Goal: Task Accomplishment & Management: Manage account settings

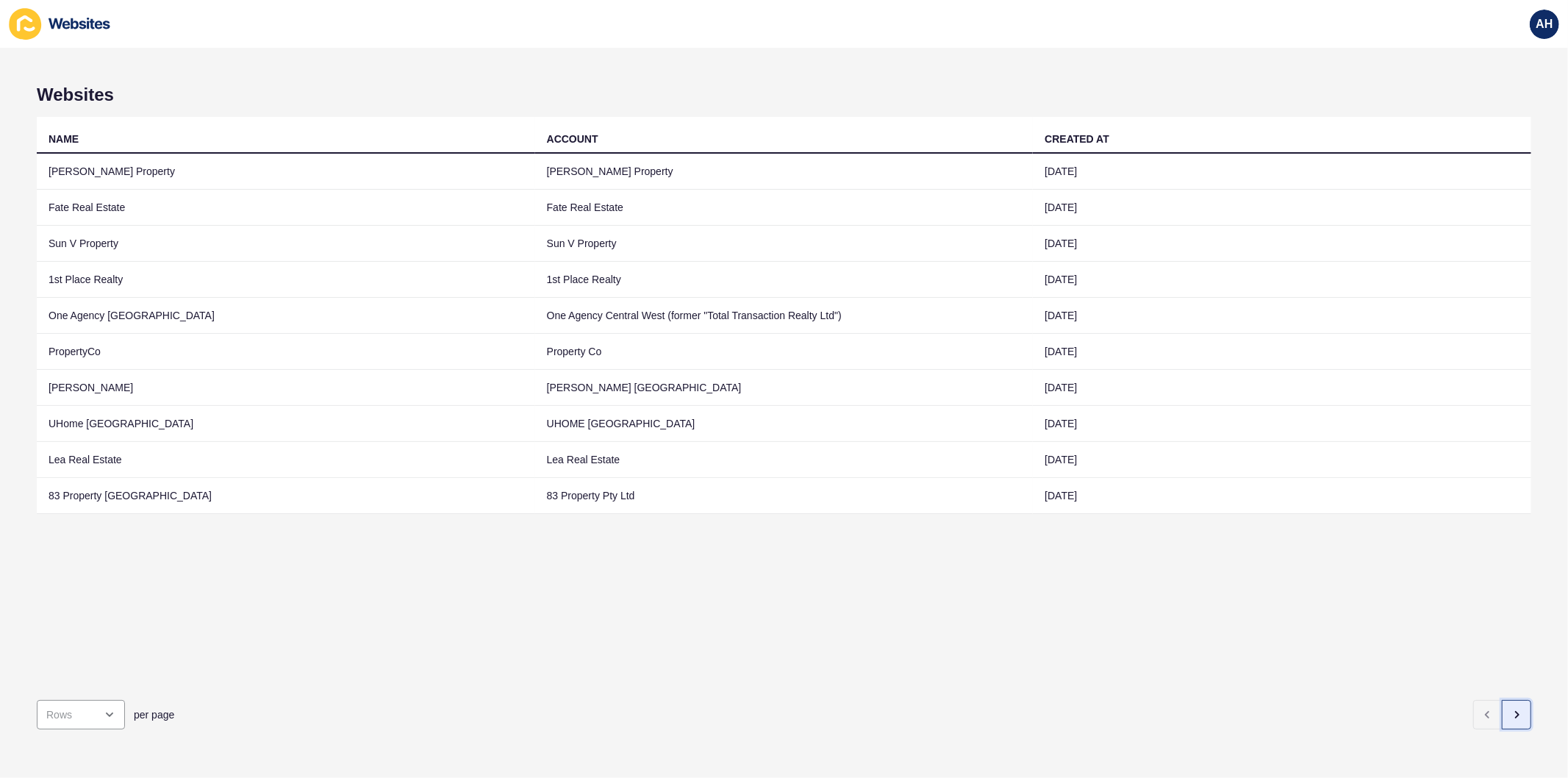
click at [1510, 709] on icon "button" at bounding box center [1516, 714] width 12 height 12
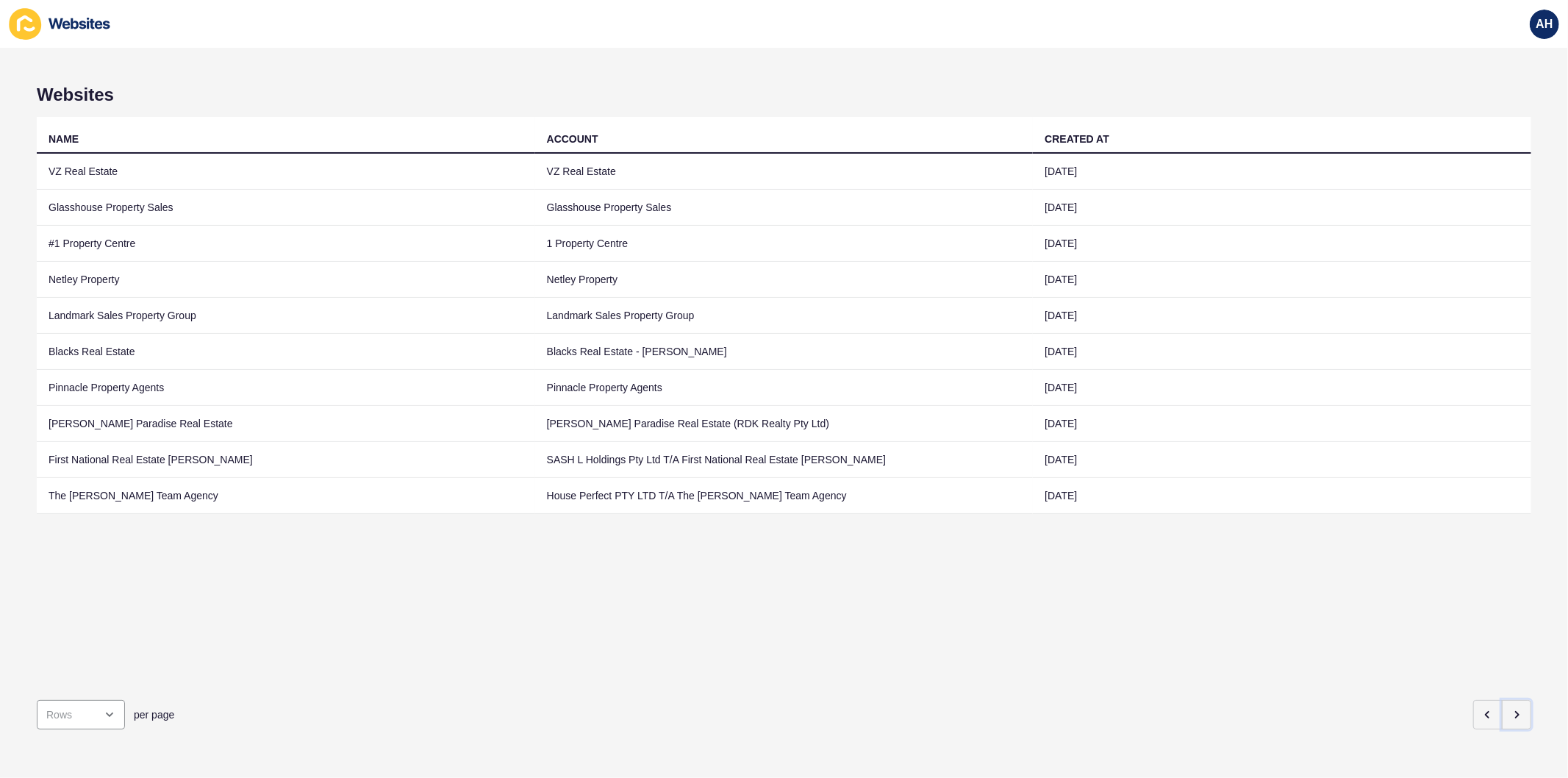
drag, startPoint x: 1508, startPoint y: 701, endPoint x: 1110, endPoint y: 620, distance: 406.2
click at [1110, 620] on div "Websites NAME ACCOUNT CREATED AT VZ Real Estate VZ Real Estate [DATE] Glasshous…" at bounding box center [784, 413] width 1568 height 730
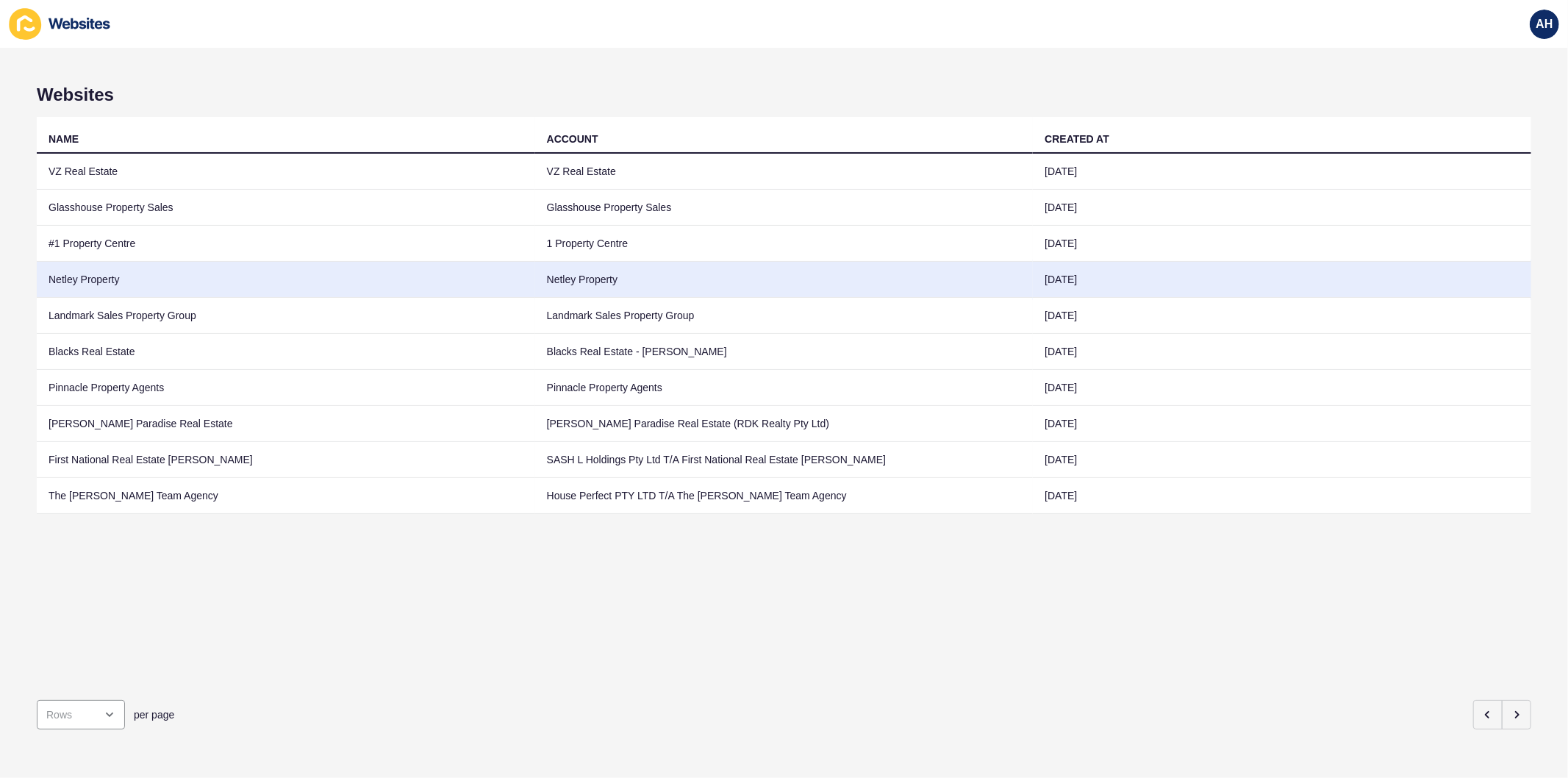
click at [577, 270] on td "Netley Property" at bounding box center [784, 279] width 498 height 36
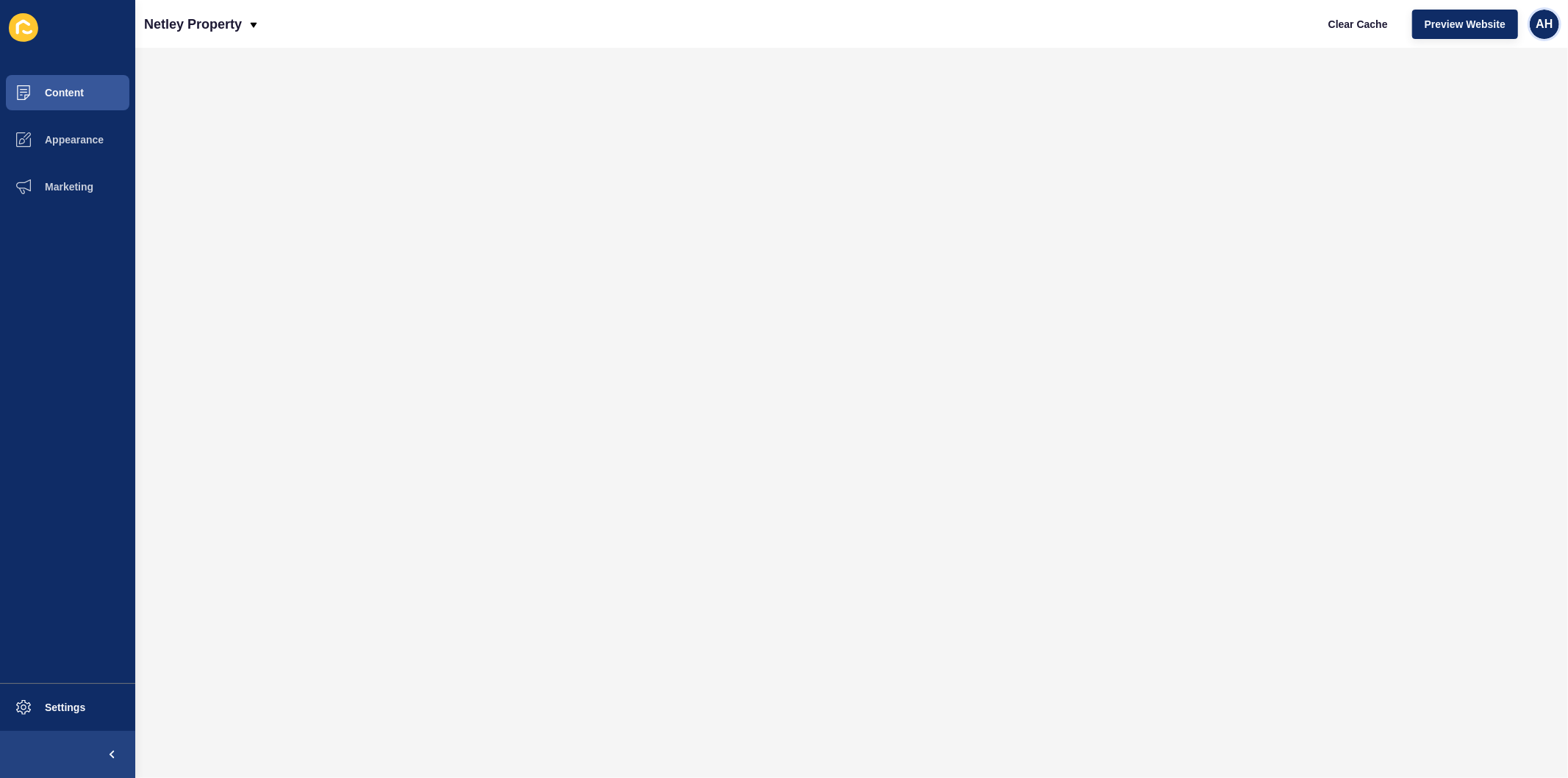
click at [1540, 34] on div "AH" at bounding box center [1544, 24] width 30 height 30
click at [1479, 125] on link "Logout" at bounding box center [1510, 123] width 108 height 32
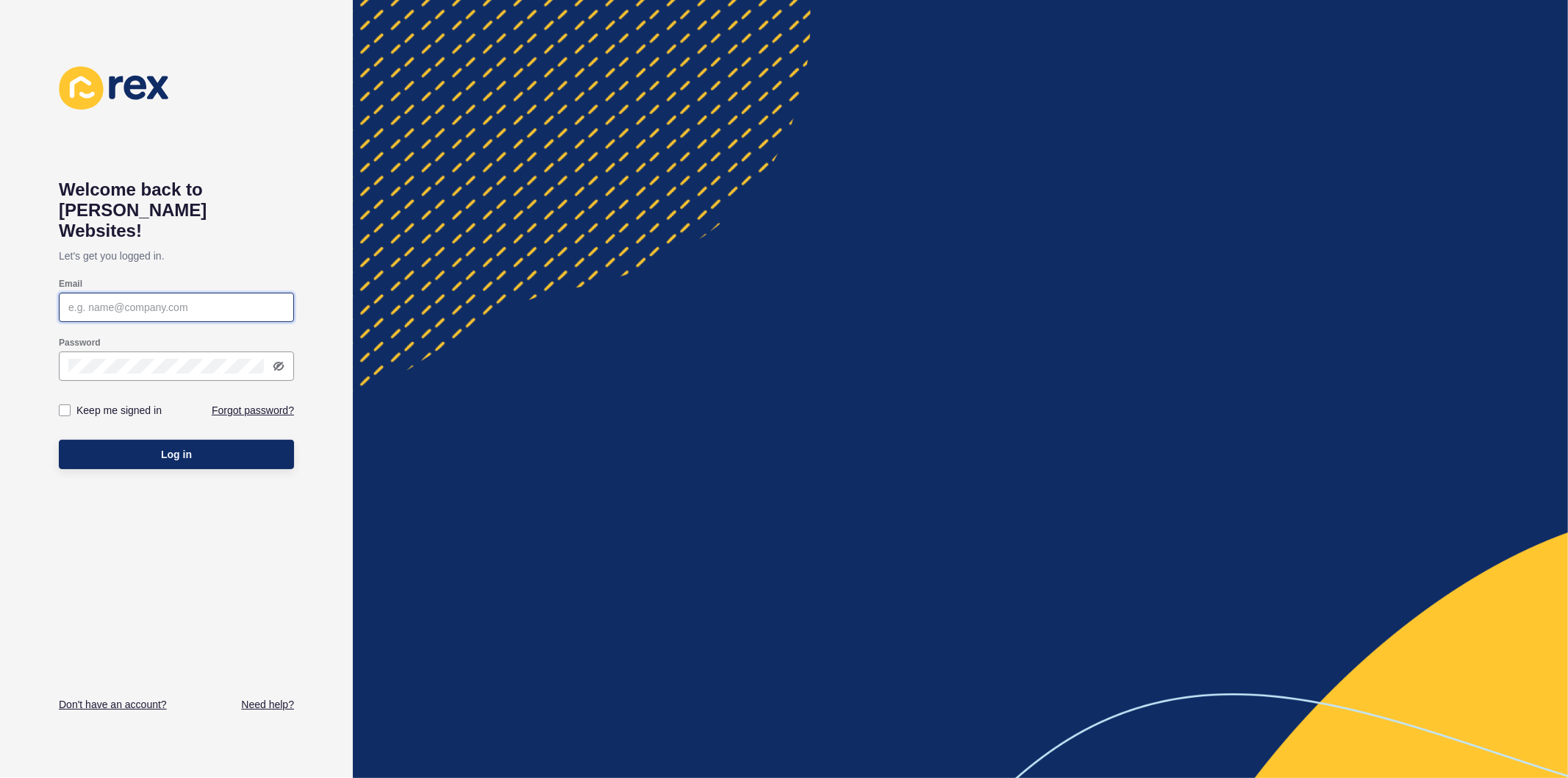
type input "ashley.hilario@rexsoftware.com.au"
click at [62, 405] on label at bounding box center [64, 410] width 12 height 12
click at [62, 406] on input "Keep me signed in" at bounding box center [67, 410] width 10 height 10
checkbox input "true"
click at [106, 440] on button "Log in" at bounding box center [176, 454] width 235 height 30
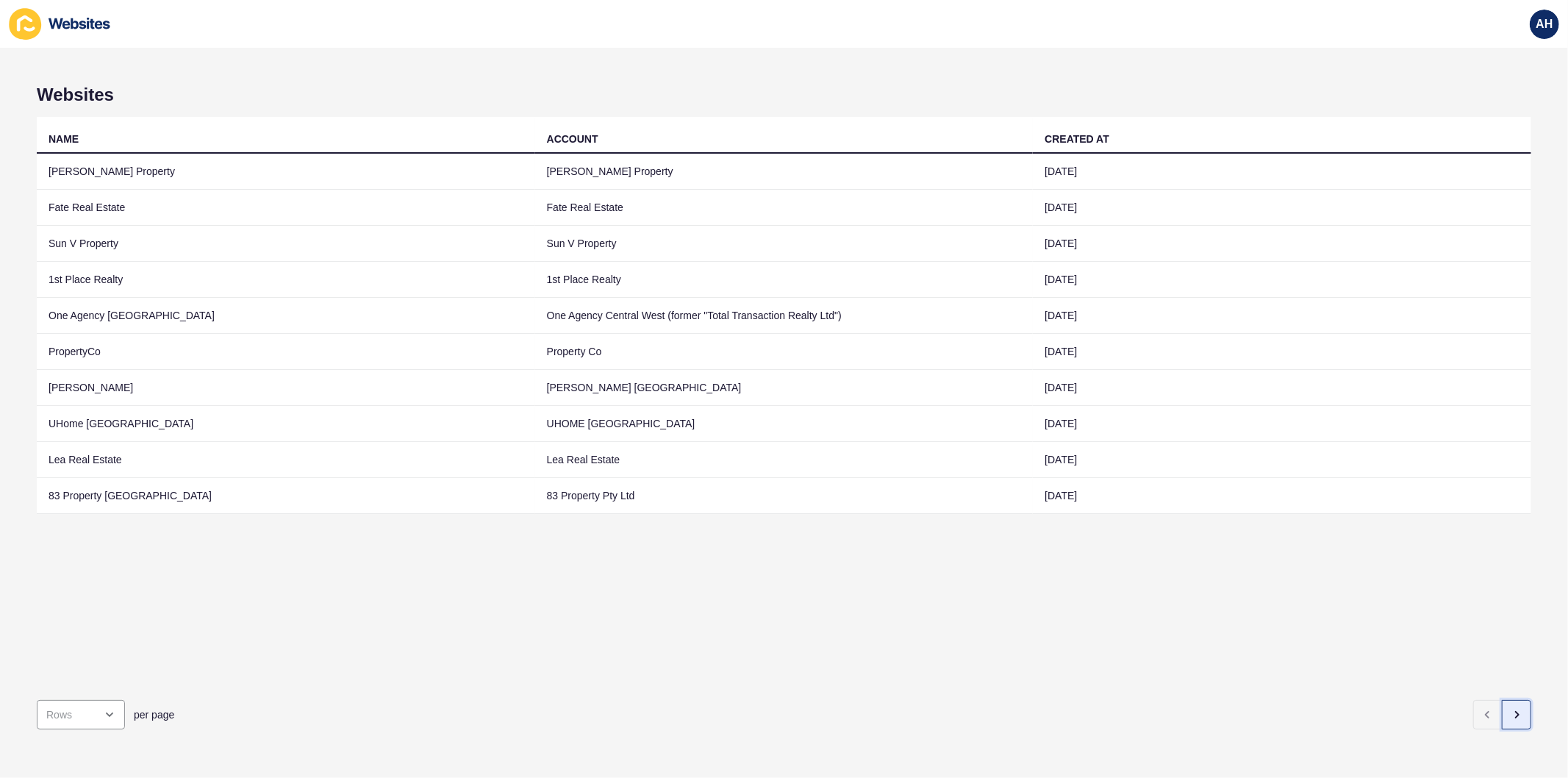
click at [1501, 708] on button "button" at bounding box center [1516, 714] width 30 height 30
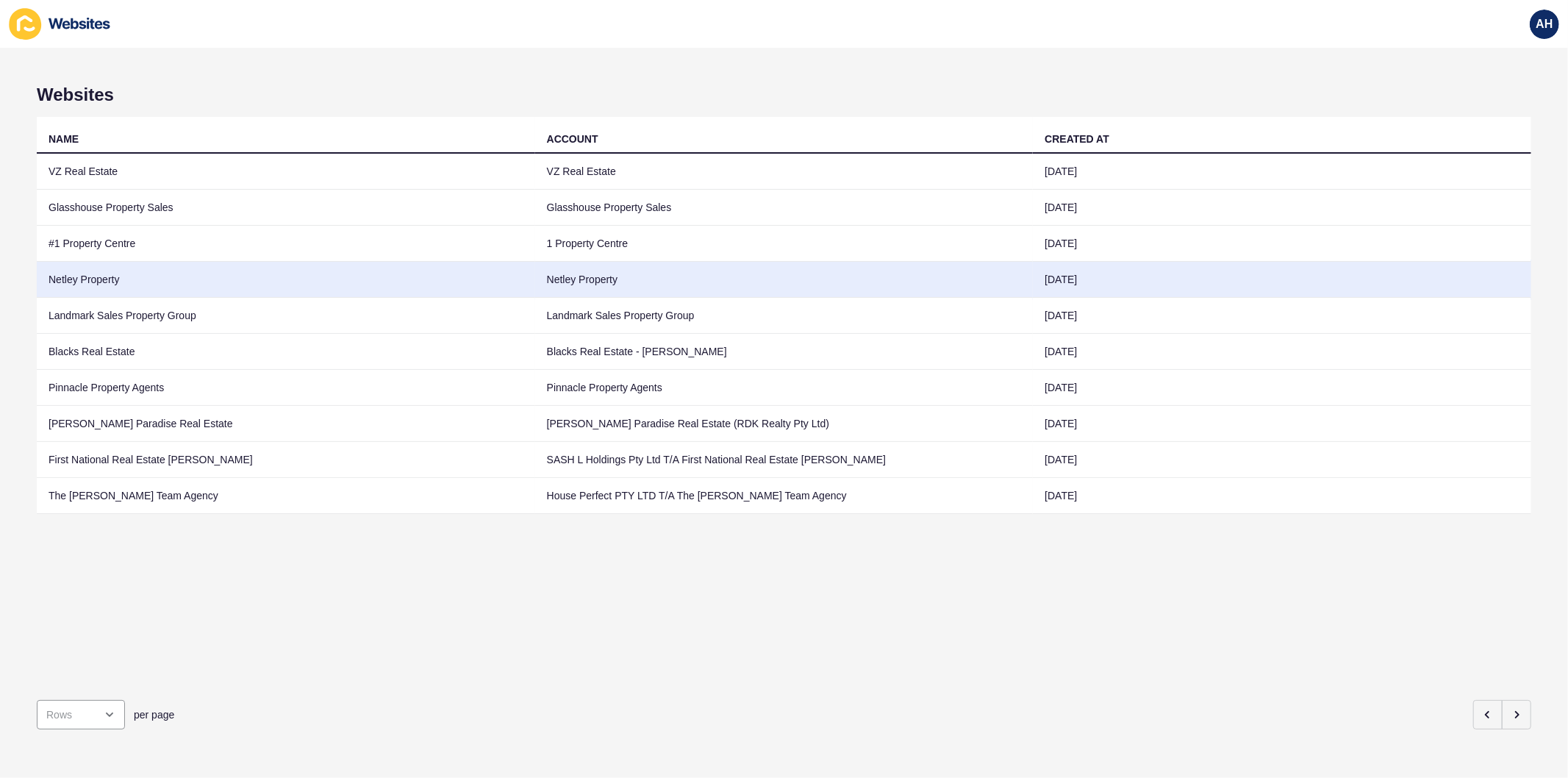
click at [620, 277] on td "Netley Property" at bounding box center [784, 279] width 498 height 36
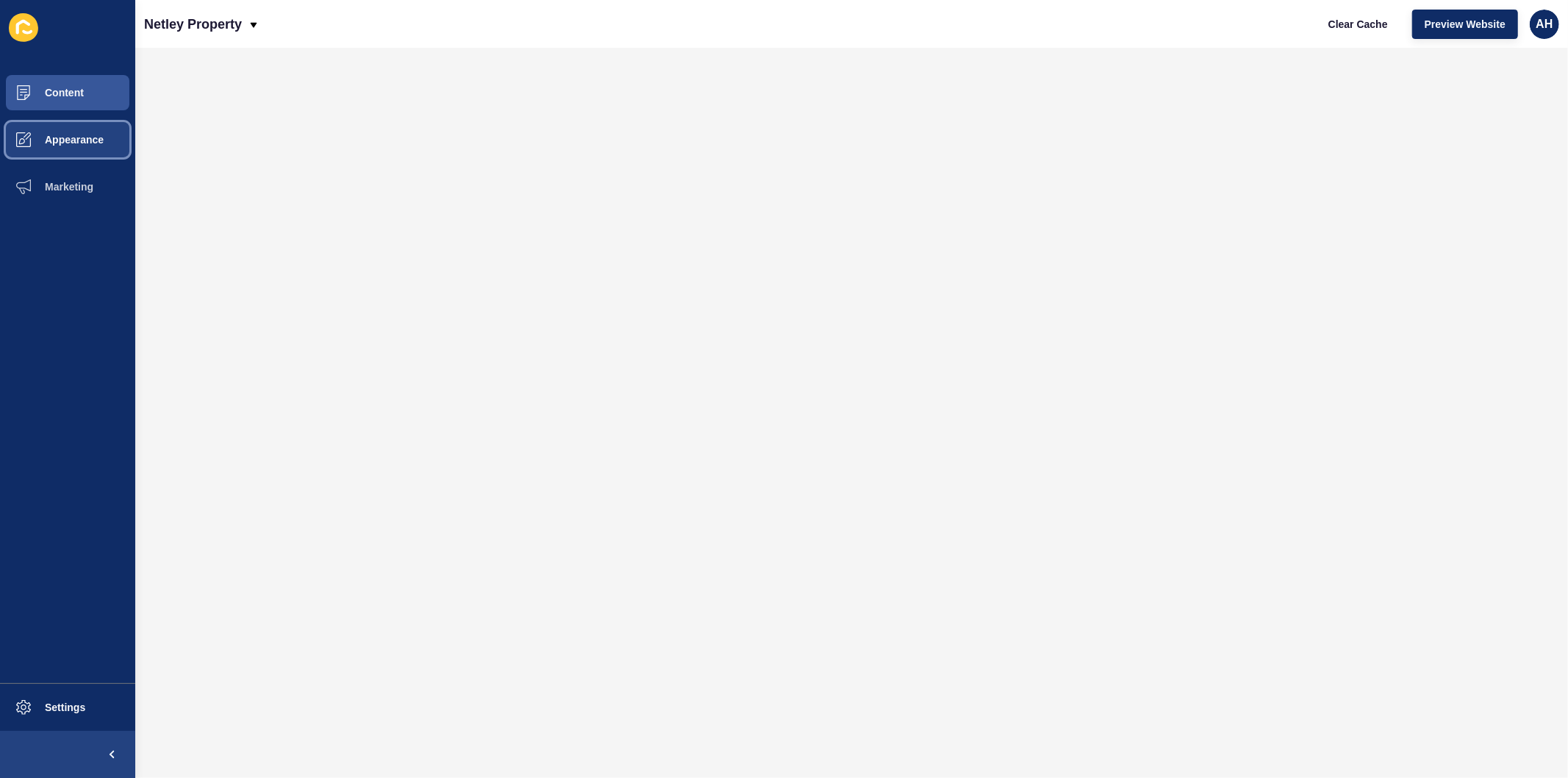
click at [69, 142] on span "Appearance" at bounding box center [50, 139] width 105 height 12
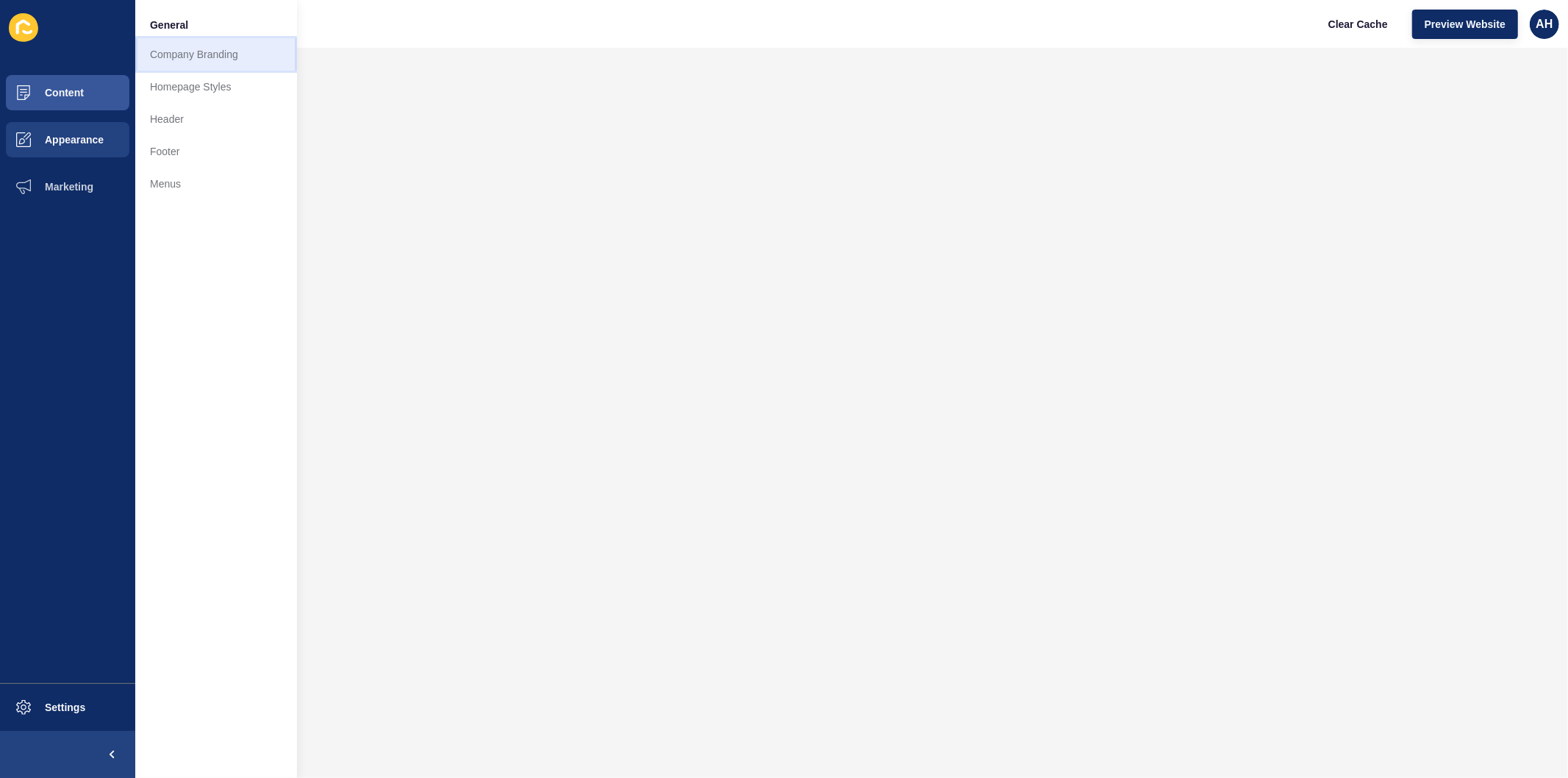
click at [170, 59] on link "Company Branding" at bounding box center [215, 54] width 161 height 32
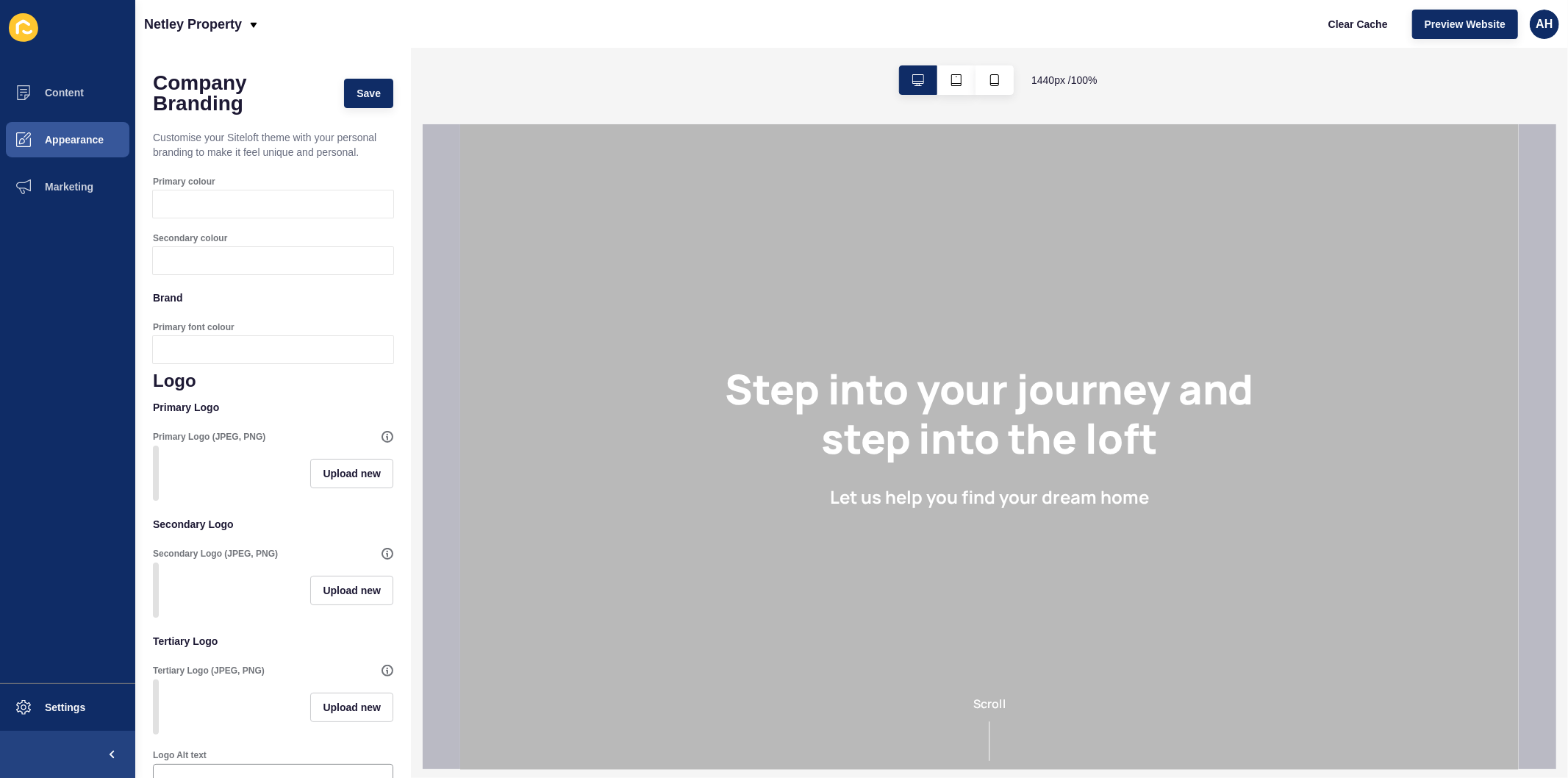
click at [41, 447] on ul "Content Appearance Marketing" at bounding box center [68, 376] width 135 height 614
click at [261, 202] on div at bounding box center [287, 204] width 214 height 27
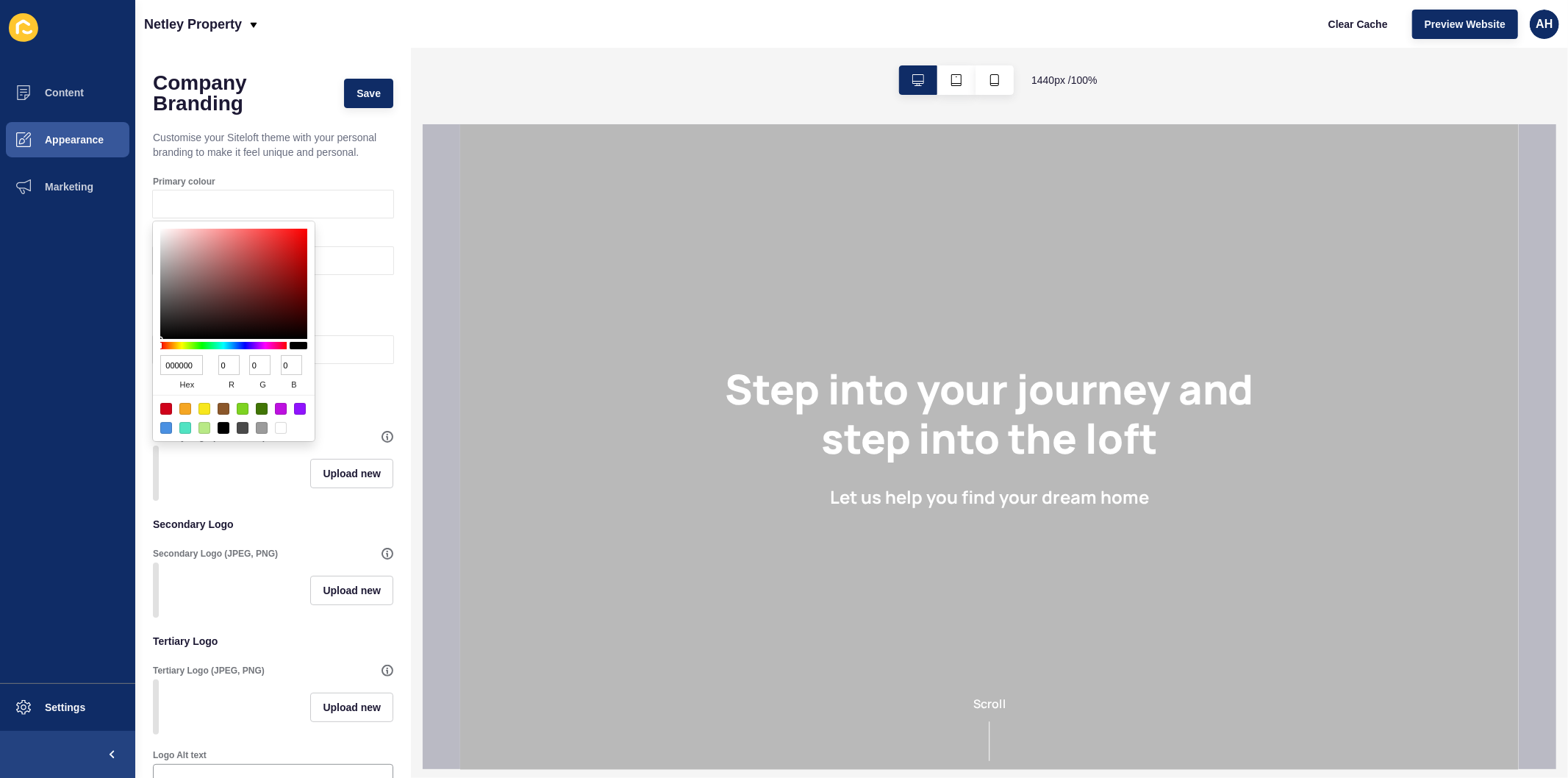
click at [187, 366] on input "000000" at bounding box center [181, 365] width 42 height 20
type input "BEC"
type input "187"
type input "238"
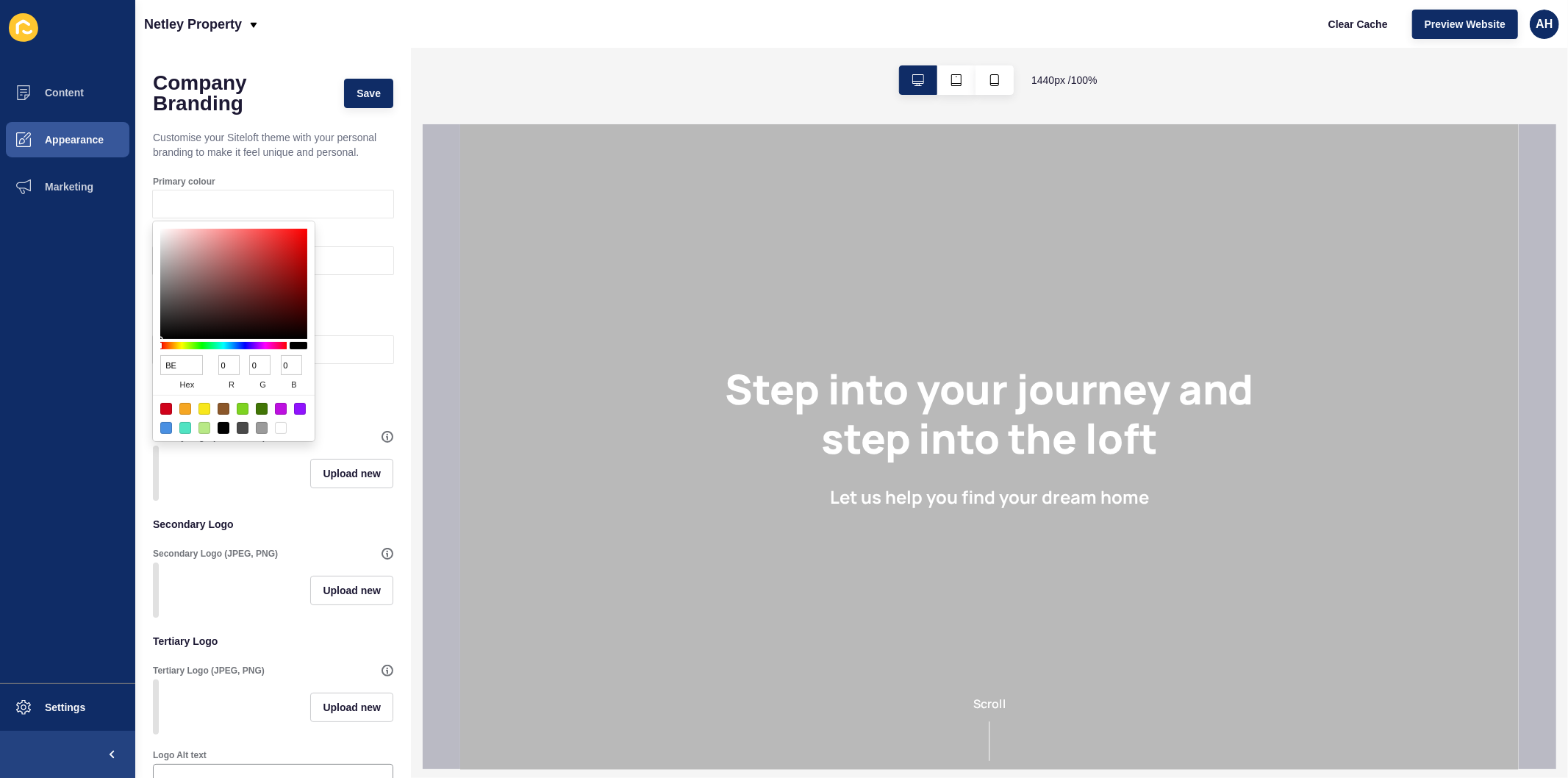
type input "204"
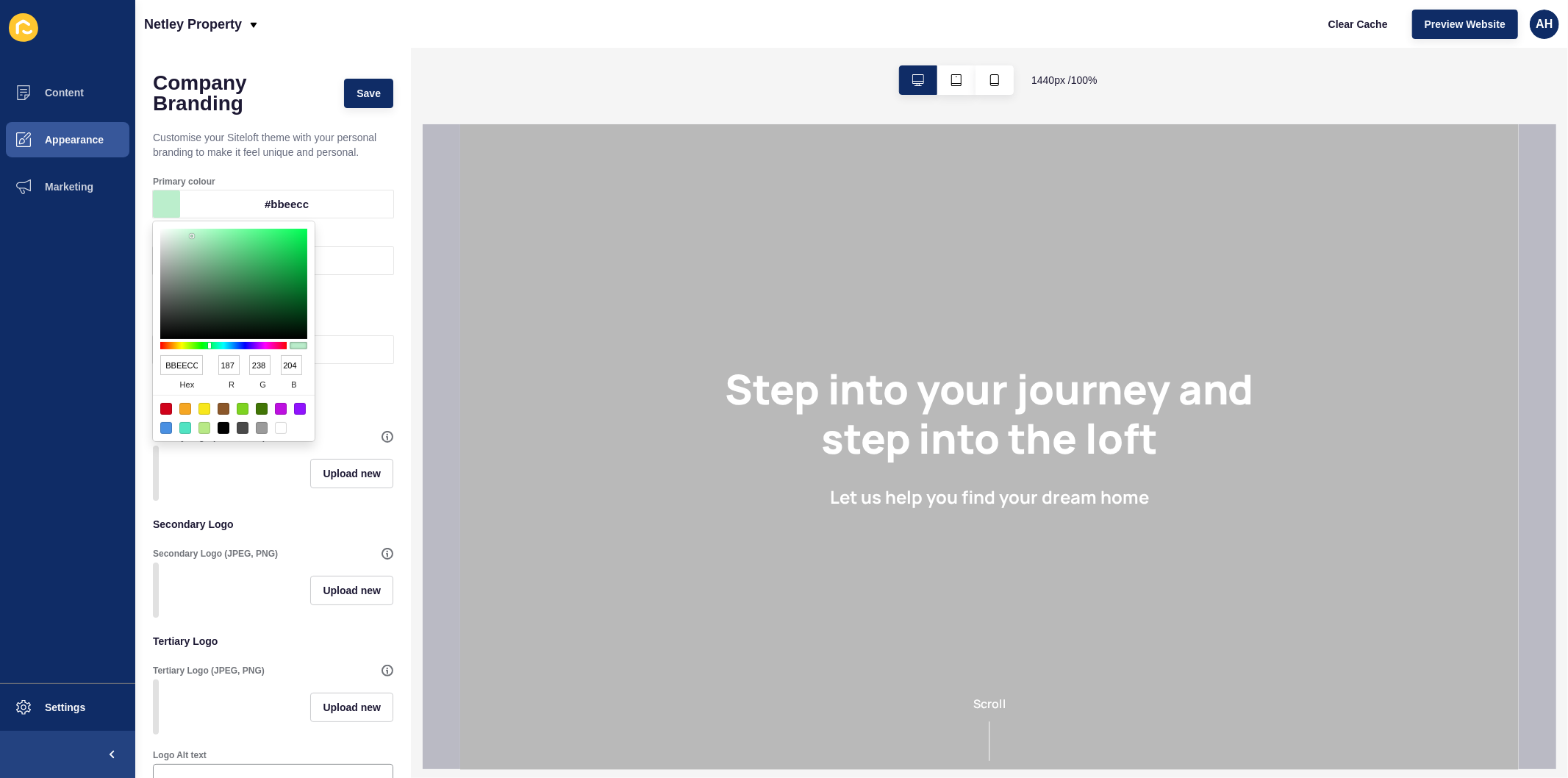
click at [187, 365] on input "BBEECC" at bounding box center [181, 365] width 42 height 20
click at [173, 356] on input "BBEECC" at bounding box center [181, 365] width 42 height 20
paste input "bec9b7"
type input "bec9b7"
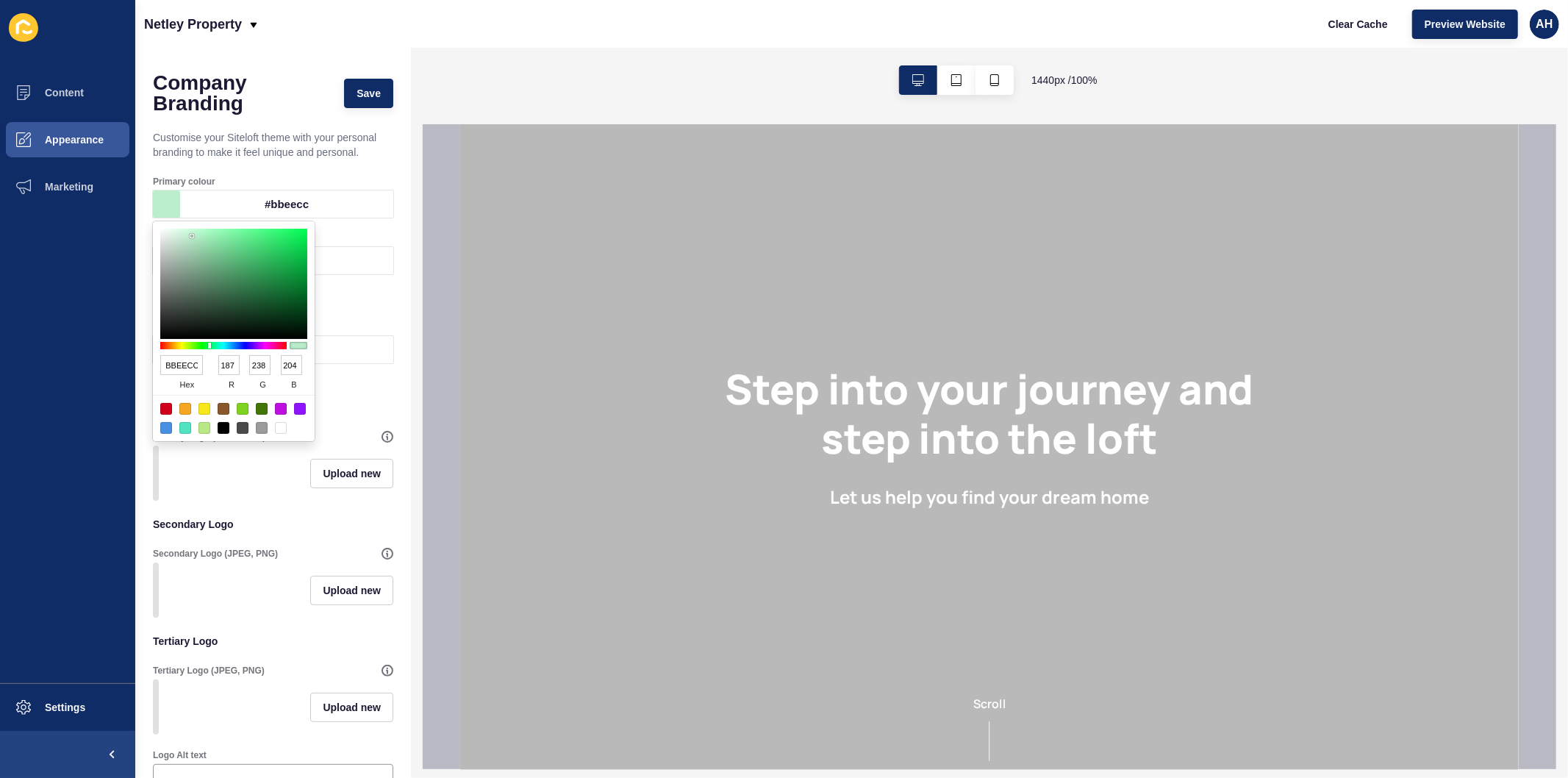
type input "190"
type input "201"
type input "183"
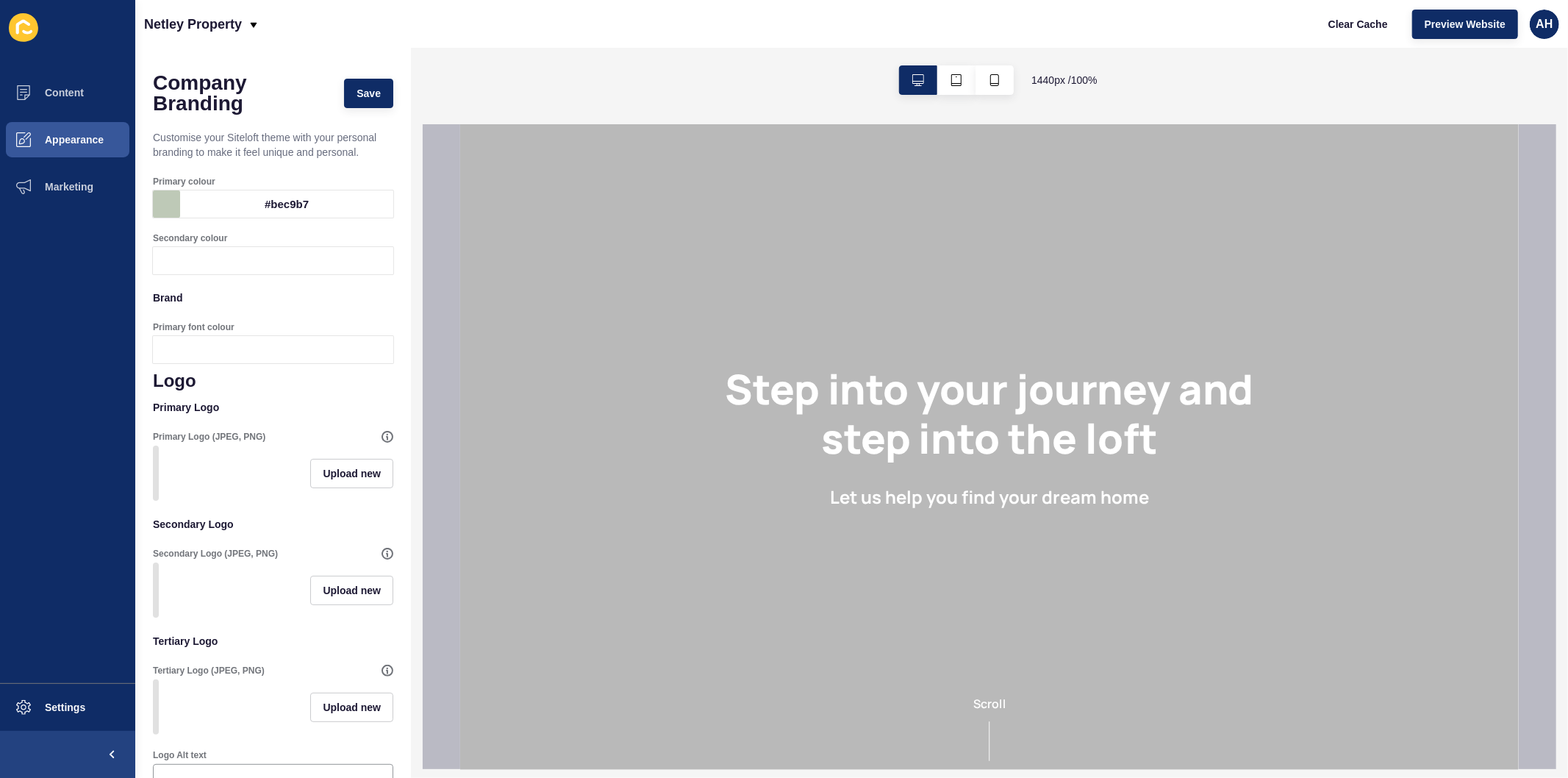
click at [112, 379] on ul "Content Appearance Marketing" at bounding box center [68, 376] width 135 height 614
click at [186, 263] on div at bounding box center [287, 261] width 214 height 27
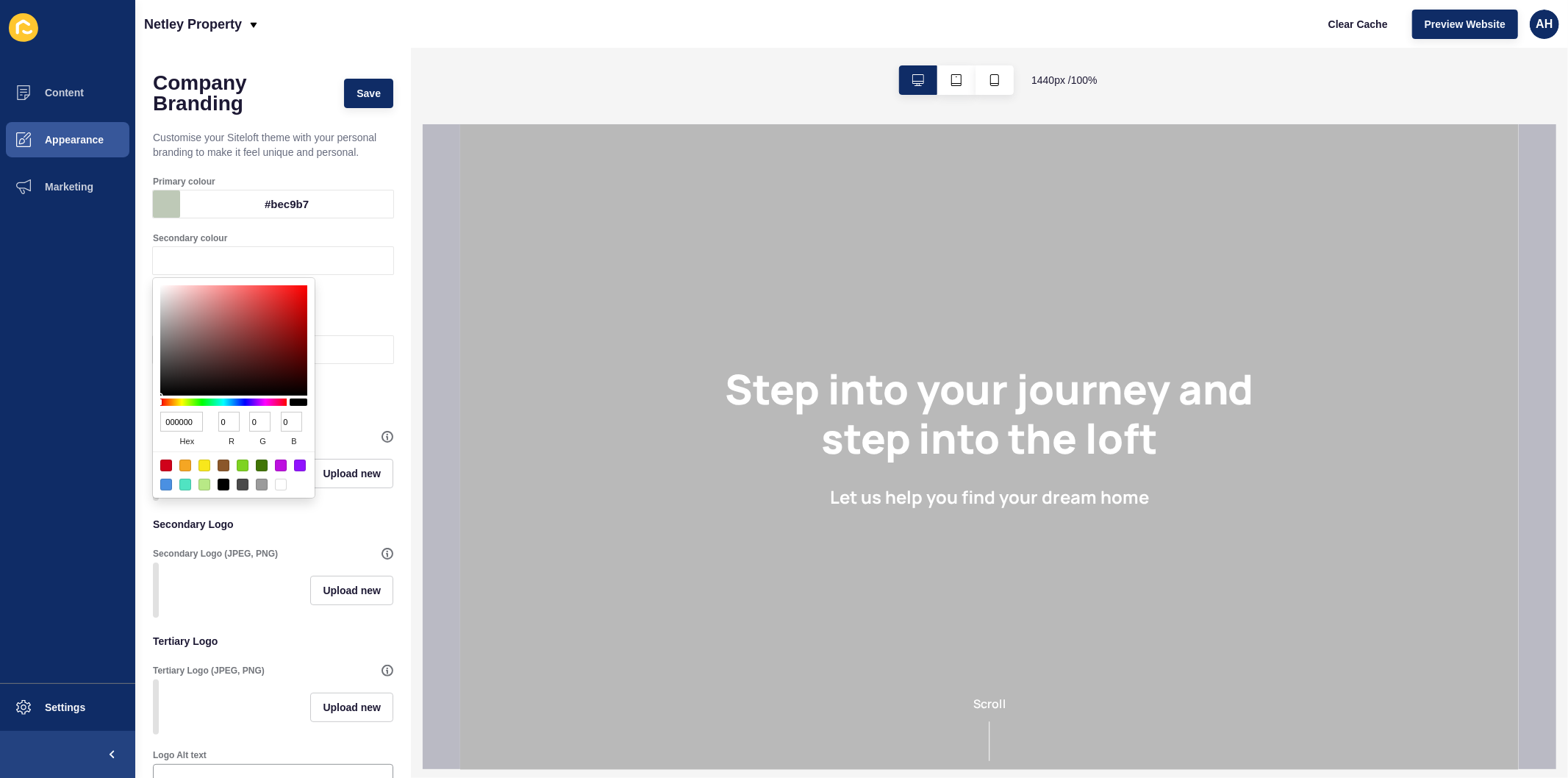
click at [178, 413] on input "000000" at bounding box center [181, 422] width 42 height 20
paste input "5e7462"
type input "5e7462"
type input "94"
type input "116"
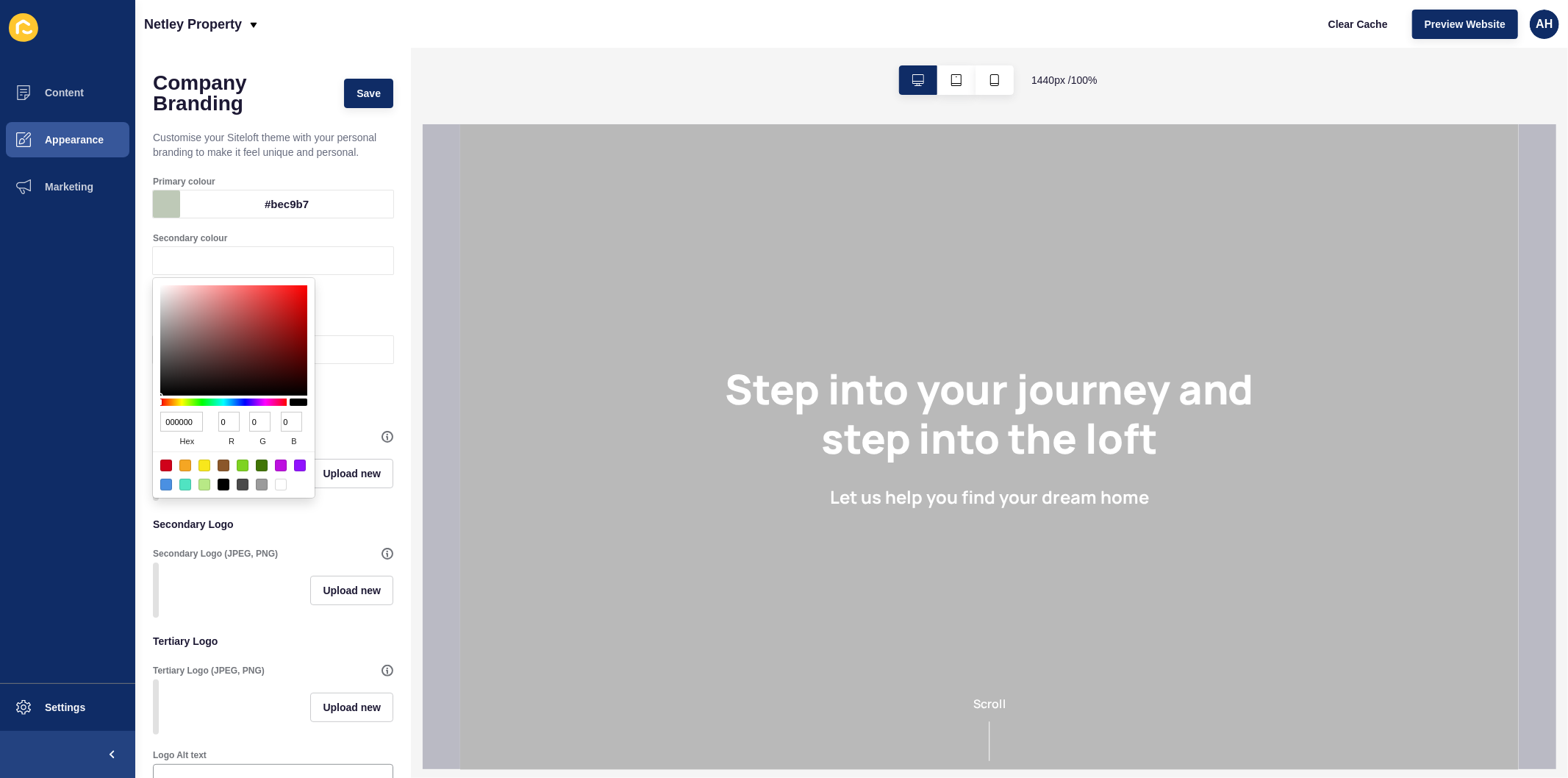
type input "98"
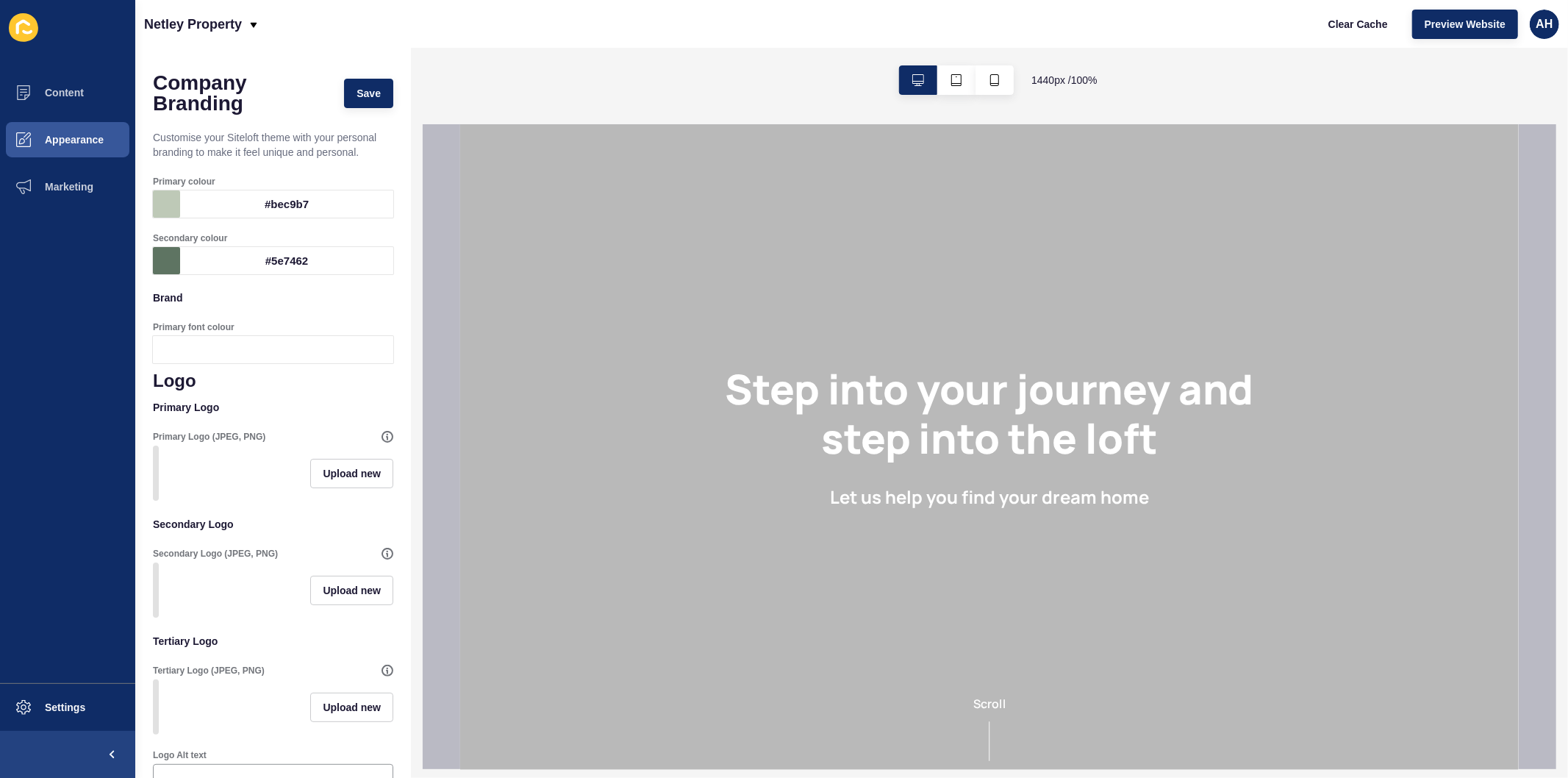
click at [41, 398] on ul "Content Appearance Marketing" at bounding box center [68, 376] width 135 height 614
click at [253, 358] on div at bounding box center [287, 350] width 214 height 27
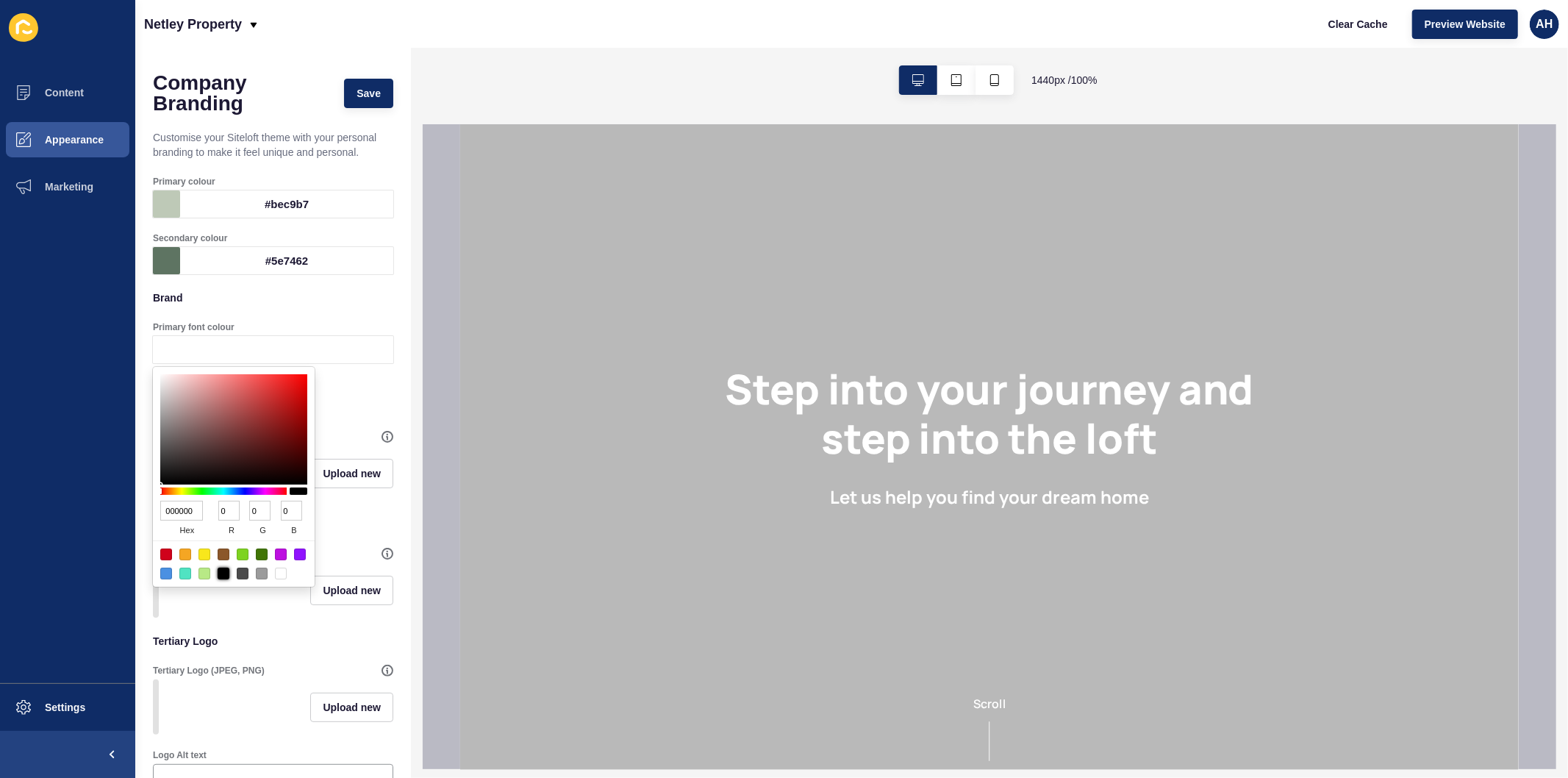
click at [225, 574] on div at bounding box center [223, 573] width 12 height 12
click at [106, 533] on ul "Content Appearance Marketing" at bounding box center [68, 376] width 135 height 614
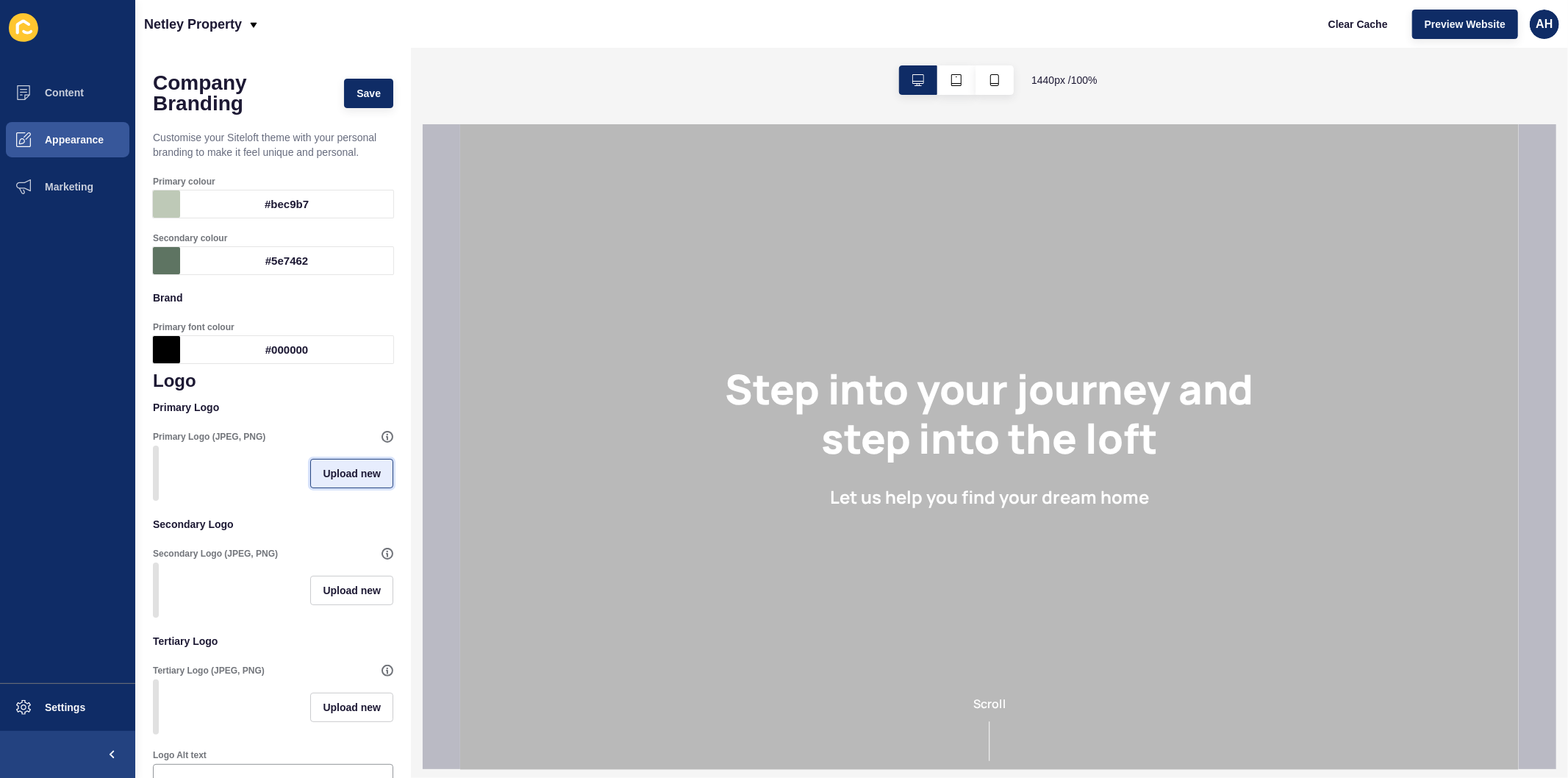
click at [323, 481] on span "Upload new" at bounding box center [351, 473] width 58 height 14
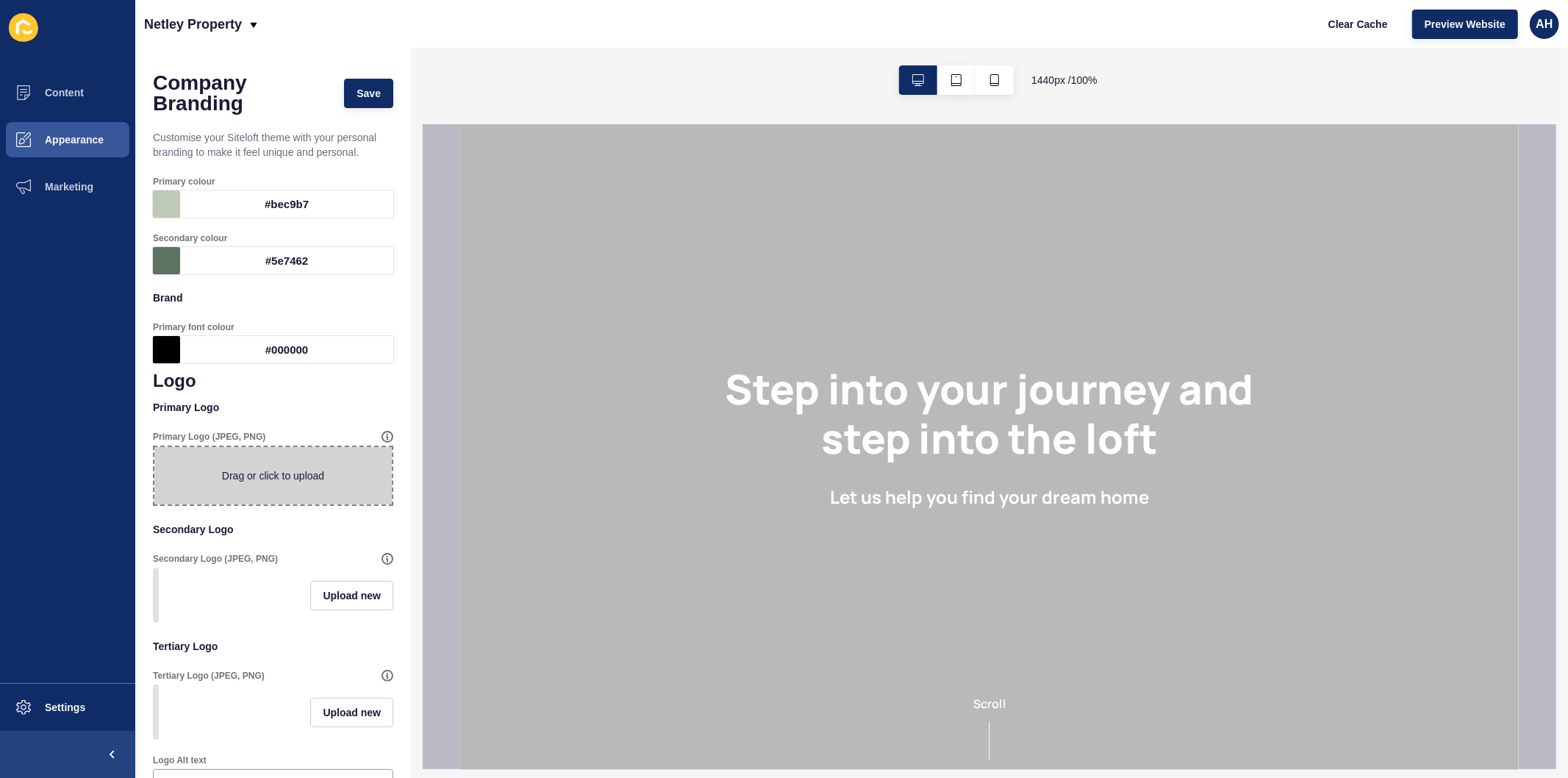
click at [277, 472] on span at bounding box center [272, 476] width 237 height 58
click at [154, 447] on input "Drag or click to upload" at bounding box center [154, 447] width 0 height 0
type input "C:\fakepath\NP_Master_RGB_Green_Space.jpg"
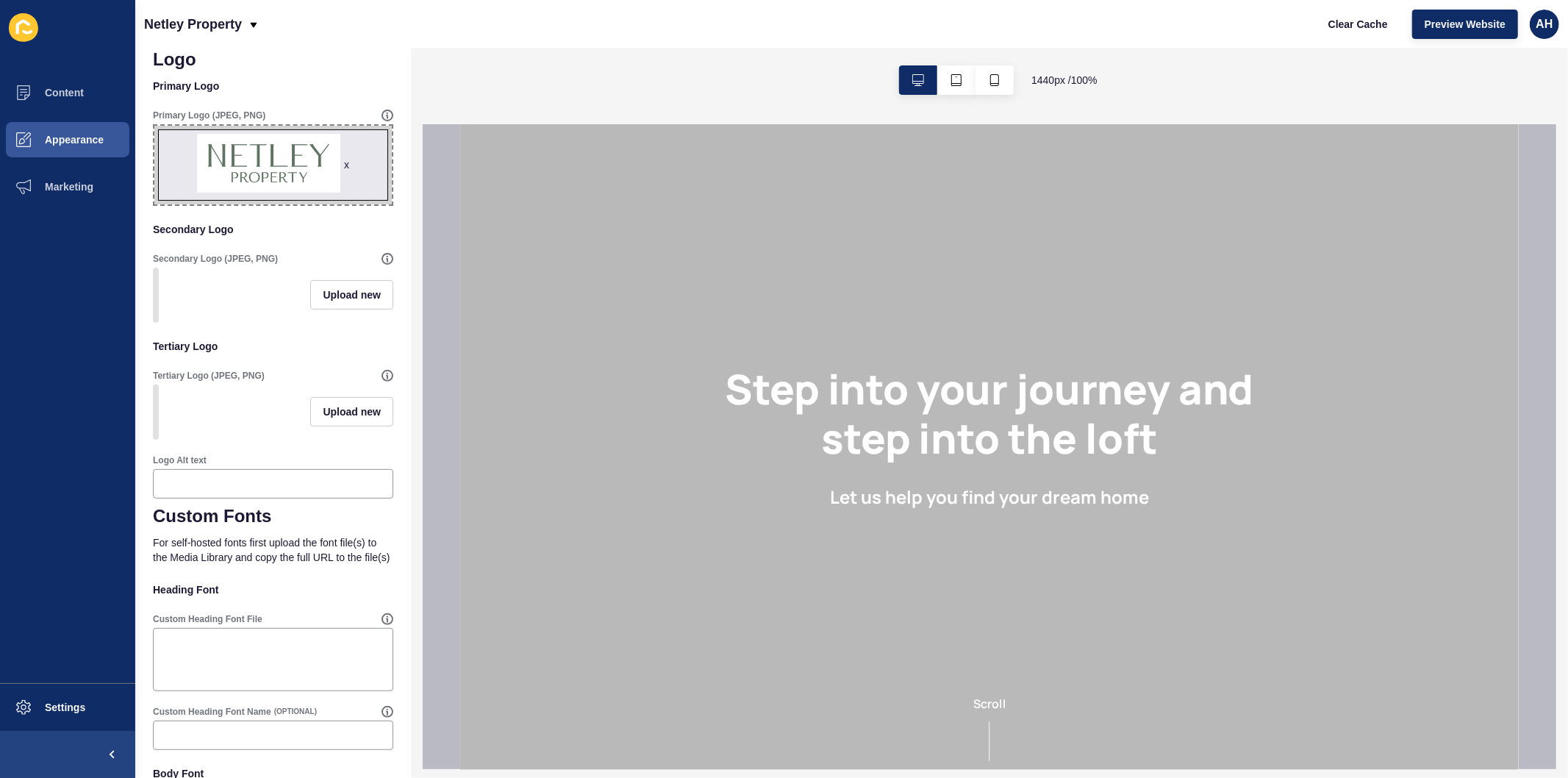
scroll to position [295, 0]
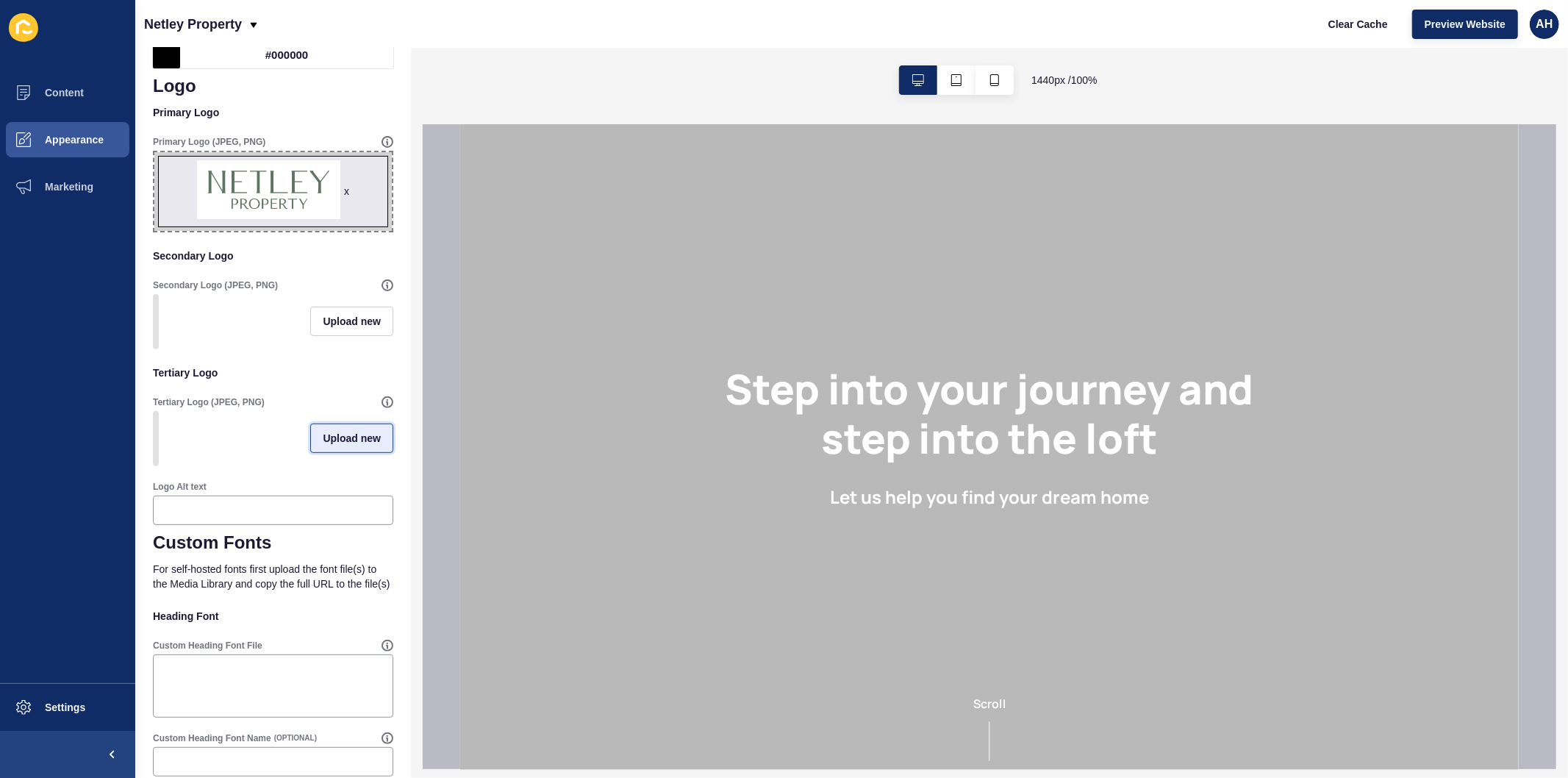
click at [325, 445] on span "Upload new" at bounding box center [351, 438] width 58 height 14
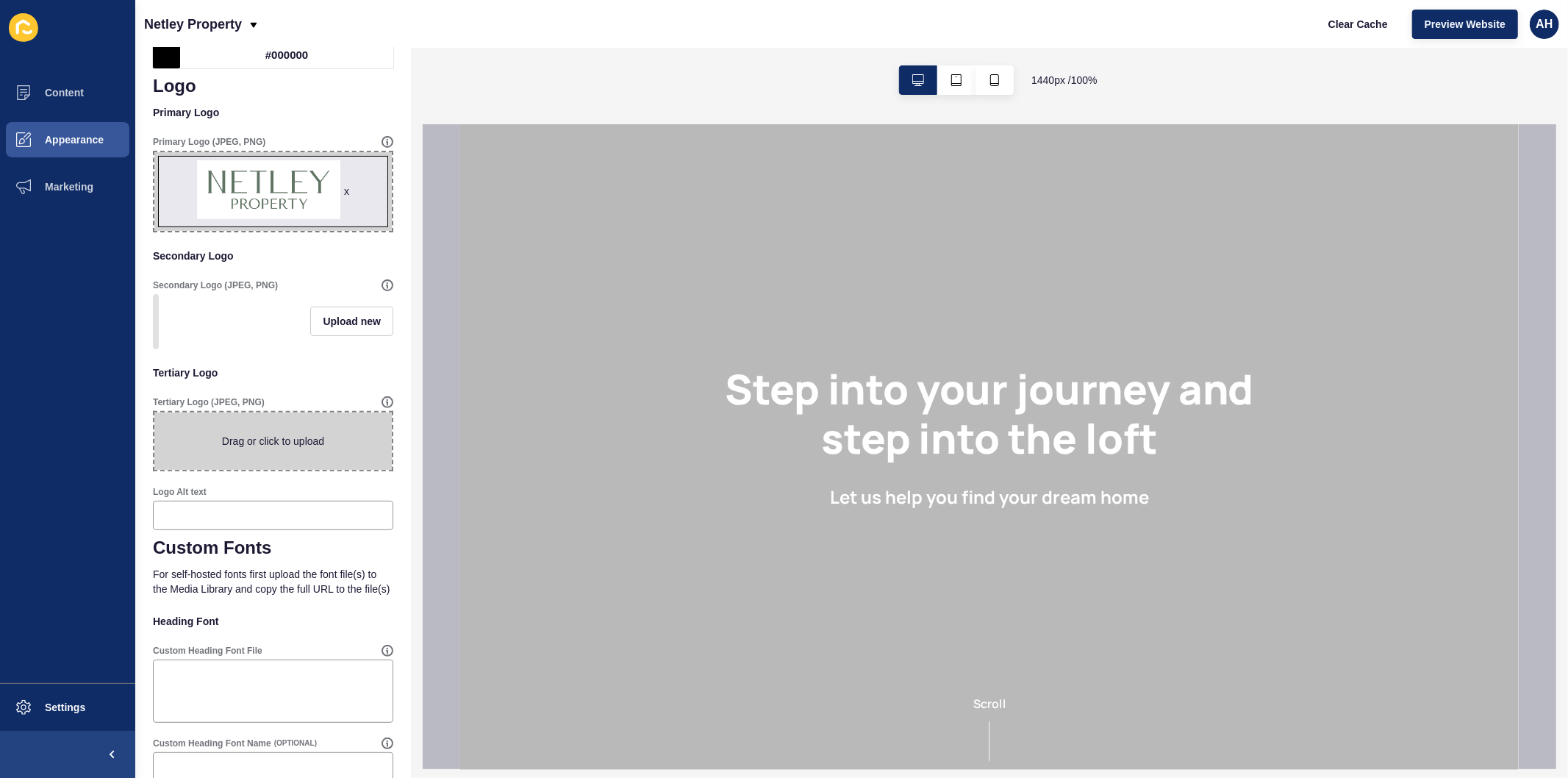
click at [257, 450] on span at bounding box center [272, 442] width 237 height 58
click at [154, 413] on input "Drag or click to upload" at bounding box center [154, 413] width 0 height 0
type input "C:\fakepath\NP_Master_RGB_Icon_White.jpg"
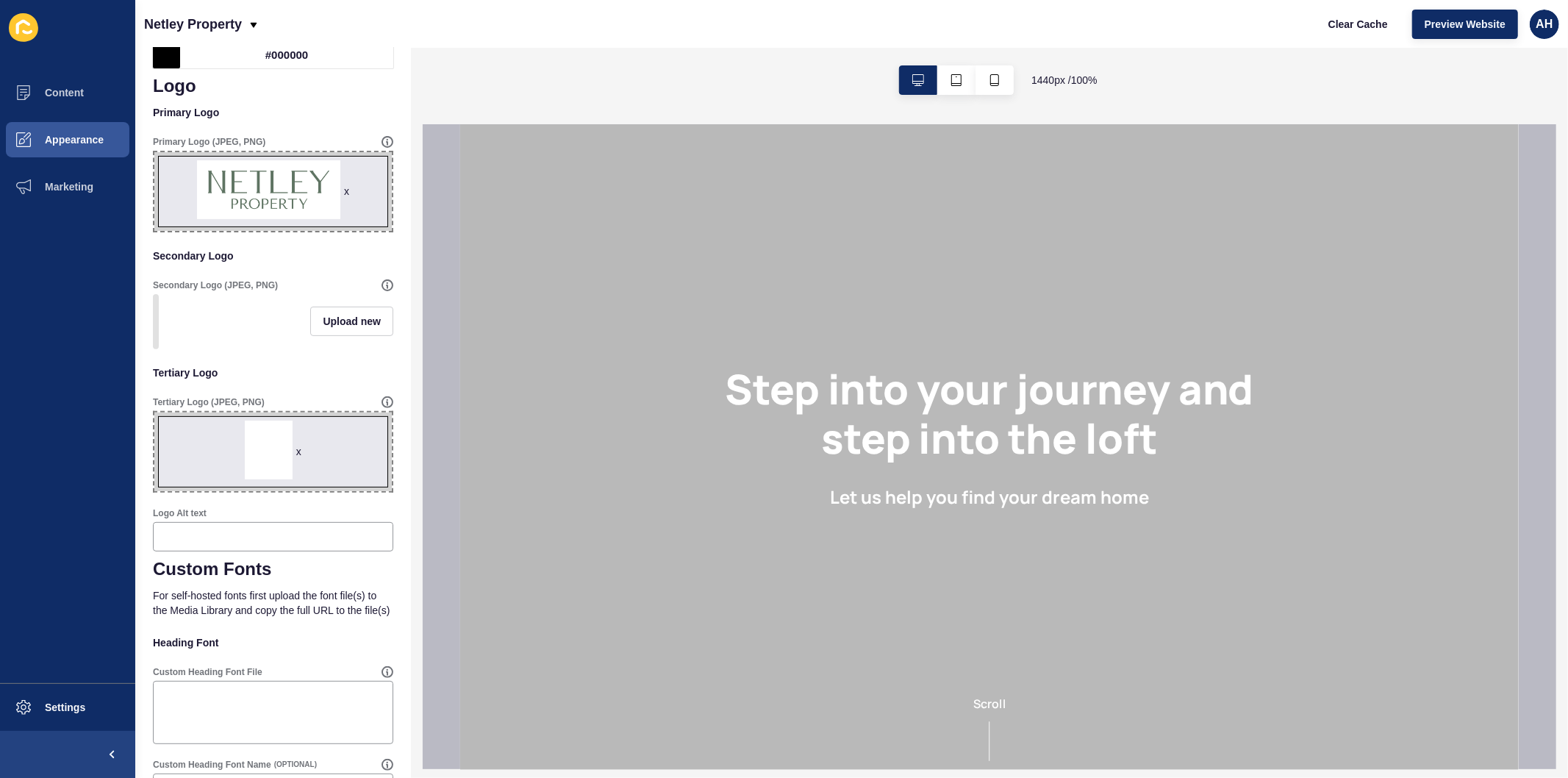
click at [296, 459] on div "x" at bounding box center [299, 452] width 5 height 14
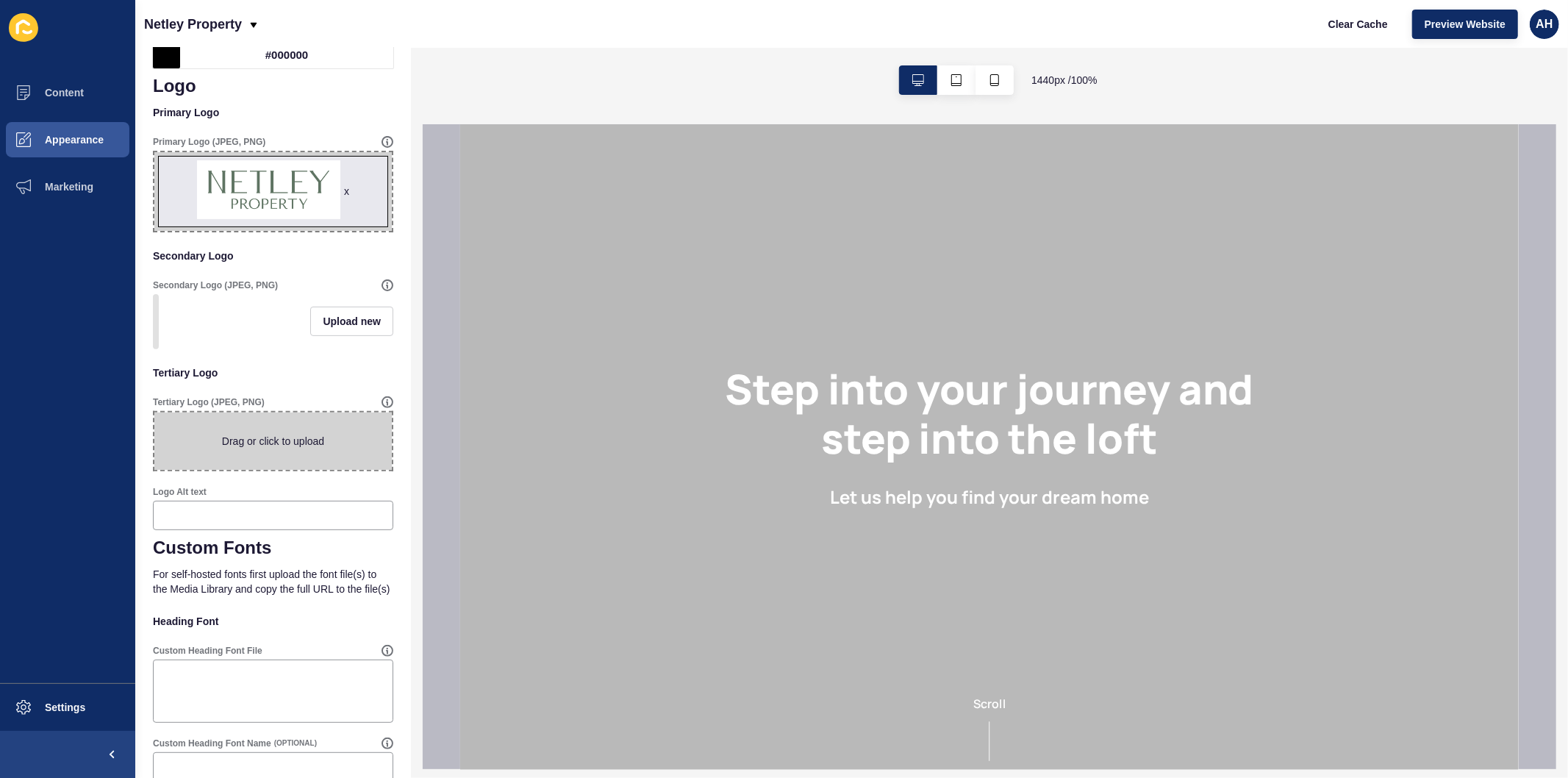
click at [265, 447] on span at bounding box center [272, 442] width 237 height 58
click at [154, 413] on input "Drag or click to upload" at bounding box center [154, 413] width 0 height 0
type input "C:\fakepath\NP_Master_RGB_Icon_Green.jpg"
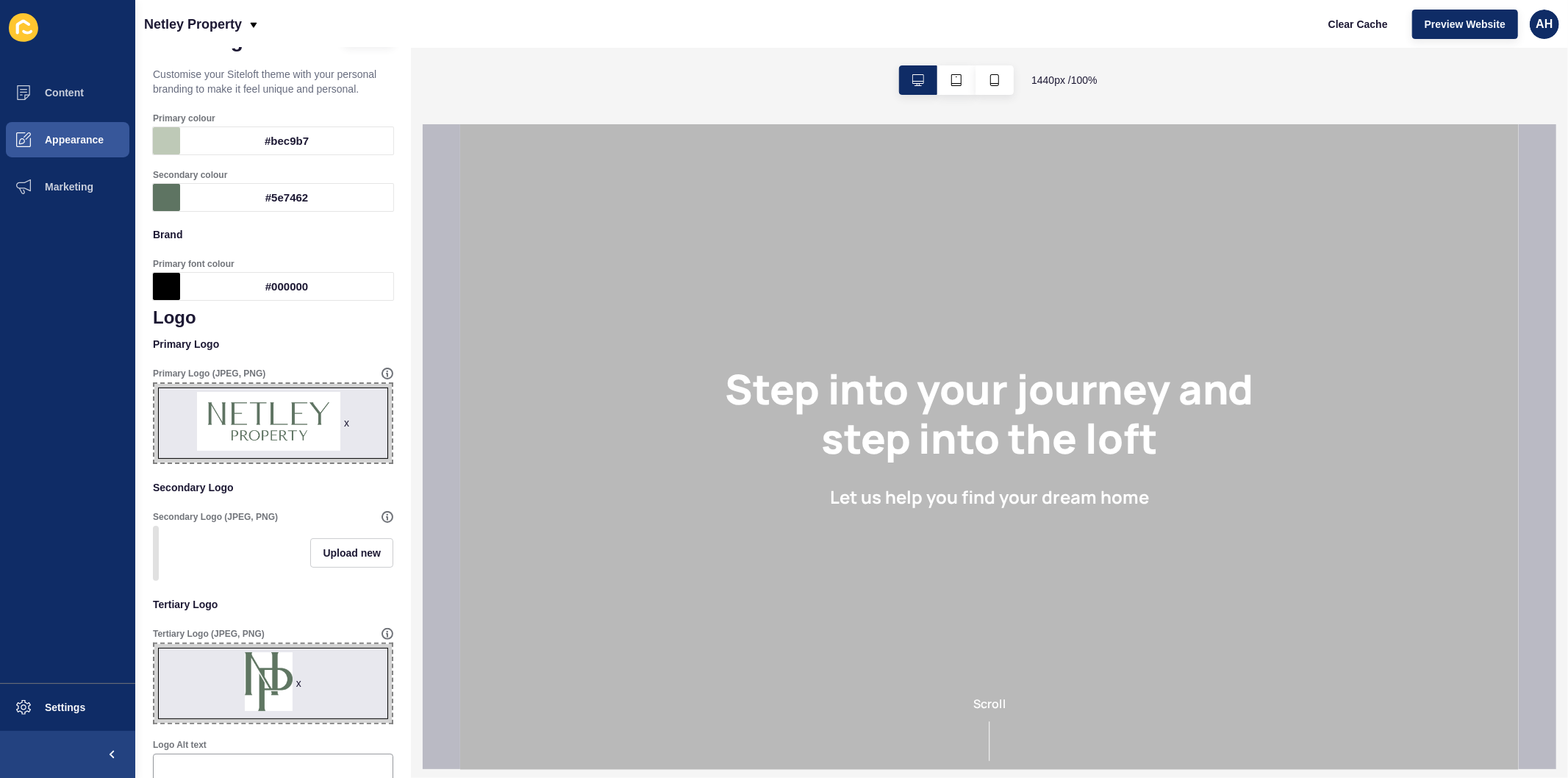
scroll to position [0, 0]
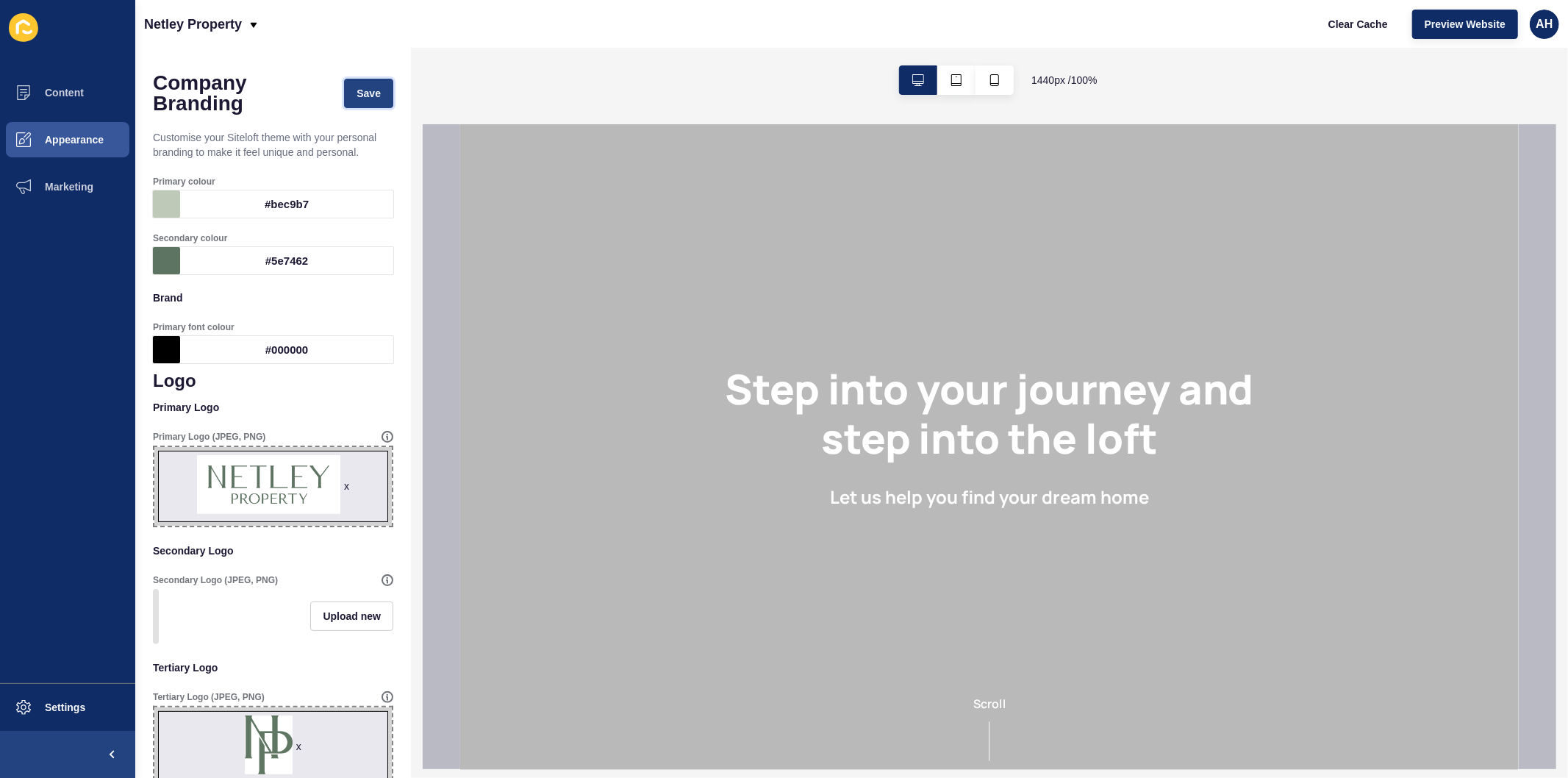
click at [361, 94] on span "Save" at bounding box center [369, 93] width 24 height 14
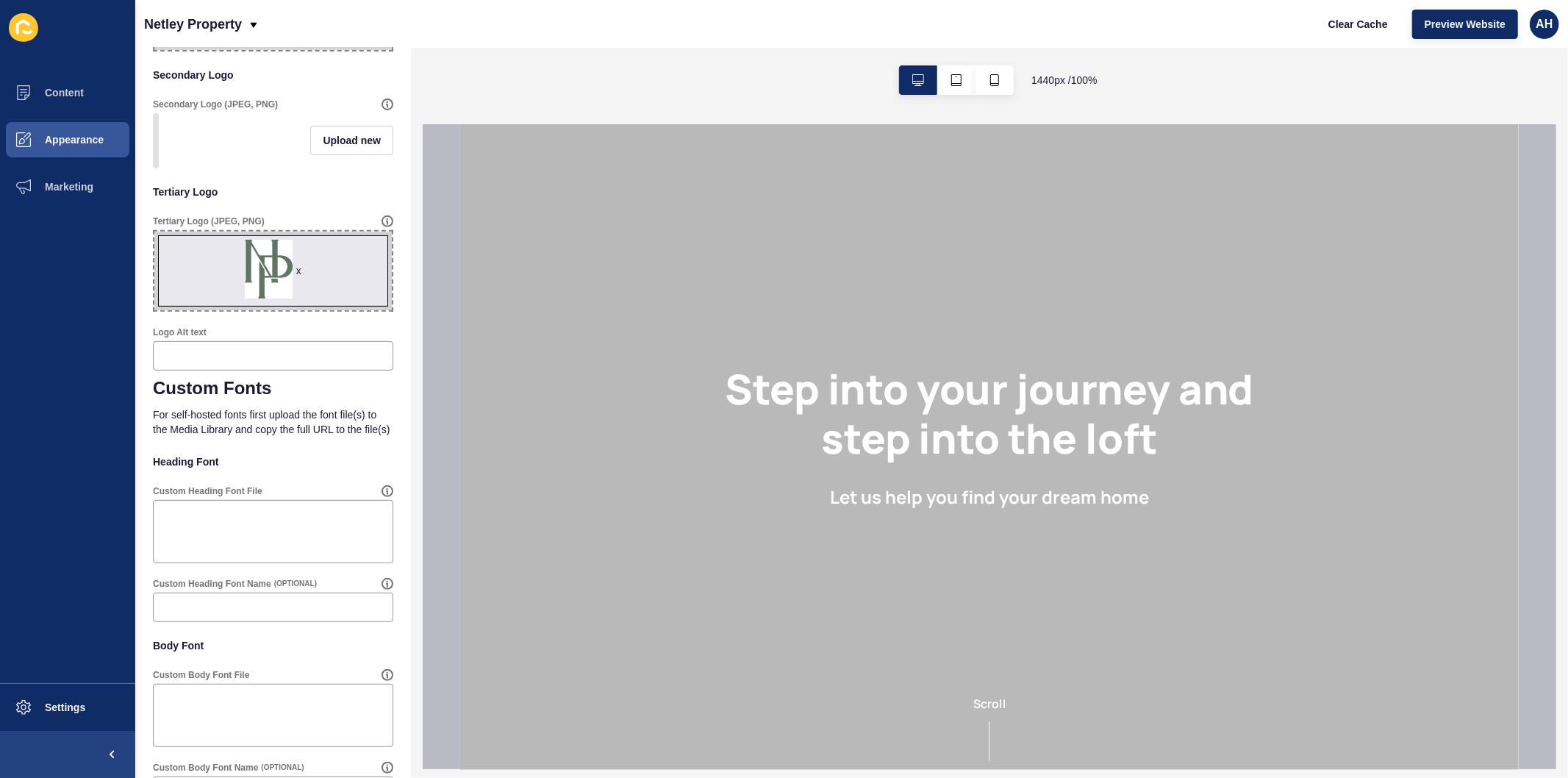
scroll to position [490, 0]
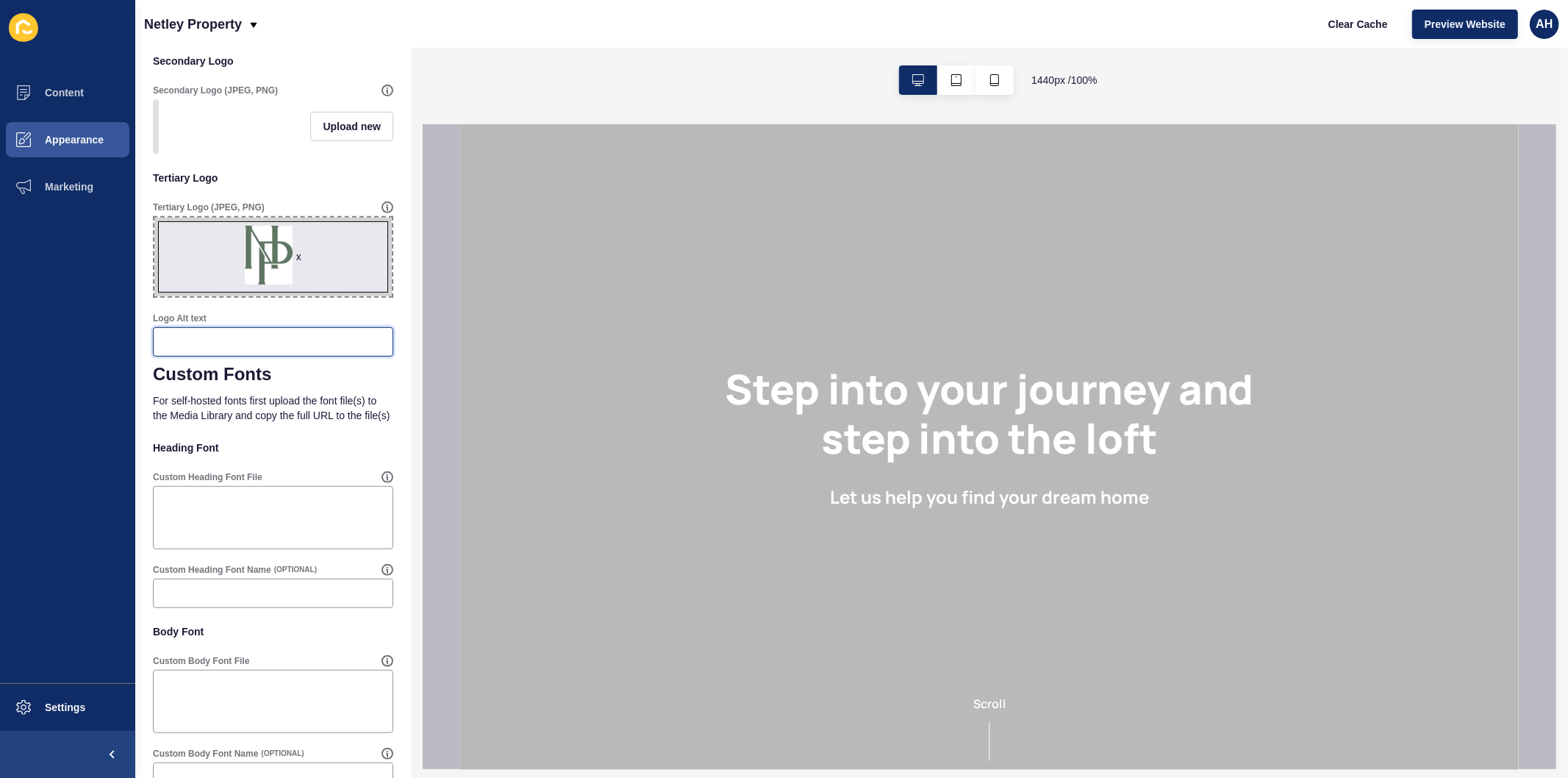
click at [223, 345] on input "Logo Alt text" at bounding box center [273, 342] width 222 height 14
drag, startPoint x: 186, startPoint y: 349, endPoint x: 125, endPoint y: 349, distance: 61.0
click at [125, 349] on div "Content Appearance Marketing Settings Netley Property Clear Cache Preview Websi…" at bounding box center [784, 389] width 1568 height 778
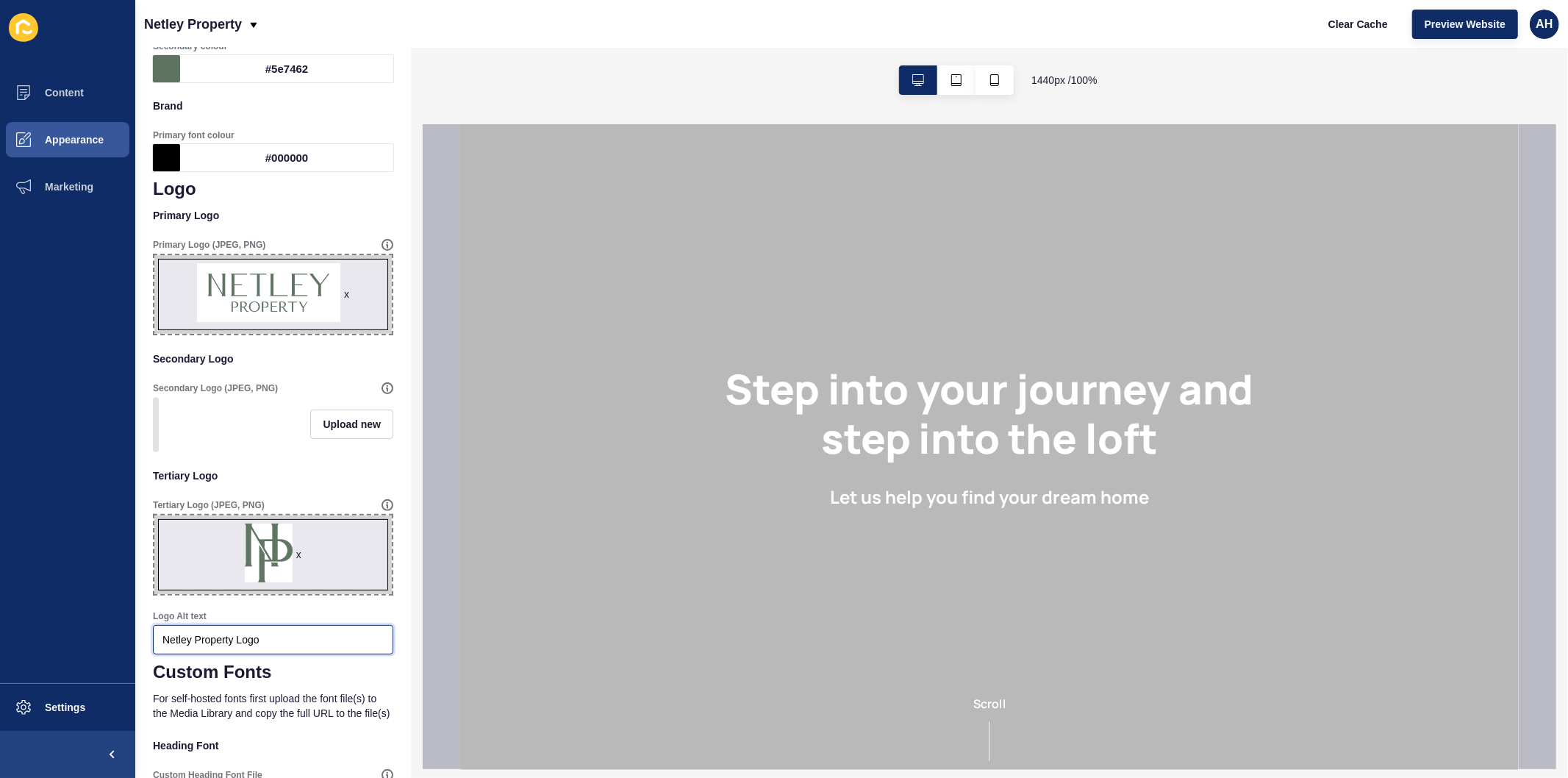
scroll to position [0, 0]
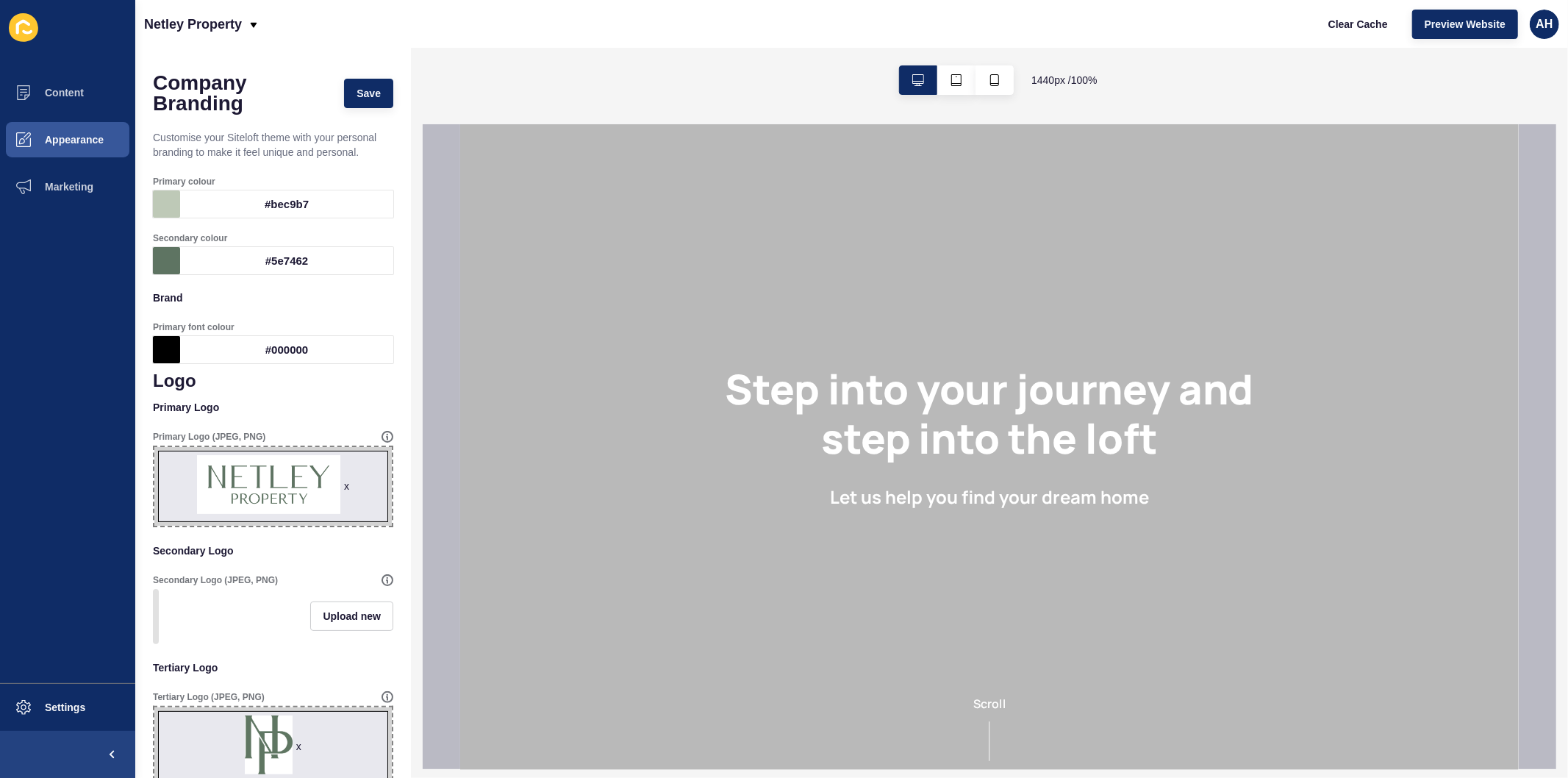
type input "Netley Property Logo"
click at [357, 64] on div "Company Branding Save Customise your Siteloft theme with your personal branding…" at bounding box center [273, 677] width 276 height 1259
click at [357, 90] on span "Save" at bounding box center [369, 93] width 24 height 14
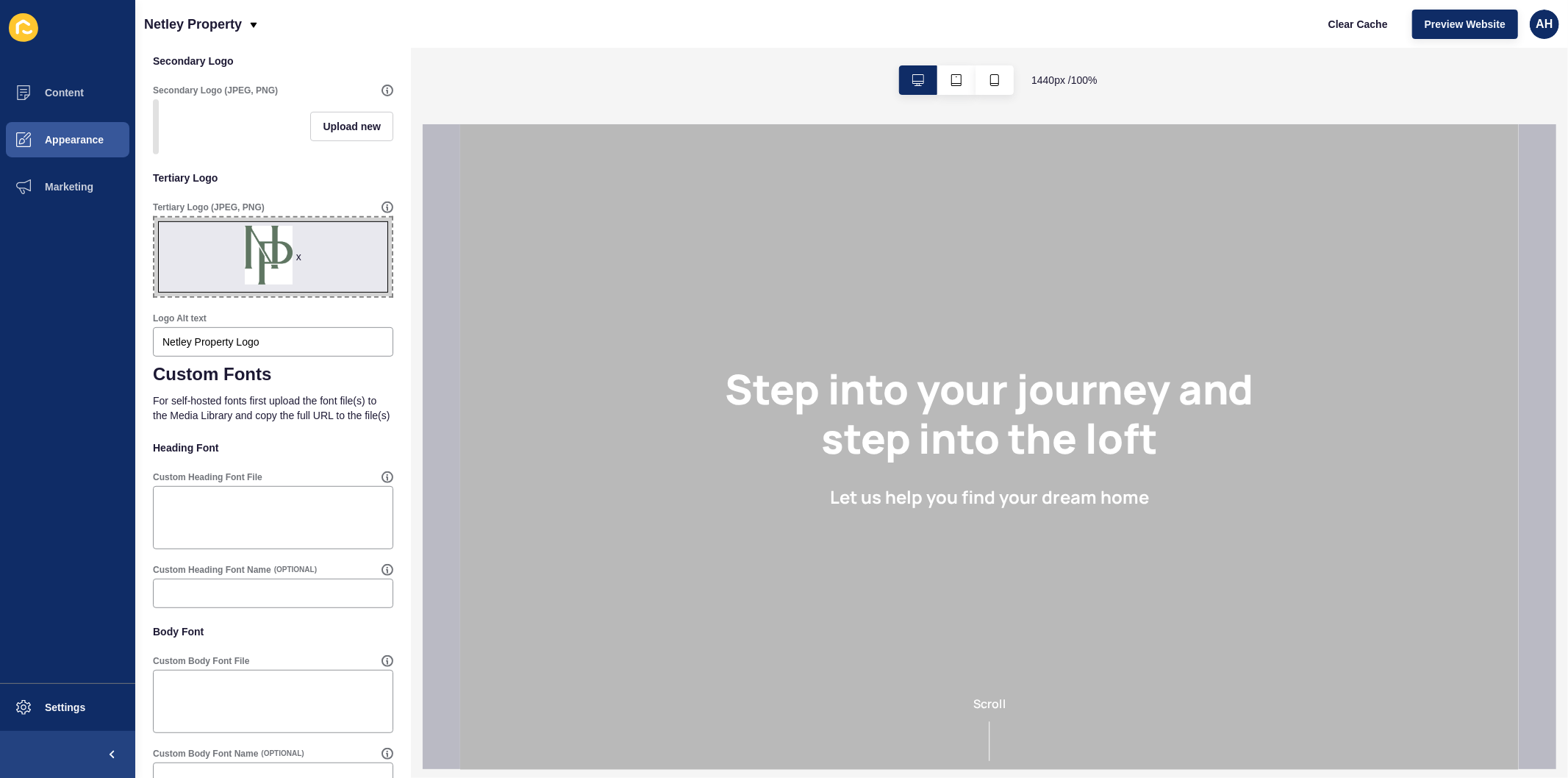
scroll to position [553, 0]
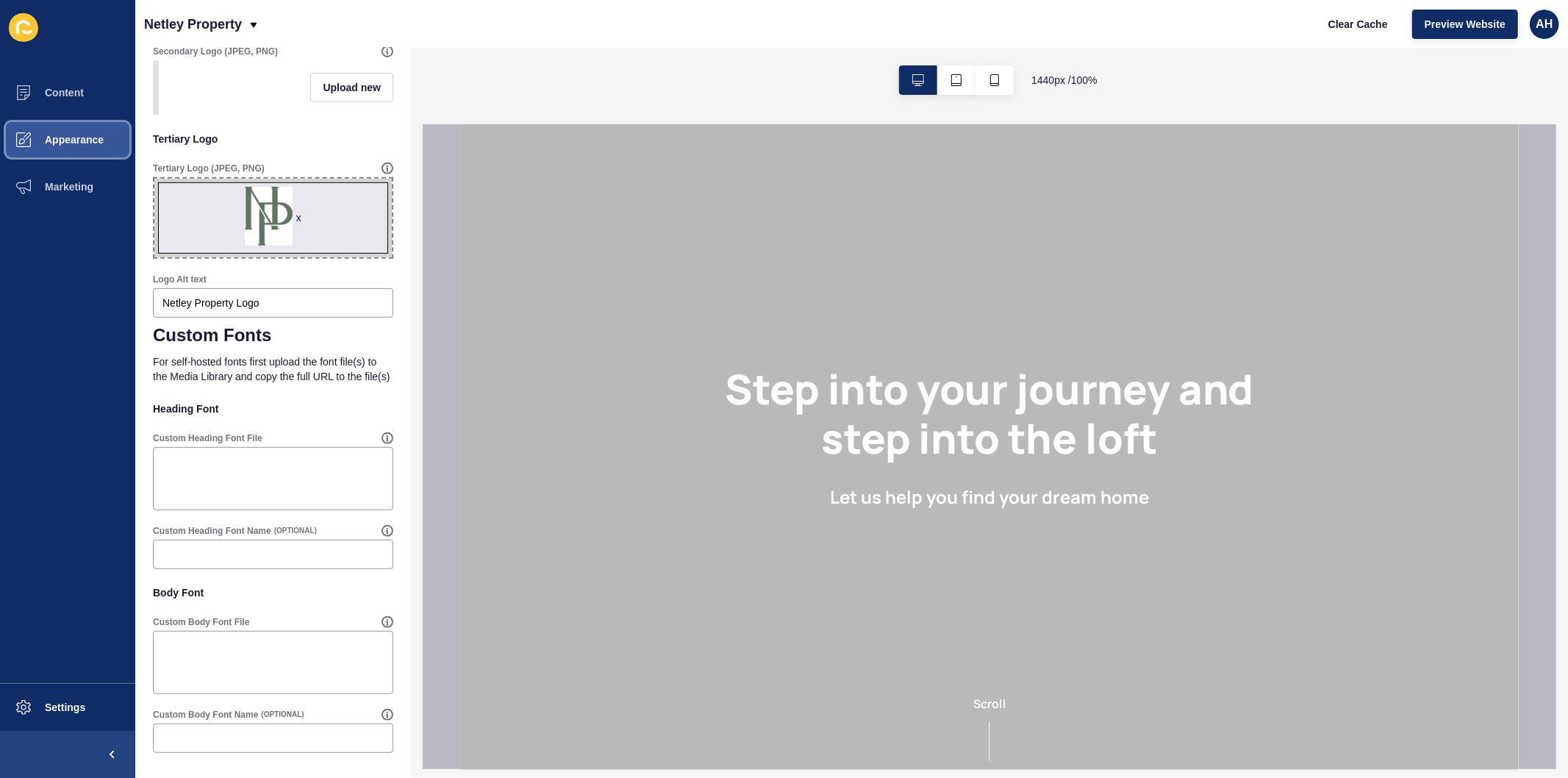
click at [68, 134] on span "Appearance" at bounding box center [50, 139] width 105 height 12
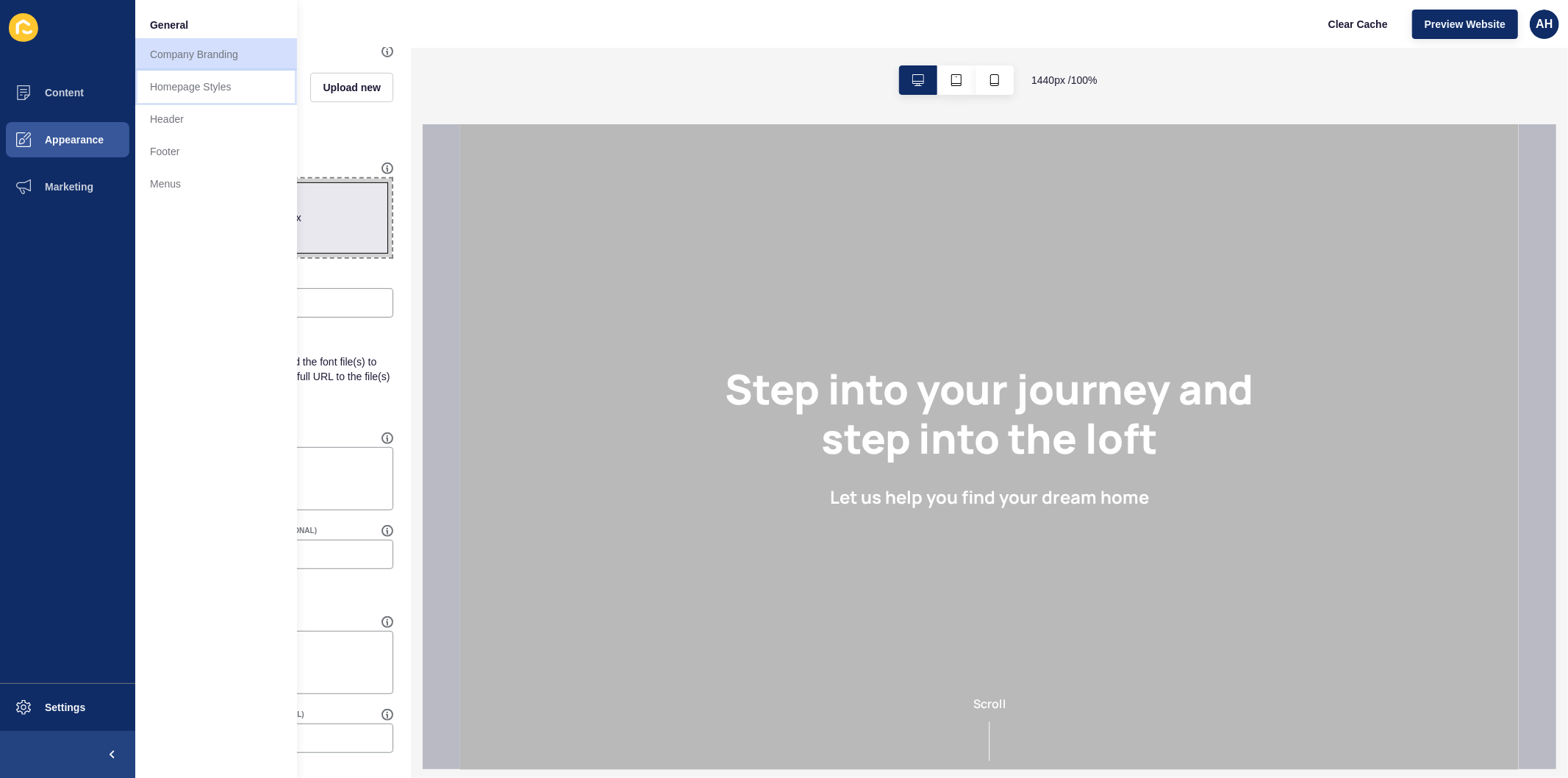
click at [177, 83] on link "Homepage Styles" at bounding box center [215, 87] width 161 height 32
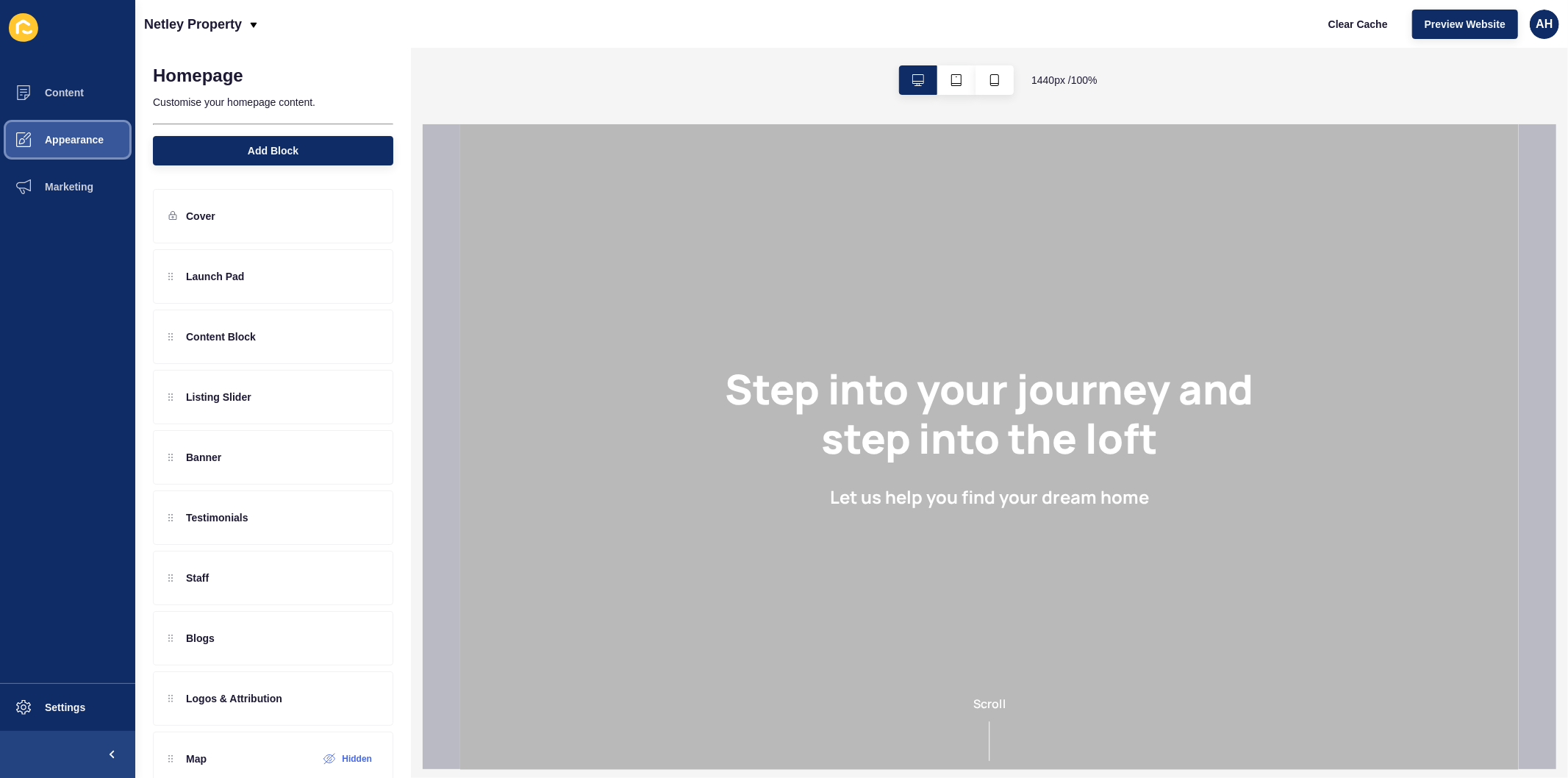
click at [79, 138] on span "Appearance" at bounding box center [50, 139] width 105 height 12
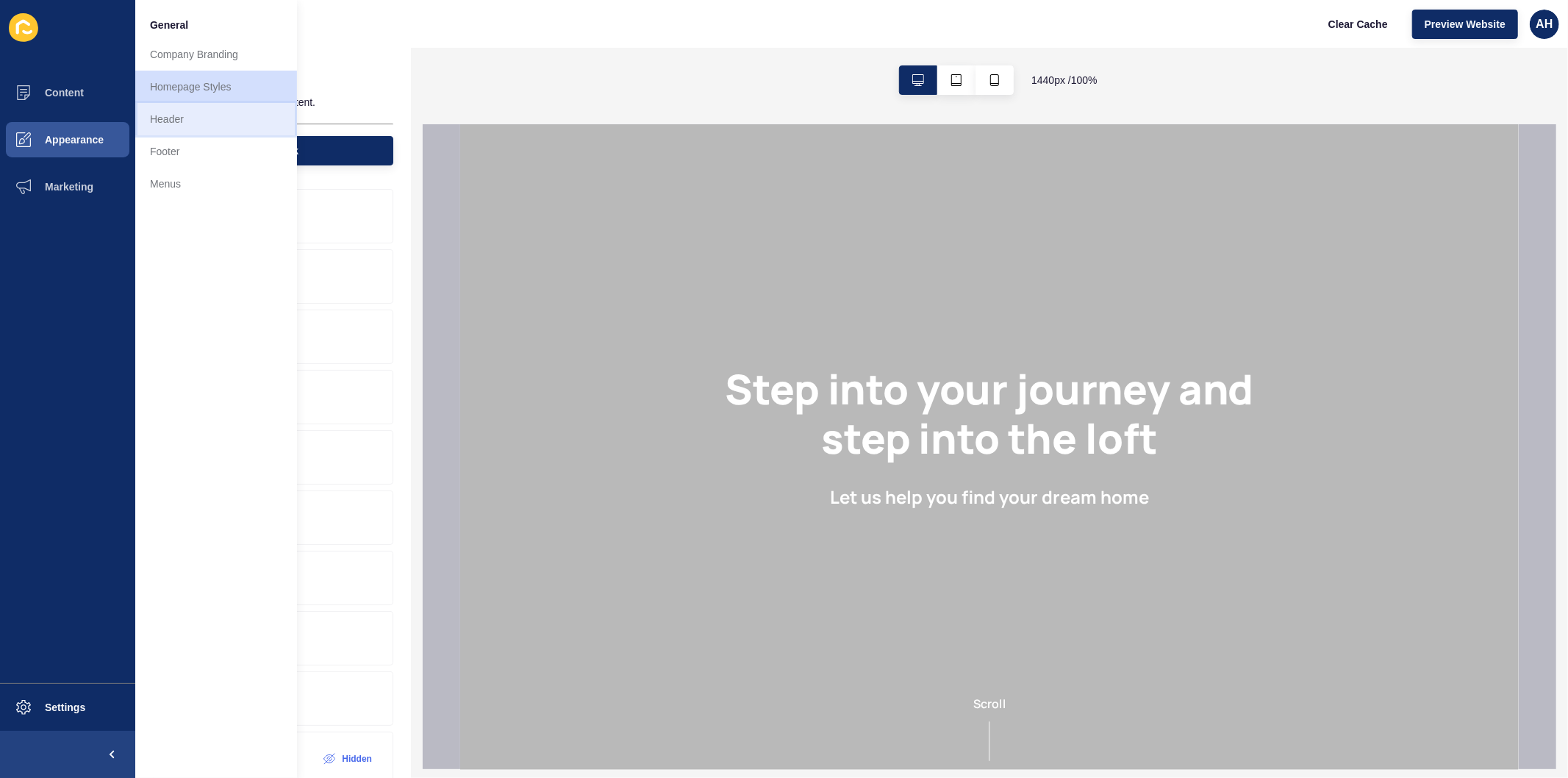
click at [187, 125] on link "Header" at bounding box center [215, 119] width 161 height 32
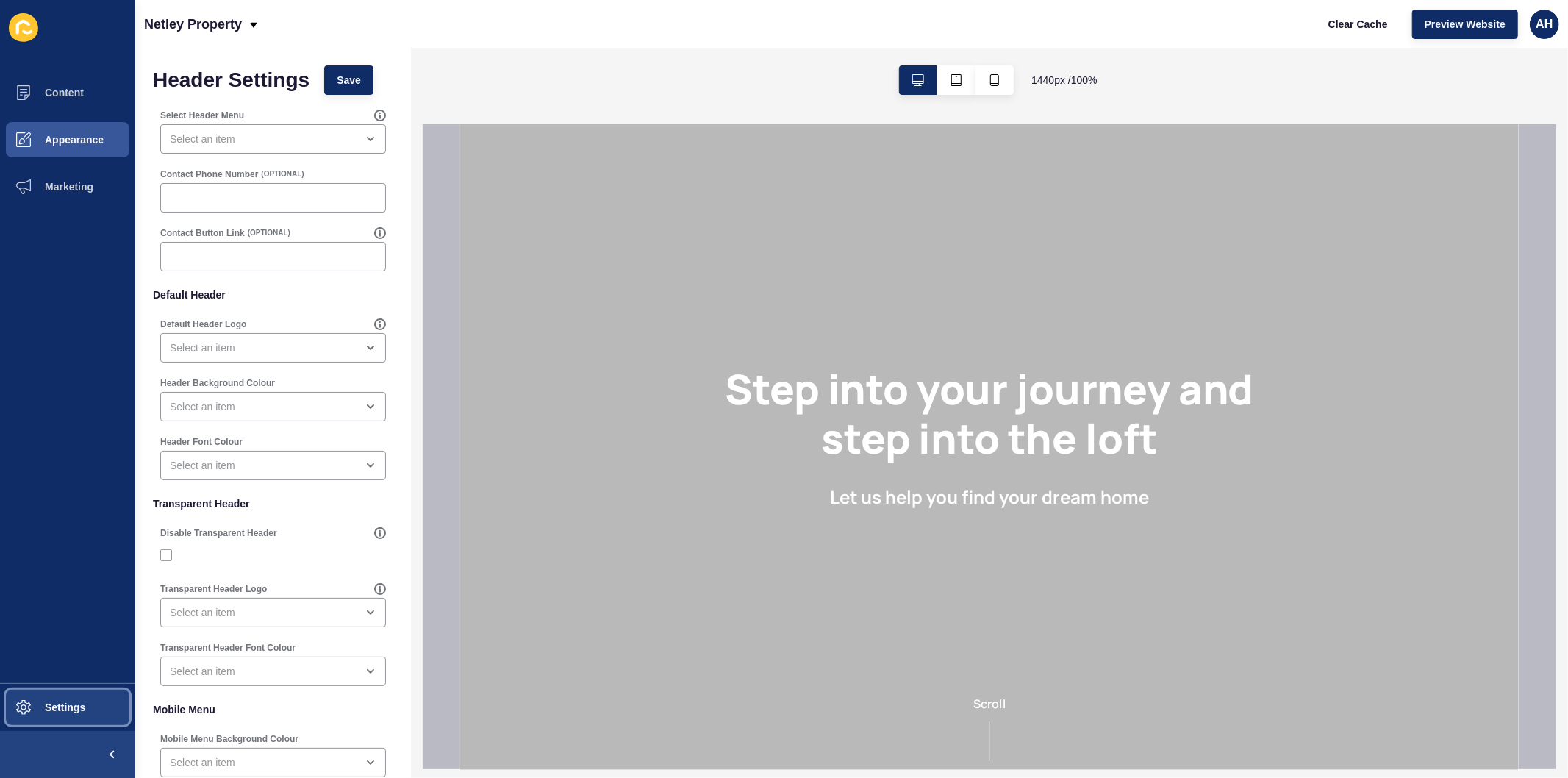
click at [49, 709] on span "Settings" at bounding box center [41, 707] width 87 height 12
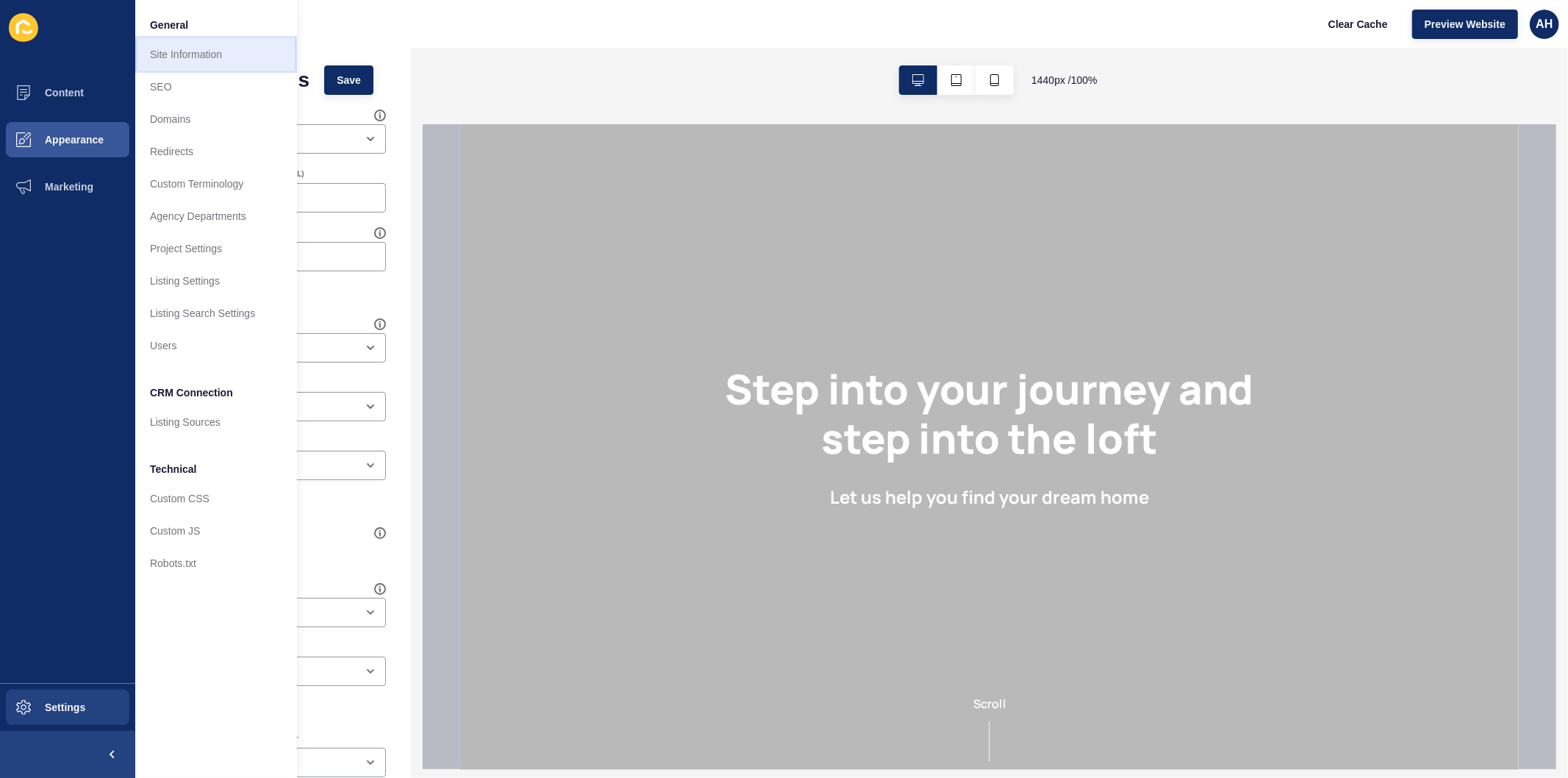
click at [223, 61] on link "Site Information" at bounding box center [215, 54] width 161 height 32
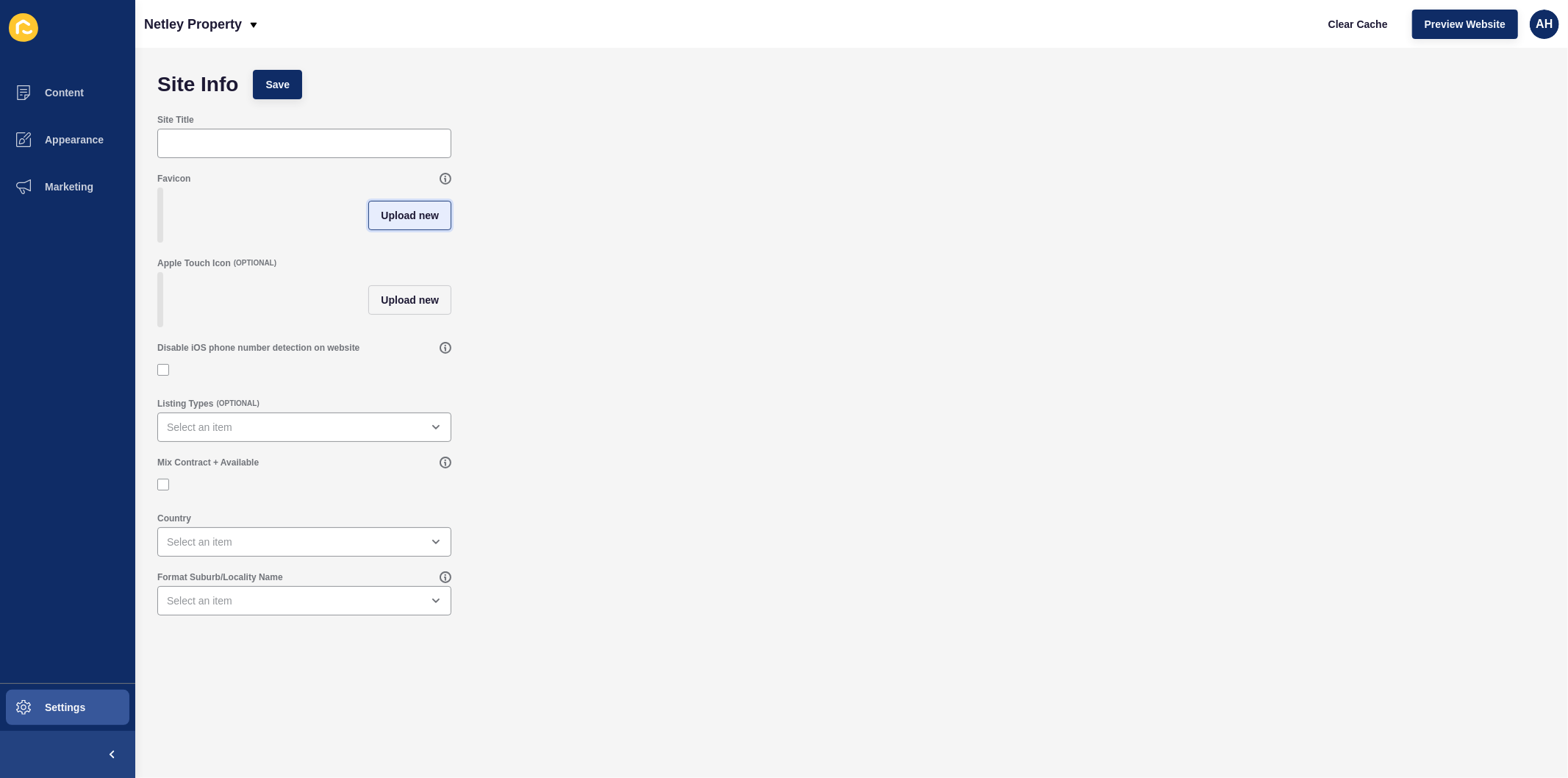
click at [406, 223] on span "Upload new" at bounding box center [409, 215] width 58 height 14
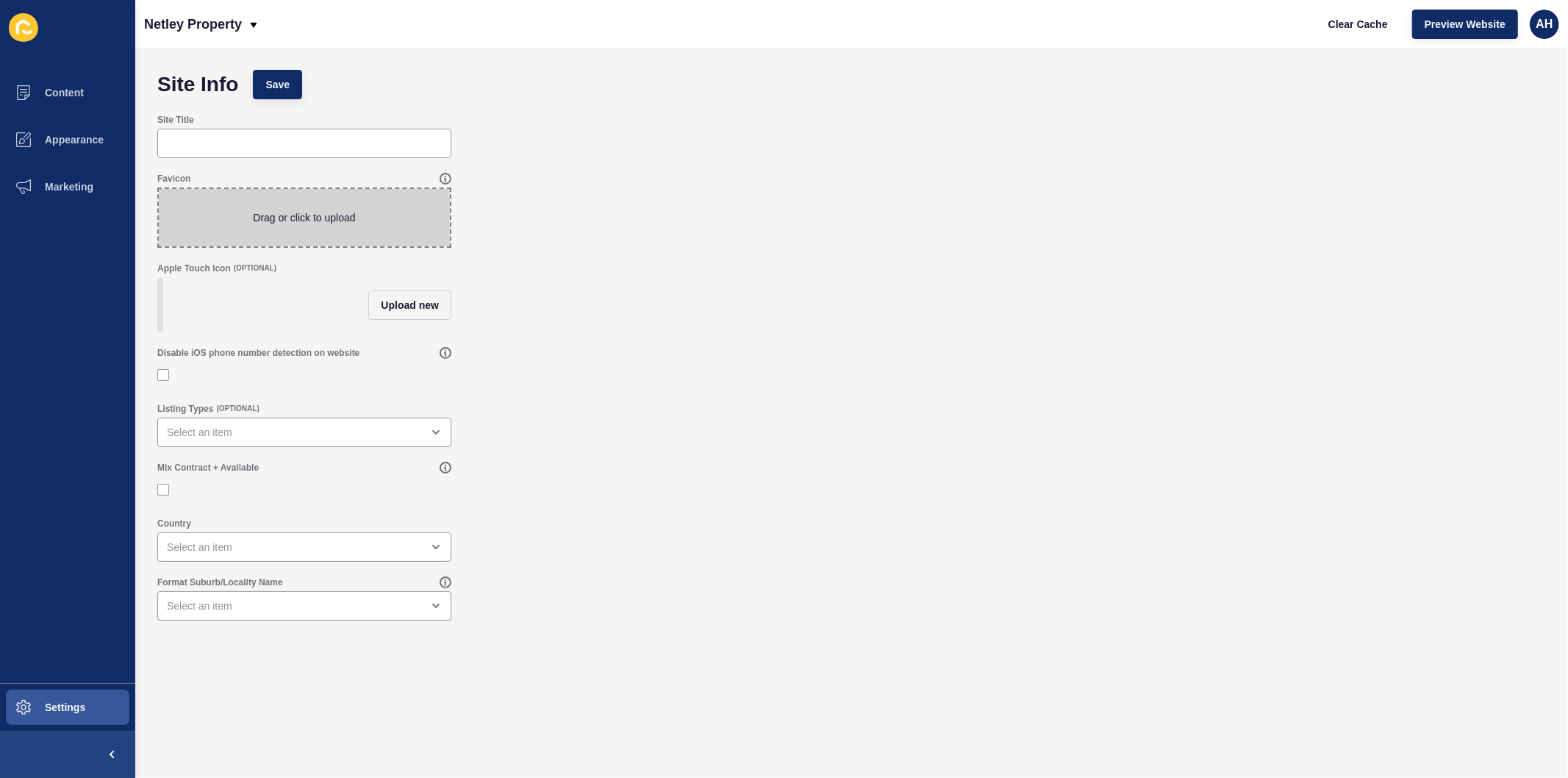
click at [285, 203] on span at bounding box center [304, 218] width 291 height 58
click at [159, 189] on input "Drag or click to upload" at bounding box center [159, 189] width 0 height 0
type input "C:\fakepath\NP_Master_RGB_Icon_Green.jpg"
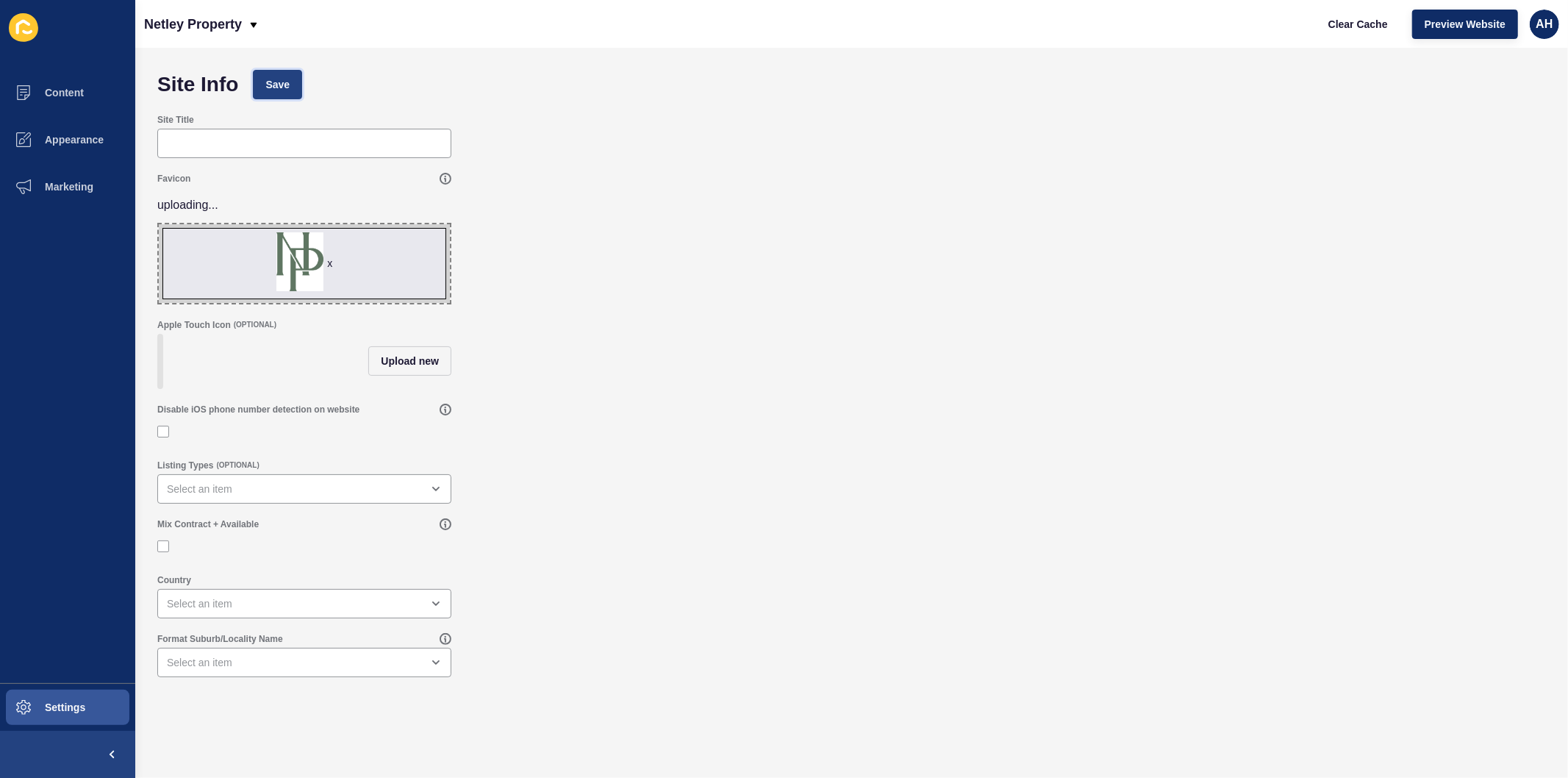
click at [285, 90] on span "Save" at bounding box center [277, 85] width 24 height 14
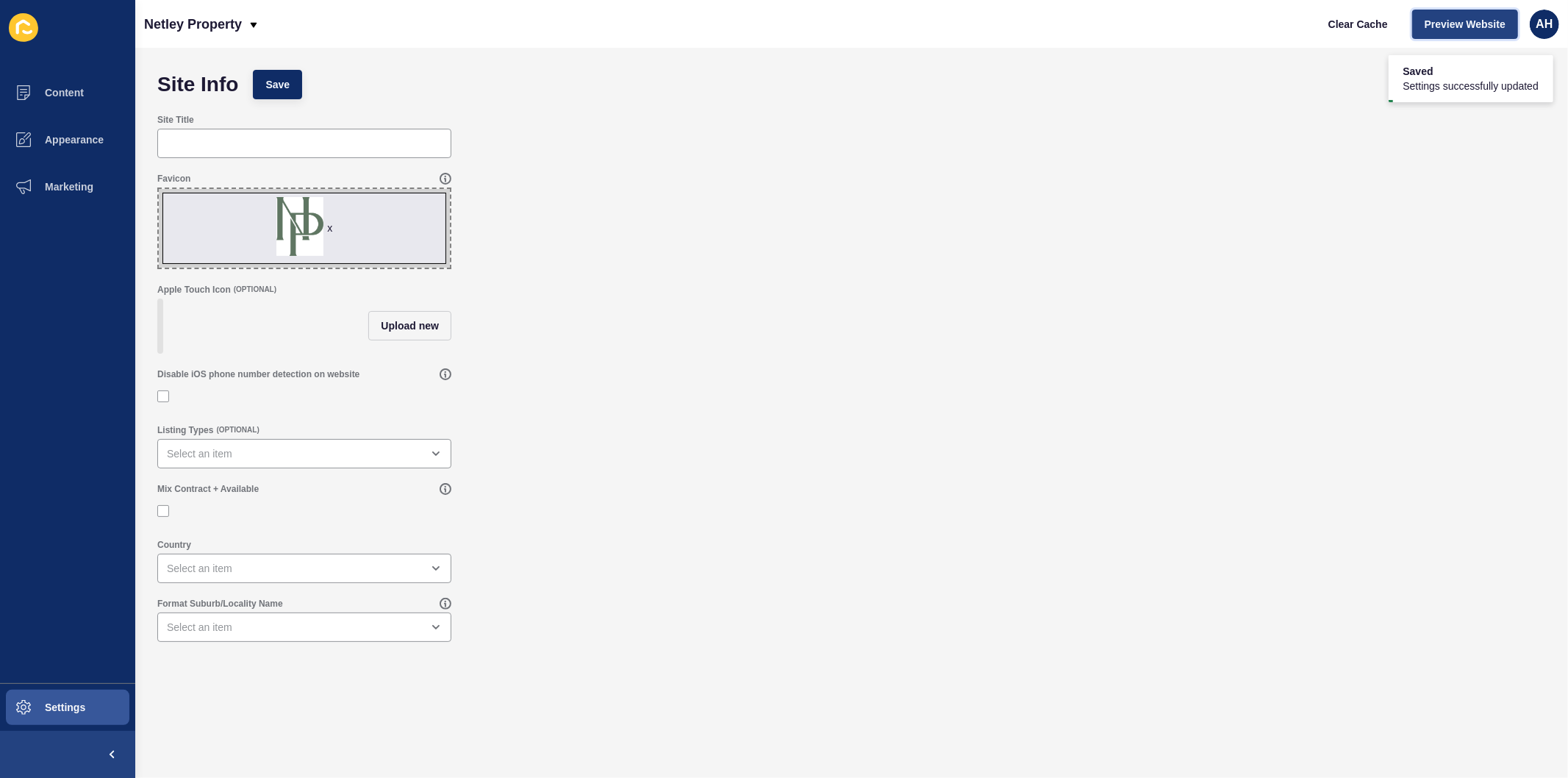
click at [1465, 24] on span "Preview Website" at bounding box center [1465, 24] width 81 height 14
click at [1358, 23] on span "Clear Cache" at bounding box center [1358, 24] width 59 height 14
click at [60, 138] on span "Appearance" at bounding box center [50, 139] width 105 height 12
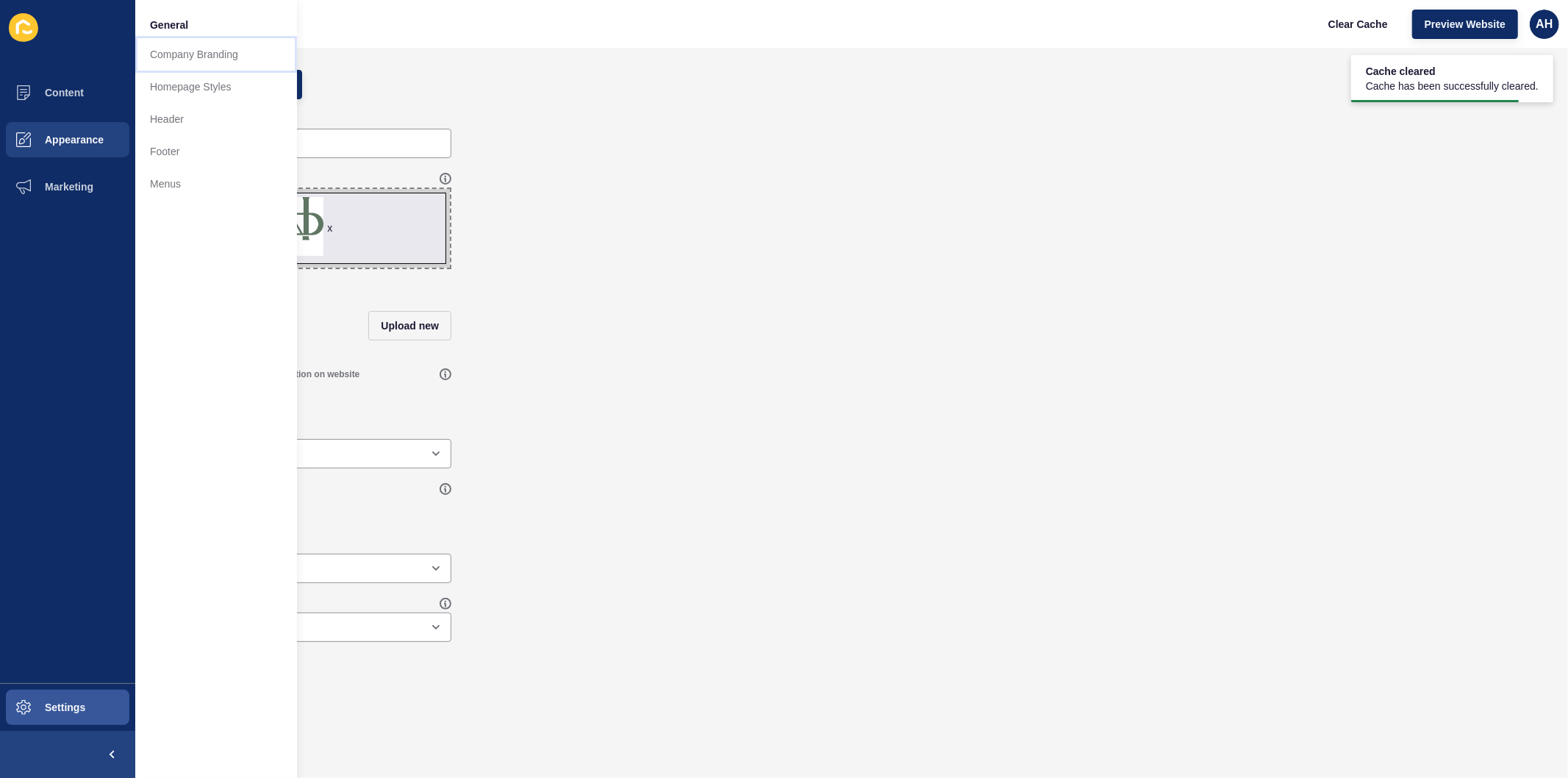
click at [205, 54] on link "Company Branding" at bounding box center [215, 54] width 161 height 32
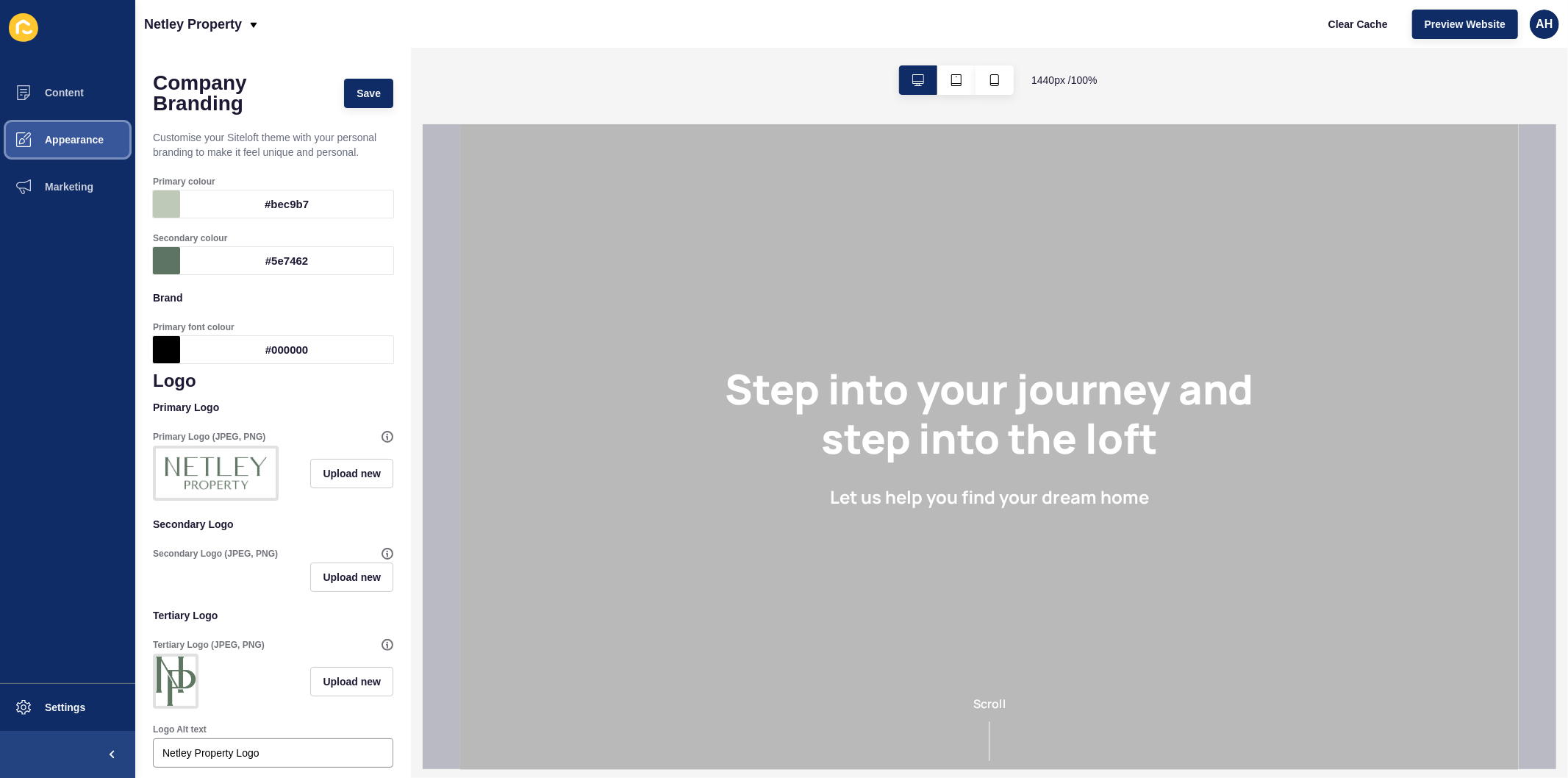
click at [66, 137] on span "Appearance" at bounding box center [50, 139] width 105 height 12
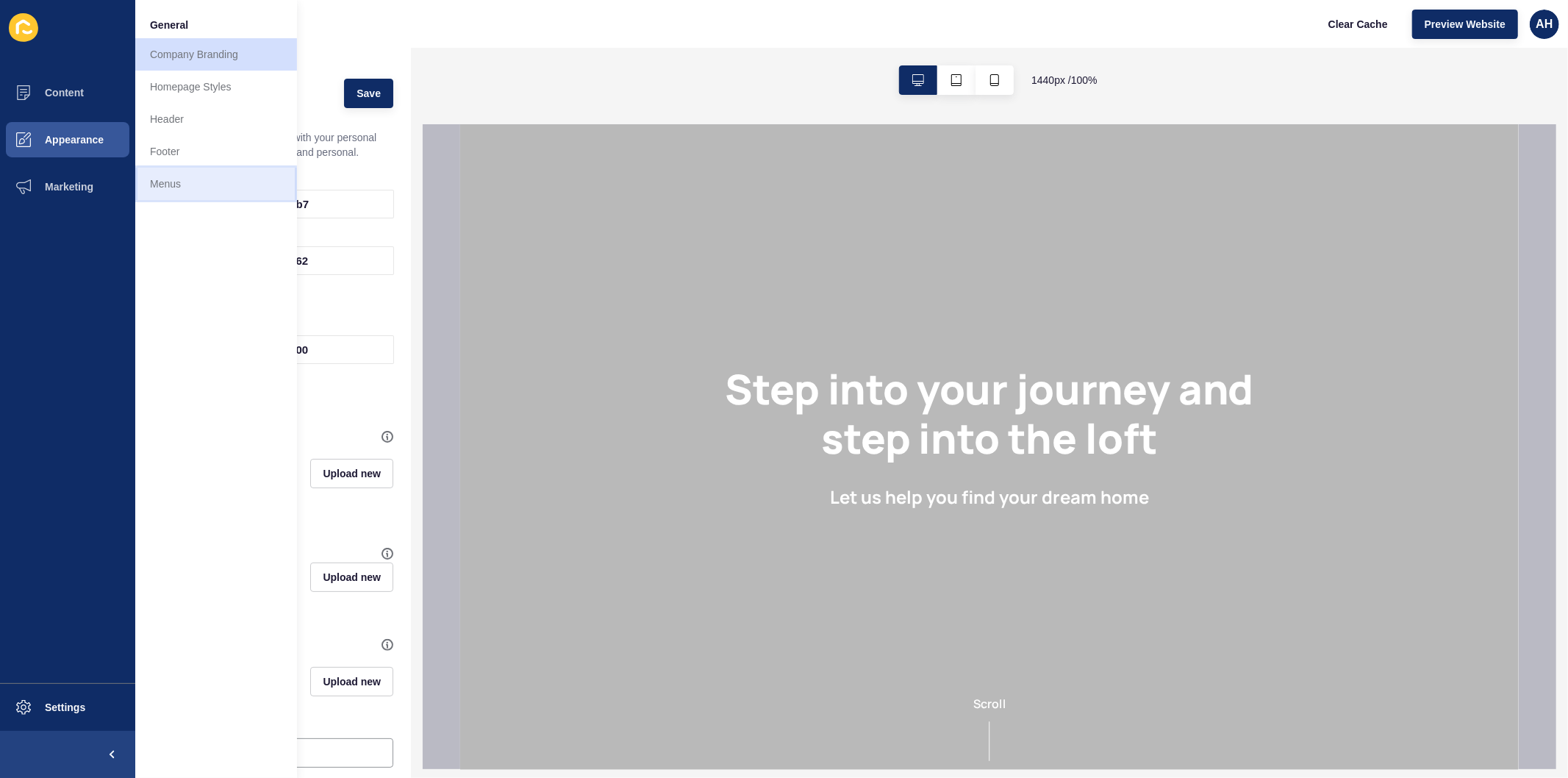
click at [157, 185] on link "Menus" at bounding box center [215, 184] width 161 height 32
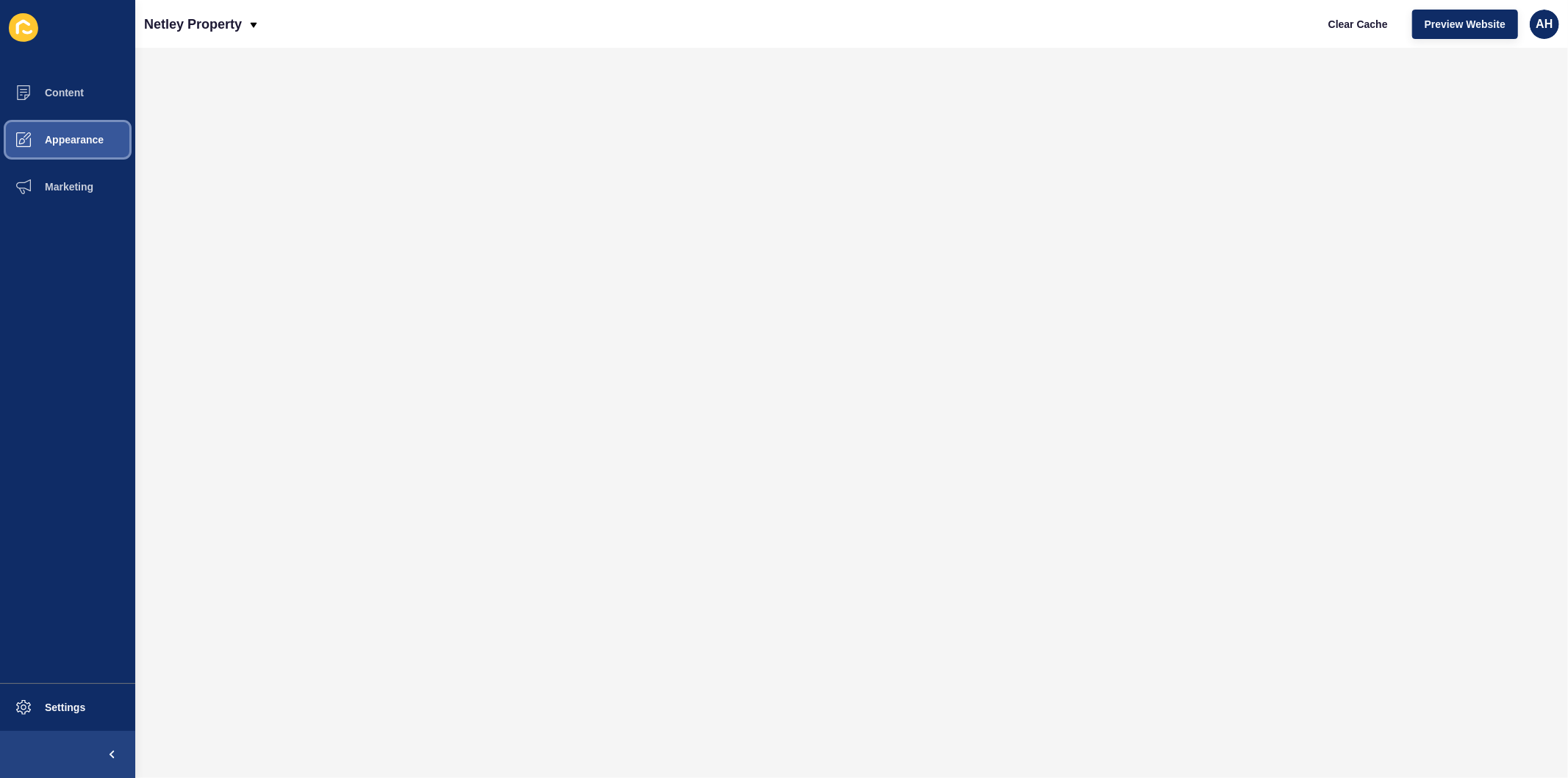
click at [44, 131] on span at bounding box center [23, 140] width 47 height 47
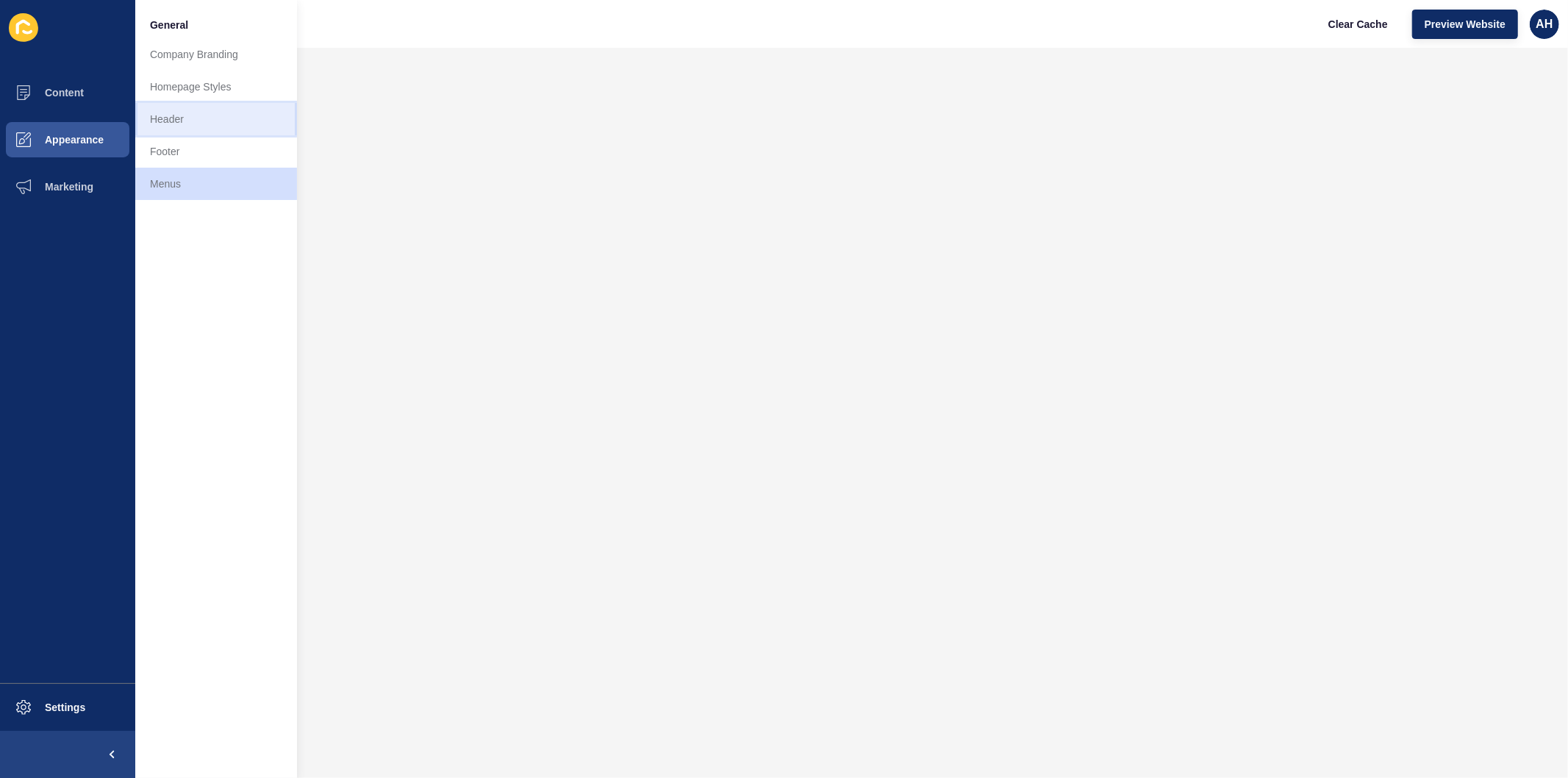
click at [196, 105] on link "Header" at bounding box center [215, 119] width 161 height 32
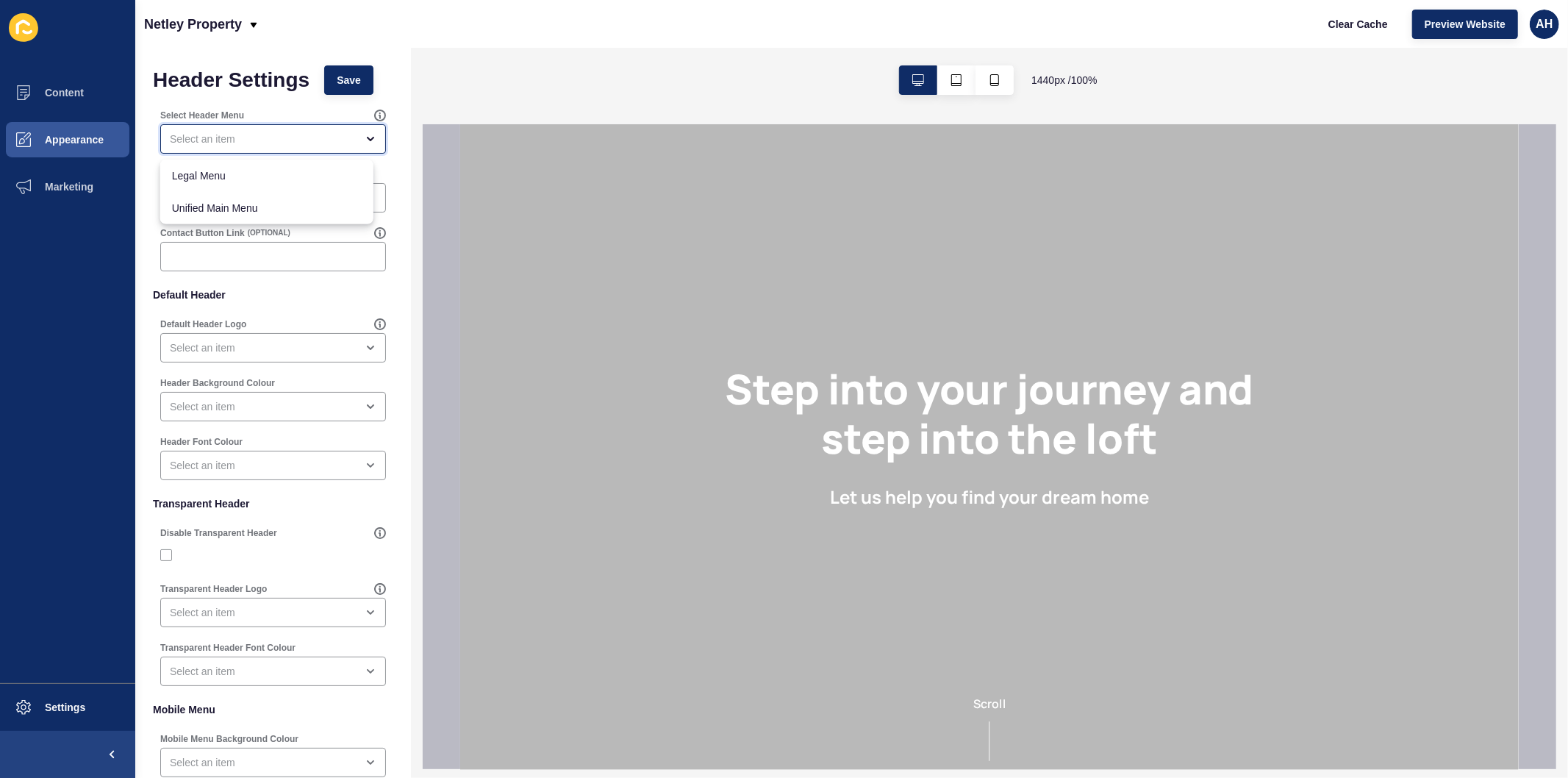
click at [245, 134] on div "close menu" at bounding box center [262, 139] width 186 height 14
click at [253, 206] on span "Unified Main Menu" at bounding box center [267, 208] width 189 height 14
type input "Unified Main Menu"
click at [364, 53] on div "Header Settings Save Select Header Menu Unified Main Menu Contact Phone Number …" at bounding box center [273, 491] width 276 height 887
click at [345, 74] on span "Save" at bounding box center [349, 80] width 24 height 14
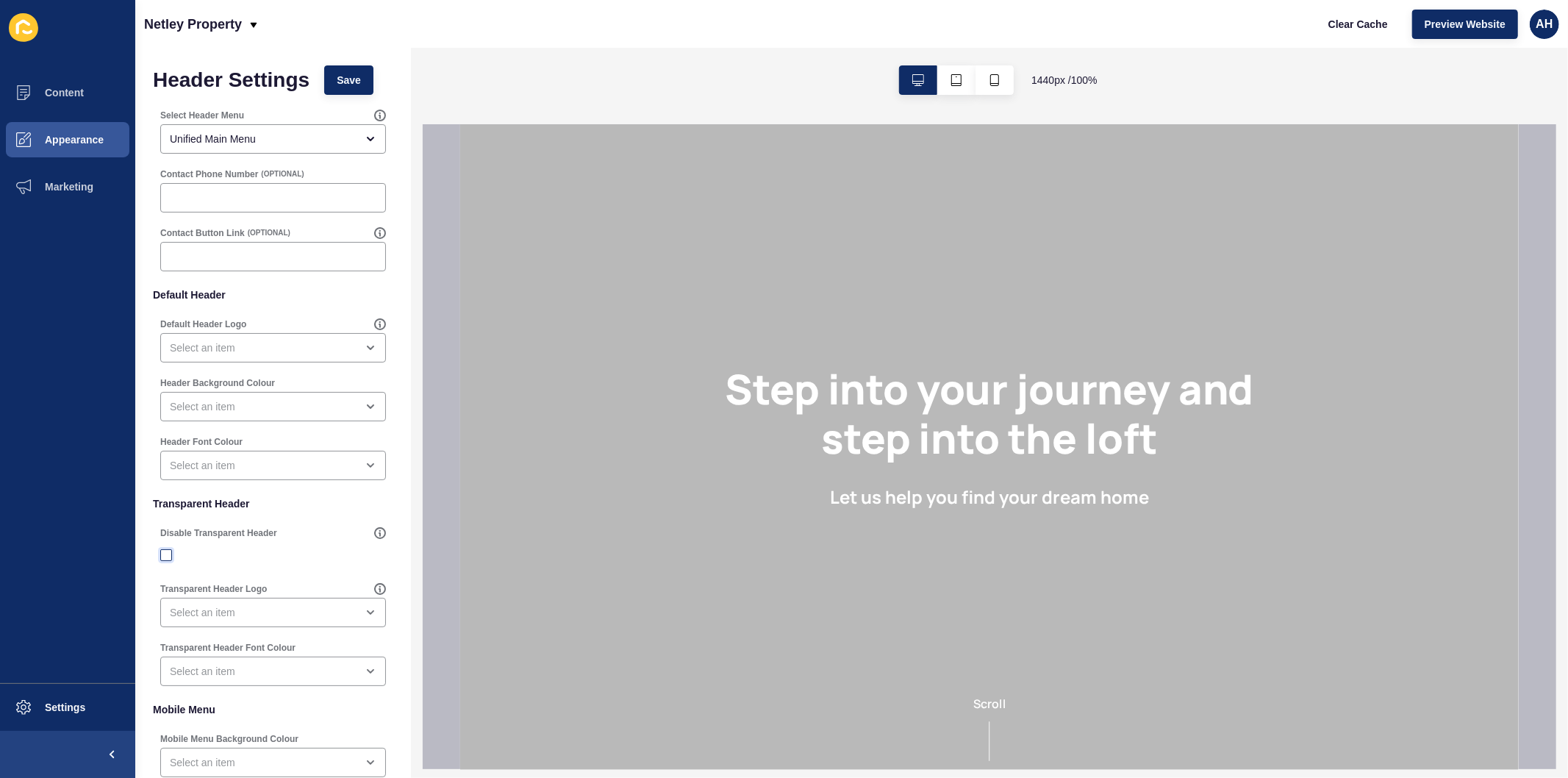
click at [165, 555] on label at bounding box center [166, 554] width 12 height 12
click at [165, 555] on input "Disable Transparent Header" at bounding box center [168, 555] width 10 height 10
checkbox input "true"
click at [262, 348] on div "open menu" at bounding box center [262, 348] width 186 height 14
click at [248, 386] on span "Primary Logo" at bounding box center [267, 384] width 189 height 14
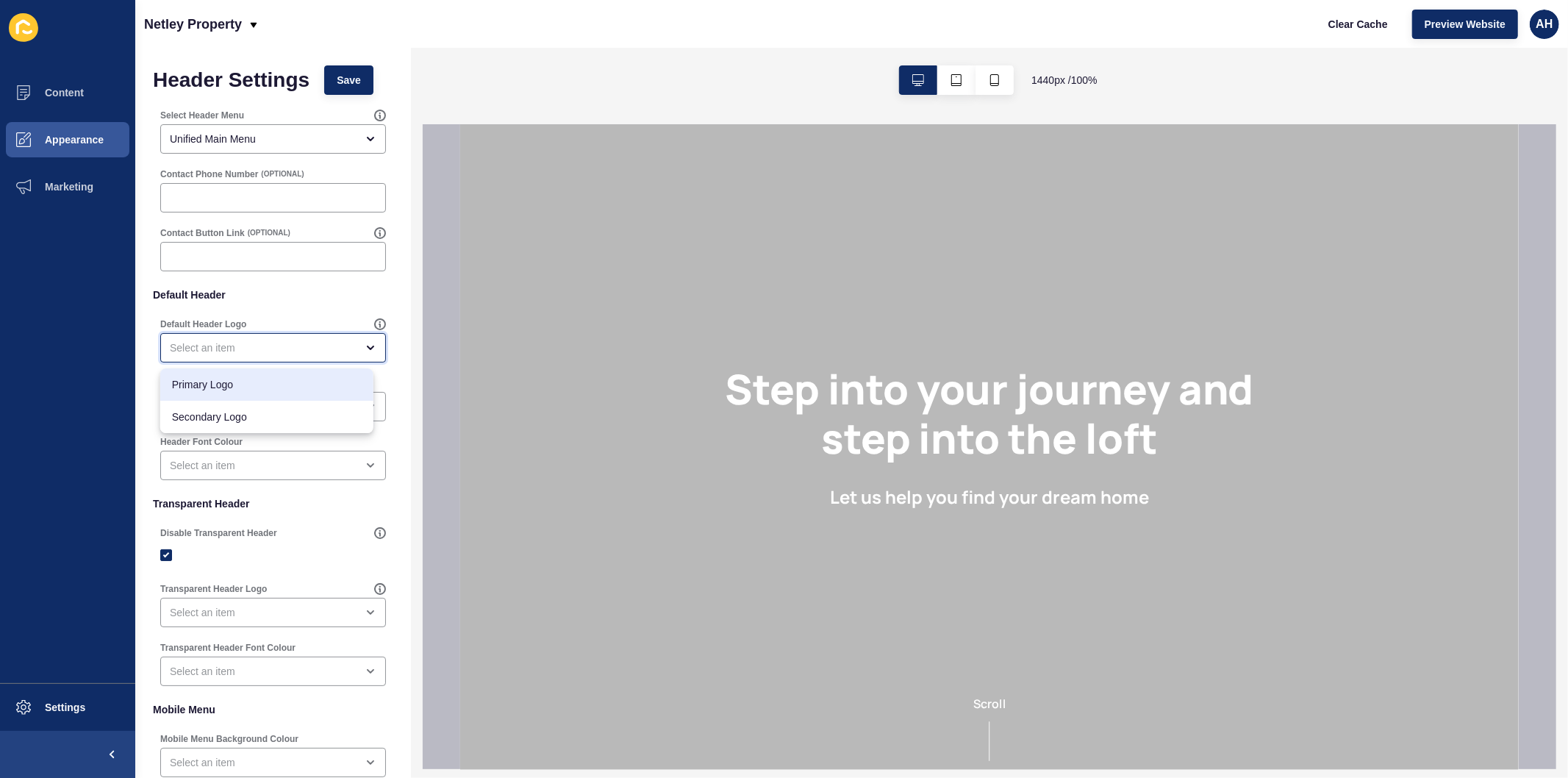
type input "Primary Logo"
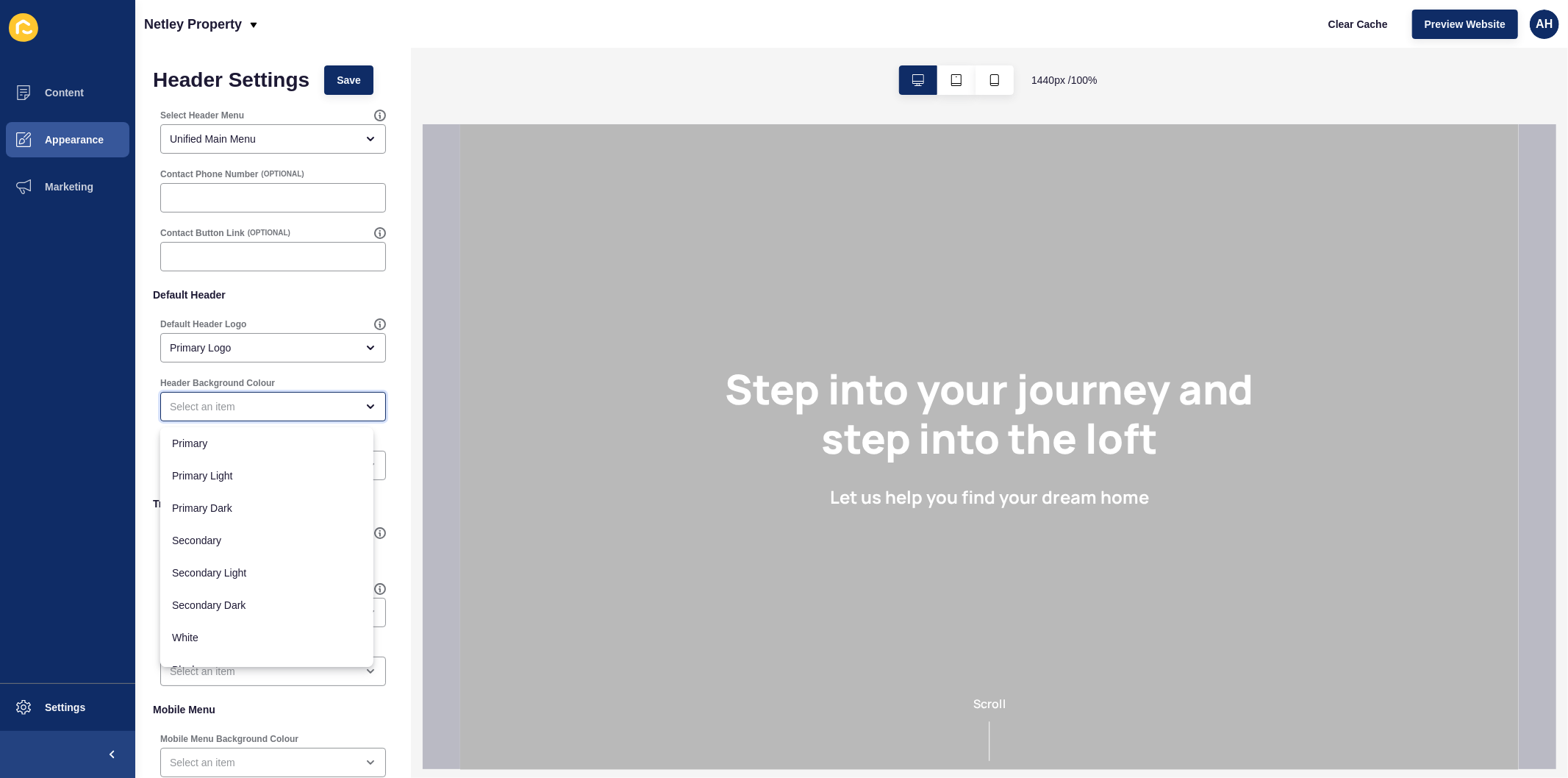
click at [255, 408] on div "close menu" at bounding box center [262, 407] width 186 height 14
click at [249, 637] on span "White" at bounding box center [267, 637] width 189 height 14
type input "White"
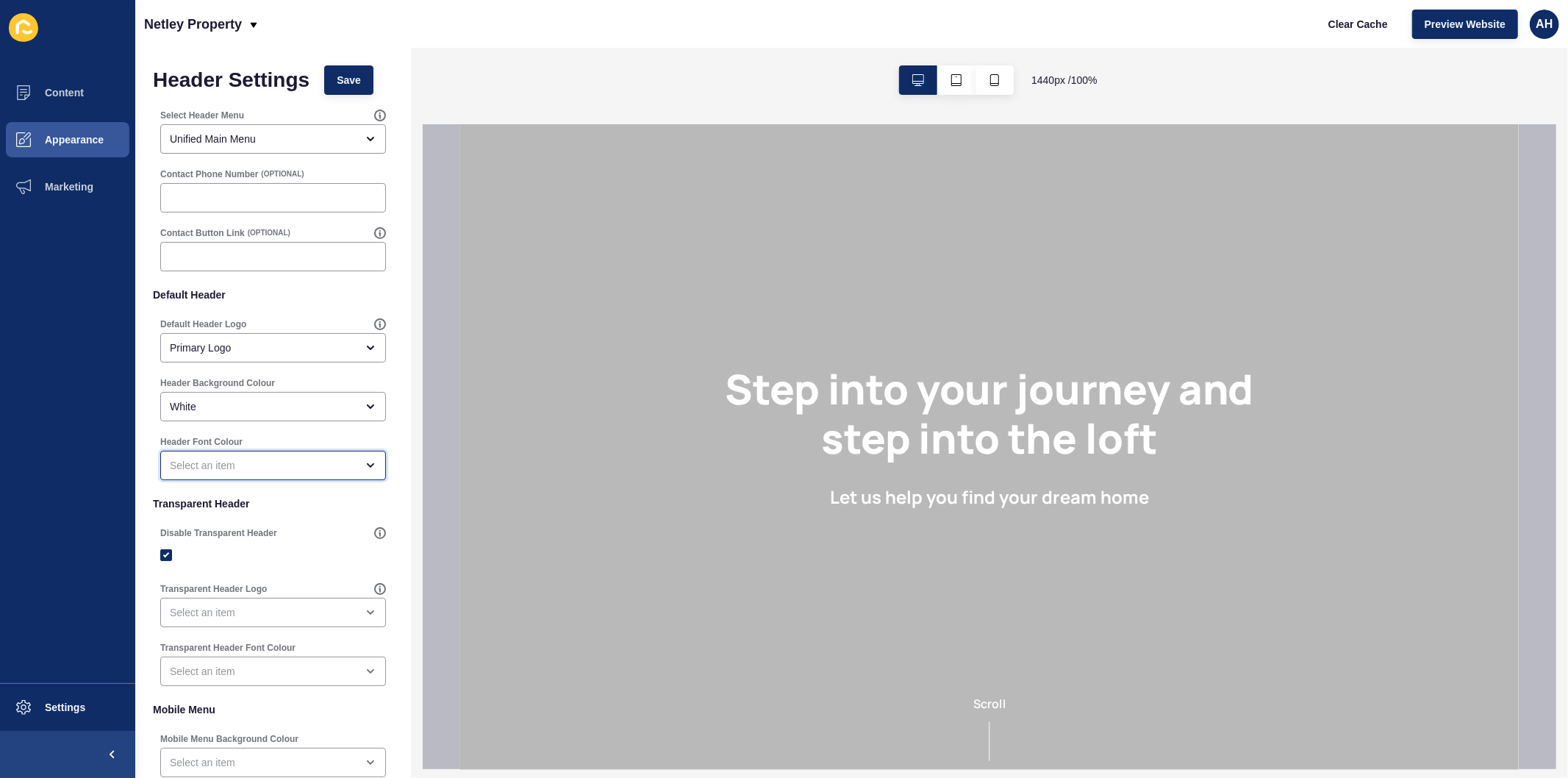
click at [252, 468] on div "open menu" at bounding box center [262, 465] width 186 height 14
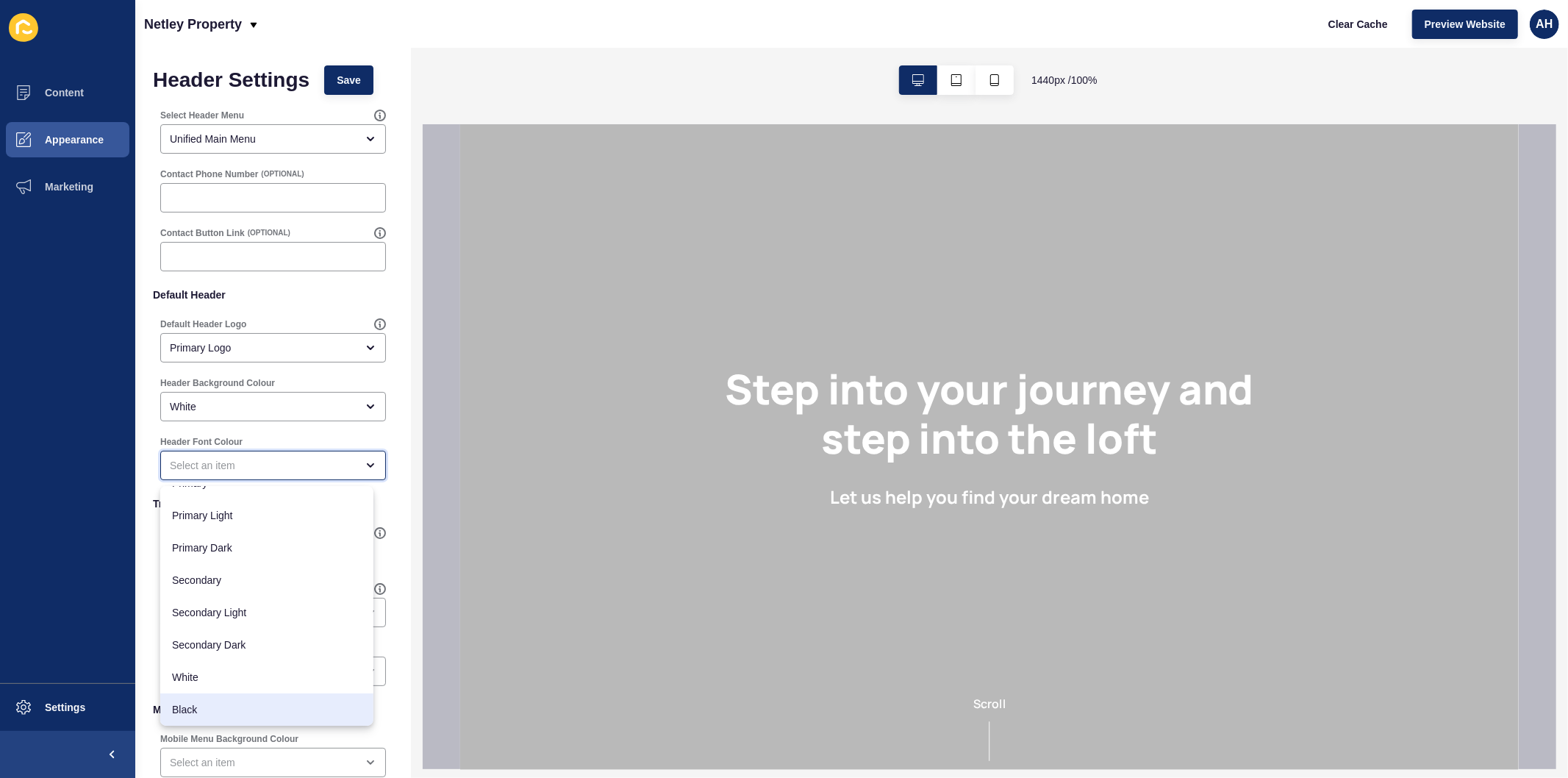
click at [232, 712] on span "Black" at bounding box center [267, 709] width 189 height 14
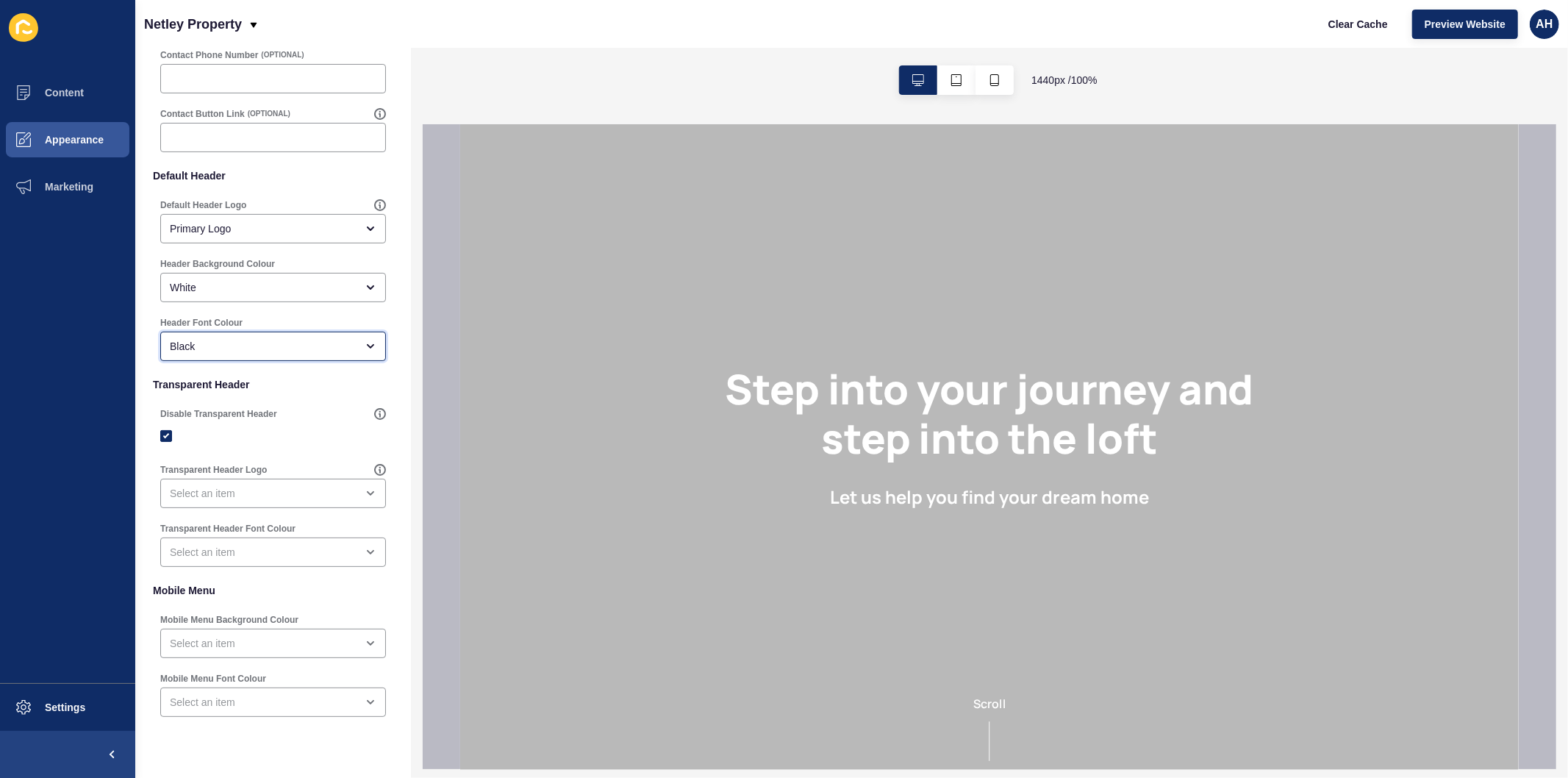
scroll to position [155, 0]
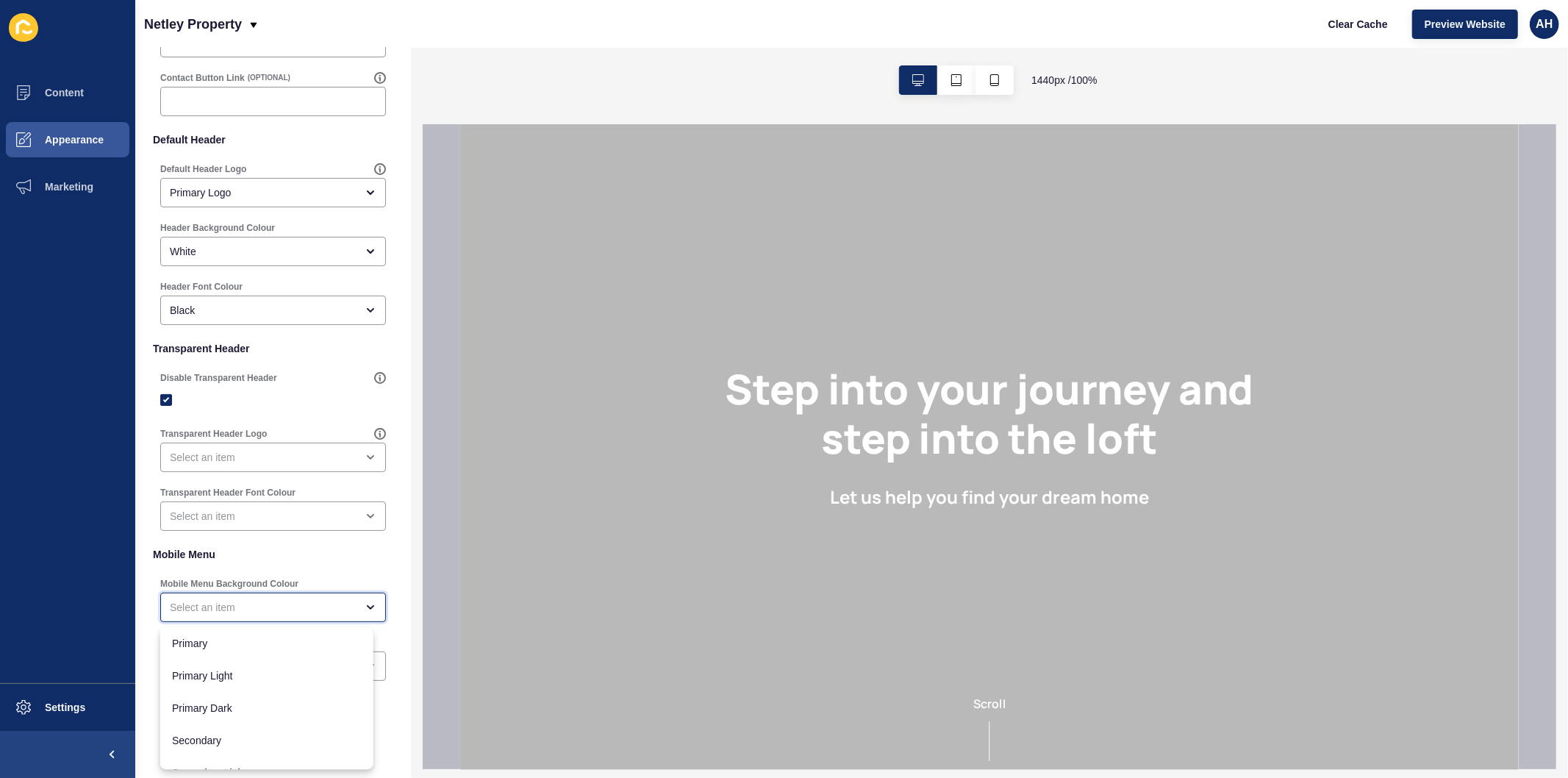
click at [254, 606] on div "close menu" at bounding box center [262, 608] width 186 height 14
click at [312, 564] on p "Mobile Menu" at bounding box center [273, 554] width 241 height 32
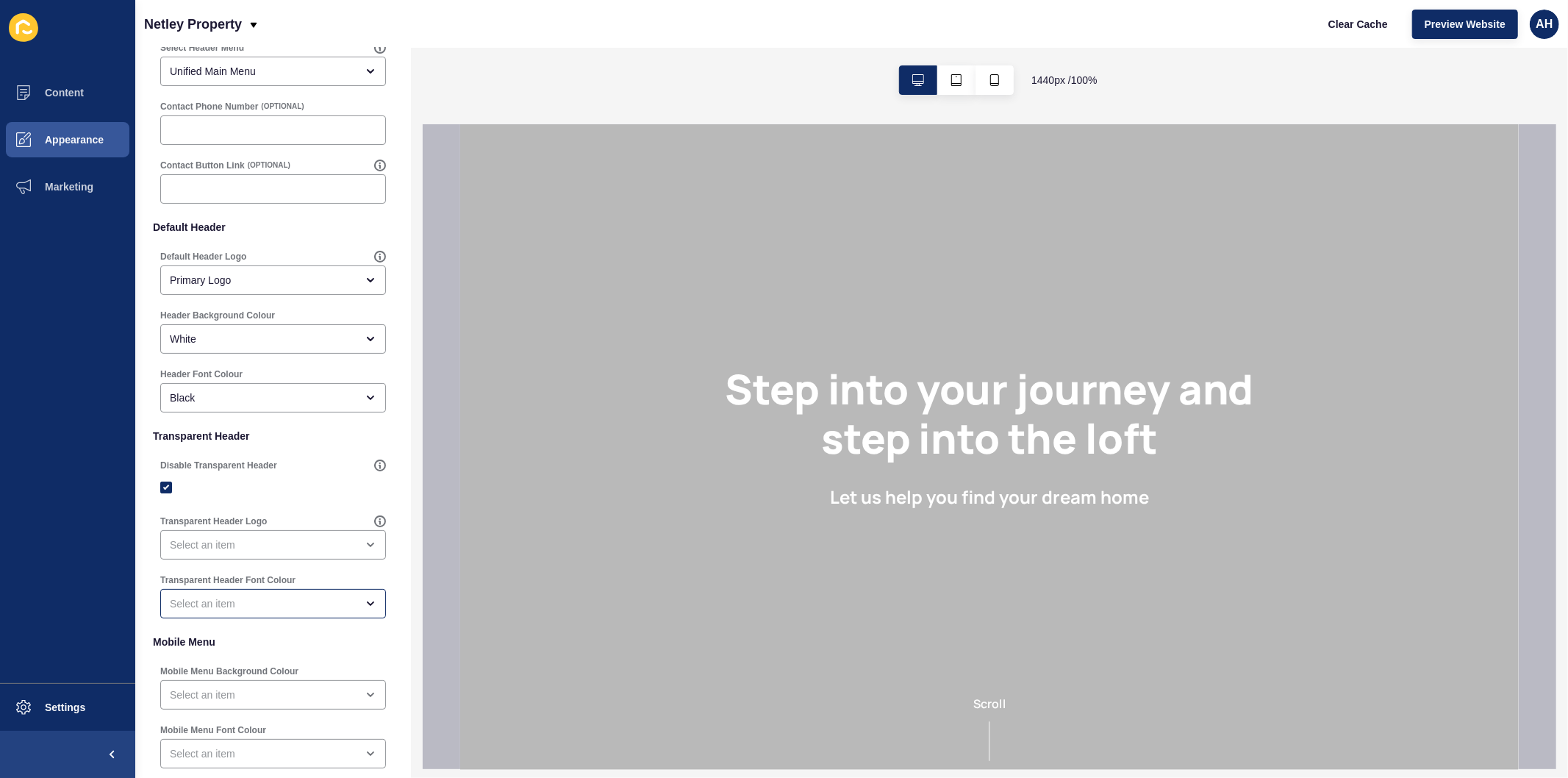
scroll to position [0, 0]
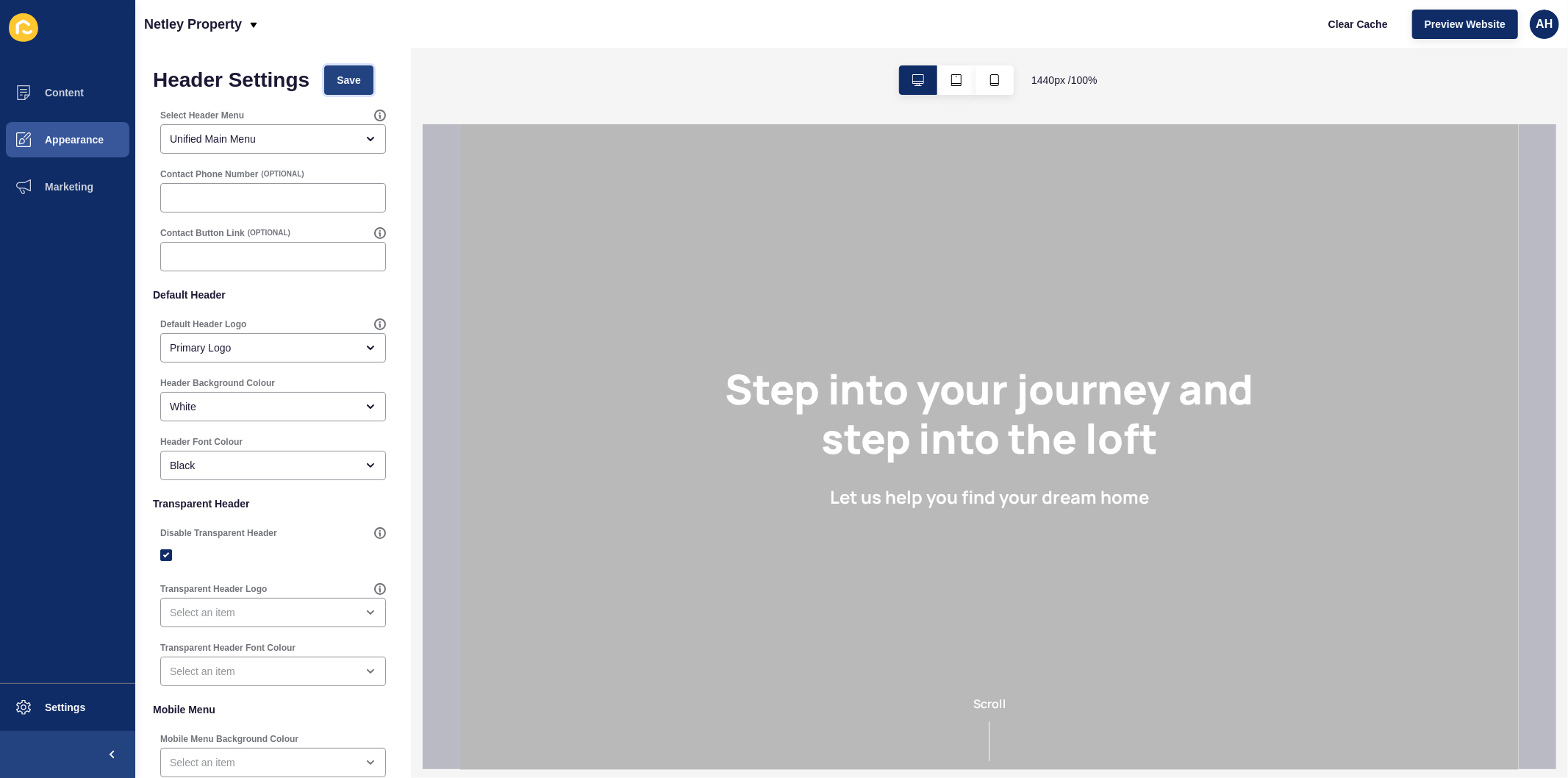
click at [349, 82] on span "Save" at bounding box center [349, 80] width 24 height 14
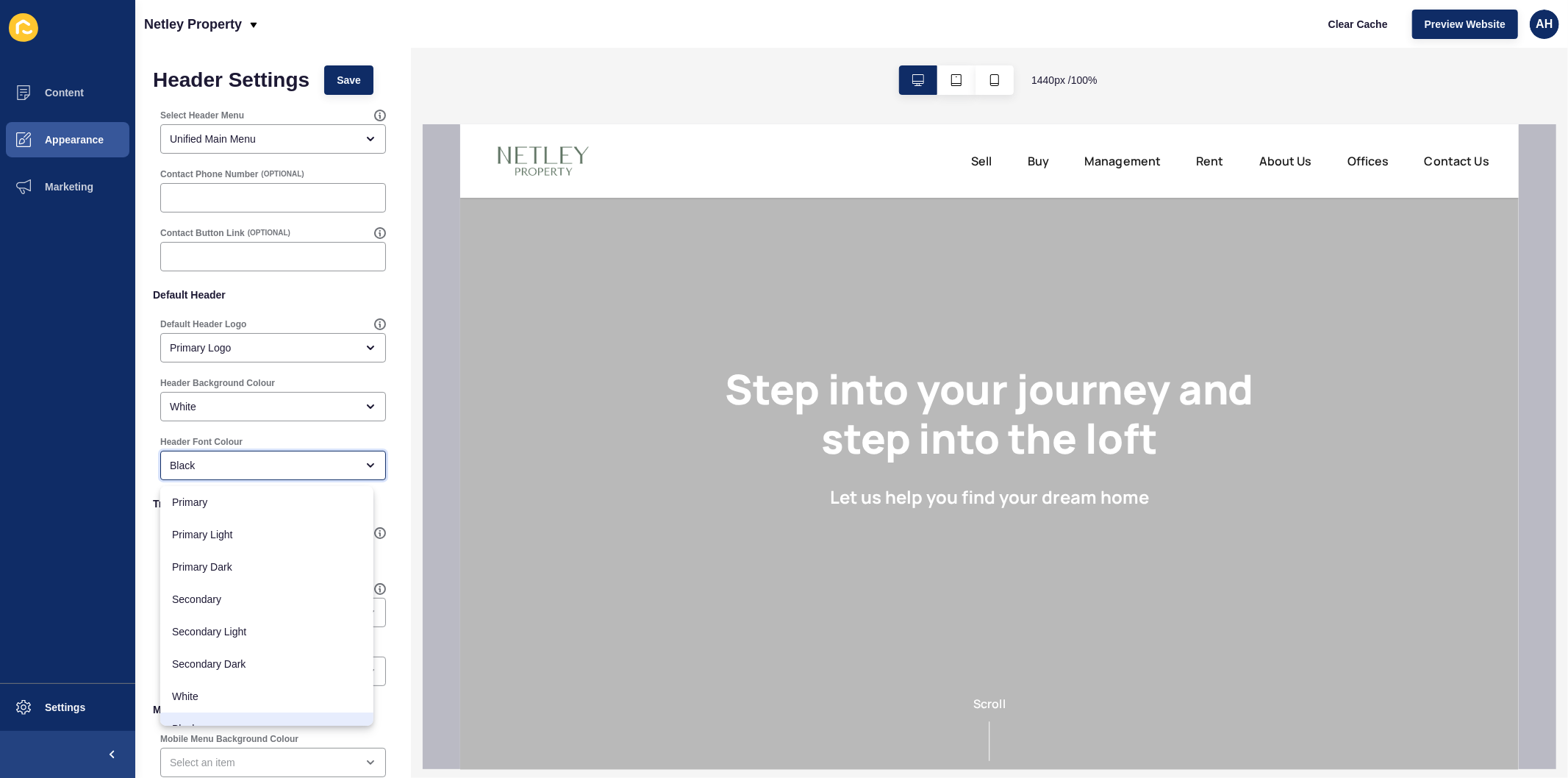
click at [263, 469] on div "Black" at bounding box center [262, 465] width 186 height 14
click at [240, 609] on div "Secondary" at bounding box center [267, 600] width 214 height 32
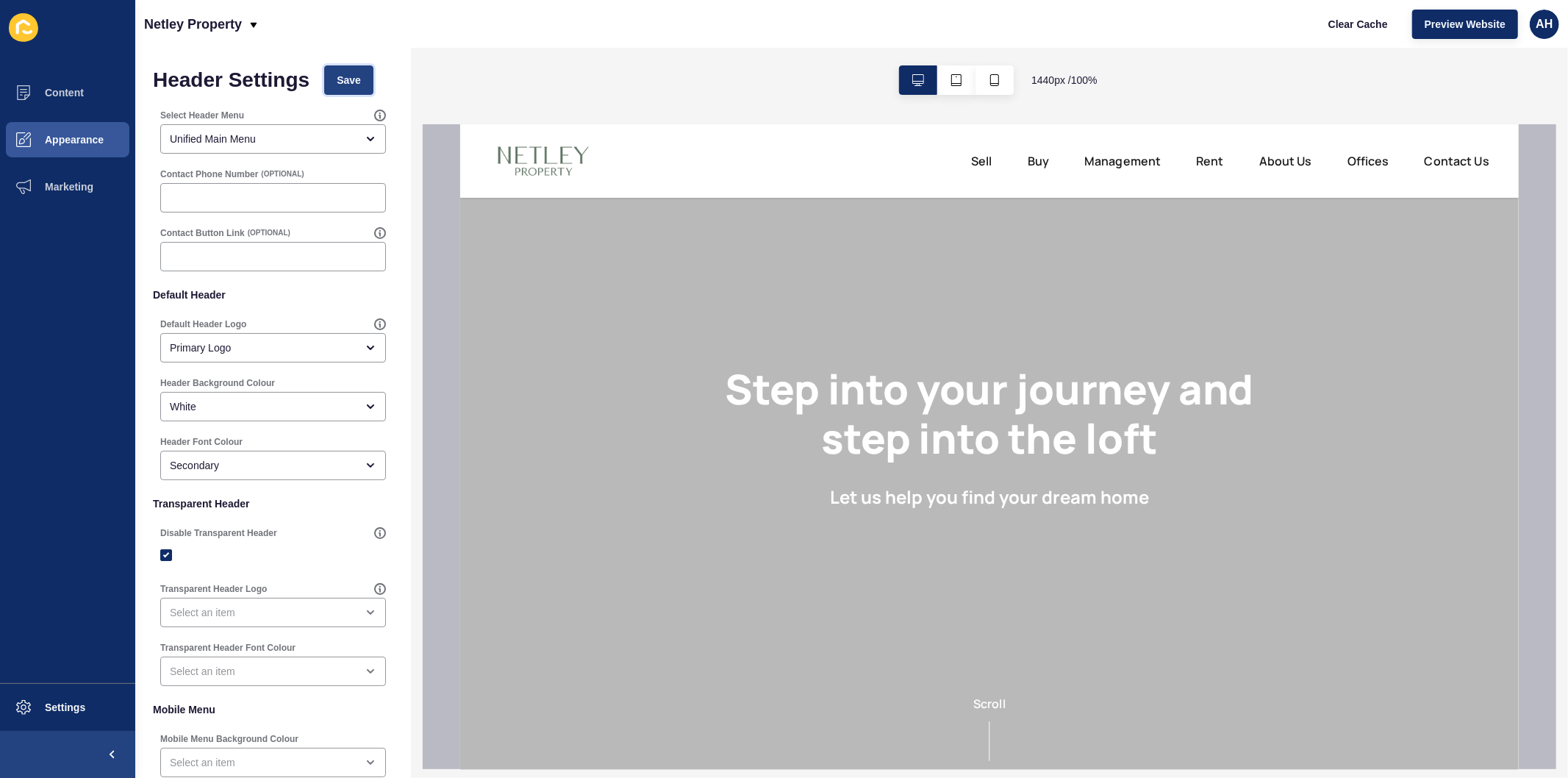
click at [349, 75] on span "Save" at bounding box center [349, 80] width 24 height 14
click at [258, 463] on div "Secondary" at bounding box center [262, 465] width 186 height 14
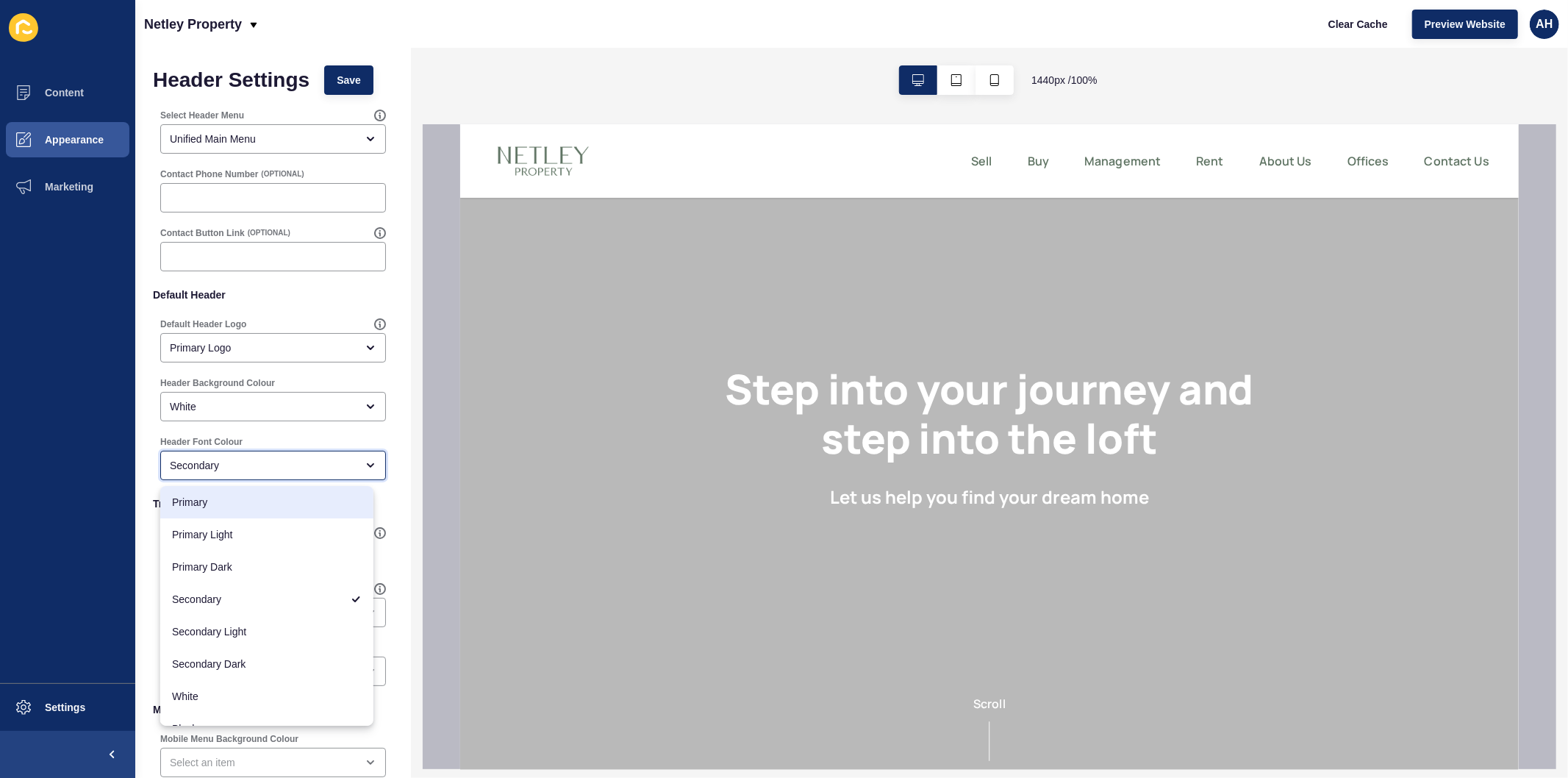
click at [242, 498] on span "Primary" at bounding box center [267, 502] width 189 height 14
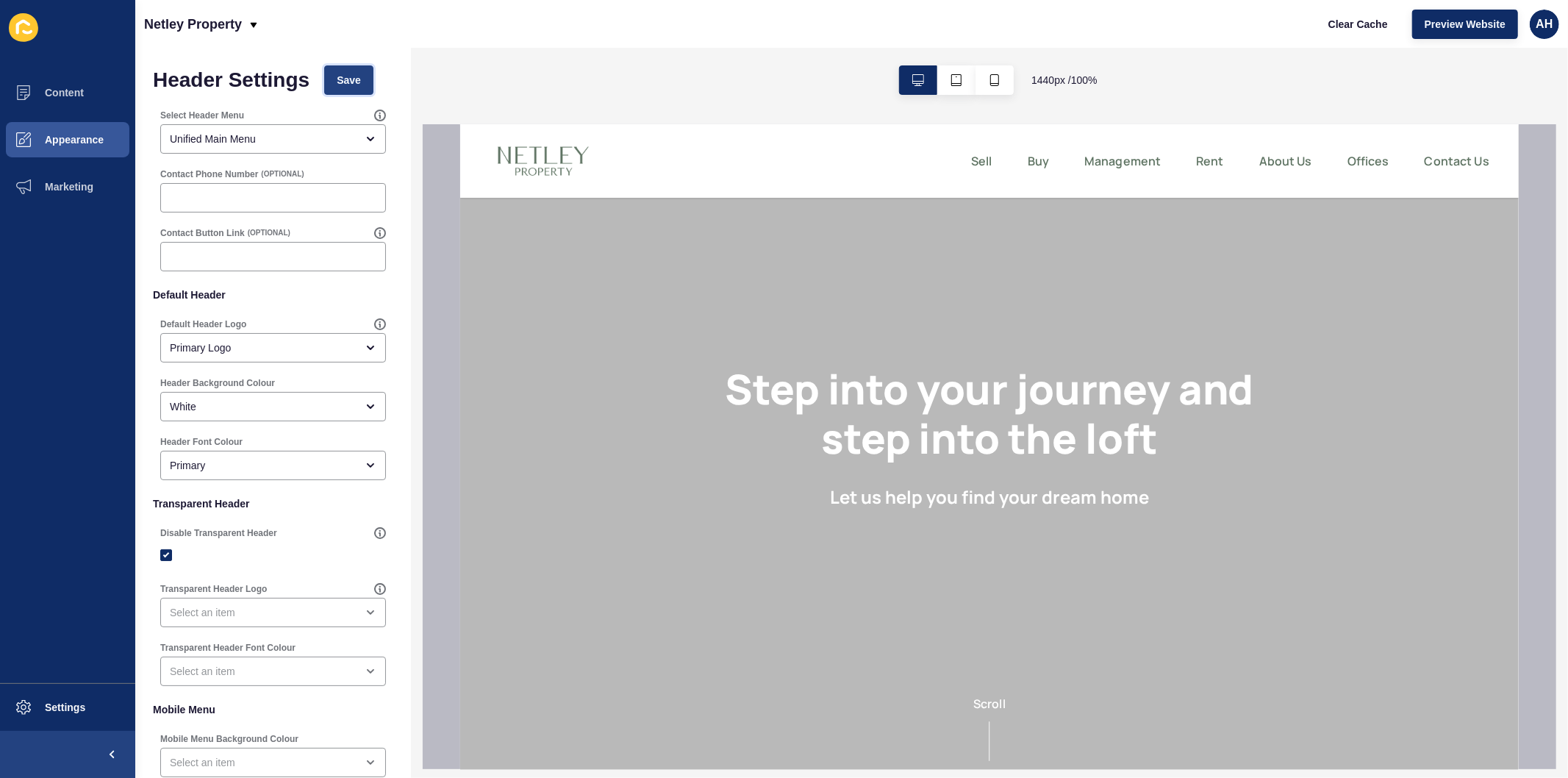
click at [349, 86] on span "Save" at bounding box center [349, 80] width 24 height 14
click at [259, 466] on div "Primary" at bounding box center [262, 465] width 186 height 14
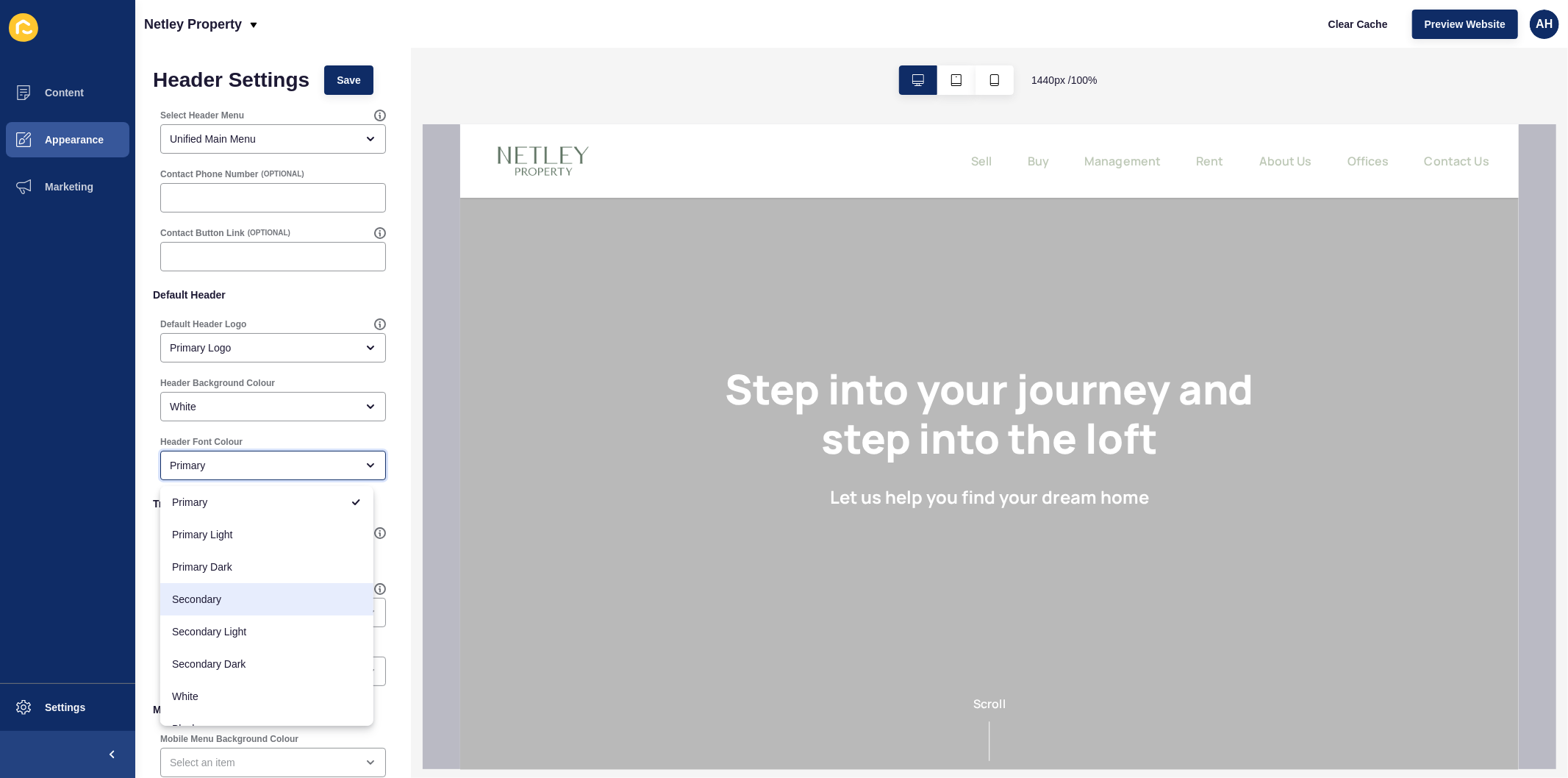
click at [240, 597] on span "Secondary" at bounding box center [267, 600] width 189 height 14
type input "Secondary"
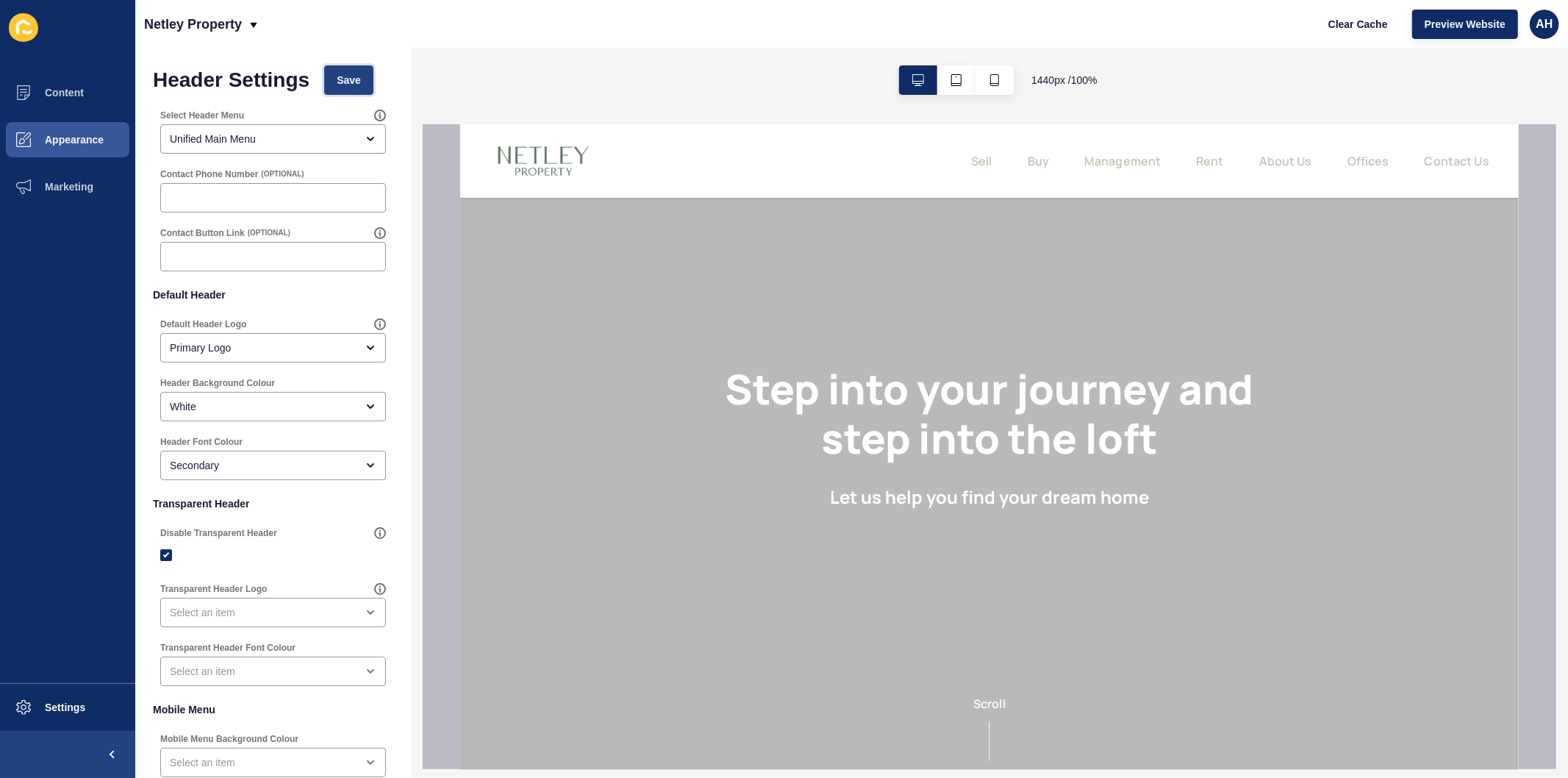
click at [342, 86] on span "Save" at bounding box center [349, 80] width 24 height 14
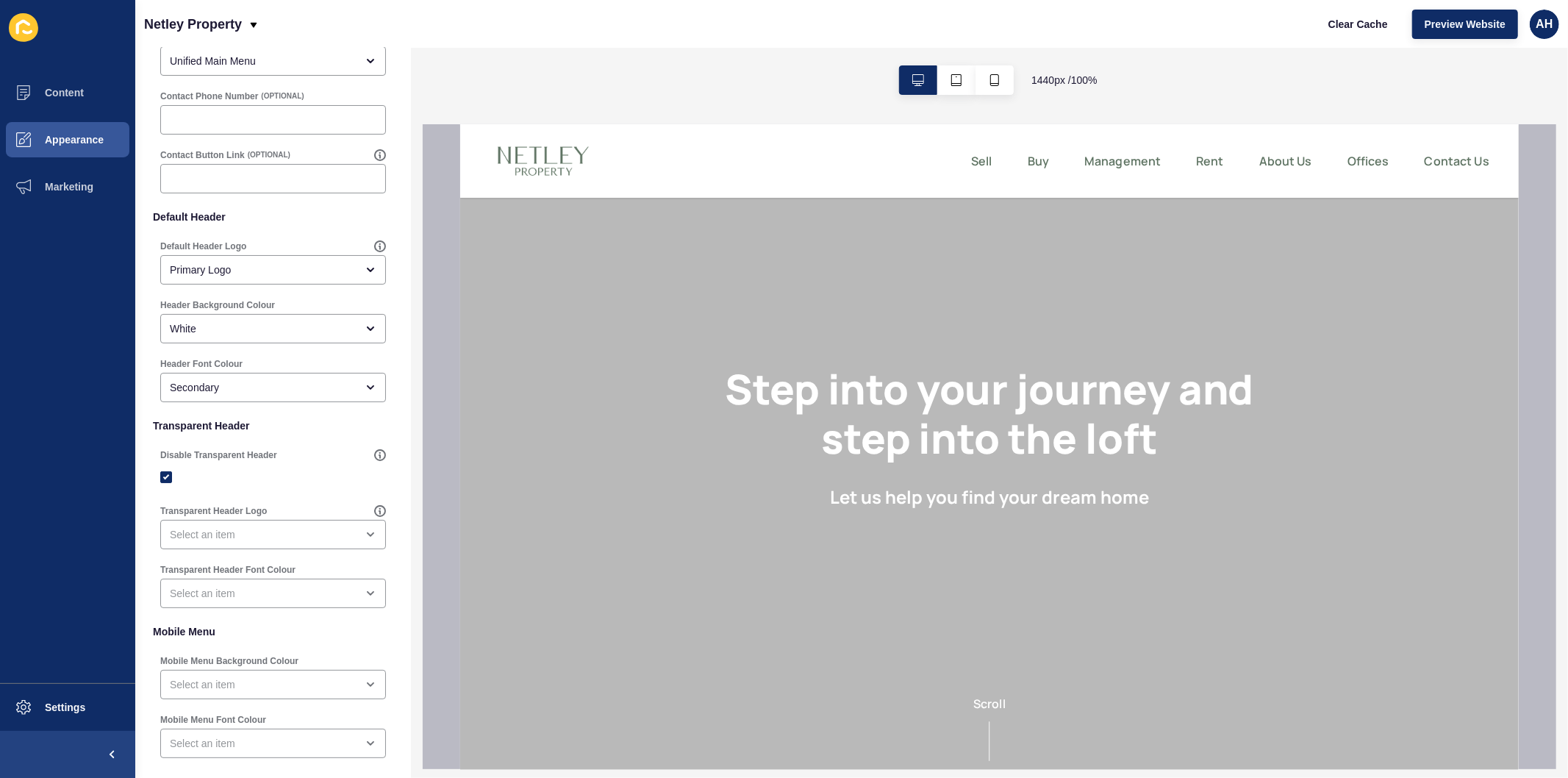
scroll to position [155, 0]
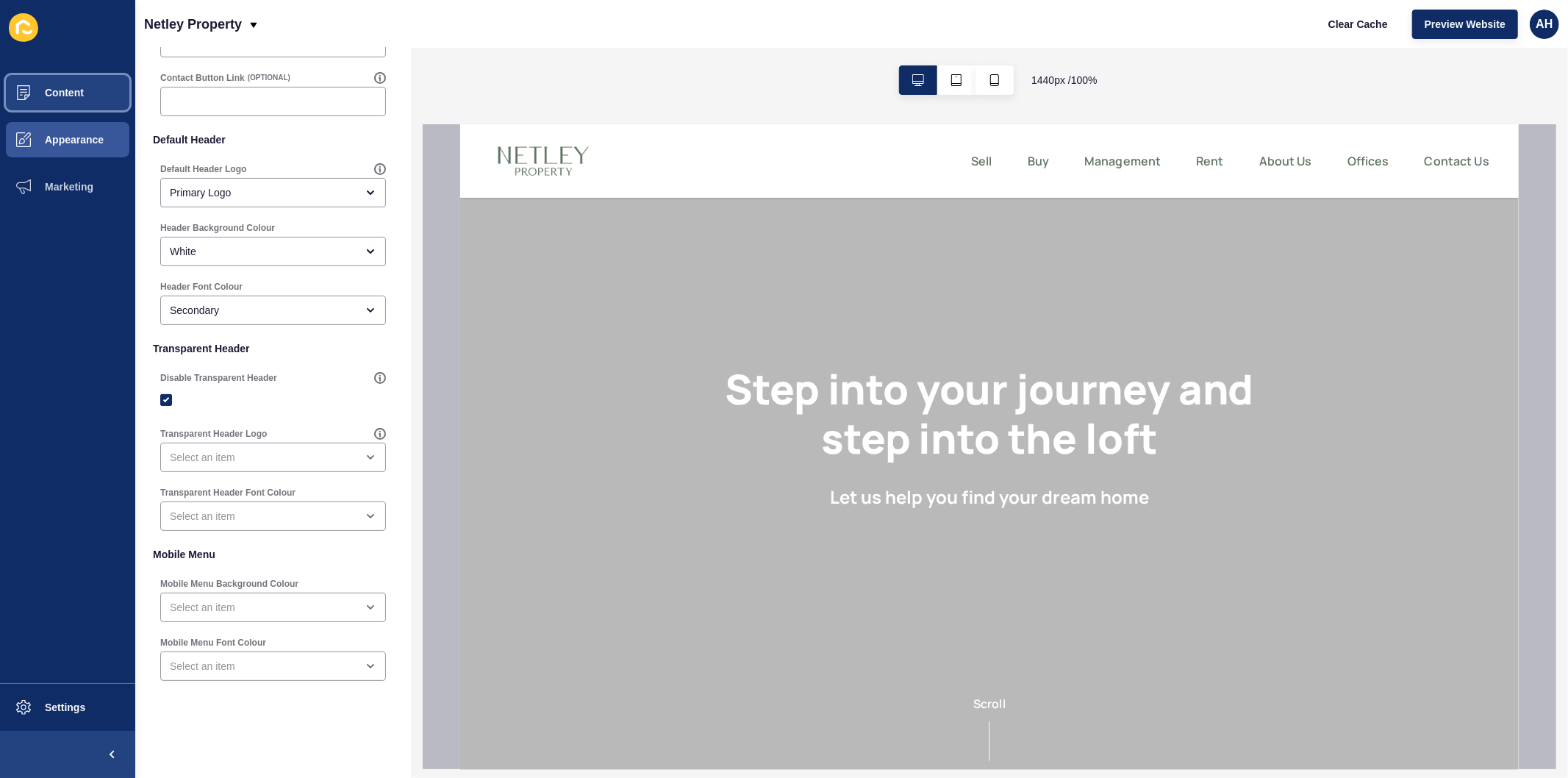
click at [68, 87] on span "Content" at bounding box center [41, 92] width 86 height 12
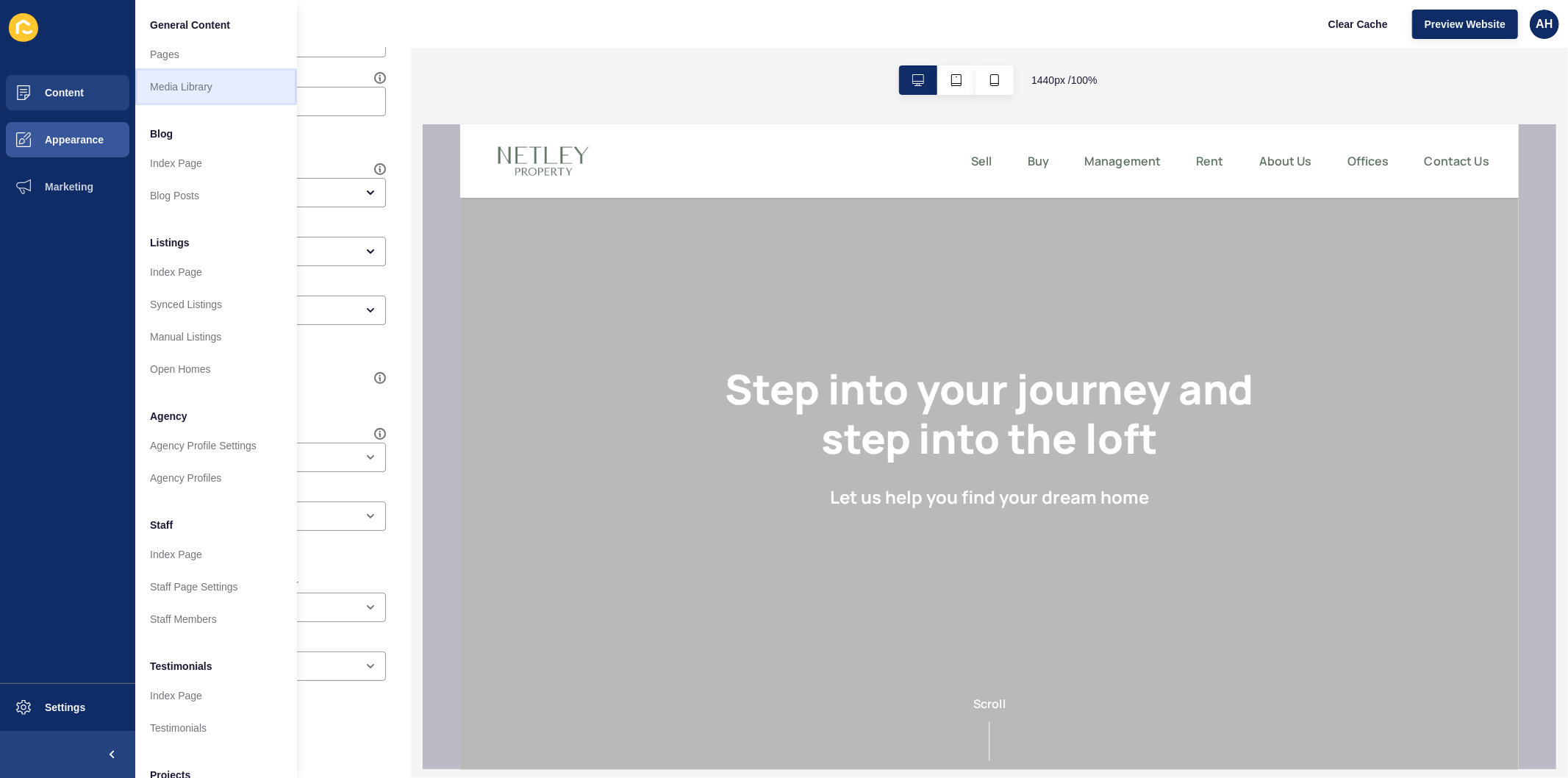
click at [192, 94] on link "Media Library" at bounding box center [215, 87] width 161 height 32
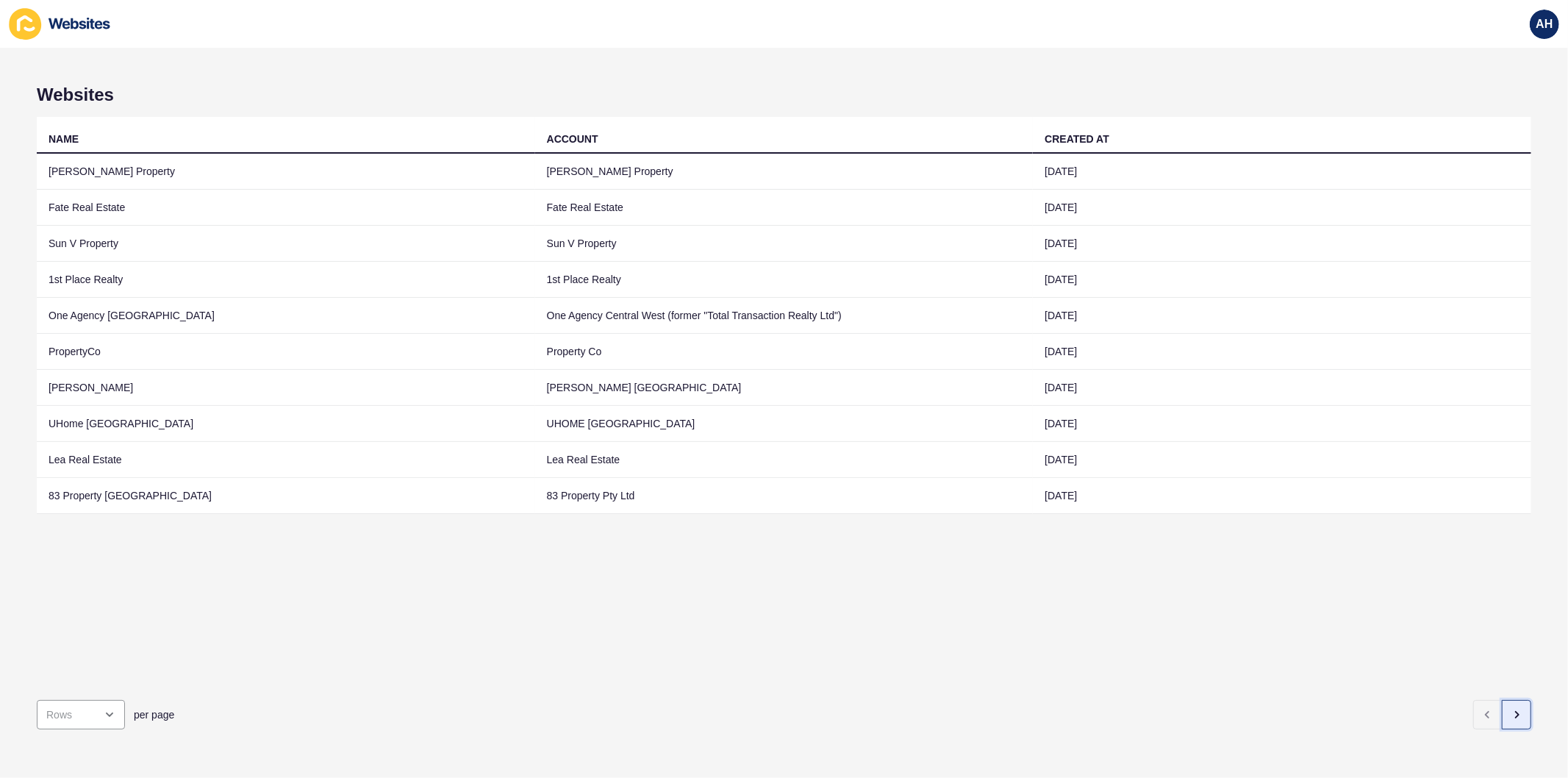
click at [1510, 709] on icon "button" at bounding box center [1516, 714] width 12 height 12
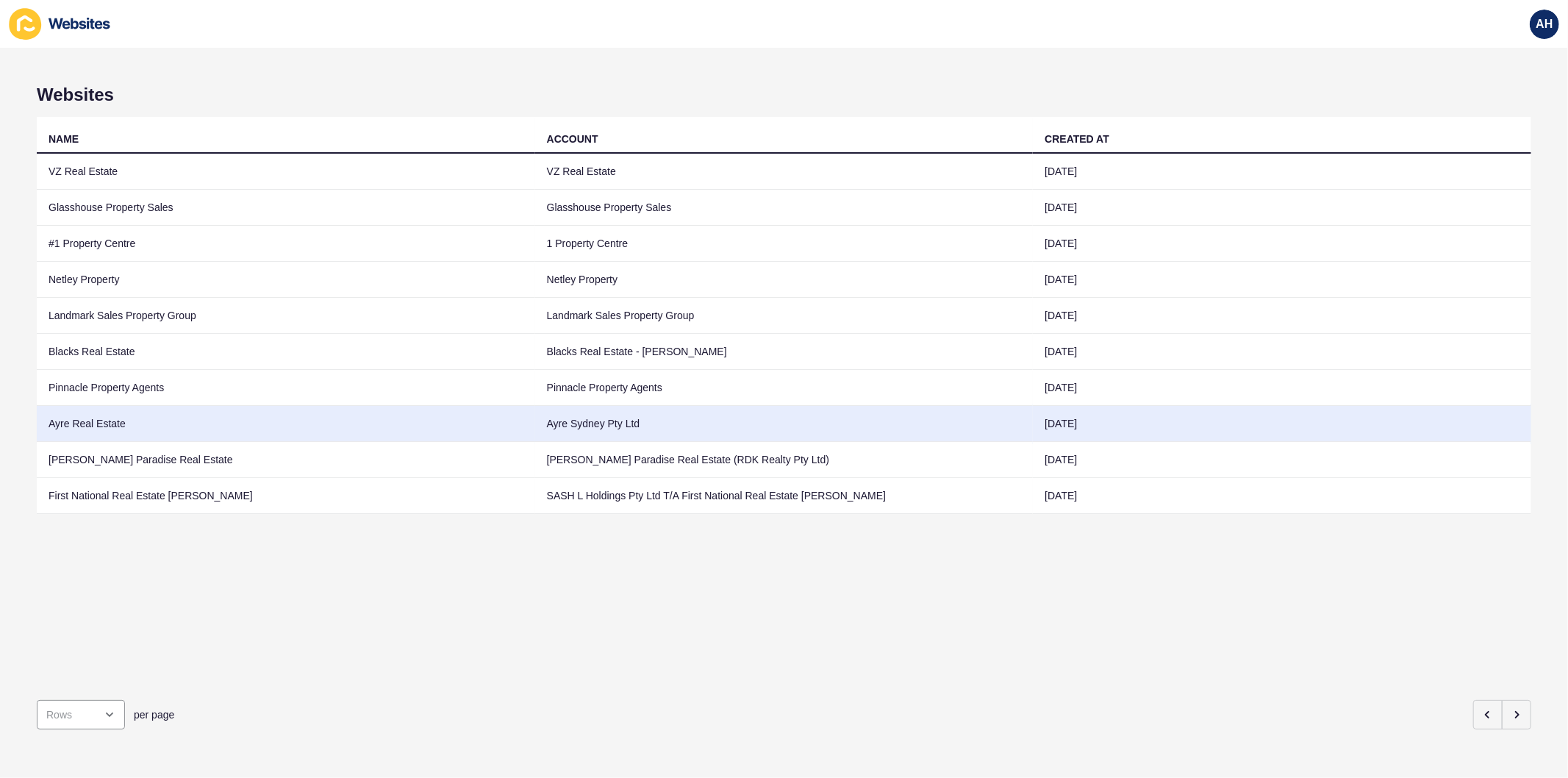
click at [649, 424] on td "Ayre Sydney Pty Ltd" at bounding box center [784, 424] width 498 height 36
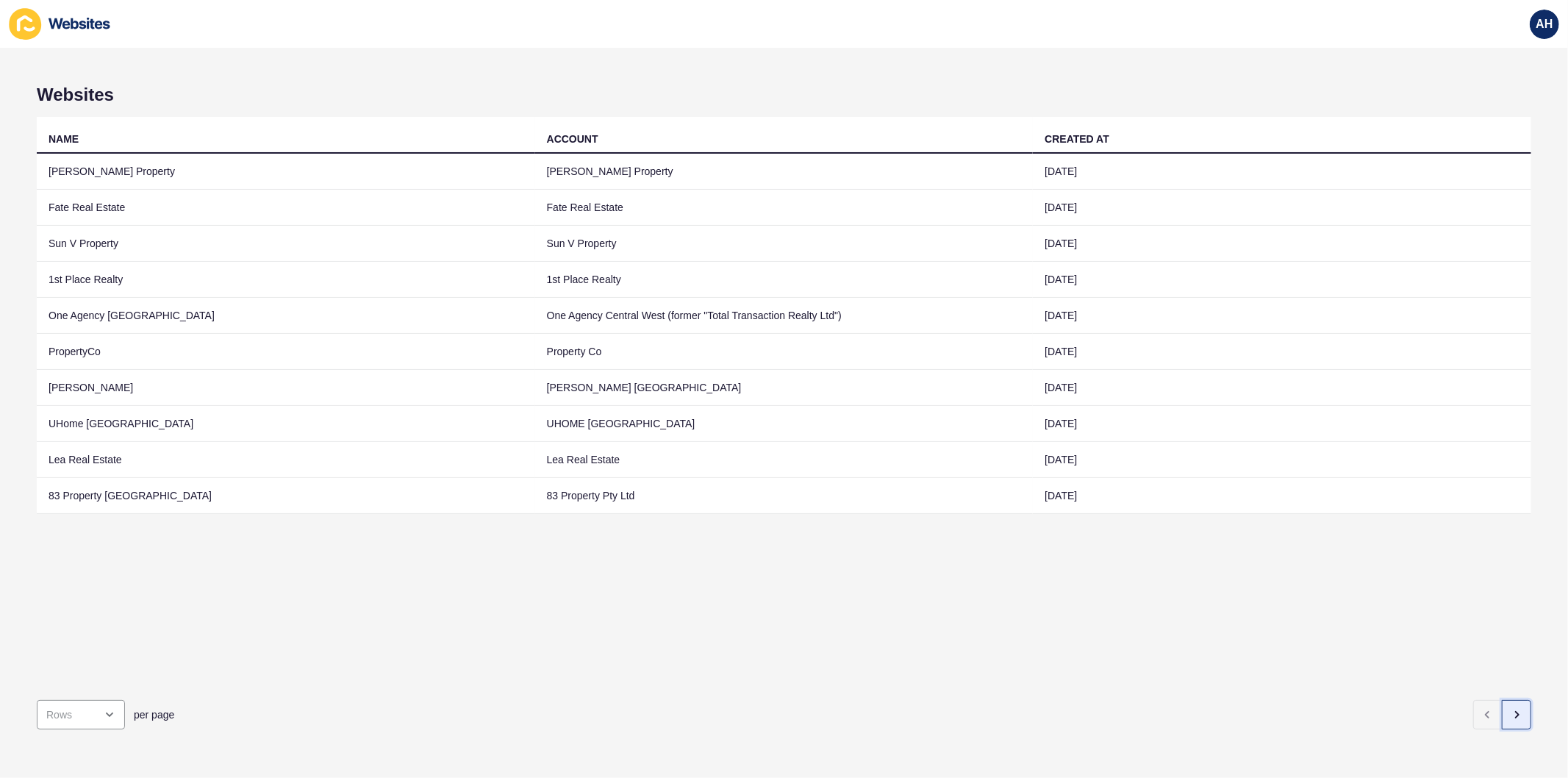
click at [1510, 709] on icon "button" at bounding box center [1516, 714] width 12 height 12
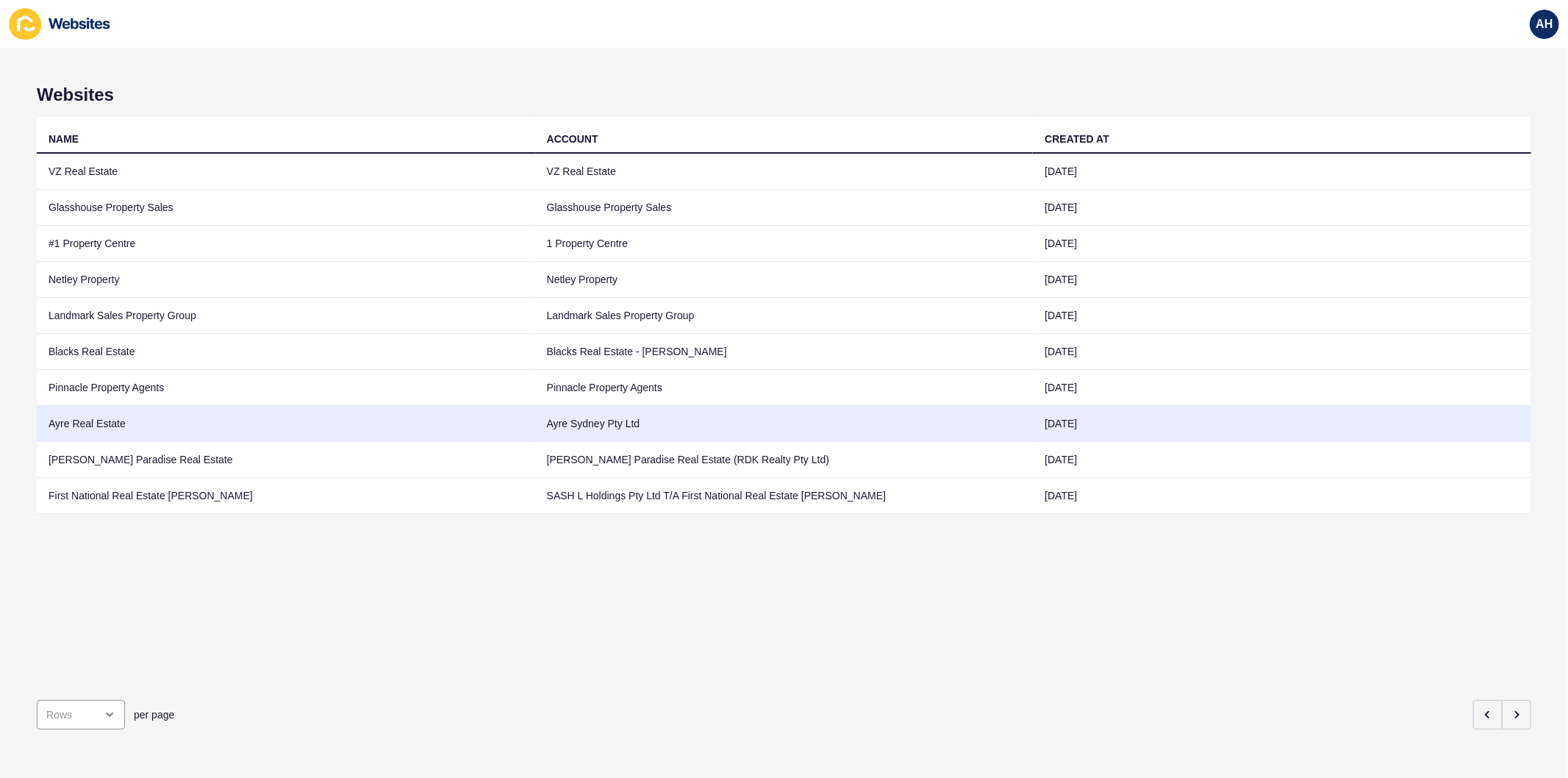
click at [592, 429] on td "Ayre Sydney Pty Ltd" at bounding box center [784, 424] width 498 height 36
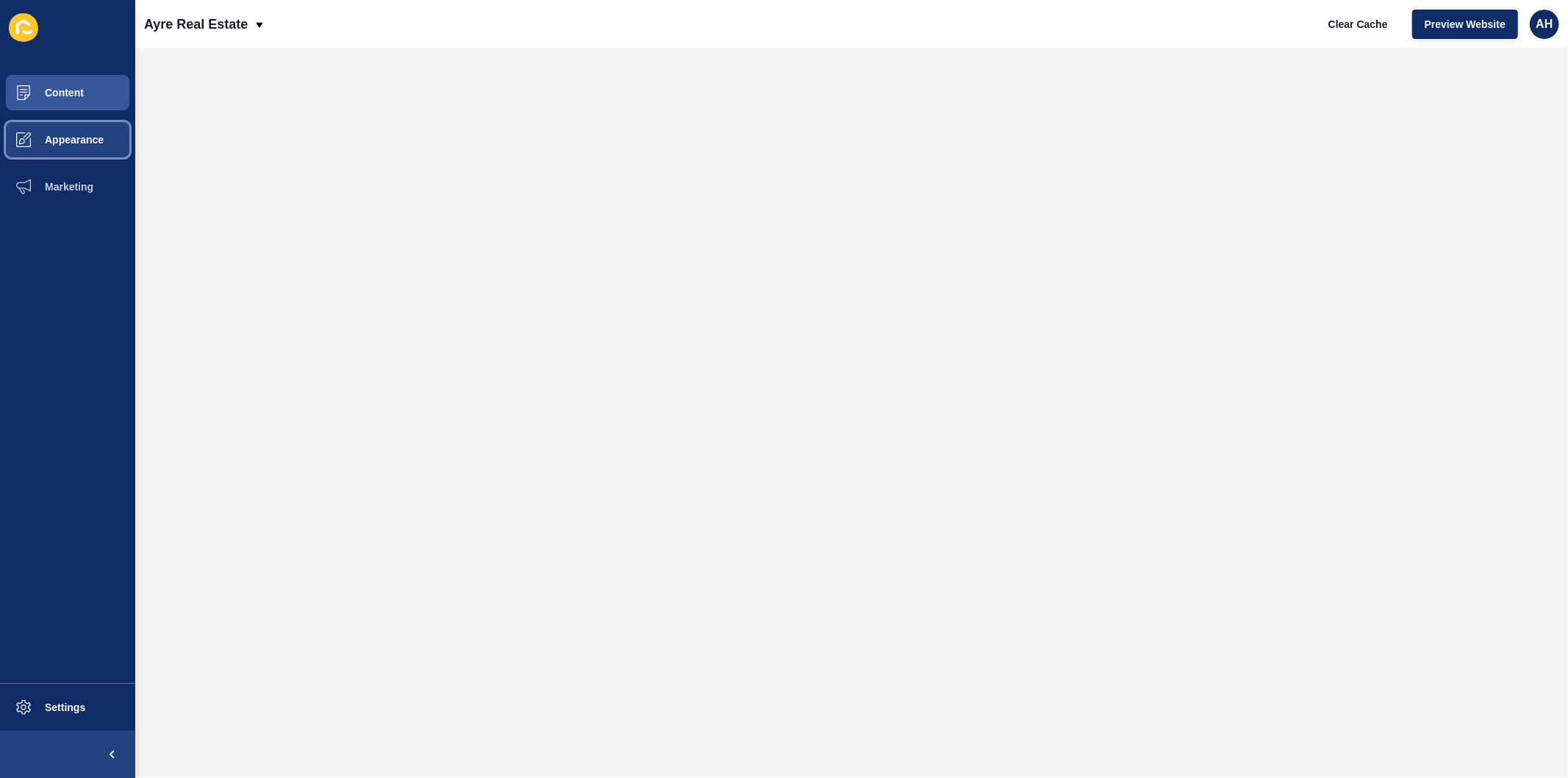
click at [76, 148] on button "Appearance" at bounding box center [68, 140] width 135 height 47
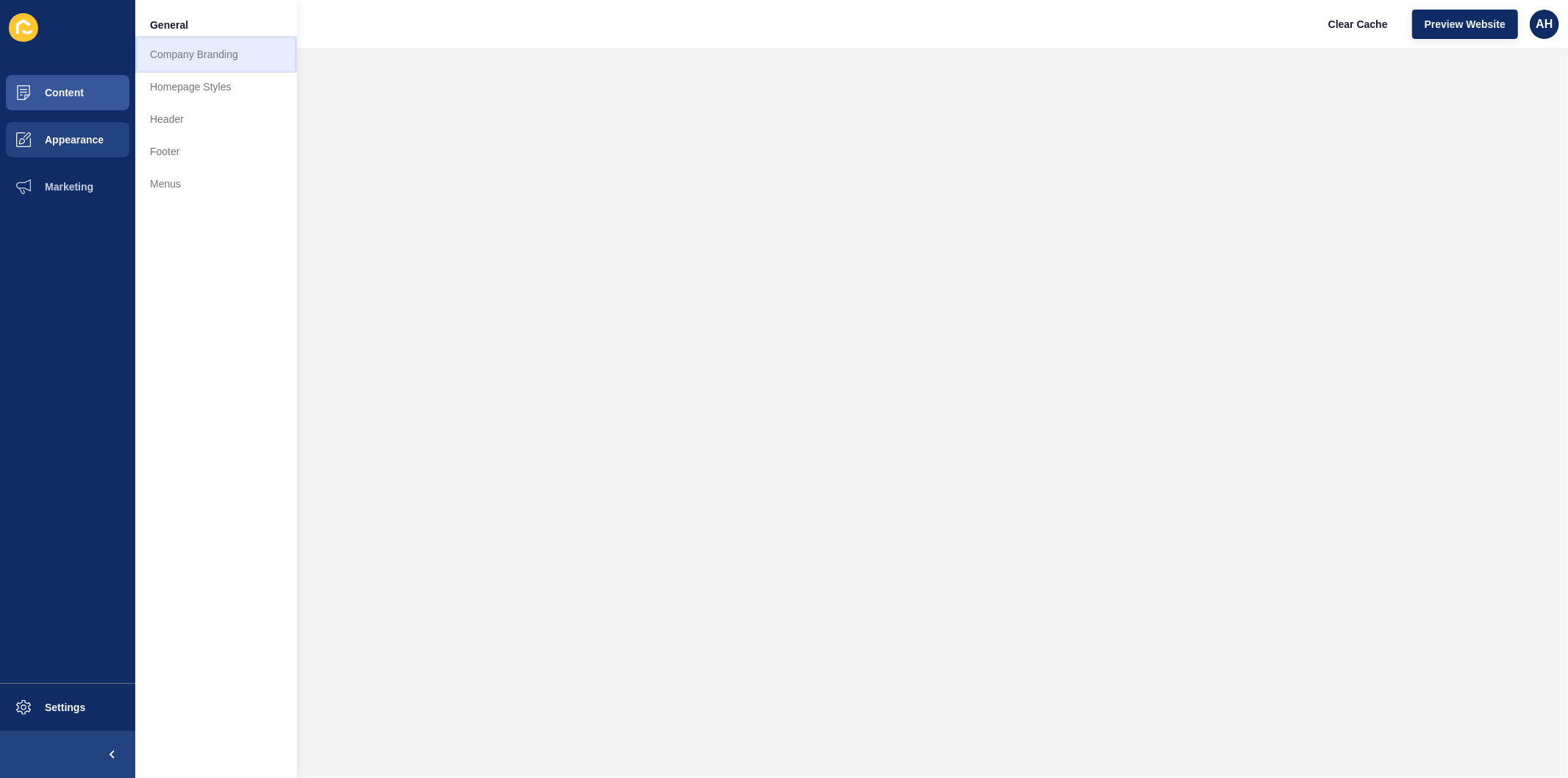
click at [163, 63] on link "Company Branding" at bounding box center [215, 54] width 161 height 32
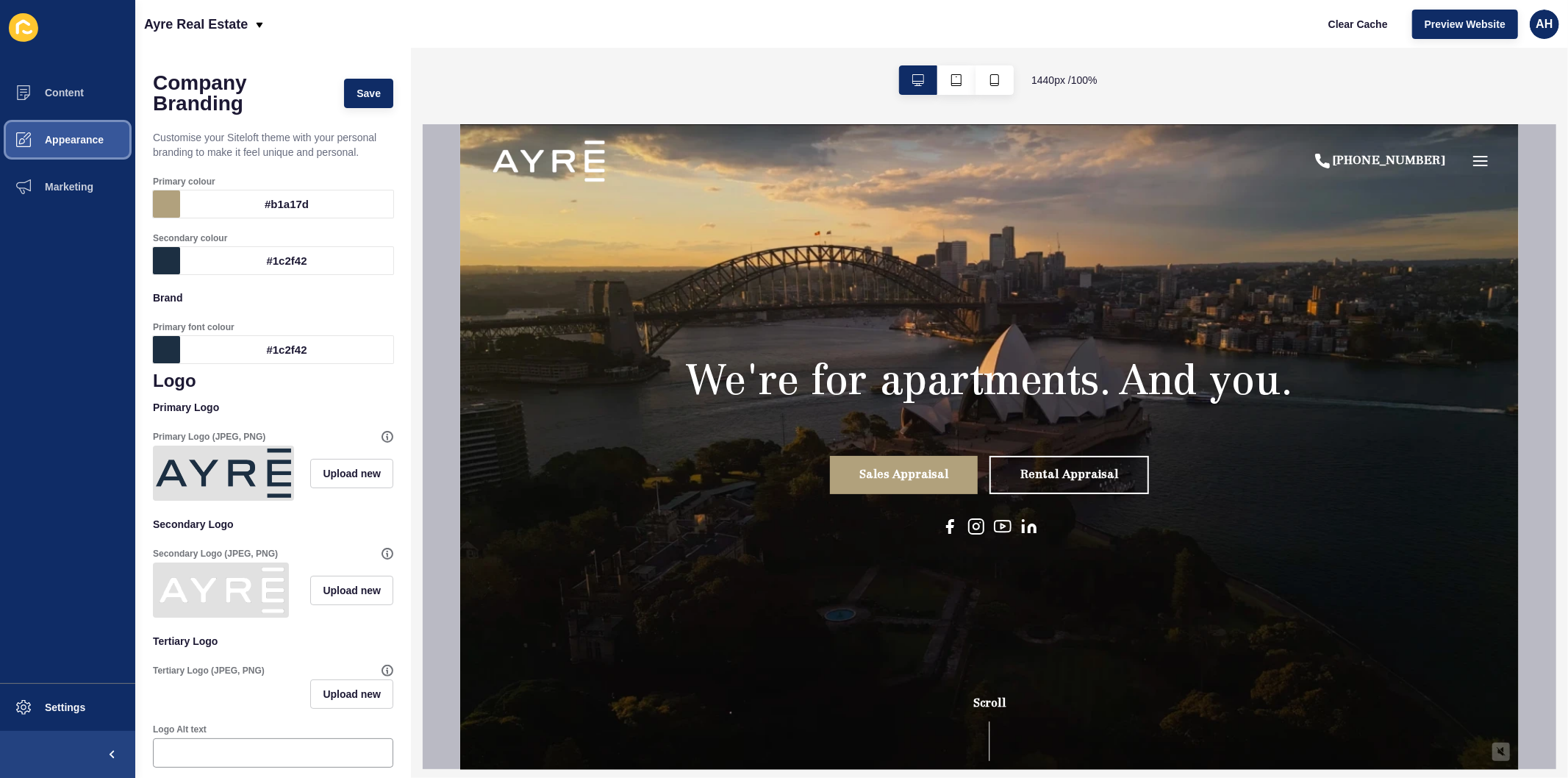
click at [74, 147] on button "Appearance" at bounding box center [68, 140] width 135 height 47
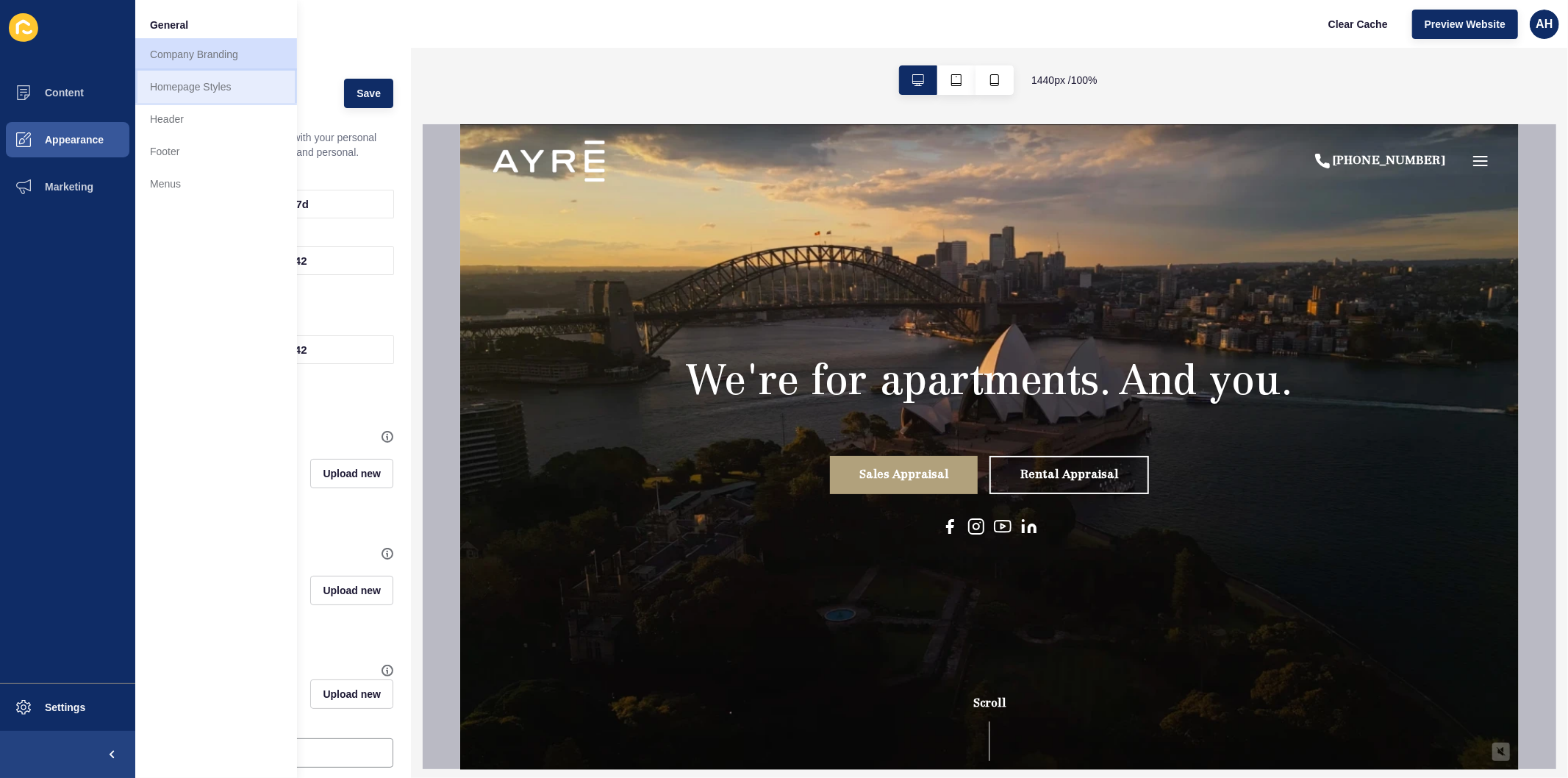
click at [179, 94] on link "Homepage Styles" at bounding box center [215, 87] width 161 height 32
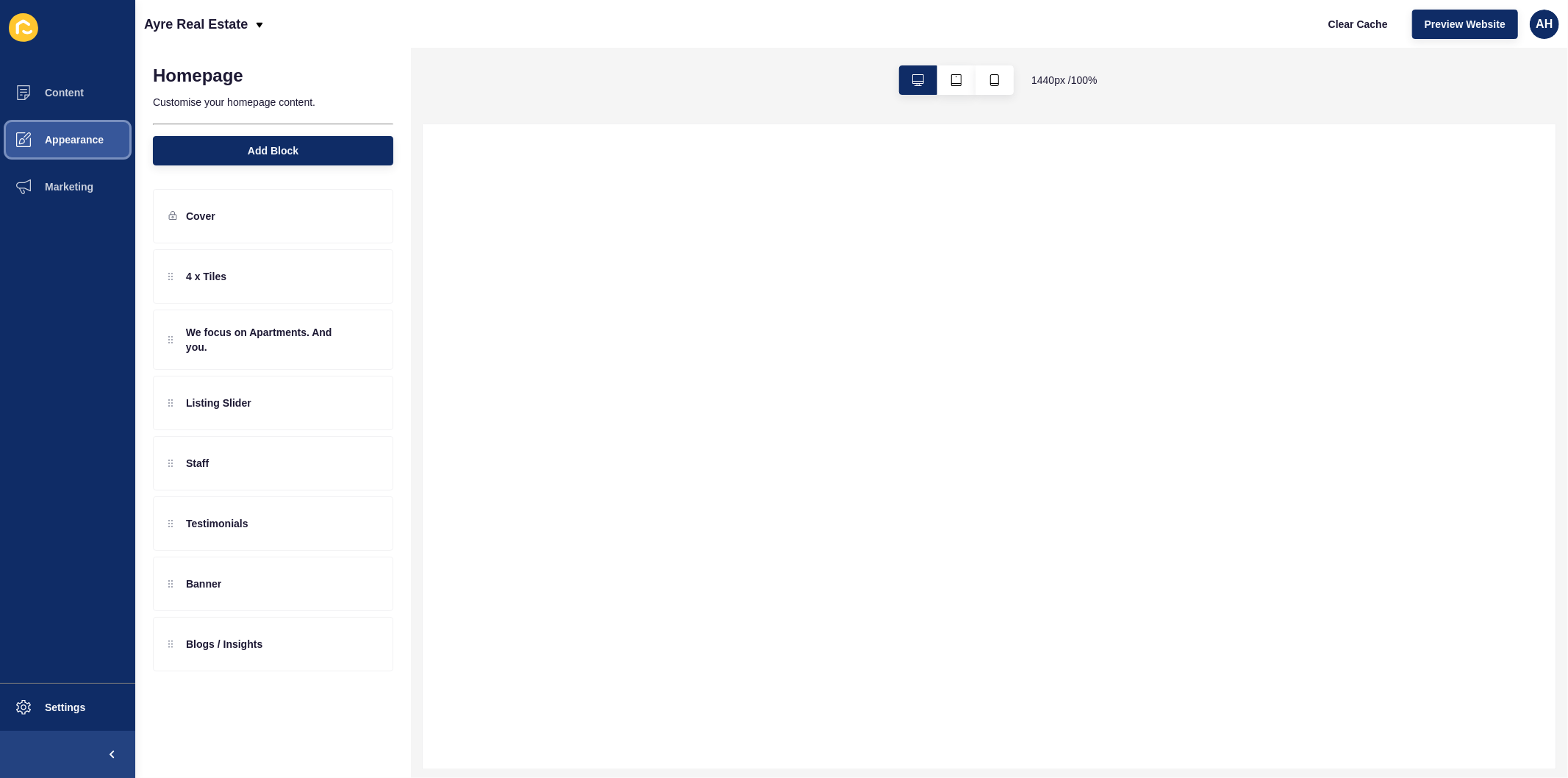
click at [69, 133] on span "Appearance" at bounding box center [50, 139] width 105 height 12
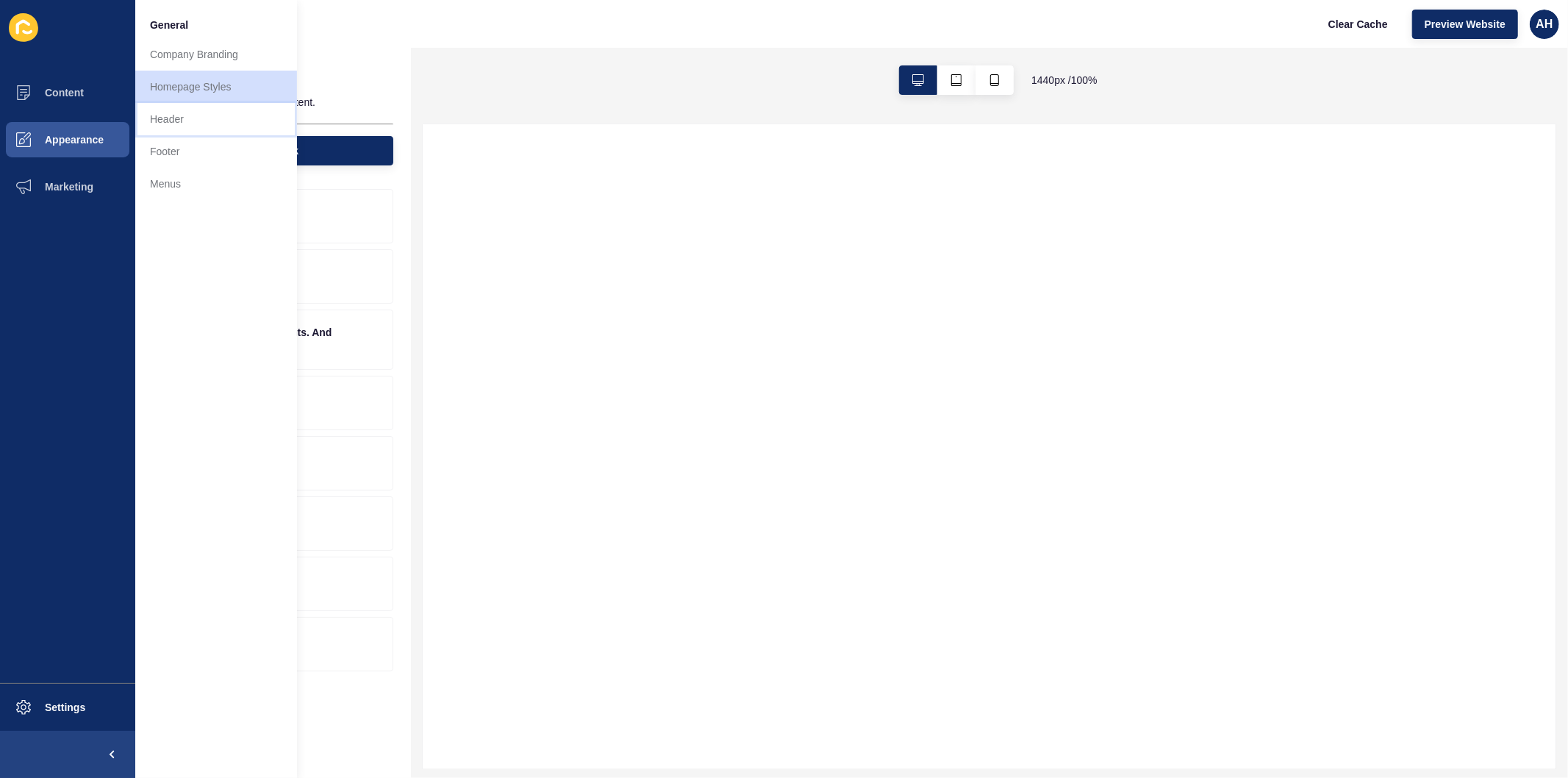
click at [177, 114] on link "Header" at bounding box center [215, 119] width 161 height 32
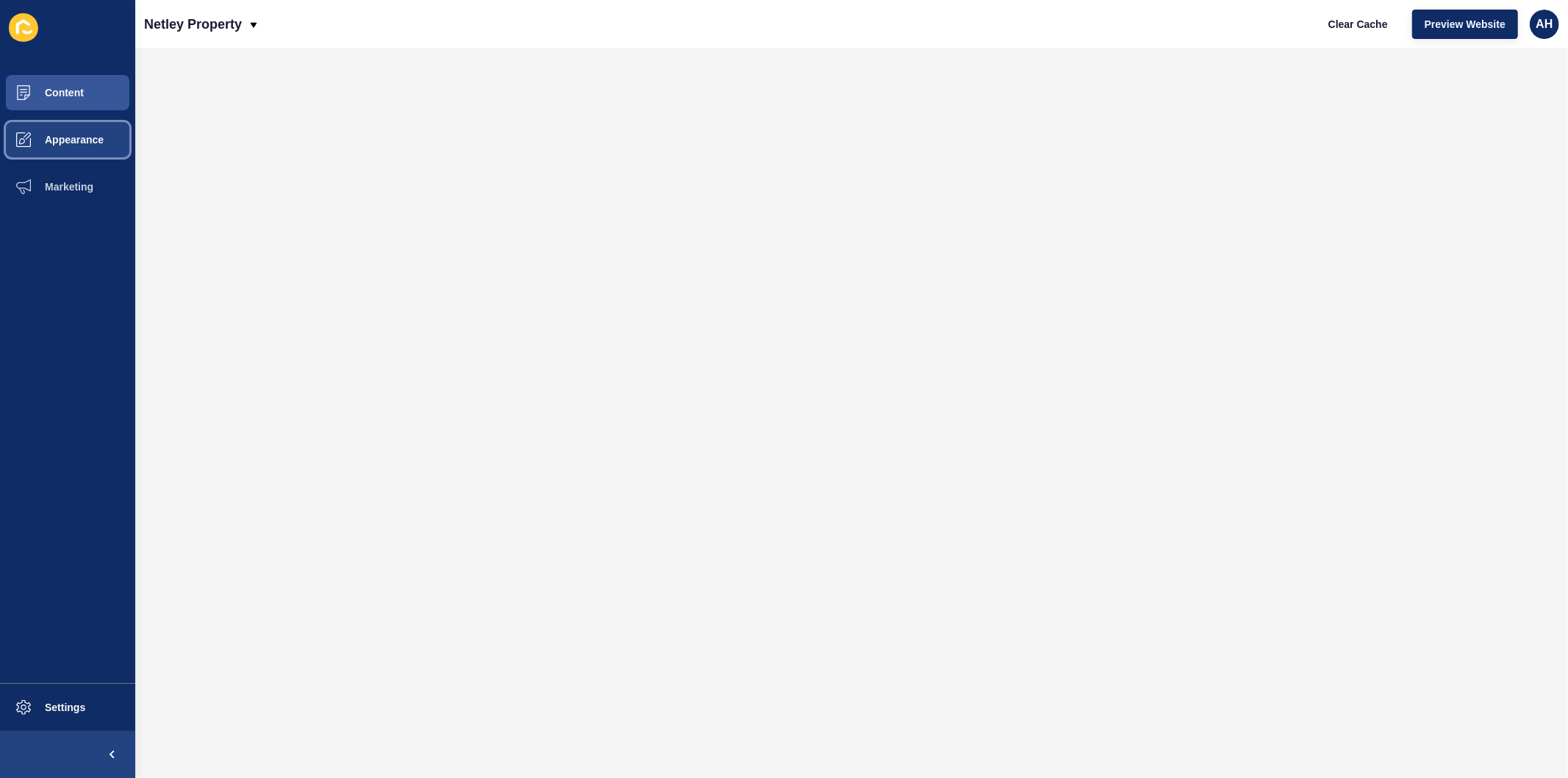
click at [86, 143] on span "Appearance" at bounding box center [50, 139] width 105 height 12
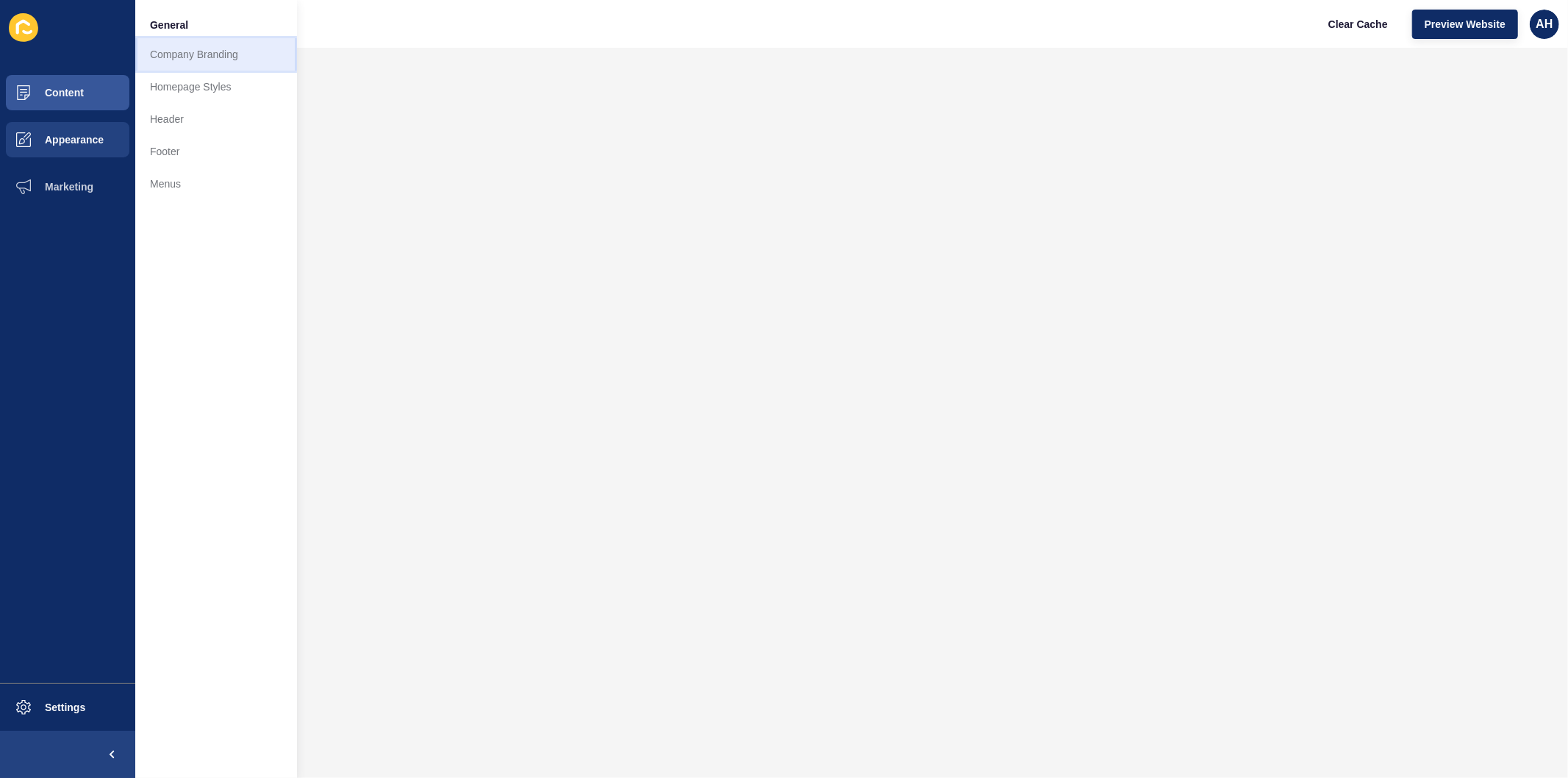
click at [207, 59] on link "Company Branding" at bounding box center [215, 54] width 161 height 32
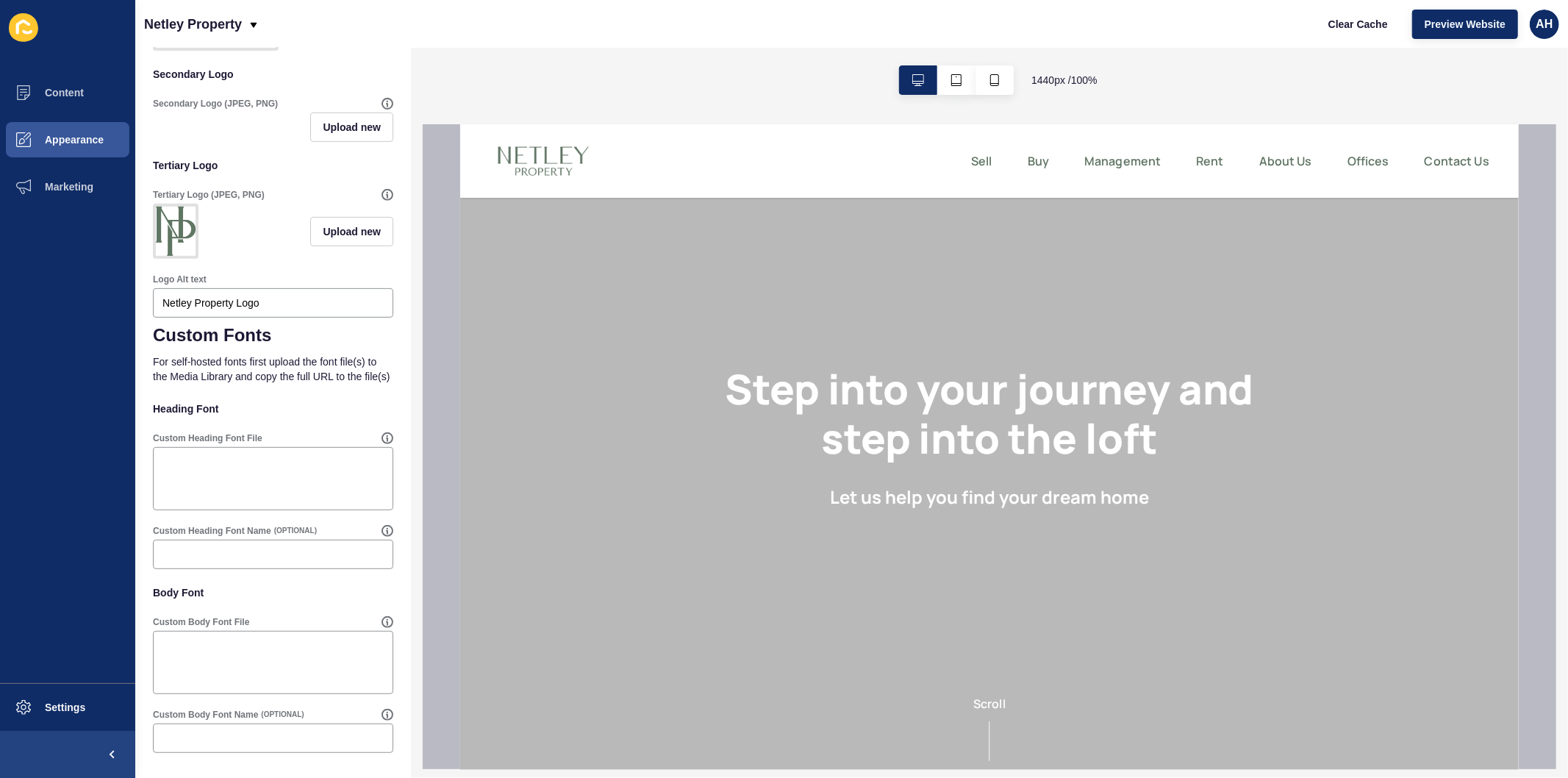
scroll to position [489, 0]
click at [267, 481] on textarea "Custom Heading Font File" at bounding box center [273, 478] width 236 height 59
paste textarea "https://app-spoke-sites-au.s3.amazonaws.com/uploads/sites/723/2025/09/Fontsprin…"
type textarea "https://app-spoke-sites-au.s3.amazonaws.com/uploads/sites/723/2025/09/Fontsprin…"
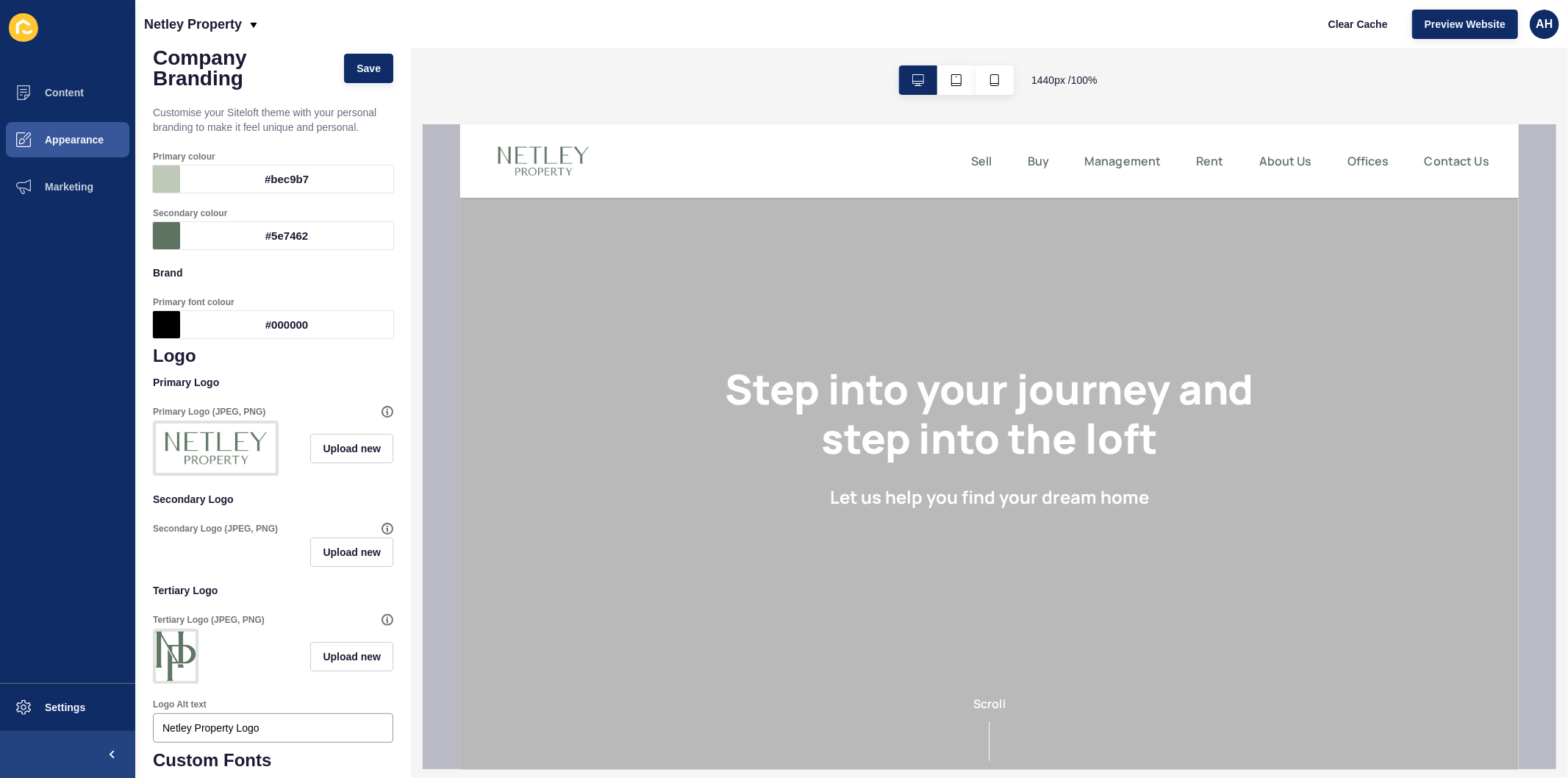
scroll to position [0, 0]
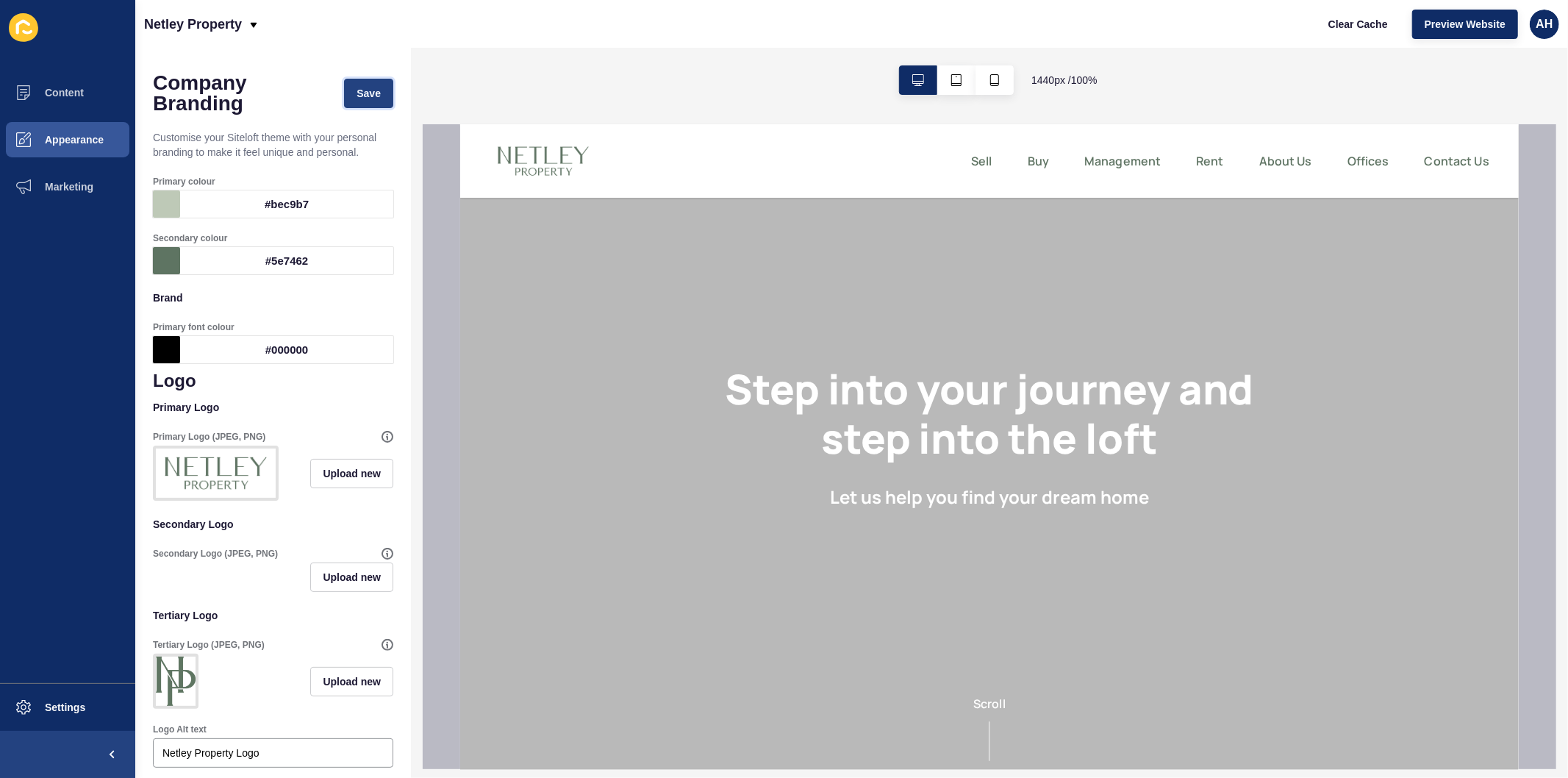
click at [357, 96] on span "Save" at bounding box center [369, 93] width 24 height 14
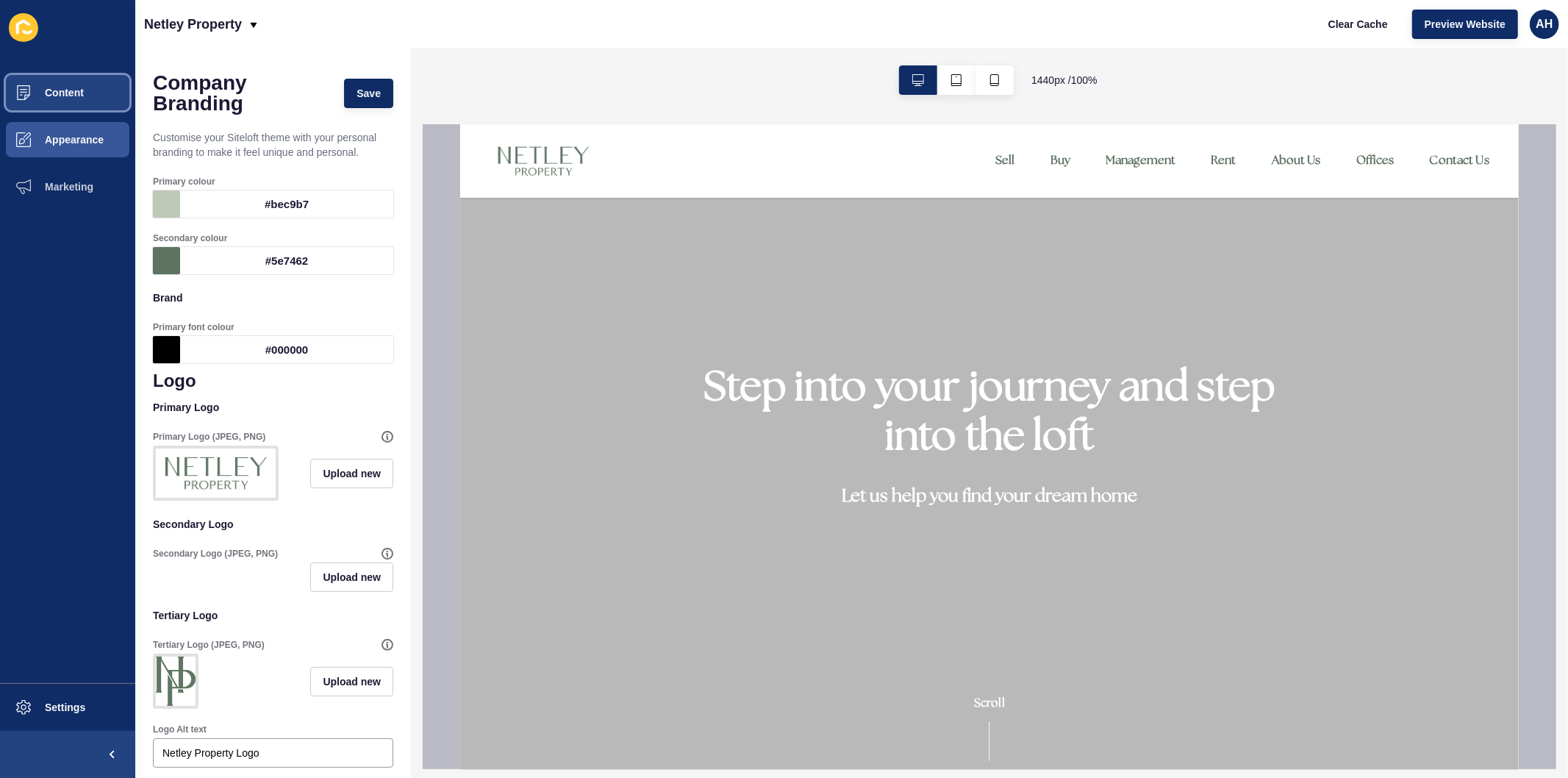
click at [68, 88] on span "Content" at bounding box center [41, 92] width 86 height 12
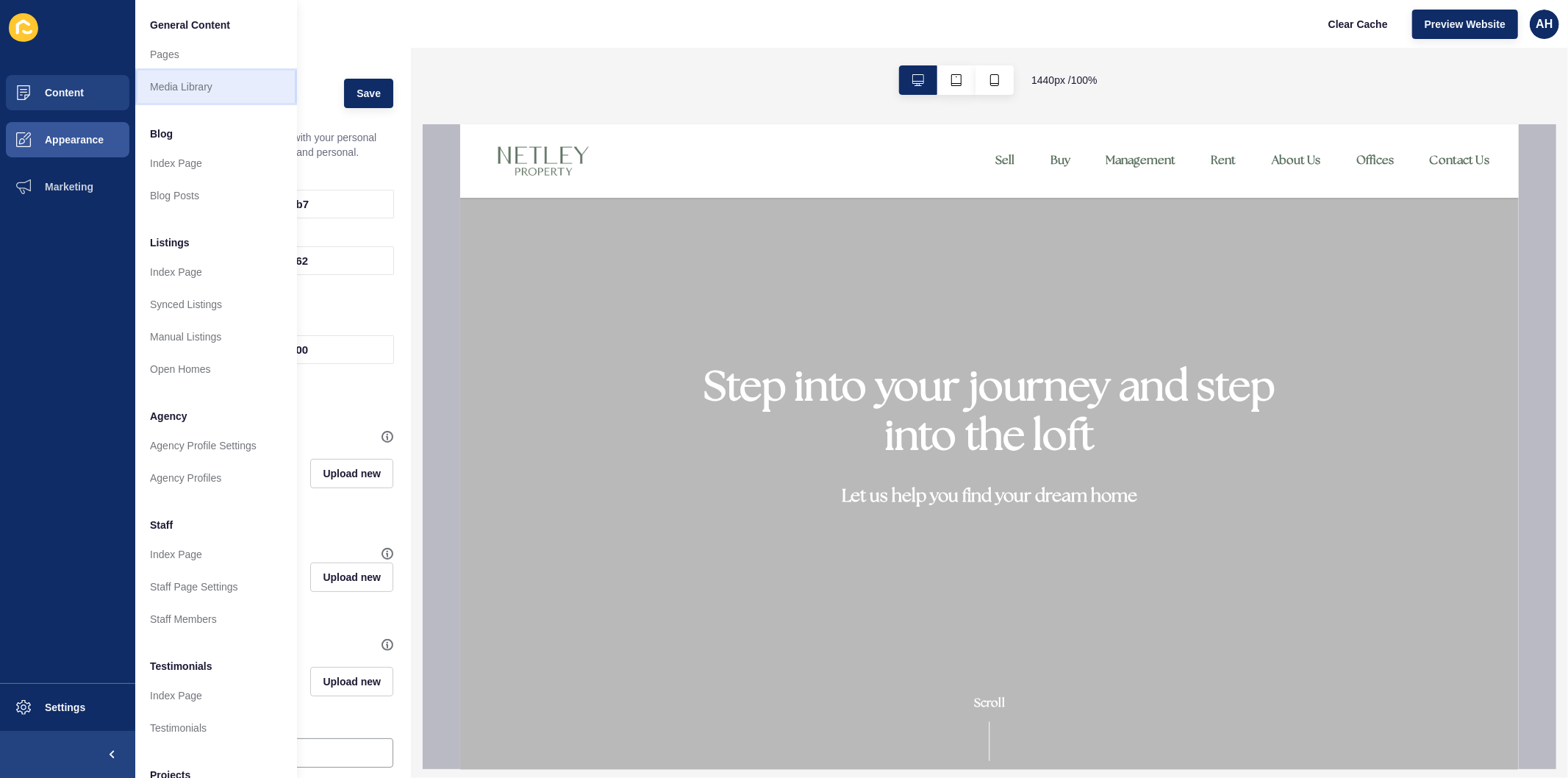
click at [186, 78] on link "Media Library" at bounding box center [215, 87] width 161 height 32
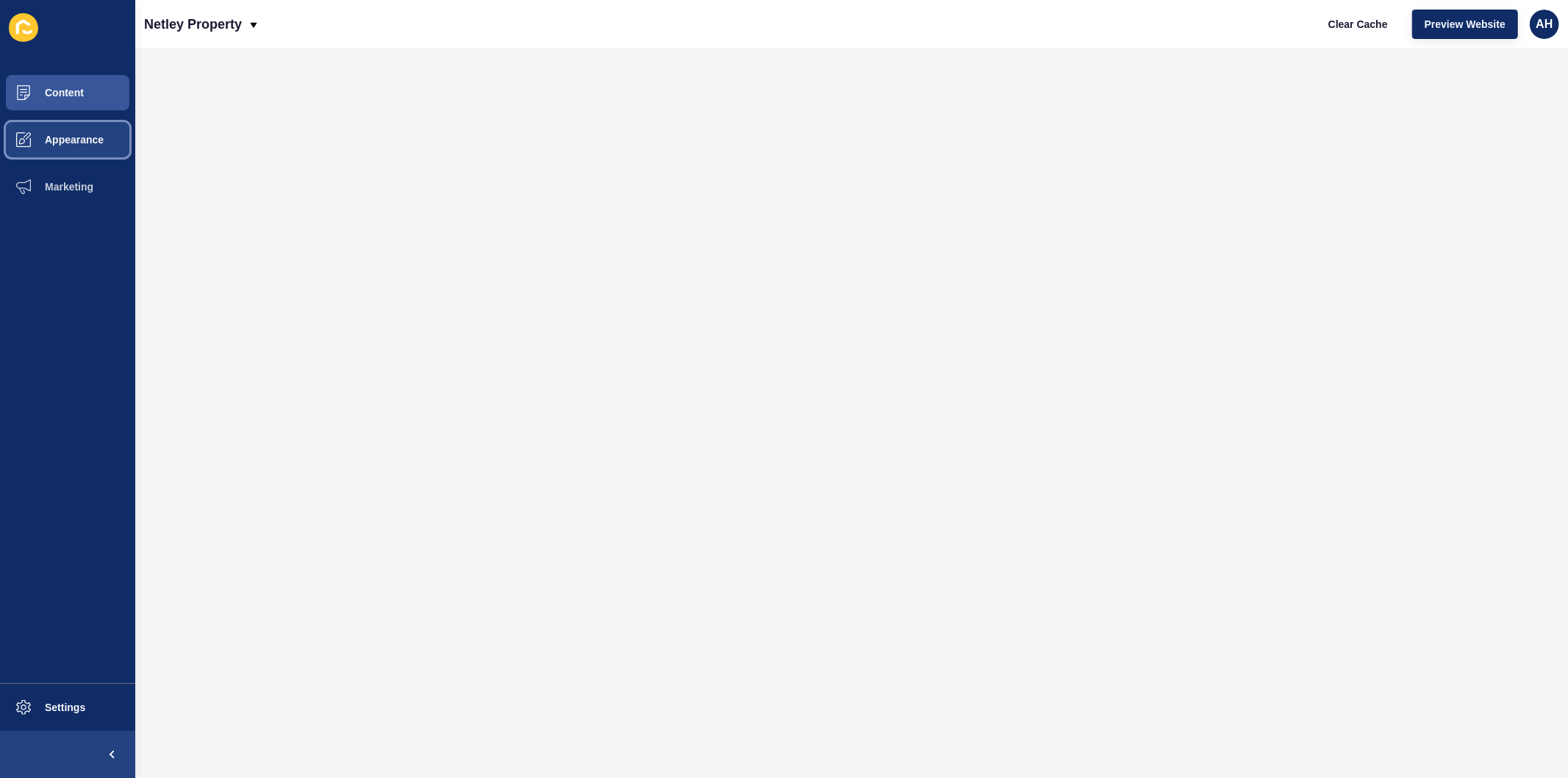
click at [68, 137] on span "Appearance" at bounding box center [50, 139] width 105 height 12
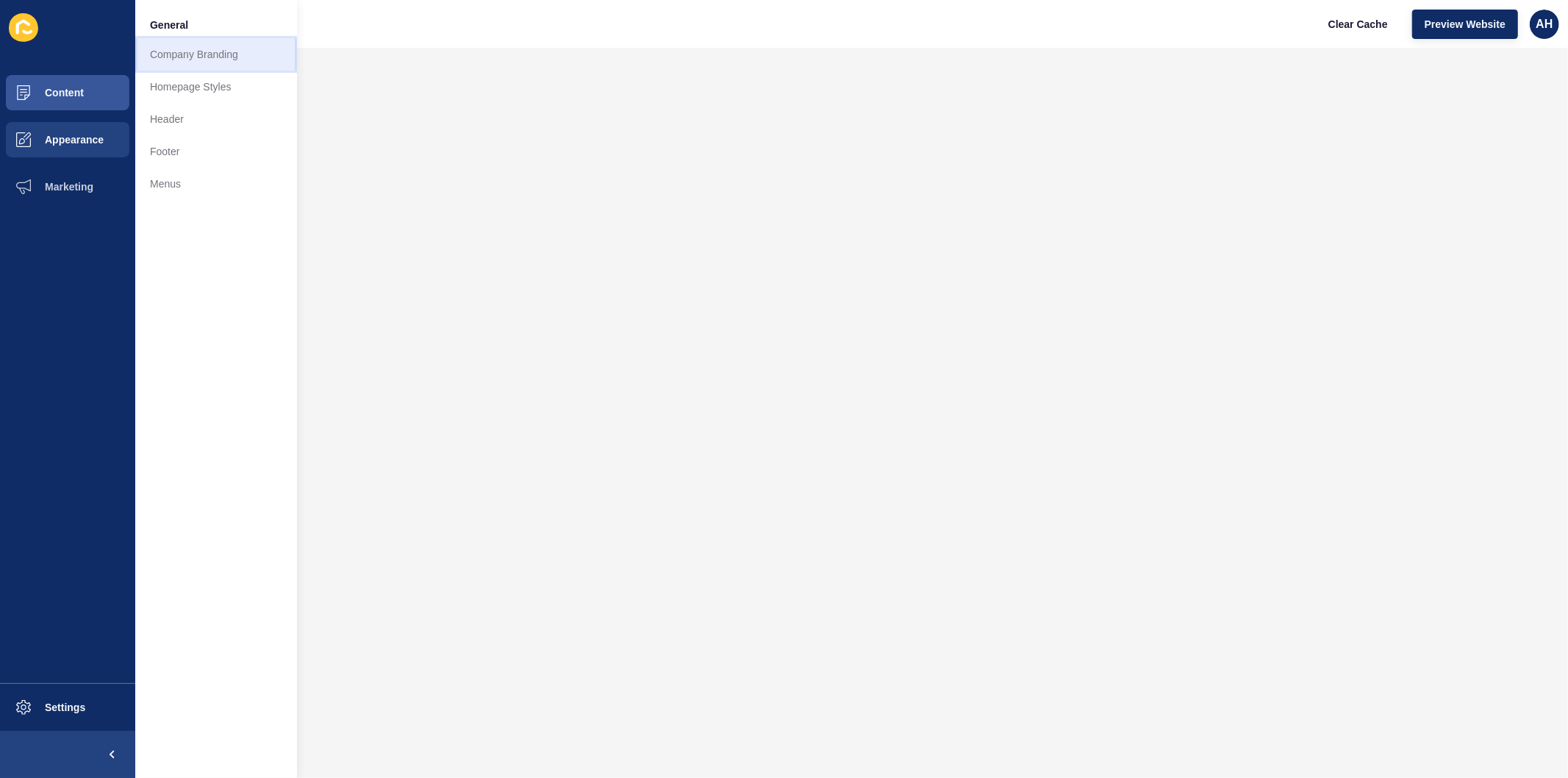
click at [186, 50] on link "Company Branding" at bounding box center [215, 54] width 161 height 32
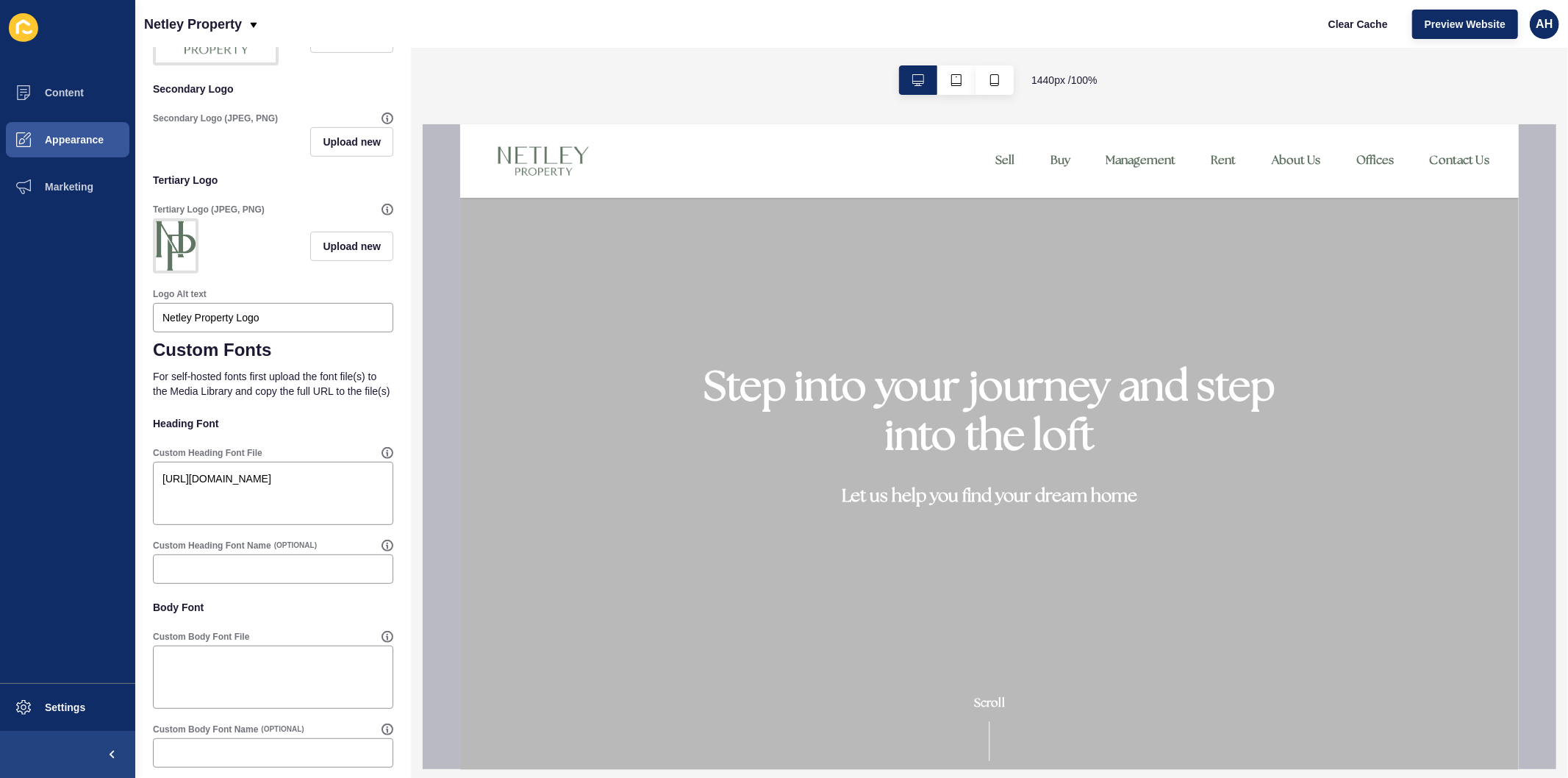
scroll to position [489, 0]
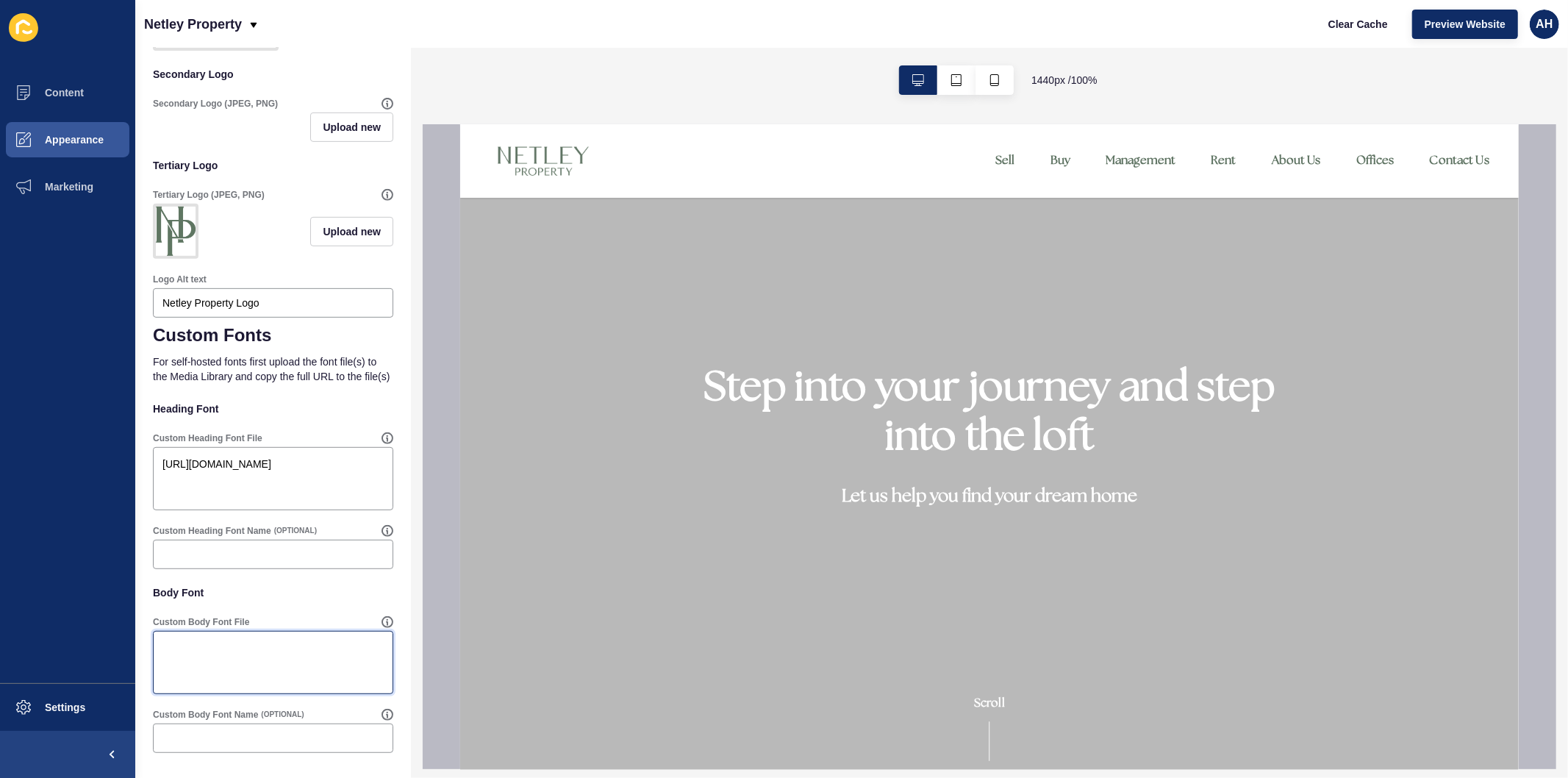
click at [244, 652] on textarea "Custom Body Font File" at bounding box center [273, 662] width 236 height 59
paste textarea "[URL][DOMAIN_NAME]"
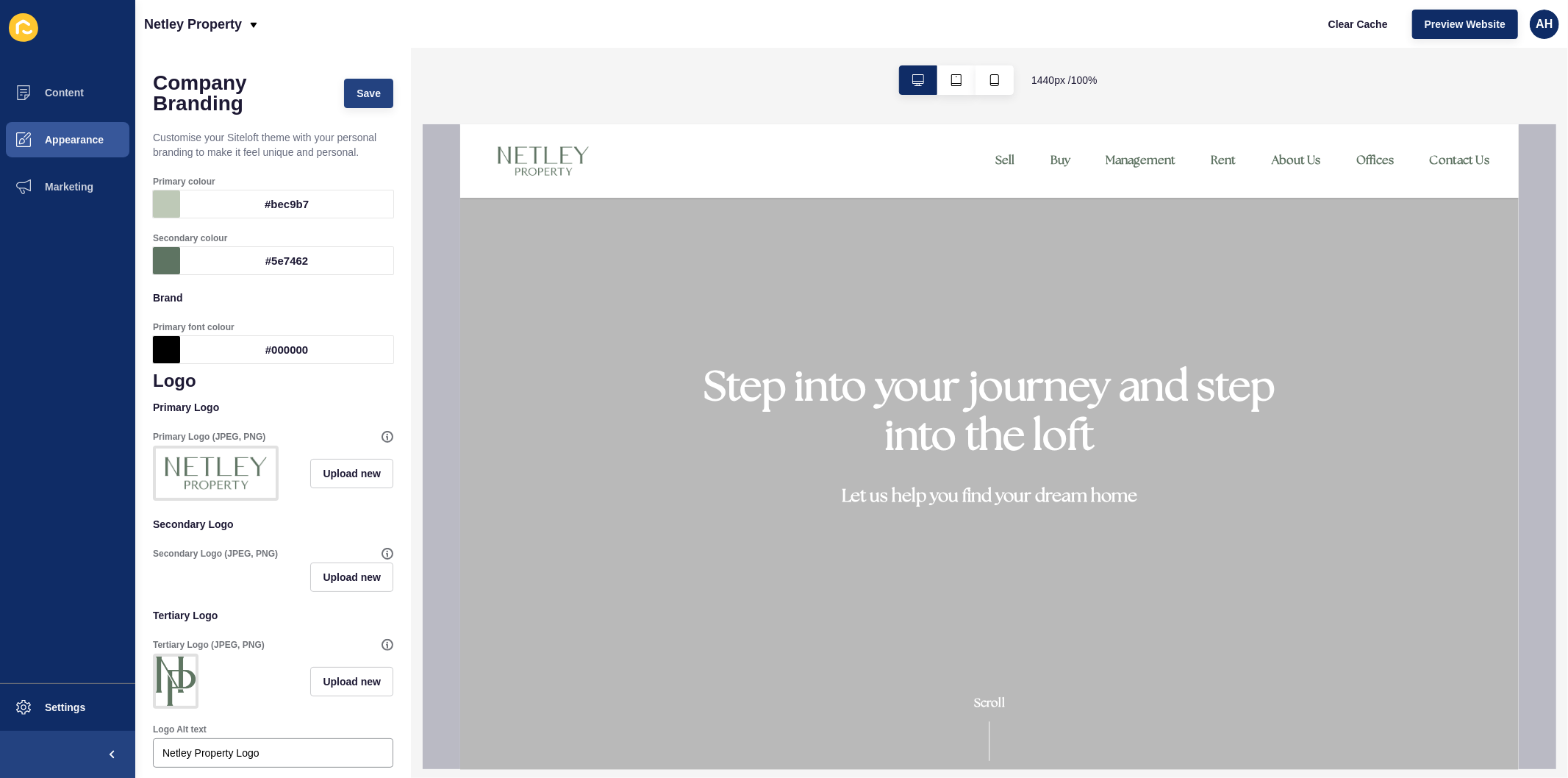
type textarea "[URL][DOMAIN_NAME]"
click at [357, 89] on span "Save" at bounding box center [369, 93] width 24 height 14
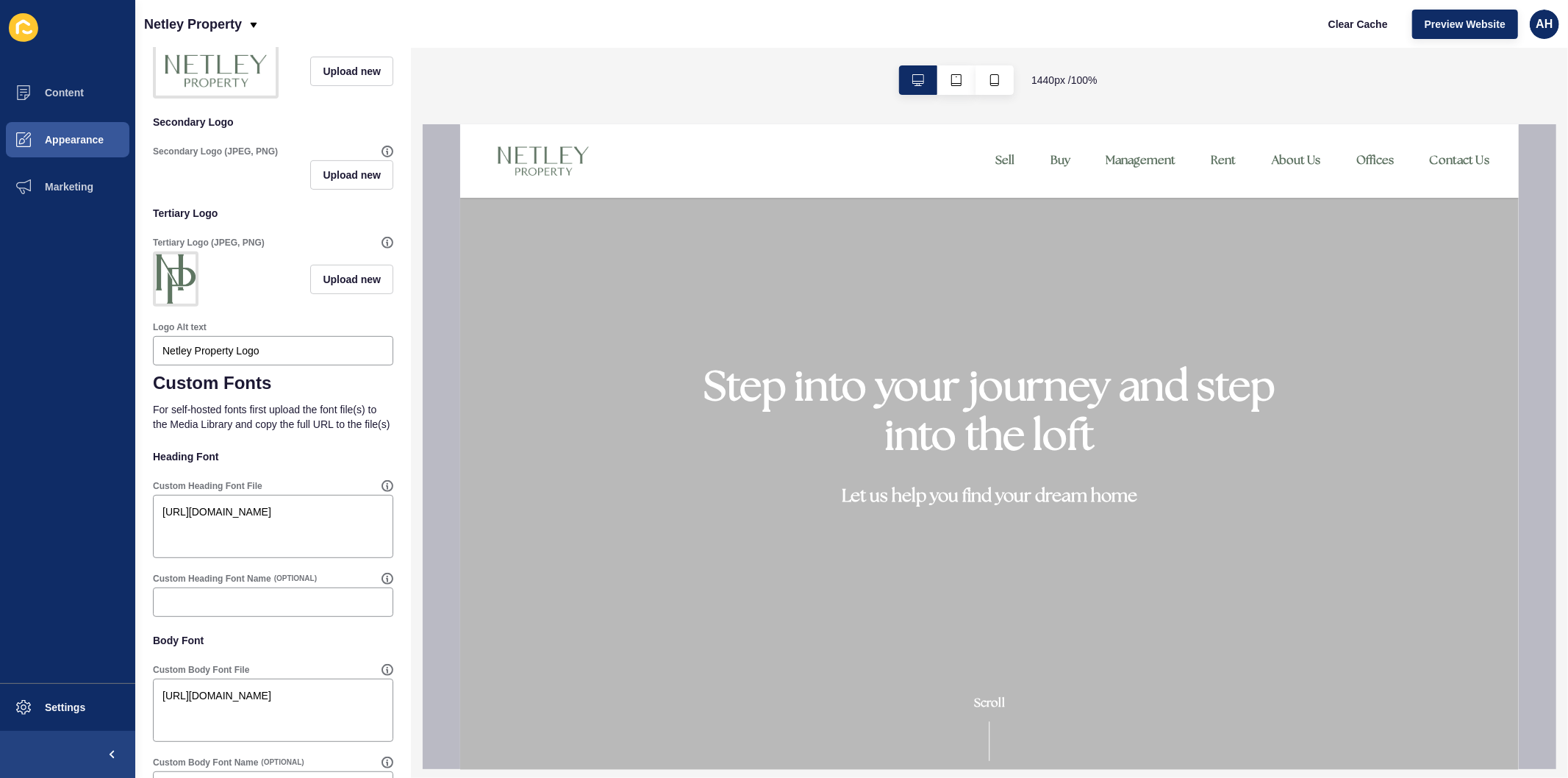
scroll to position [489, 0]
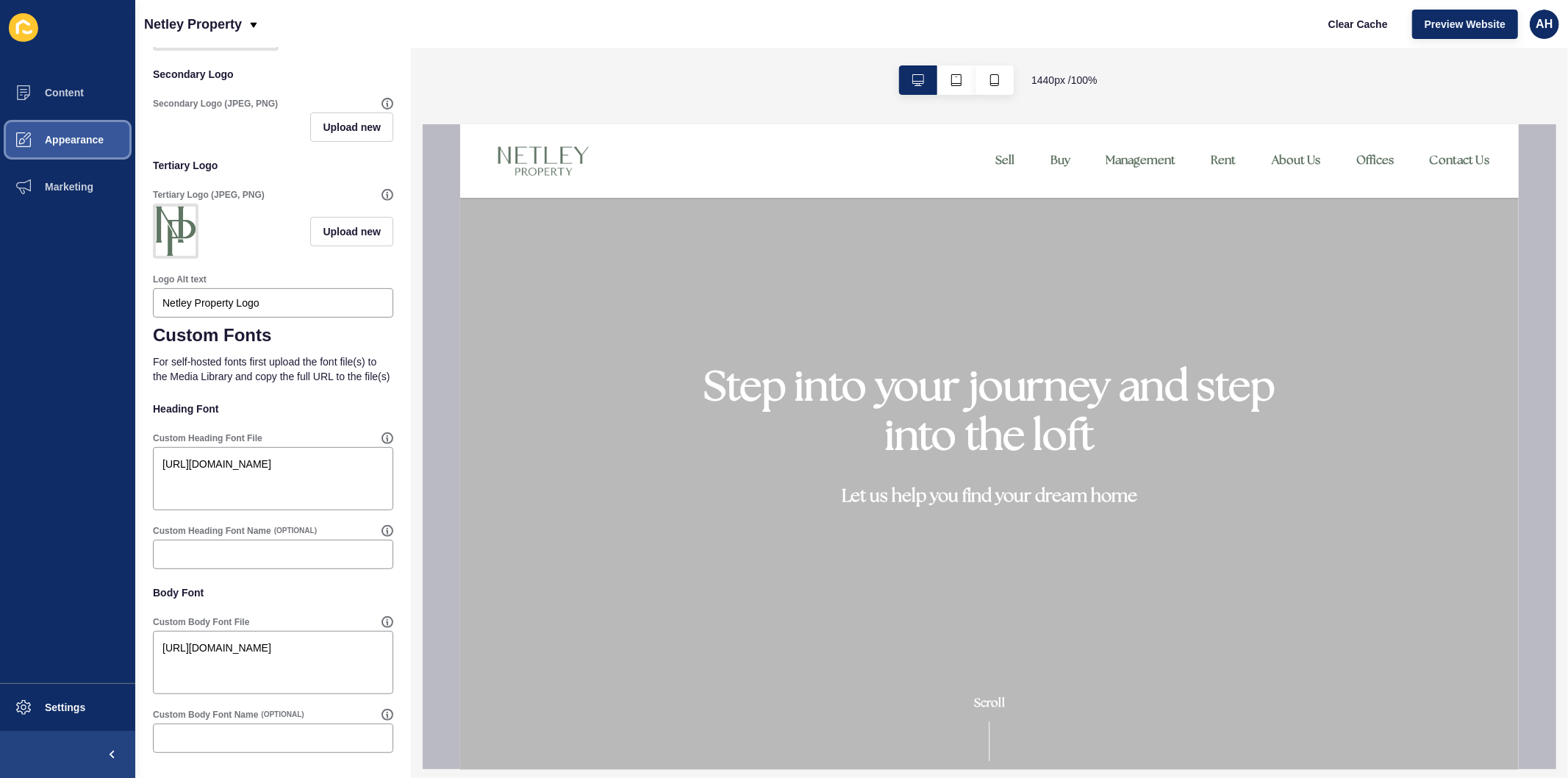
click at [75, 144] on span "Appearance" at bounding box center [50, 139] width 105 height 12
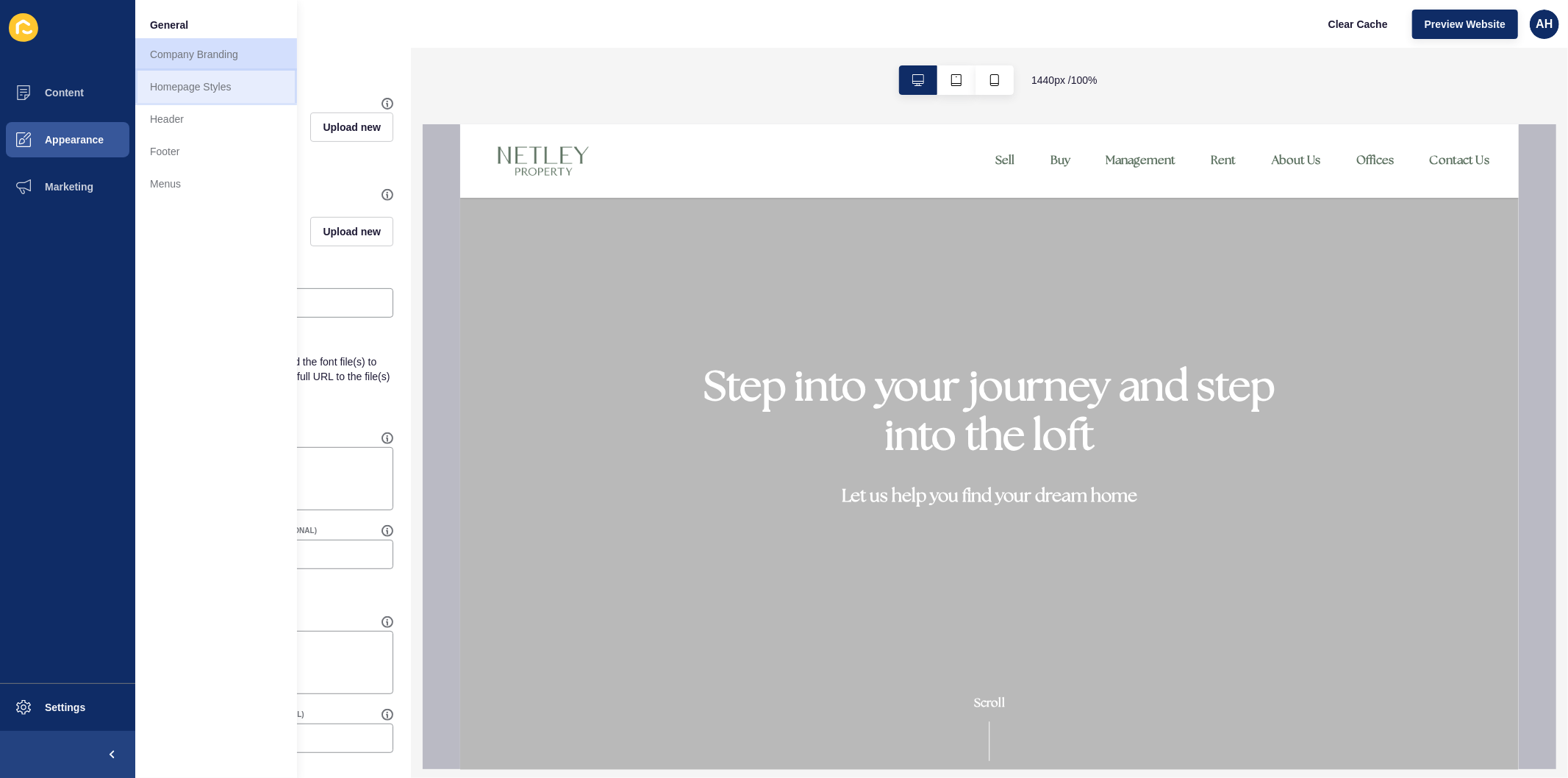
click at [223, 83] on link "Homepage Styles" at bounding box center [215, 87] width 161 height 32
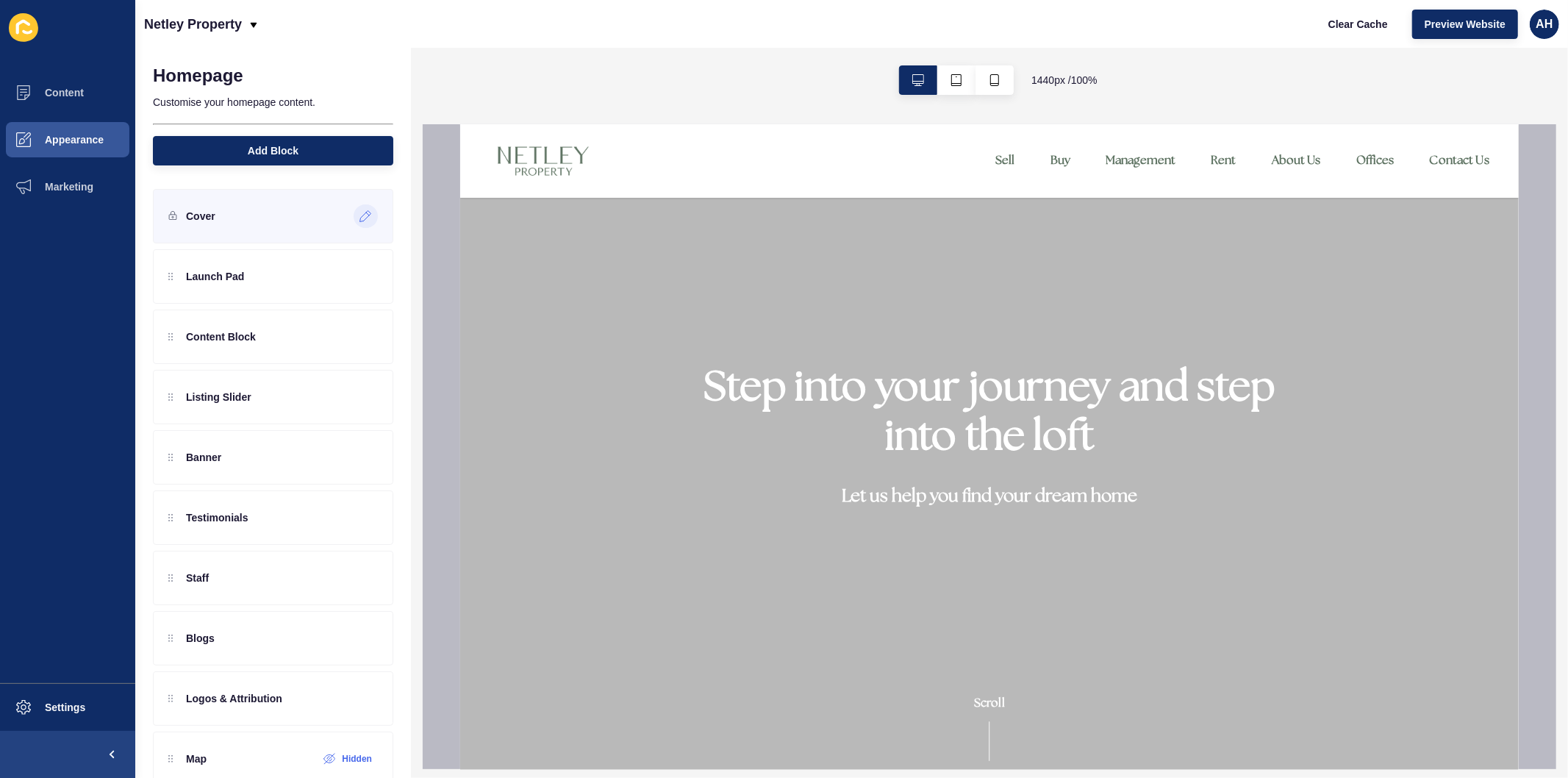
click at [360, 215] on icon at bounding box center [366, 215] width 13 height 12
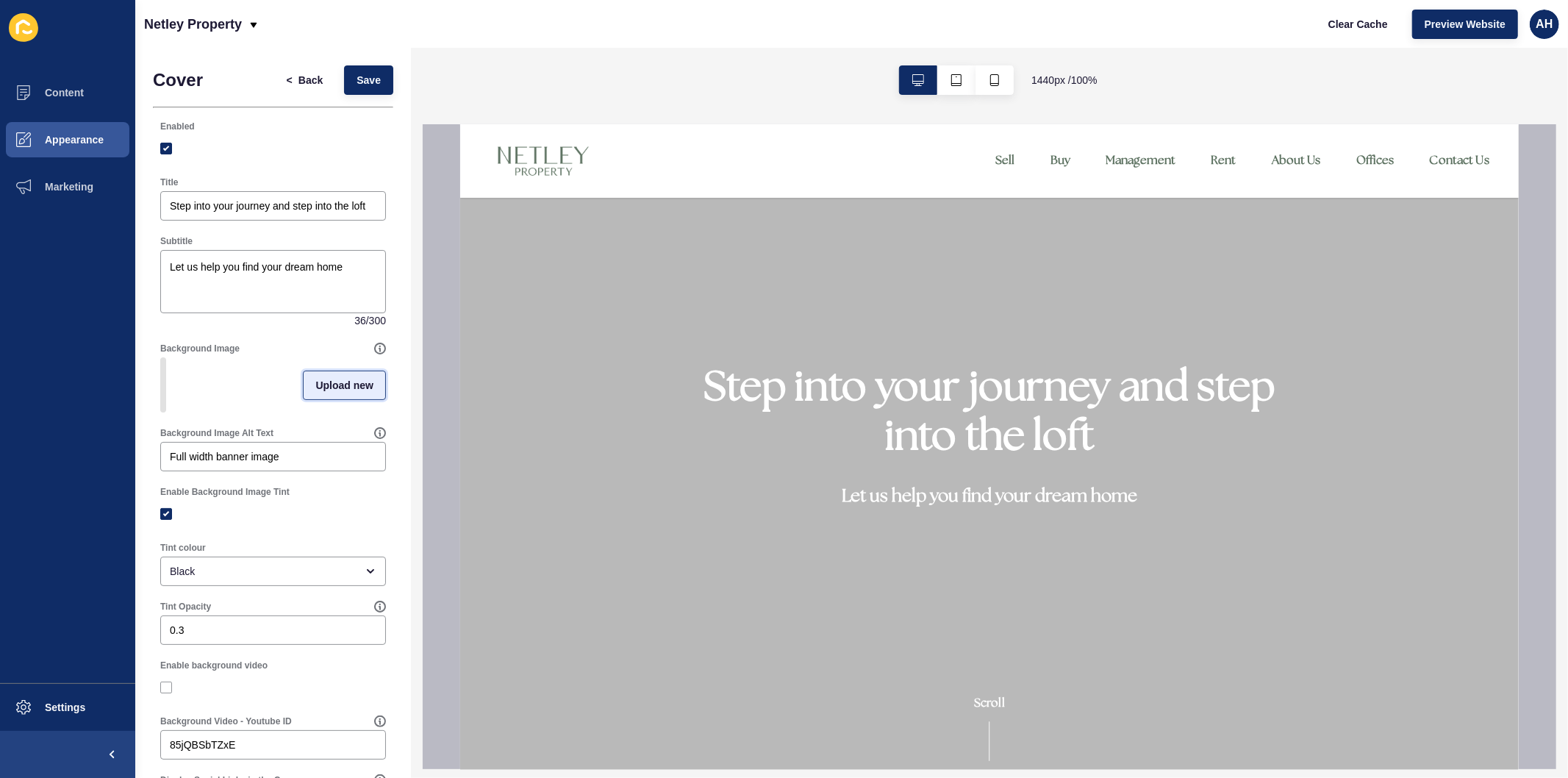
click at [315, 388] on span "Upload new" at bounding box center [344, 385] width 58 height 14
click at [273, 369] on span at bounding box center [272, 388] width 223 height 58
click at [161, 359] on input "Drag or click to upload" at bounding box center [161, 359] width 0 height 0
type input "C:\fakepath\DSC06748.jpg"
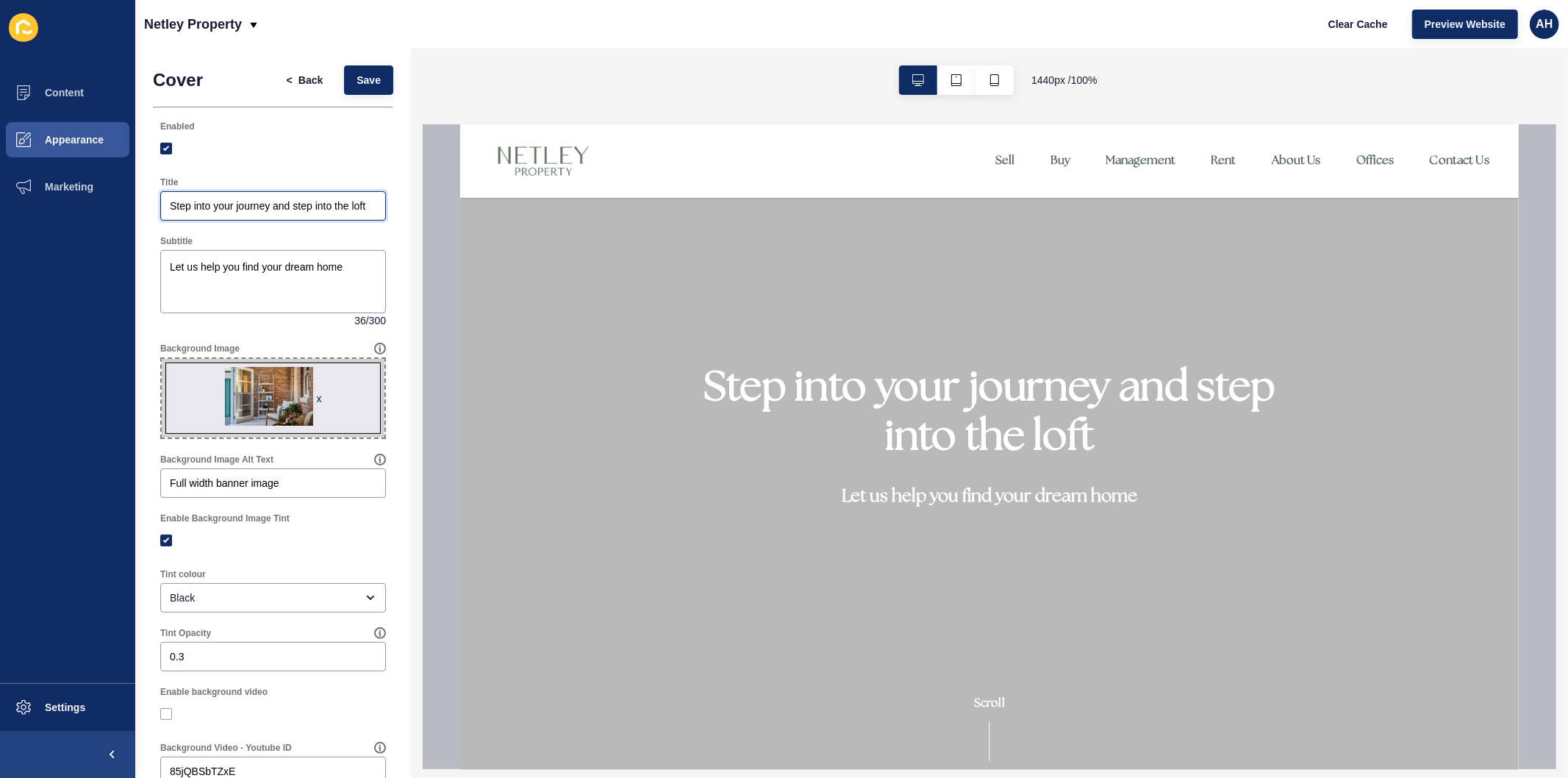
click at [259, 201] on input "Step into your journey and step into the loft" at bounding box center [272, 206] width 206 height 14
click at [257, 279] on textarea "Let us help you find your dream home" at bounding box center [273, 281] width 222 height 59
click at [160, 542] on label at bounding box center [166, 540] width 12 height 12
click at [163, 542] on input "Enable Background Image Tint" at bounding box center [168, 541] width 10 height 10
checkbox input "false"
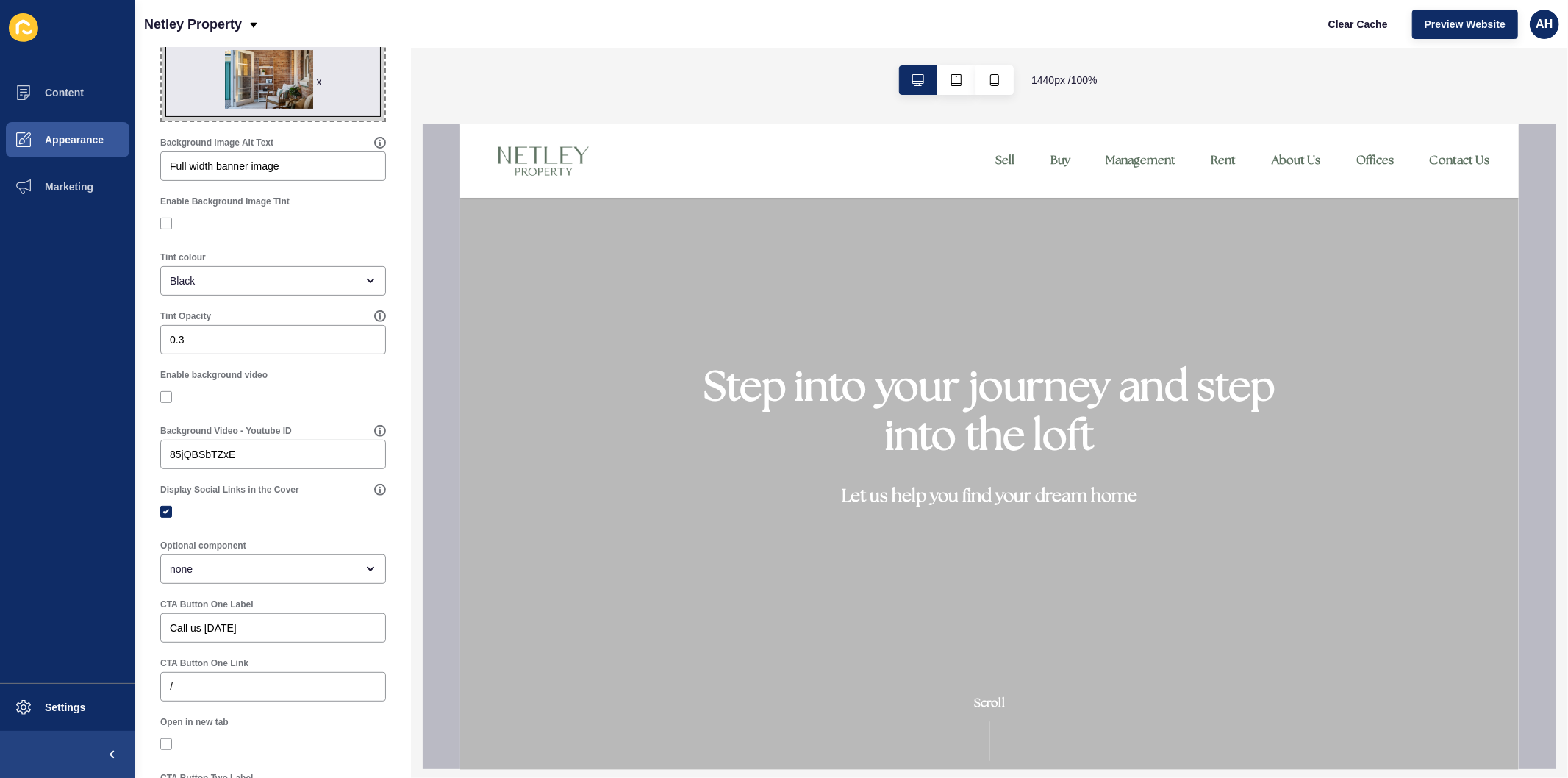
scroll to position [326, 0]
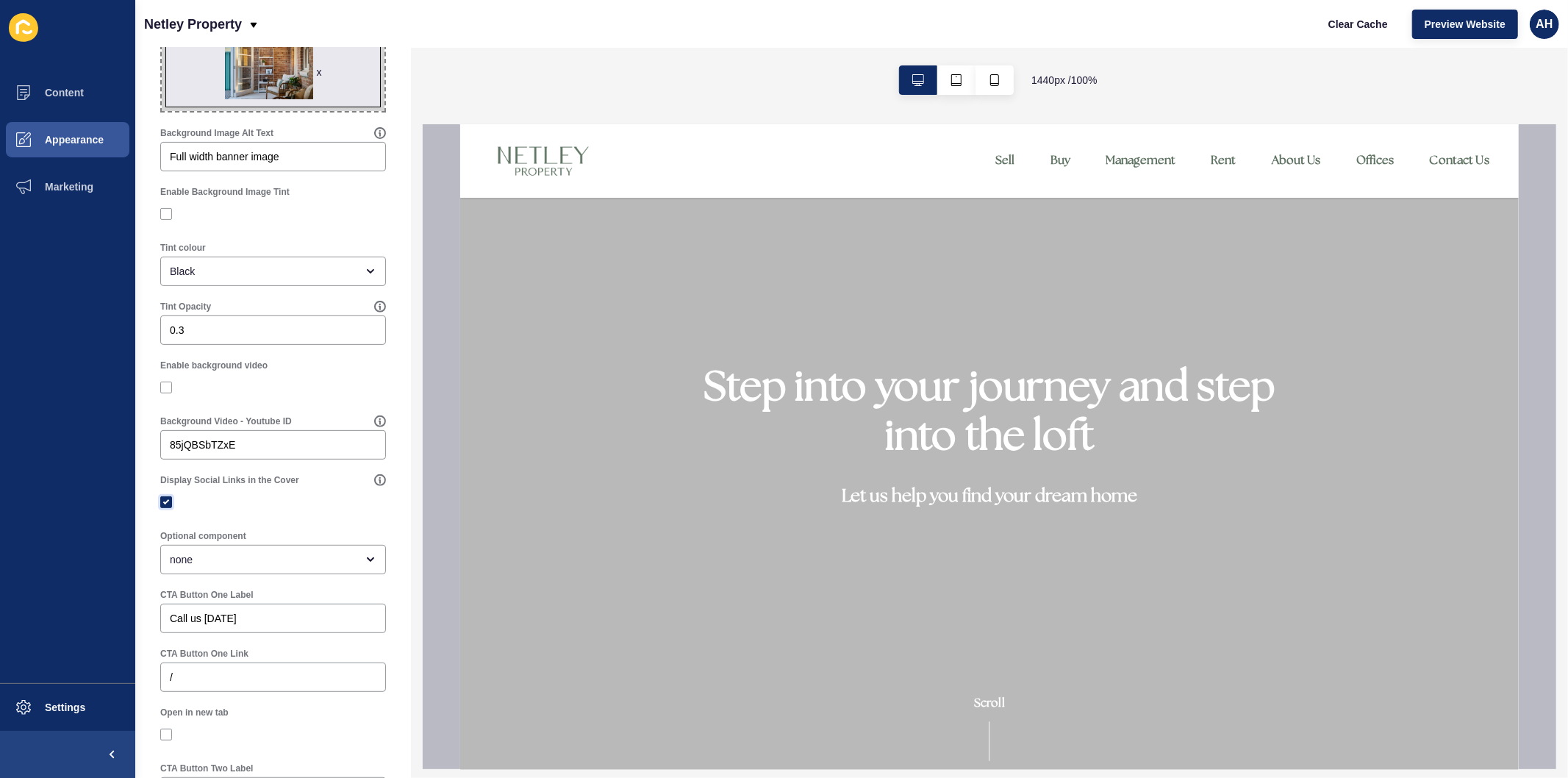
click at [164, 501] on label at bounding box center [166, 502] width 12 height 12
click at [164, 501] on input "Display Social Links in the Cover" at bounding box center [168, 502] width 10 height 10
checkbox input "false"
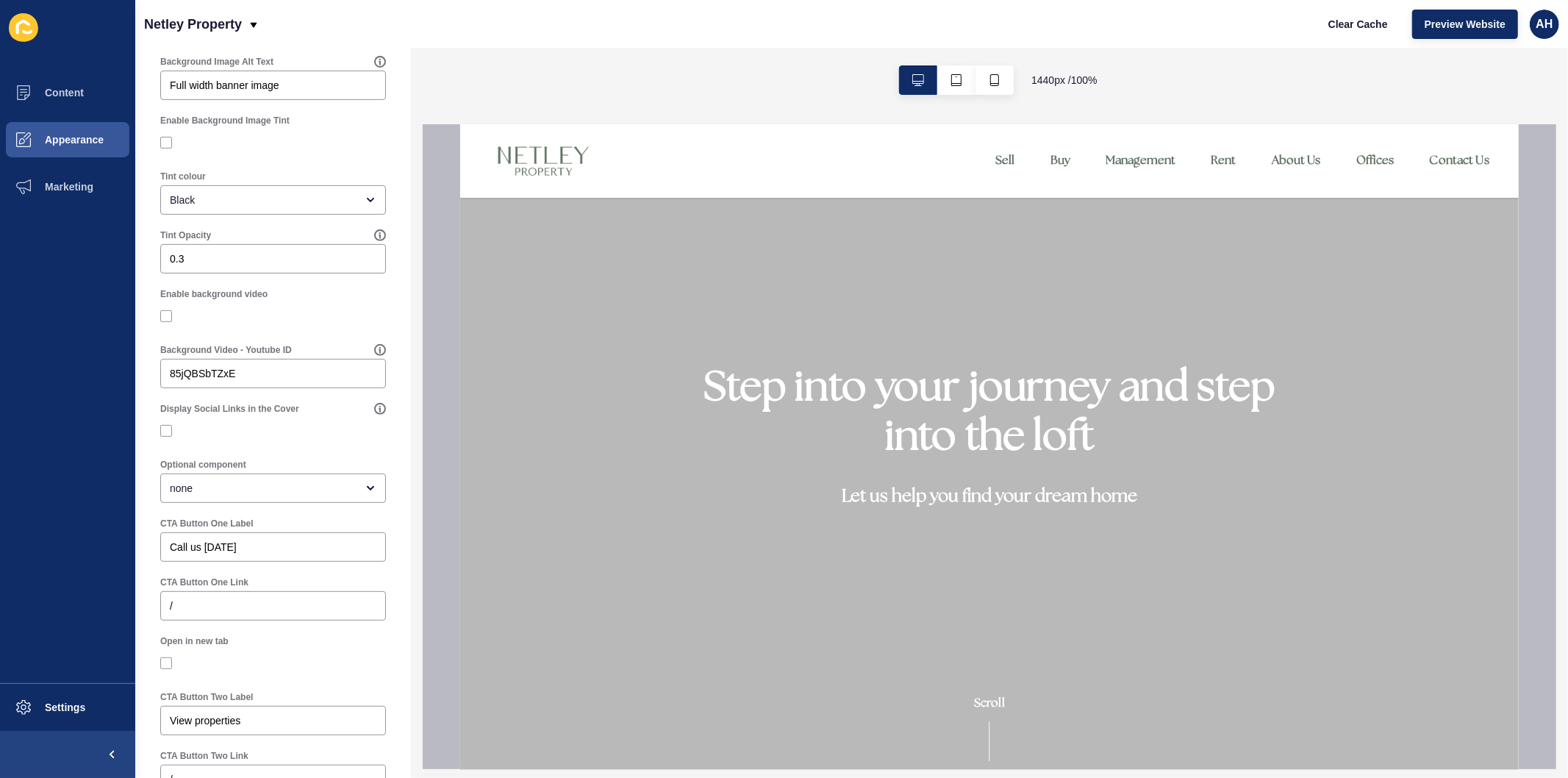
scroll to position [490, 0]
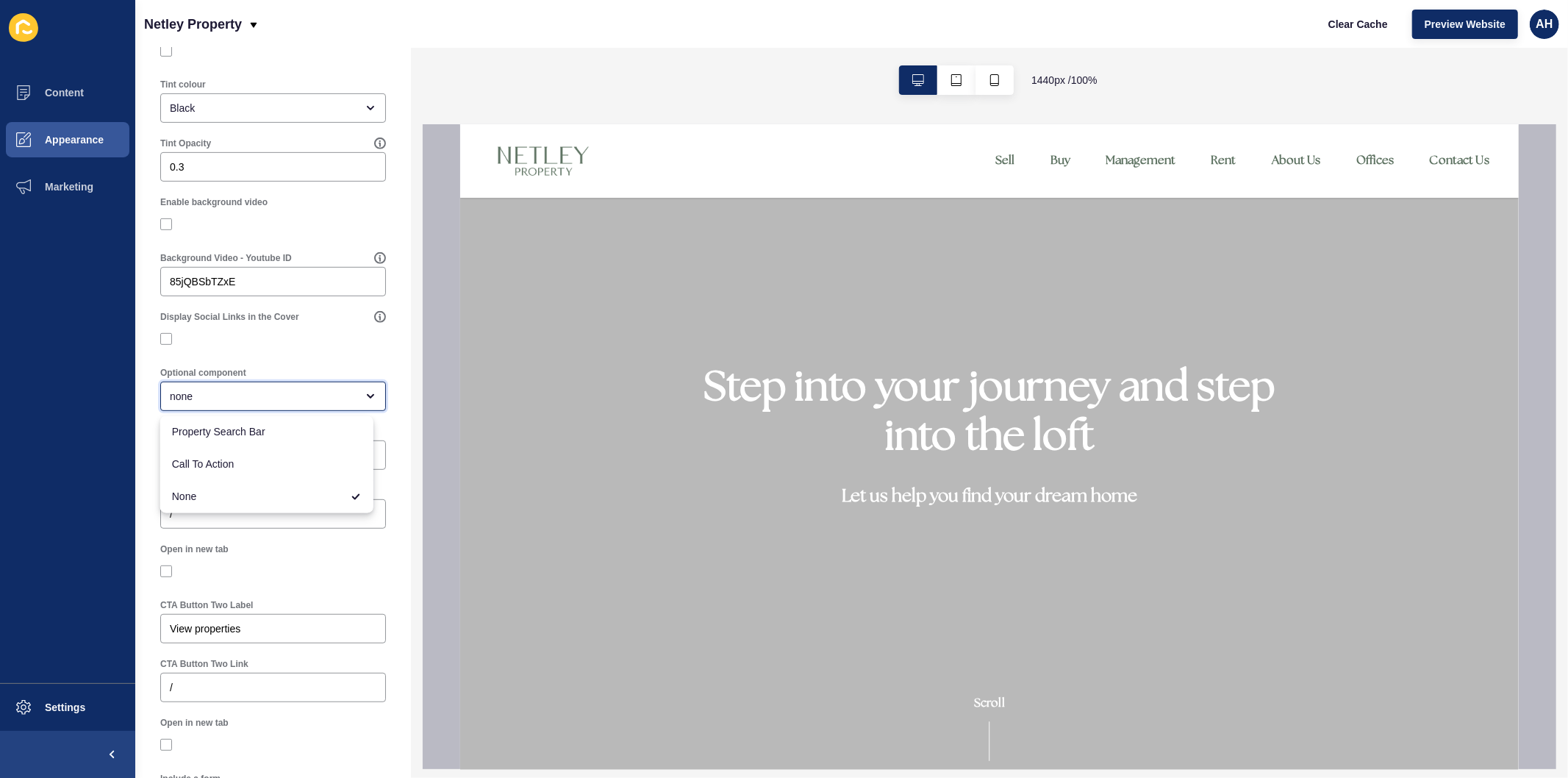
click at [269, 385] on div "none" at bounding box center [273, 396] width 225 height 30
click at [249, 471] on span "Call To Action" at bounding box center [267, 464] width 189 height 14
type input "Call To Action"
click at [250, 461] on div "Call us today" at bounding box center [273, 455] width 225 height 30
paste input "Sales Appraisal"
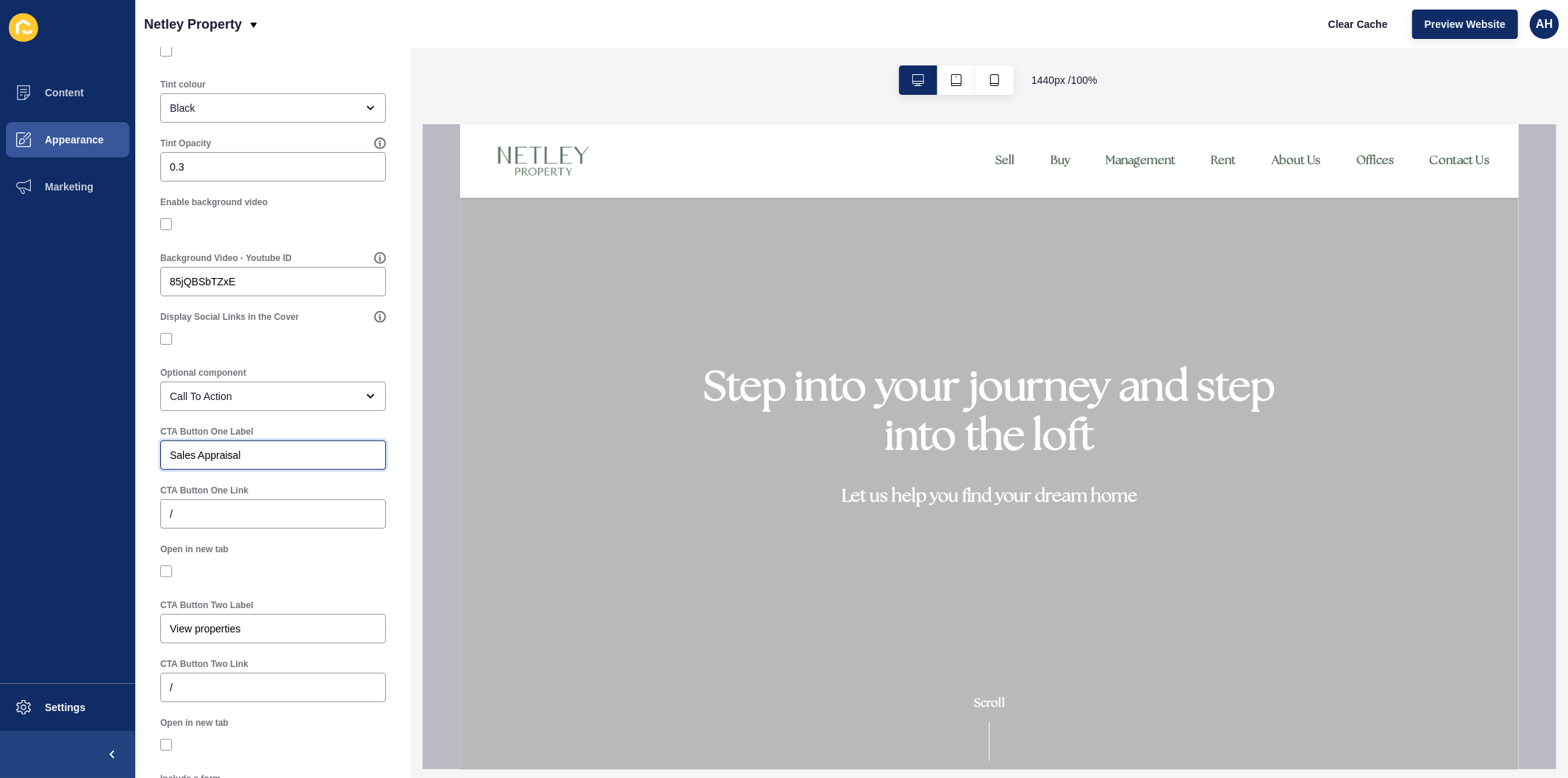
type input "Sales Appraisal"
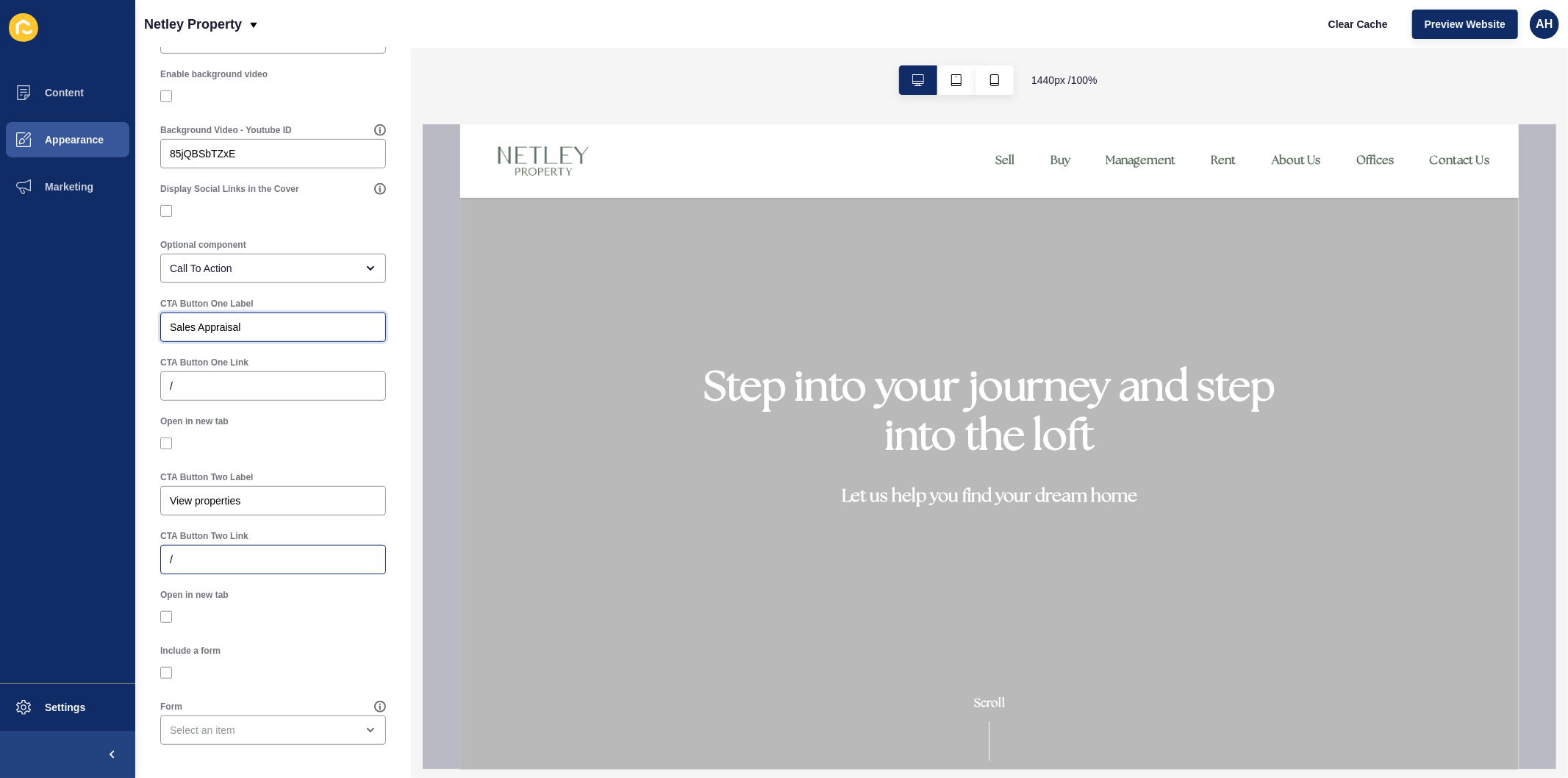
scroll to position [622, 0]
click at [278, 490] on input "View properties" at bounding box center [272, 496] width 206 height 14
paste input "Rental Appraisal"
type input "Rental Appraisal"
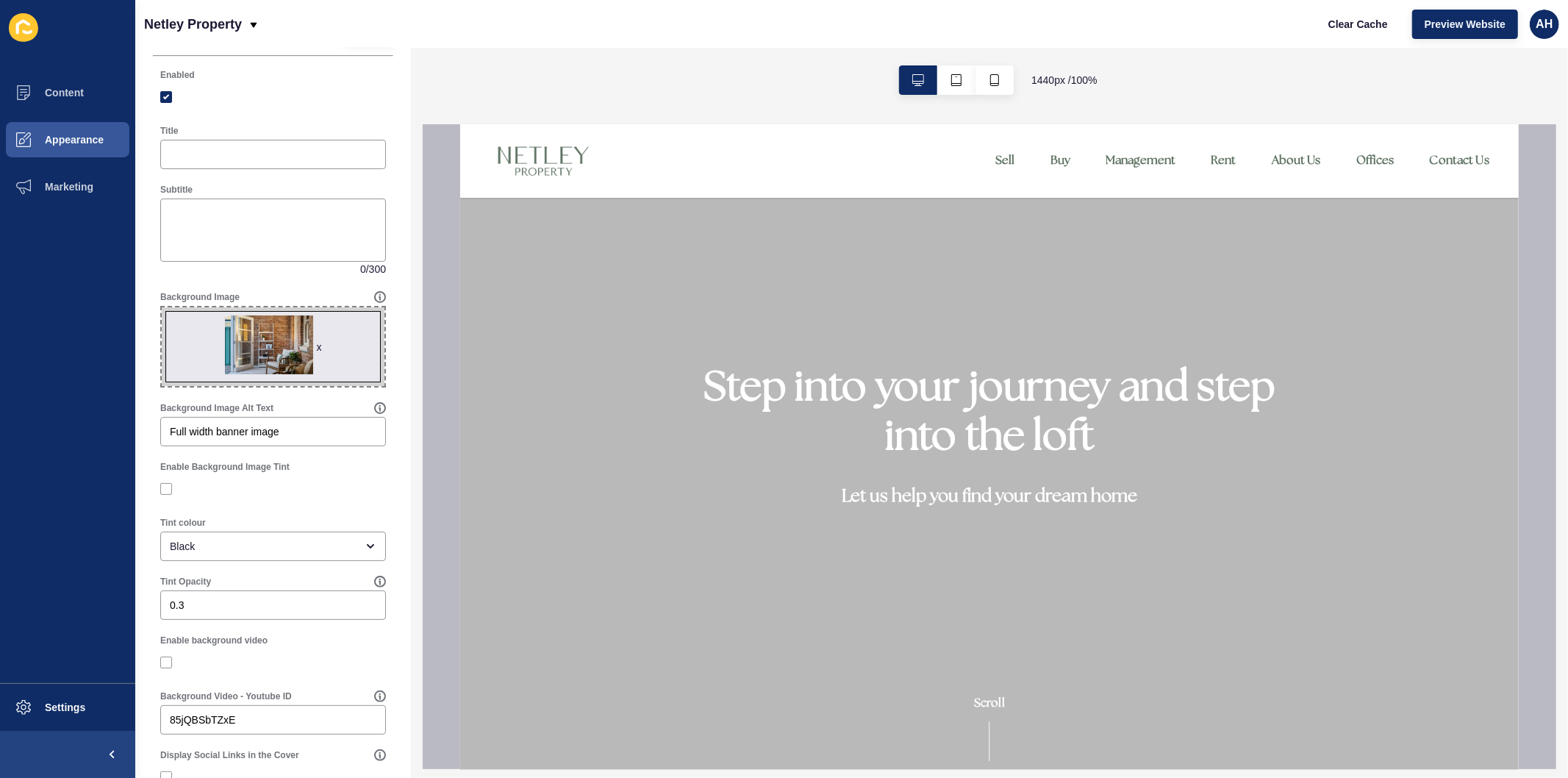
scroll to position [0, 0]
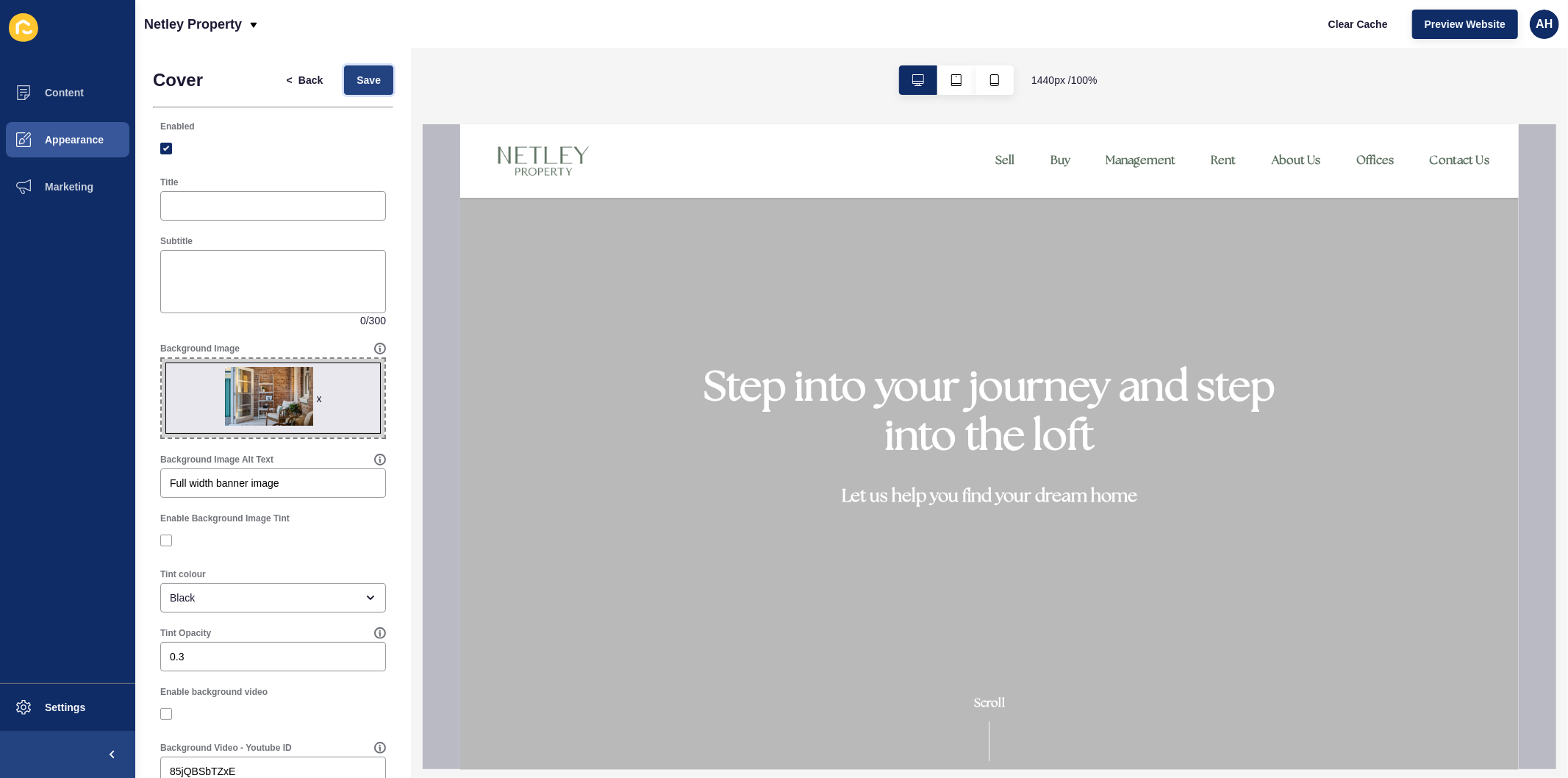
click at [357, 79] on span "Save" at bounding box center [369, 80] width 24 height 14
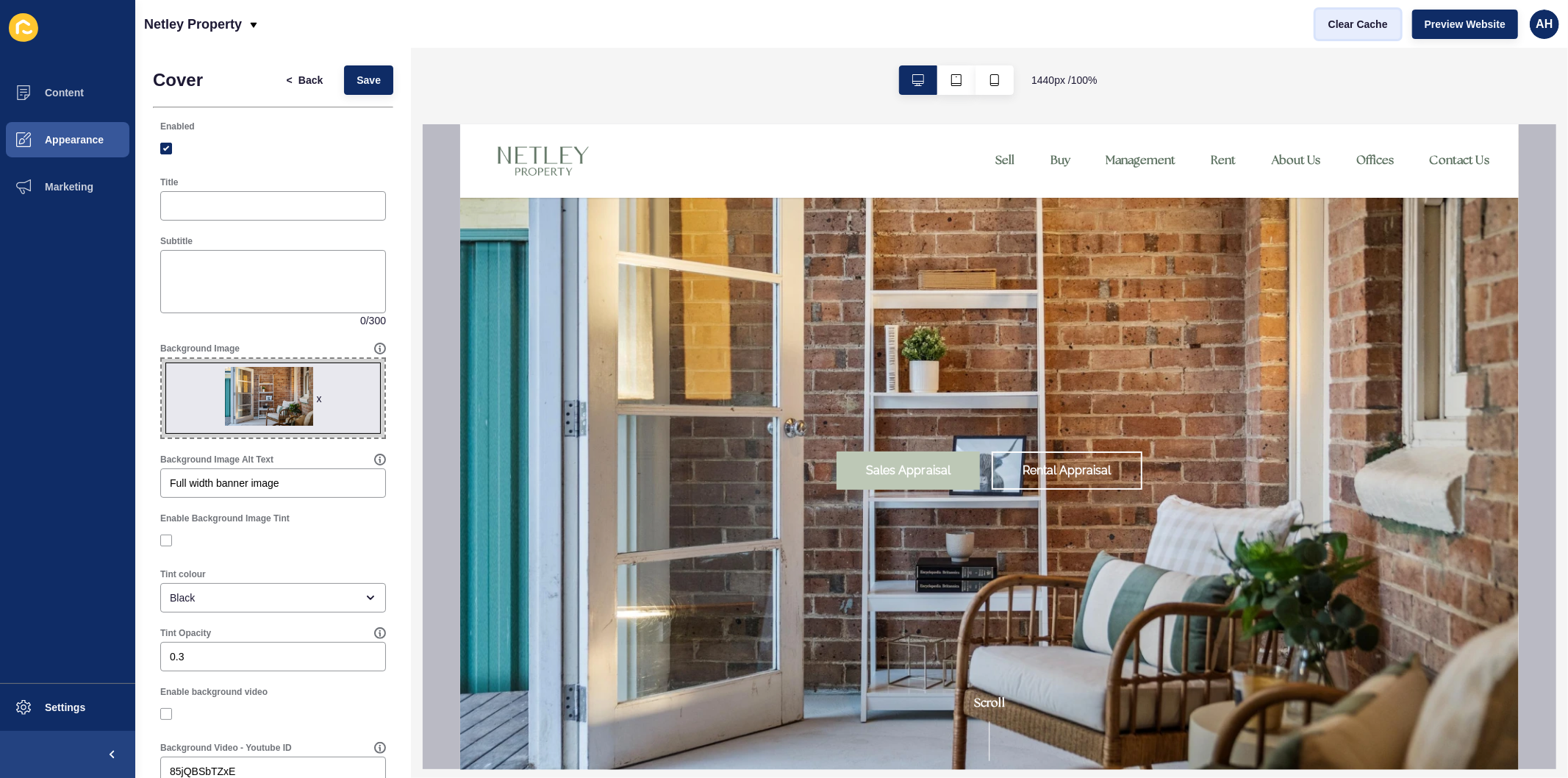
click at [1336, 18] on span "Clear Cache" at bounding box center [1358, 24] width 59 height 14
click at [317, 393] on div "x" at bounding box center [320, 398] width 5 height 14
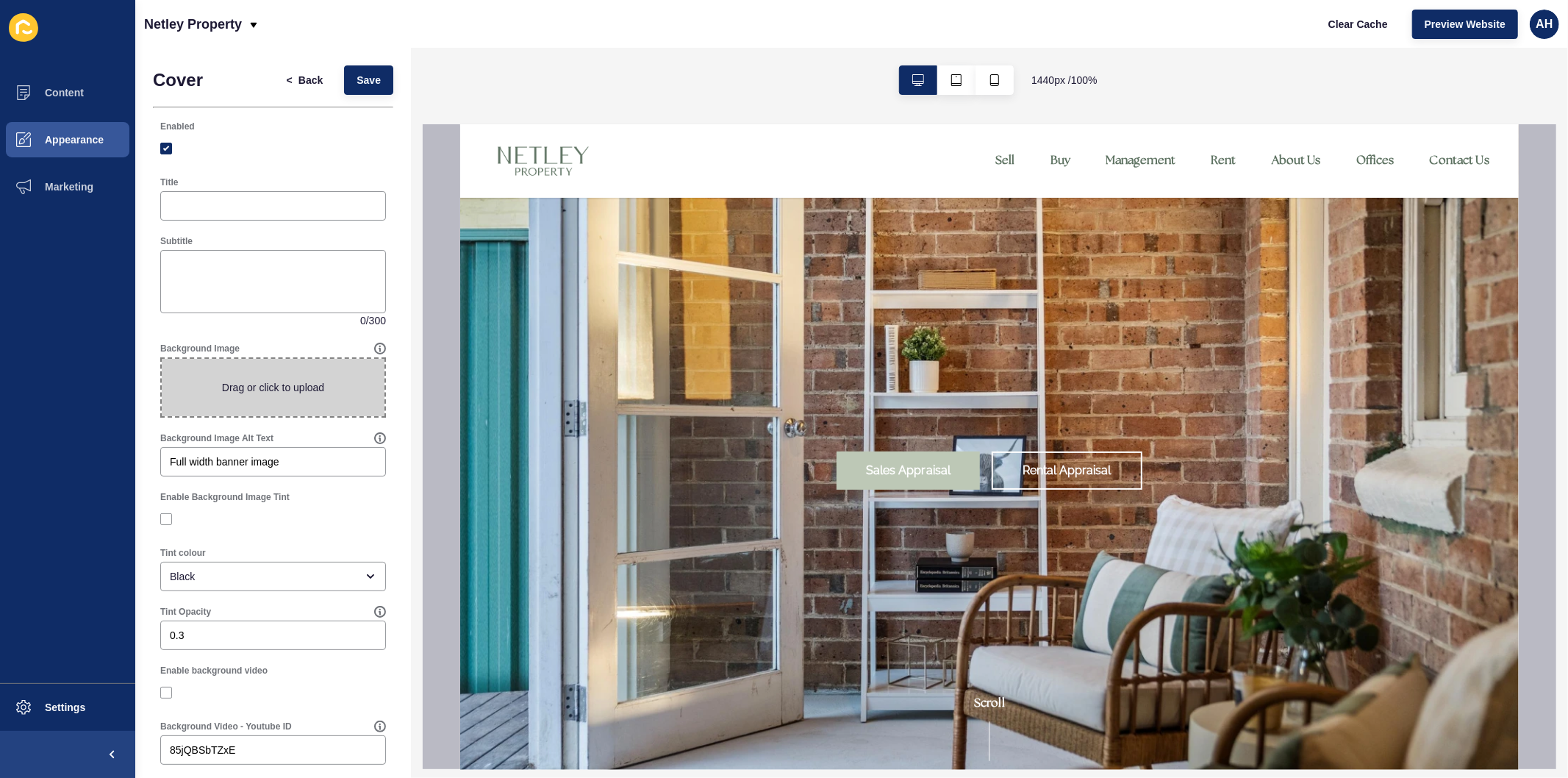
click at [269, 392] on span at bounding box center [272, 388] width 223 height 58
click at [161, 359] on input "Drag or click to upload" at bounding box center [161, 359] width 0 height 0
type input "C:\fakepath\DSC06408.jpg"
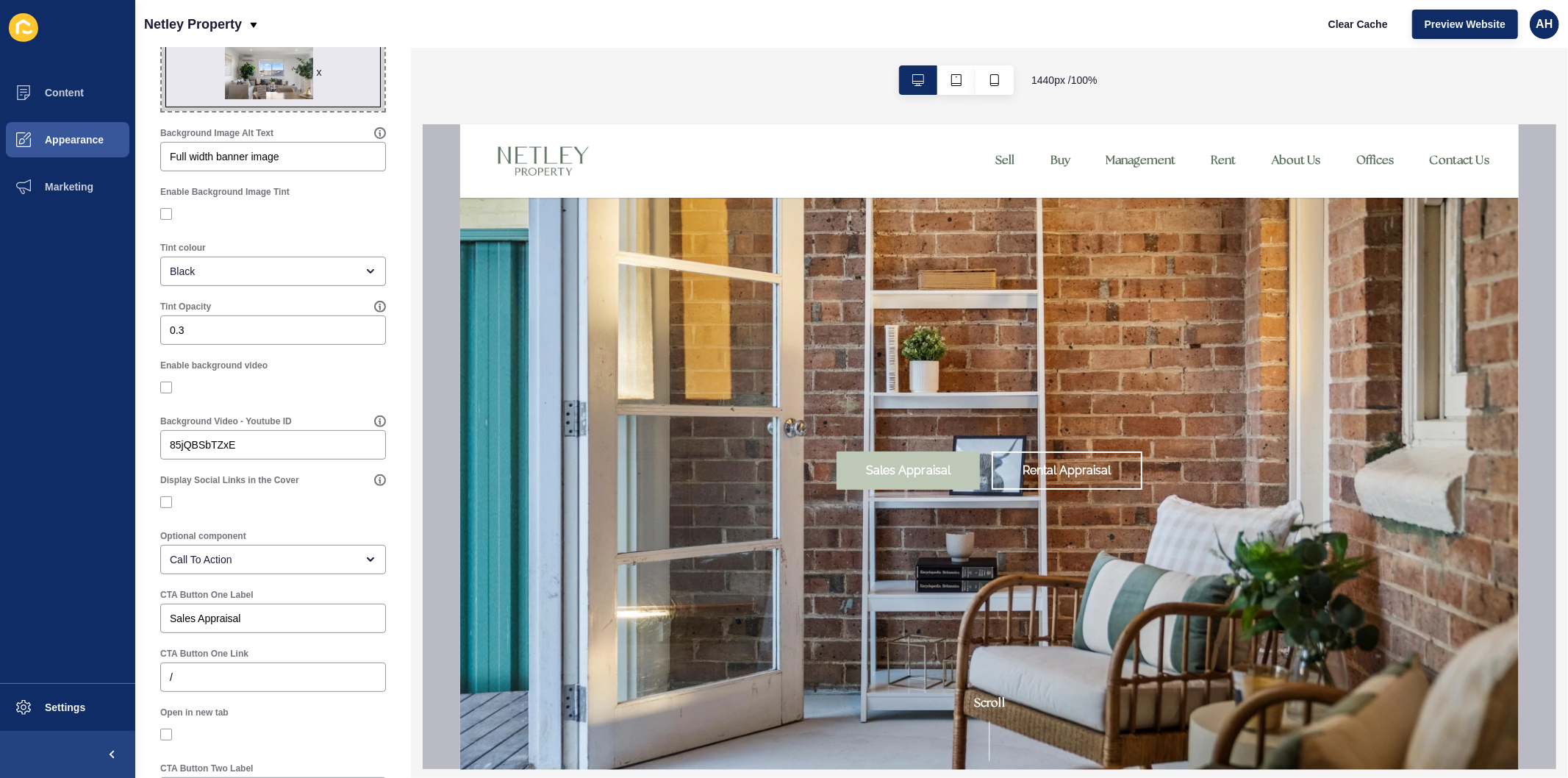
scroll to position [291, 0]
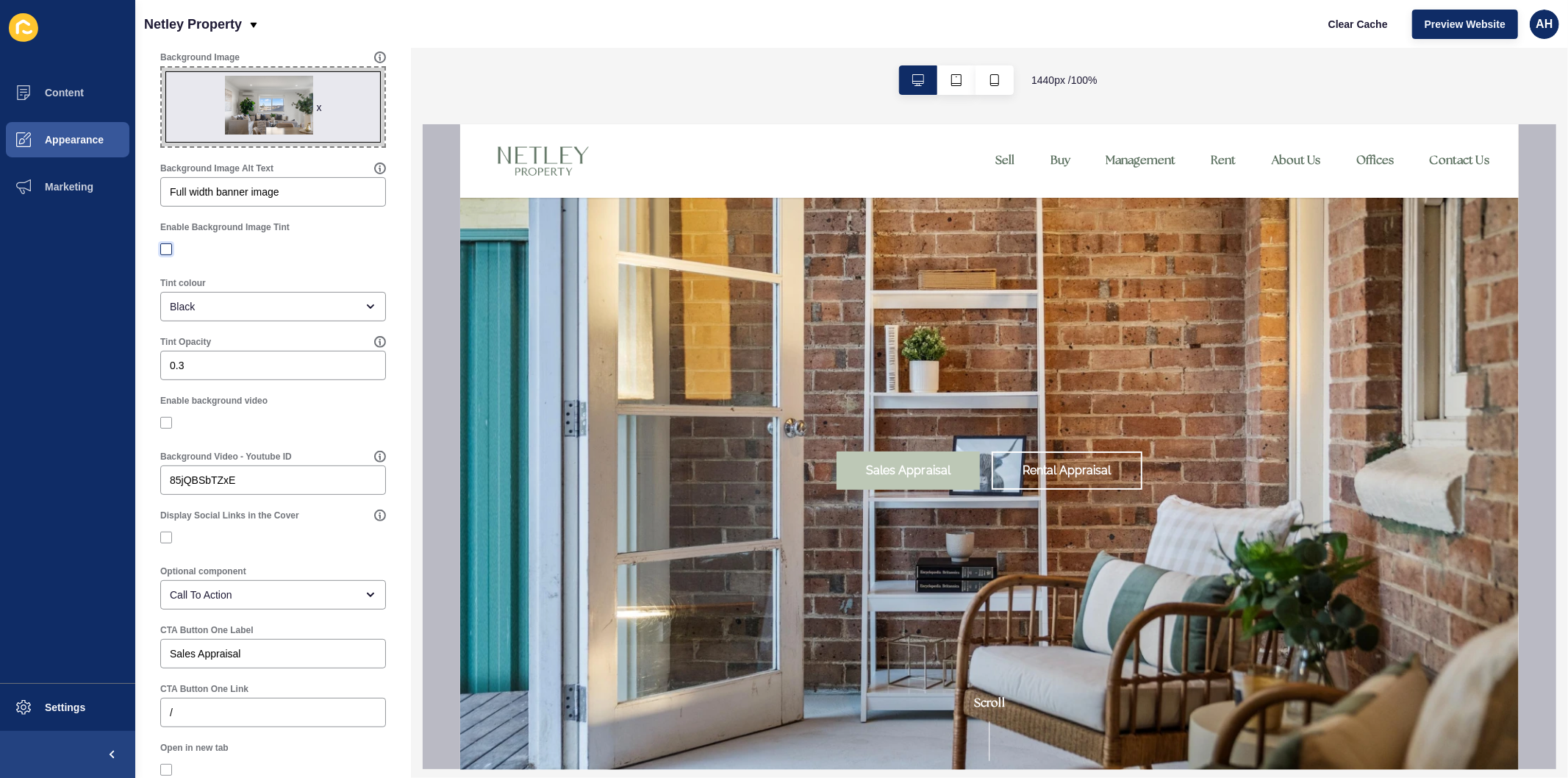
click at [160, 249] on label at bounding box center [166, 249] width 12 height 12
click at [163, 249] on input "Enable Background Image Tint" at bounding box center [168, 250] width 10 height 10
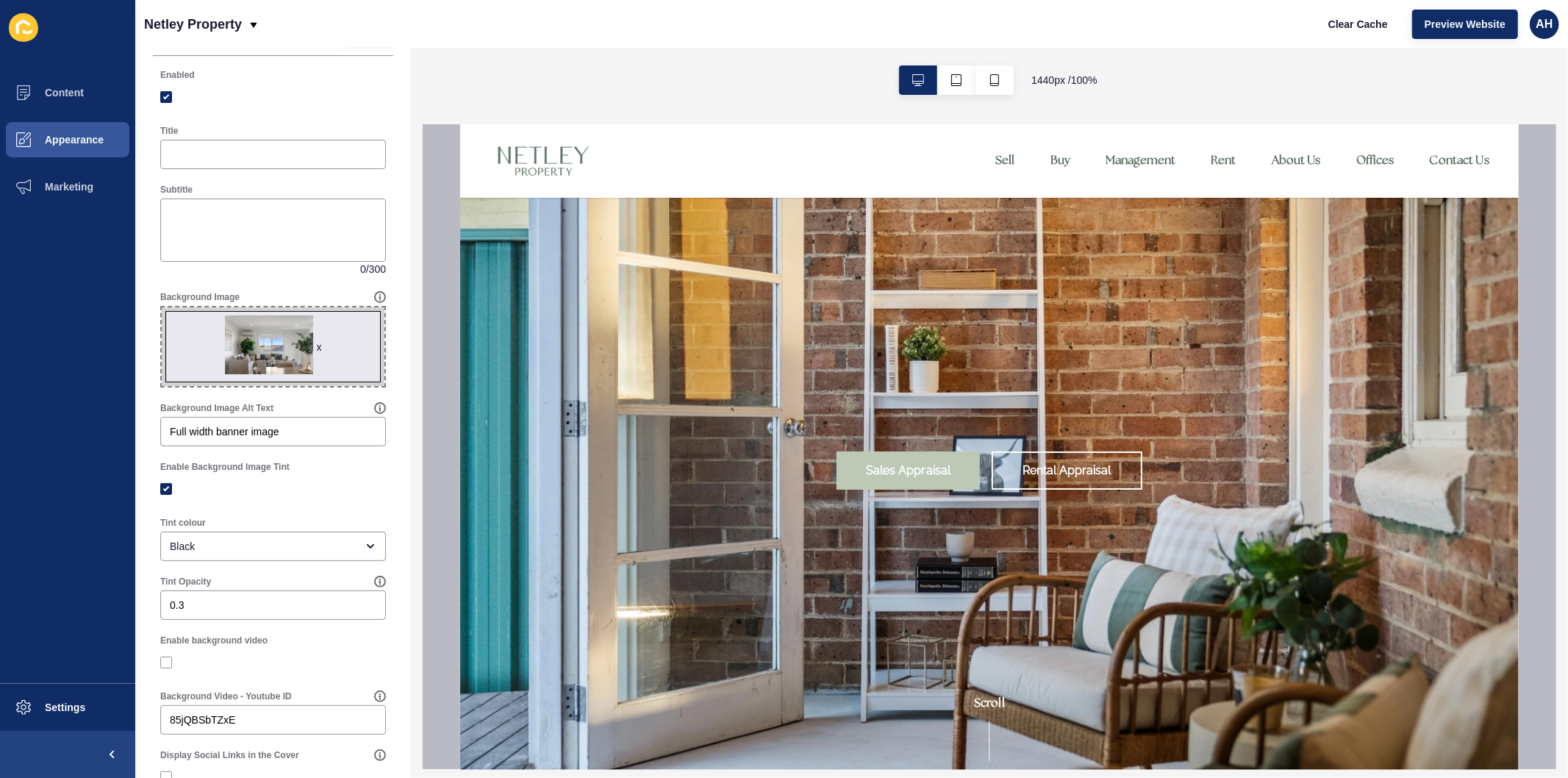
scroll to position [0, 0]
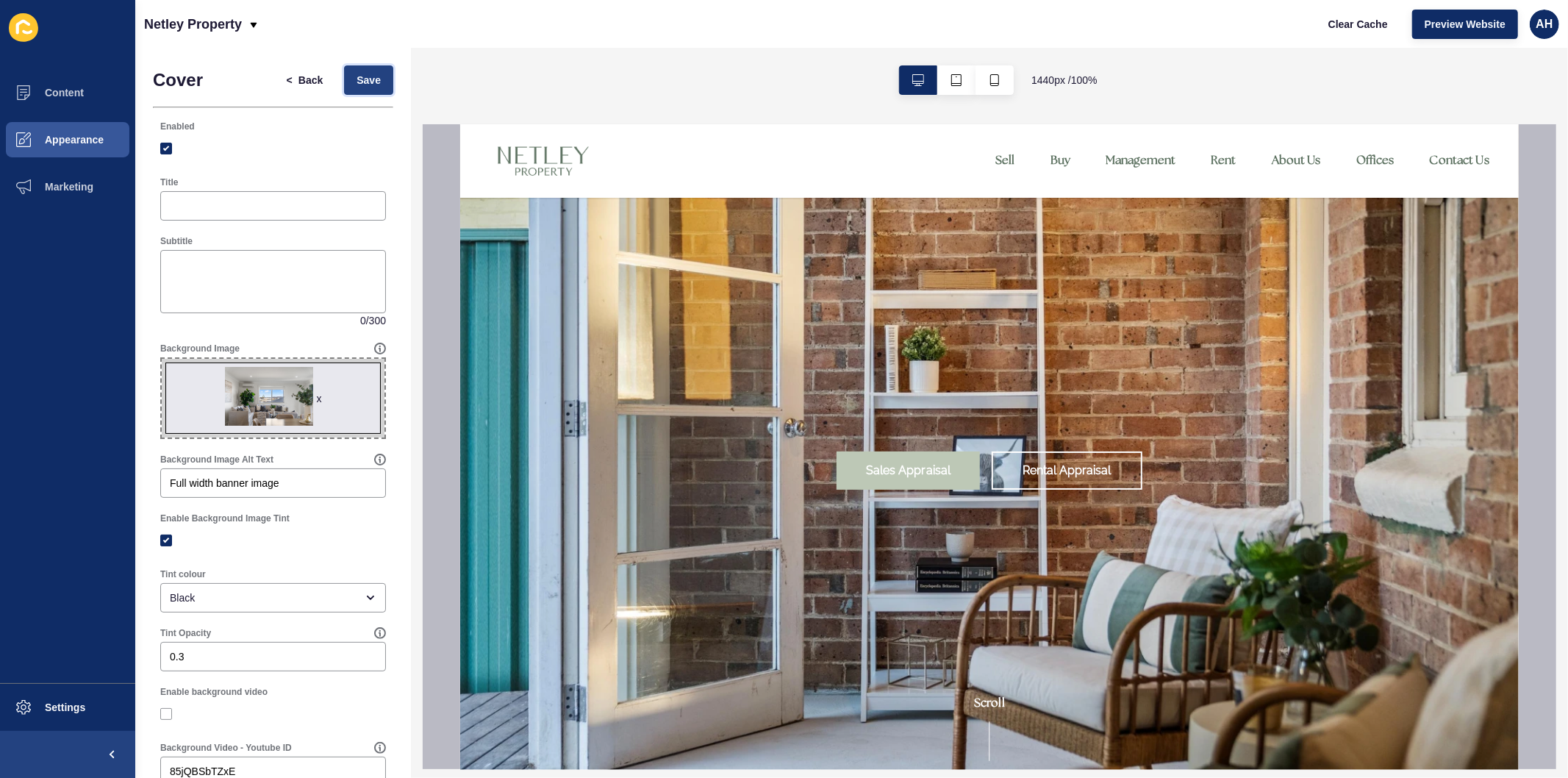
click at [357, 82] on span "Save" at bounding box center [369, 80] width 24 height 14
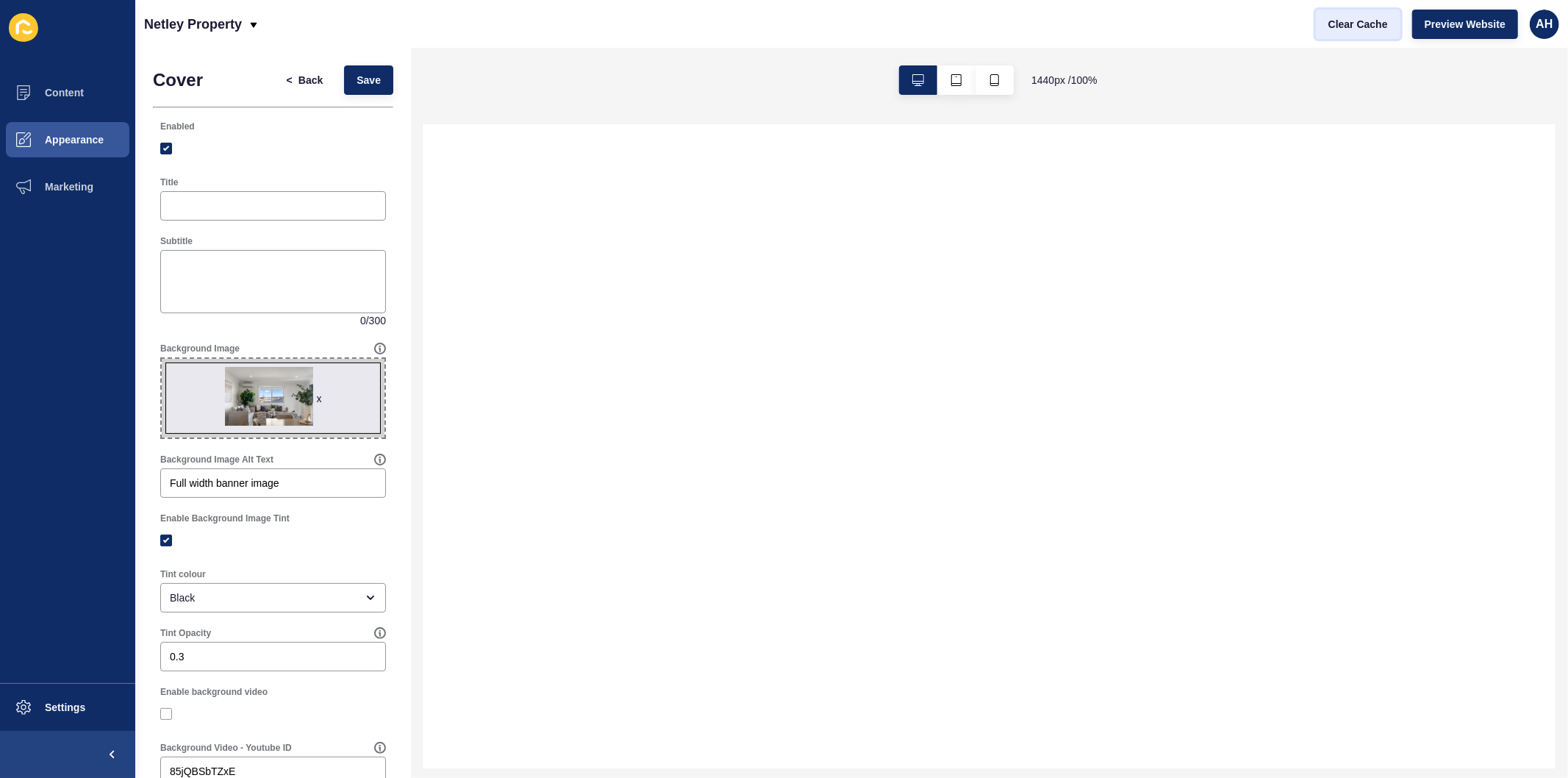
click at [1345, 25] on span "Clear Cache" at bounding box center [1358, 24] width 59 height 14
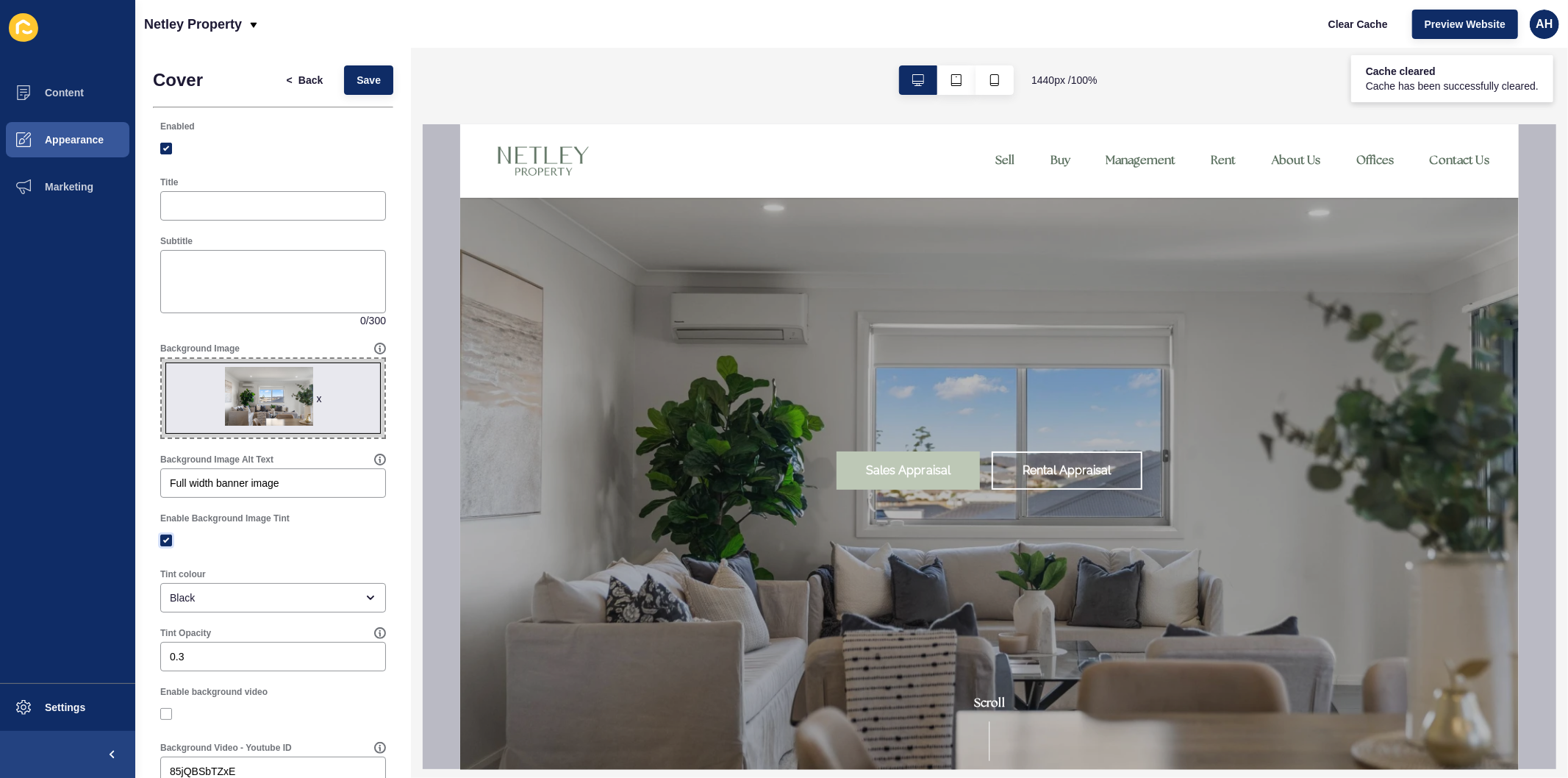
click at [165, 540] on label at bounding box center [166, 540] width 12 height 12
click at [165, 540] on input "Enable Background Image Tint" at bounding box center [168, 541] width 10 height 10
checkbox input "false"
click at [354, 71] on button "Save" at bounding box center [369, 80] width 50 height 30
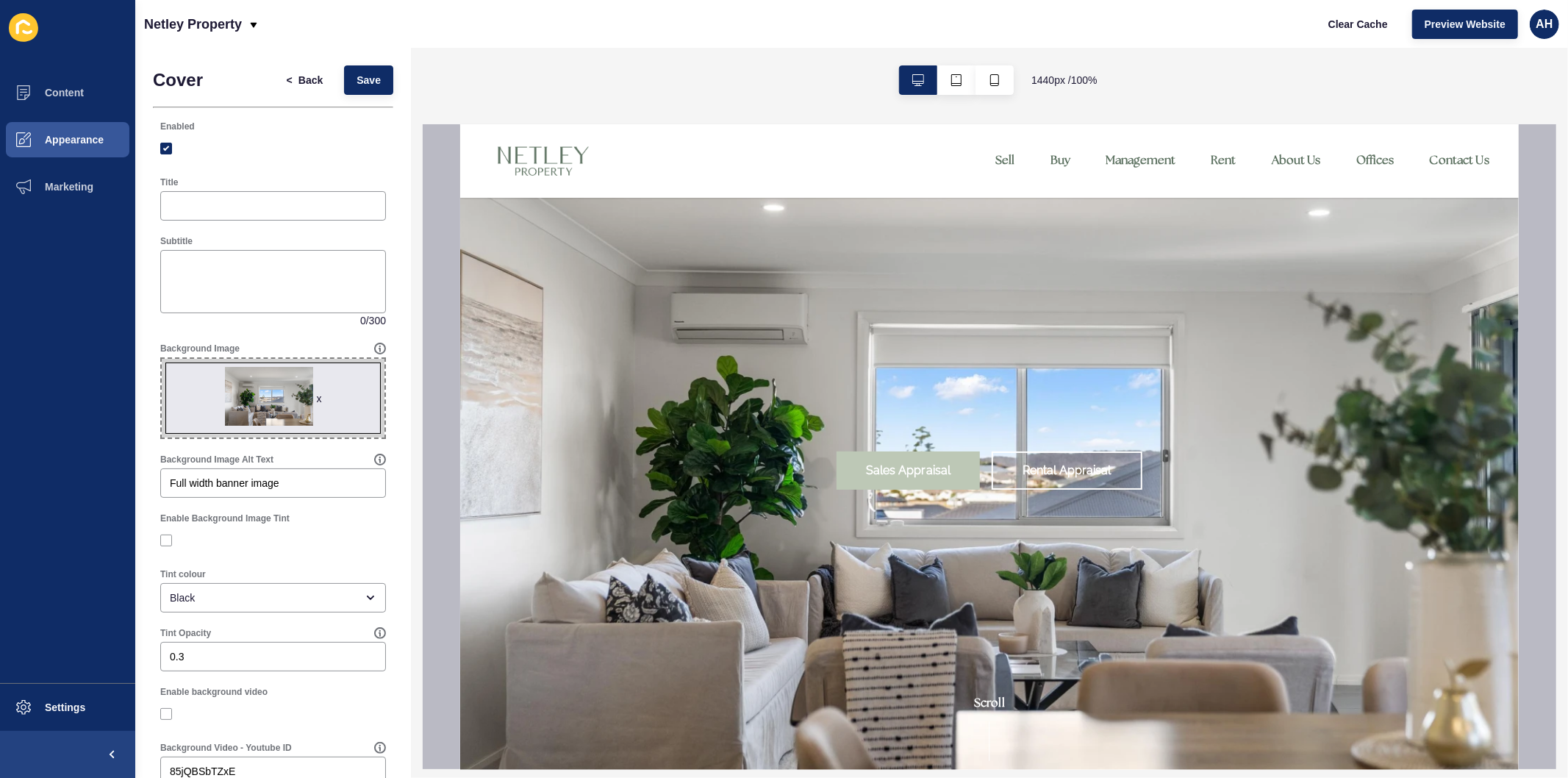
click at [317, 398] on div "x" at bounding box center [320, 398] width 5 height 14
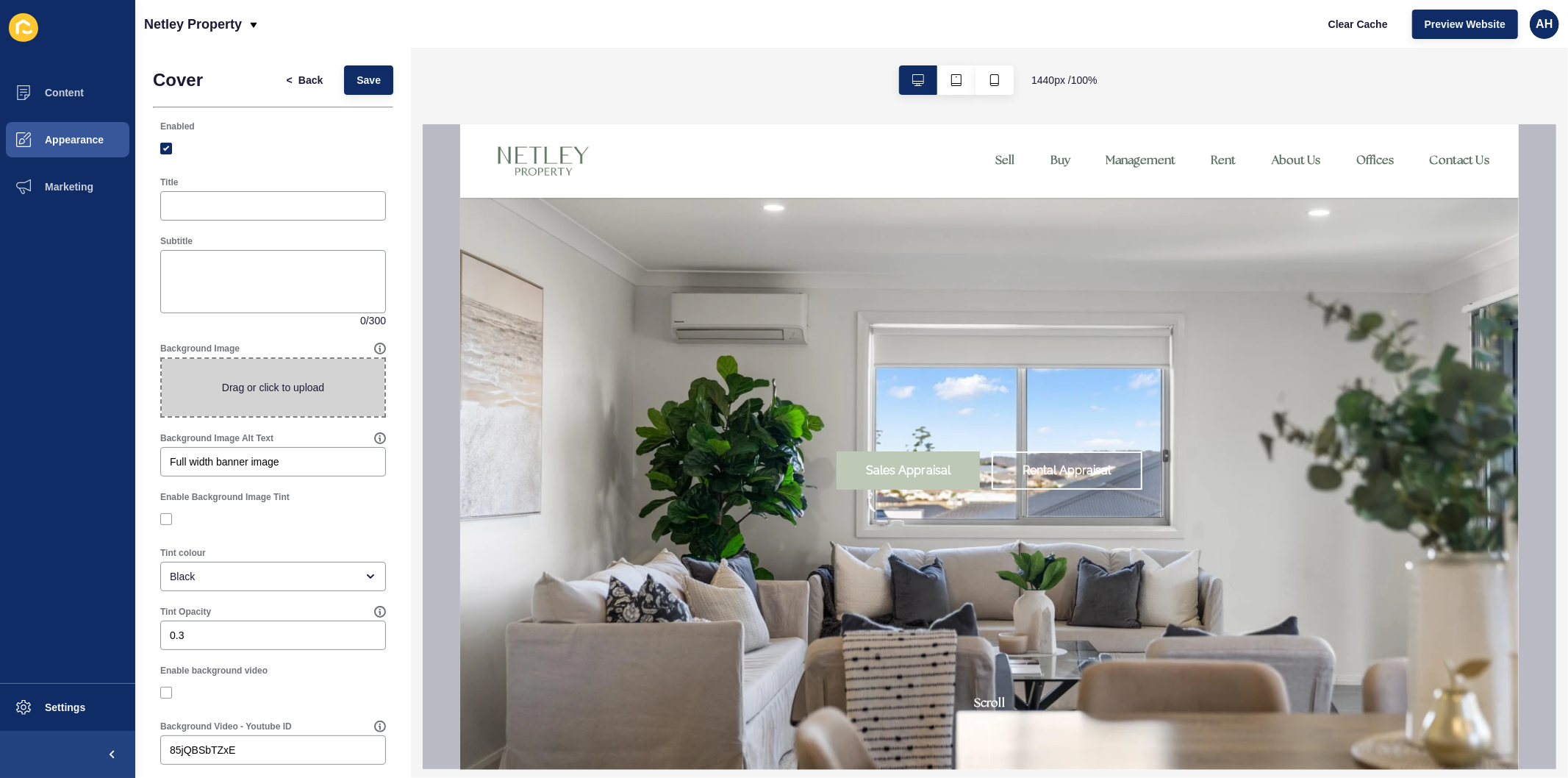
click at [281, 377] on span at bounding box center [272, 388] width 223 height 58
click at [161, 359] on input "Drag or click to upload" at bounding box center [161, 359] width 0 height 0
type input "C:\fakepath\36.jpg"
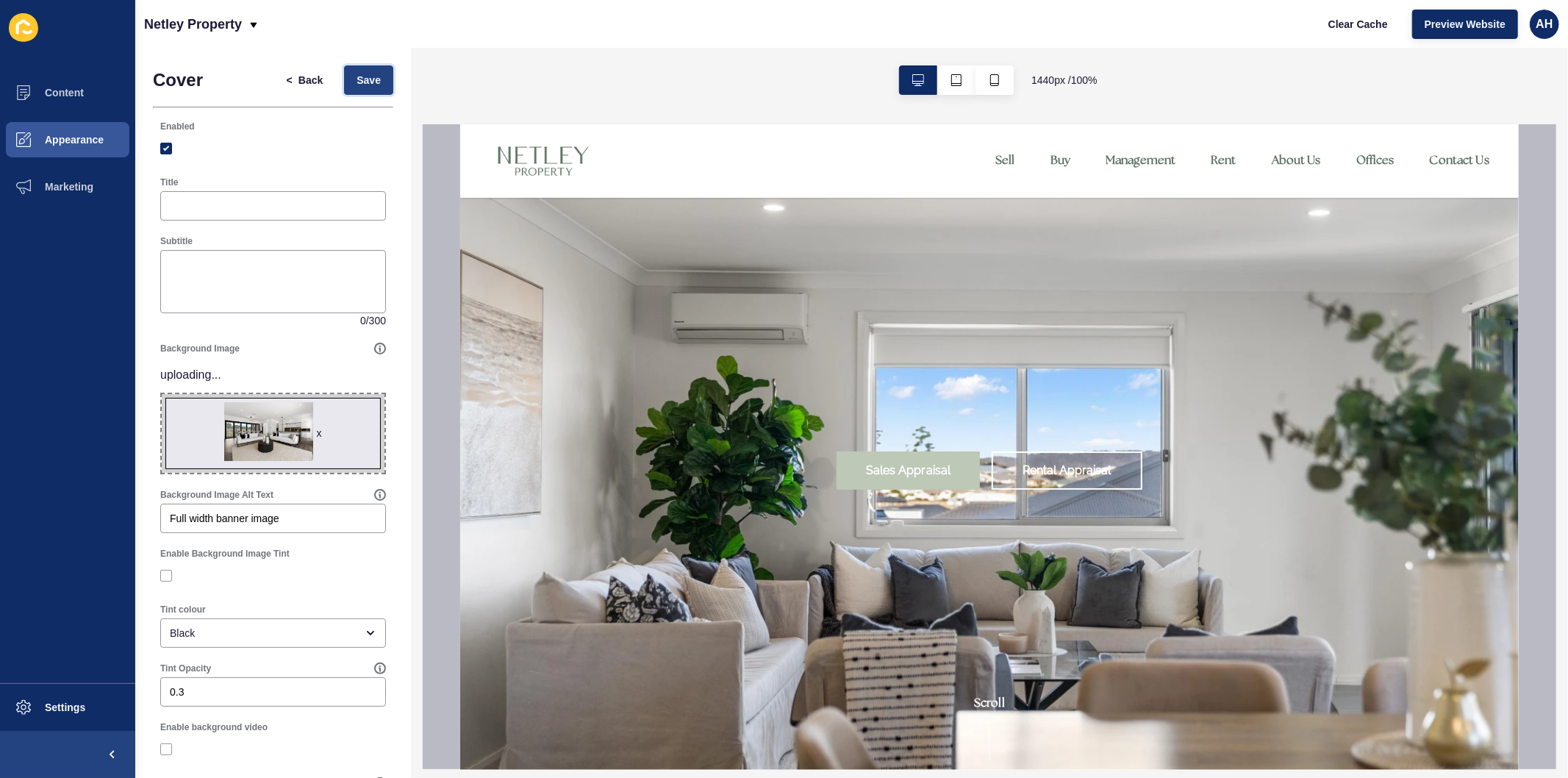
click at [357, 82] on span "Save" at bounding box center [369, 80] width 24 height 14
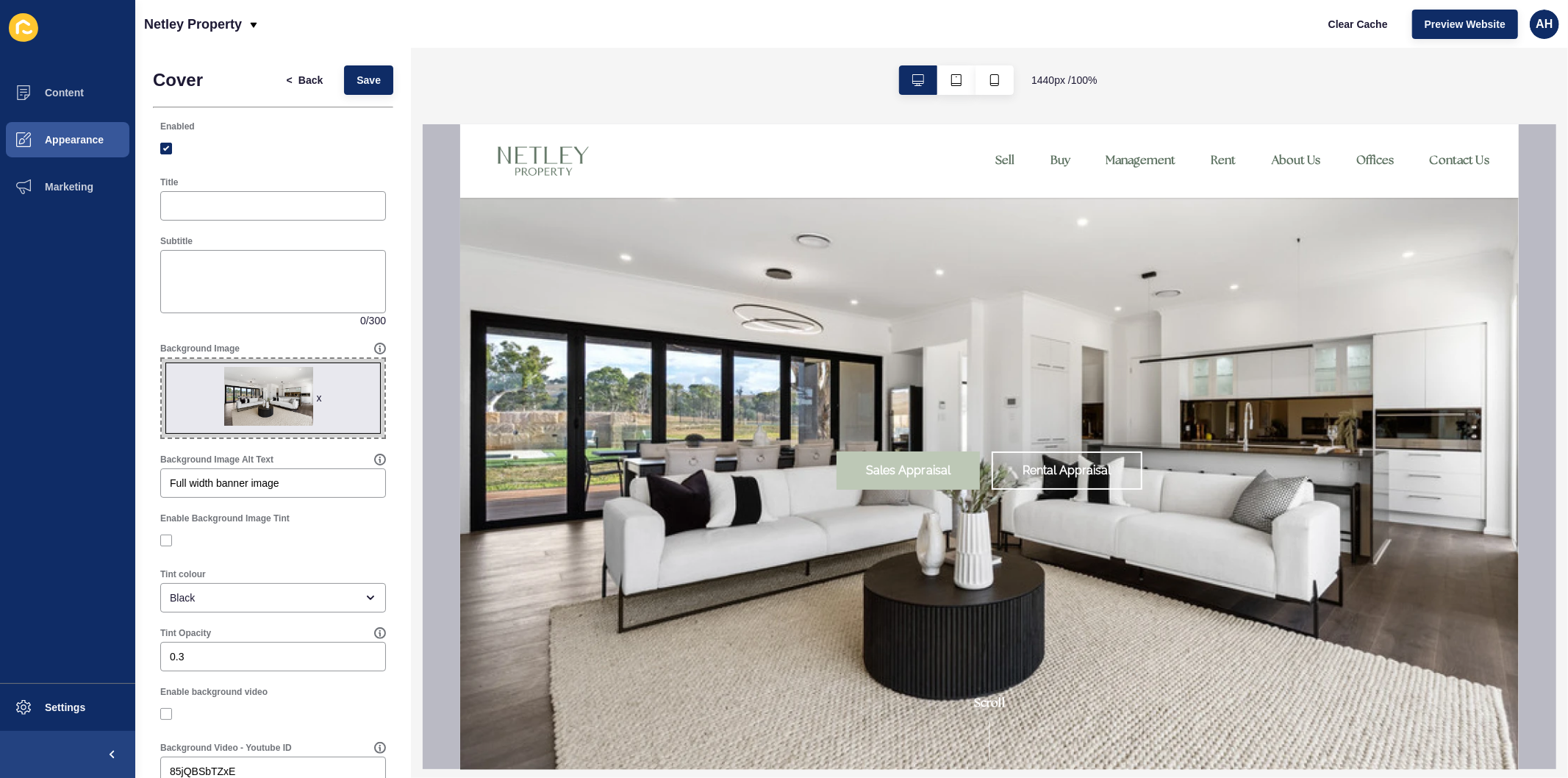
click at [317, 399] on div "x" at bounding box center [320, 398] width 5 height 14
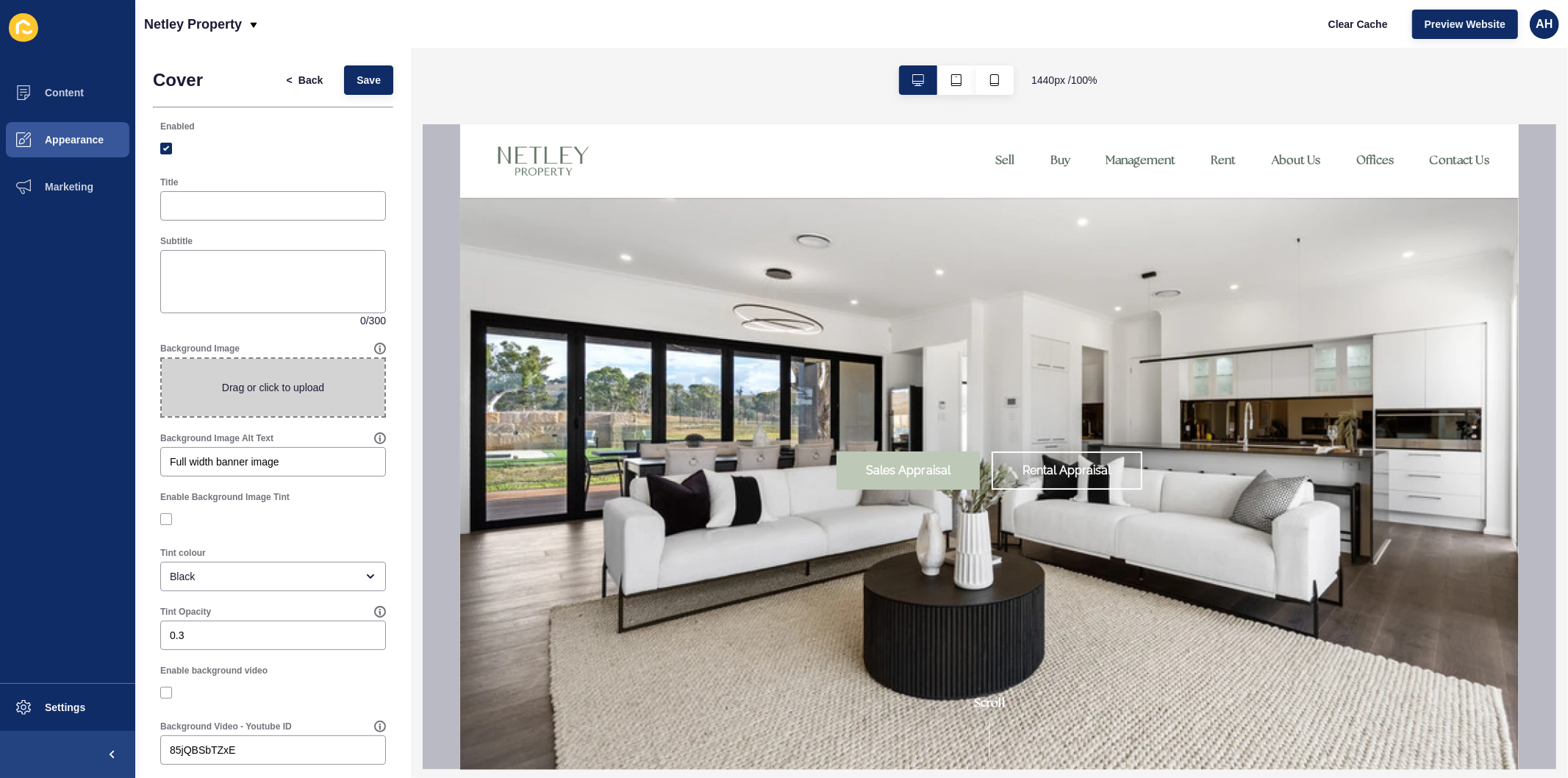
click at [267, 389] on span at bounding box center [272, 388] width 223 height 58
click at [161, 359] on input "Drag or click to upload" at bounding box center [161, 359] width 0 height 0
type input "C:\fakepath\DSC04827.jpg"
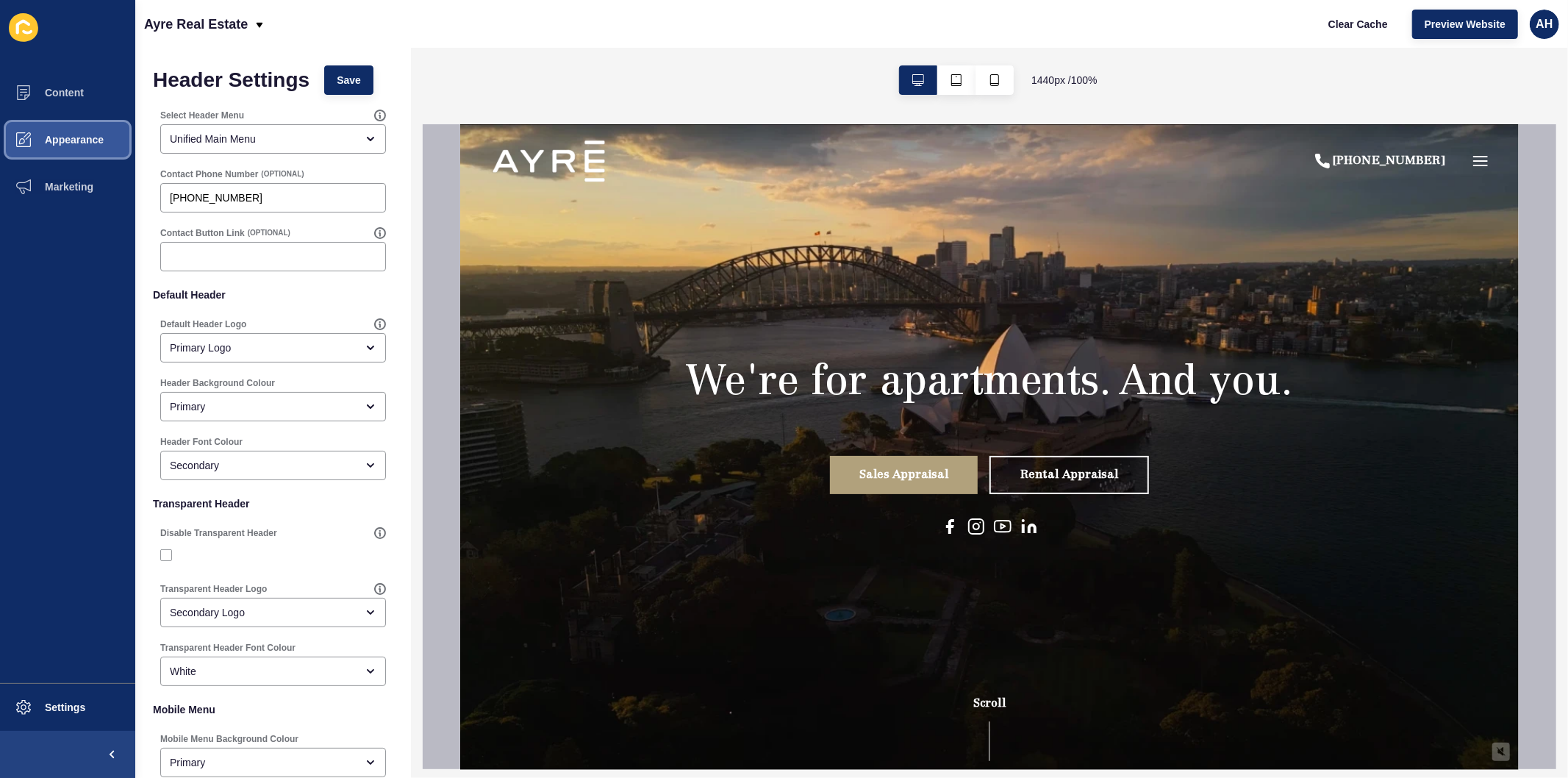
click at [40, 137] on span "Appearance" at bounding box center [50, 139] width 105 height 12
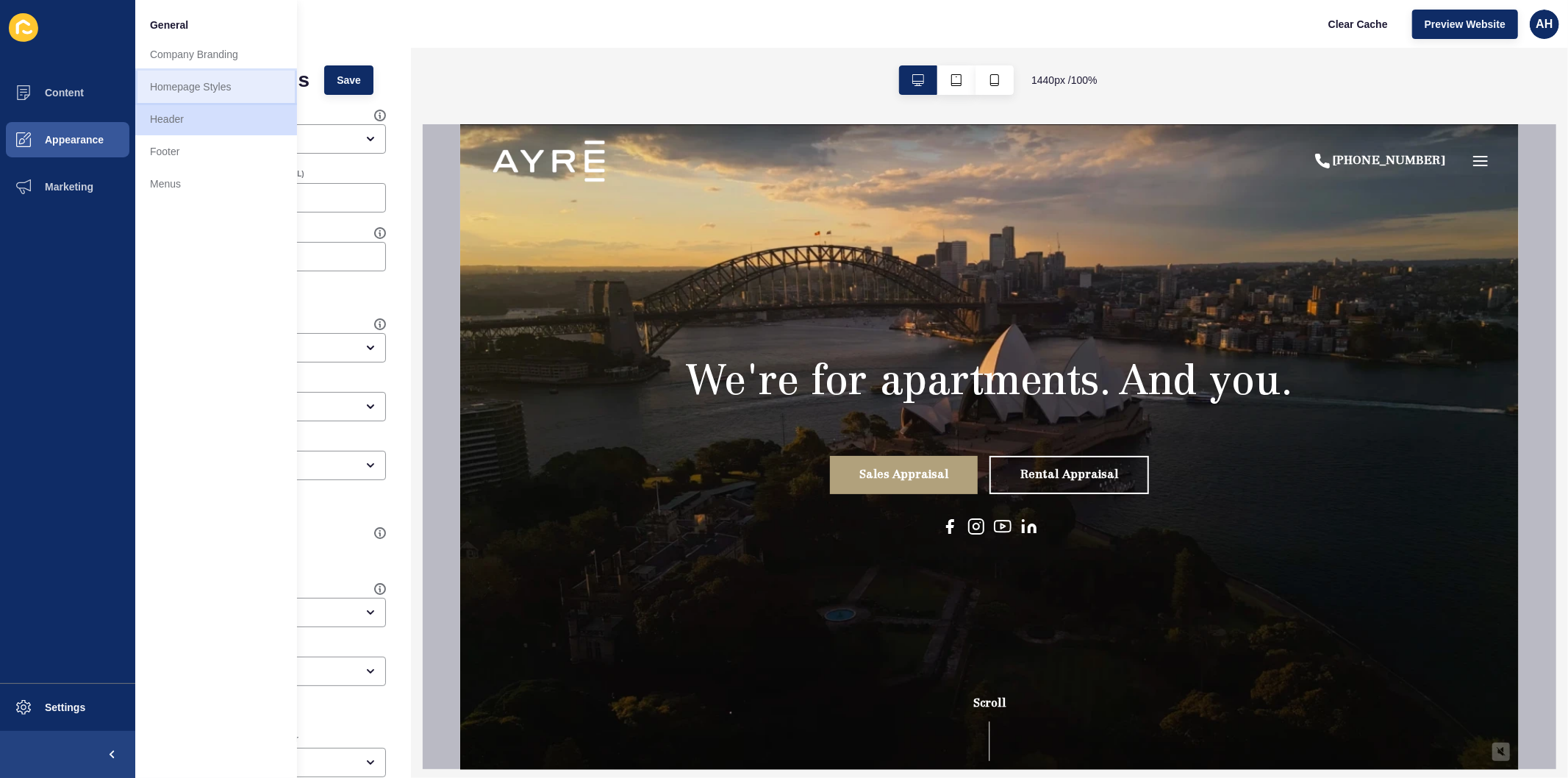
click at [200, 89] on link "Homepage Styles" at bounding box center [215, 87] width 161 height 32
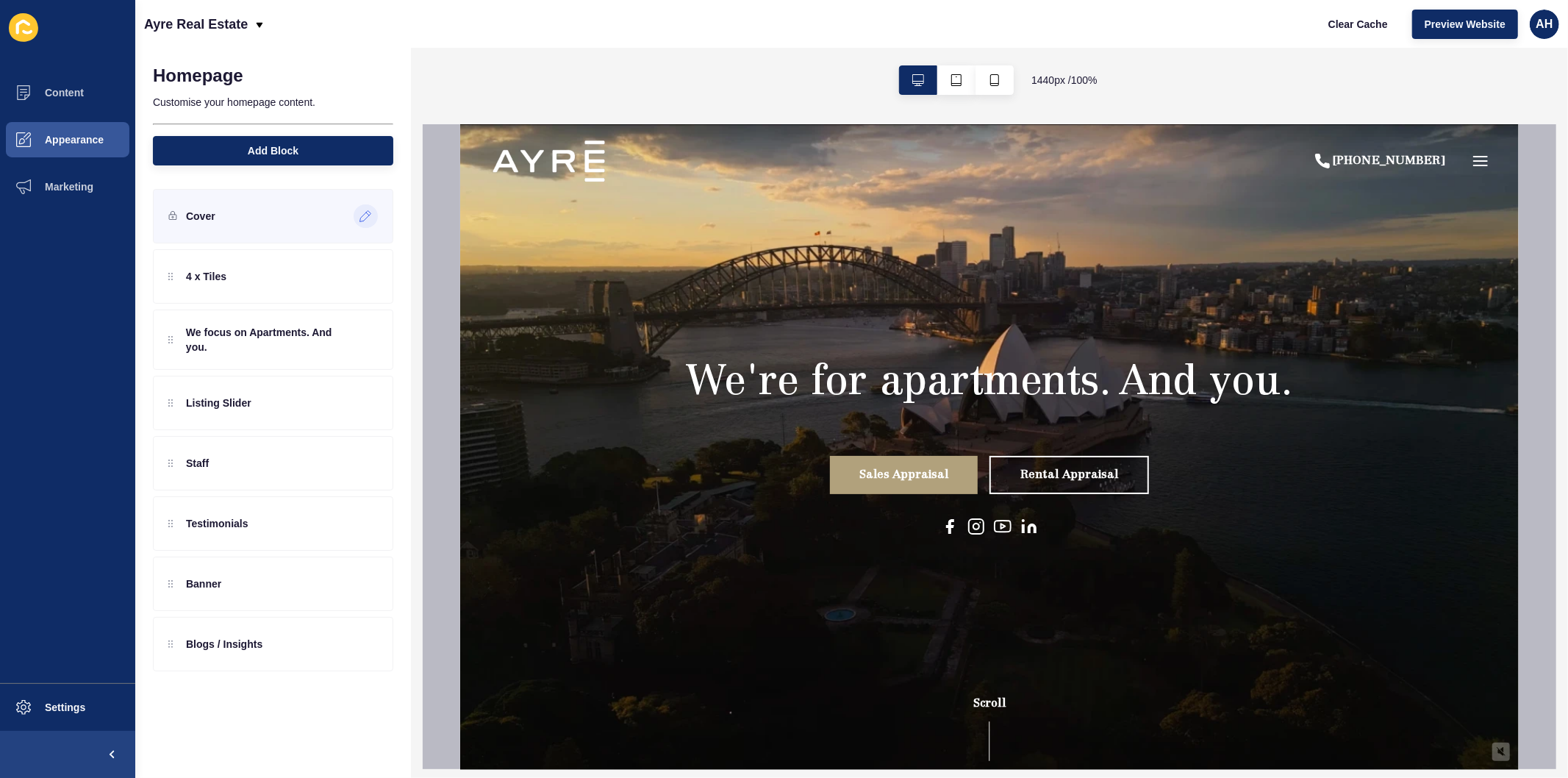
click at [364, 218] on icon at bounding box center [366, 215] width 13 height 12
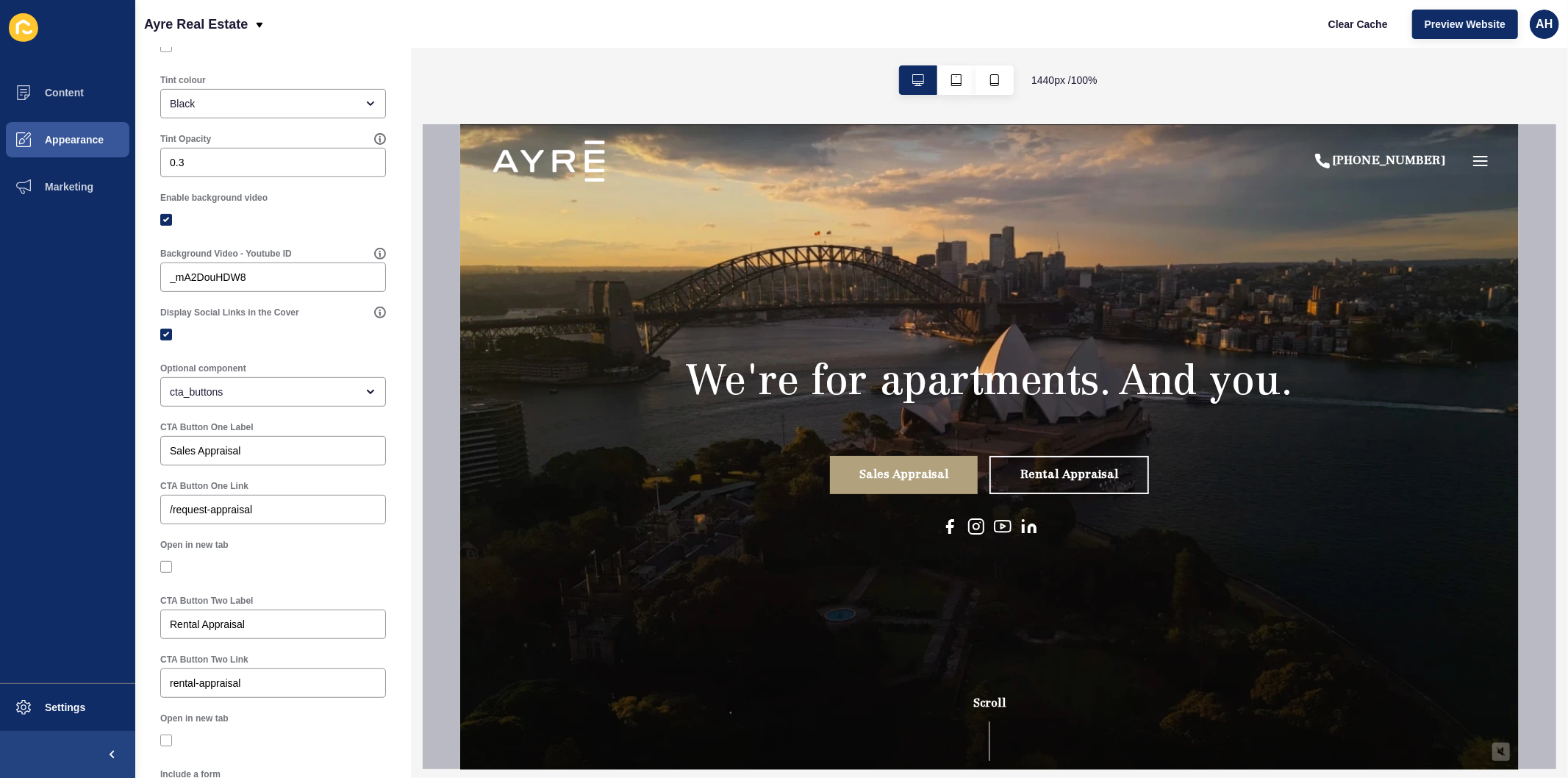
scroll to position [490, 0]
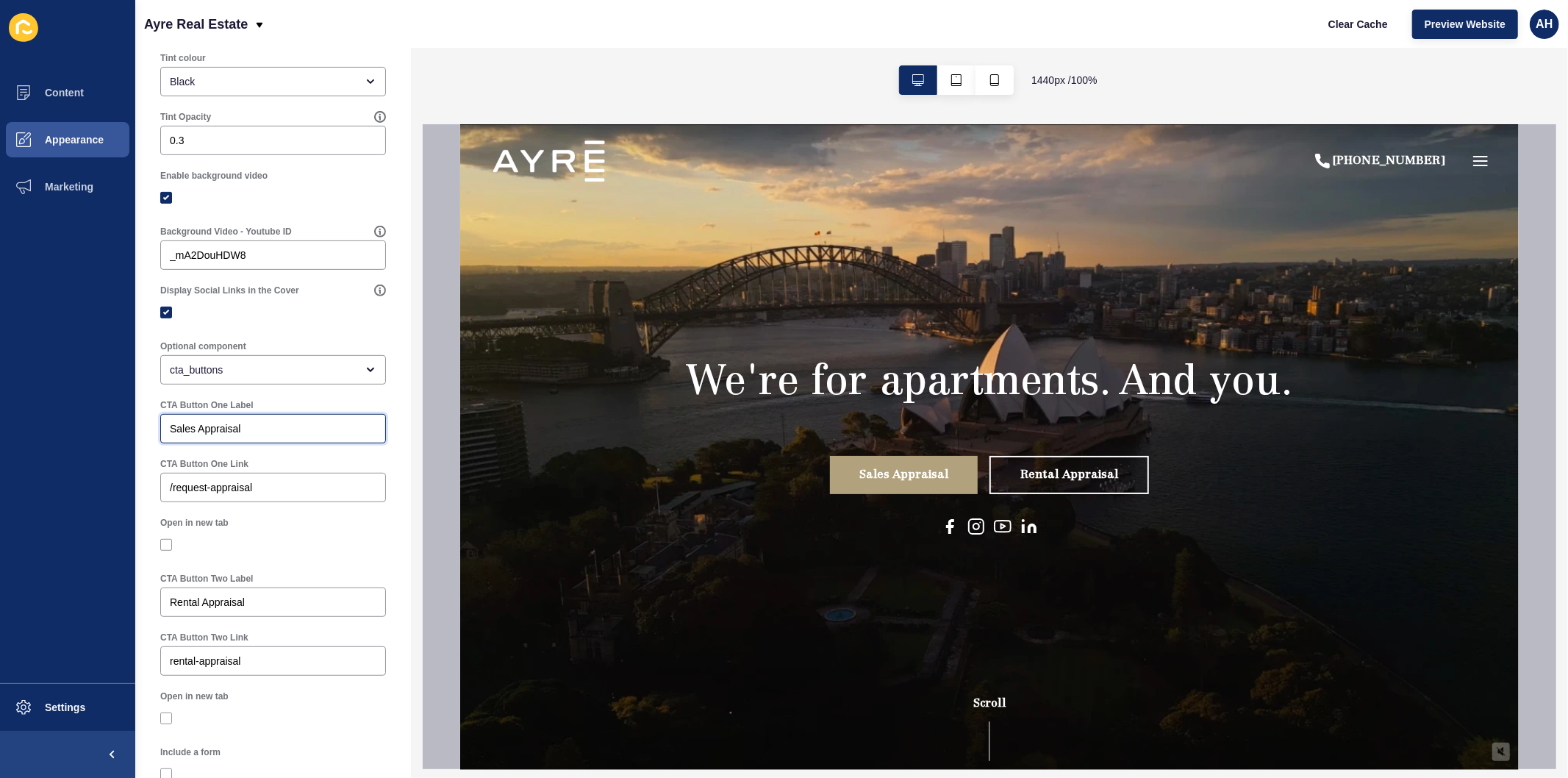
click at [260, 436] on input "Sales Appraisal" at bounding box center [272, 428] width 206 height 14
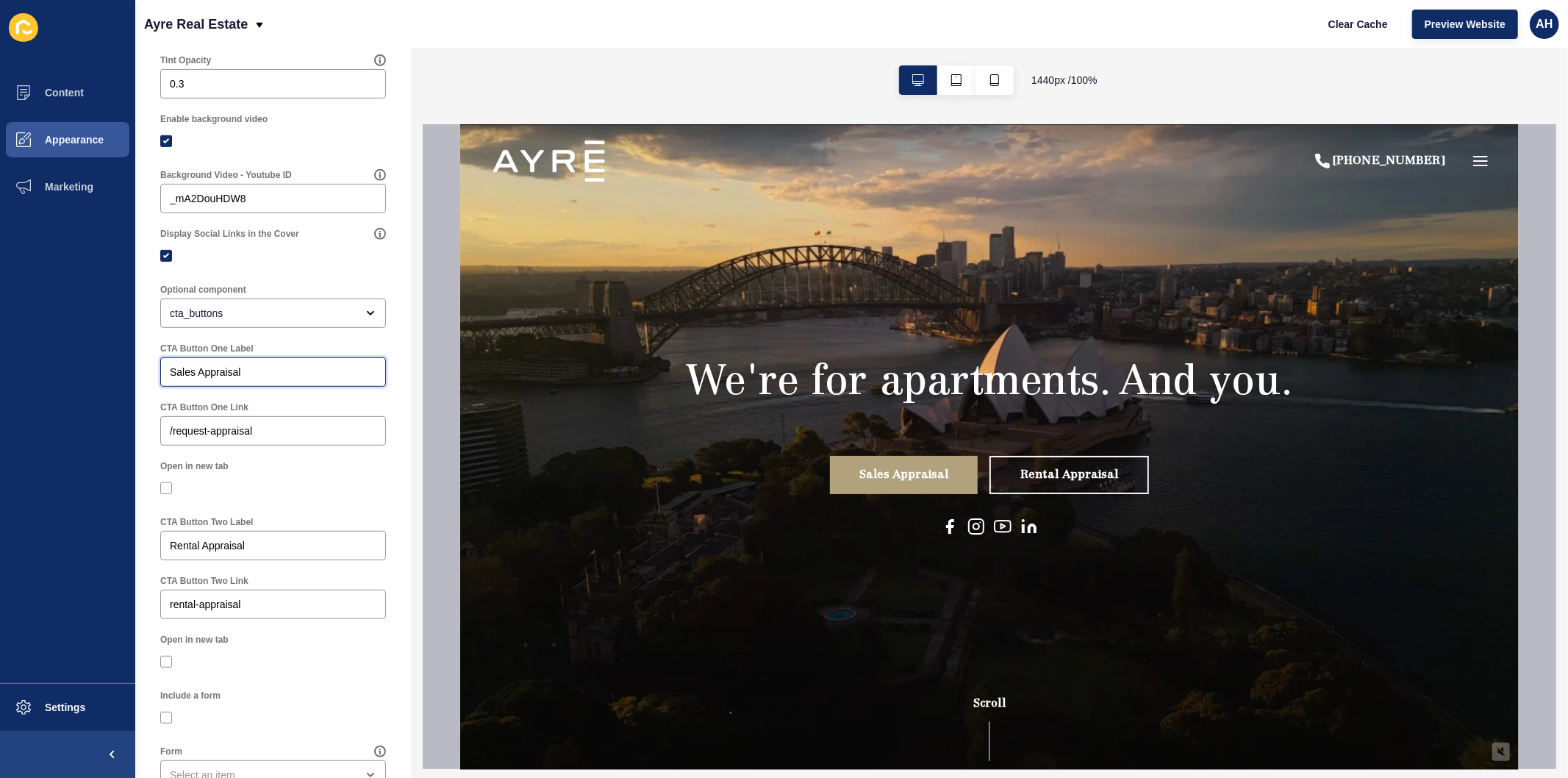
scroll to position [609, 0]
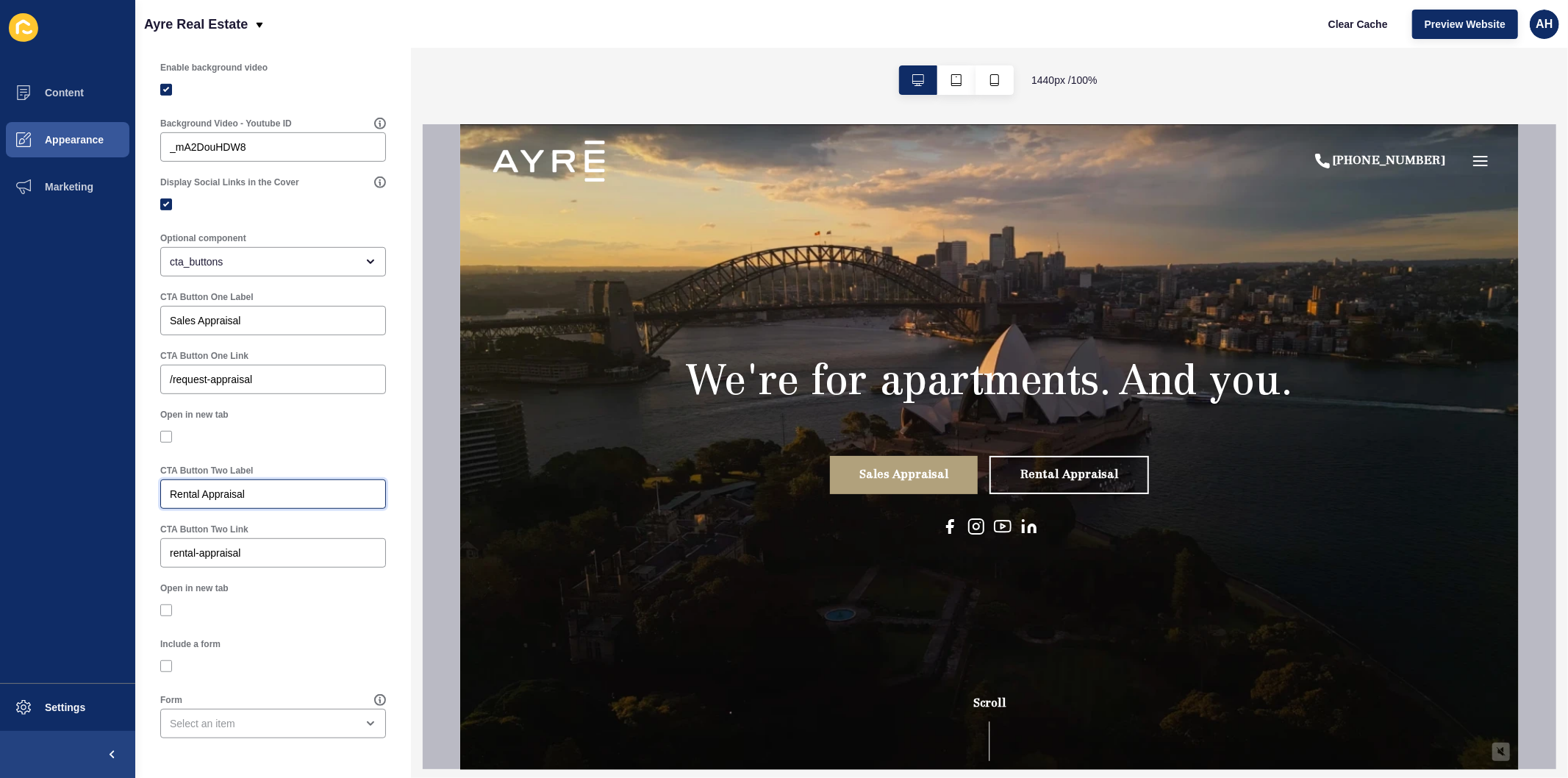
click at [306, 491] on input "Rental Appraisal" at bounding box center [272, 494] width 206 height 14
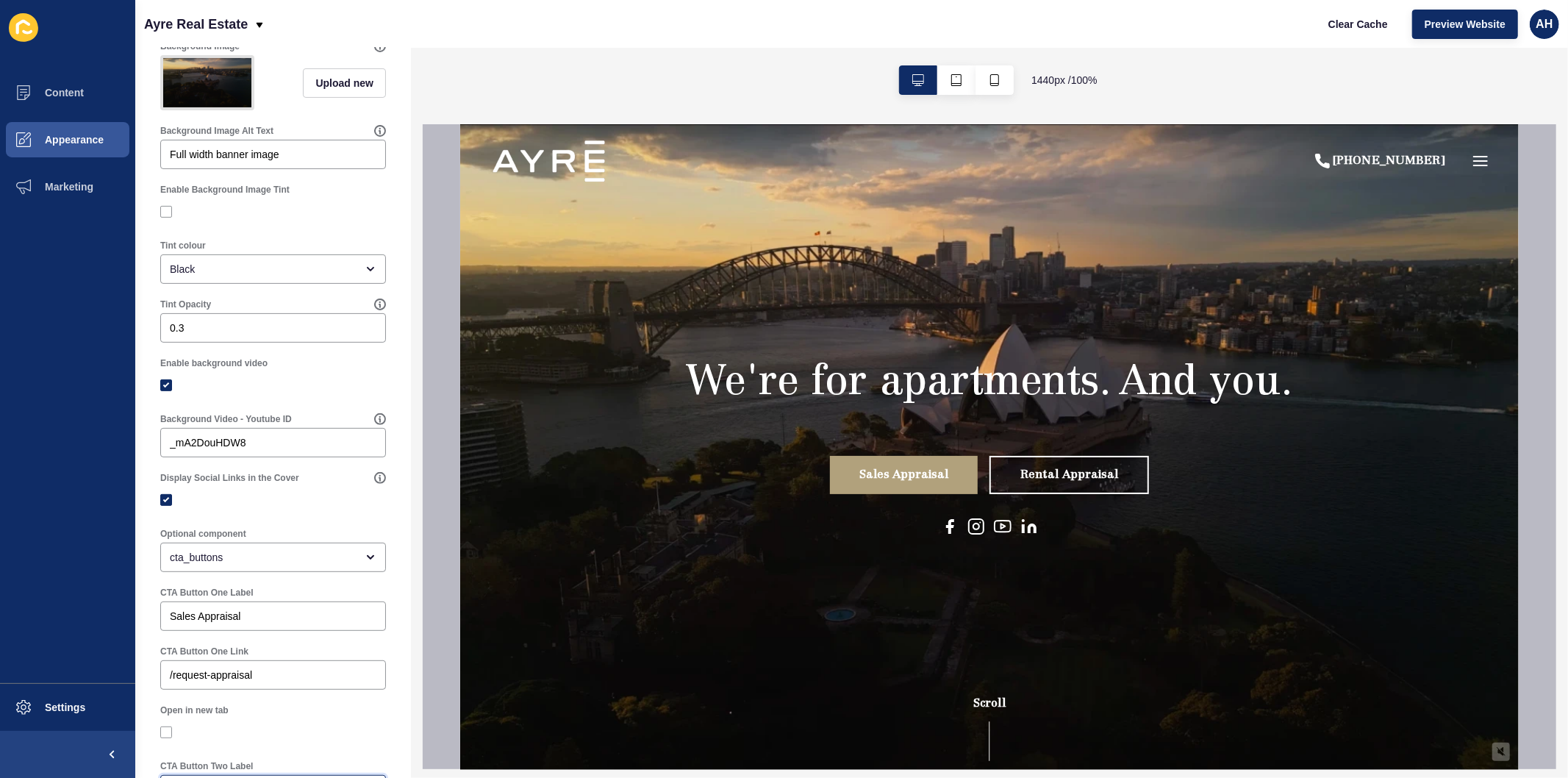
scroll to position [408, 0]
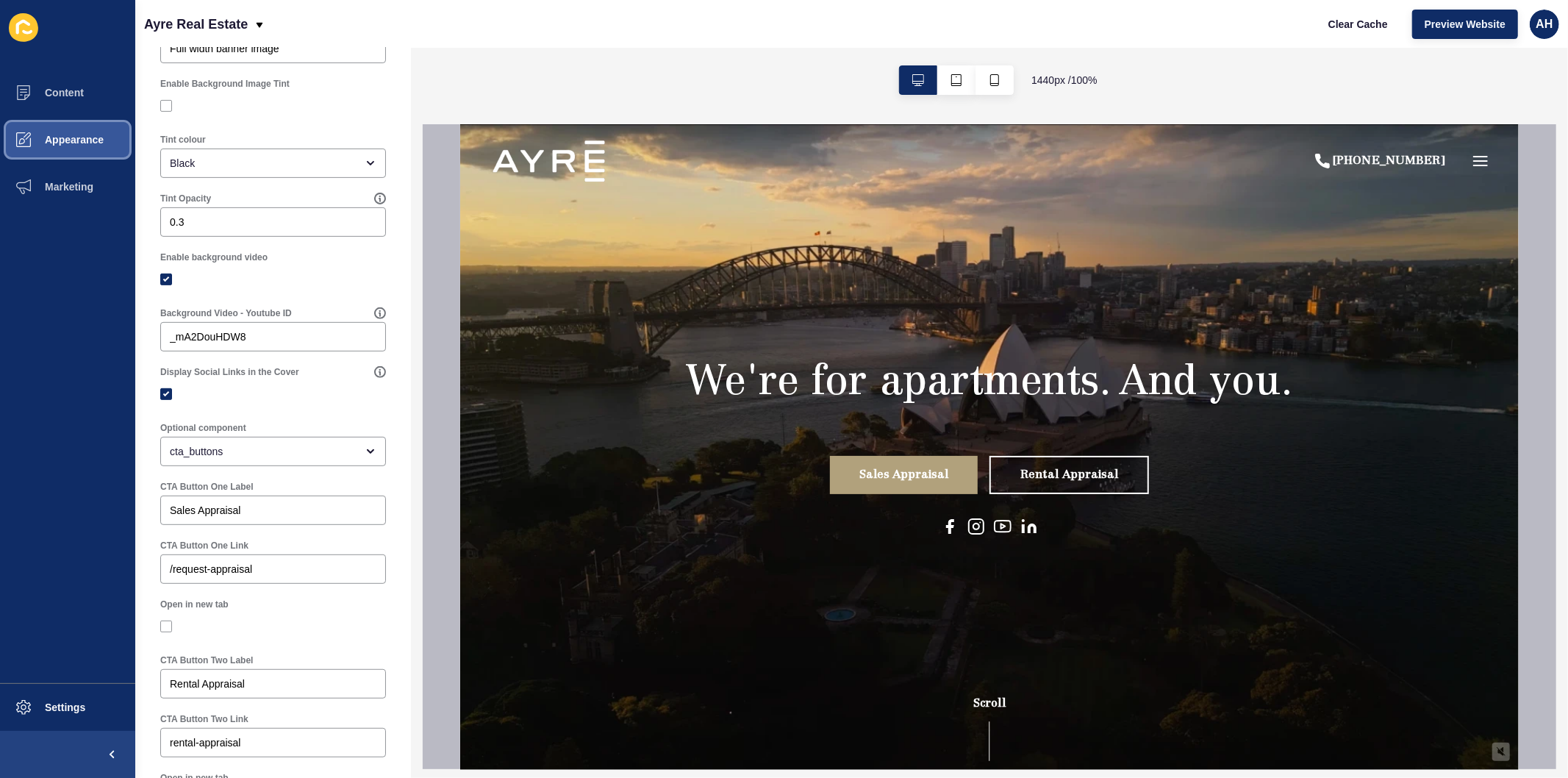
click at [56, 133] on button "Appearance" at bounding box center [68, 140] width 135 height 47
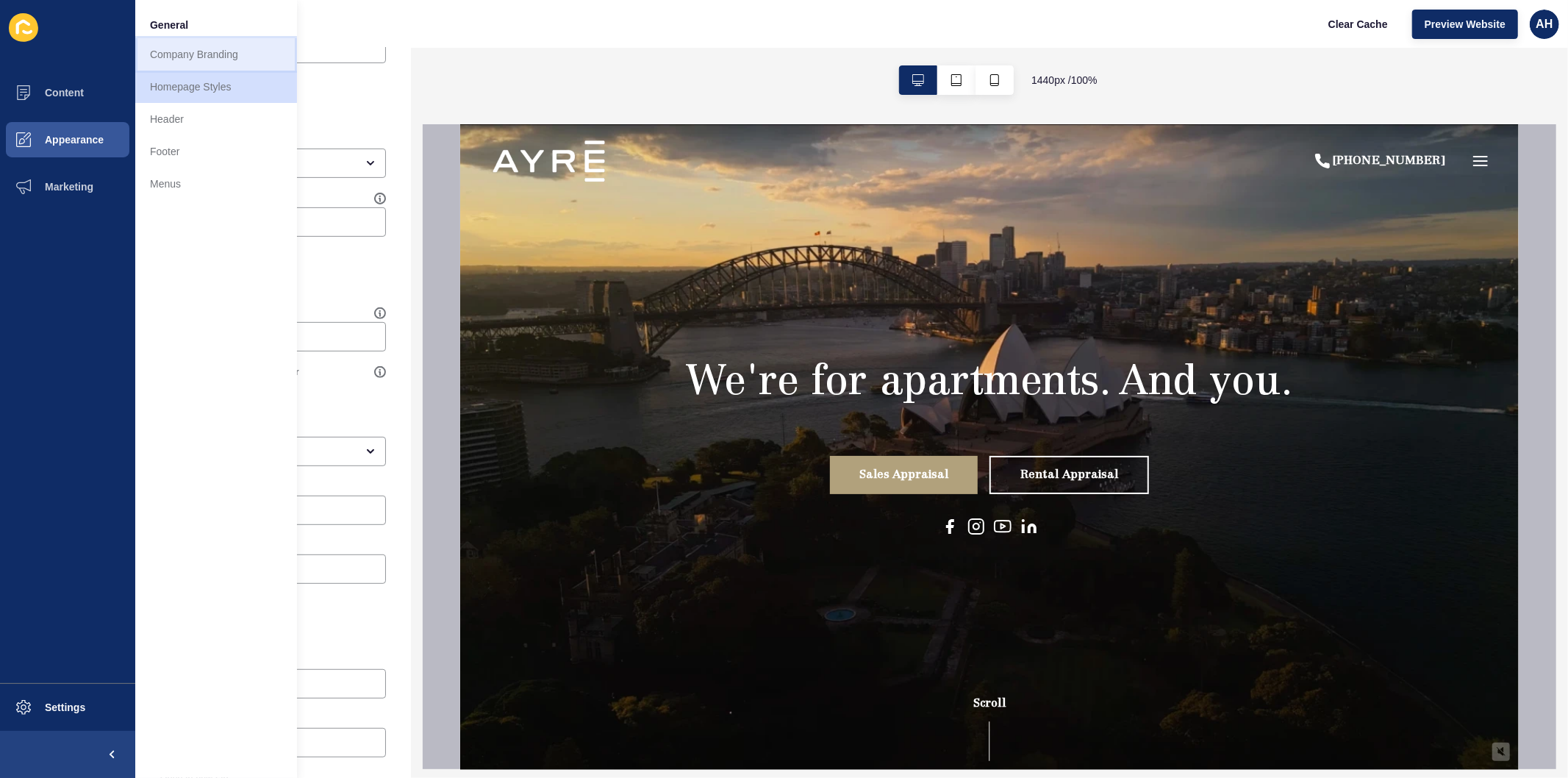
click at [216, 57] on link "Company Branding" at bounding box center [215, 54] width 161 height 32
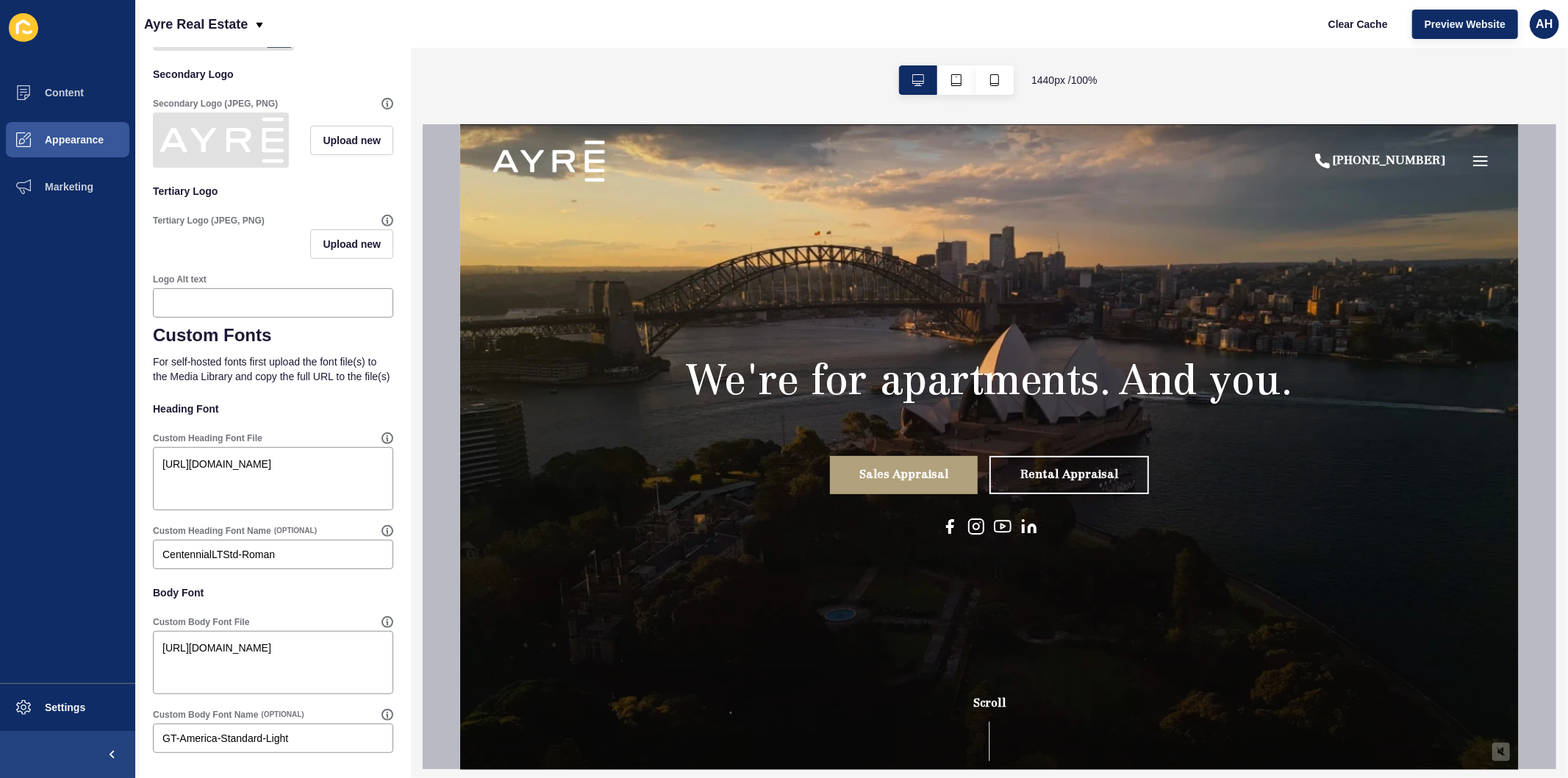
scroll to position [489, 0]
click at [62, 138] on span "Appearance" at bounding box center [50, 139] width 105 height 12
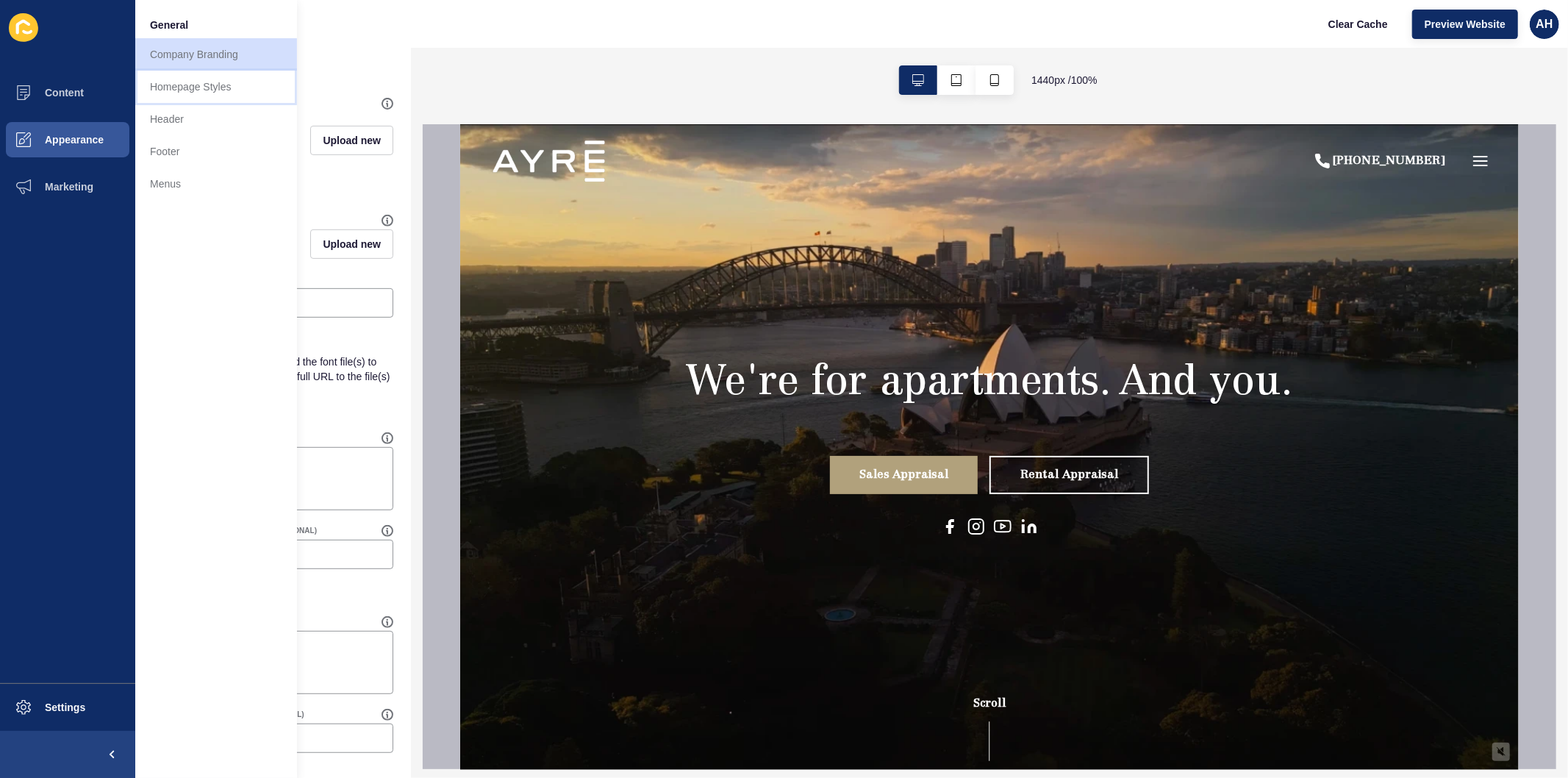
click at [194, 86] on link "Homepage Styles" at bounding box center [215, 87] width 161 height 32
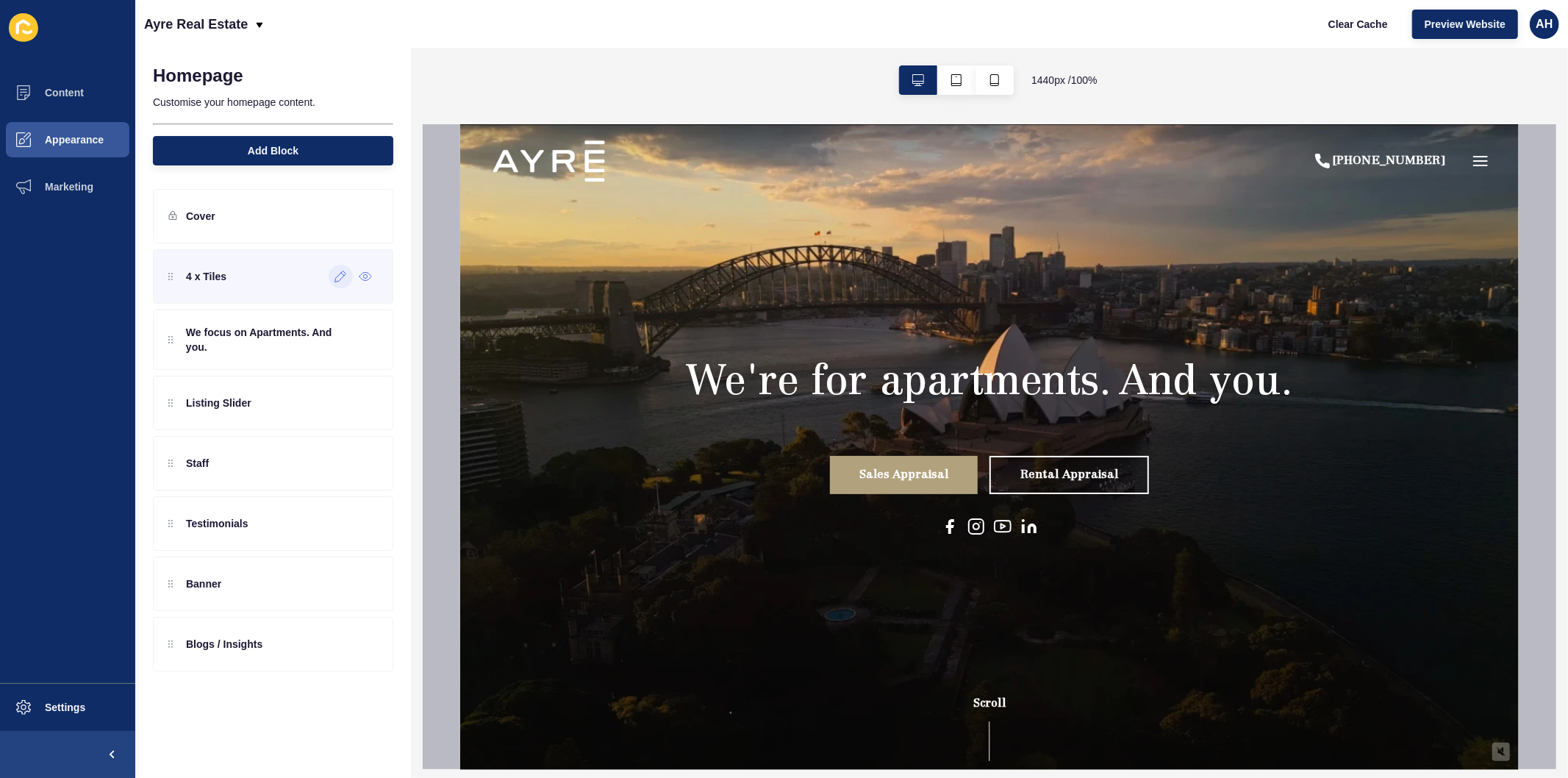
click at [342, 276] on icon at bounding box center [341, 276] width 13 height 12
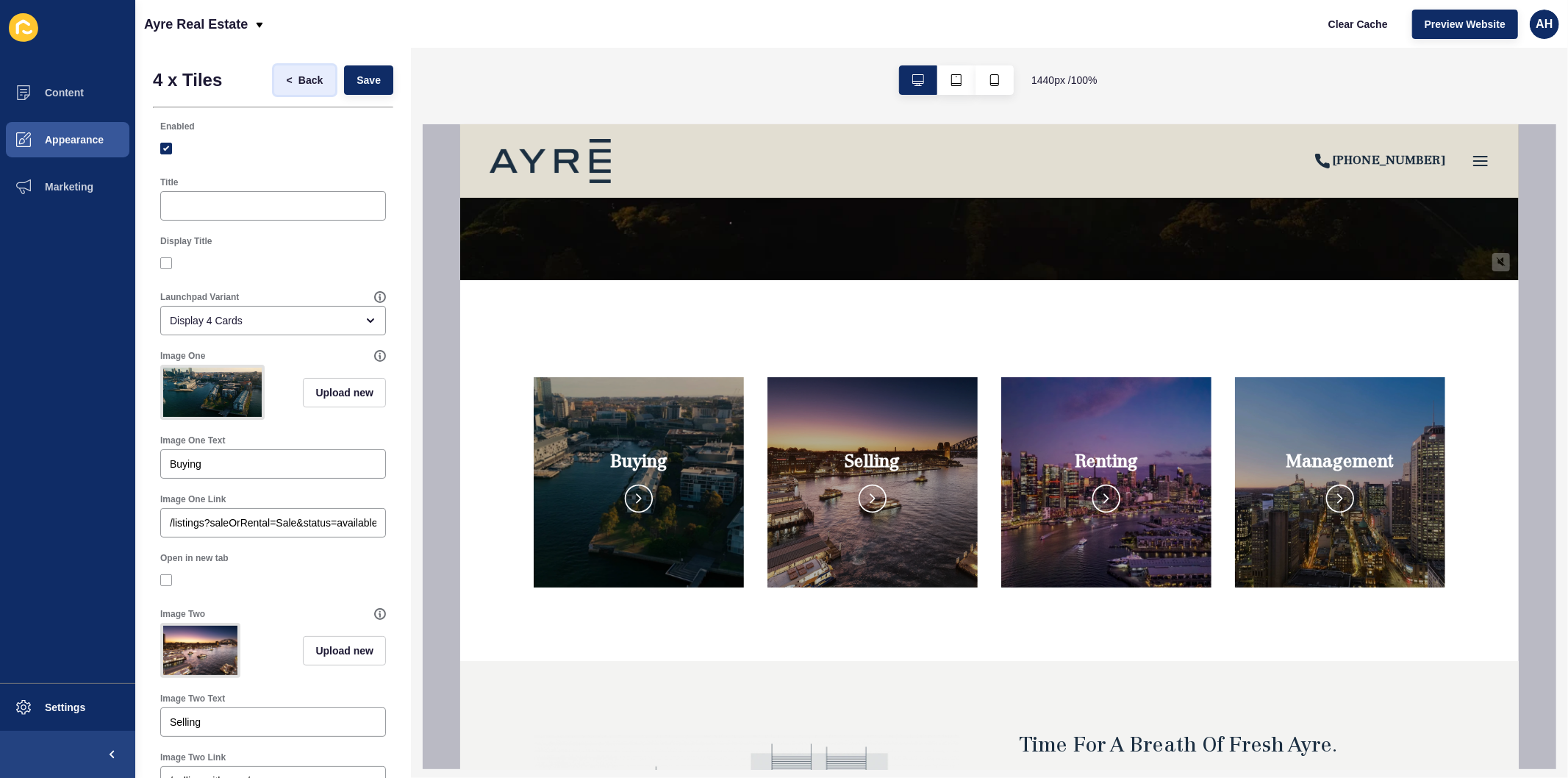
click at [298, 74] on span "Back" at bounding box center [310, 80] width 24 height 14
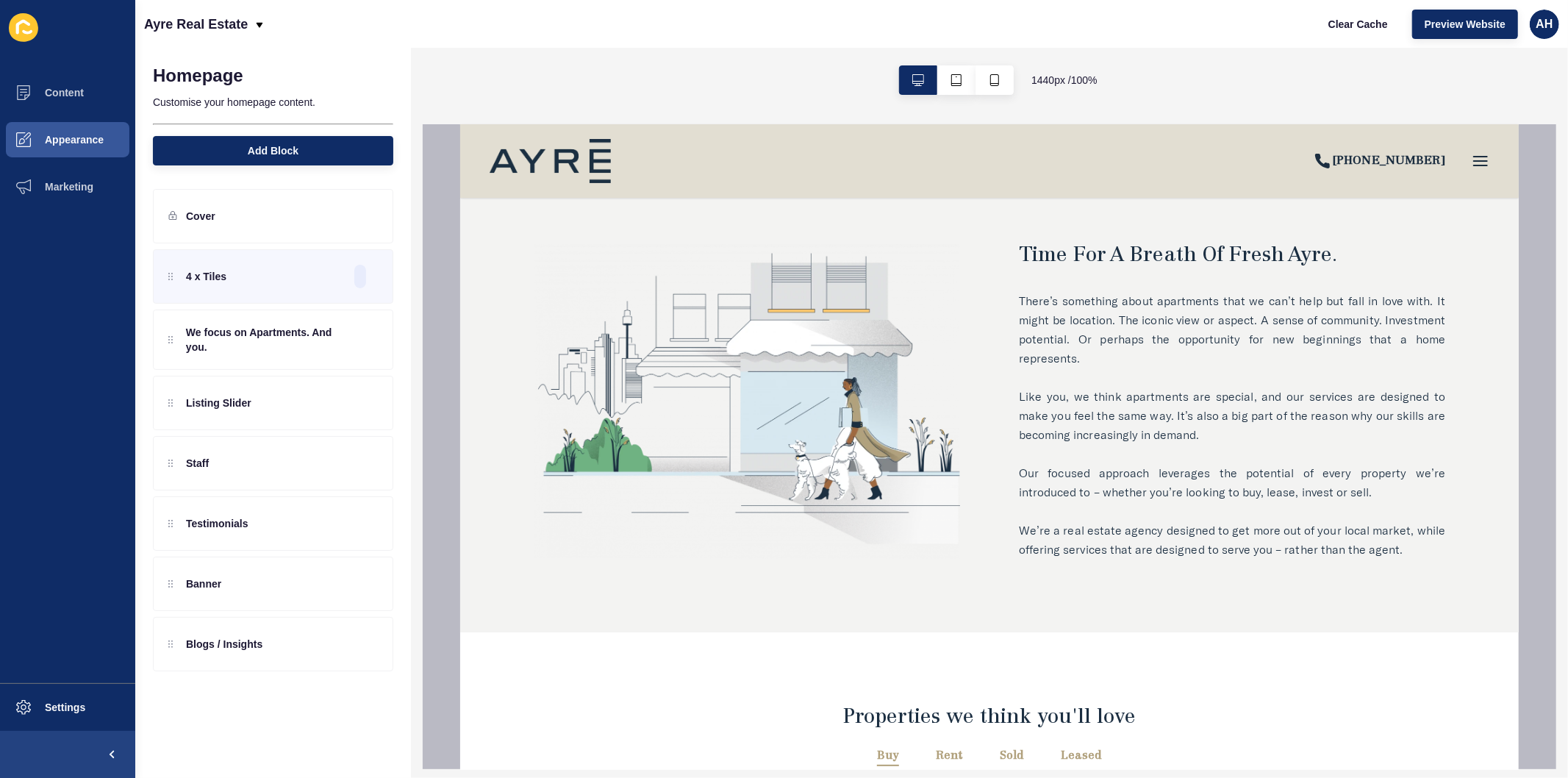
scroll to position [899, 0]
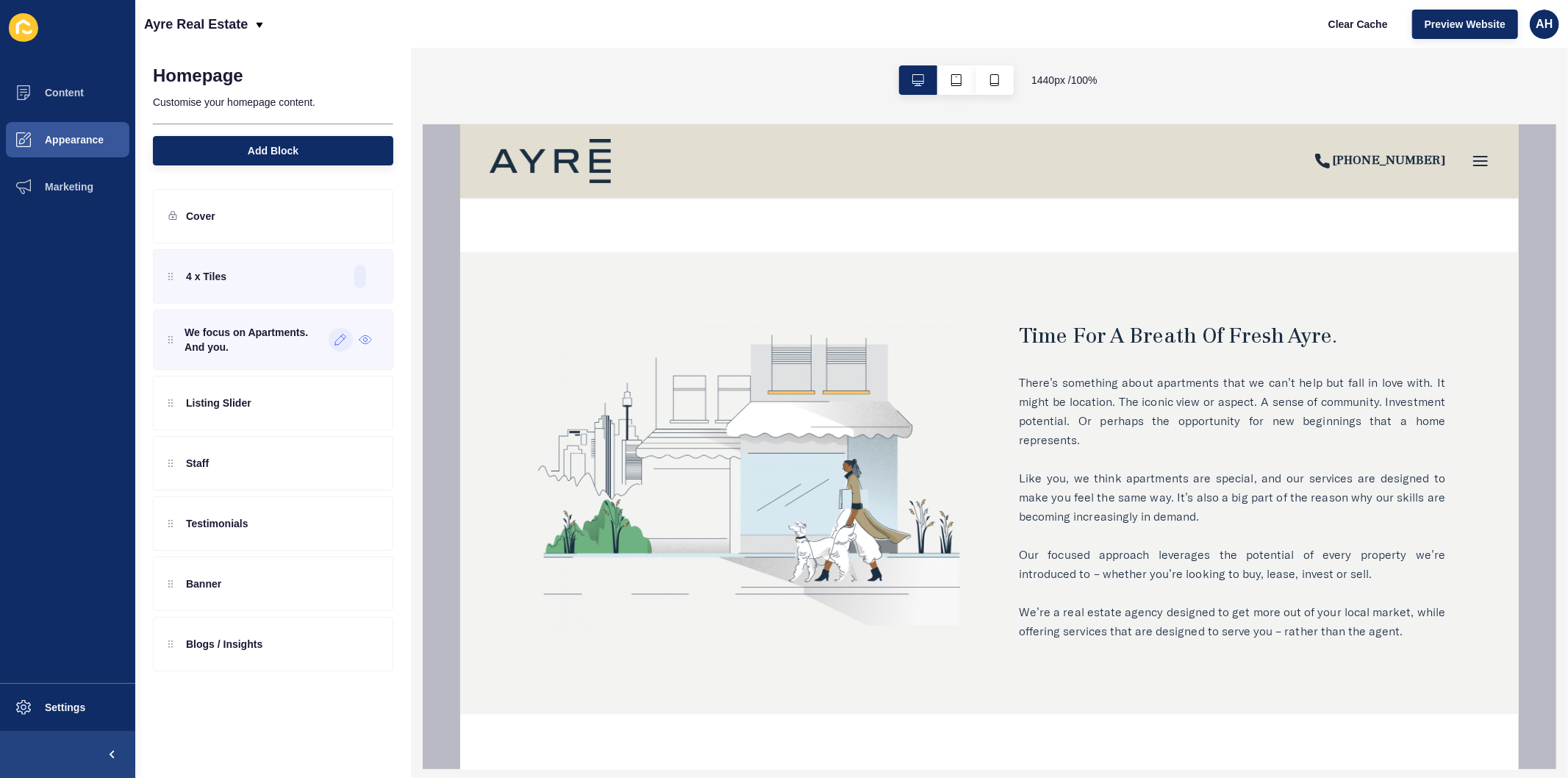
click at [336, 343] on icon at bounding box center [341, 339] width 13 height 12
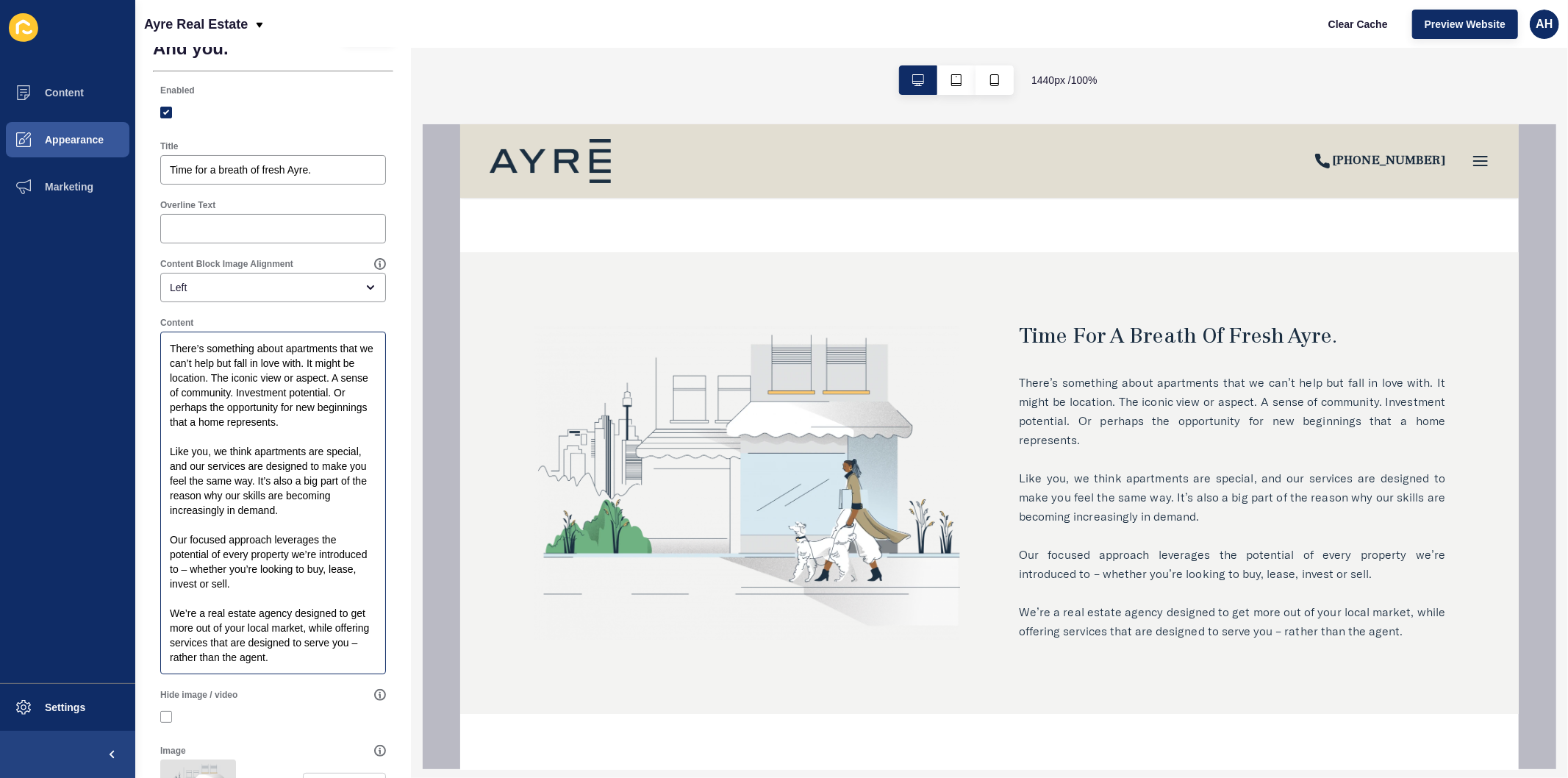
scroll to position [0, 0]
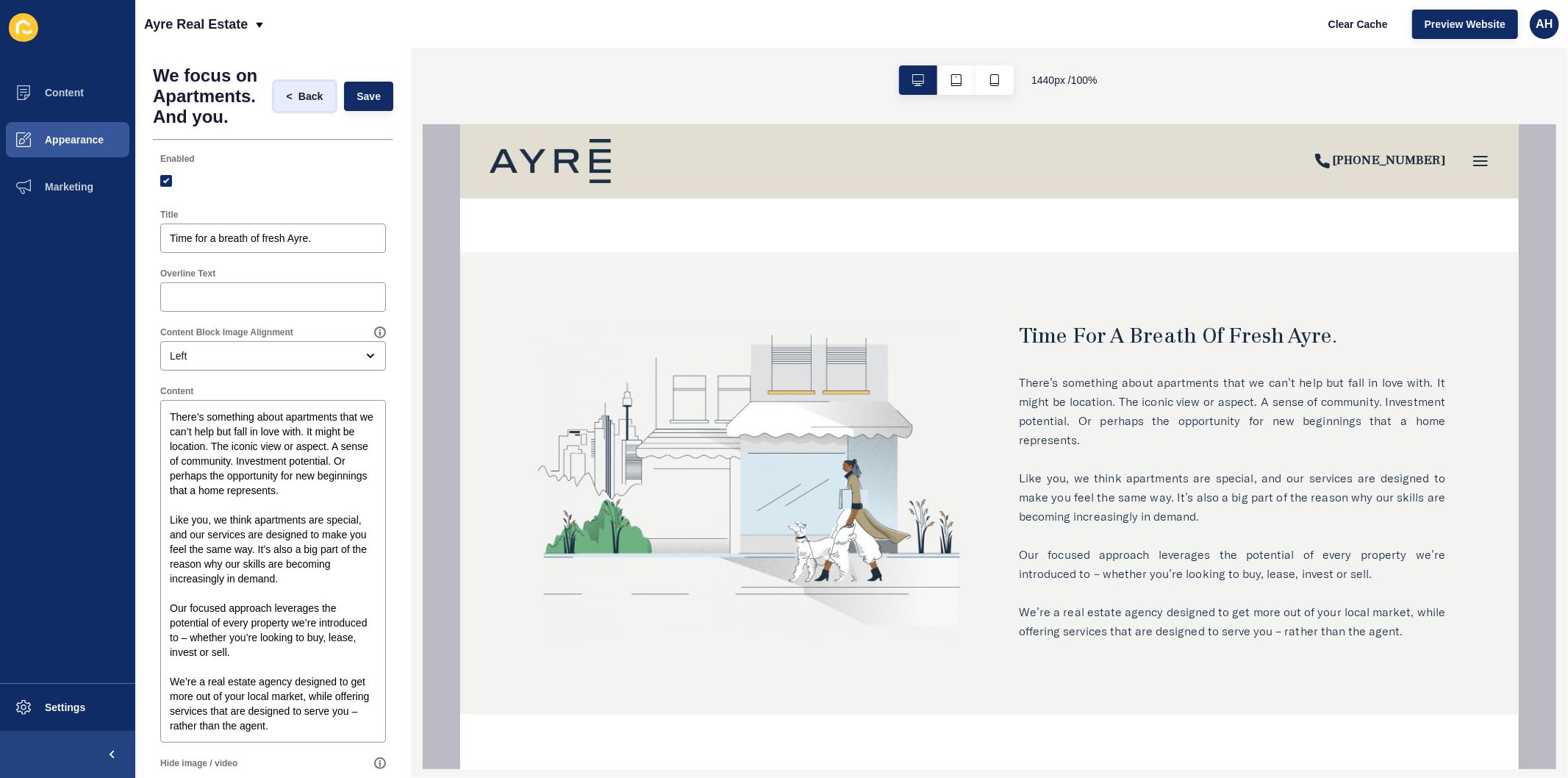
click at [298, 94] on span "Back" at bounding box center [310, 96] width 24 height 14
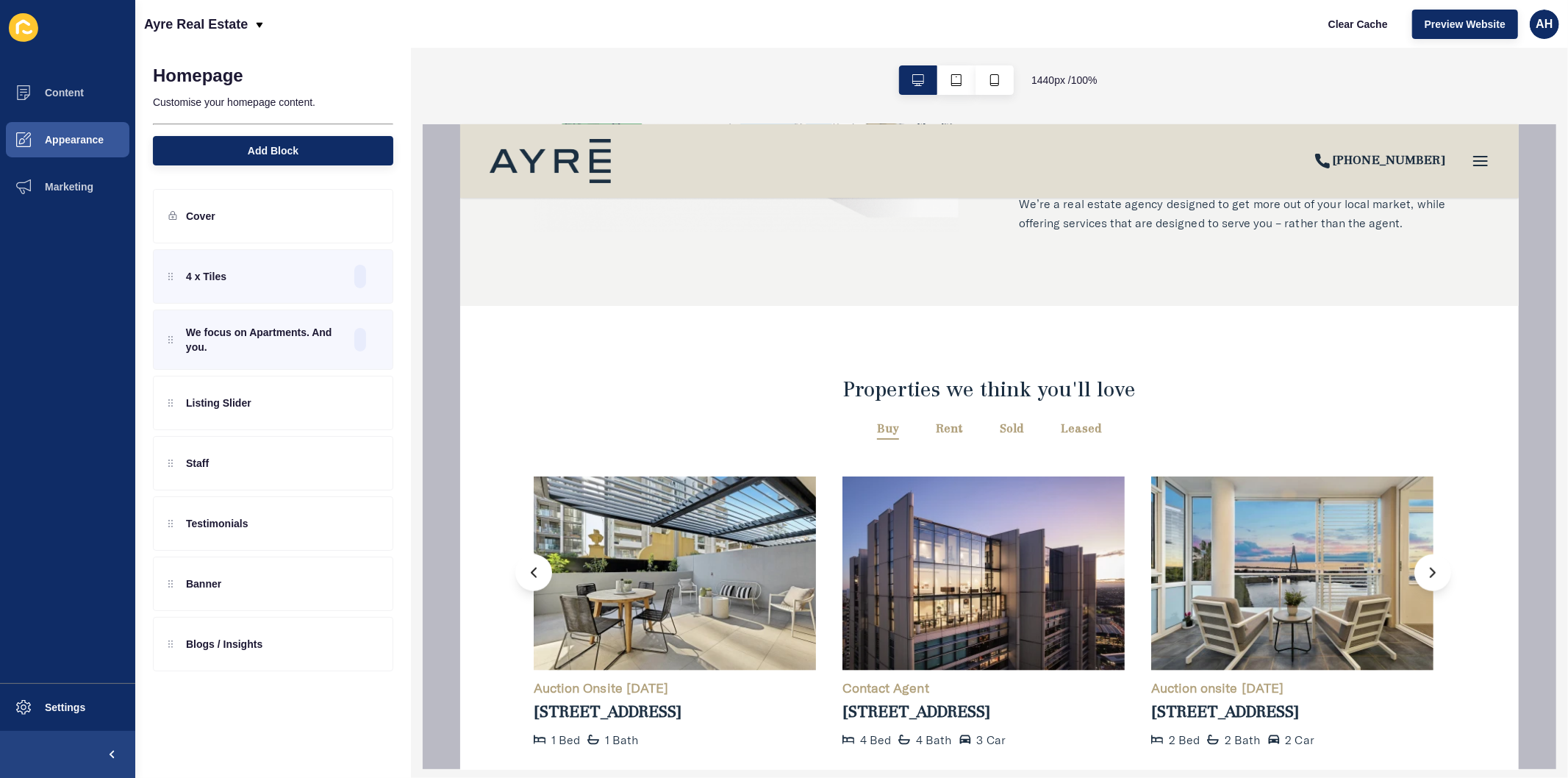
scroll to position [1388, 0]
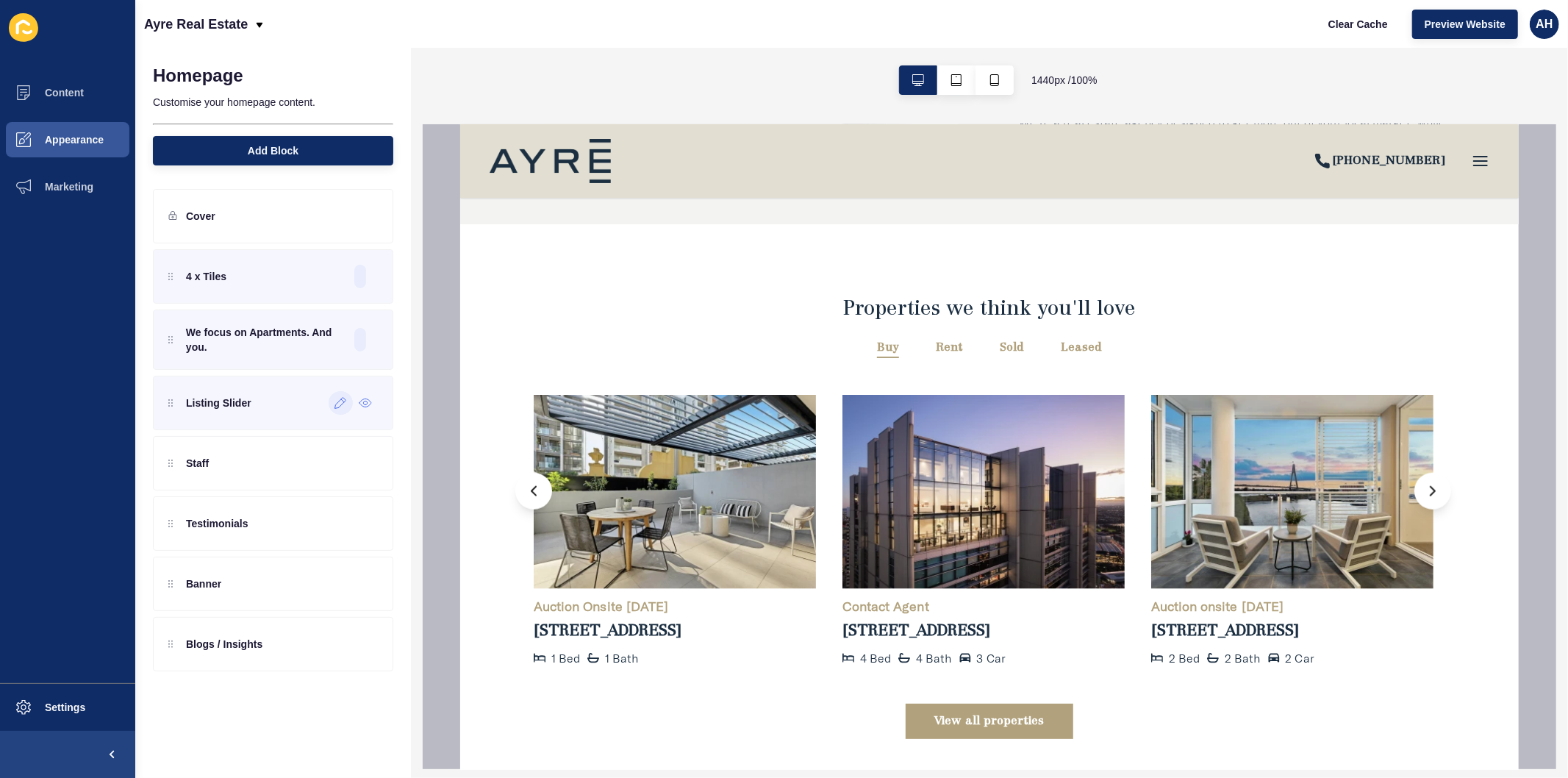
click at [338, 402] on icon at bounding box center [341, 403] width 11 height 11
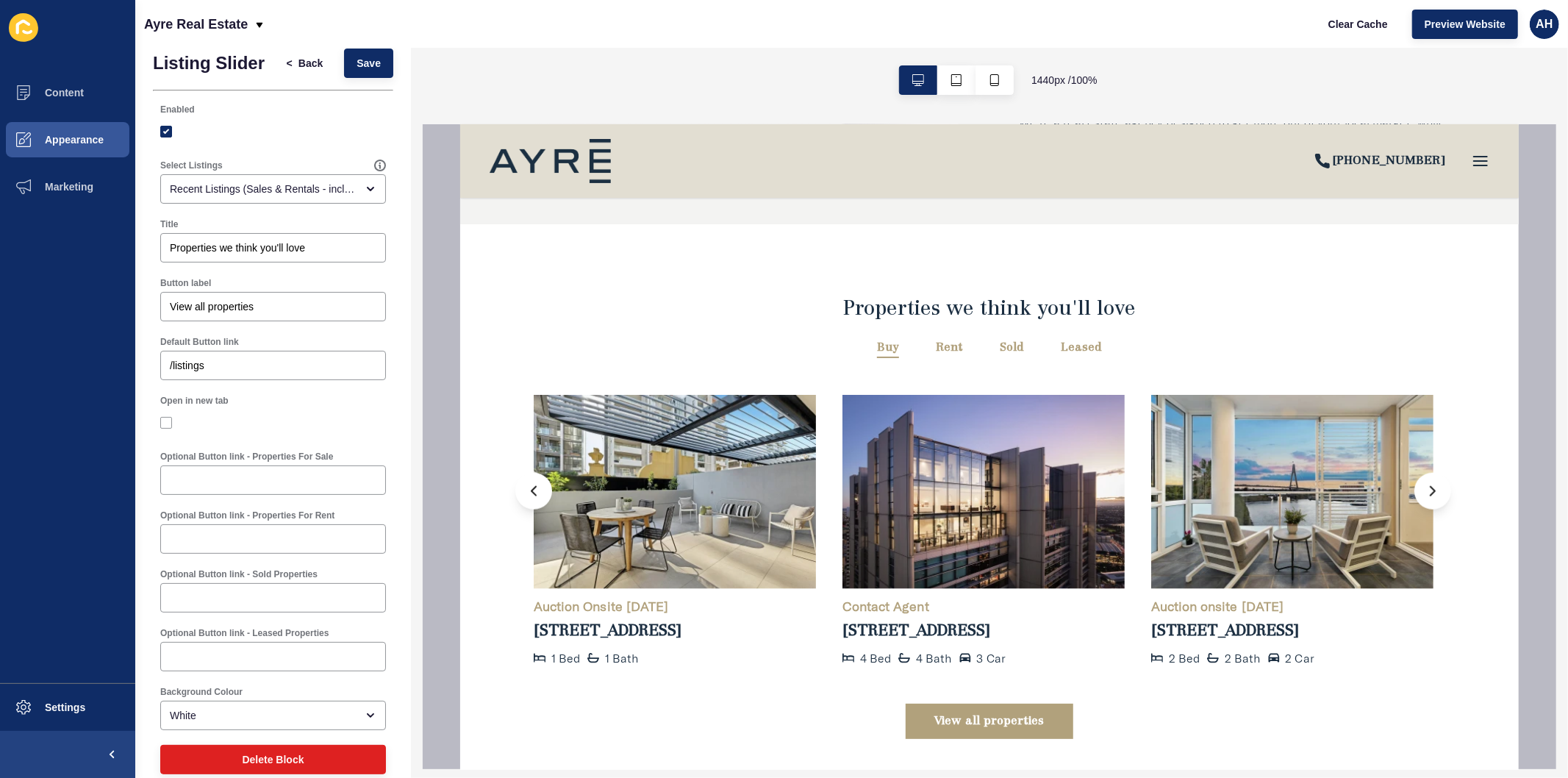
scroll to position [0, 0]
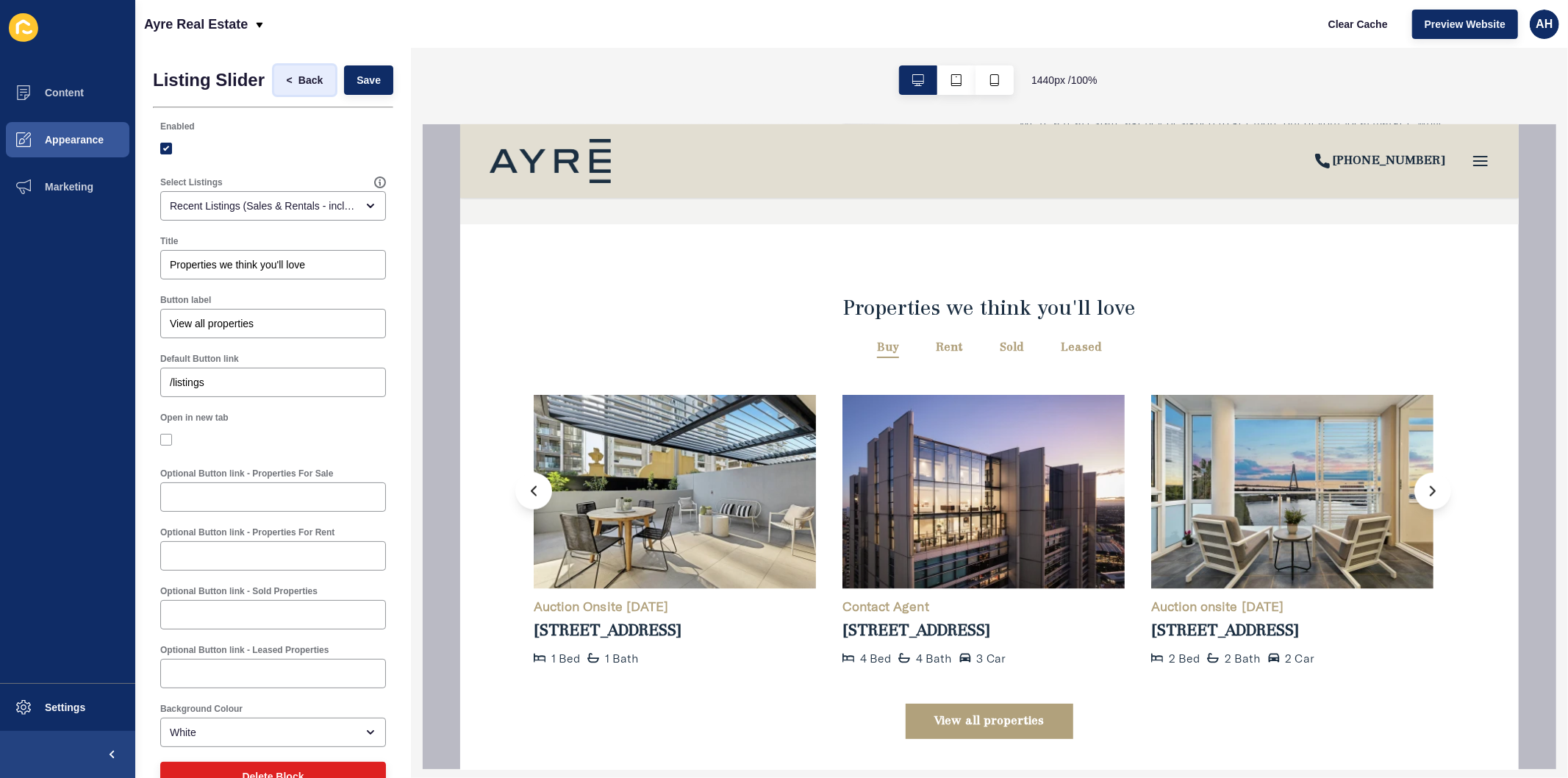
click at [298, 87] on span "Back" at bounding box center [310, 80] width 24 height 14
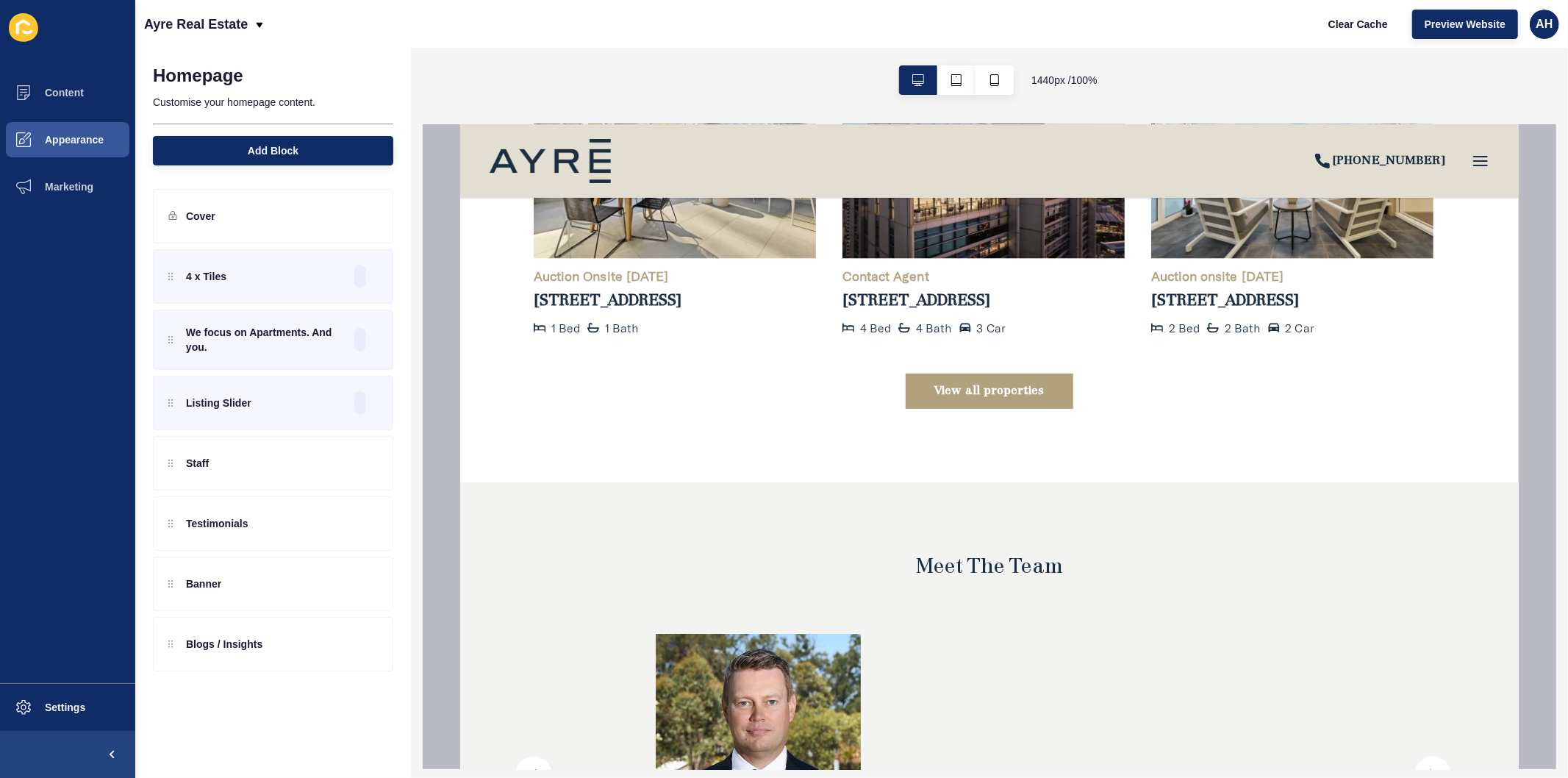
scroll to position [1652, 0]
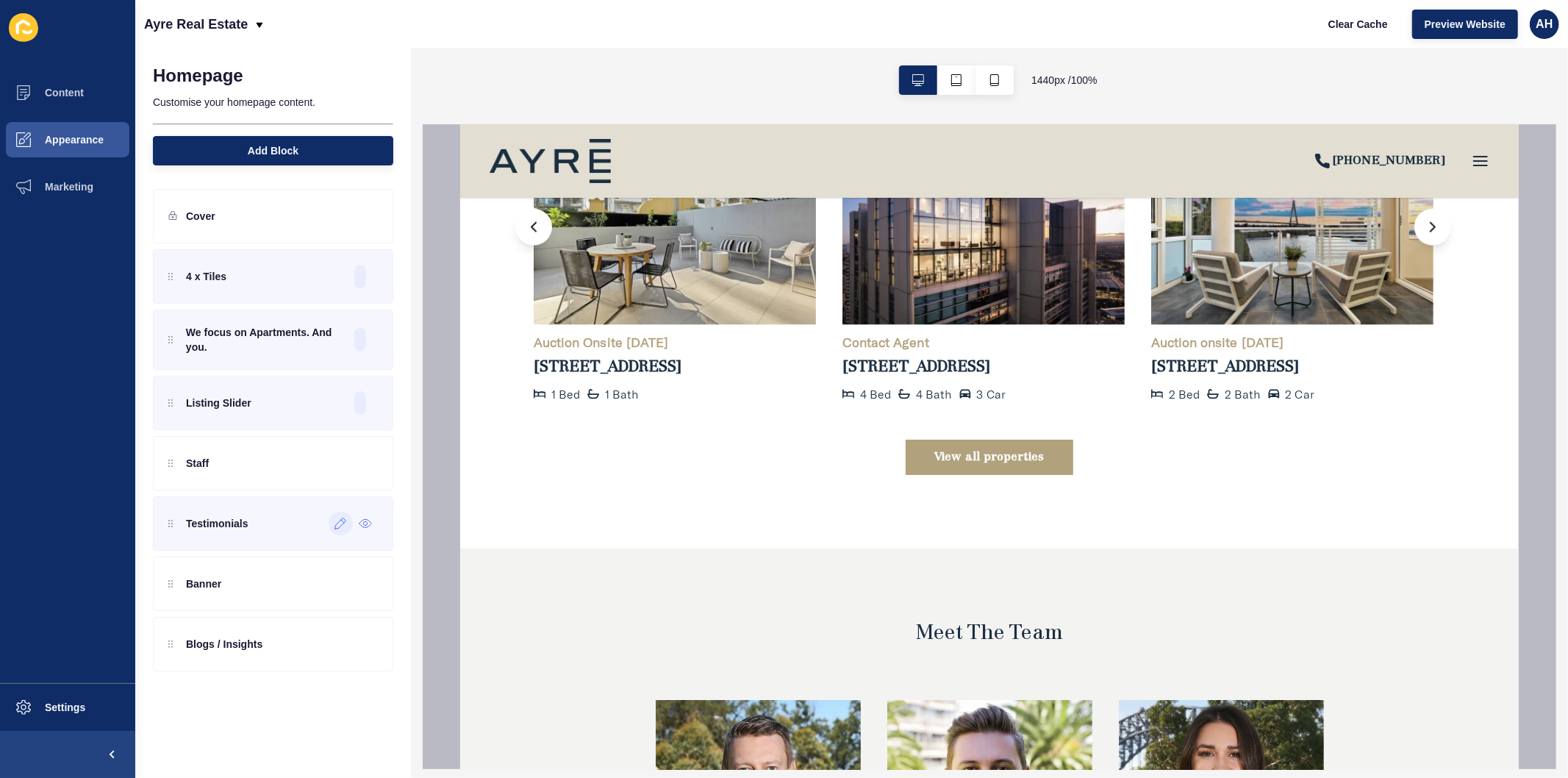
click at [335, 526] on icon at bounding box center [341, 524] width 11 height 11
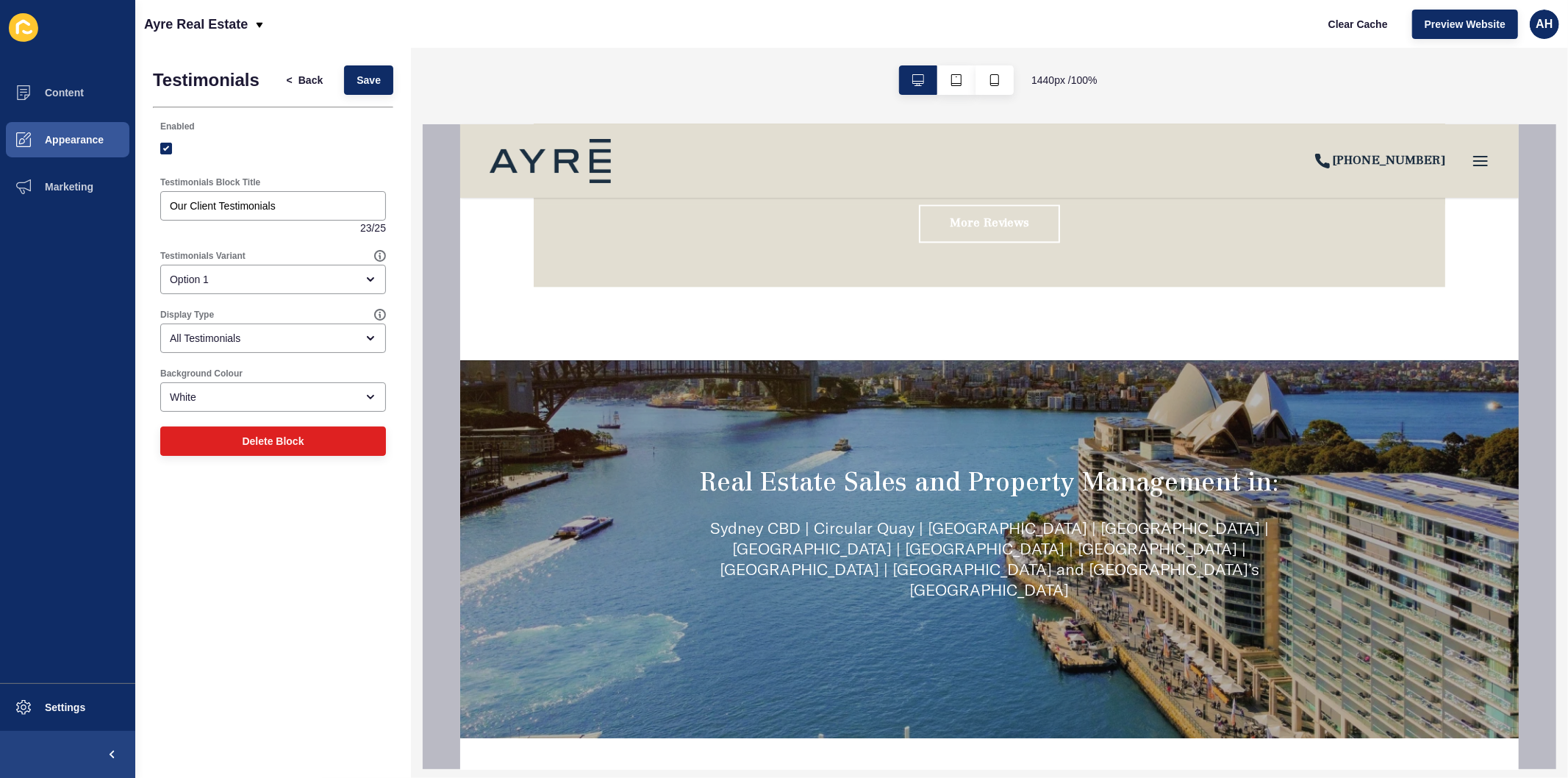
scroll to position [2960, 0]
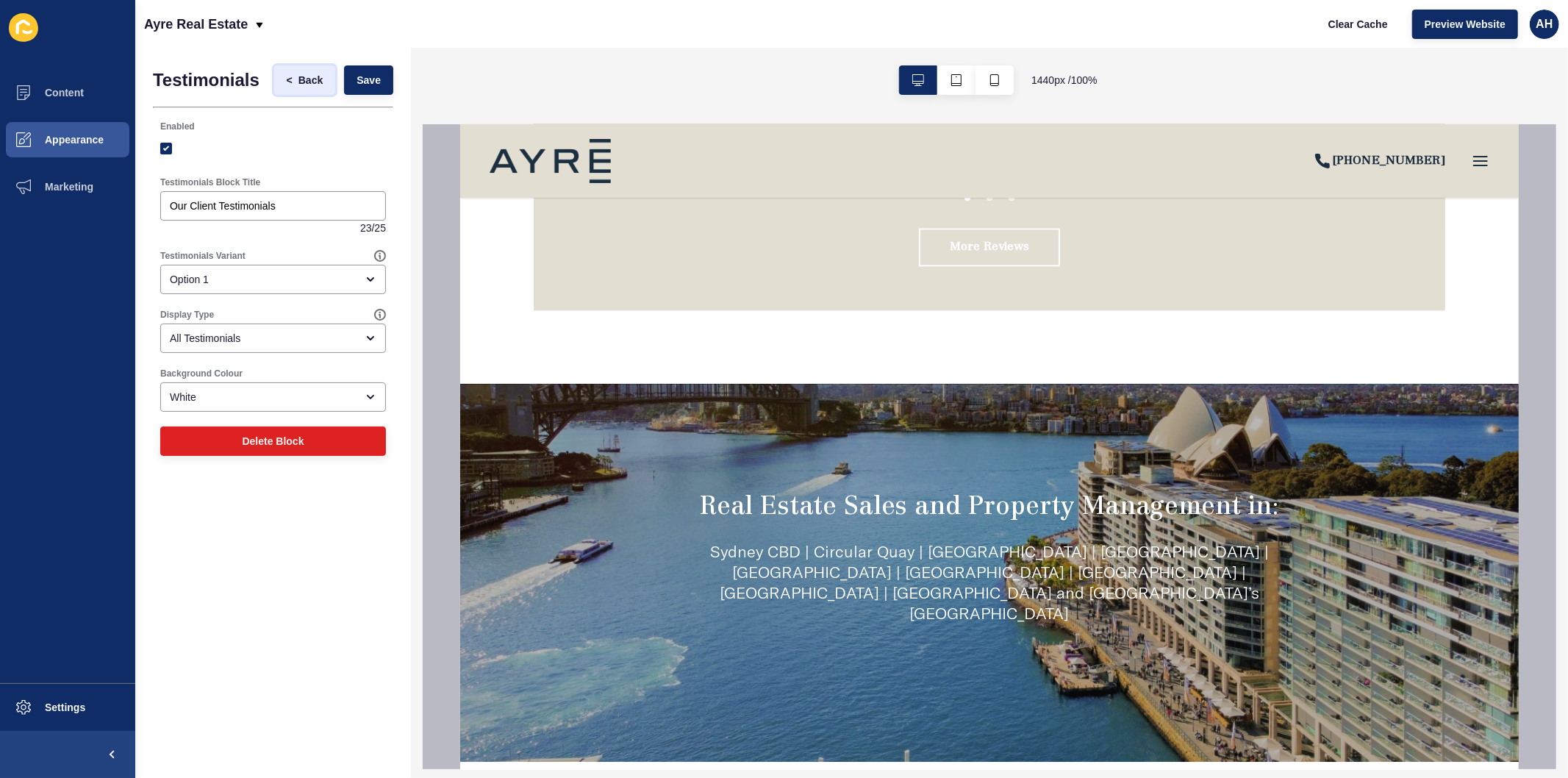
click at [309, 76] on span "Back" at bounding box center [310, 80] width 24 height 14
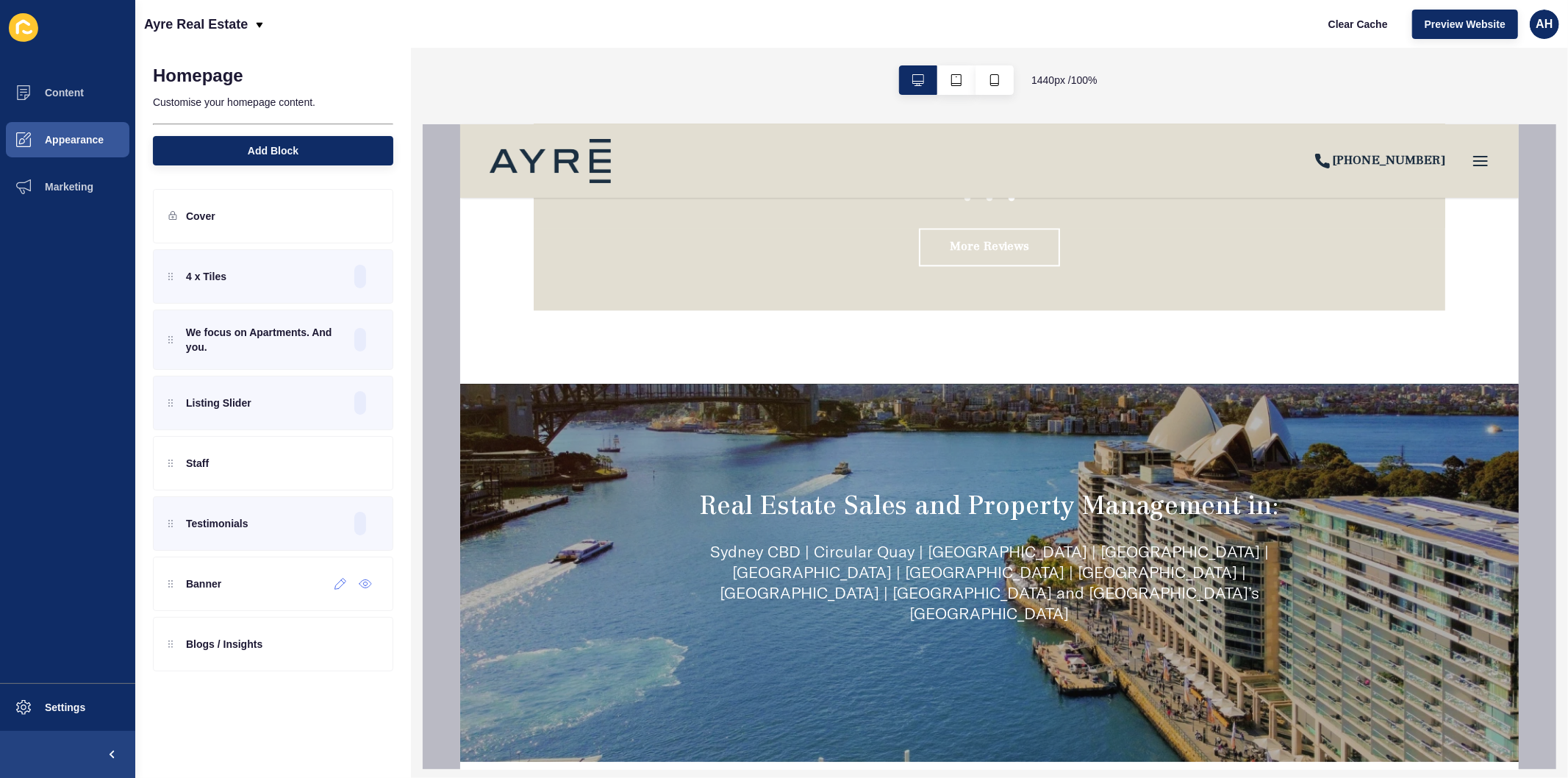
click at [342, 589] on icon at bounding box center [341, 583] width 13 height 12
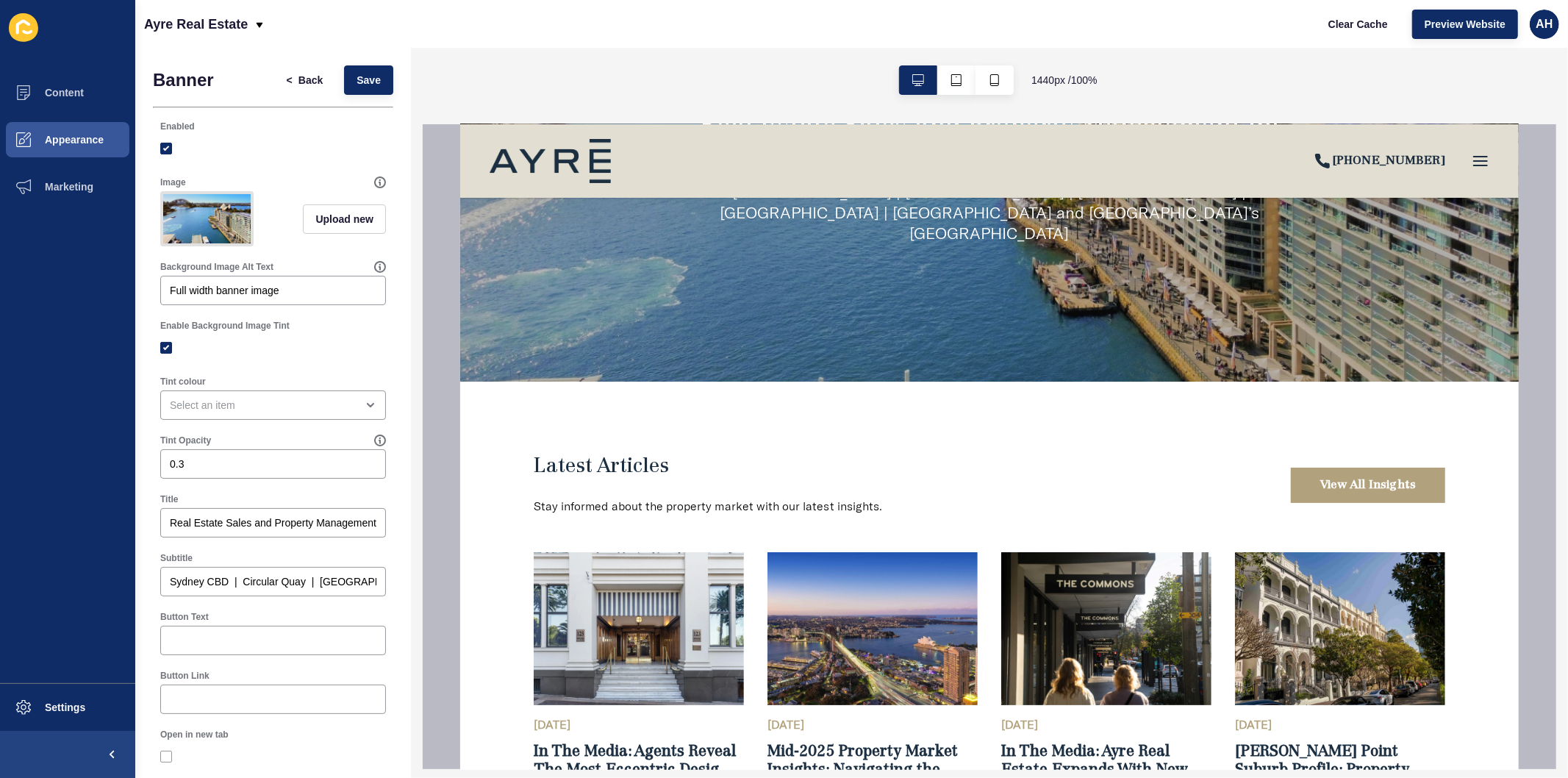
scroll to position [3368, 0]
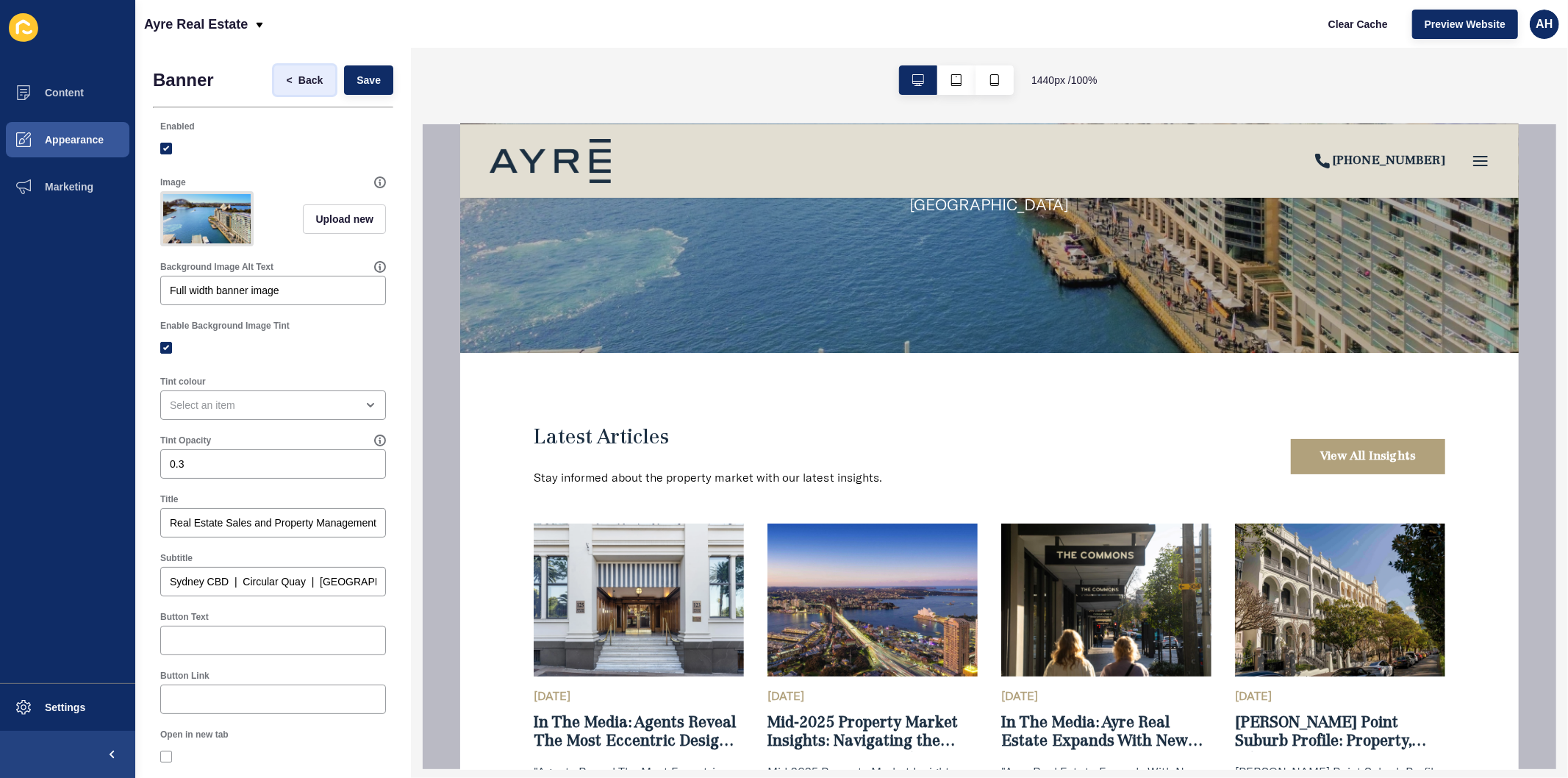
click at [287, 84] on span "<" at bounding box center [292, 80] width 12 height 14
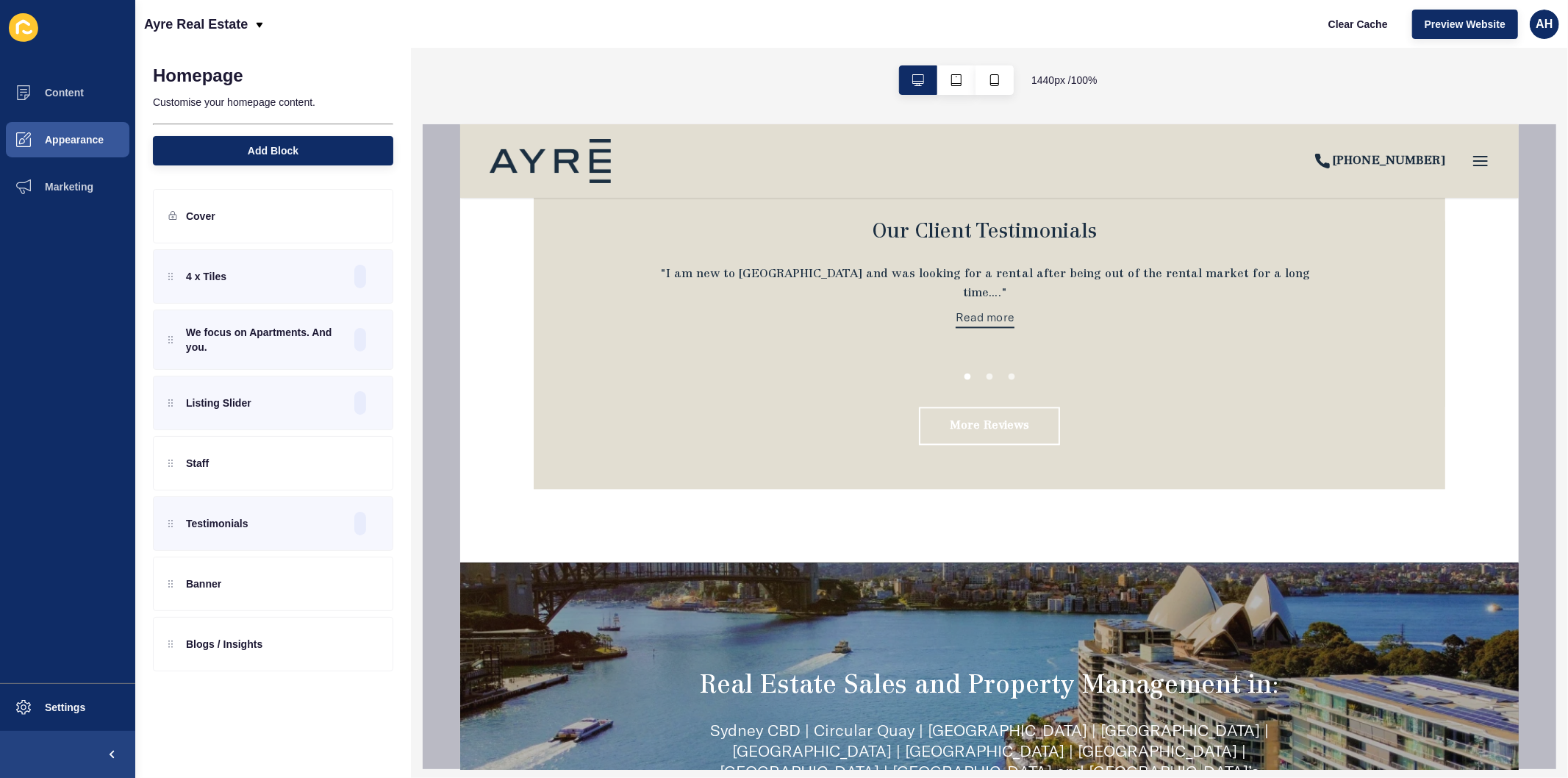
scroll to position [2551, 0]
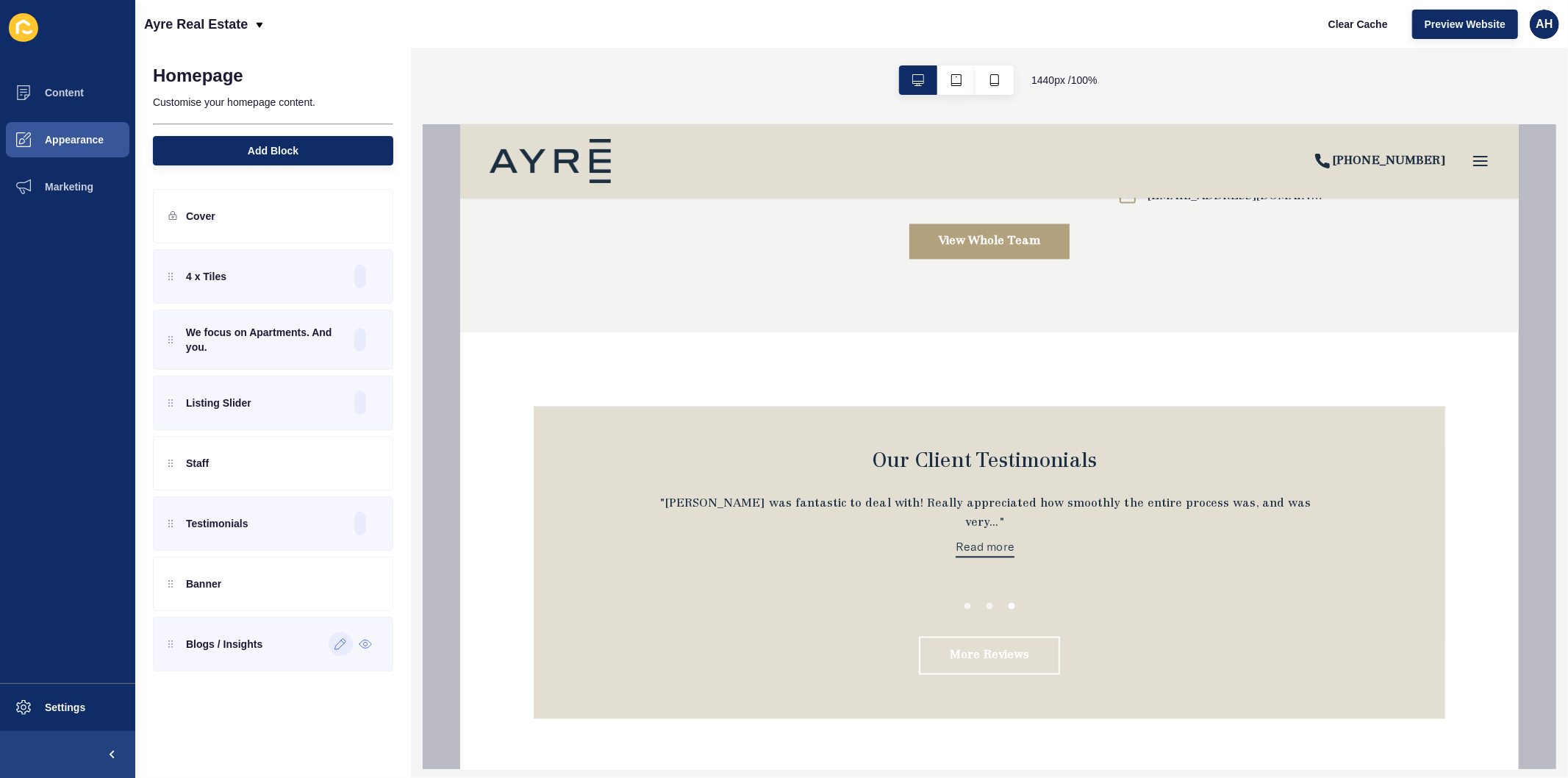
click at [338, 650] on icon at bounding box center [341, 645] width 11 height 11
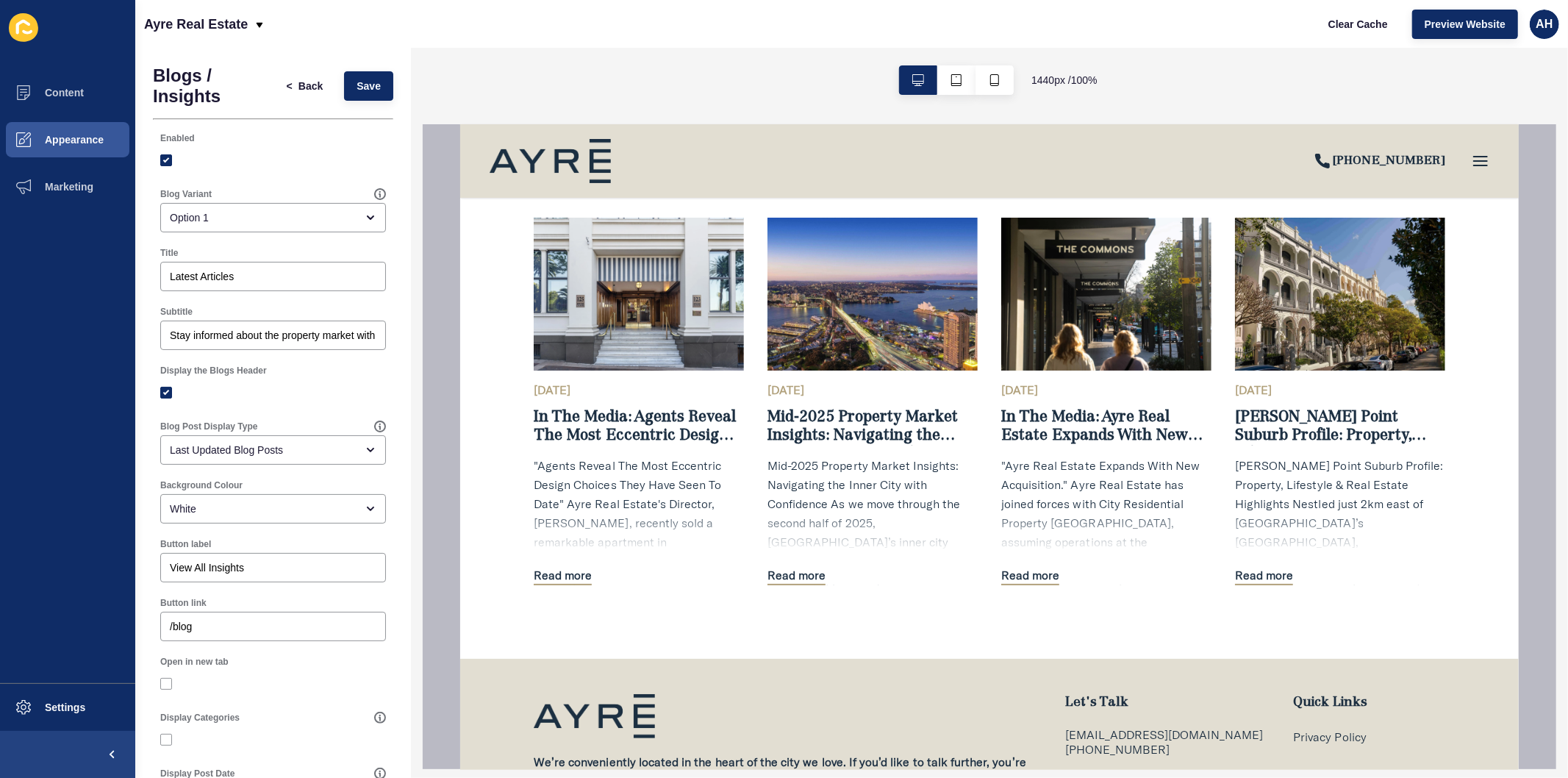
scroll to position [3776, 0]
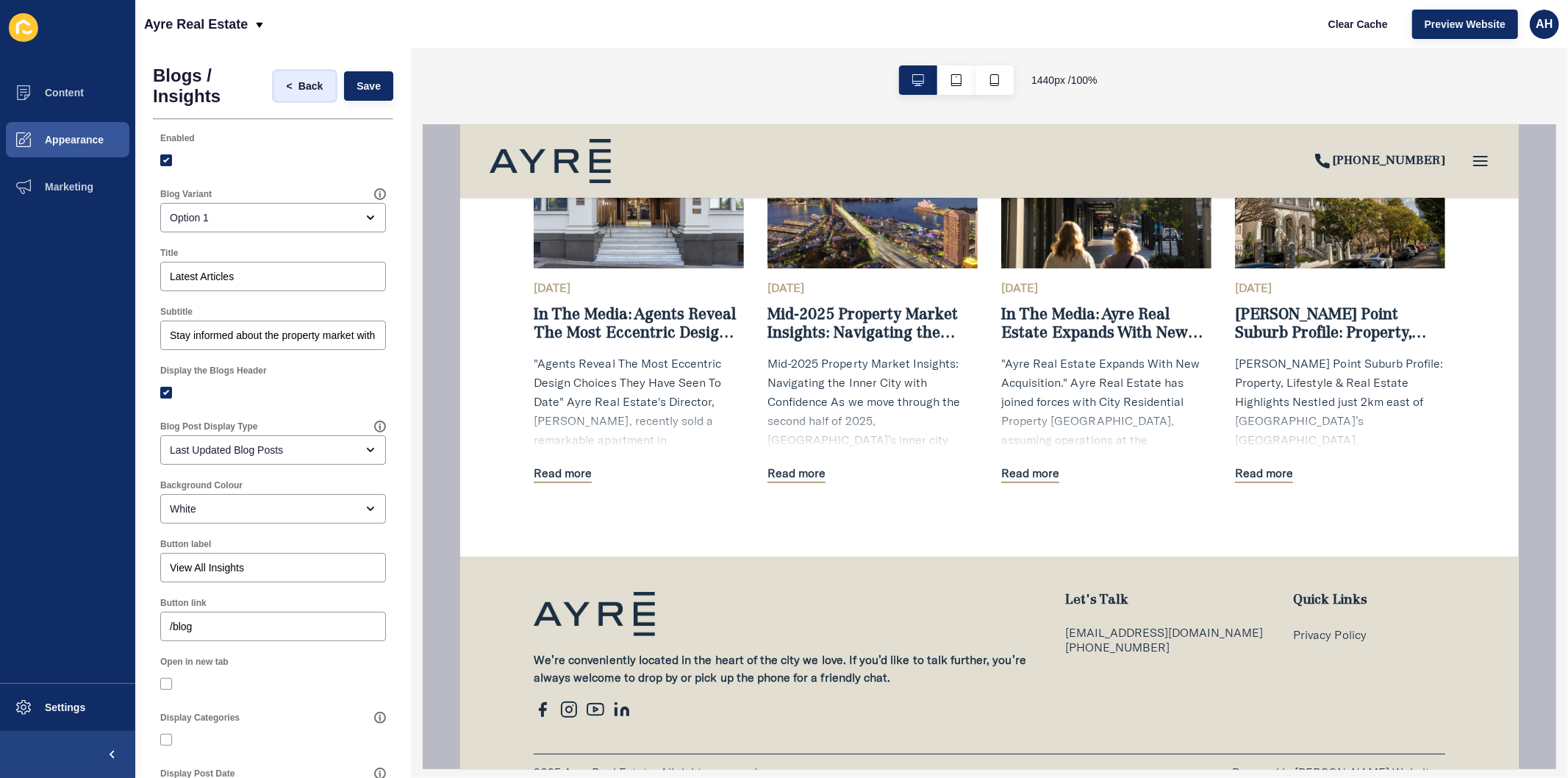
click at [298, 84] on span "Back" at bounding box center [310, 86] width 24 height 14
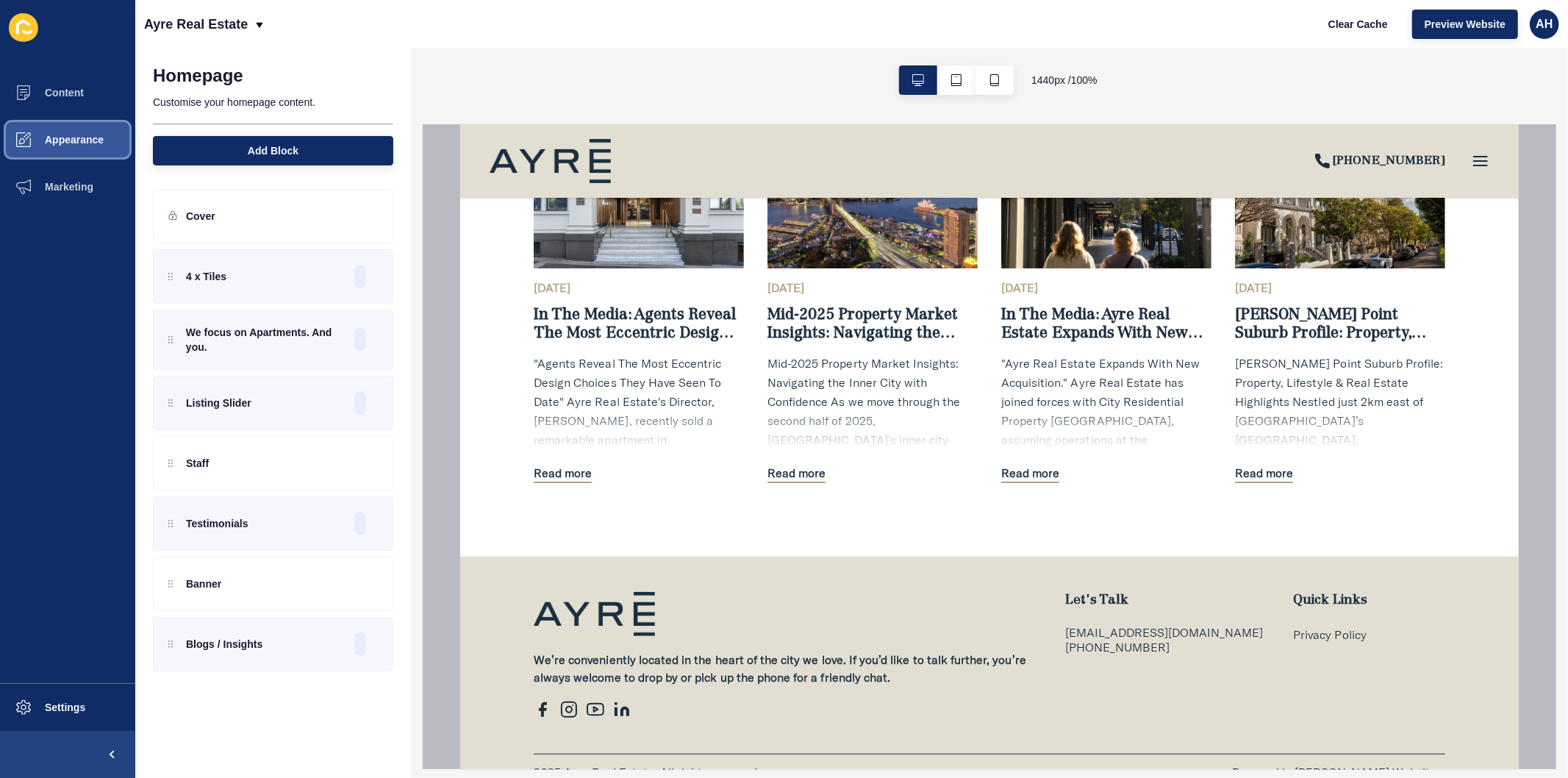
click at [74, 140] on span "Appearance" at bounding box center [50, 139] width 105 height 12
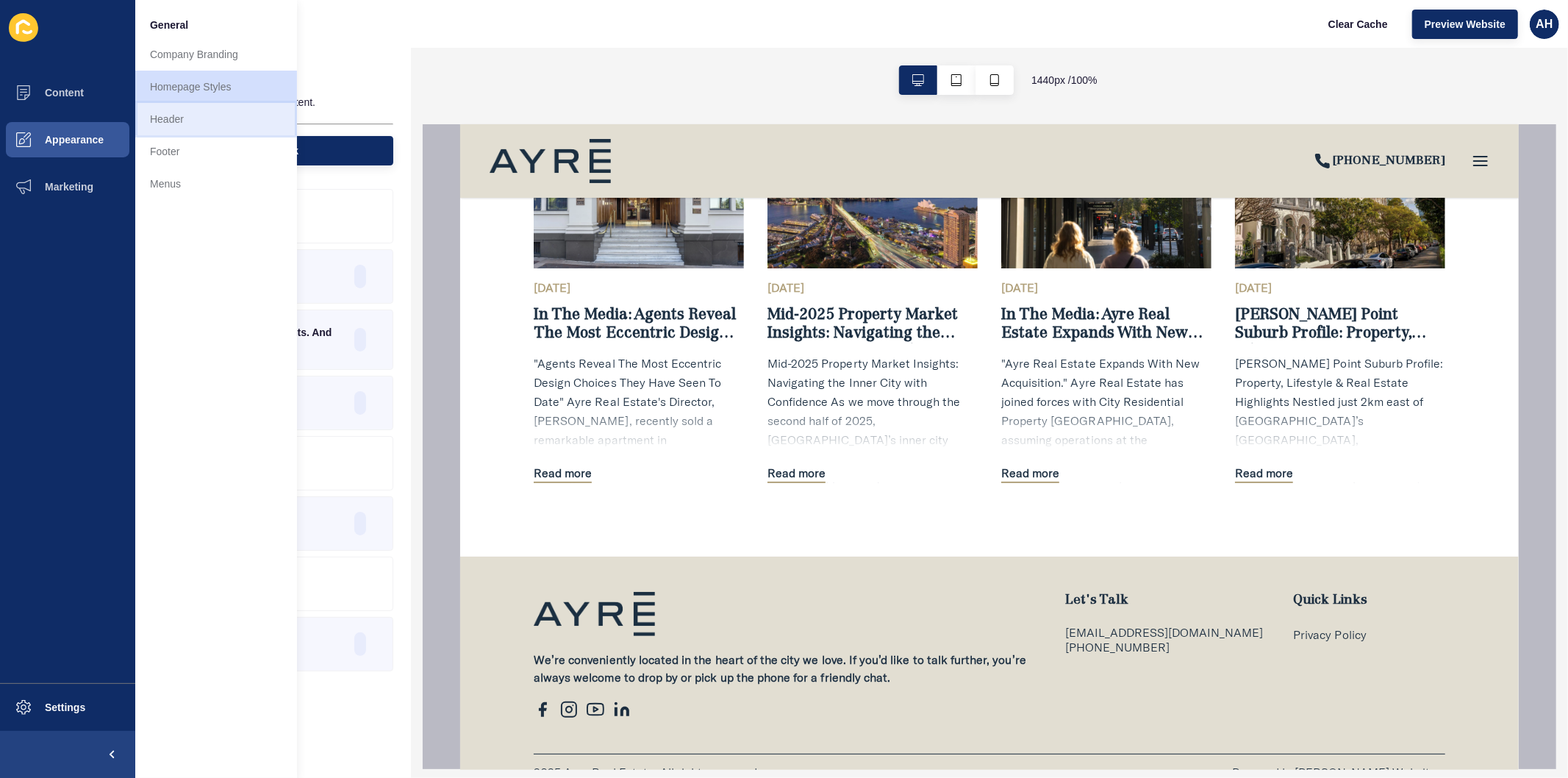
click at [225, 126] on link "Header" at bounding box center [215, 119] width 161 height 32
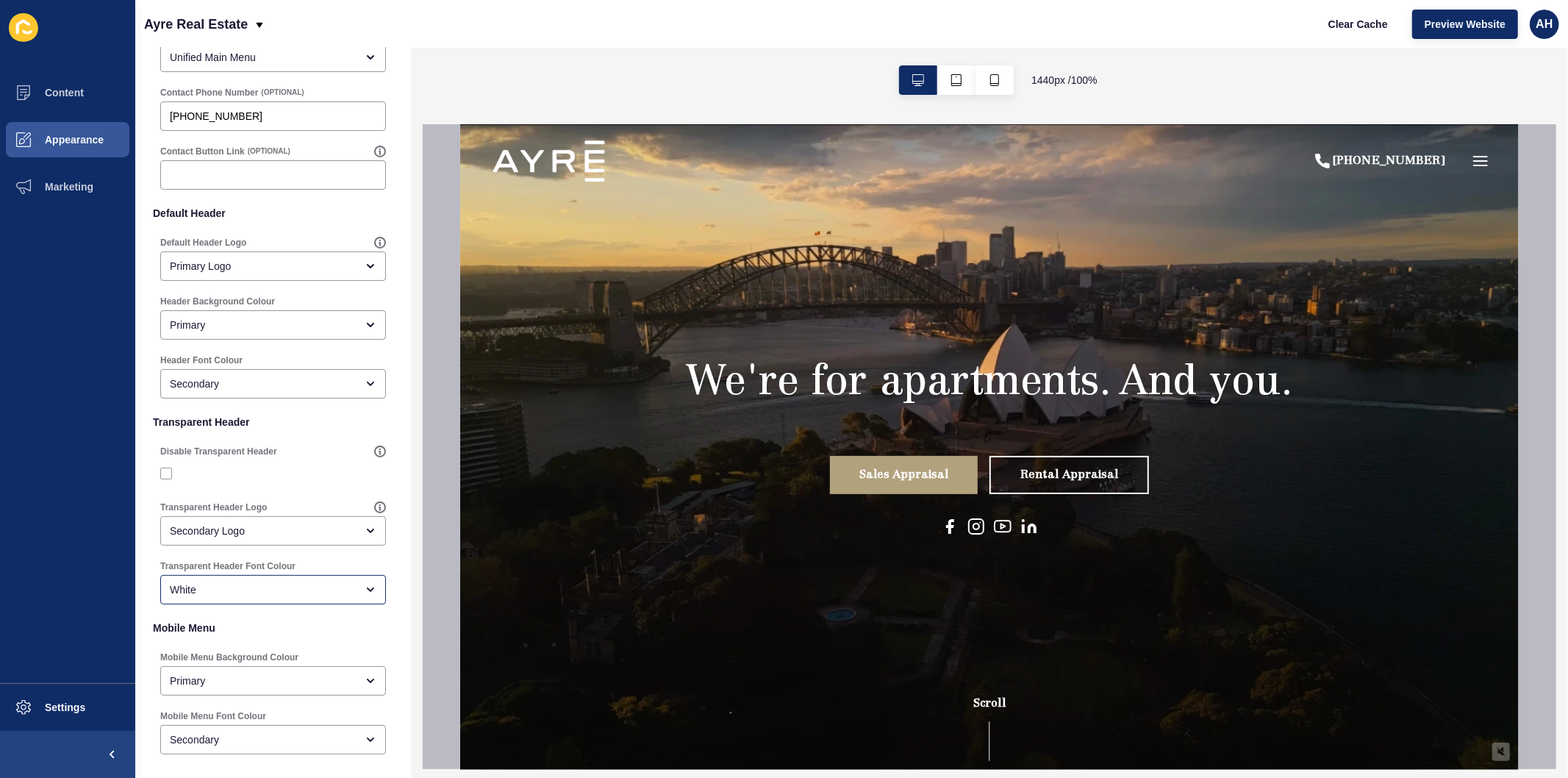
scroll to position [155, 0]
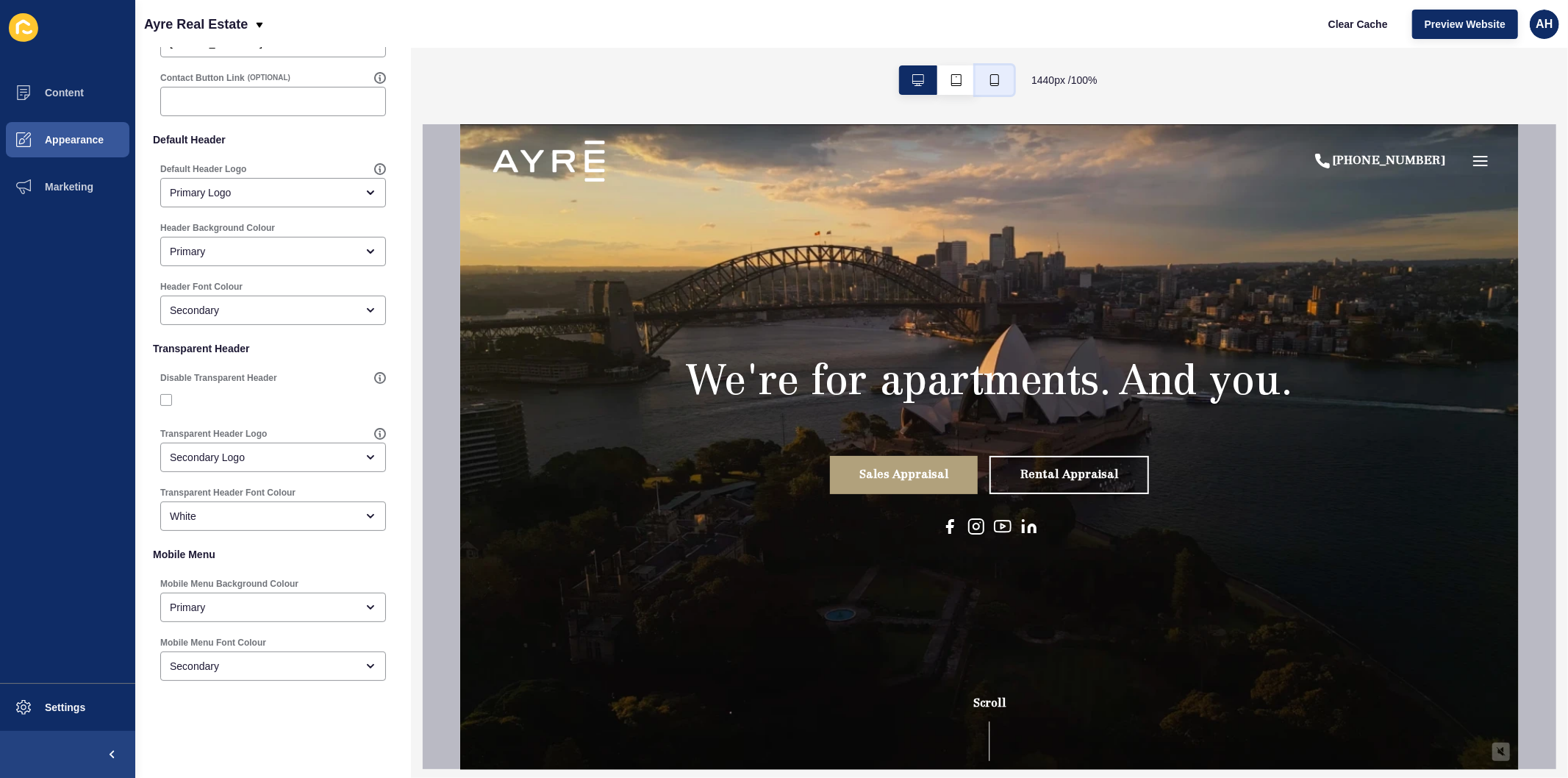
click at [994, 75] on icon "button" at bounding box center [994, 79] width 12 height 12
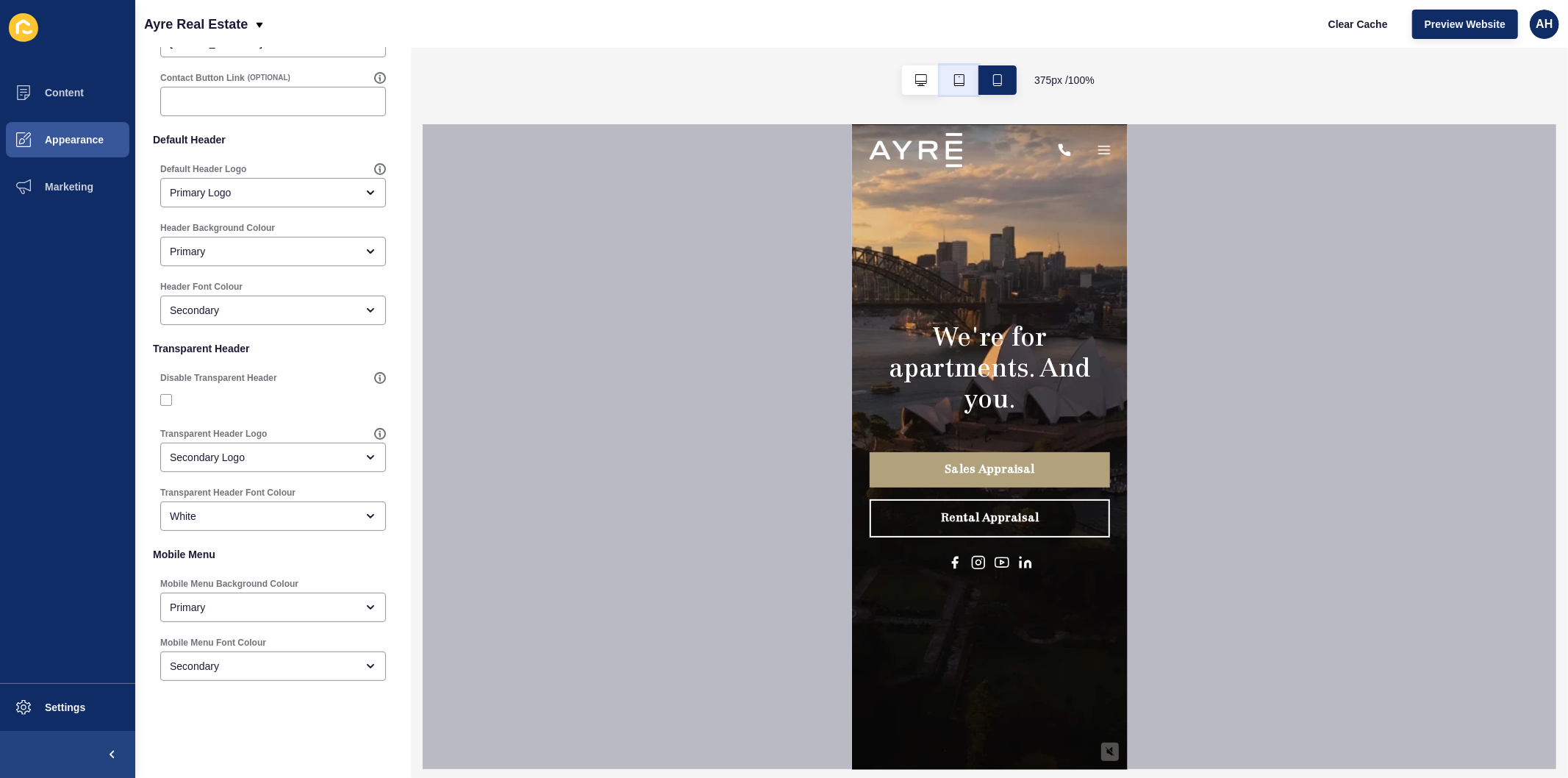
click at [954, 79] on icon "button" at bounding box center [959, 79] width 12 height 12
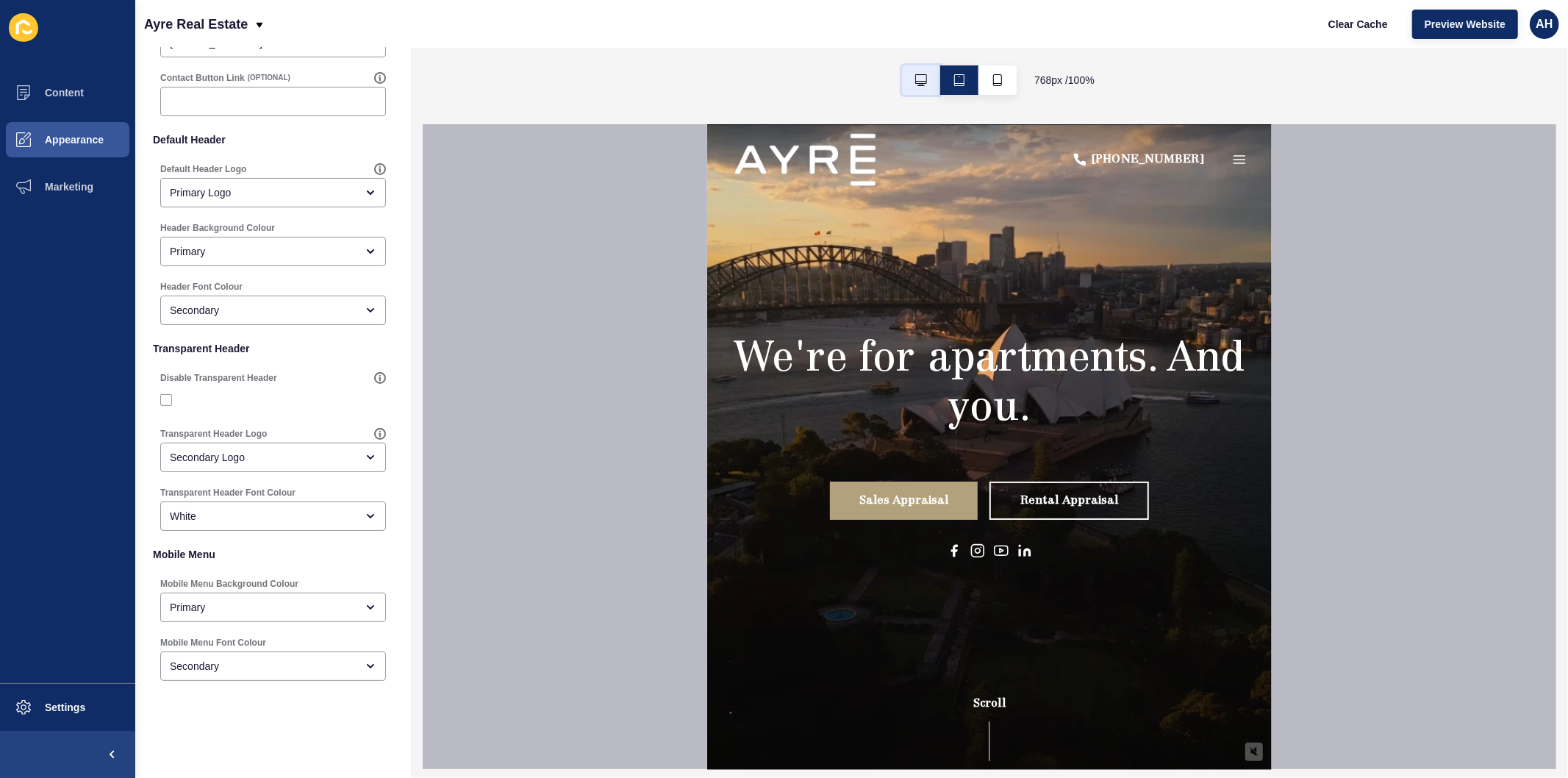
click at [915, 78] on icon "button" at bounding box center [920, 79] width 12 height 12
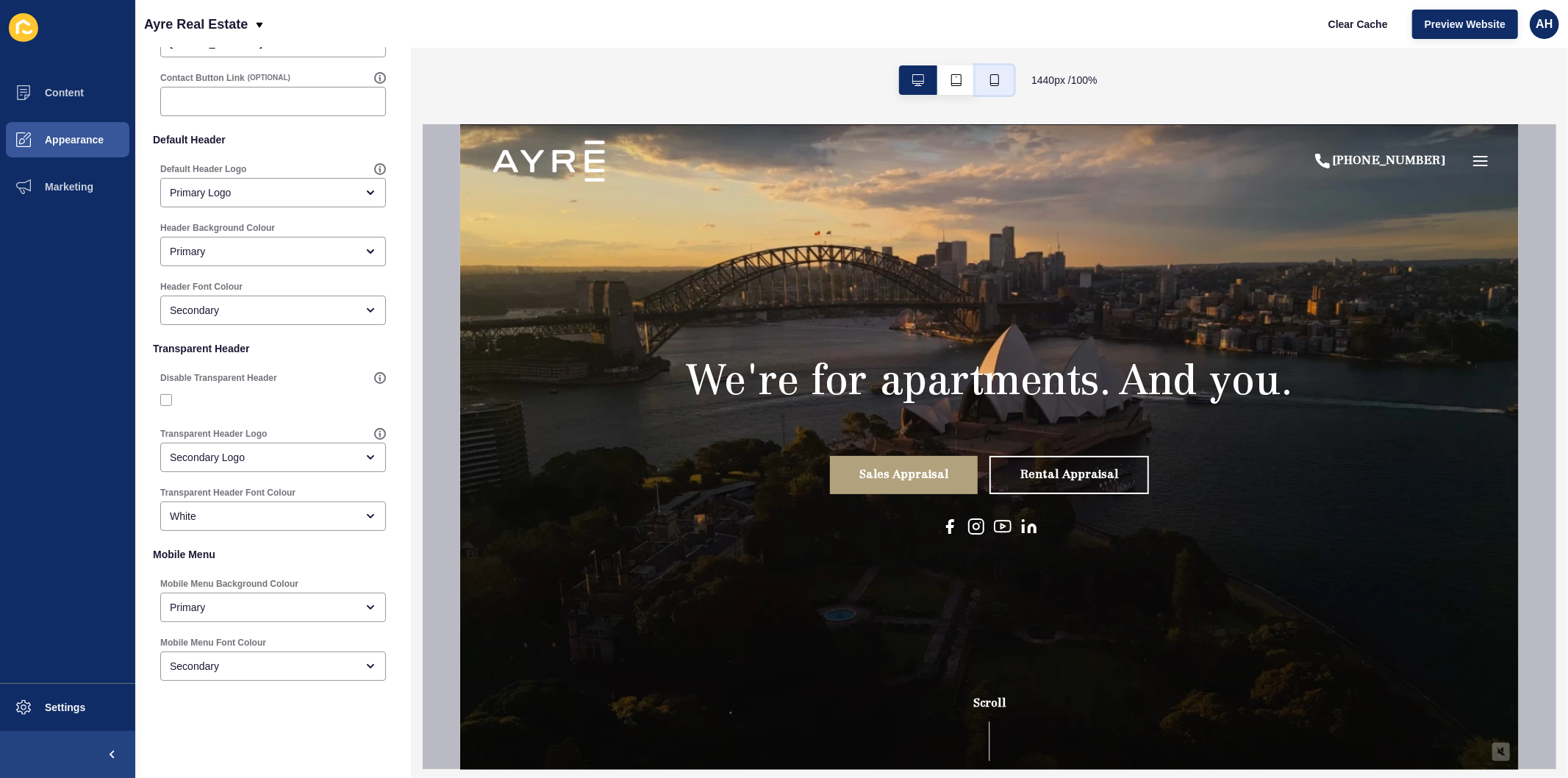
click at [990, 74] on icon "button" at bounding box center [994, 79] width 12 height 12
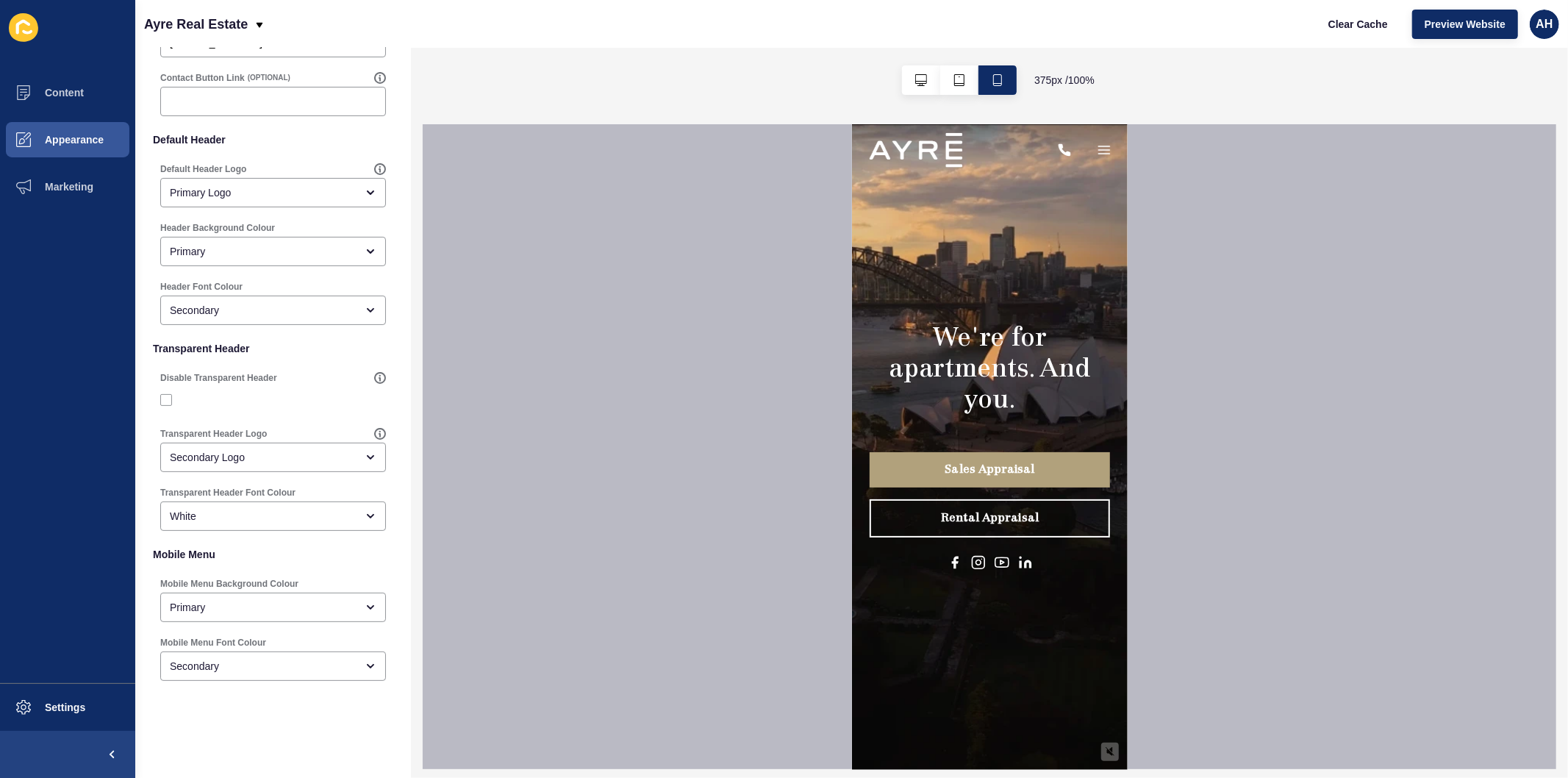
click at [1099, 145] on icon "button" at bounding box center [1104, 149] width 11 height 7
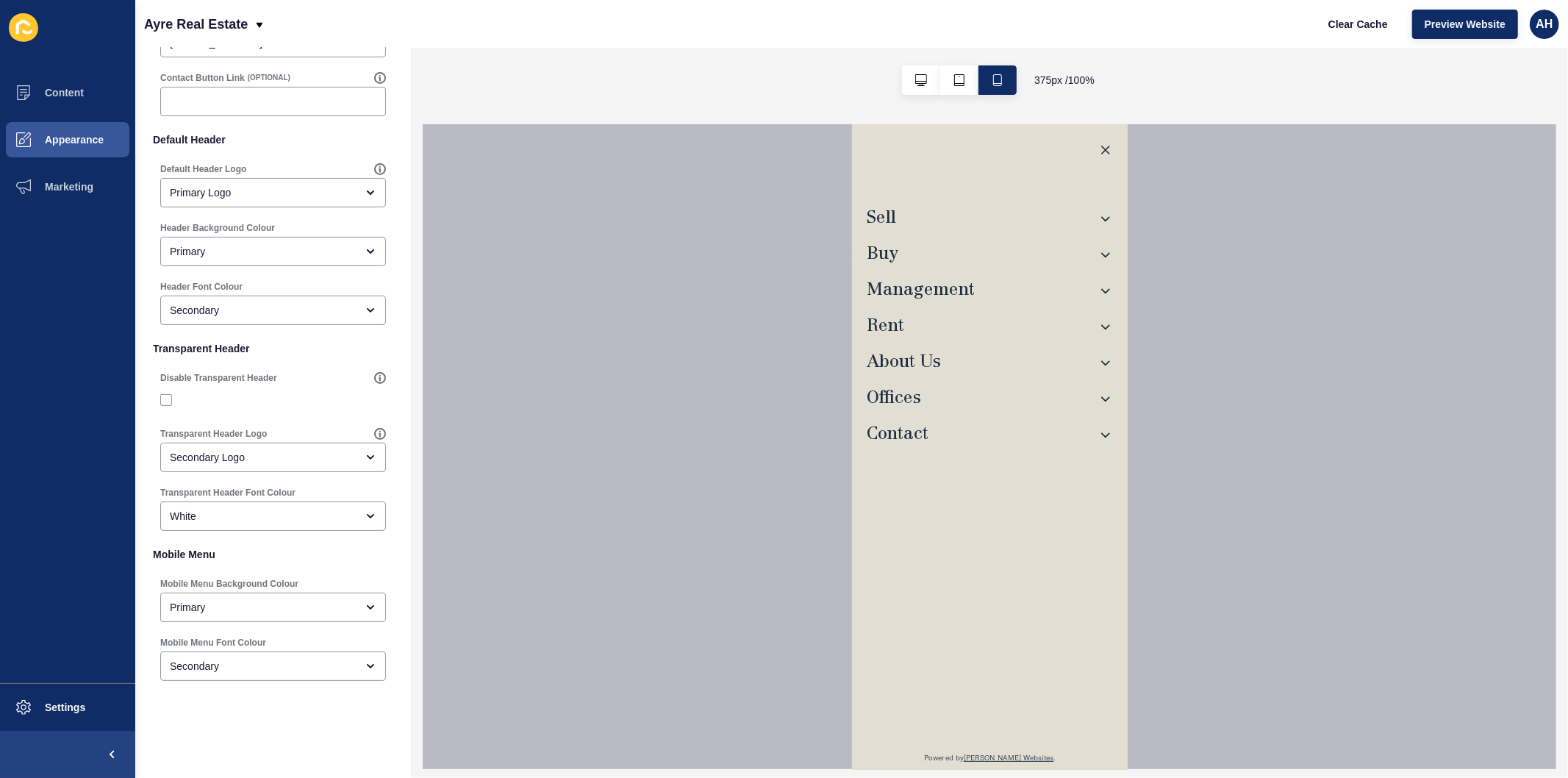
click at [1098, 144] on icon "button" at bounding box center [1105, 149] width 14 height 14
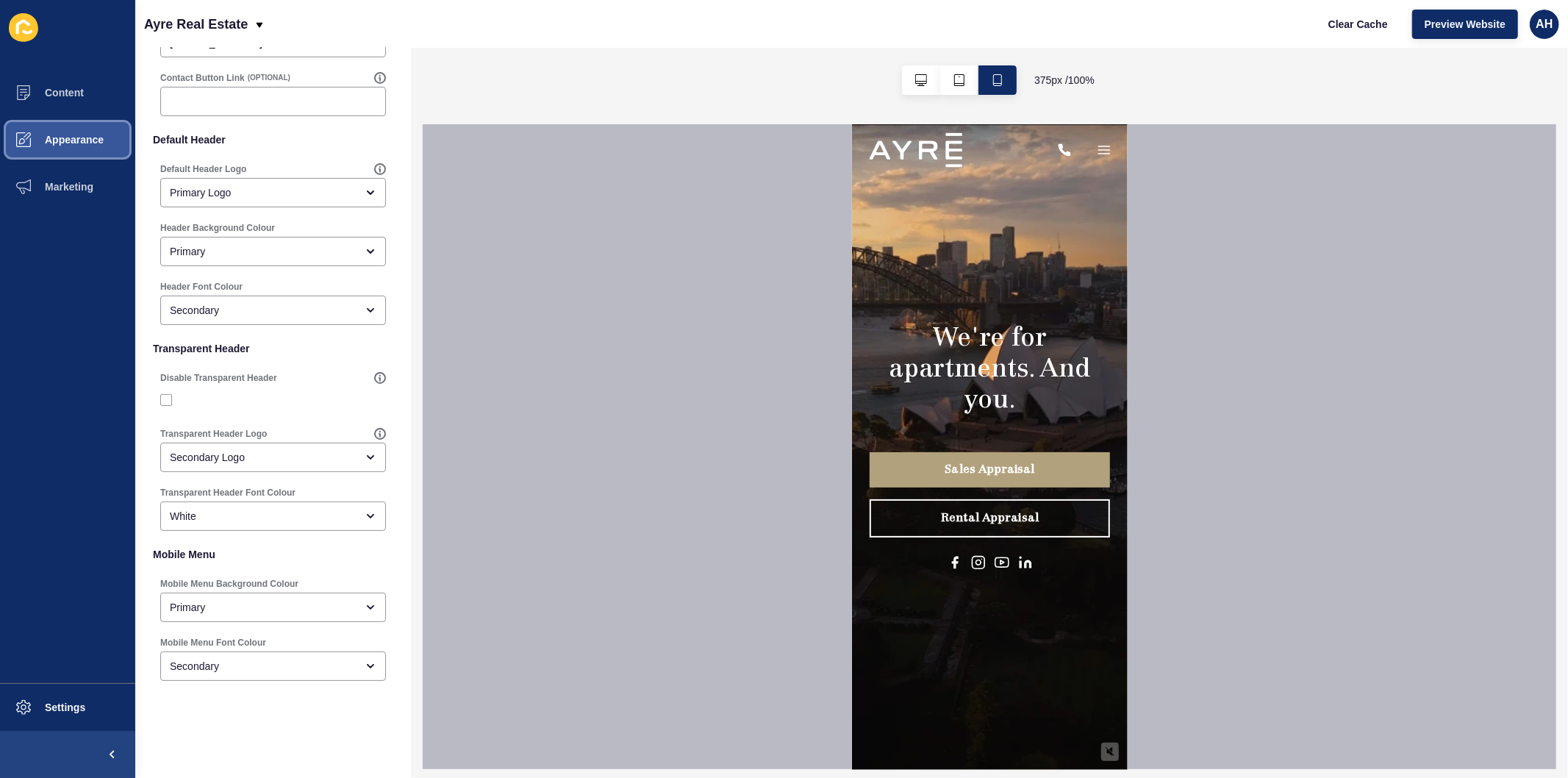
click at [79, 138] on span "Appearance" at bounding box center [50, 139] width 105 height 12
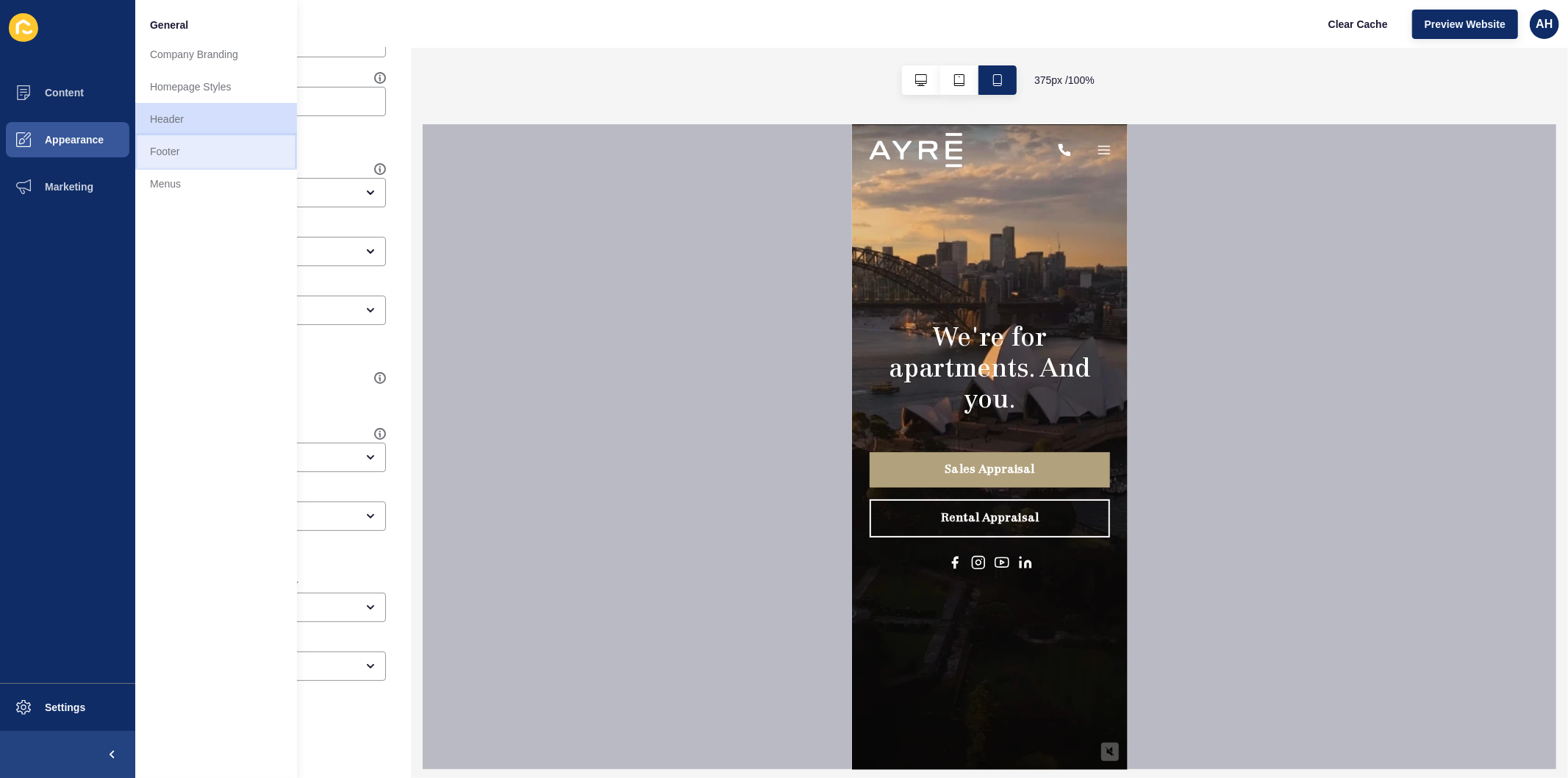
click at [173, 151] on link "Footer" at bounding box center [215, 151] width 161 height 32
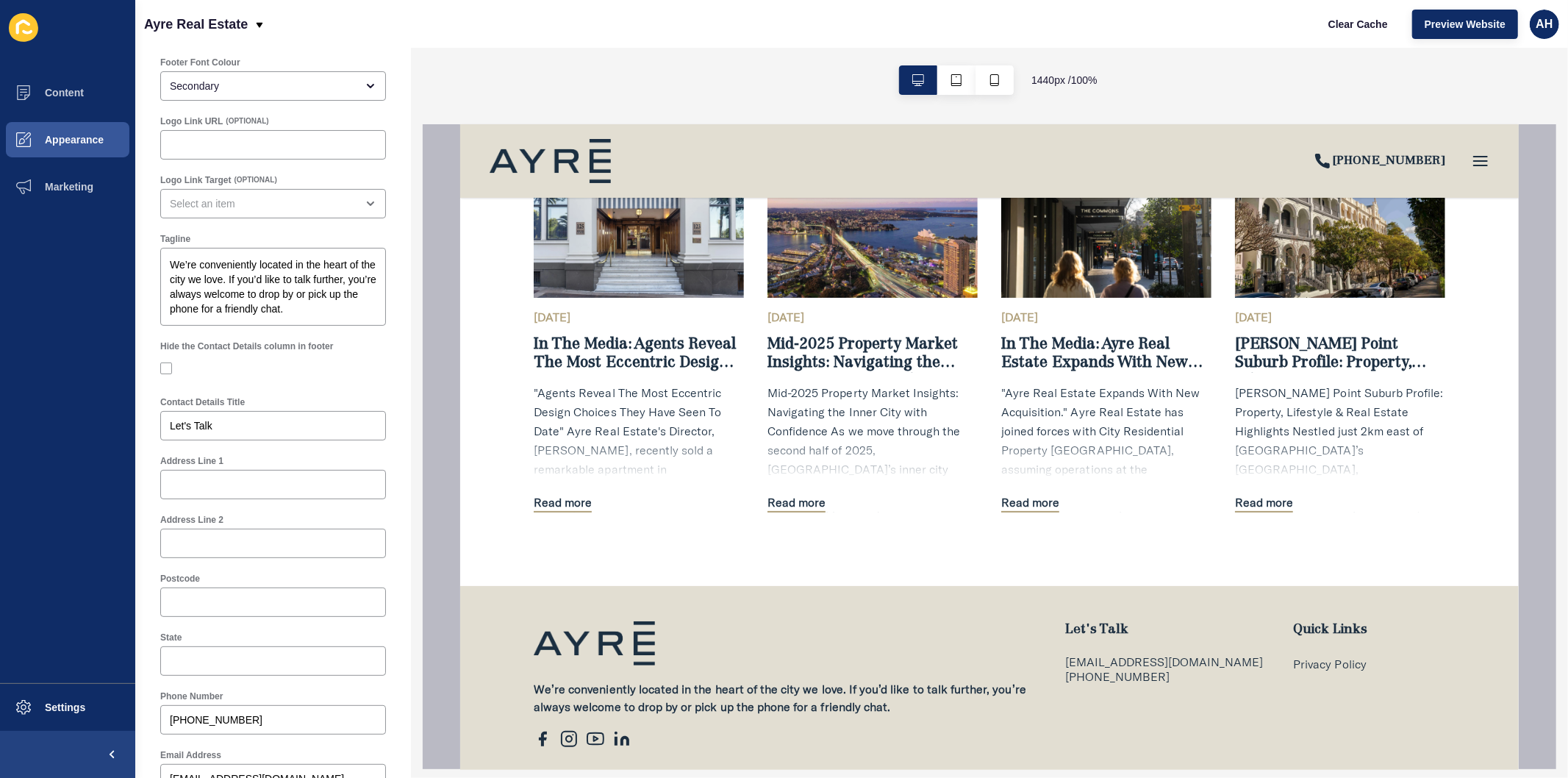
scroll to position [3776, 0]
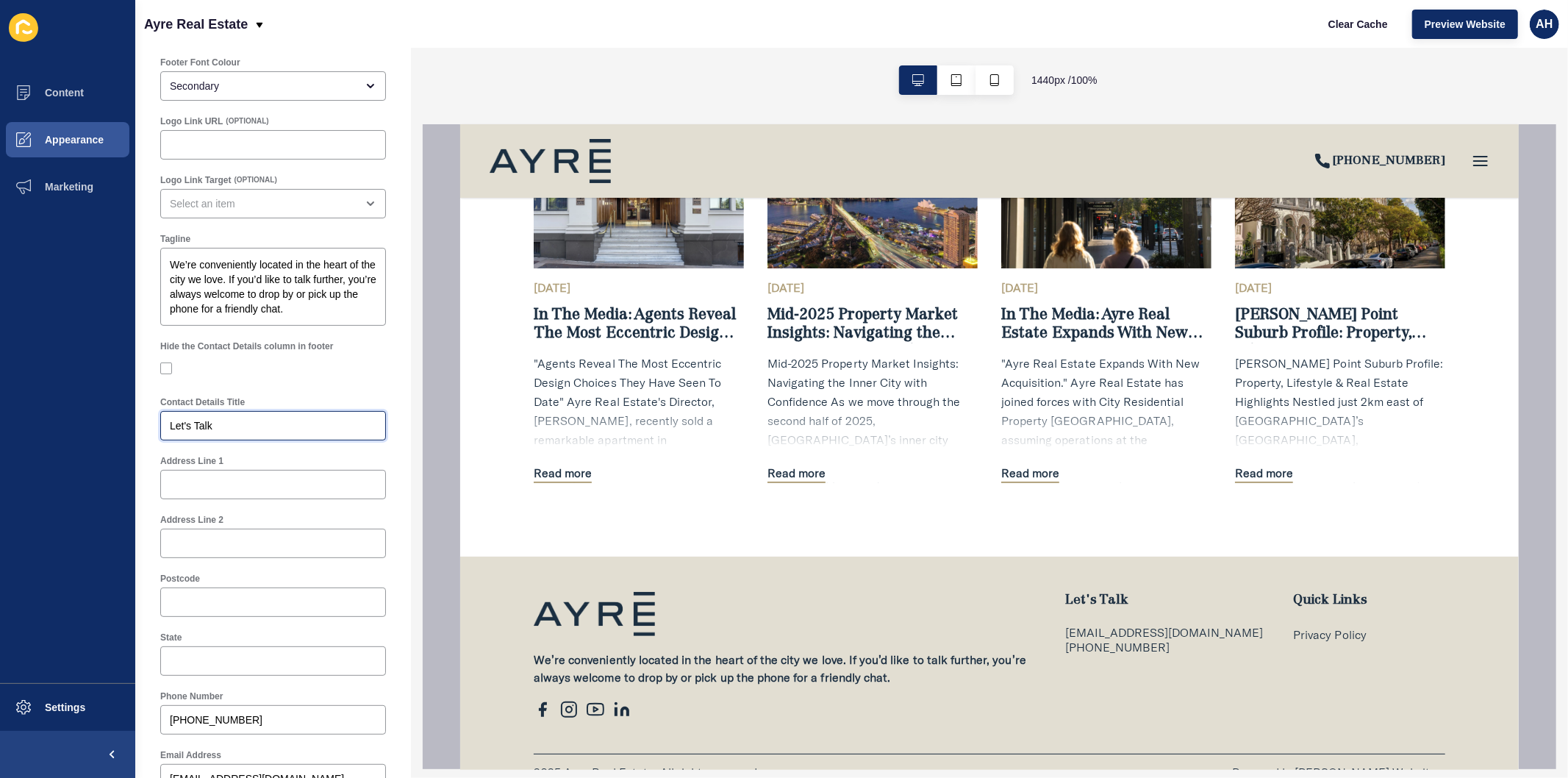
click at [247, 432] on input "Let's Talk" at bounding box center [272, 426] width 206 height 14
click at [8, 559] on ul "Content Appearance Marketing" at bounding box center [68, 376] width 135 height 614
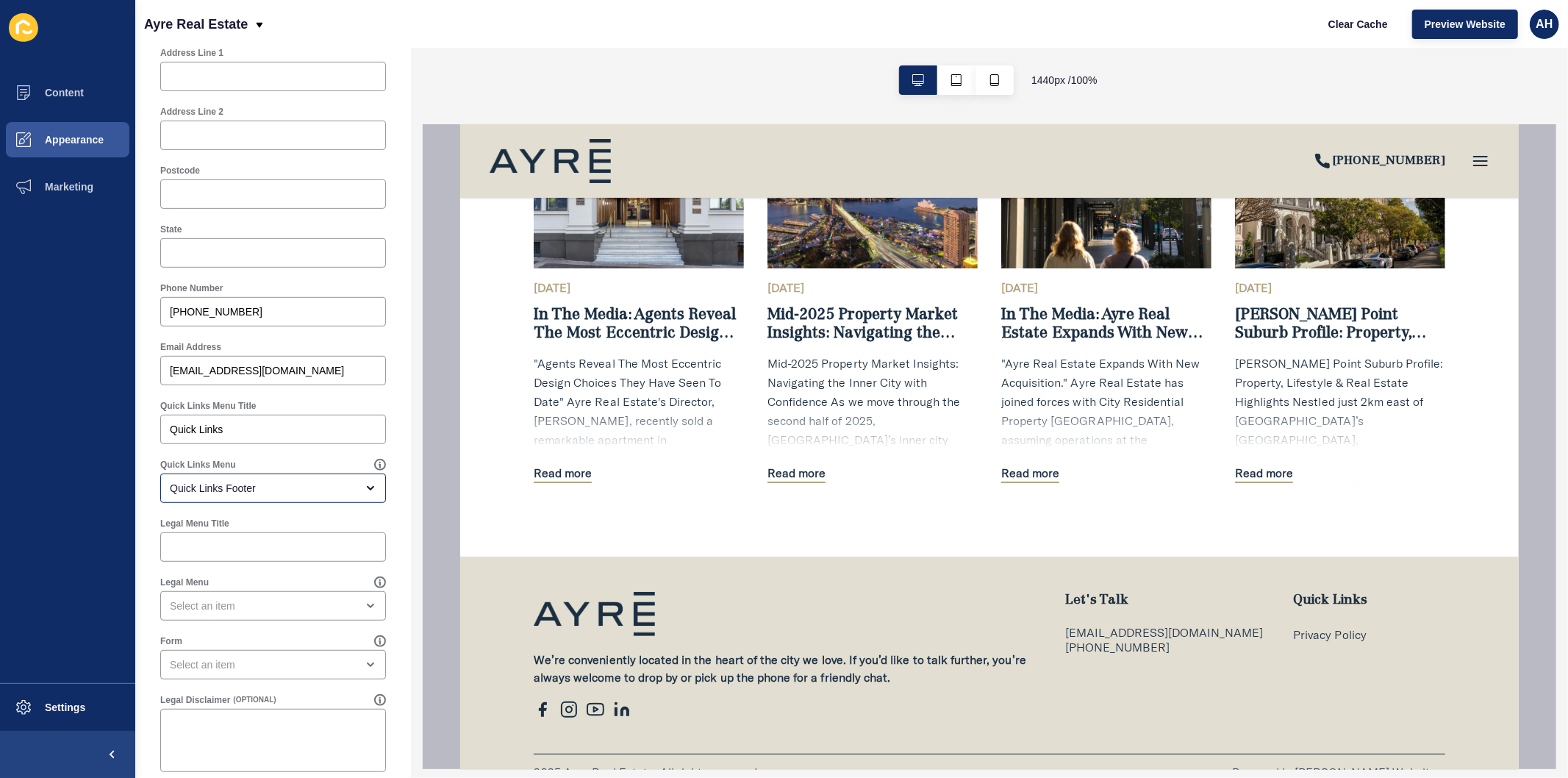
scroll to position [590, 0]
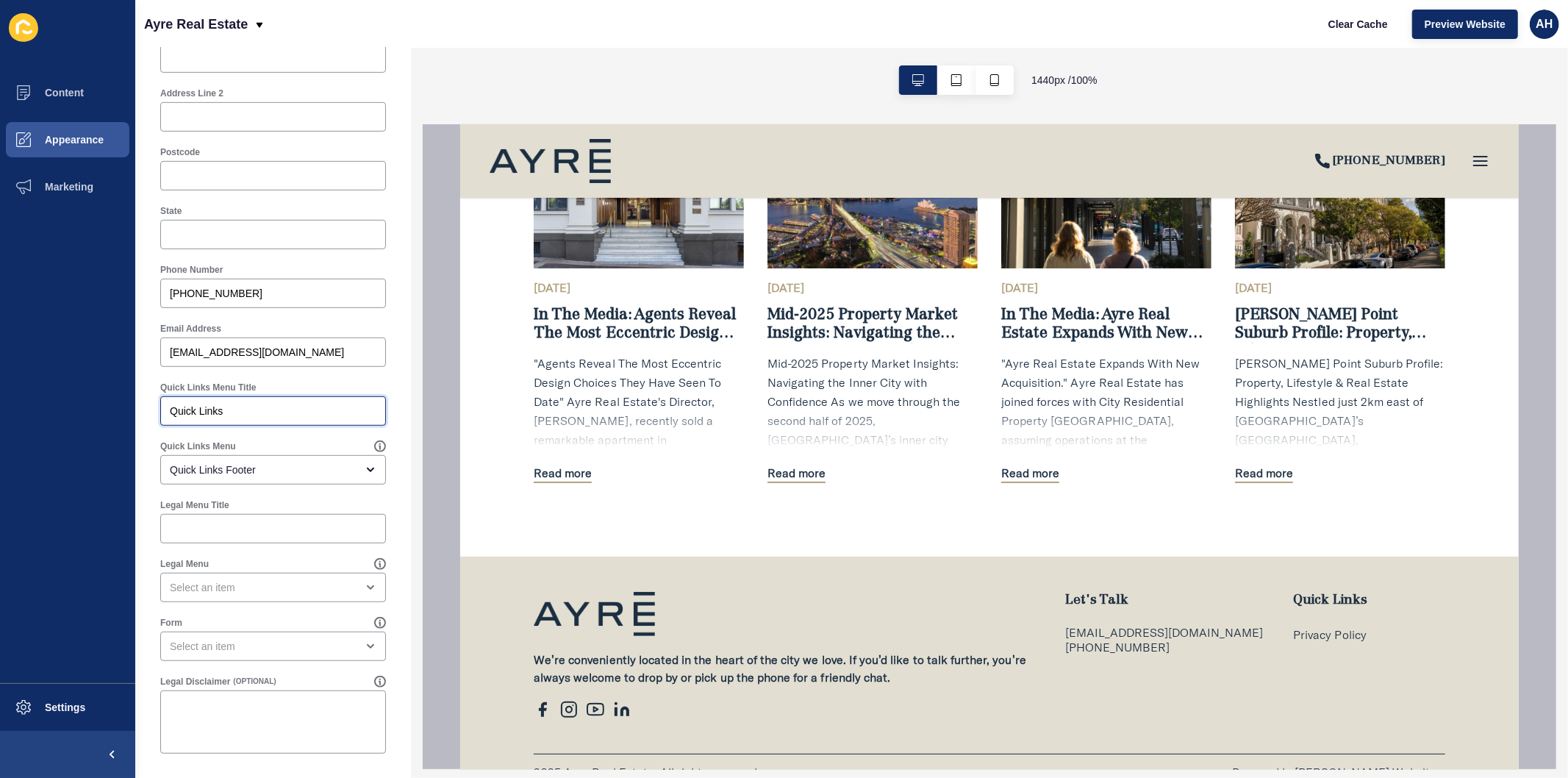
click at [273, 416] on input "Quick Links" at bounding box center [272, 411] width 206 height 14
click at [261, 476] on div "Quick Links Footer" at bounding box center [262, 470] width 186 height 14
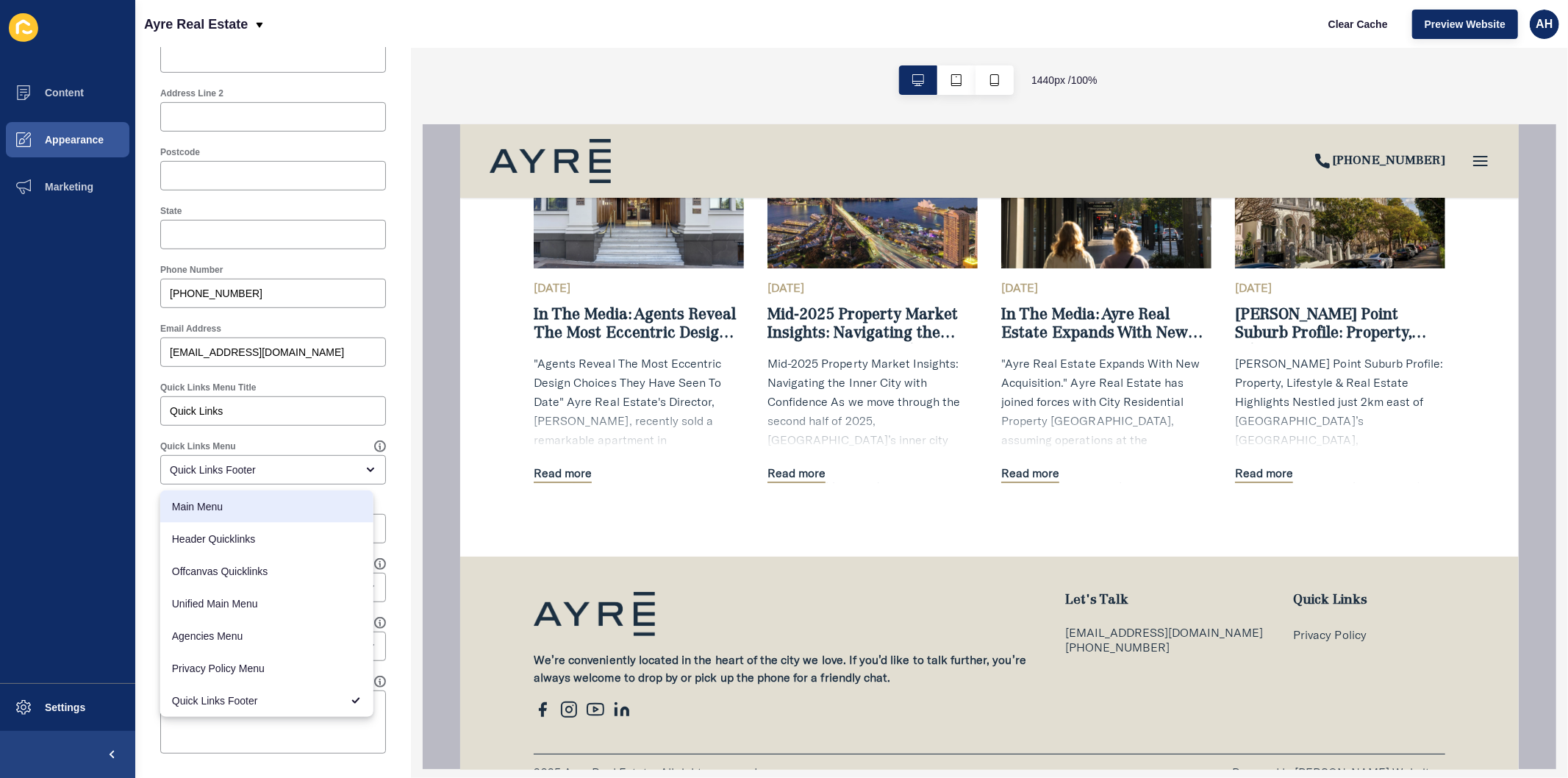
click at [64, 557] on ul "Content Appearance Marketing" at bounding box center [68, 376] width 135 height 614
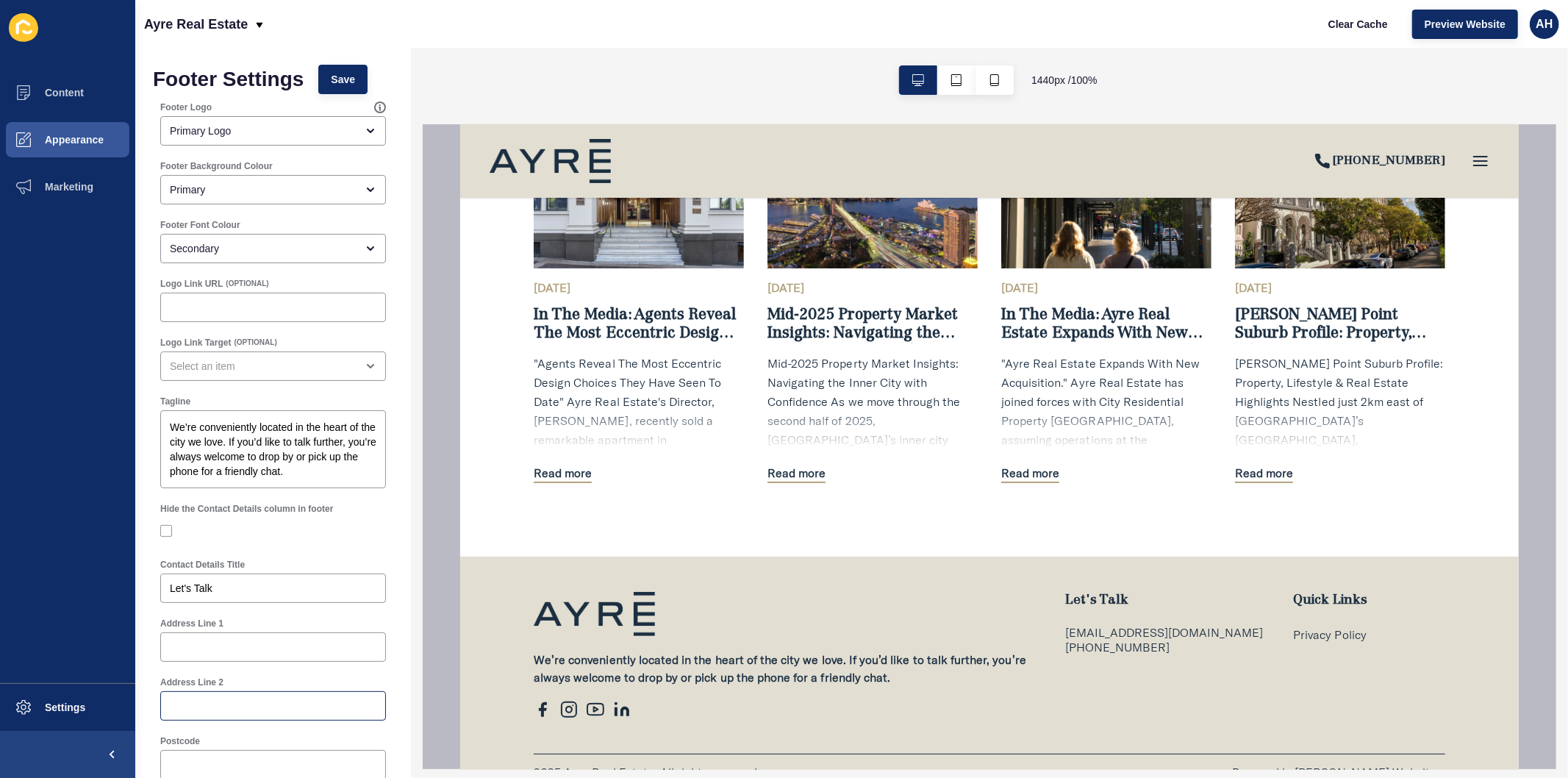
scroll to position [0, 0]
click at [66, 147] on button "Appearance" at bounding box center [68, 140] width 135 height 47
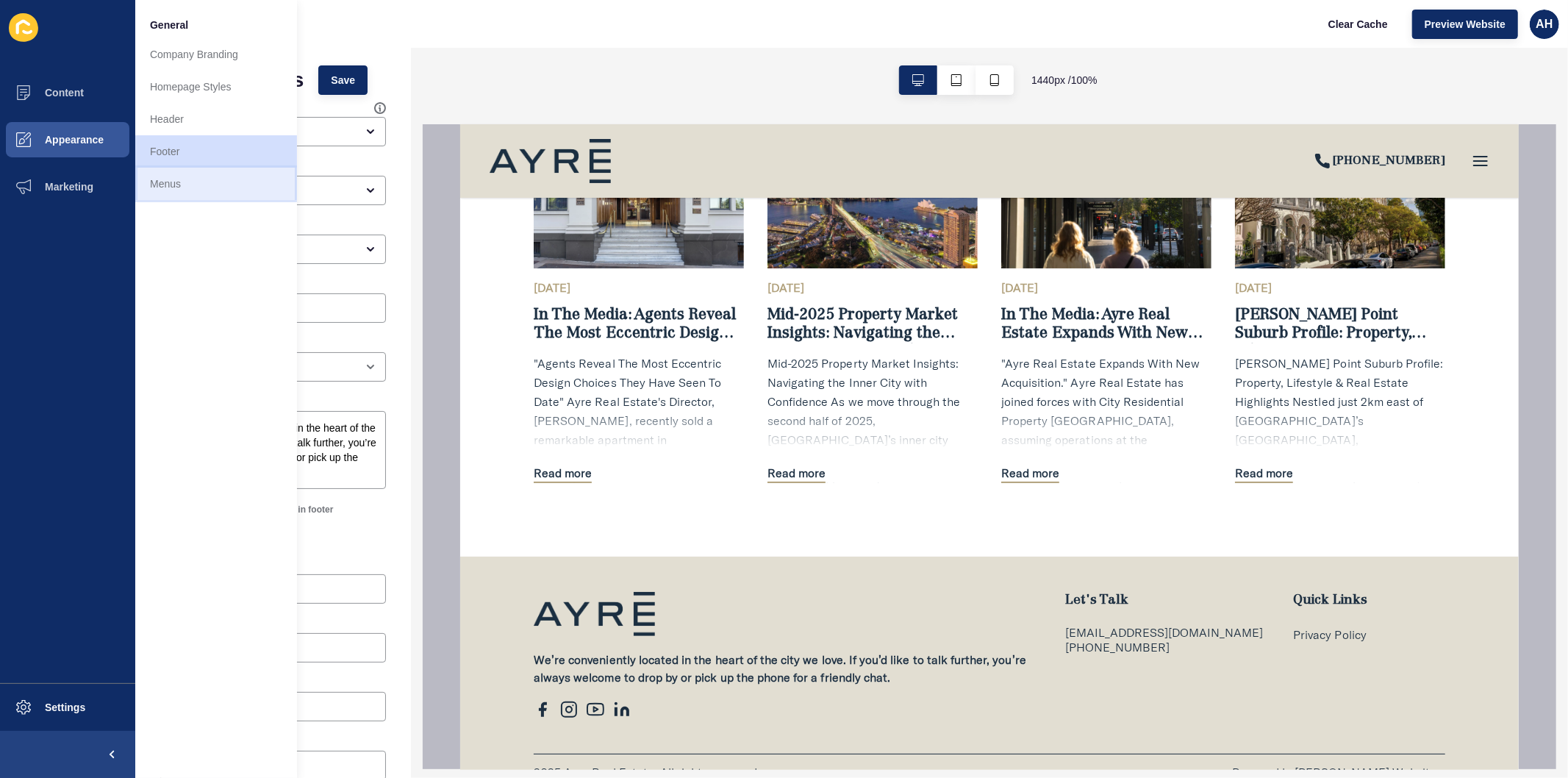
click at [158, 186] on link "Menus" at bounding box center [215, 184] width 161 height 32
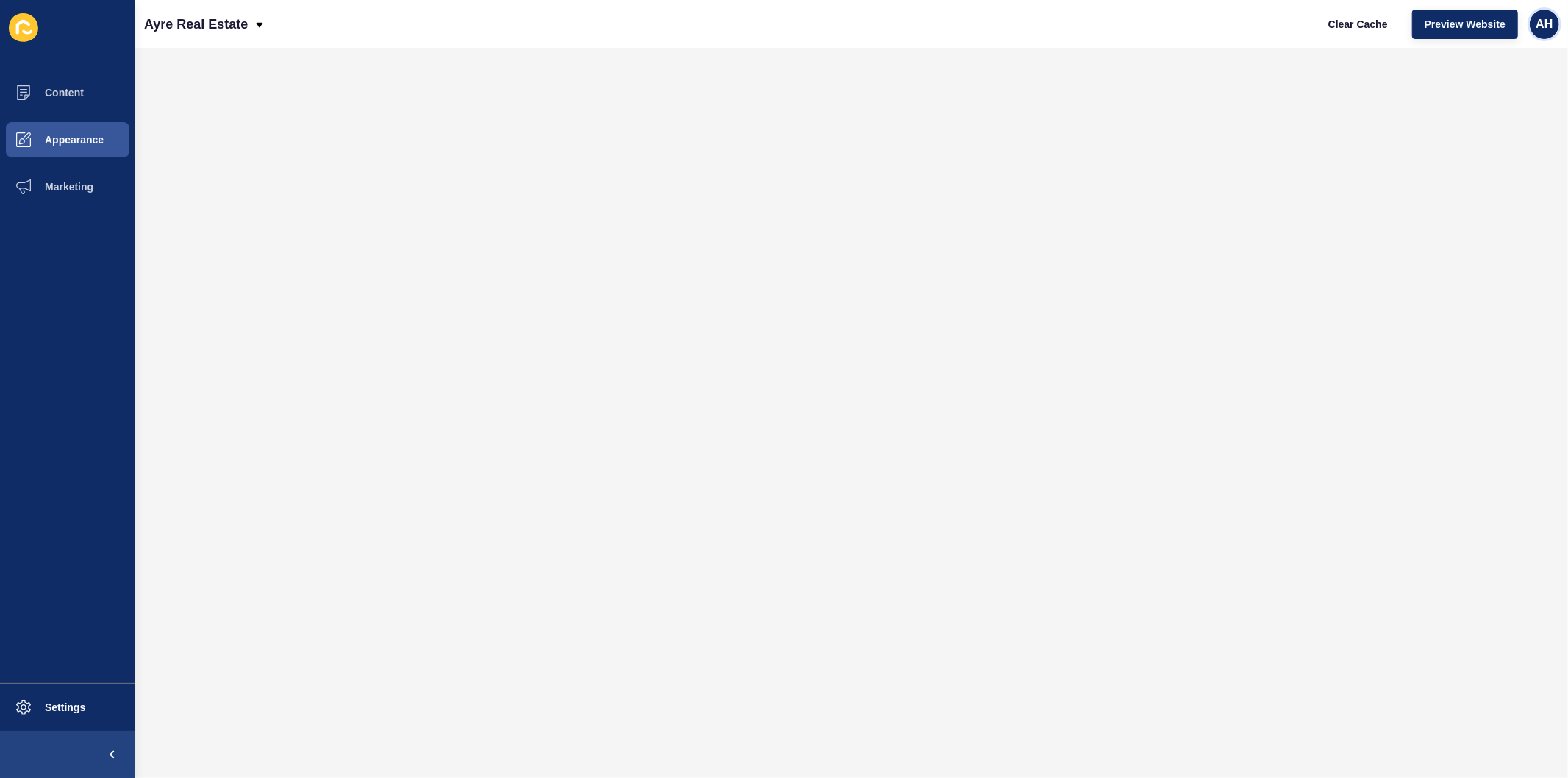
click at [1545, 21] on span "AH" at bounding box center [1544, 24] width 17 height 14
click at [1489, 119] on link "Logout" at bounding box center [1510, 123] width 108 height 32
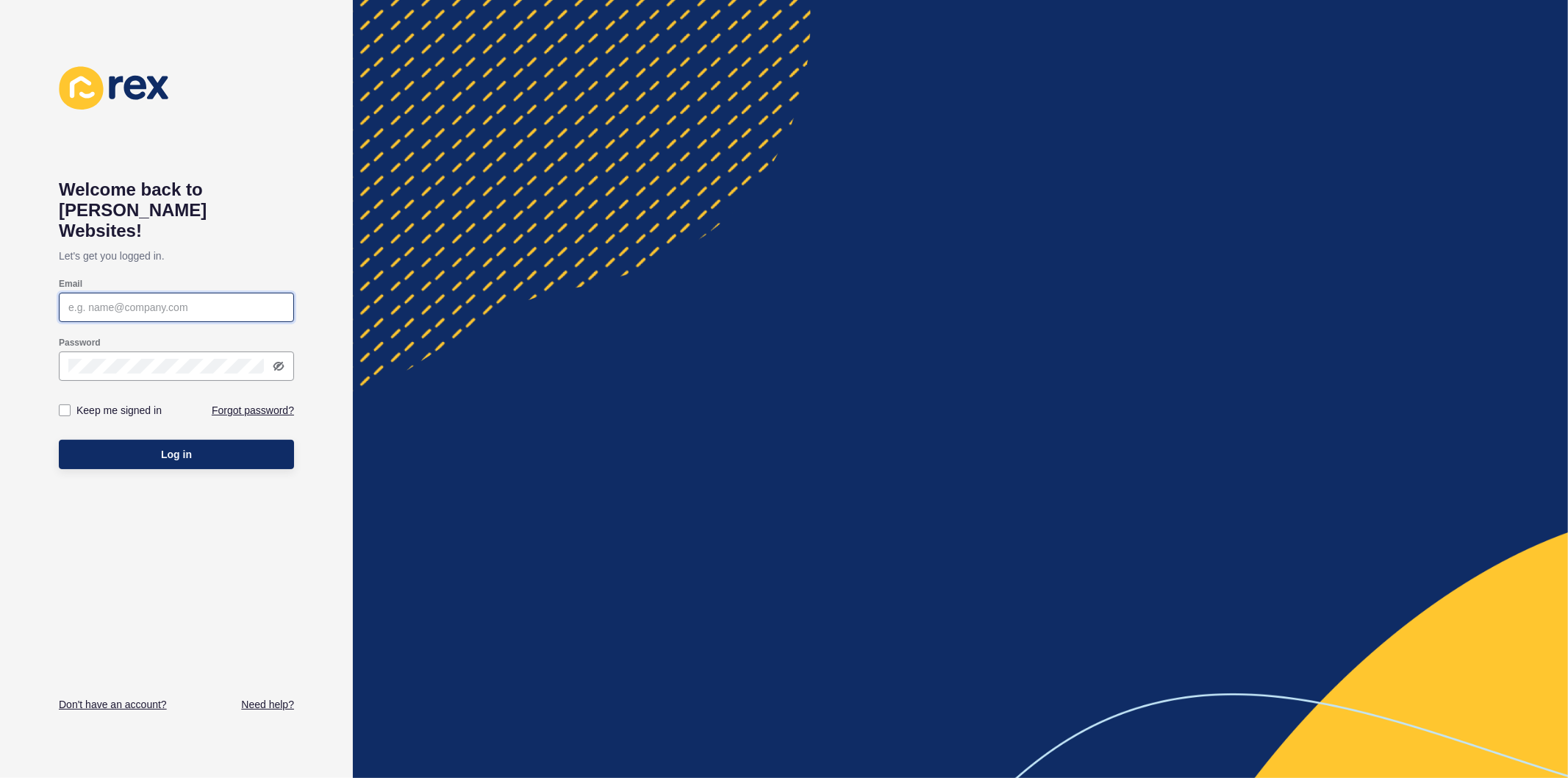
type input "ashley.hilario@rexsoftware.com.au"
click at [66, 405] on label at bounding box center [64, 410] width 12 height 12
click at [66, 406] on input "Keep me signed in" at bounding box center [67, 410] width 10 height 10
checkbox input "true"
click at [104, 441] on button "Log in" at bounding box center [176, 454] width 235 height 30
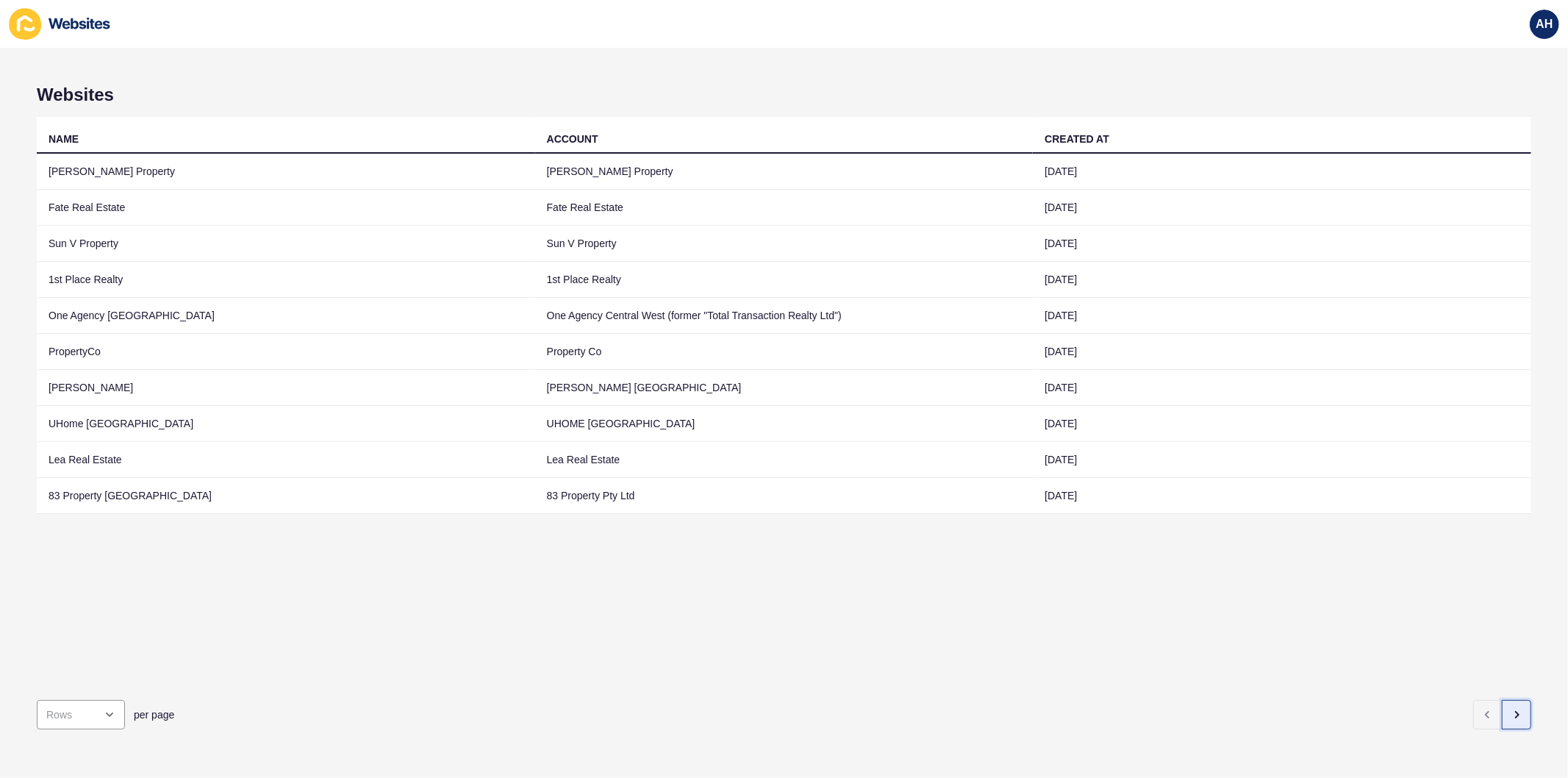
click at [1510, 709] on icon "button" at bounding box center [1516, 714] width 12 height 12
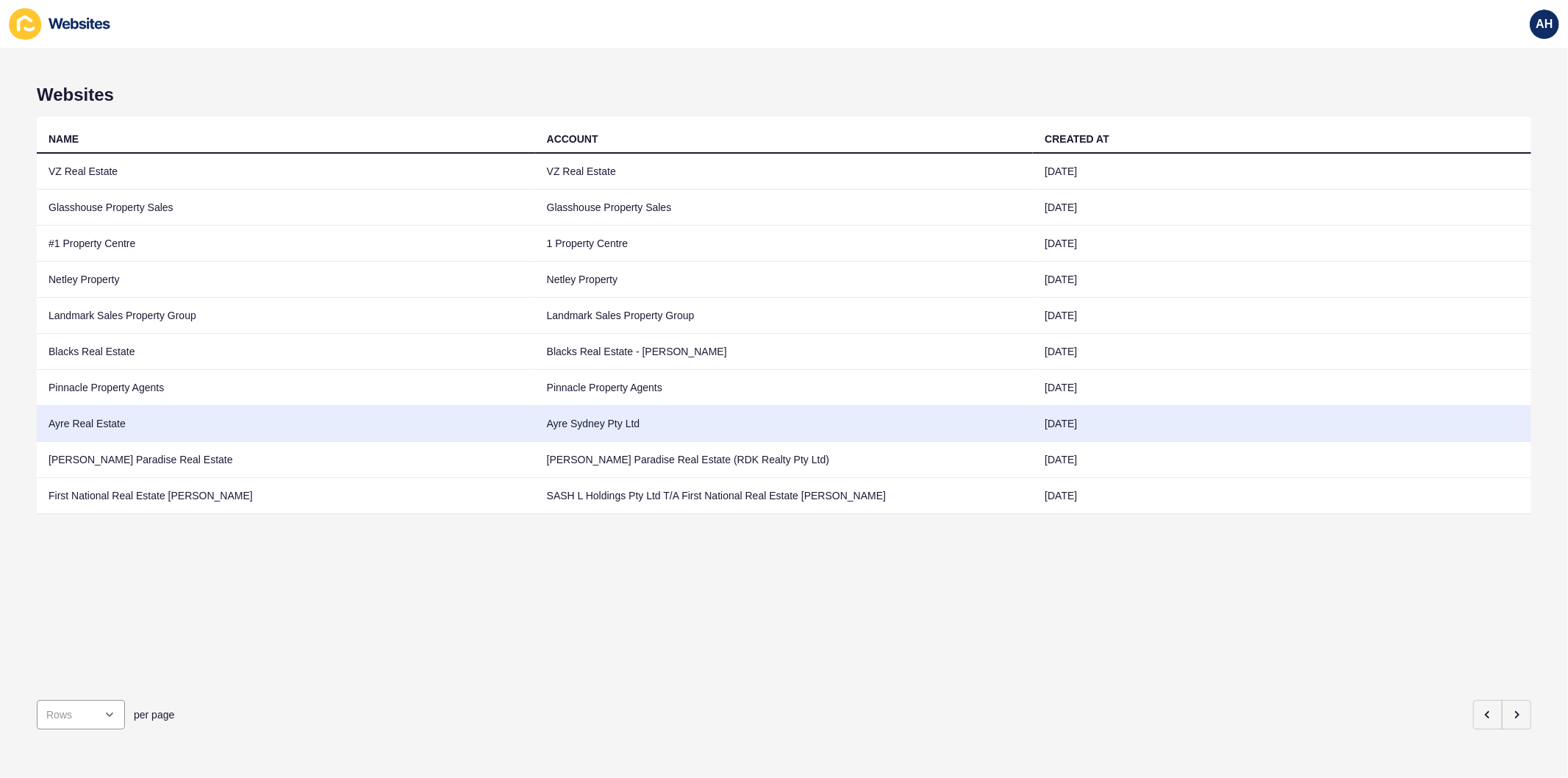
click at [776, 425] on td "Ayre Sydney Pty Ltd" at bounding box center [784, 424] width 498 height 36
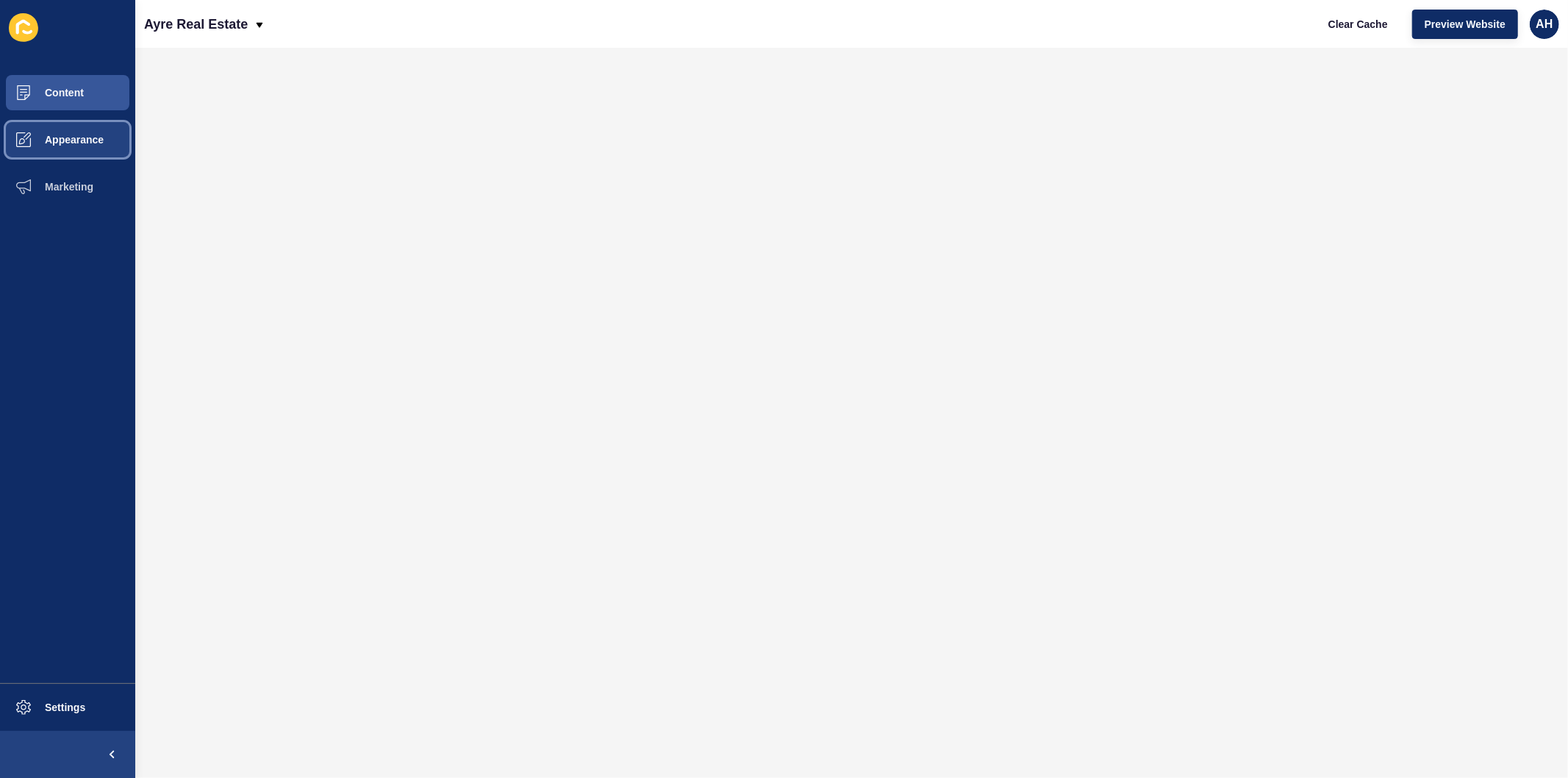
click at [61, 141] on span "Appearance" at bounding box center [50, 139] width 105 height 12
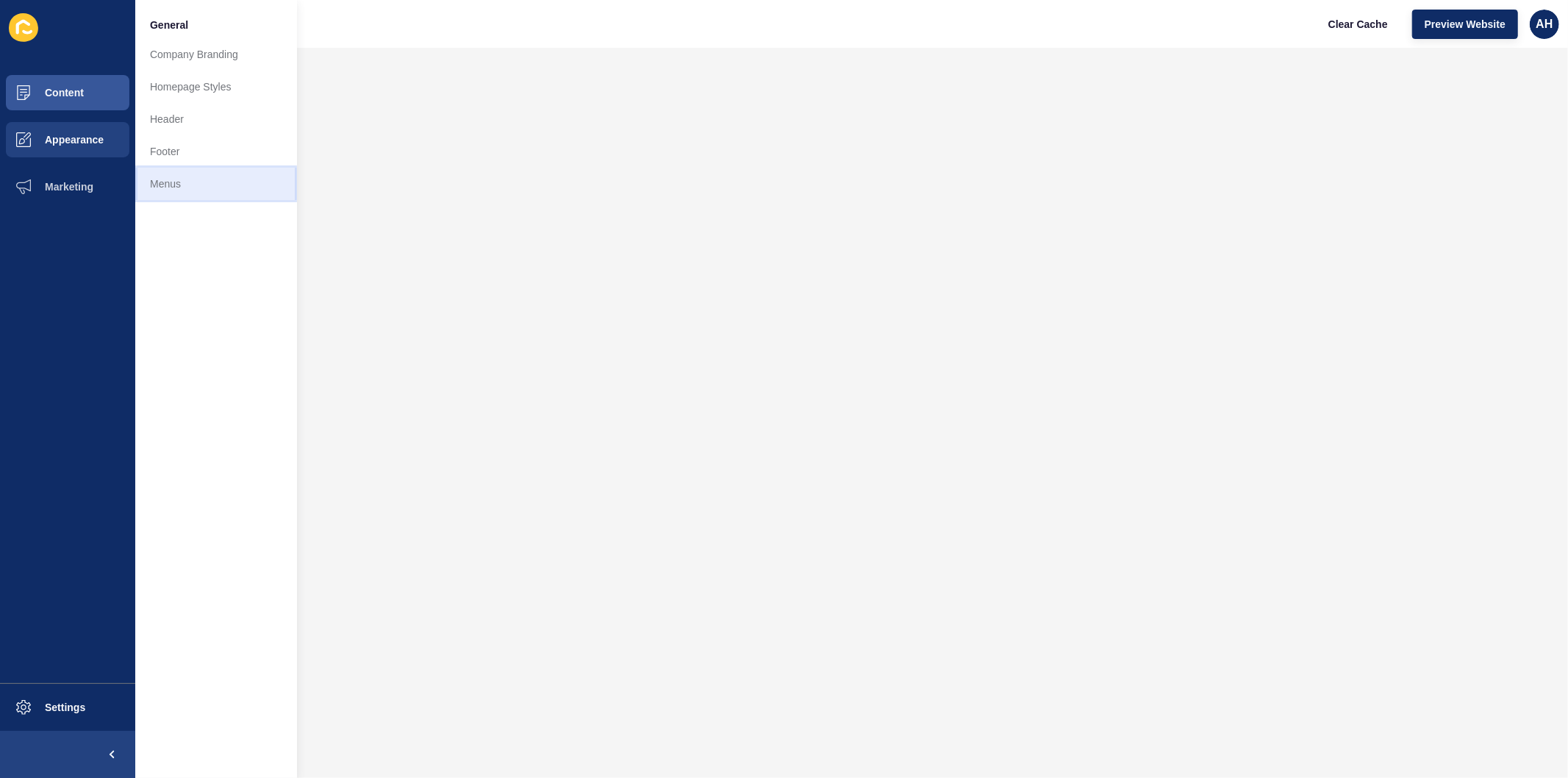
click at [169, 188] on link "Menus" at bounding box center [215, 184] width 161 height 32
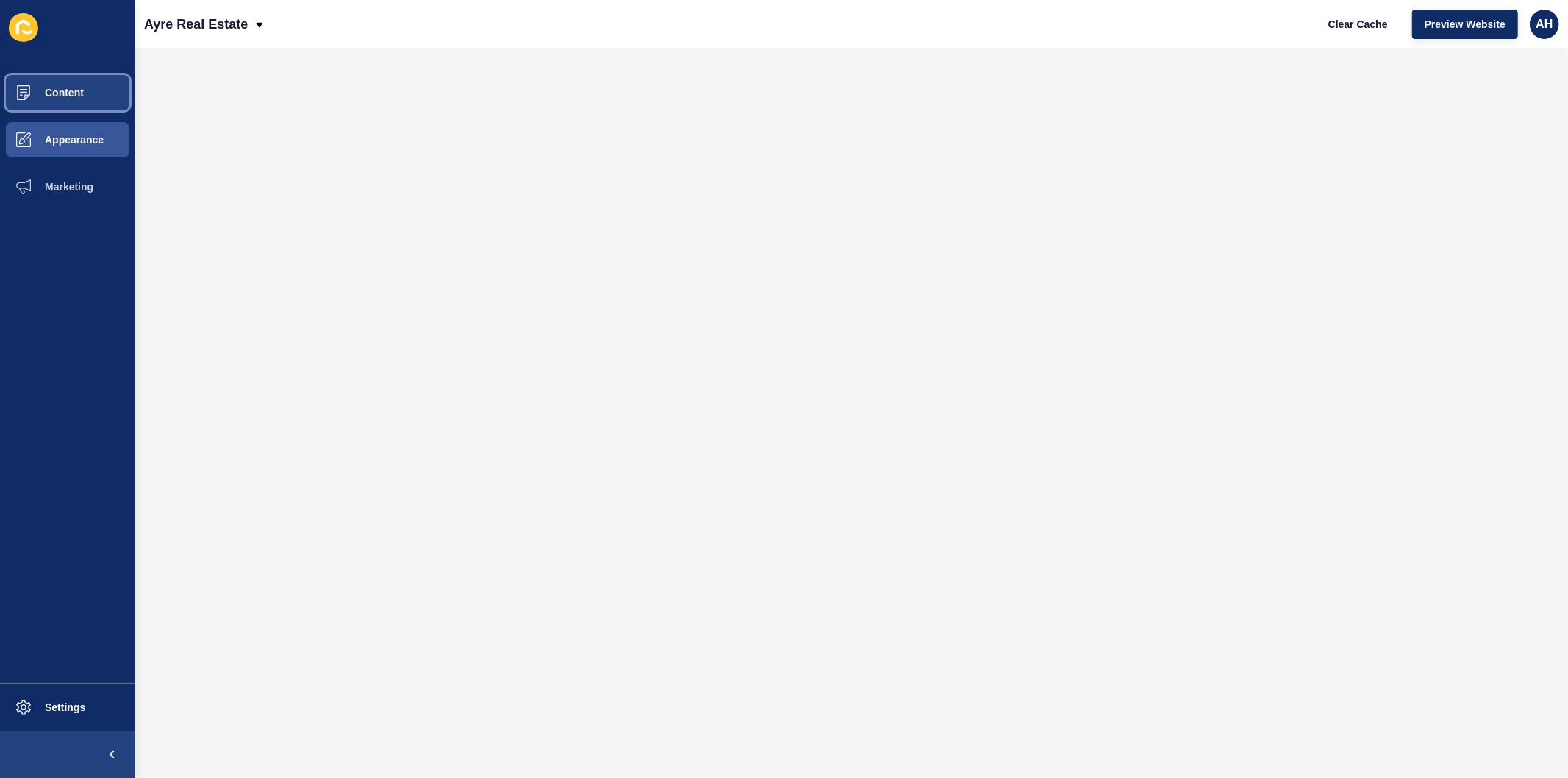
click at [59, 90] on span "Content" at bounding box center [41, 92] width 86 height 12
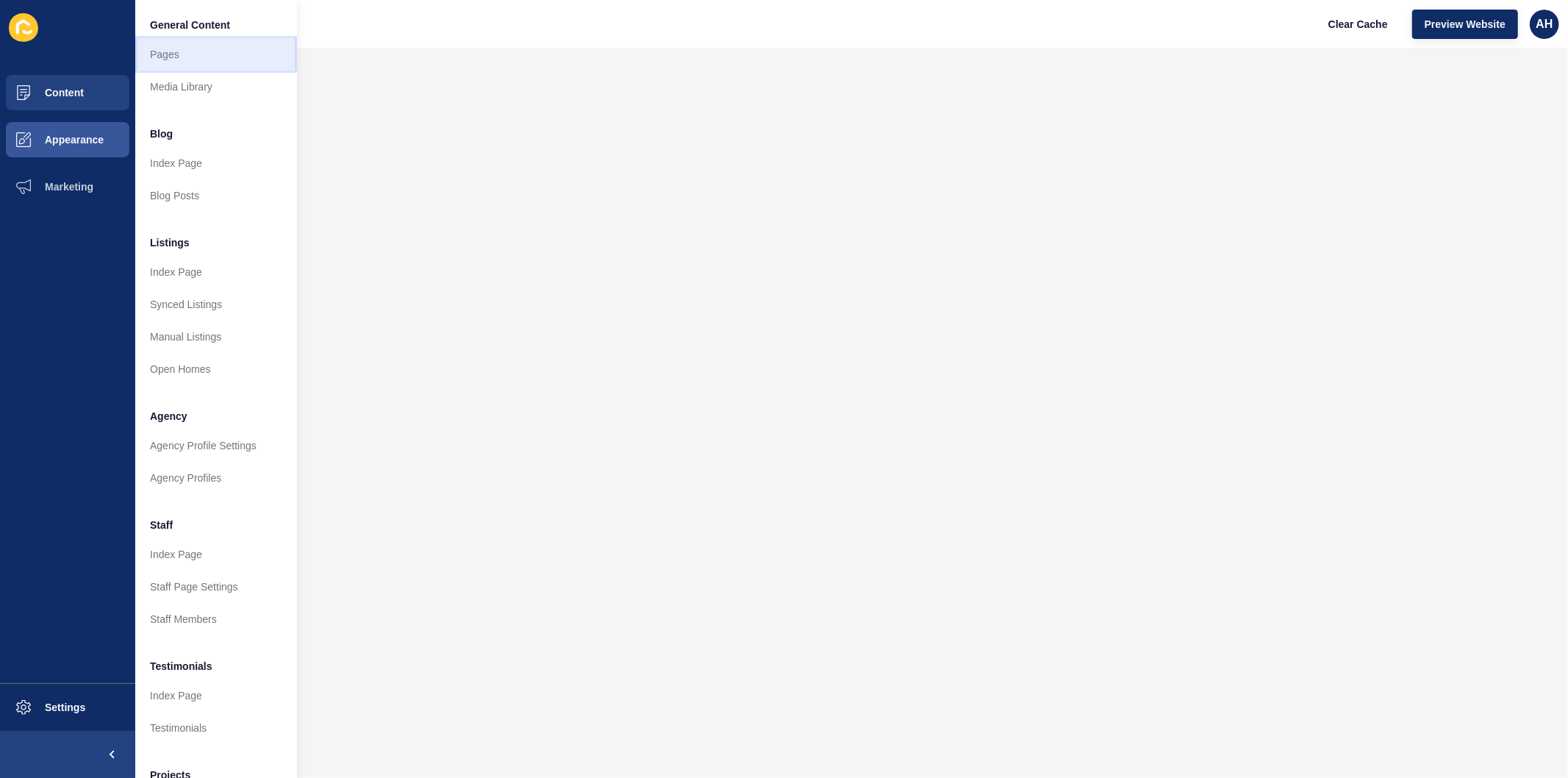
click at [166, 60] on link "Pages" at bounding box center [215, 54] width 161 height 32
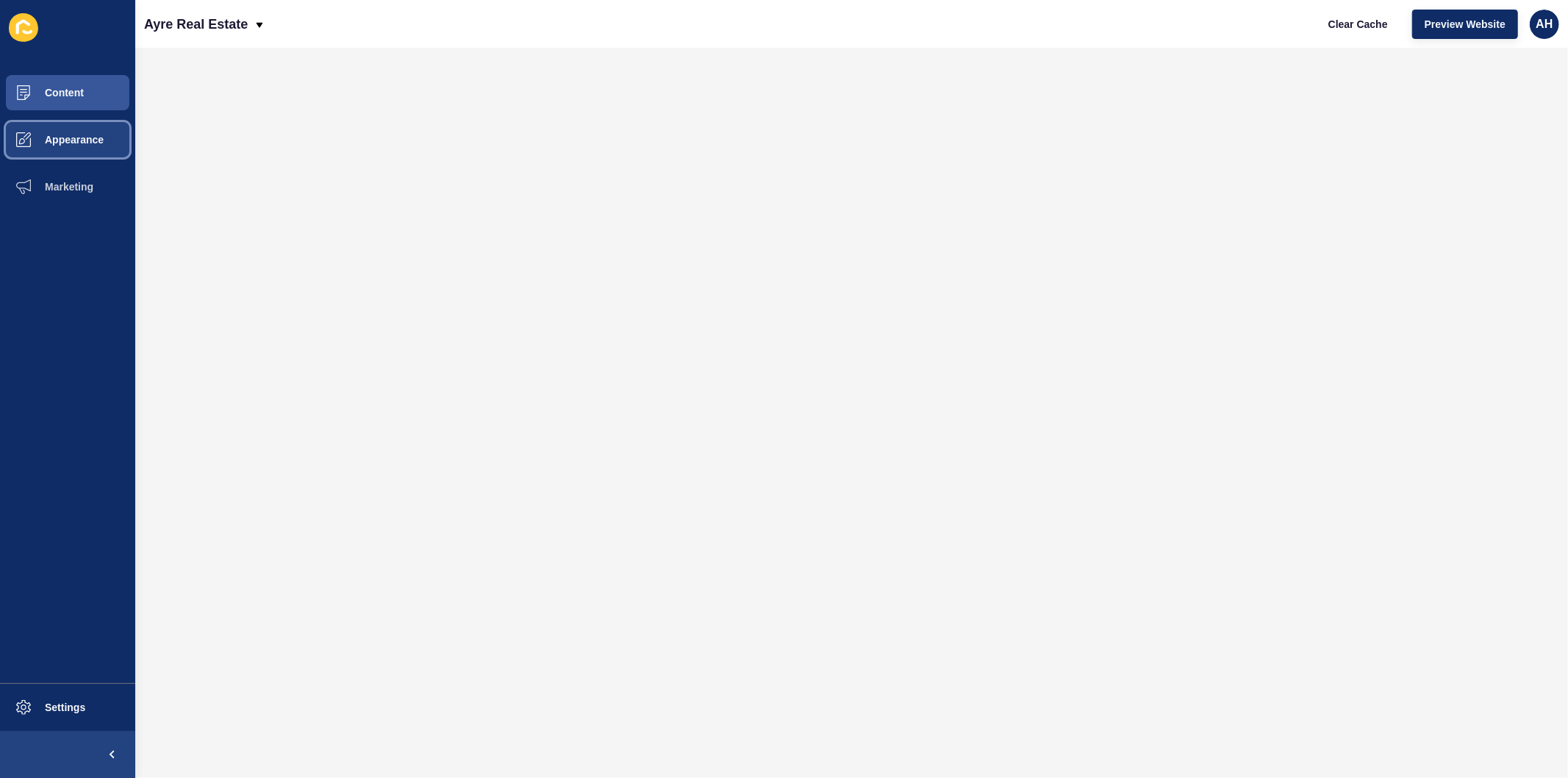
click at [96, 142] on span "Appearance" at bounding box center [50, 139] width 105 height 12
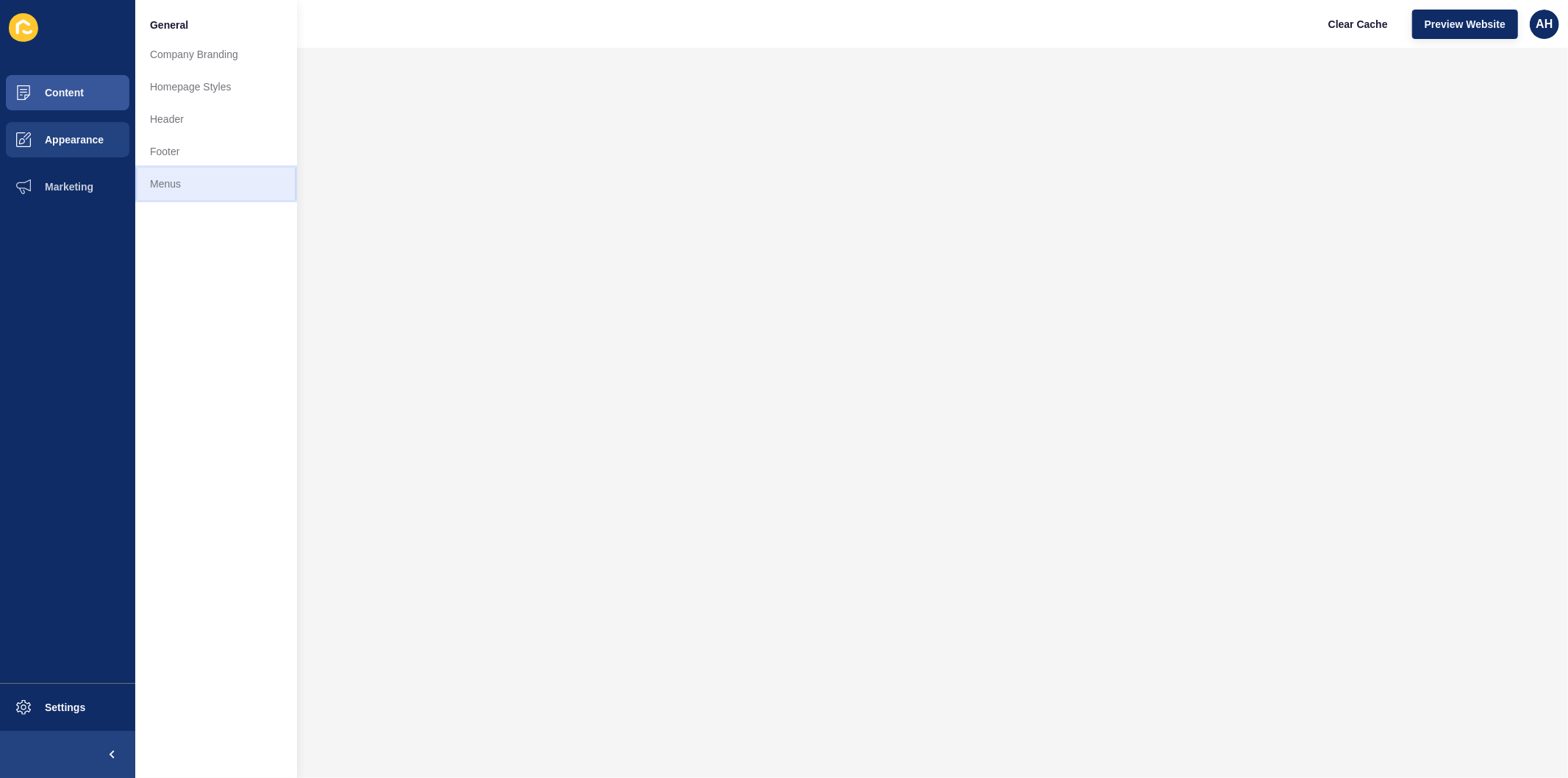
click at [193, 194] on link "Menus" at bounding box center [215, 184] width 161 height 32
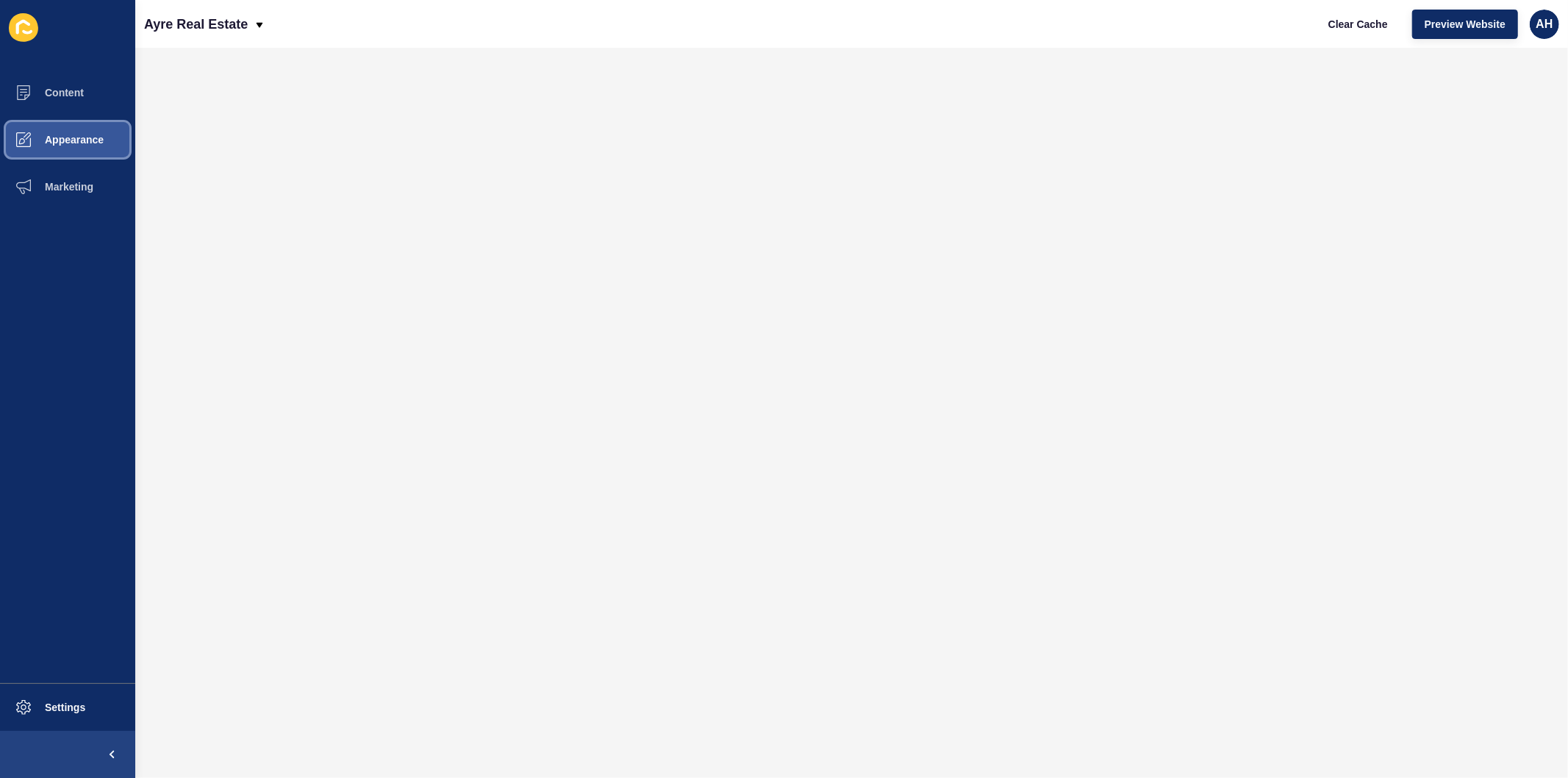
click at [70, 133] on button "Appearance" at bounding box center [68, 140] width 135 height 47
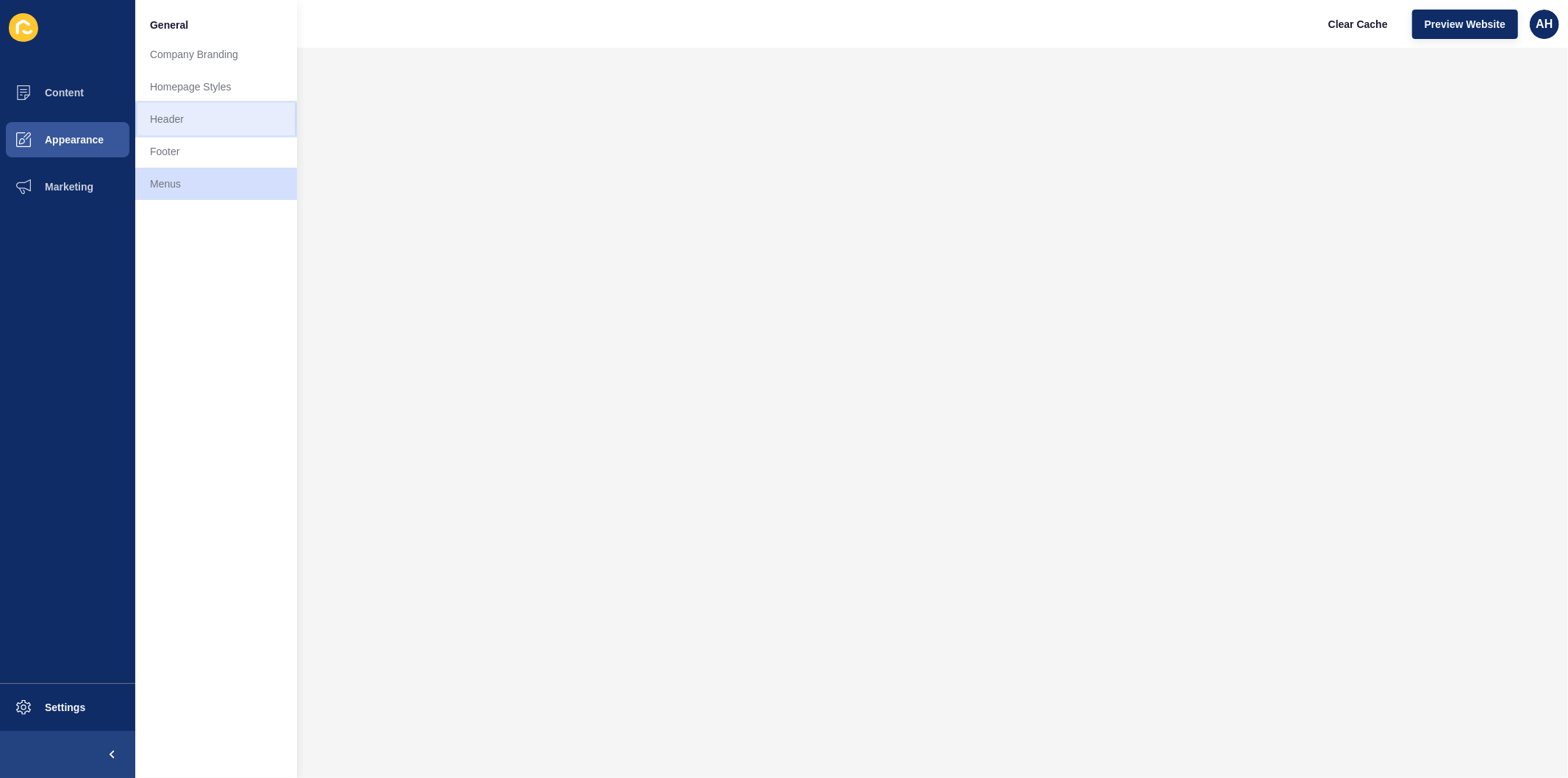
click at [181, 122] on link "Header" at bounding box center [215, 119] width 161 height 32
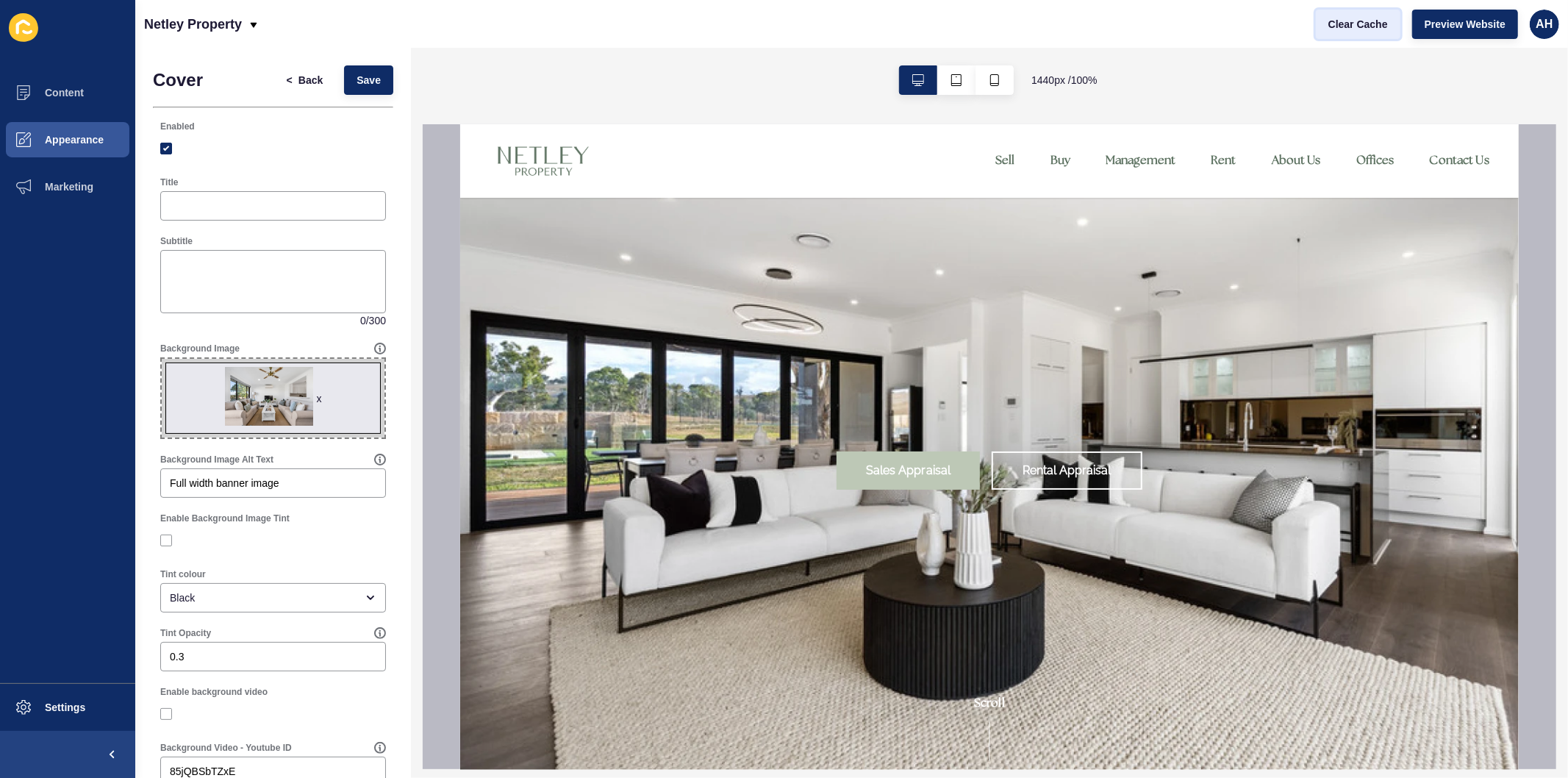
click at [1342, 35] on button "Clear Cache" at bounding box center [1358, 24] width 85 height 30
click at [344, 82] on button "Save" at bounding box center [369, 80] width 50 height 30
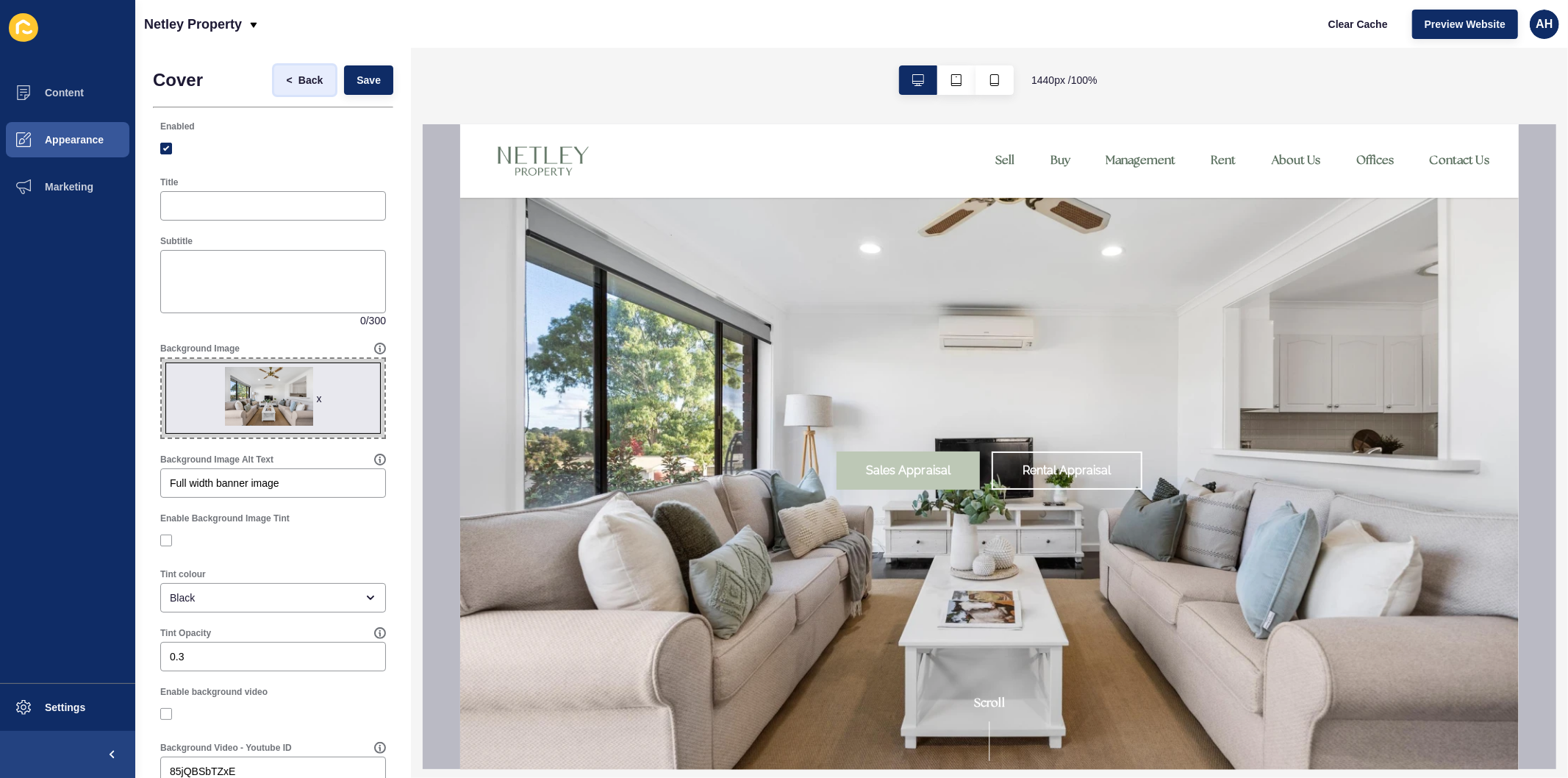
click at [298, 77] on span "Back" at bounding box center [310, 80] width 24 height 14
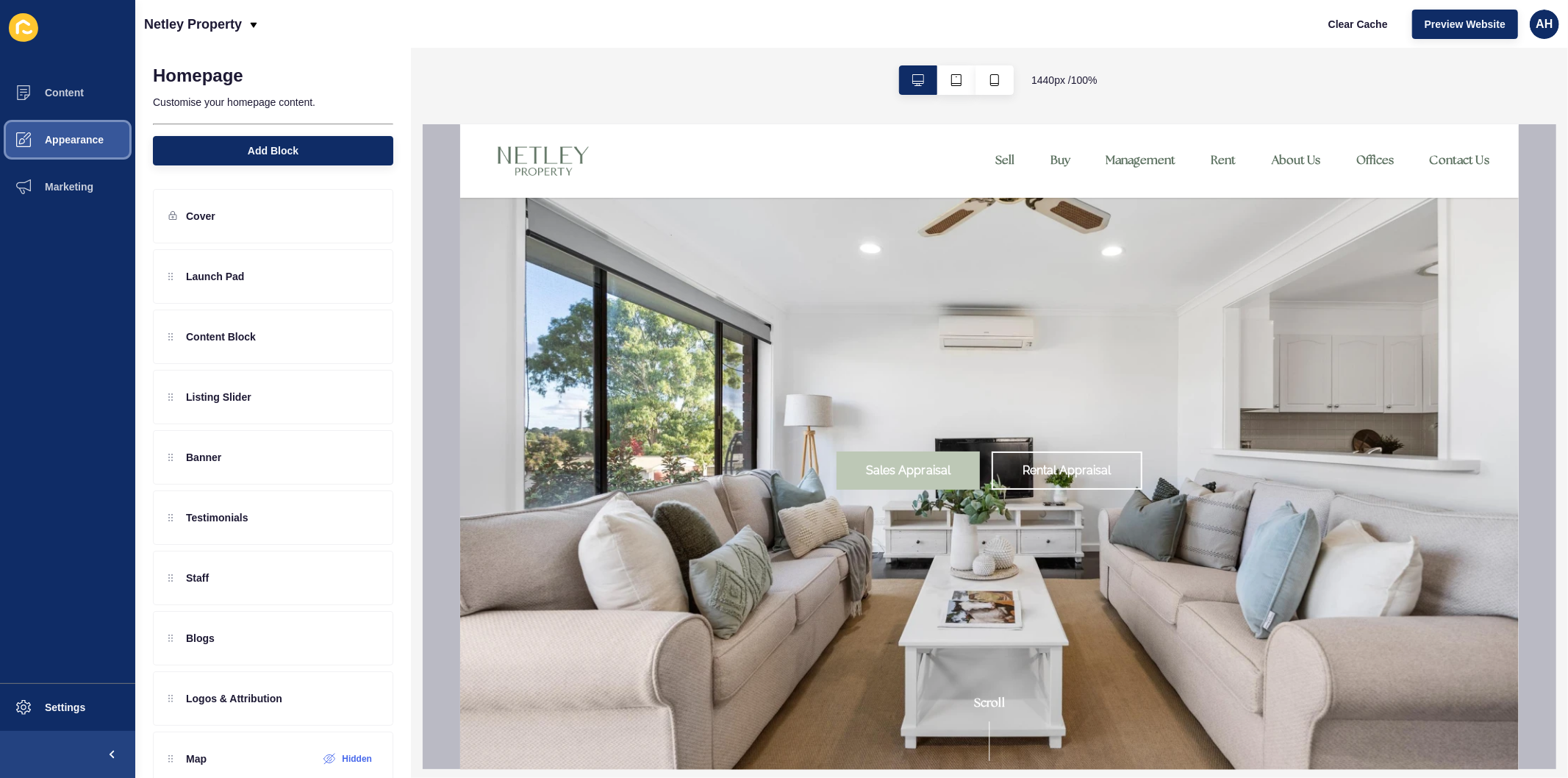
click at [48, 124] on button "Appearance" at bounding box center [68, 140] width 135 height 47
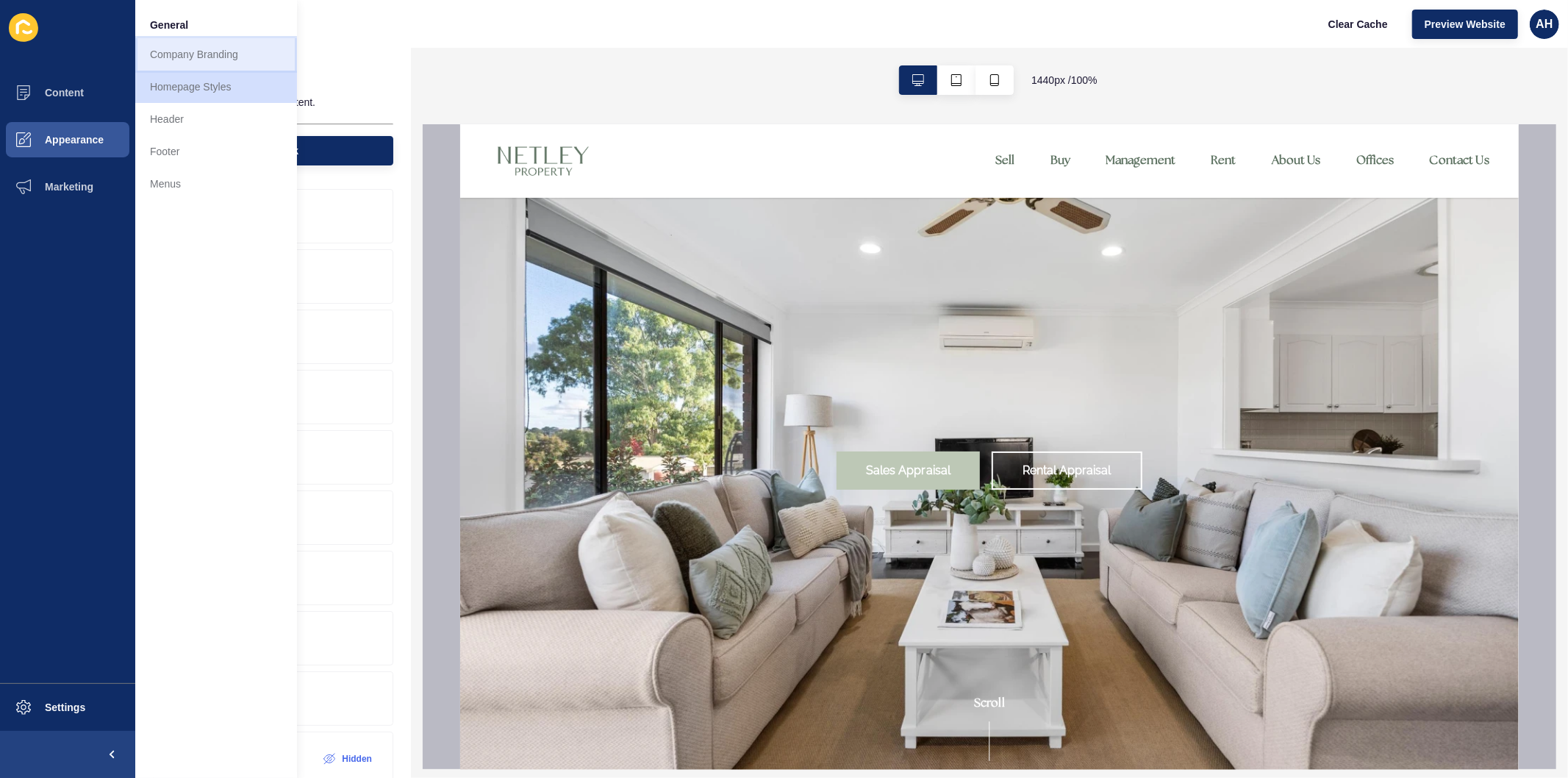
click at [191, 62] on link "Company Branding" at bounding box center [215, 54] width 161 height 32
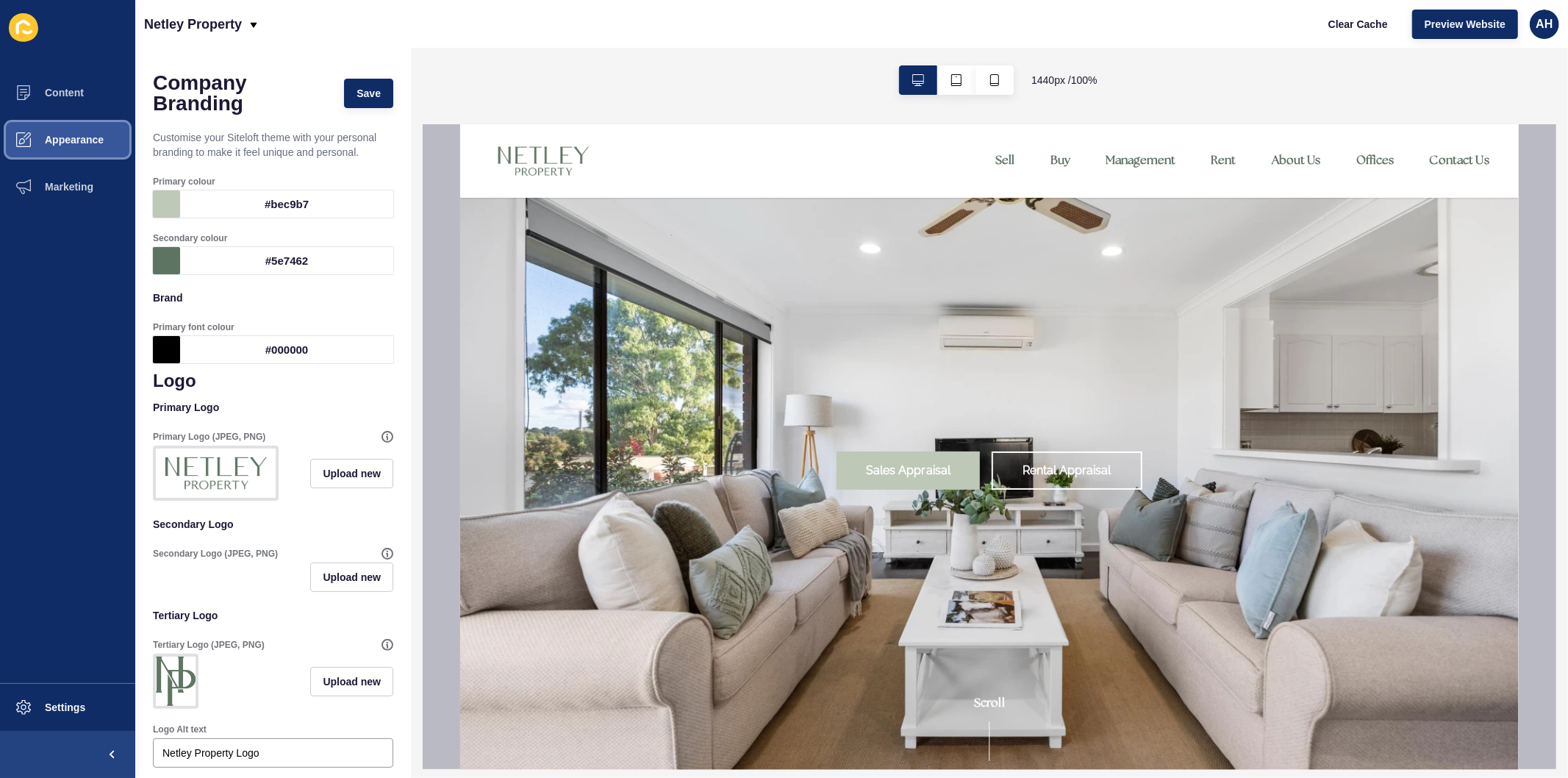
click at [83, 151] on button "Appearance" at bounding box center [68, 140] width 135 height 47
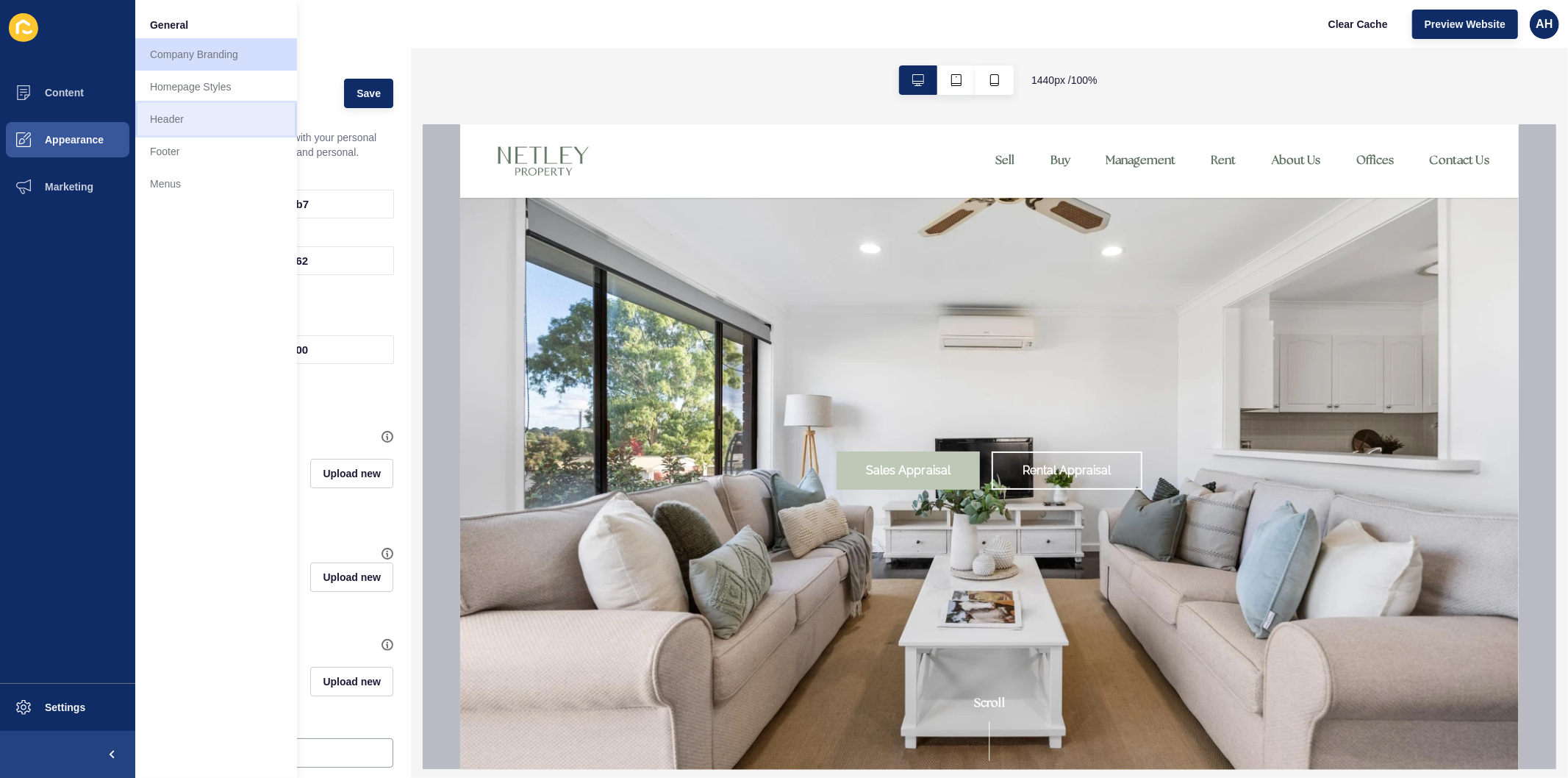
click at [185, 112] on link "Header" at bounding box center [215, 119] width 161 height 32
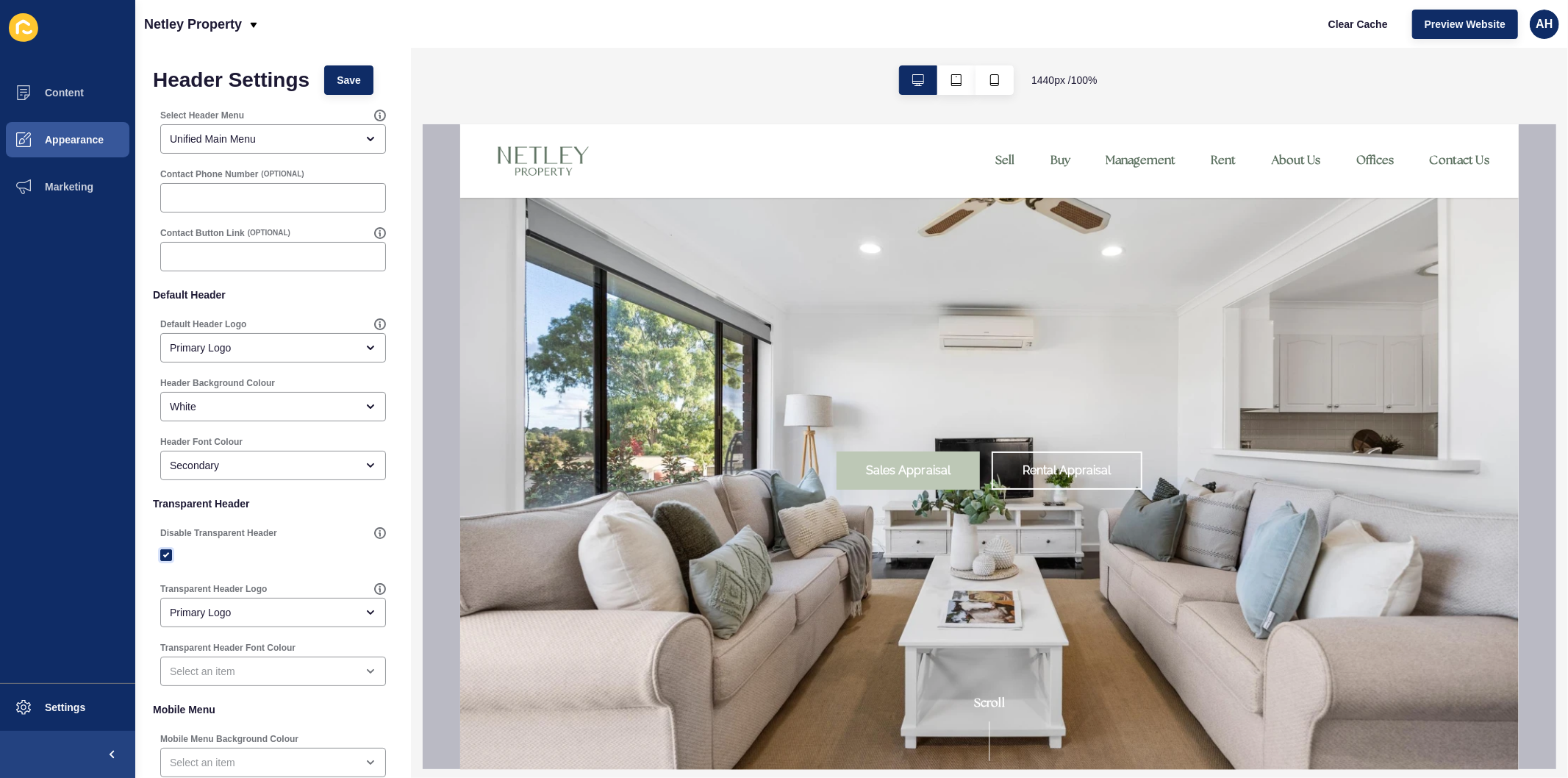
click at [166, 552] on label at bounding box center [166, 554] width 12 height 12
click at [166, 552] on input "Disable Transparent Header" at bounding box center [168, 555] width 10 height 10
click at [335, 96] on form "Header Settings Save Select Header Menu Unified Main Menu Contact Phone Number …" at bounding box center [273, 454] width 241 height 778
click at [337, 86] on span "Save" at bounding box center [349, 80] width 24 height 14
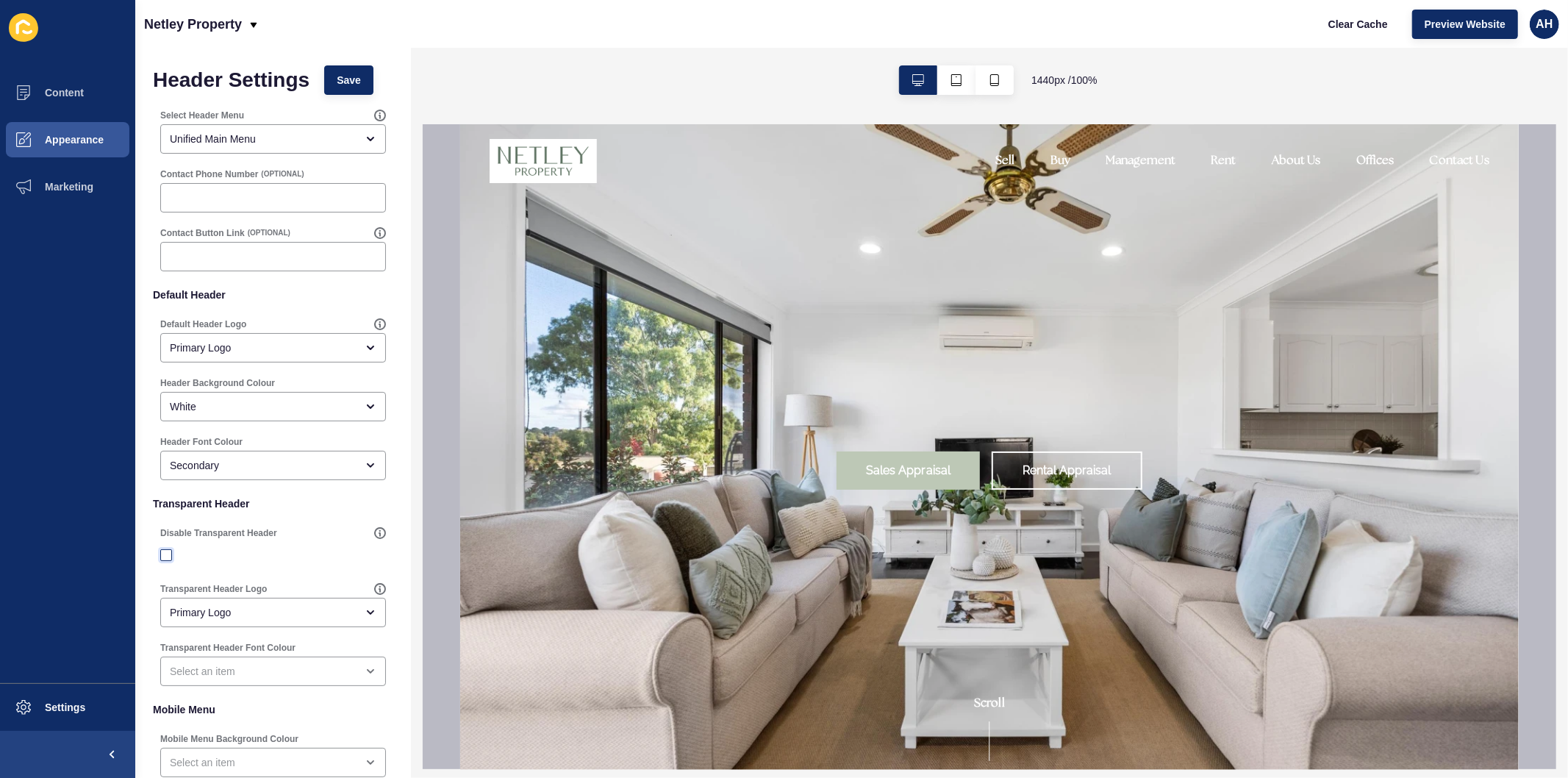
click at [161, 549] on label at bounding box center [166, 554] width 12 height 12
click at [163, 551] on input "Disable Transparent Header" at bounding box center [168, 555] width 10 height 10
checkbox input "true"
click at [349, 79] on span "Save" at bounding box center [349, 80] width 24 height 14
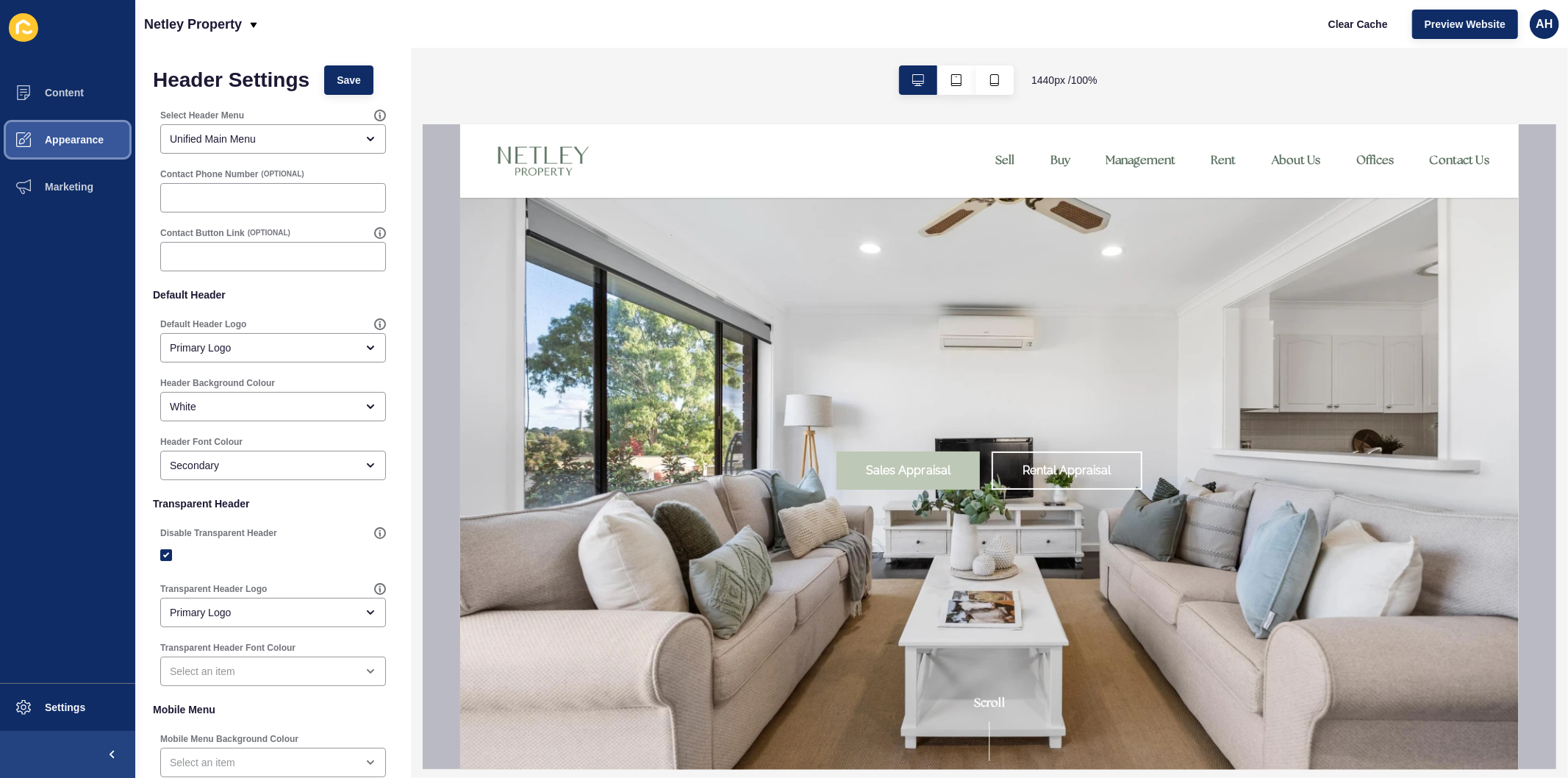
click at [62, 142] on span "Appearance" at bounding box center [50, 139] width 105 height 12
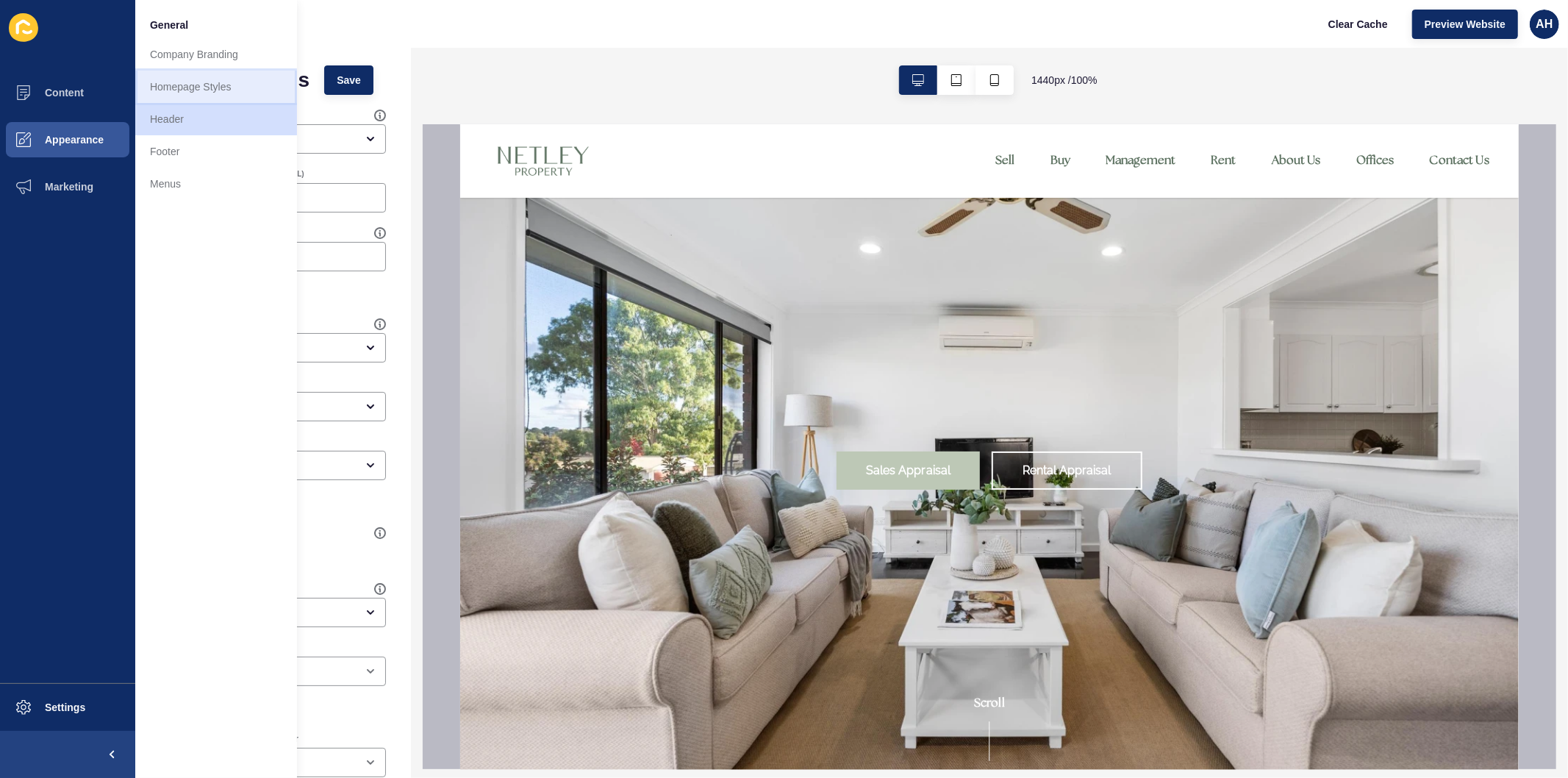
click at [217, 78] on link "Homepage Styles" at bounding box center [215, 87] width 161 height 32
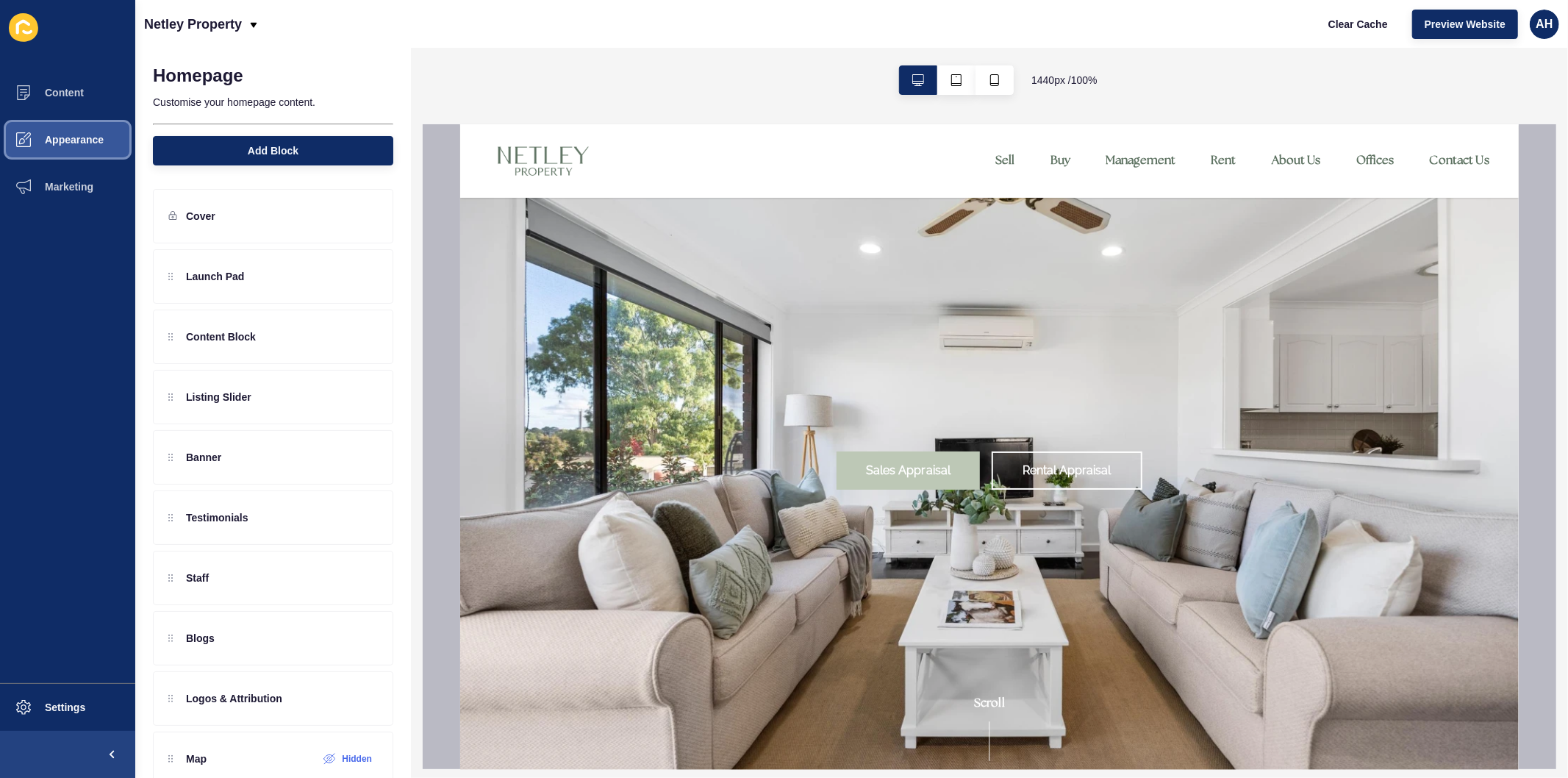
click at [86, 129] on button "Appearance" at bounding box center [68, 140] width 135 height 47
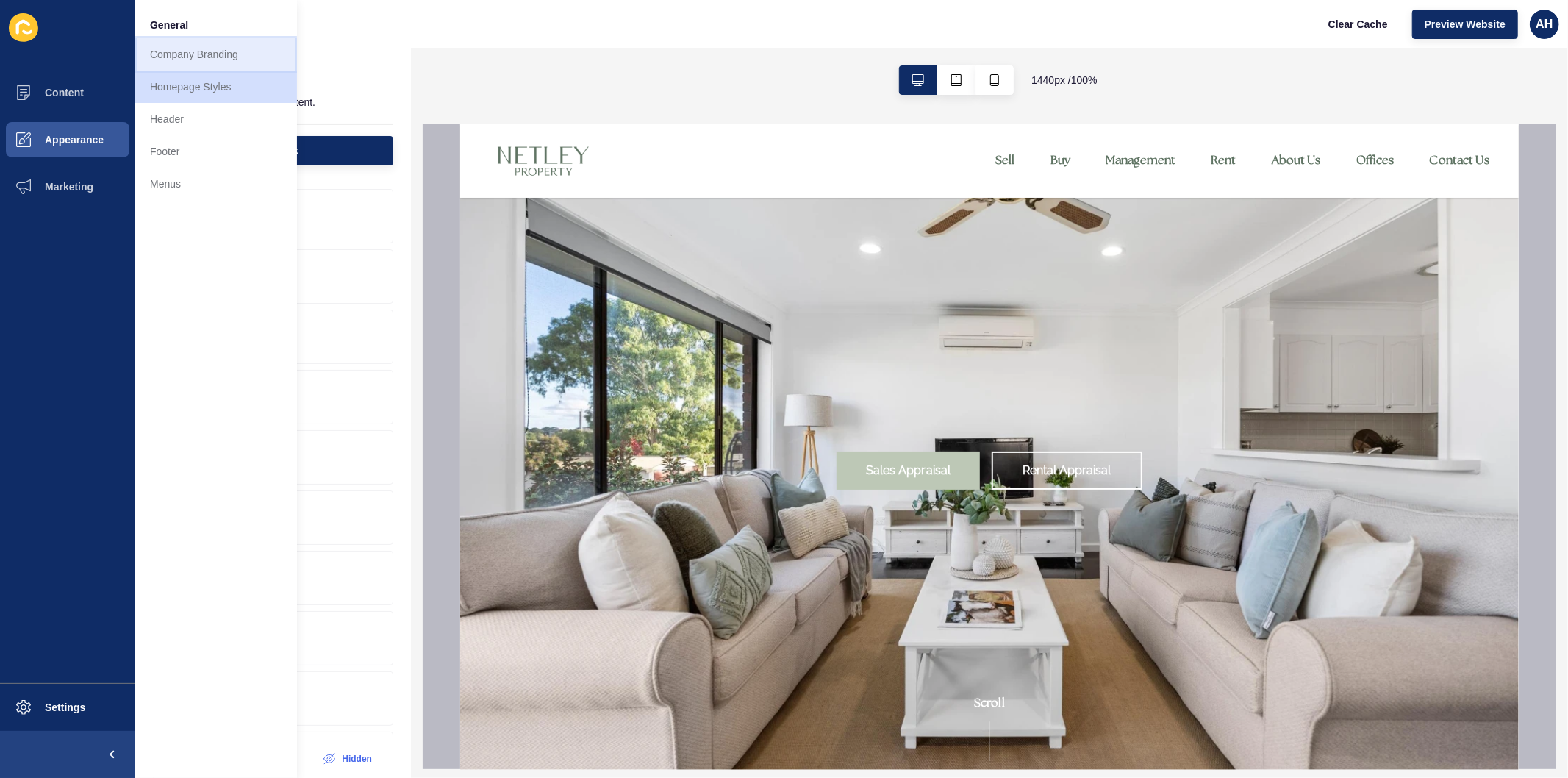
click at [179, 63] on link "Company Branding" at bounding box center [215, 54] width 161 height 32
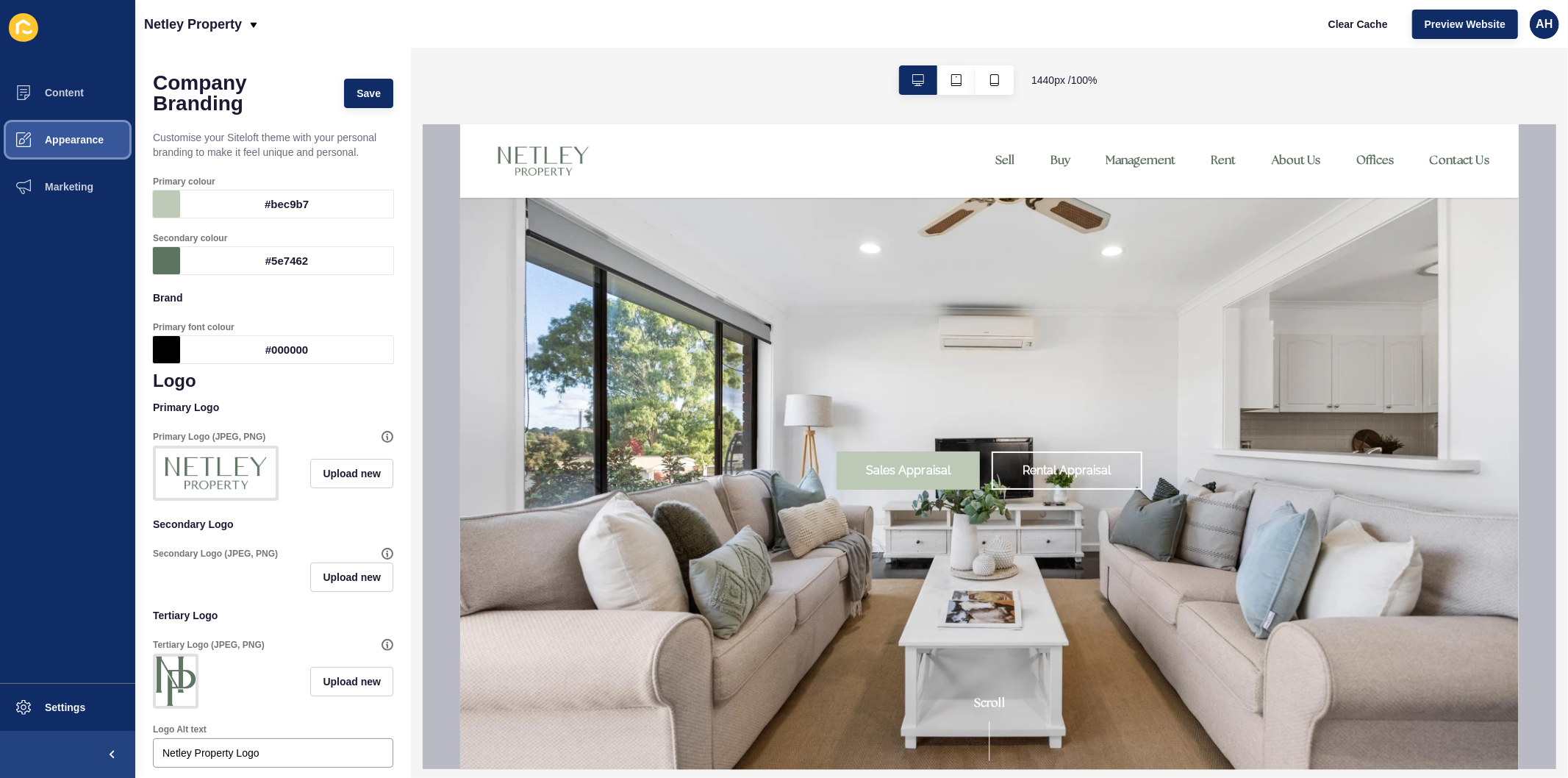
click at [52, 135] on span "Appearance" at bounding box center [50, 139] width 105 height 12
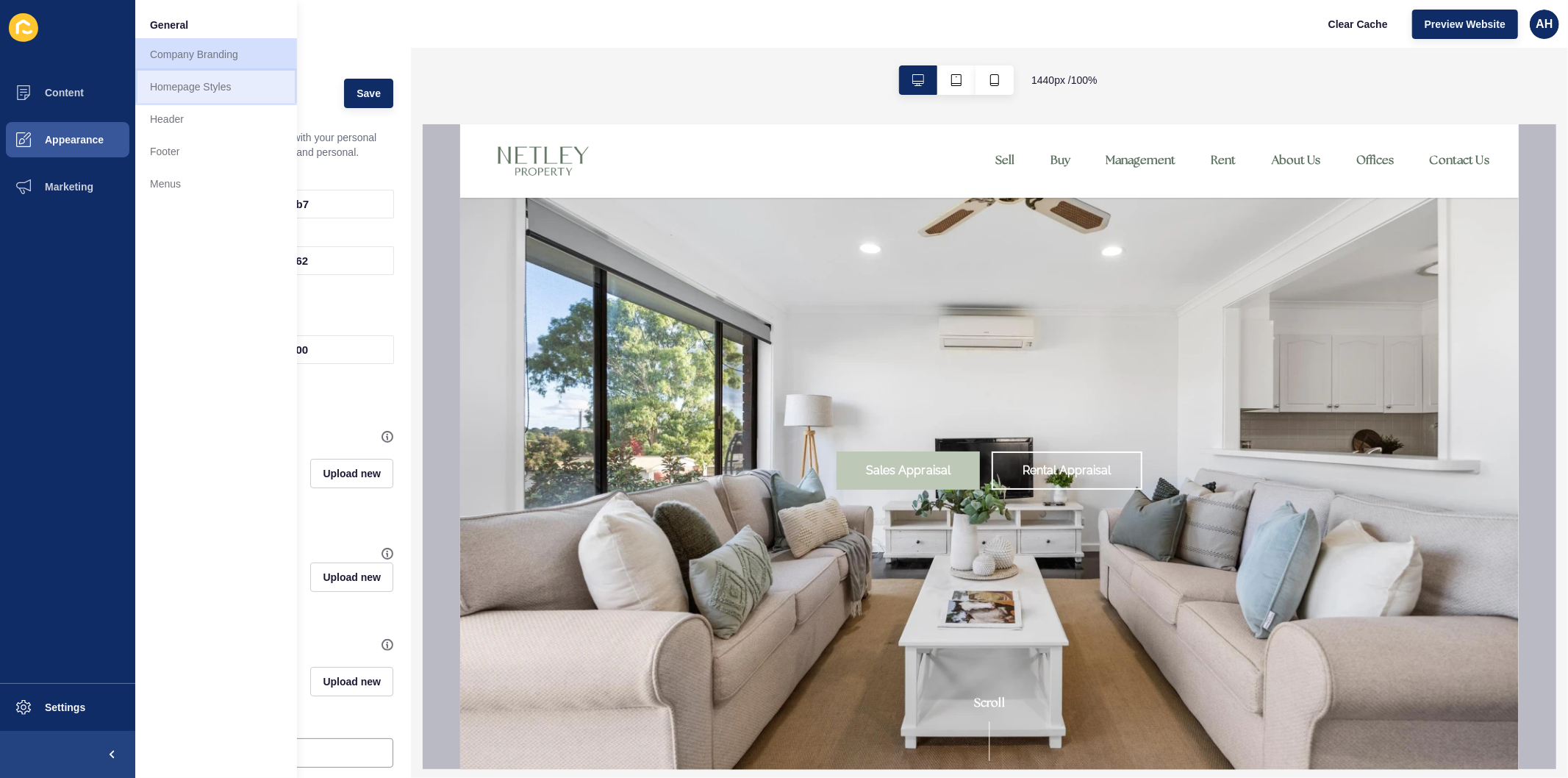
click at [175, 82] on link "Homepage Styles" at bounding box center [215, 87] width 161 height 32
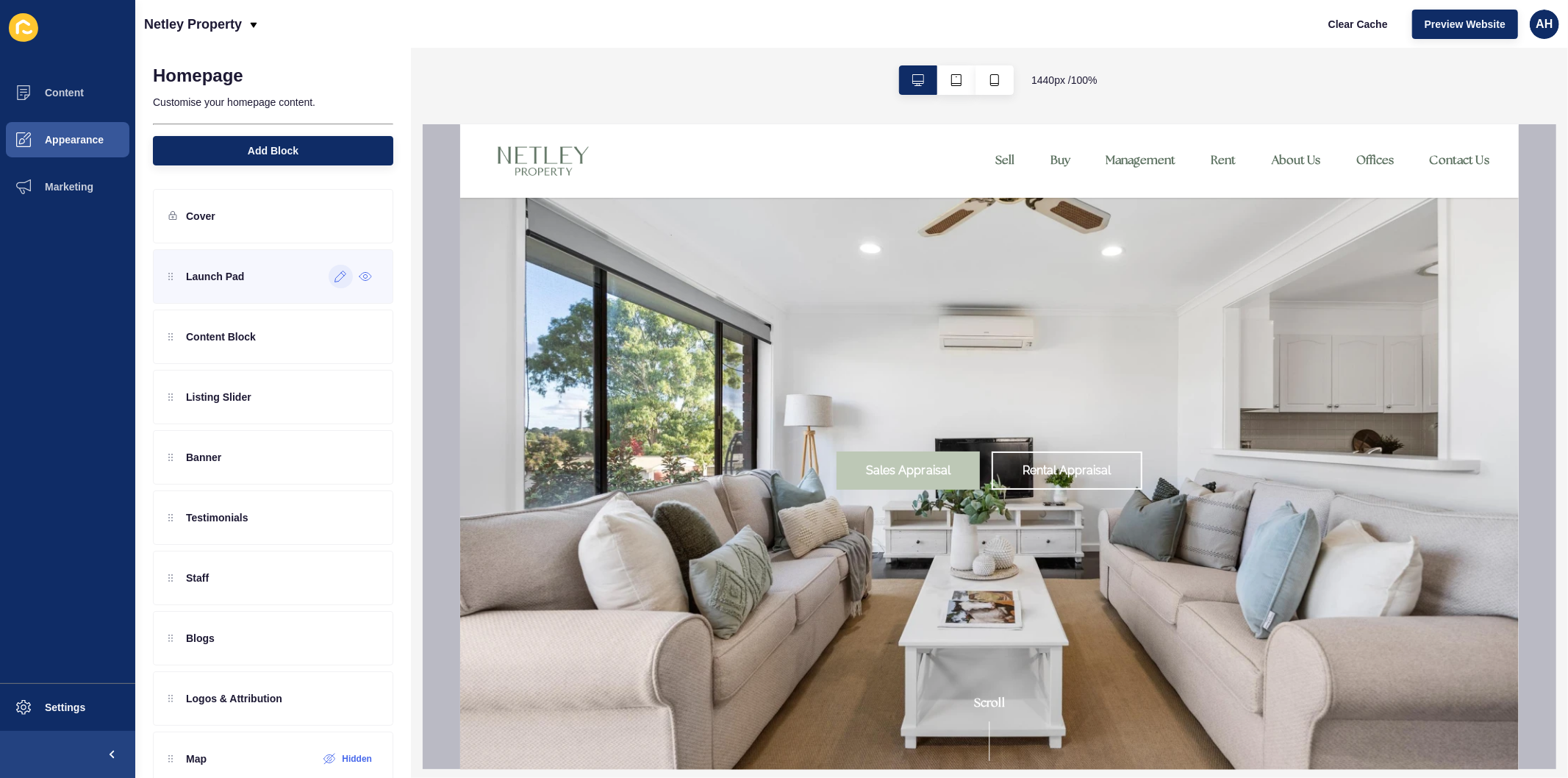
click at [334, 277] on icon at bounding box center [341, 276] width 13 height 12
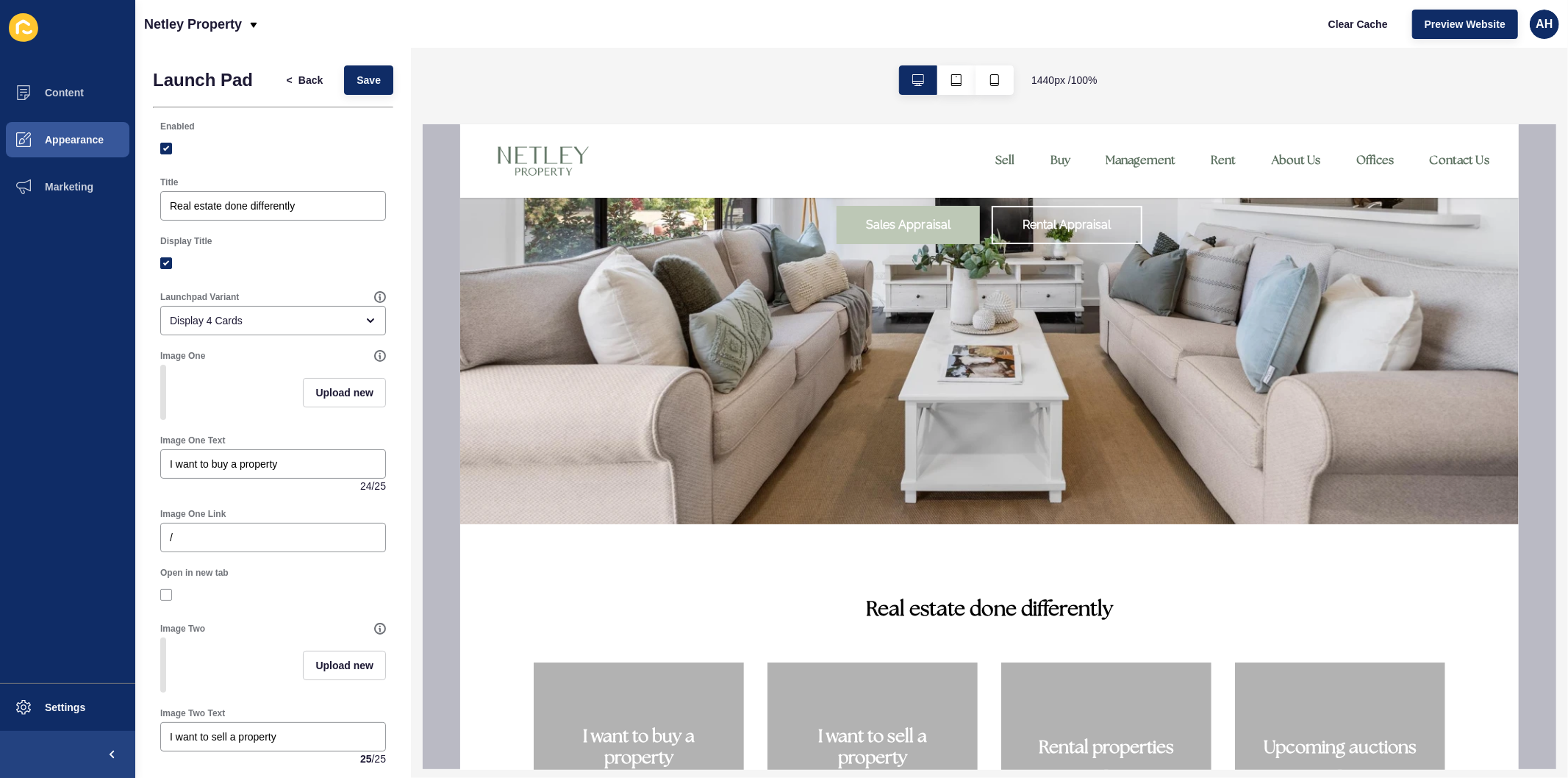
scroll to position [245, 0]
click at [209, 206] on input "Real estate done differently" at bounding box center [272, 206] width 206 height 14
click at [160, 261] on label at bounding box center [166, 262] width 12 height 12
click at [163, 261] on input "Display Title" at bounding box center [168, 263] width 10 height 10
checkbox input "false"
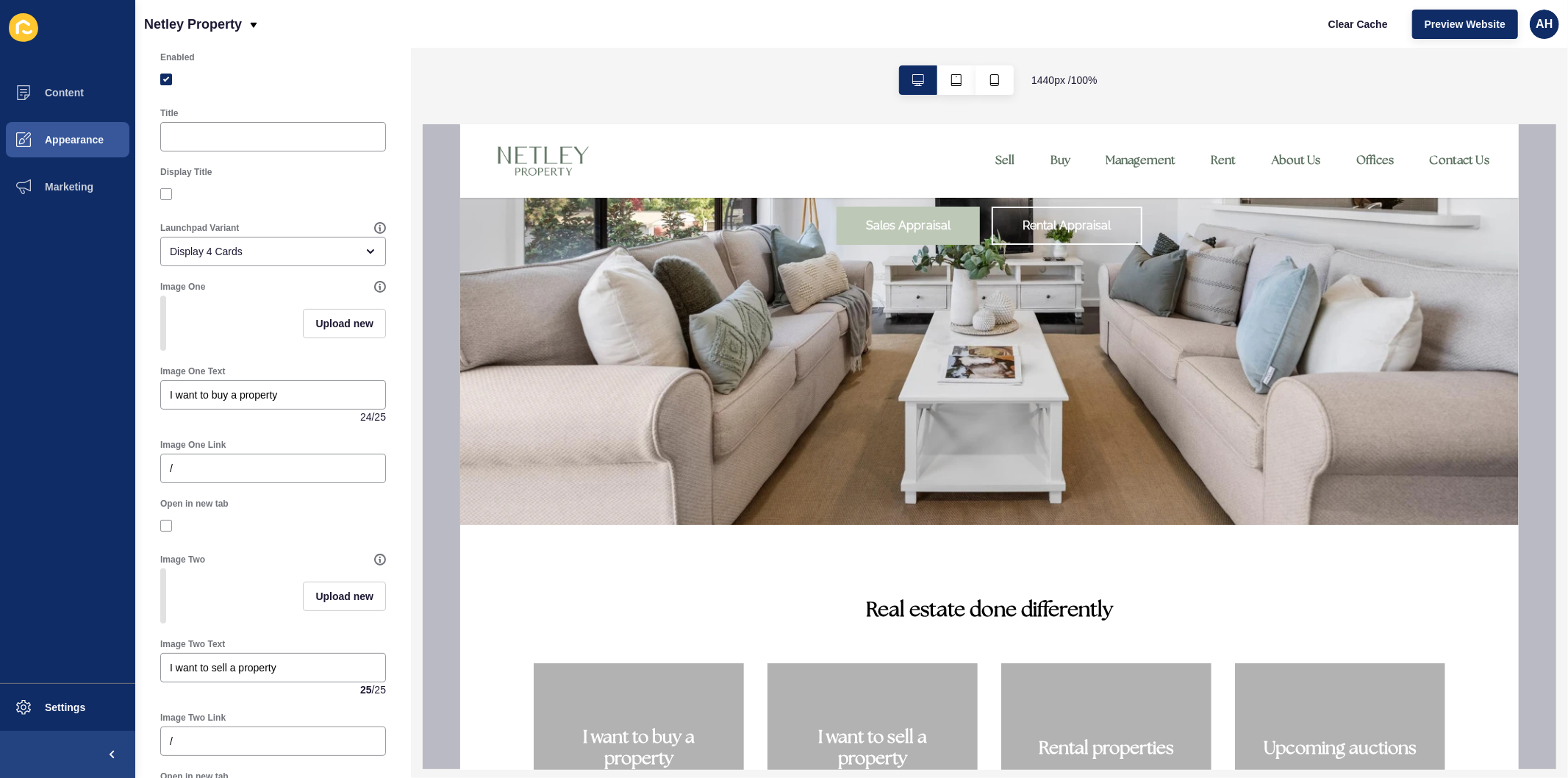
scroll to position [163, 0]
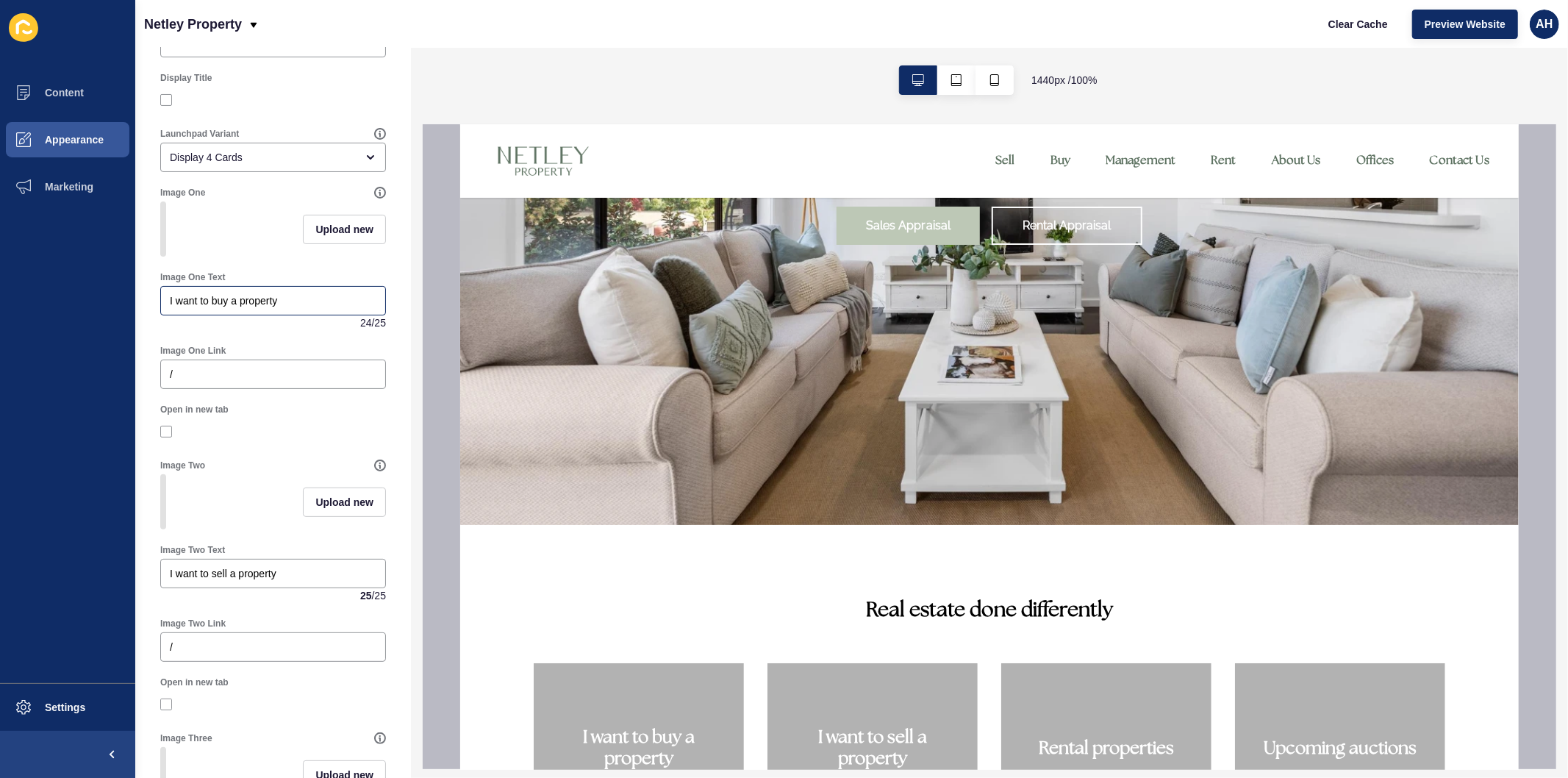
click at [269, 316] on div "I want to buy a property" at bounding box center [273, 300] width 225 height 30
type input "Buying"
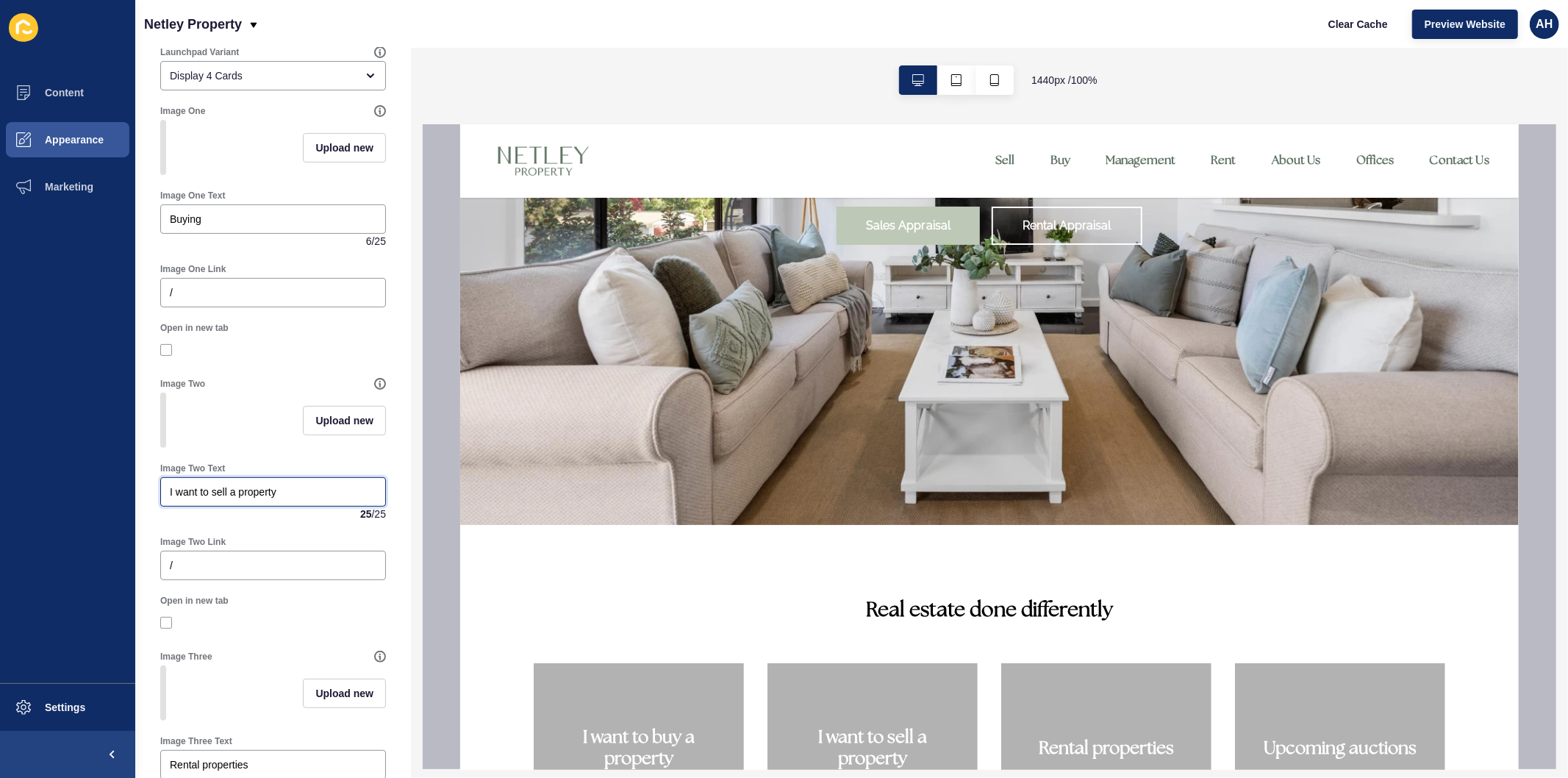
click at [268, 499] on input "I want to sell a property" at bounding box center [272, 491] width 206 height 14
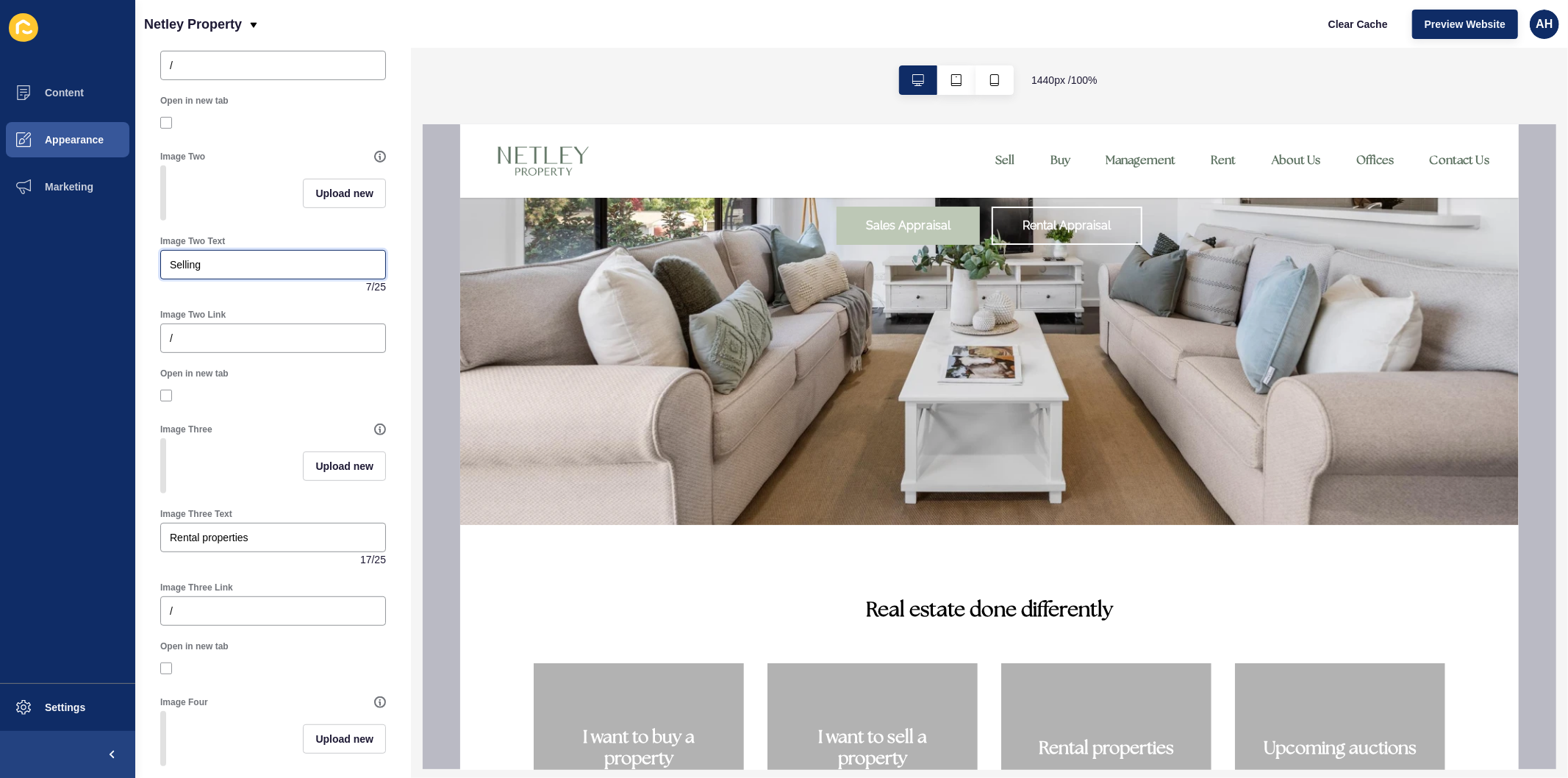
scroll to position [490, 0]
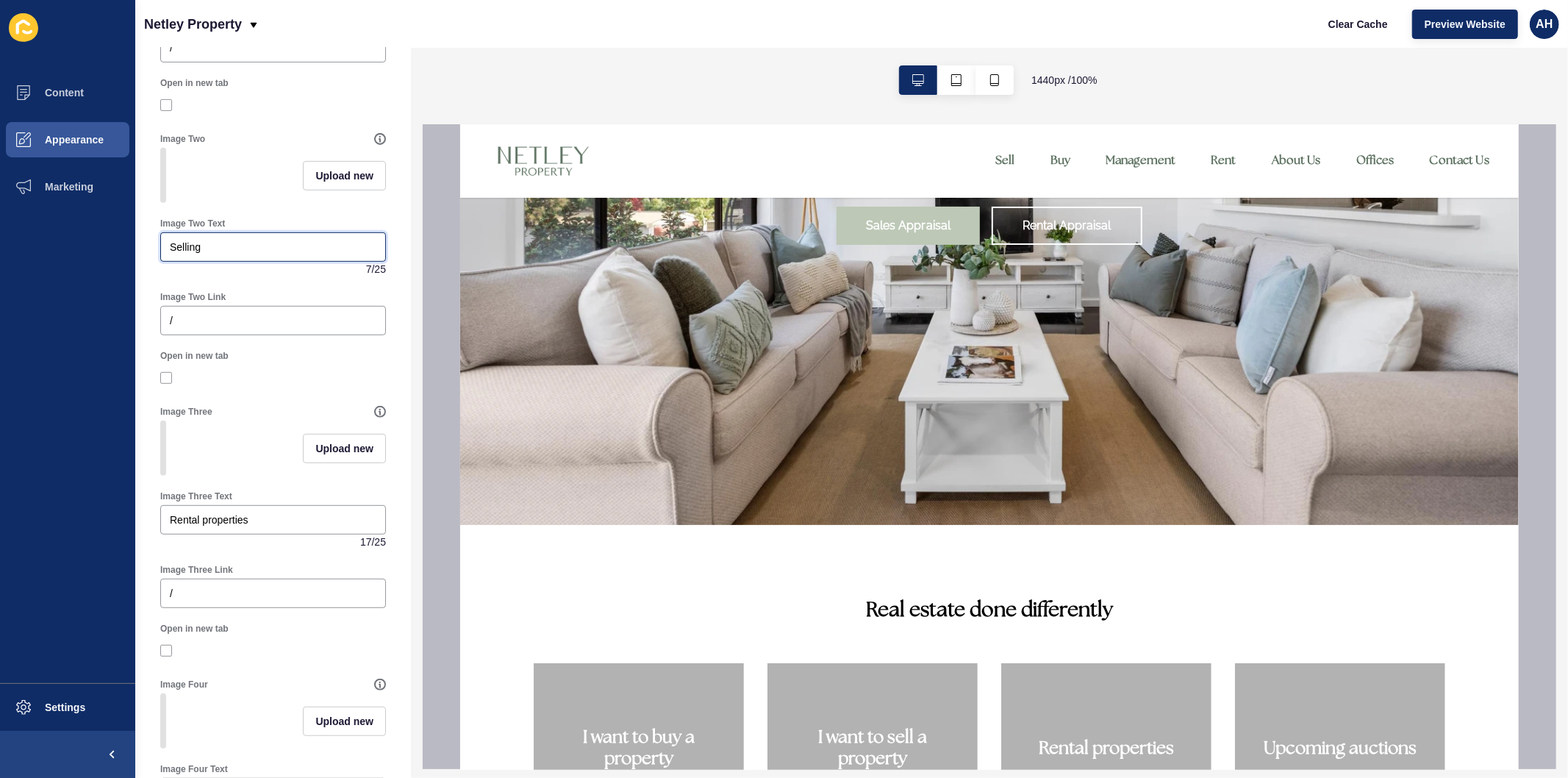
type input "Selling"
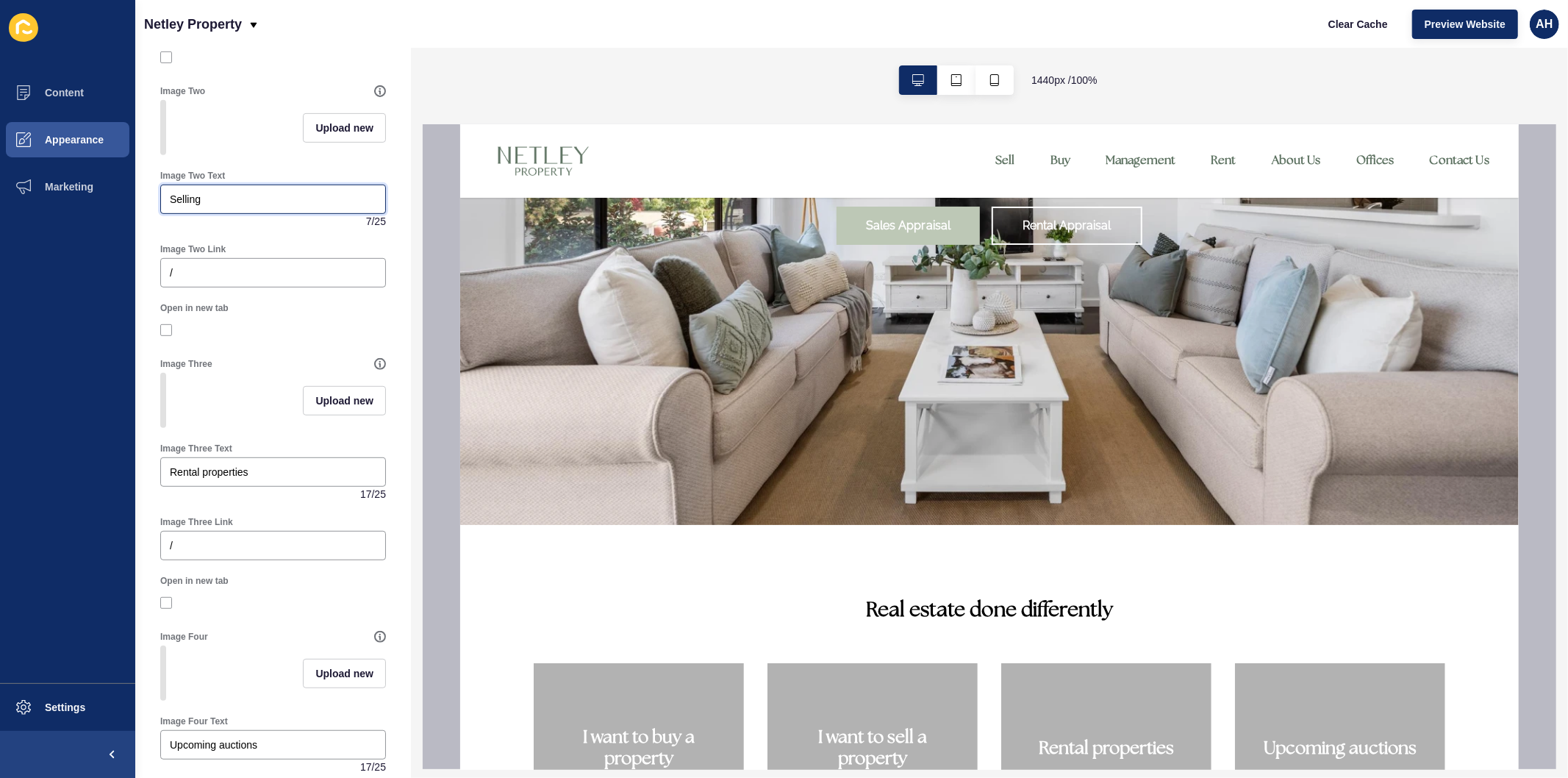
scroll to position [572, 0]
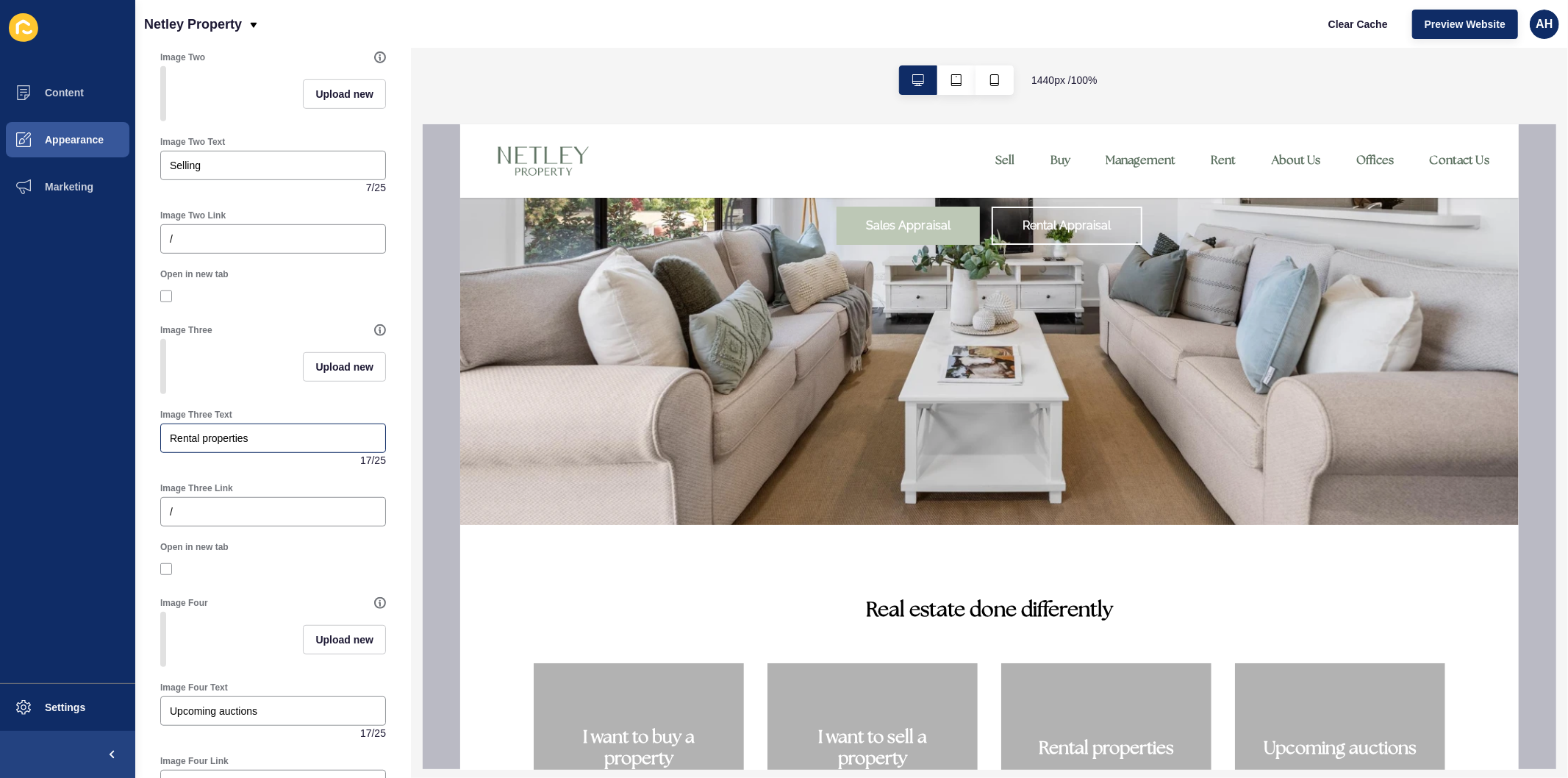
click at [277, 453] on div "Rental properties" at bounding box center [273, 438] width 225 height 30
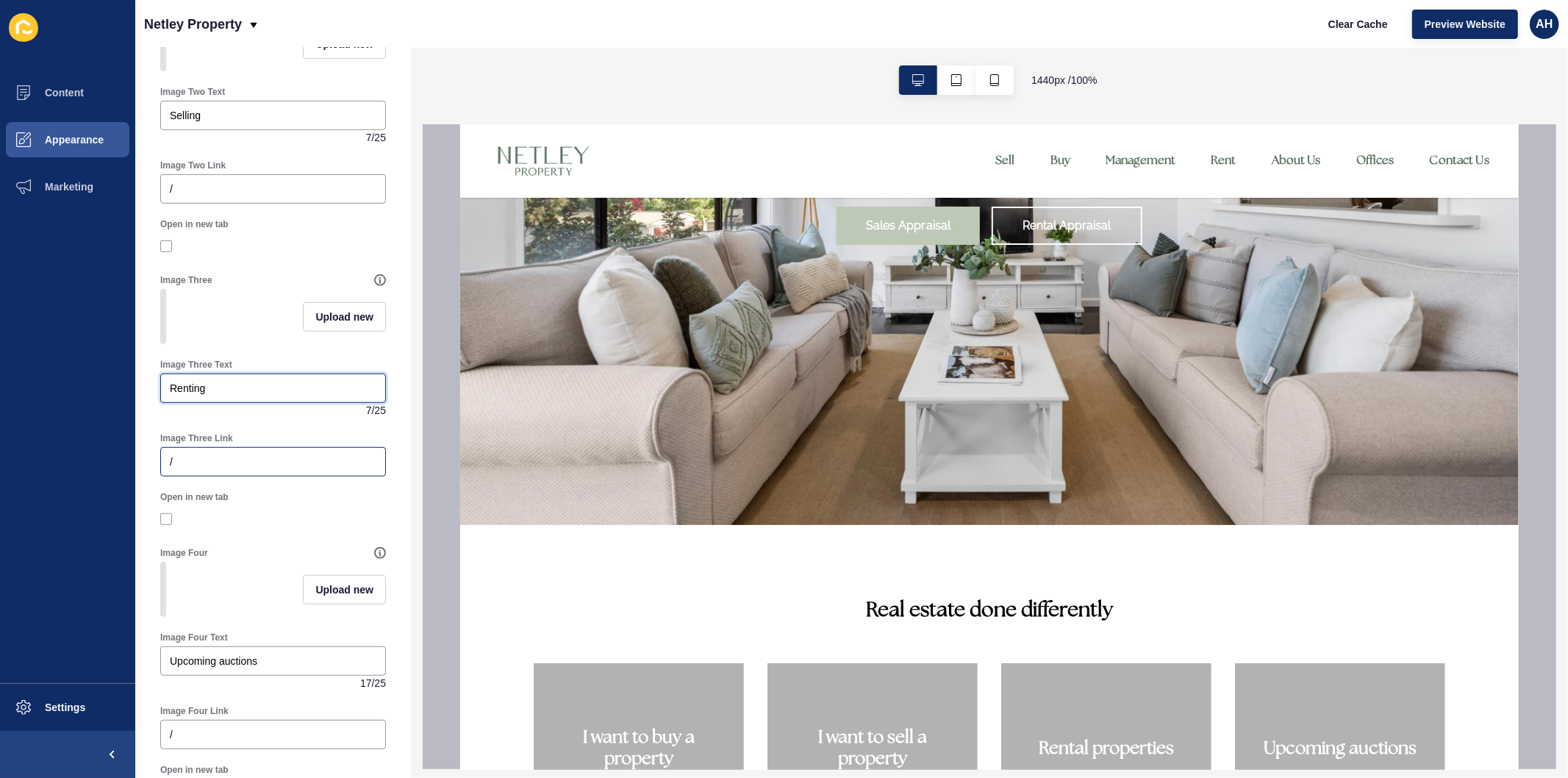
scroll to position [736, 0]
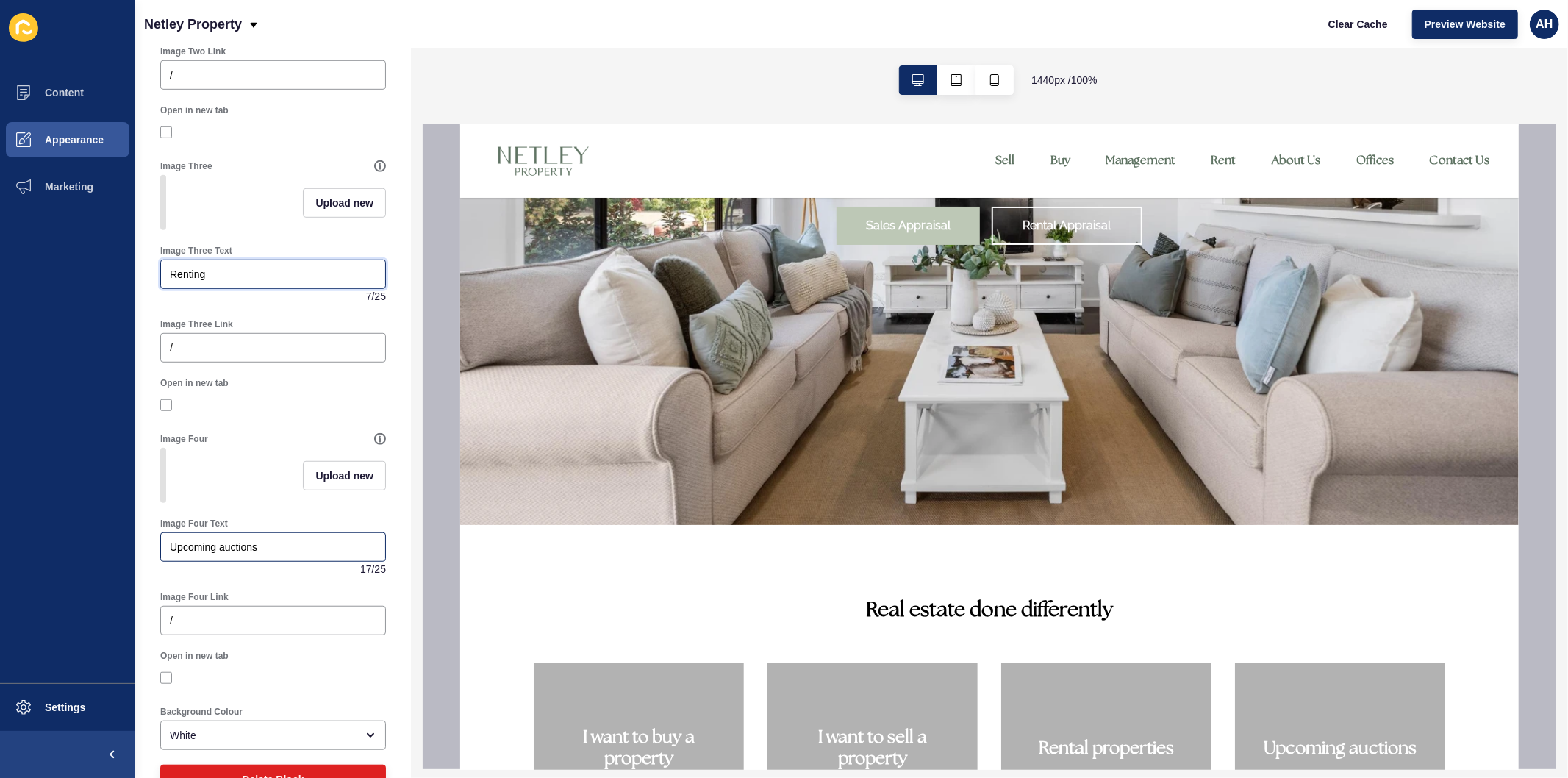
type input "Renting"
click at [296, 562] on div "Upcoming auctions" at bounding box center [273, 547] width 225 height 30
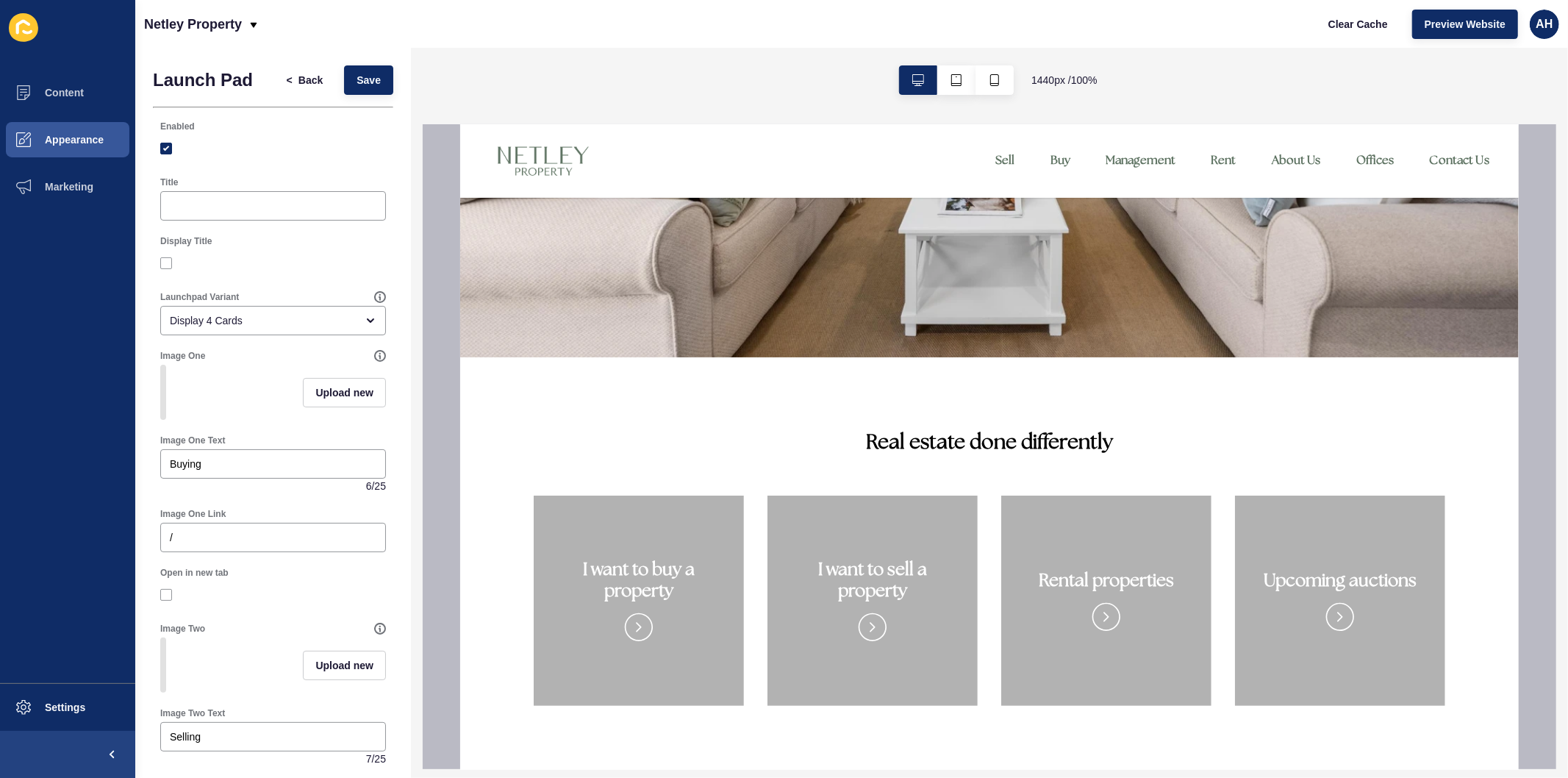
scroll to position [490, 0]
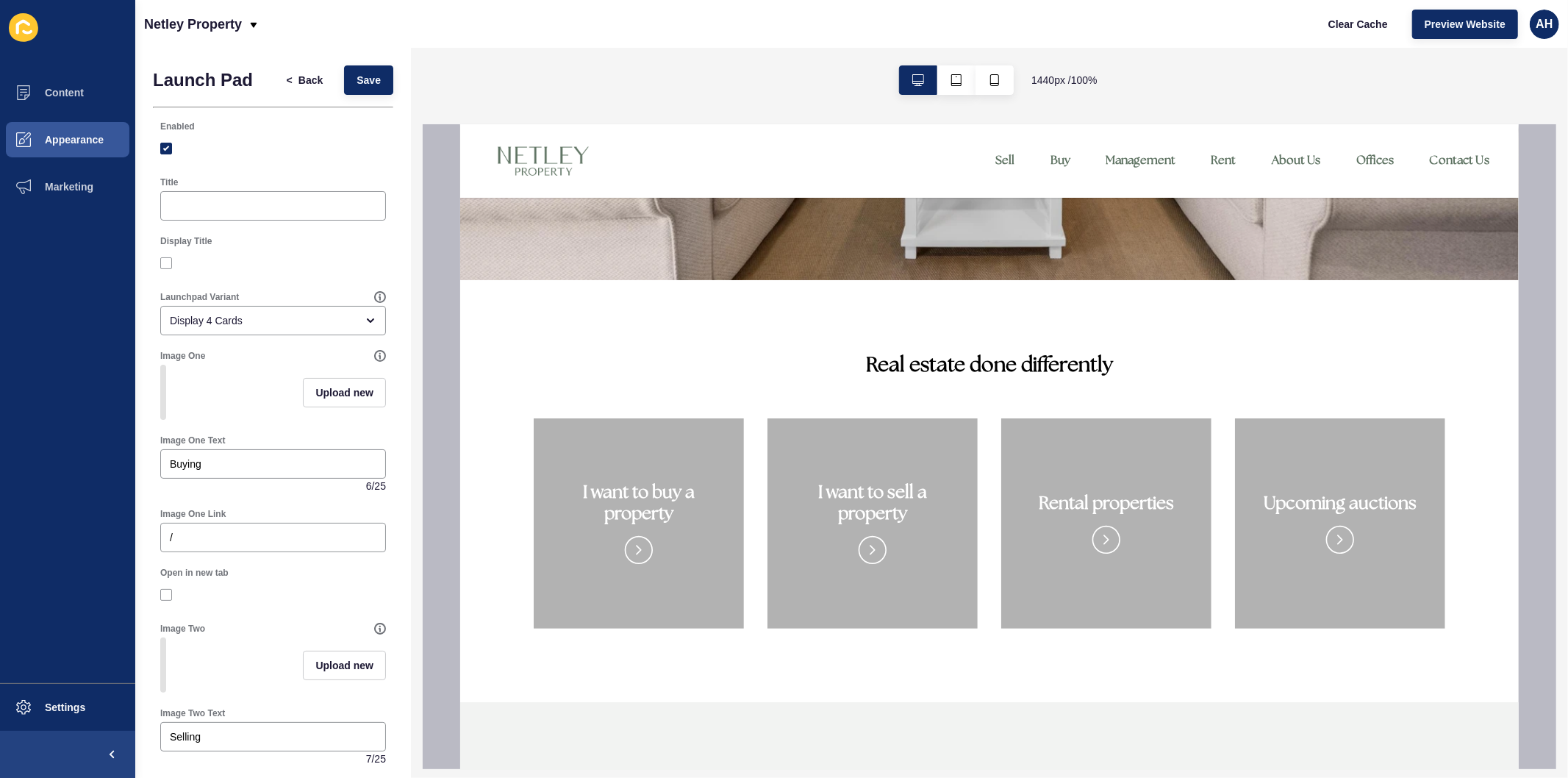
type input "Management"
click at [329, 400] on span "Upload new" at bounding box center [344, 392] width 58 height 14
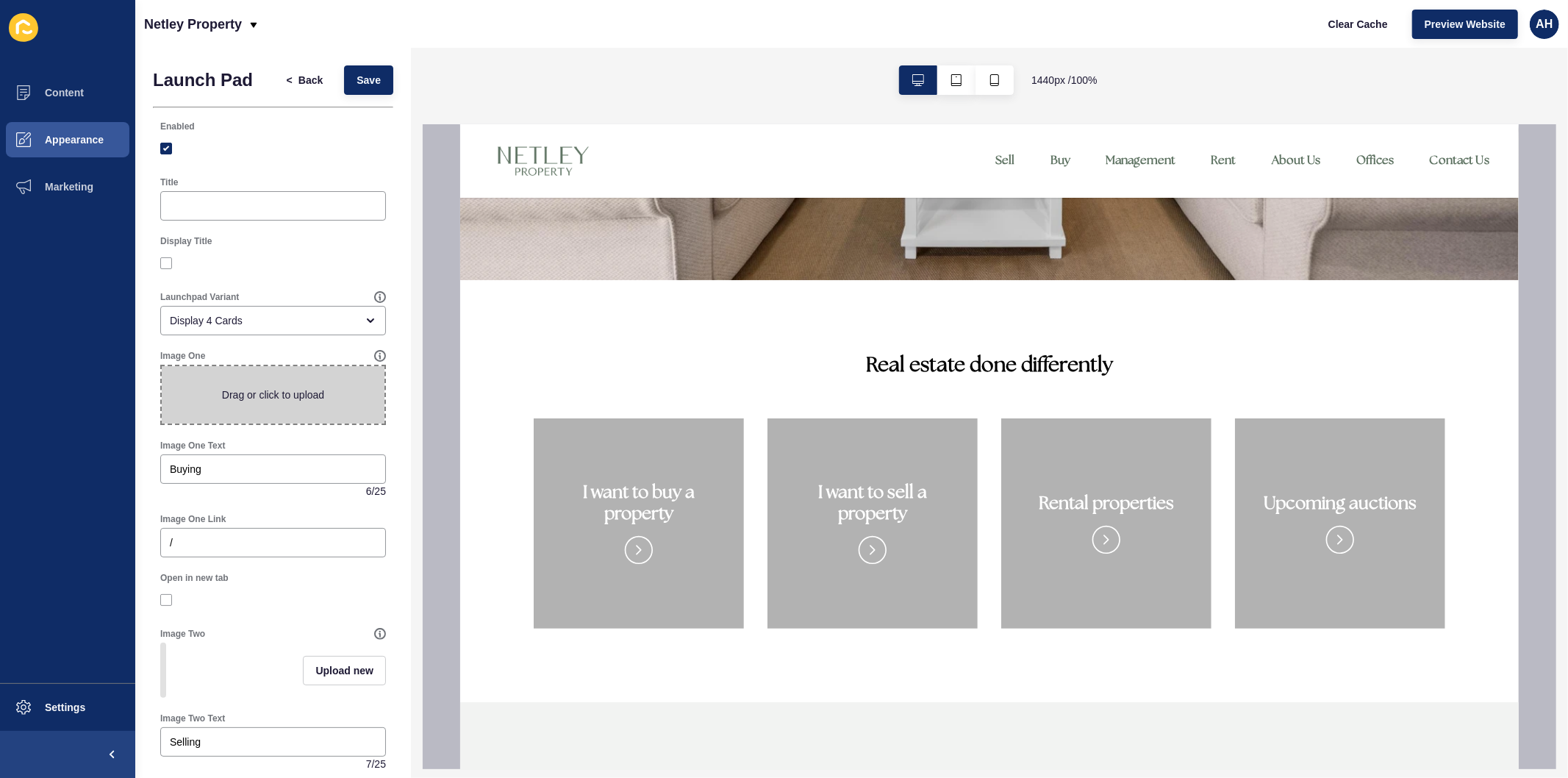
click at [269, 391] on span at bounding box center [272, 395] width 223 height 58
click at [161, 366] on input "Drag or click to upload" at bounding box center [161, 366] width 0 height 0
type input "C:\fakepath\DSC05670 (1).jpg"
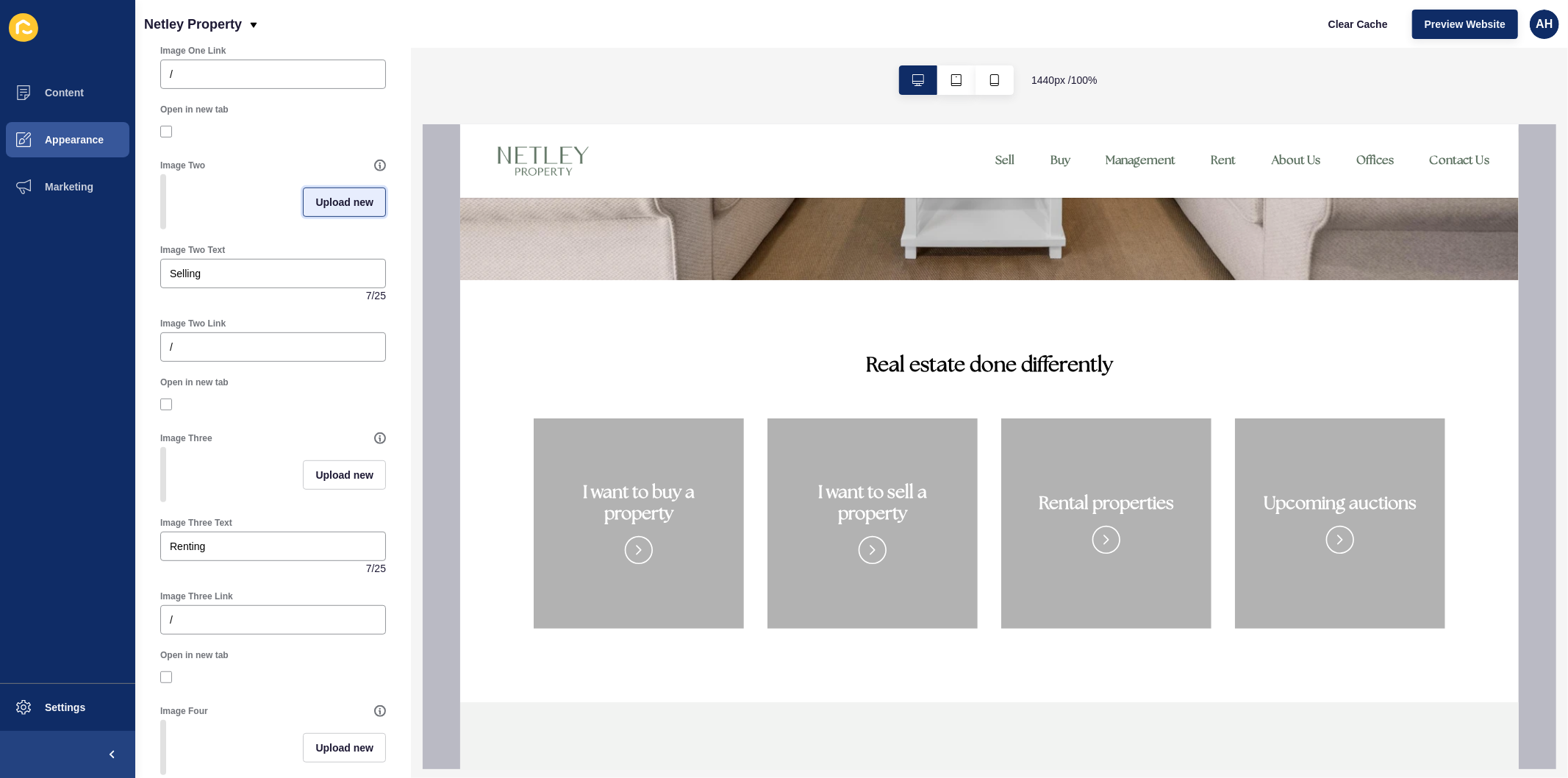
click at [338, 199] on span "Upload new" at bounding box center [344, 202] width 58 height 14
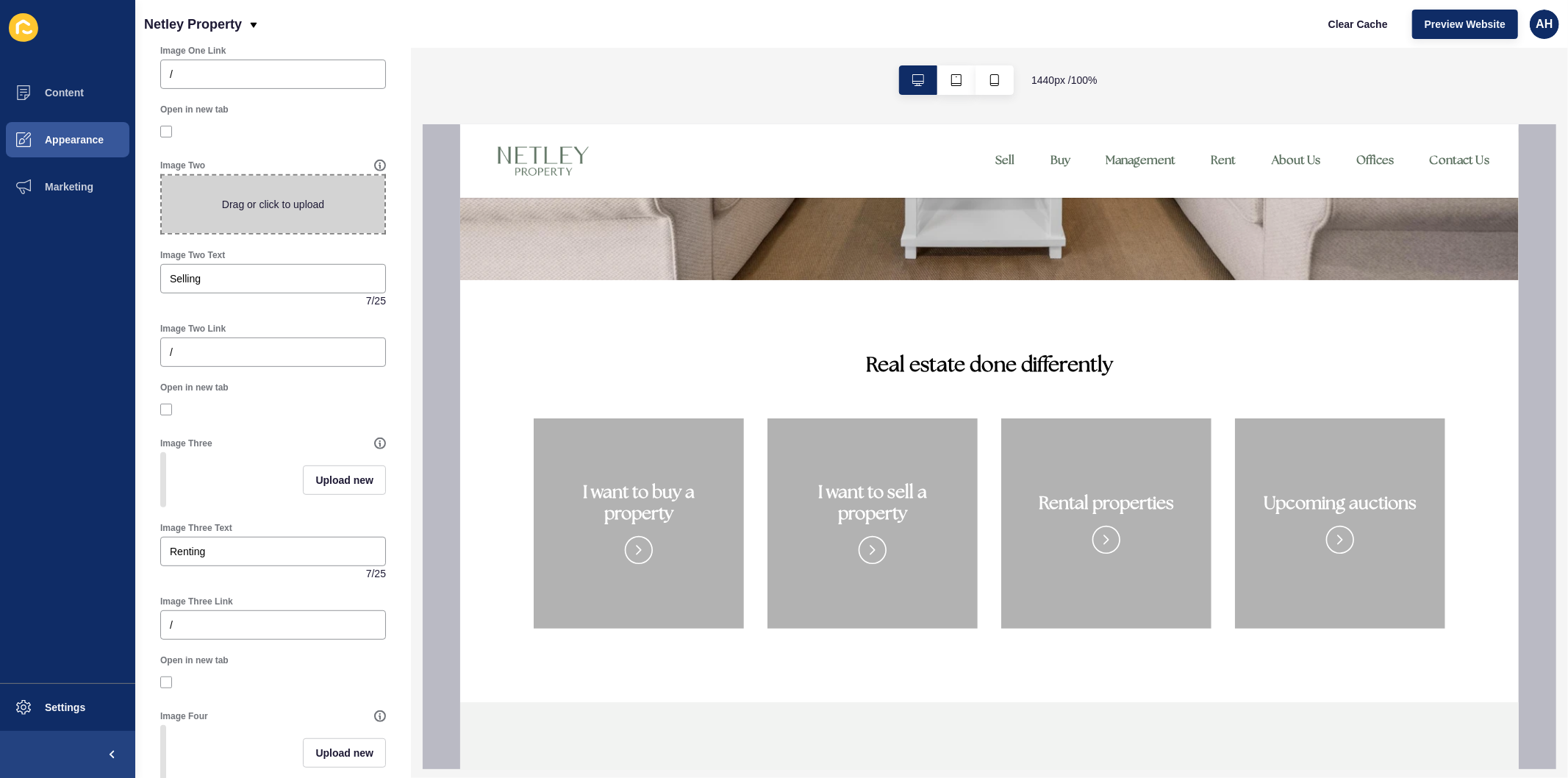
click at [281, 188] on span at bounding box center [272, 205] width 223 height 58
click at [161, 176] on input "Drag or click to upload" at bounding box center [161, 176] width 0 height 0
type input "C:\fakepath\46.jpg"
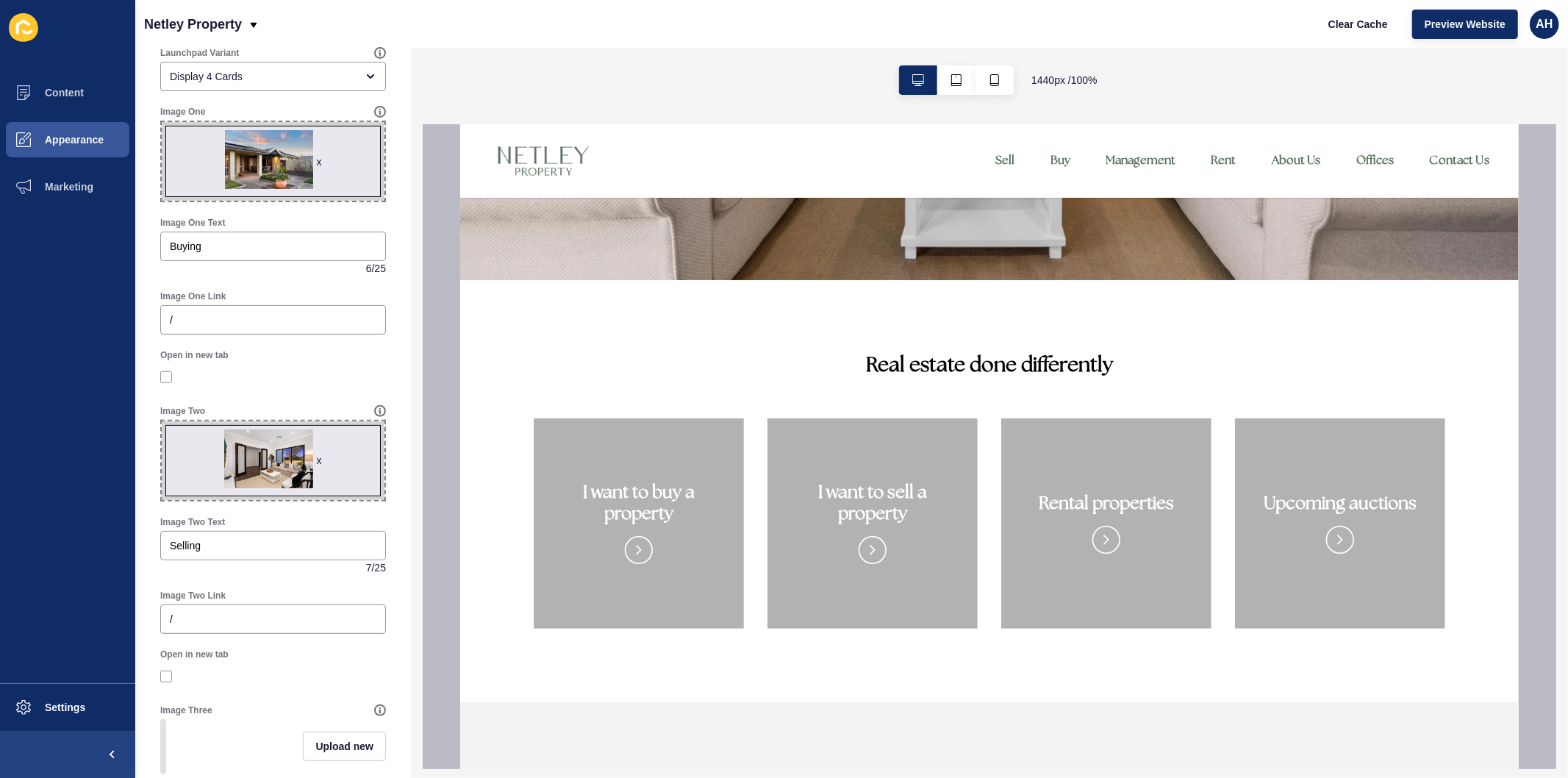
scroll to position [163, 0]
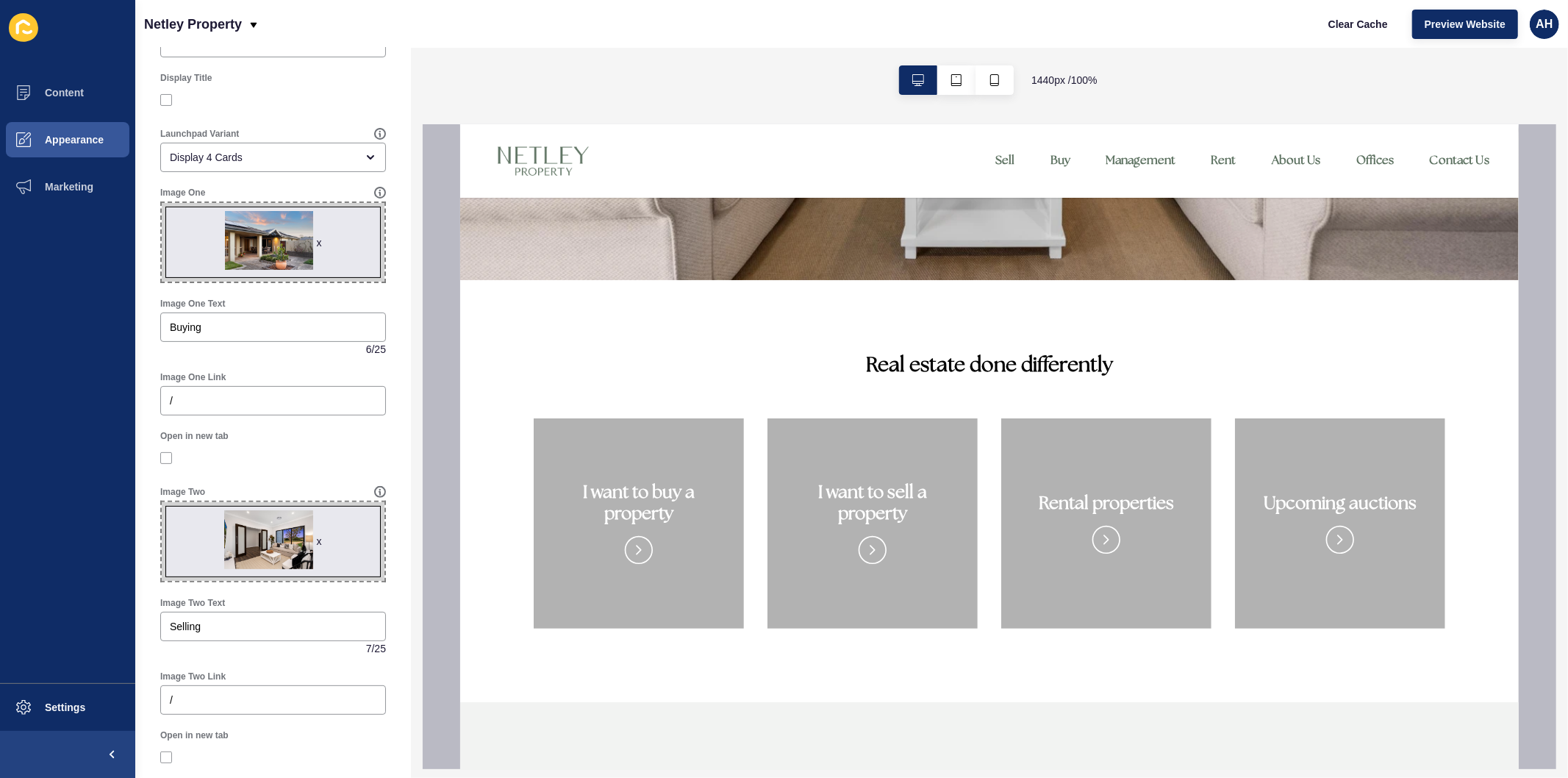
click at [316, 535] on span "x" at bounding box center [272, 541] width 223 height 78
click at [161, 502] on input "x Drag or click to upload" at bounding box center [161, 502] width 0 height 0
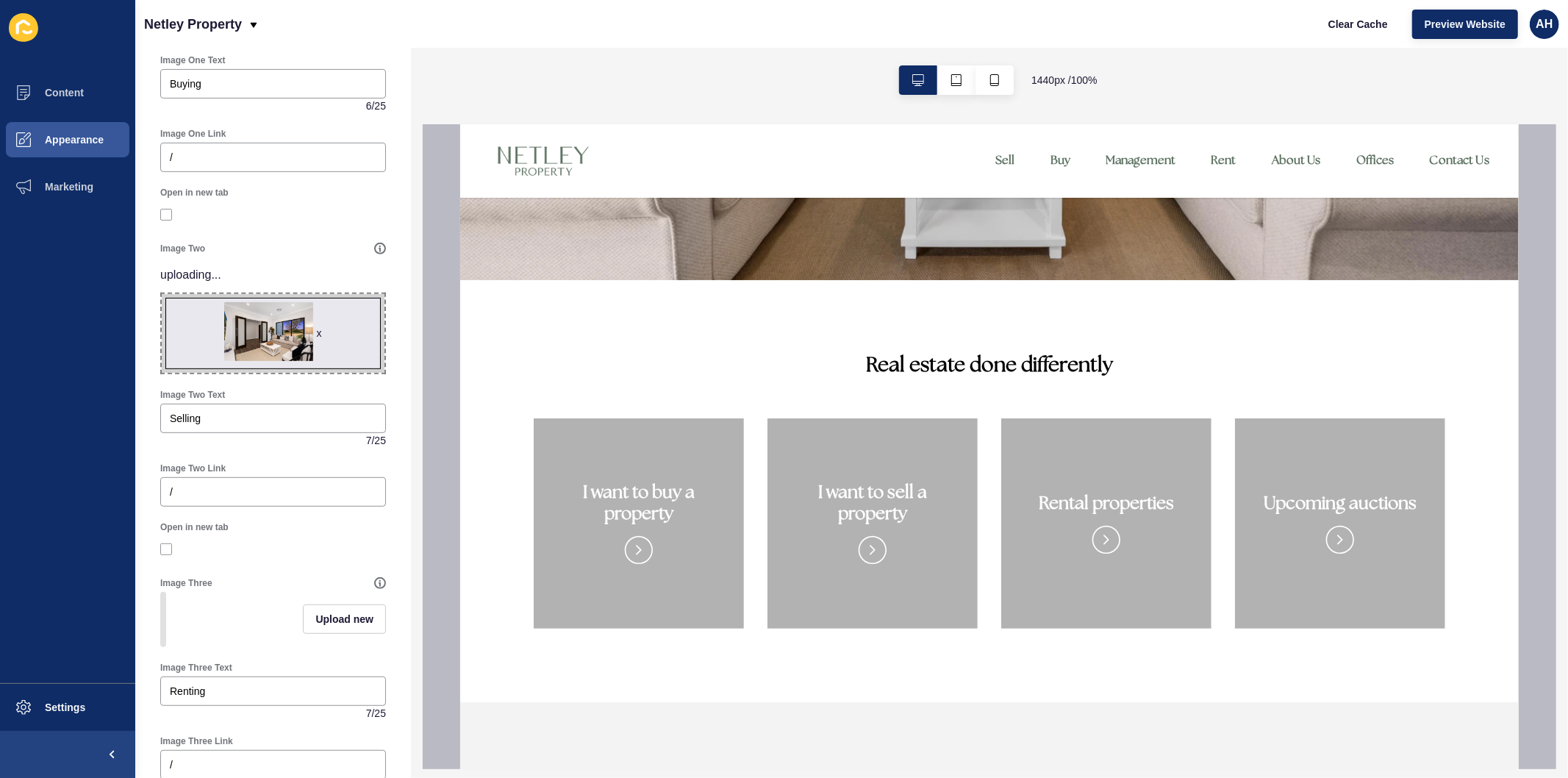
scroll to position [408, 0]
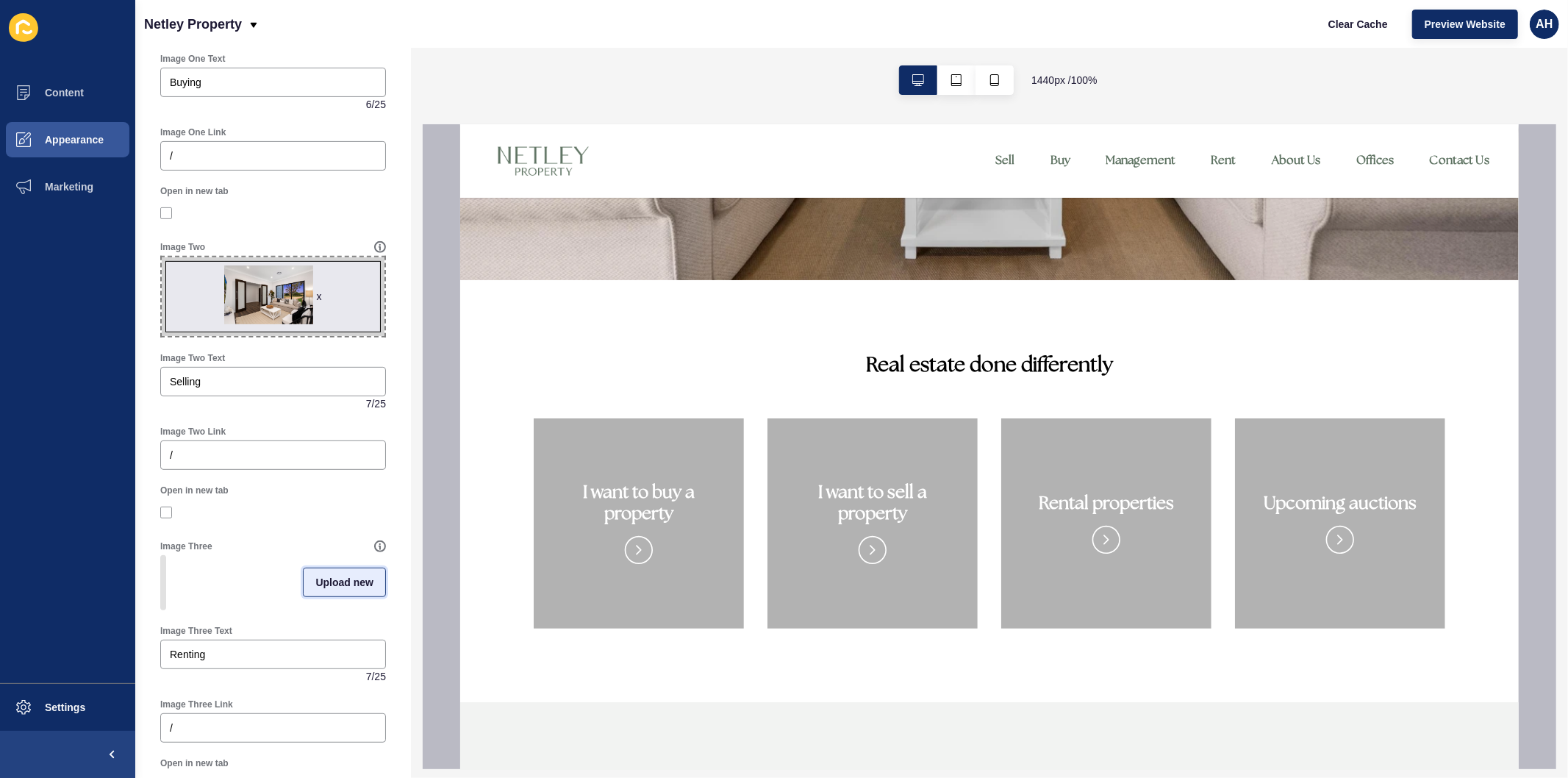
click at [315, 590] on span "Upload new" at bounding box center [344, 582] width 58 height 14
click at [258, 576] on span at bounding box center [272, 585] width 223 height 58
click at [161, 556] on input "Drag or click to upload" at bounding box center [161, 556] width 0 height 0
type input "C:\fakepath\46.jpg"
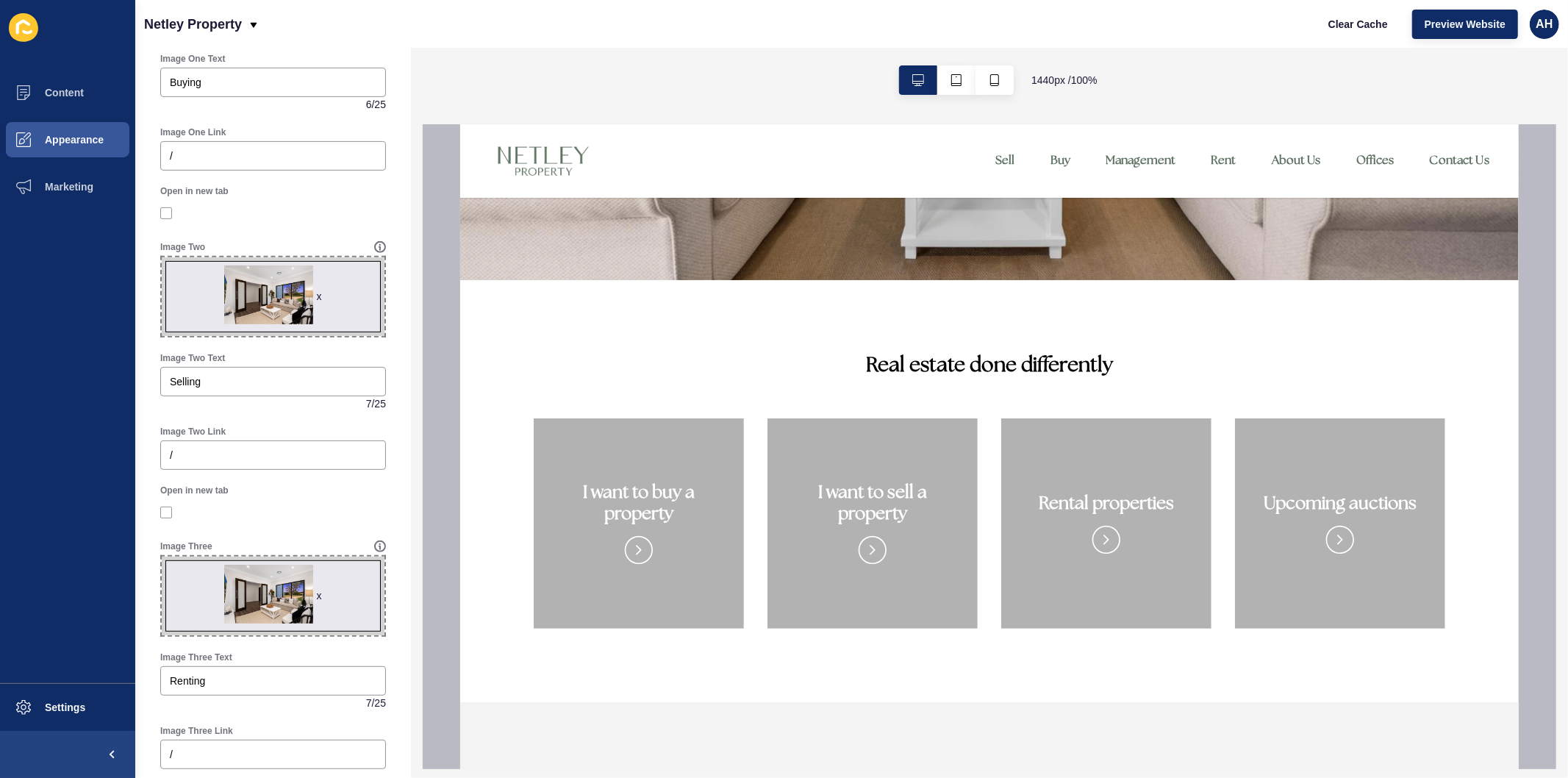
click at [317, 285] on span "x" at bounding box center [272, 296] width 223 height 78
click at [161, 257] on input "x Drag or click to upload" at bounding box center [161, 257] width 0 height 0
type input "C:\fakepath\49.jpg"
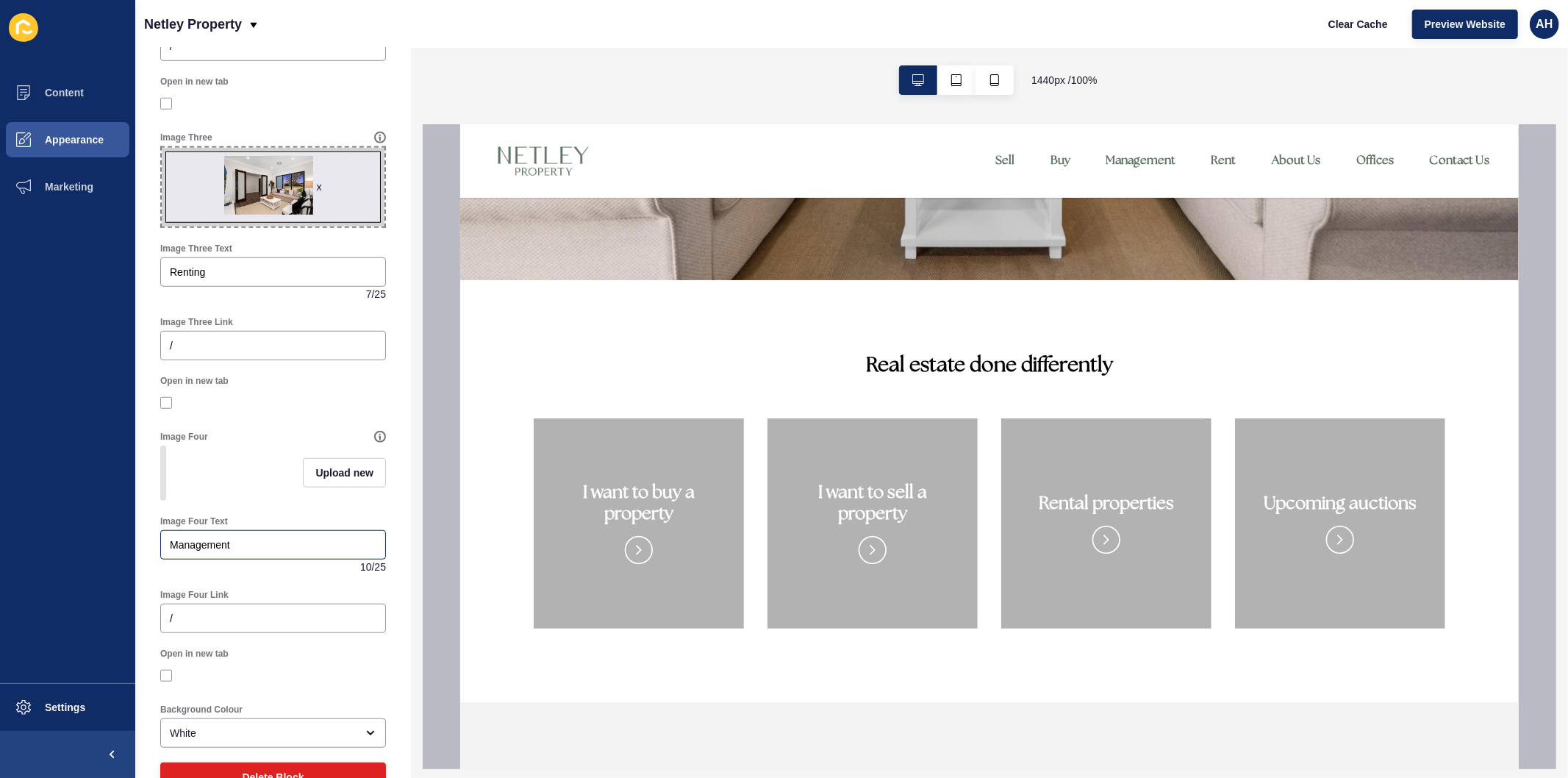
scroll to position [865, 0]
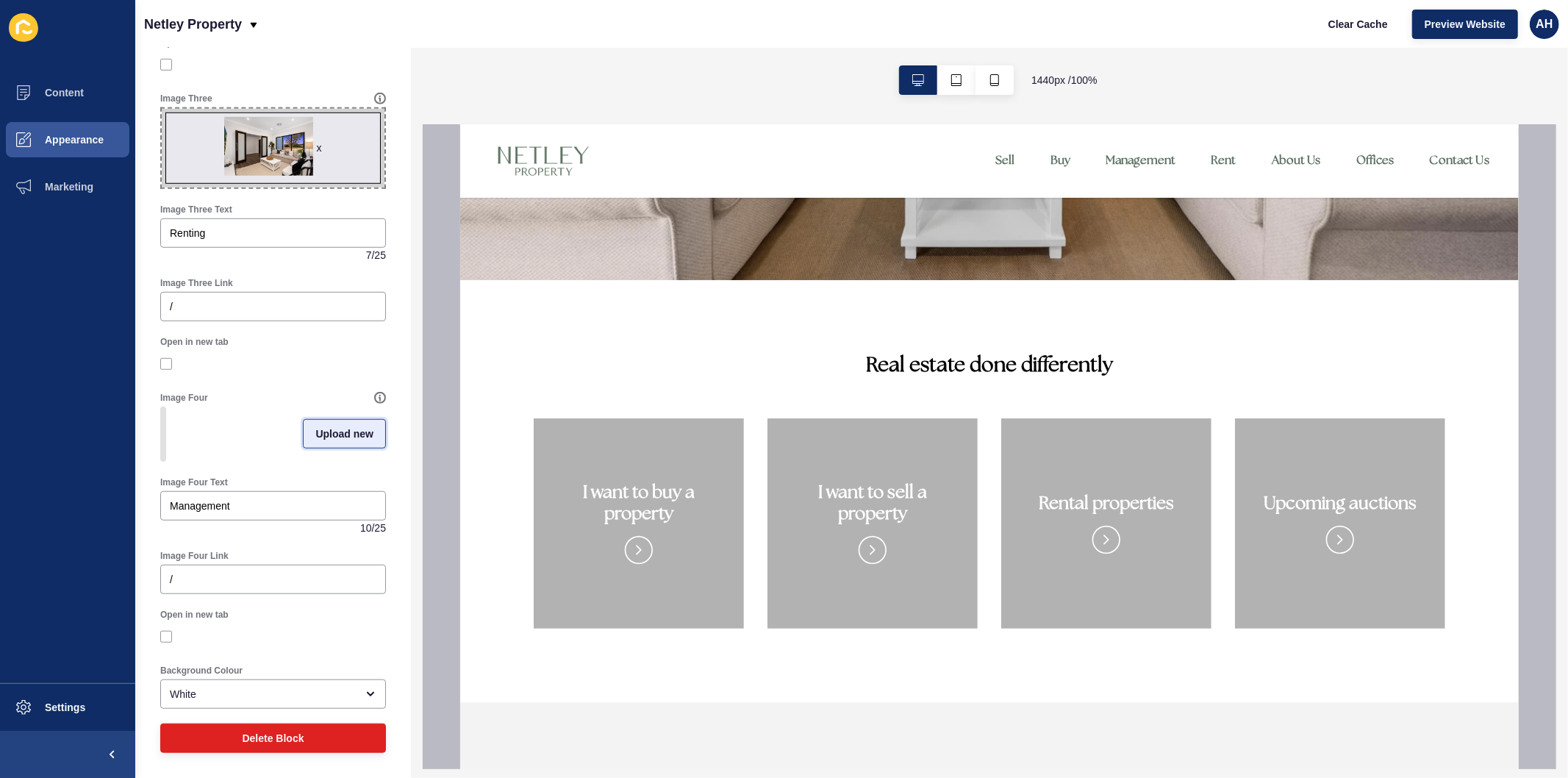
click at [325, 426] on span "Upload new" at bounding box center [344, 434] width 58 height 14
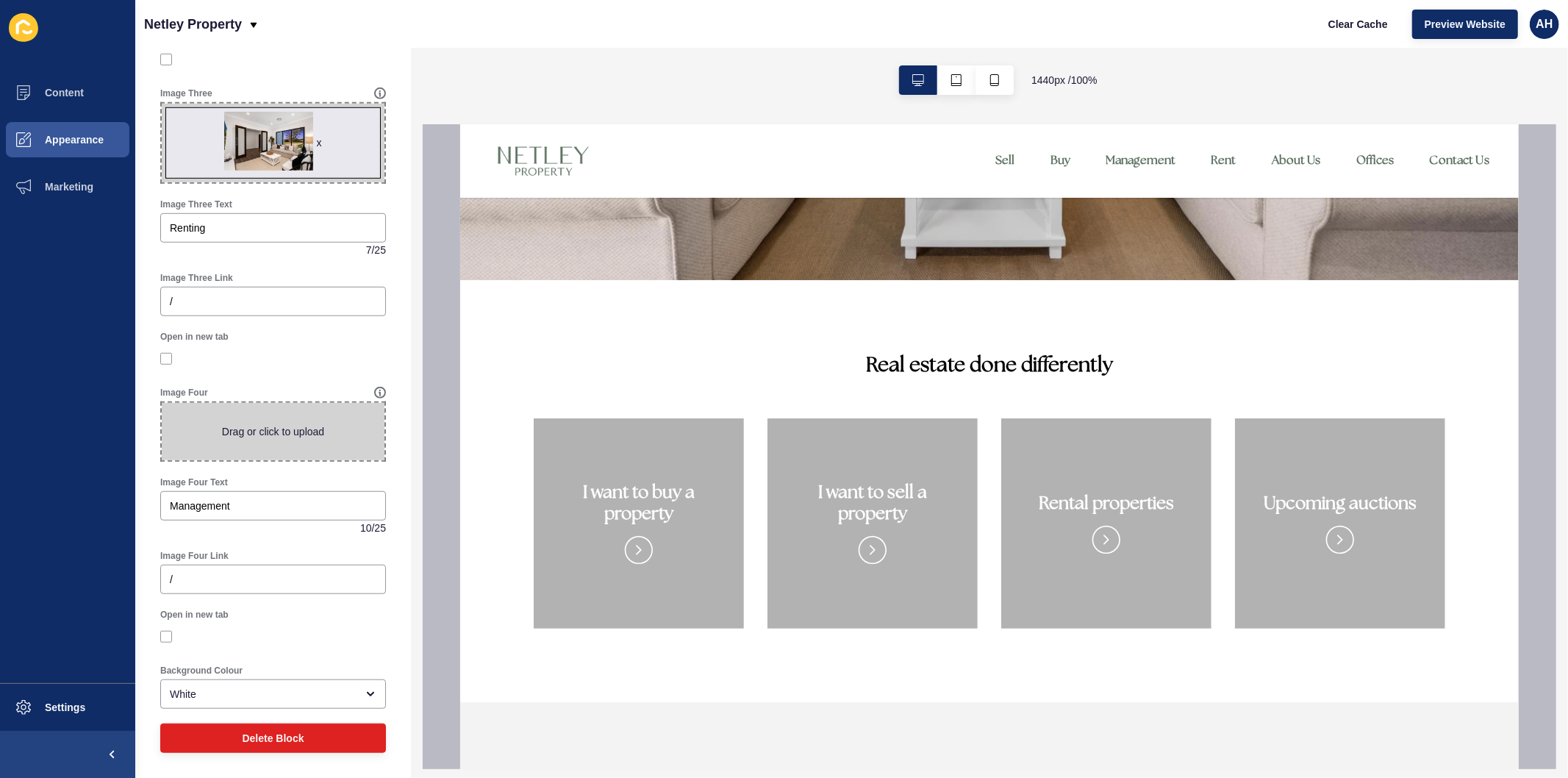
scroll to position [856, 0]
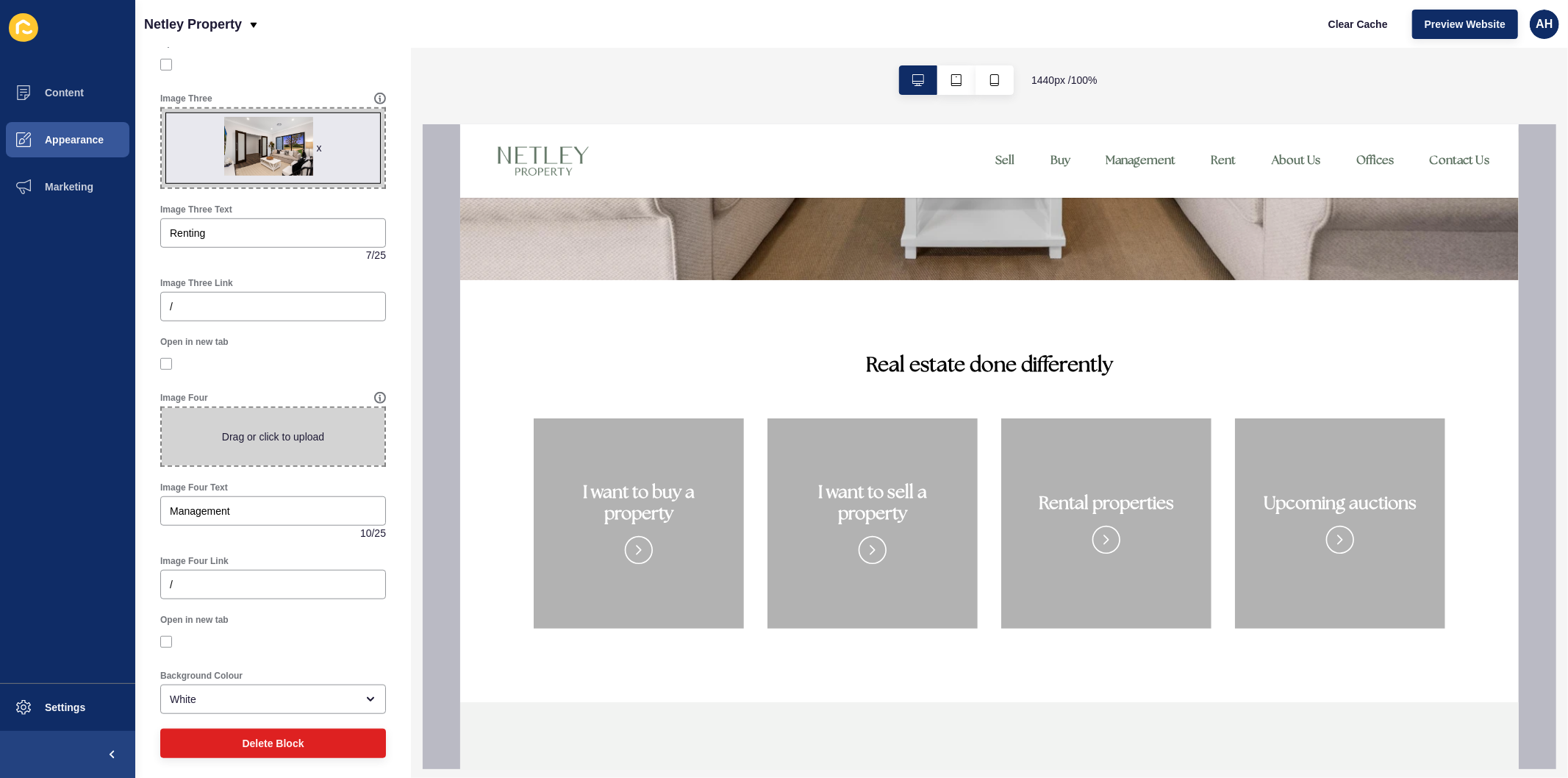
click at [261, 421] on span at bounding box center [272, 437] width 223 height 58
click at [161, 408] on input "Drag or click to upload" at bounding box center [161, 408] width 0 height 0
type input "C:\fakepath\DSC06748.jpg"
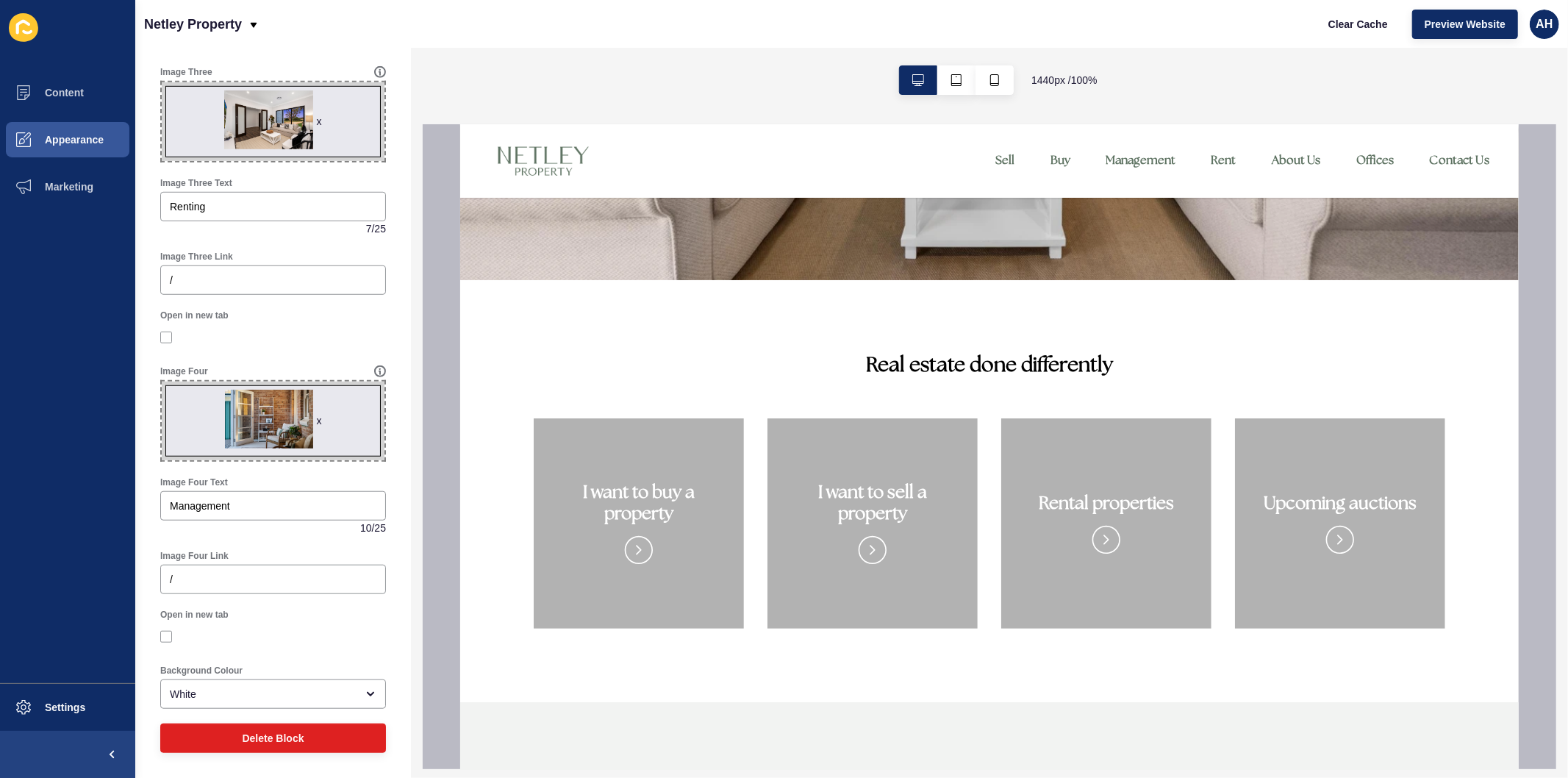
scroll to position [878, 0]
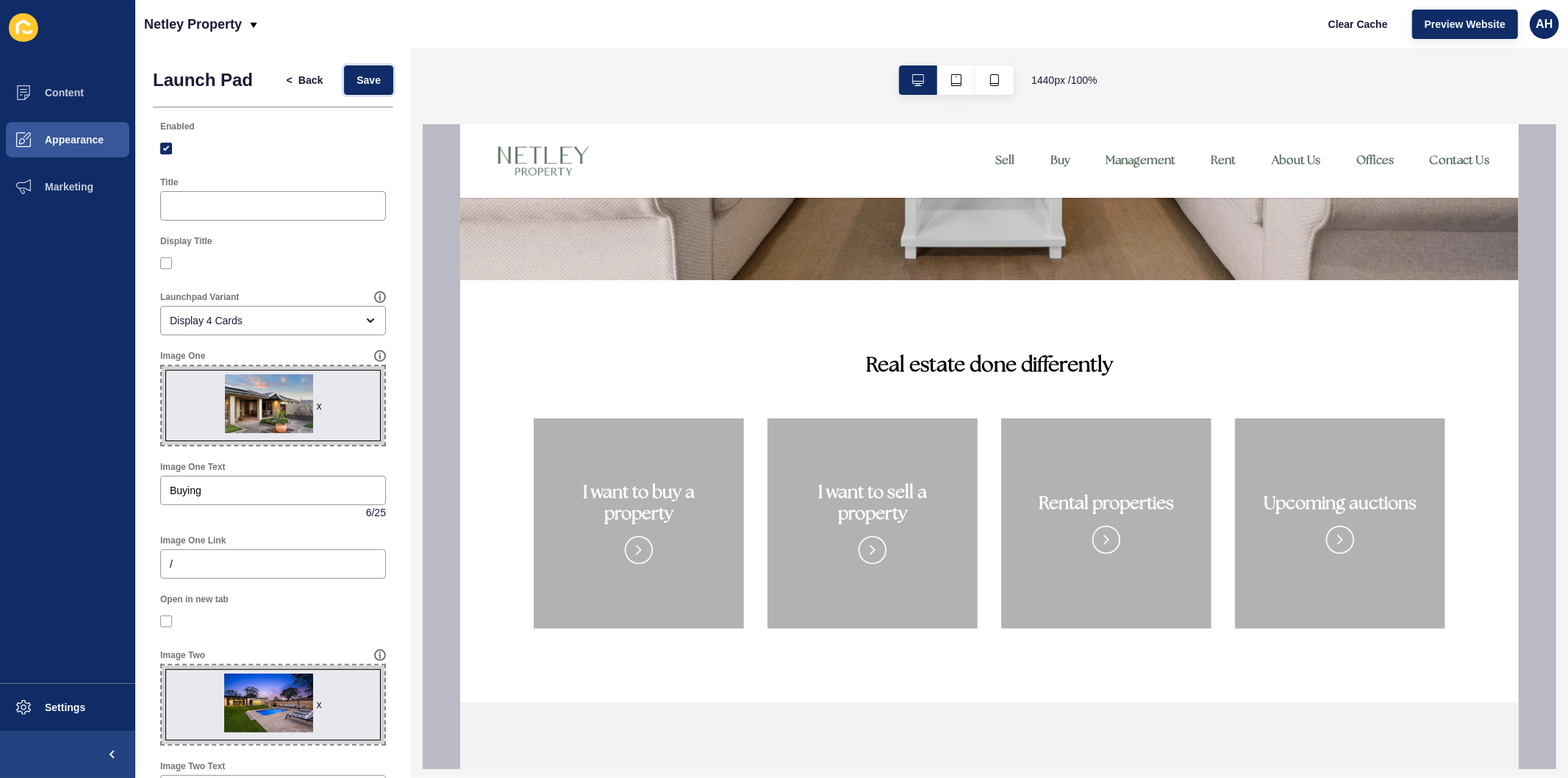
click at [357, 82] on span "Save" at bounding box center [369, 80] width 24 height 14
click at [298, 75] on span "Back" at bounding box center [310, 80] width 24 height 14
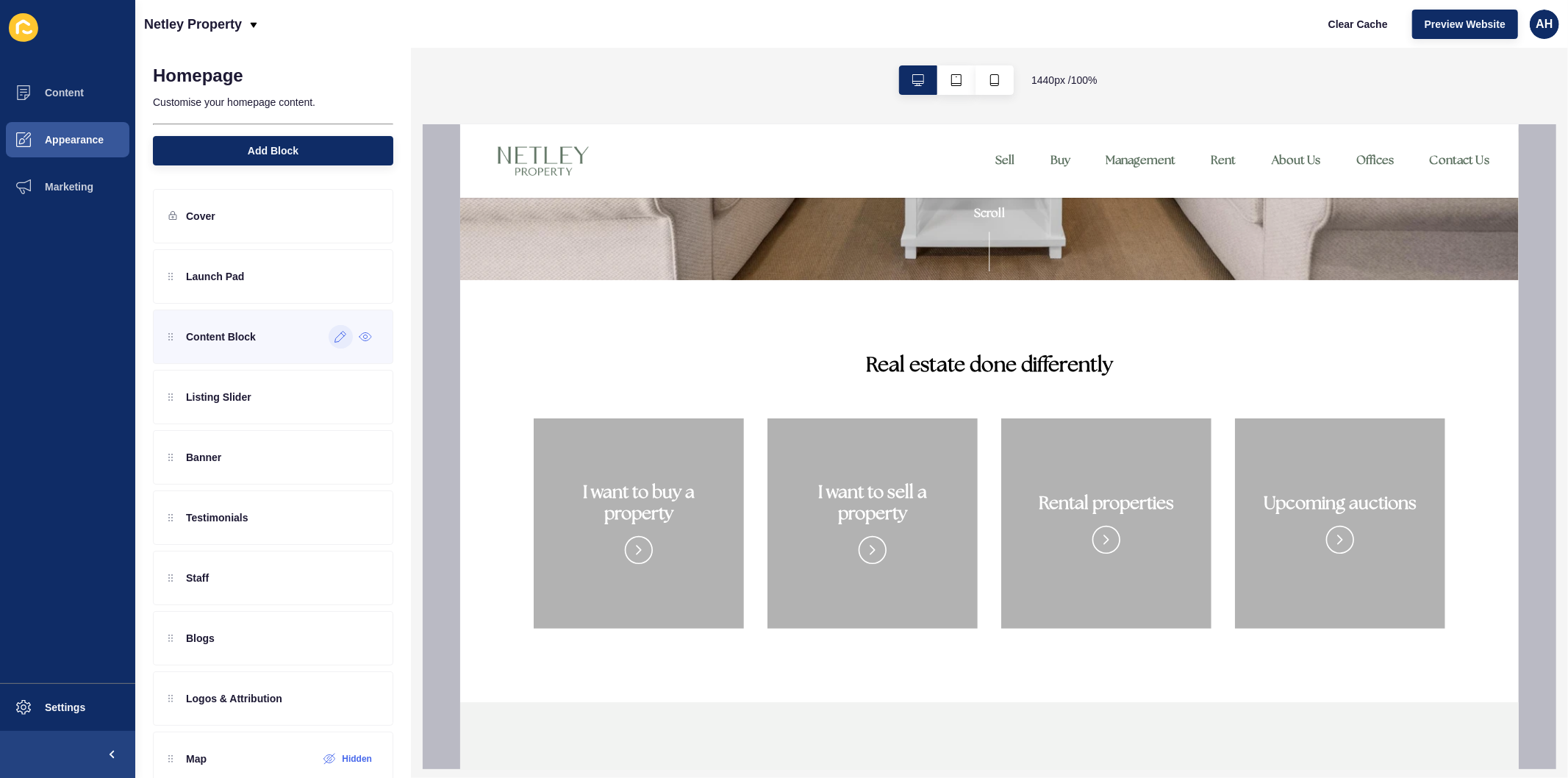
click at [334, 339] on icon at bounding box center [341, 336] width 13 height 12
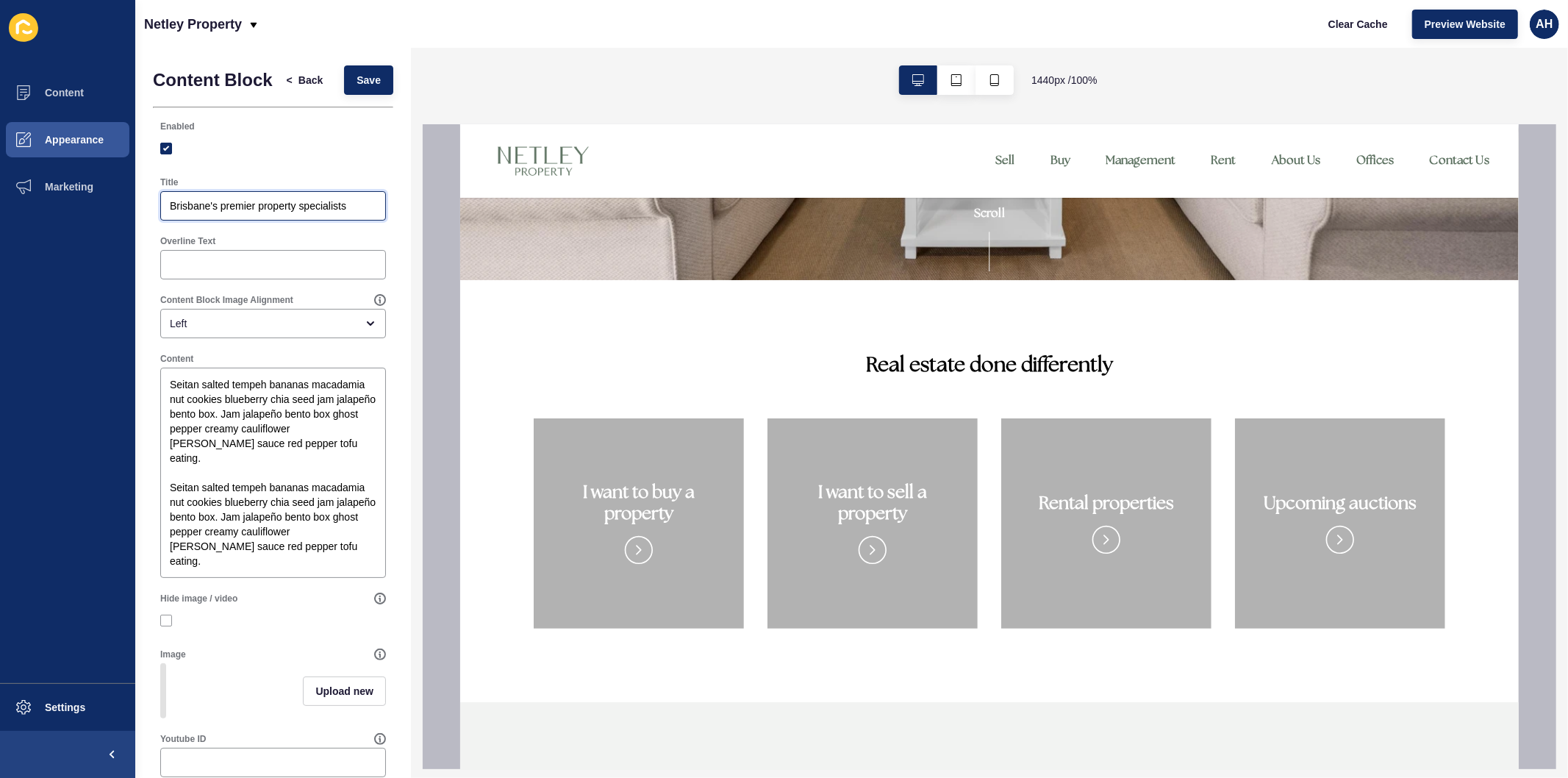
click at [301, 214] on input "Brisbane's premier property specialists" at bounding box center [272, 206] width 206 height 14
paste input "NETLEY PROPERTY"
type input "NETLEY PROPERTY"
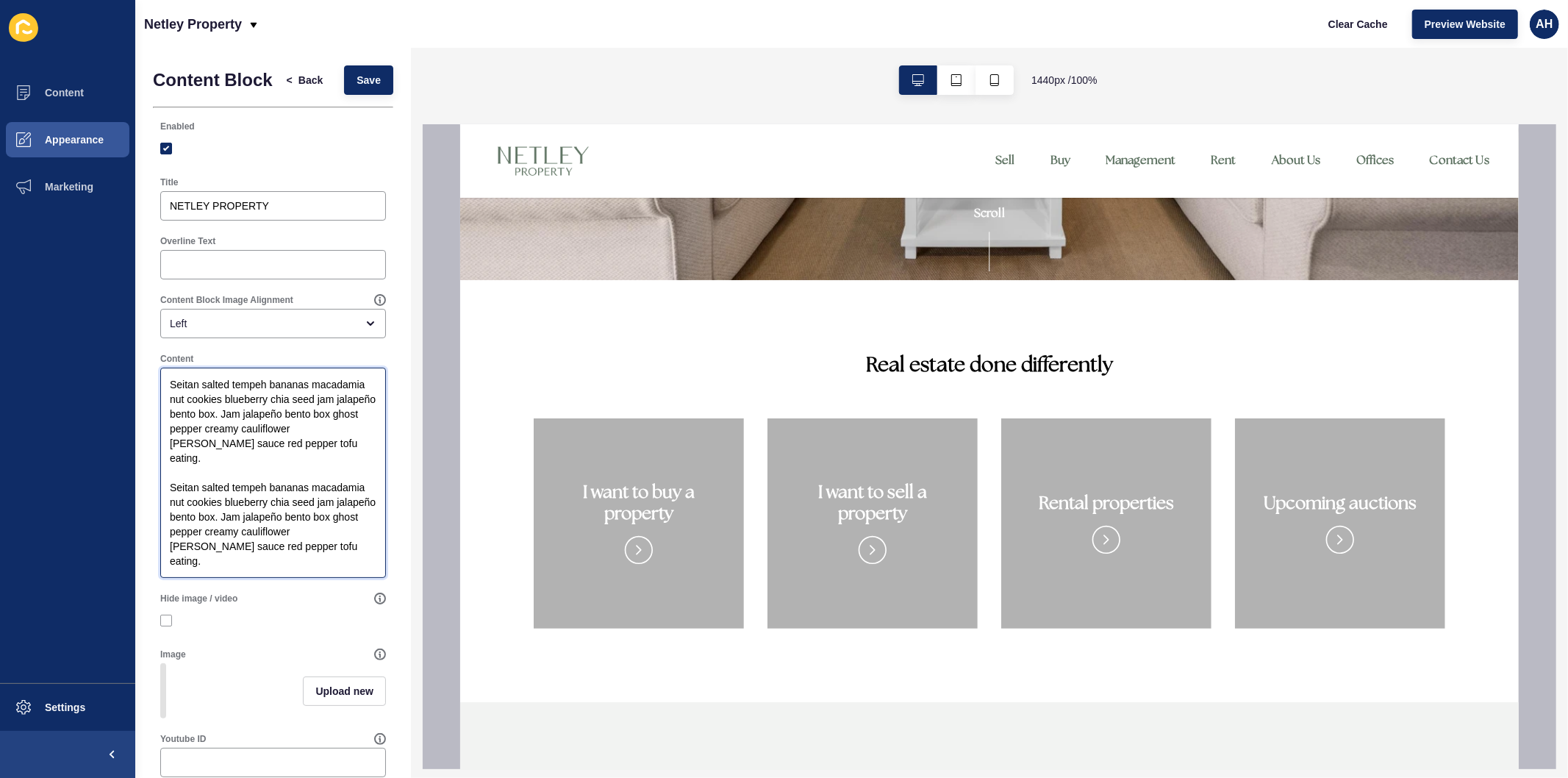
click at [278, 436] on textarea "Seitan salted tempeh bananas macadamia nut cookies blueberry chia seed jam jala…" at bounding box center [273, 472] width 222 height 206
paste textarea "Your trusted local real estate team in the Southern Tablelands and Southern Hig…"
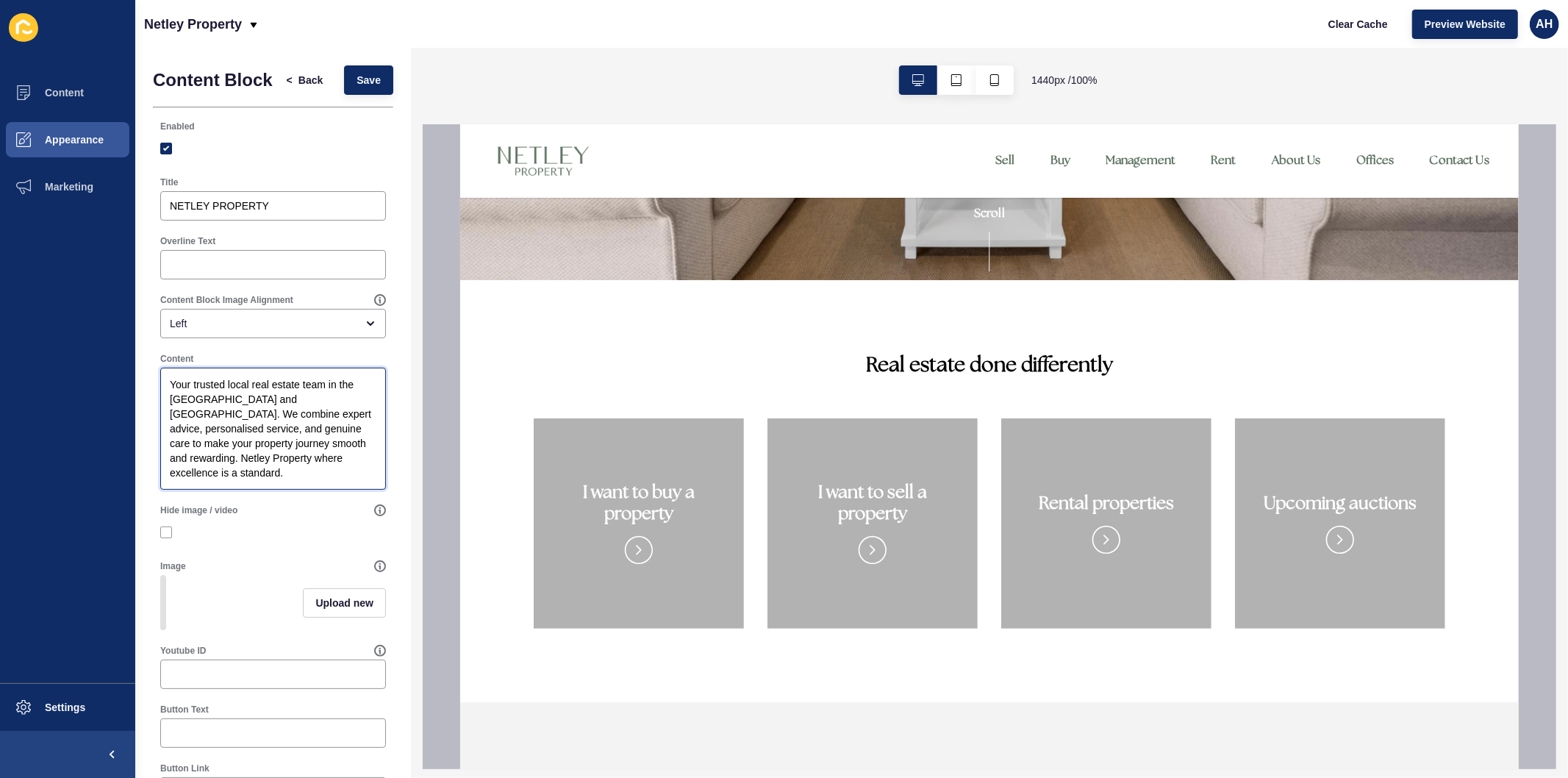
type textarea "Your trusted local real estate team in the Southern Tablelands and Southern Hig…"
click at [278, 331] on div "Left" at bounding box center [262, 324] width 186 height 14
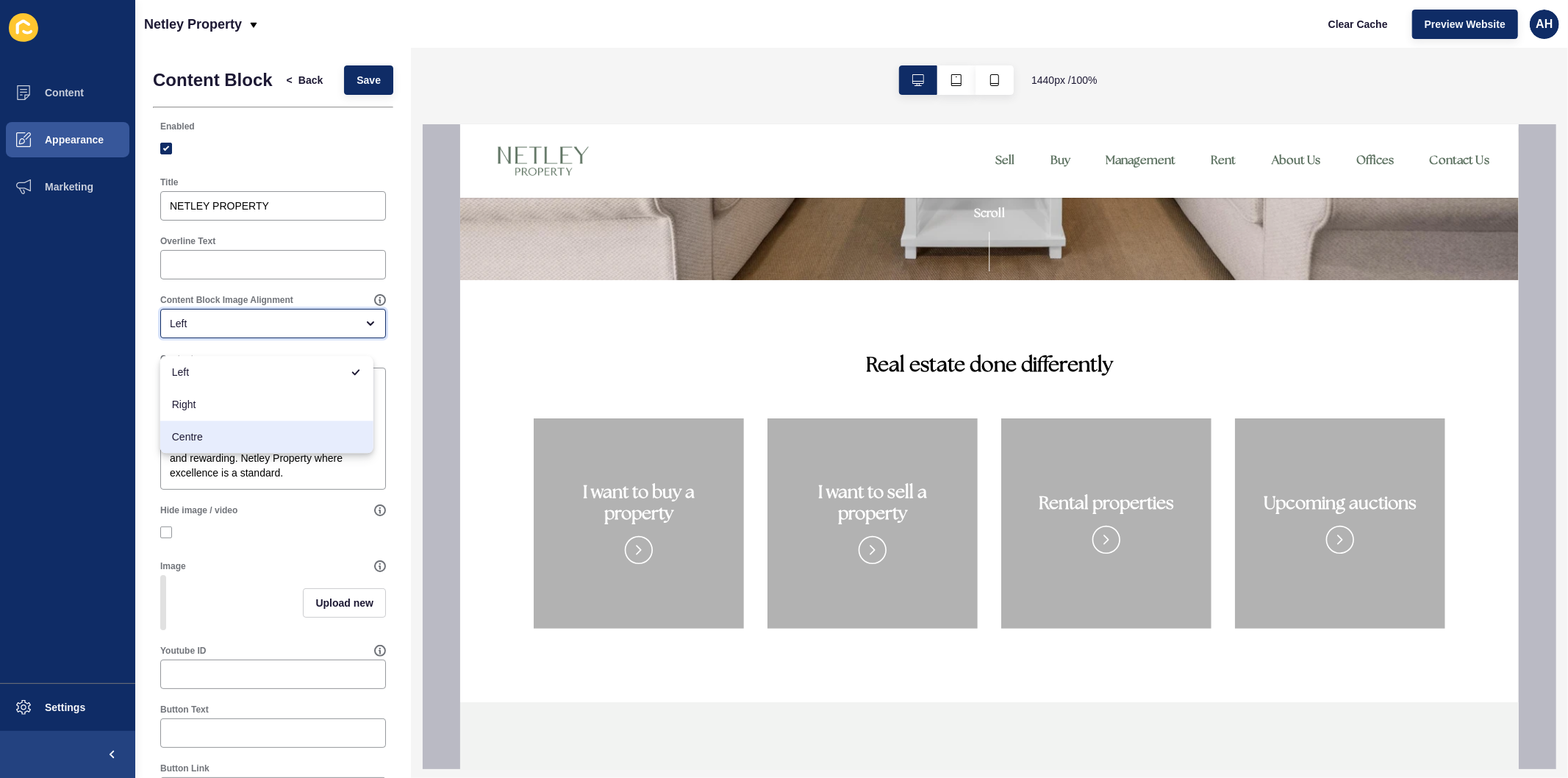
click at [251, 435] on span "Centre" at bounding box center [267, 436] width 189 height 14
type input "Centre"
click at [162, 538] on label at bounding box center [166, 532] width 12 height 12
click at [163, 537] on input "Hide image / video" at bounding box center [168, 533] width 10 height 10
checkbox input "true"
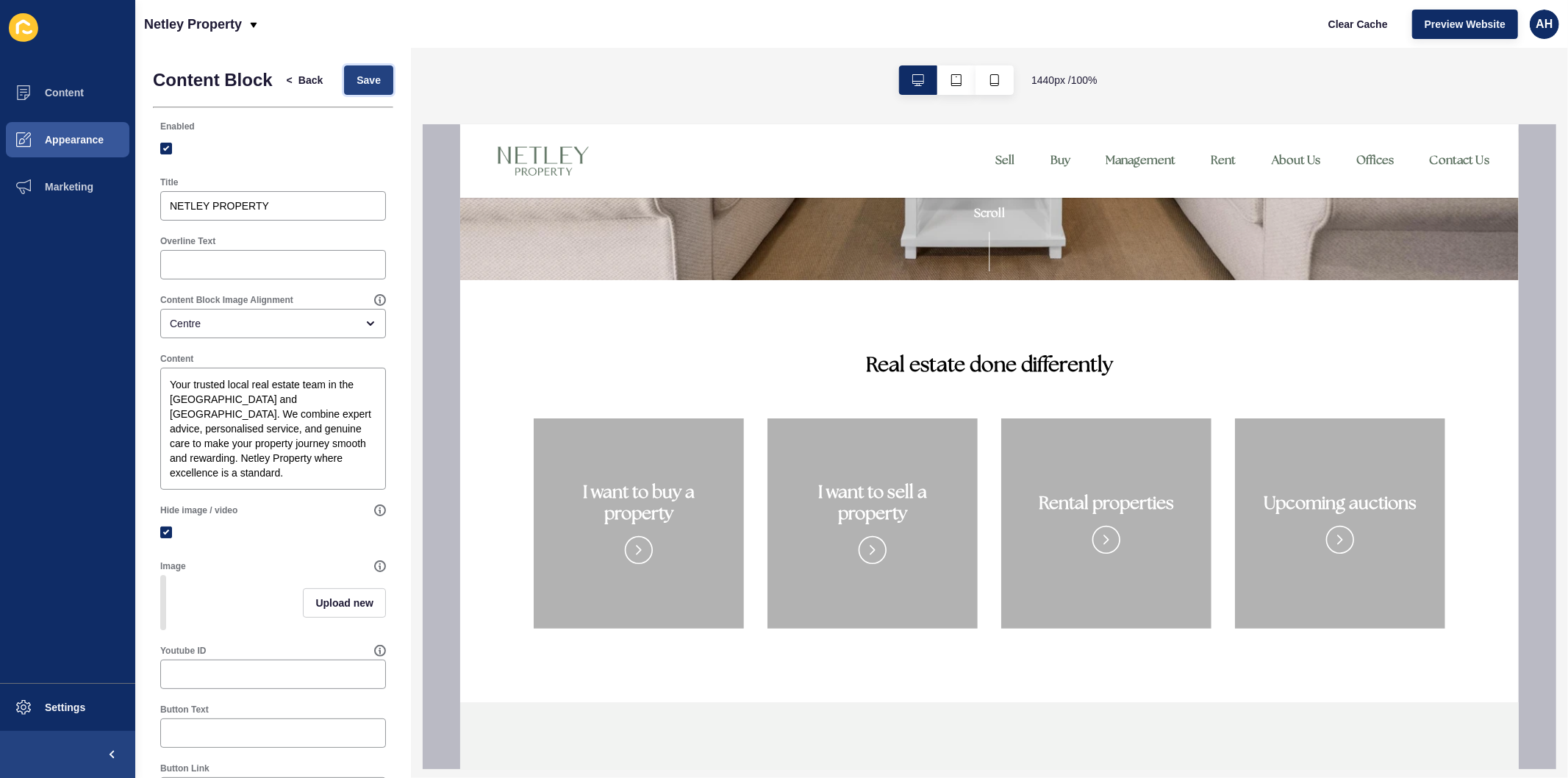
click at [364, 87] on span "Save" at bounding box center [369, 80] width 24 height 14
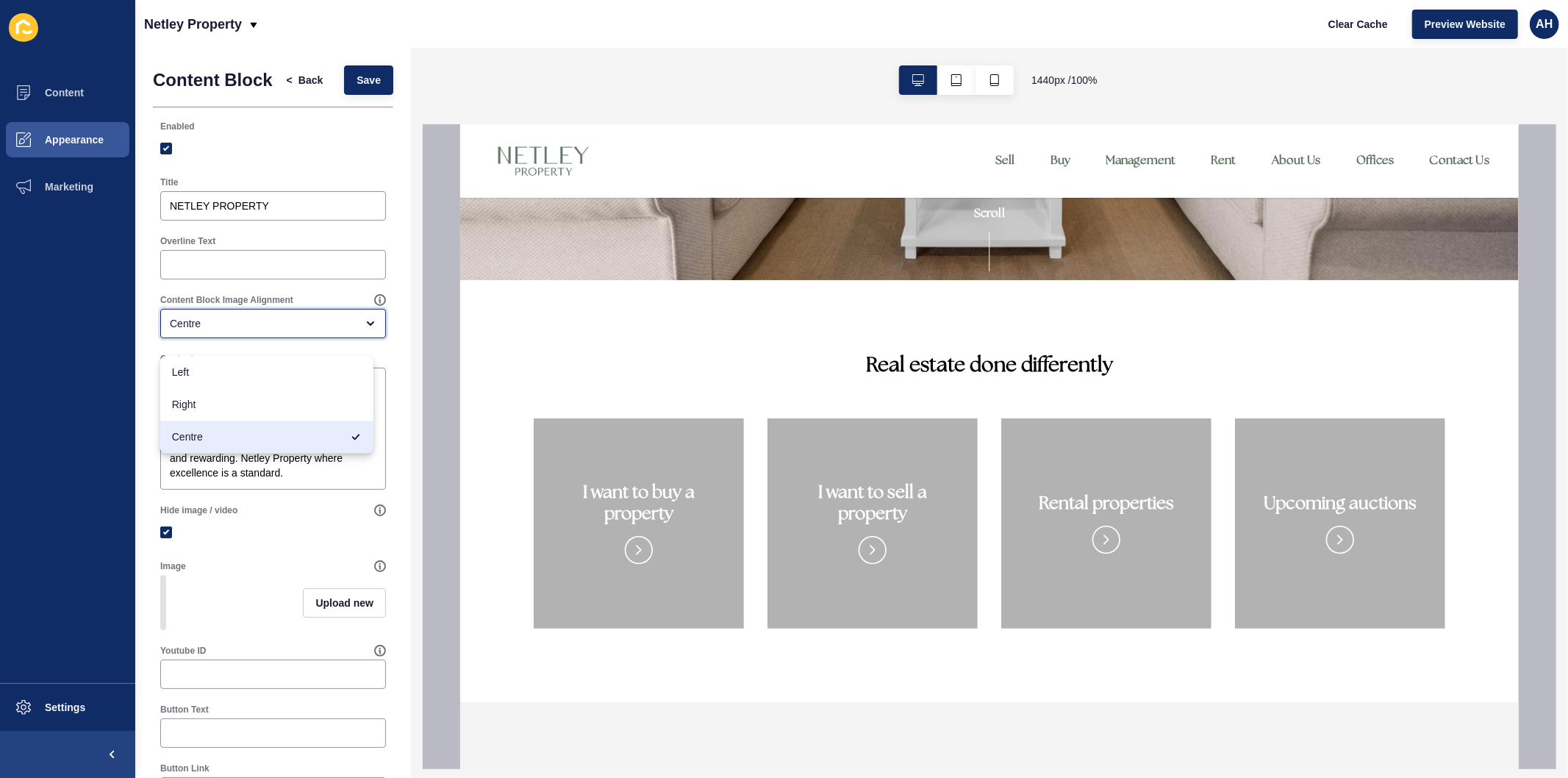
click at [229, 329] on div "Centre" at bounding box center [262, 324] width 186 height 14
click at [222, 369] on span "Left" at bounding box center [267, 372] width 189 height 14
type input "Left"
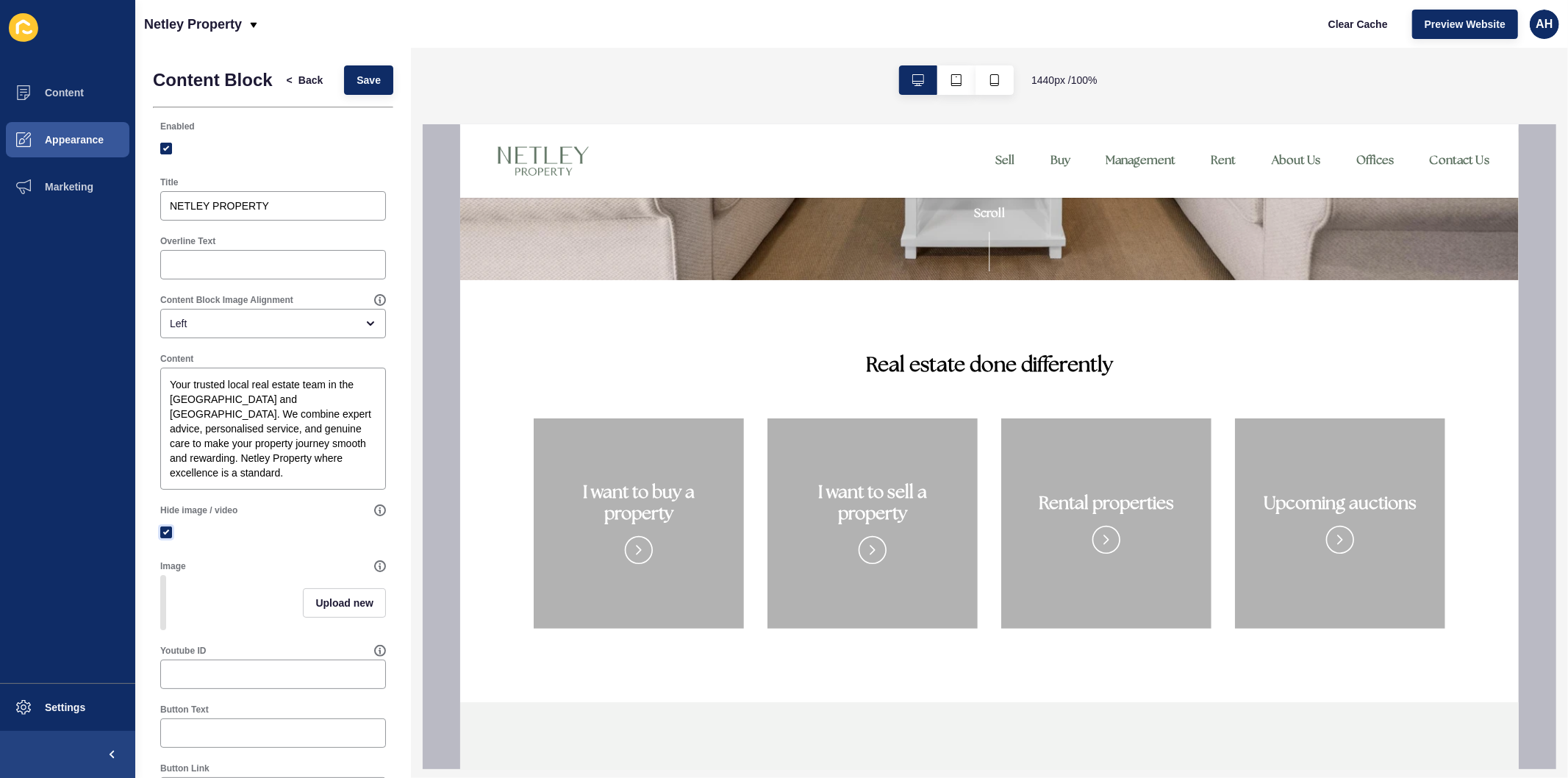
click at [166, 538] on label at bounding box center [166, 532] width 12 height 12
click at [166, 537] on input "Hide image / video" at bounding box center [168, 533] width 10 height 10
checkbox input "false"
click at [315, 610] on span "Upload new" at bounding box center [344, 603] width 58 height 14
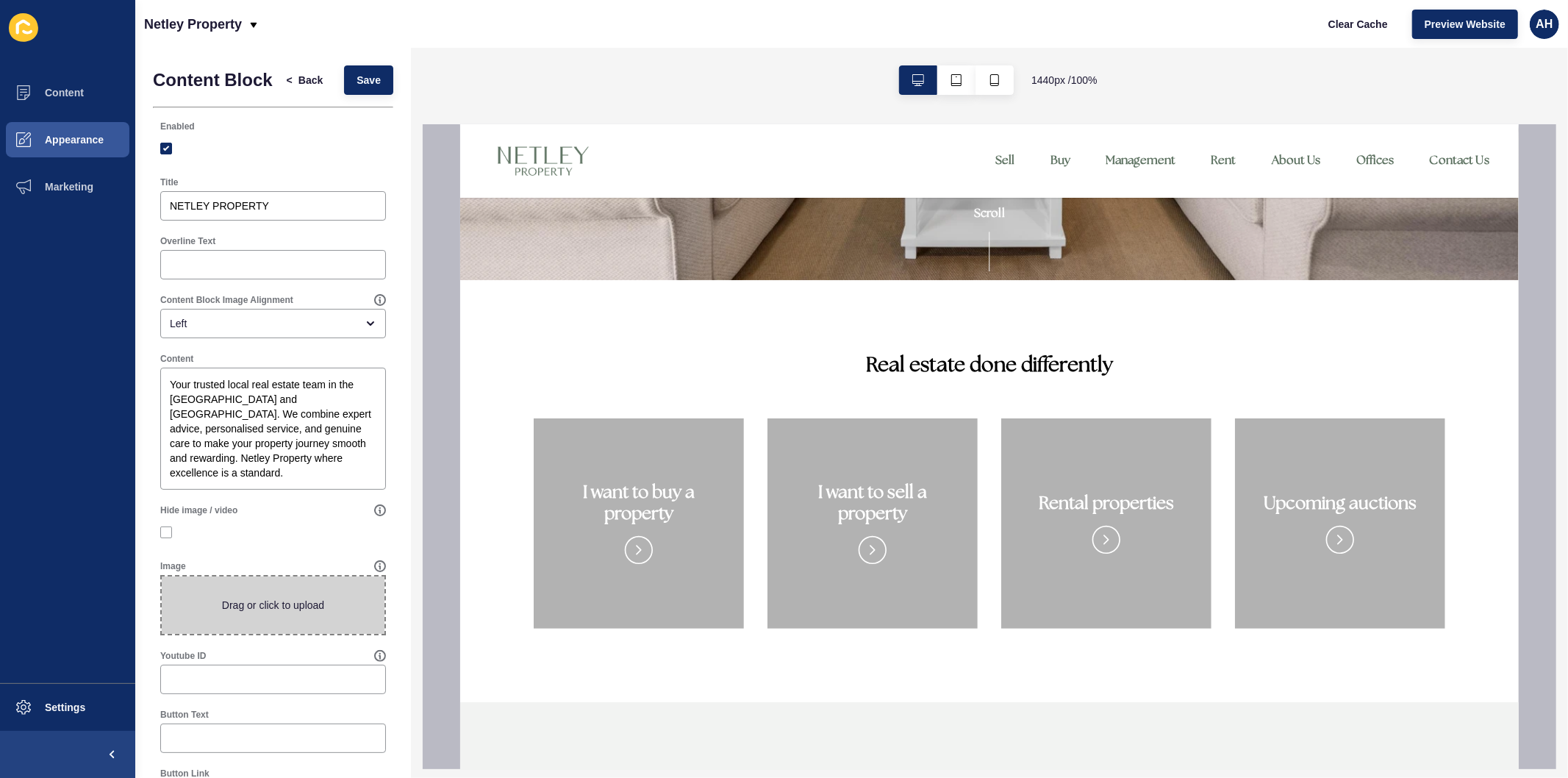
click at [294, 609] on span at bounding box center [272, 605] width 223 height 58
click at [161, 576] on input "Drag or click to upload" at bounding box center [161, 576] width 0 height 0
type input "C:\fakepath\DSC06408.jpg"
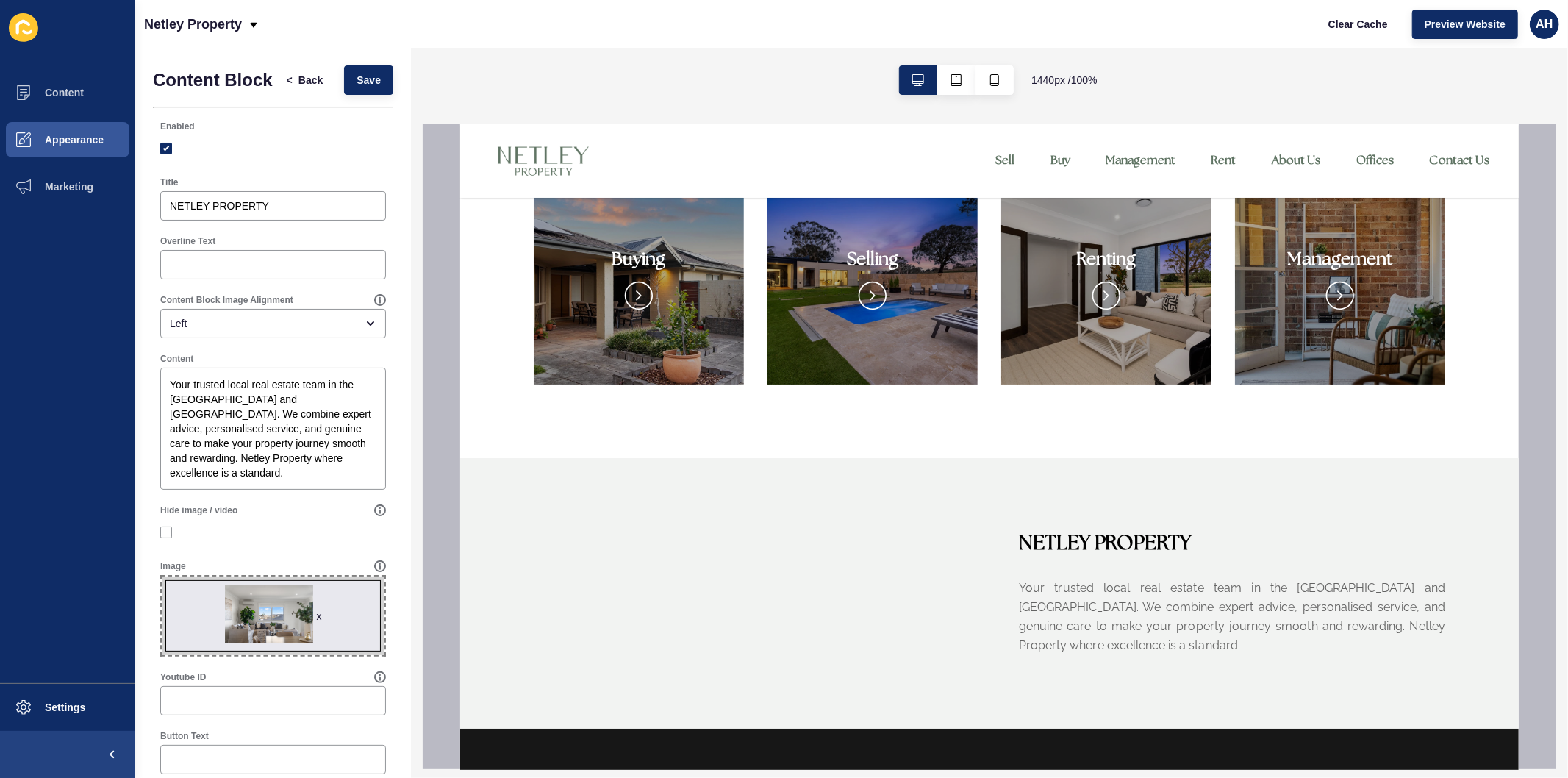
scroll to position [653, 0]
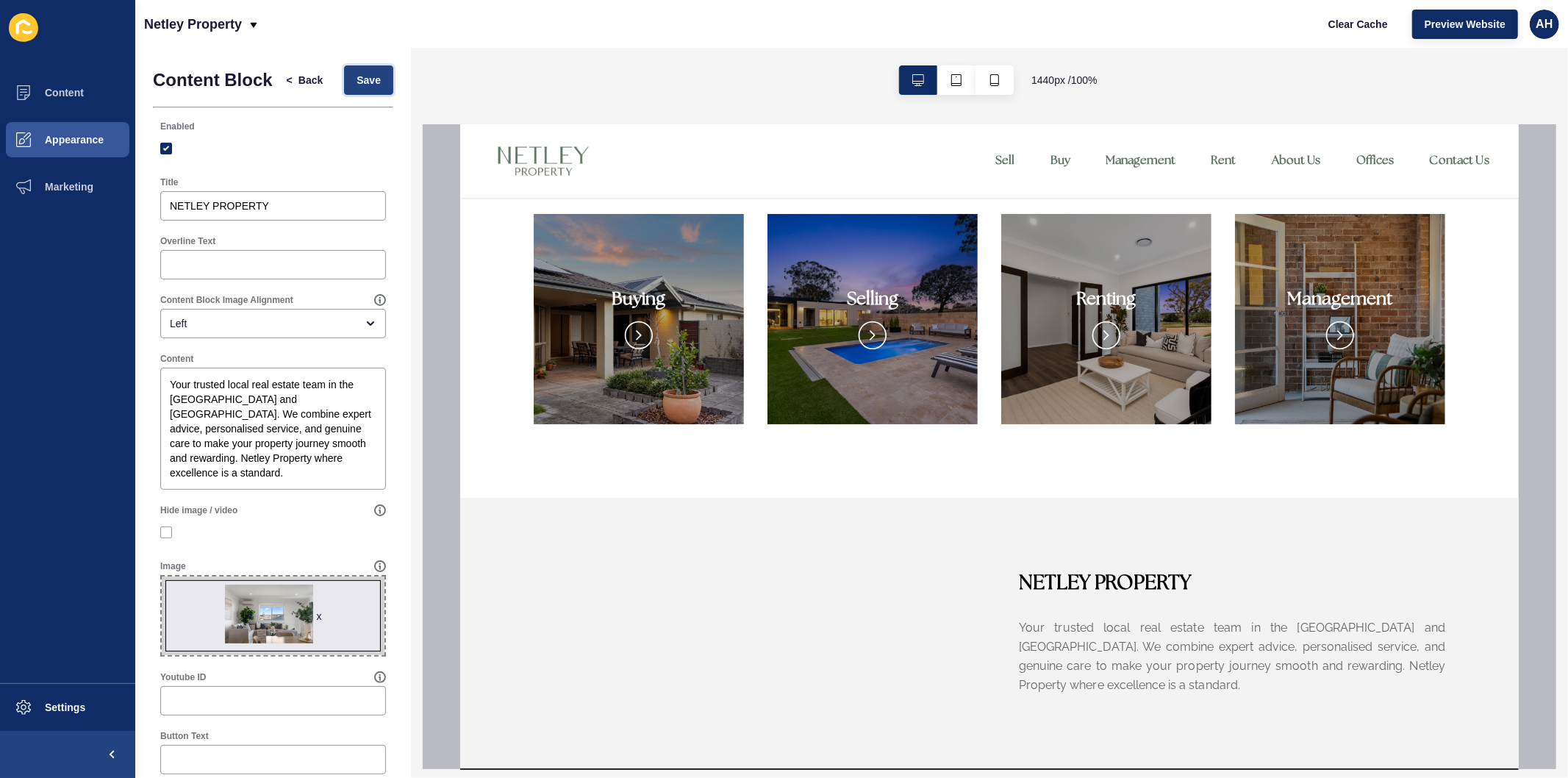
click at [357, 87] on span "Save" at bounding box center [369, 80] width 24 height 14
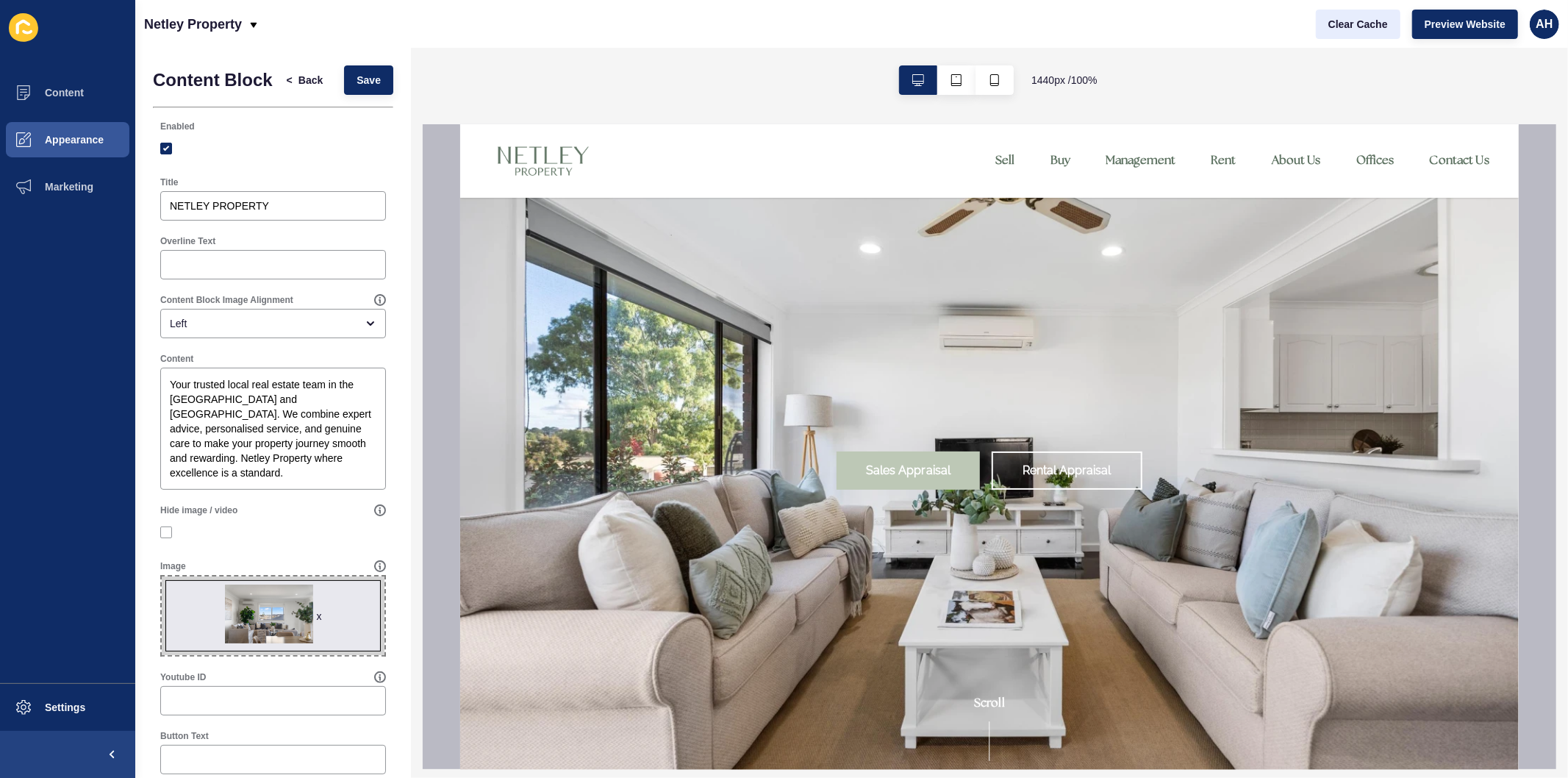
scroll to position [0, 0]
click at [1347, 18] on span "Clear Cache" at bounding box center [1358, 24] width 59 height 14
click at [276, 331] on div "Left" at bounding box center [262, 324] width 186 height 14
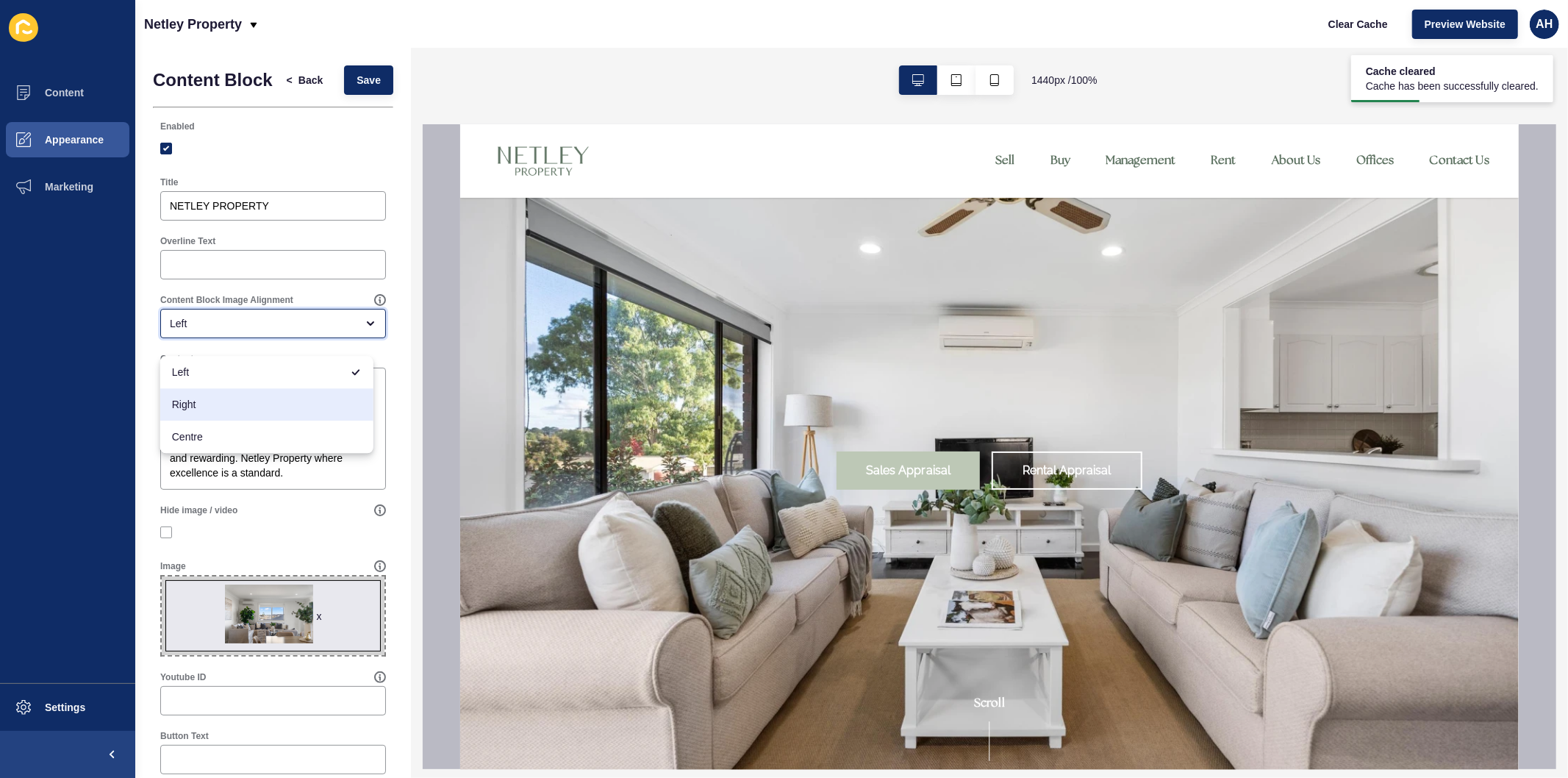
click at [267, 401] on span "Right" at bounding box center [267, 404] width 189 height 14
type input "Right"
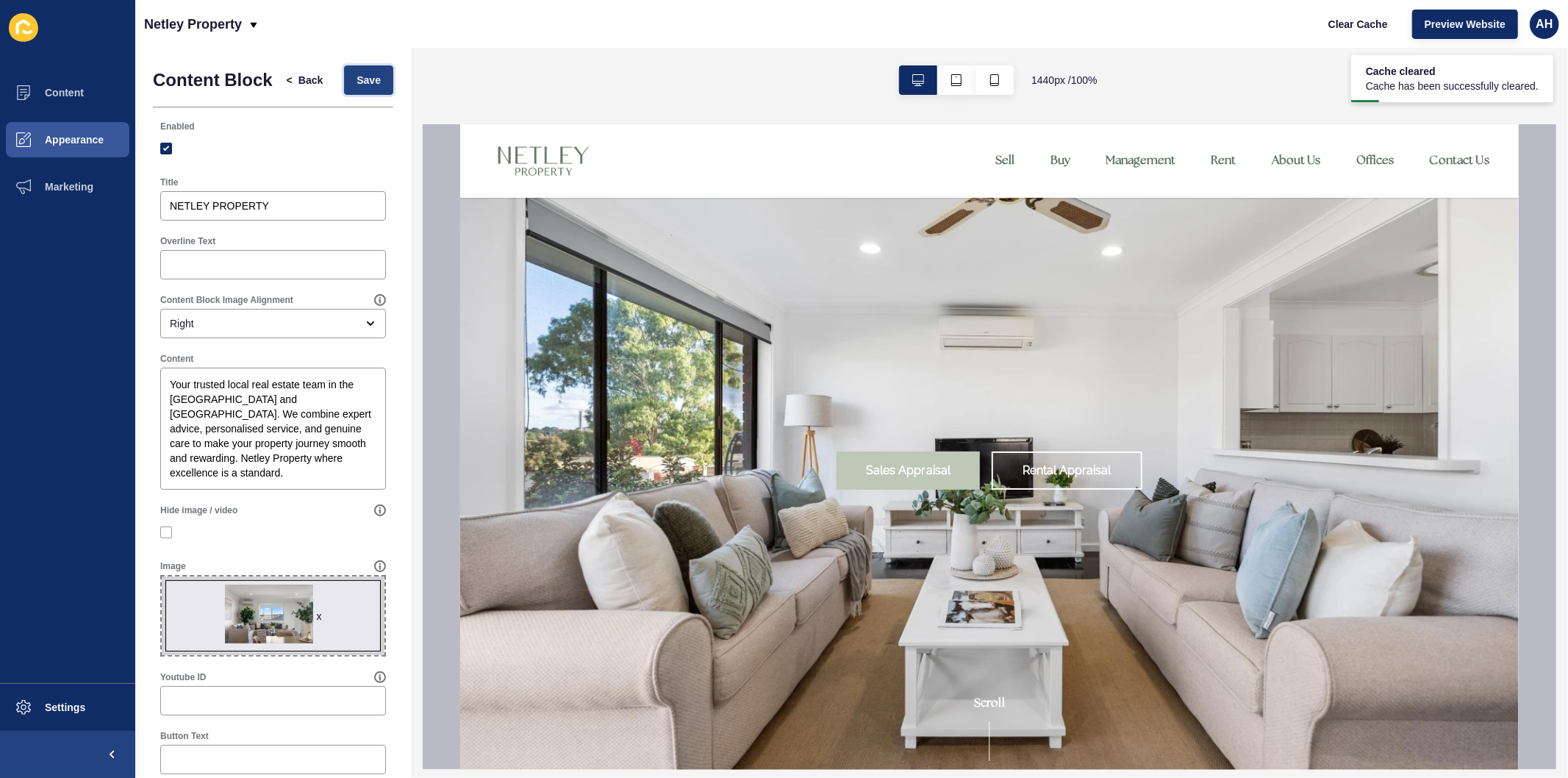
click at [357, 87] on span "Save" at bounding box center [369, 80] width 24 height 14
click at [298, 84] on span "Back" at bounding box center [310, 80] width 24 height 14
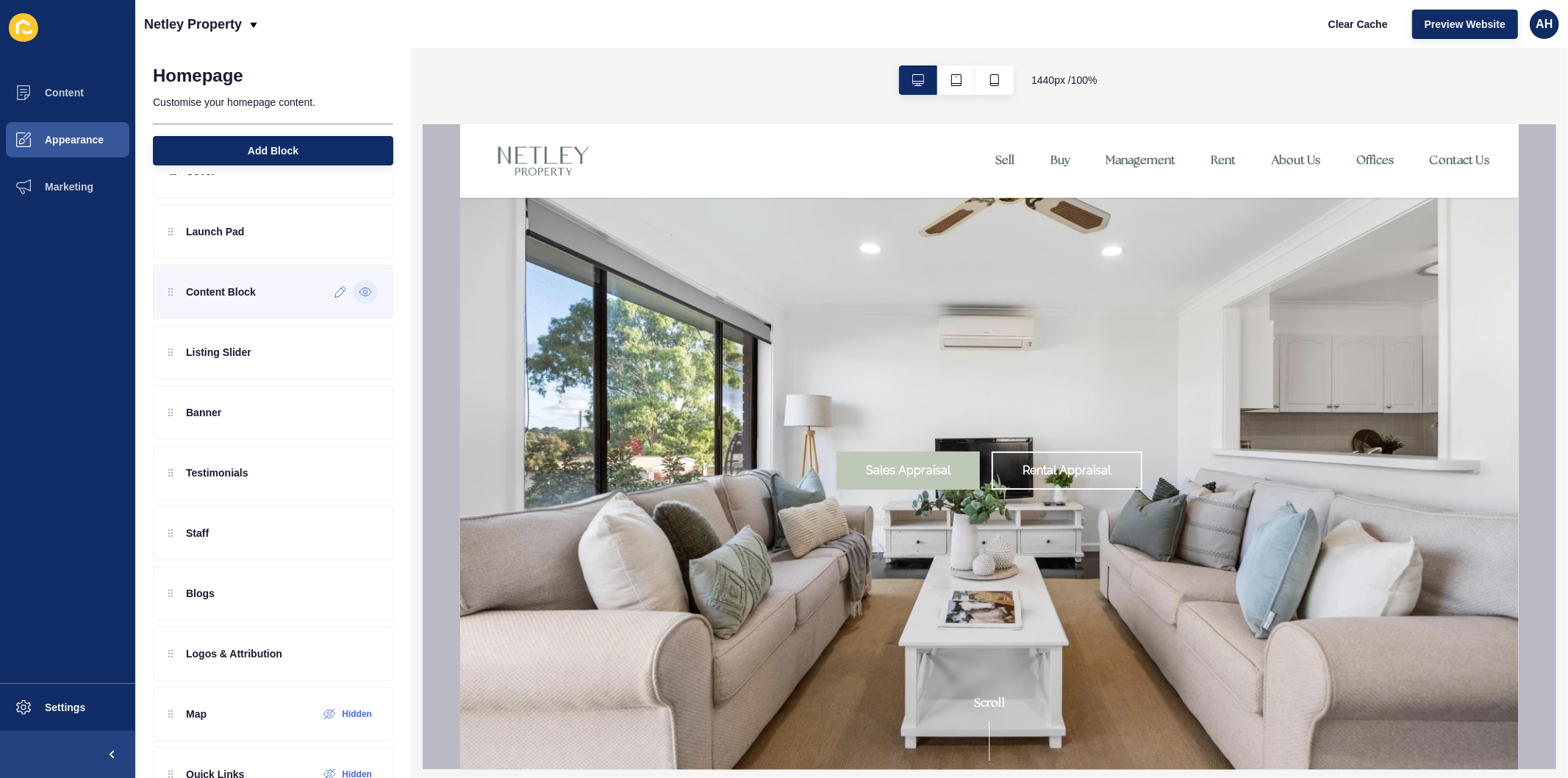
scroll to position [82, 0]
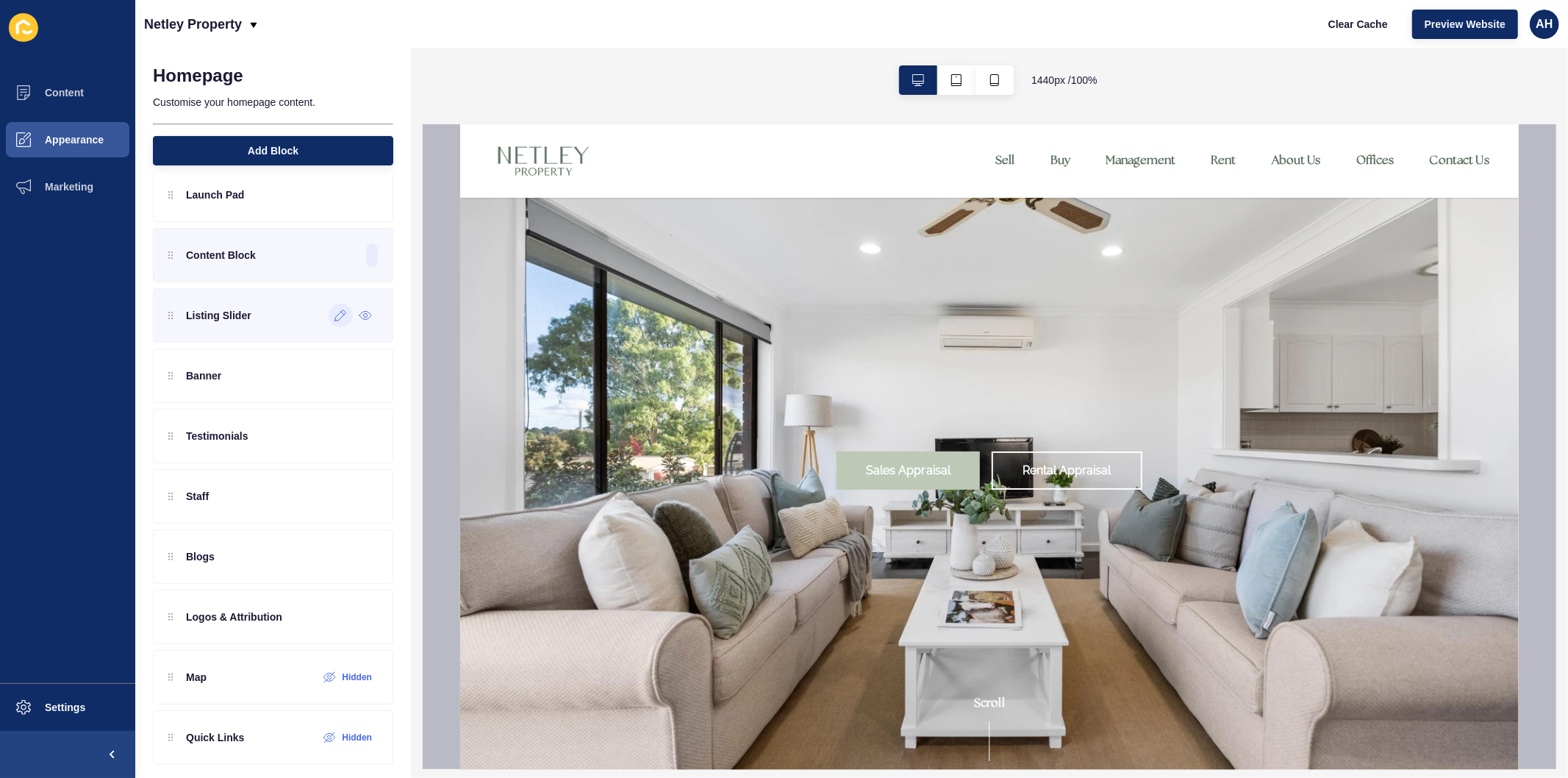
click at [333, 321] on div at bounding box center [341, 316] width 24 height 23
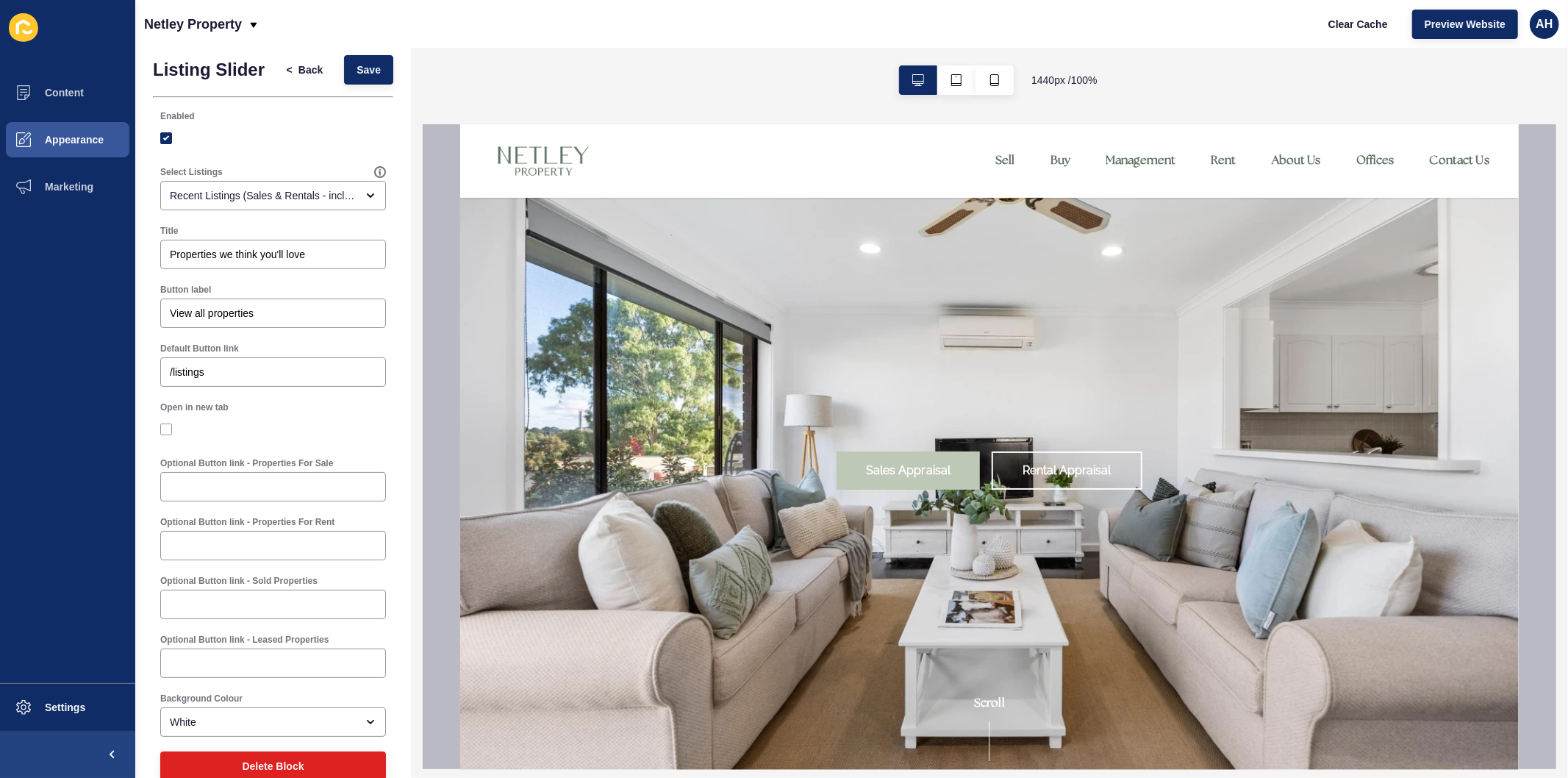
scroll to position [0, 0]
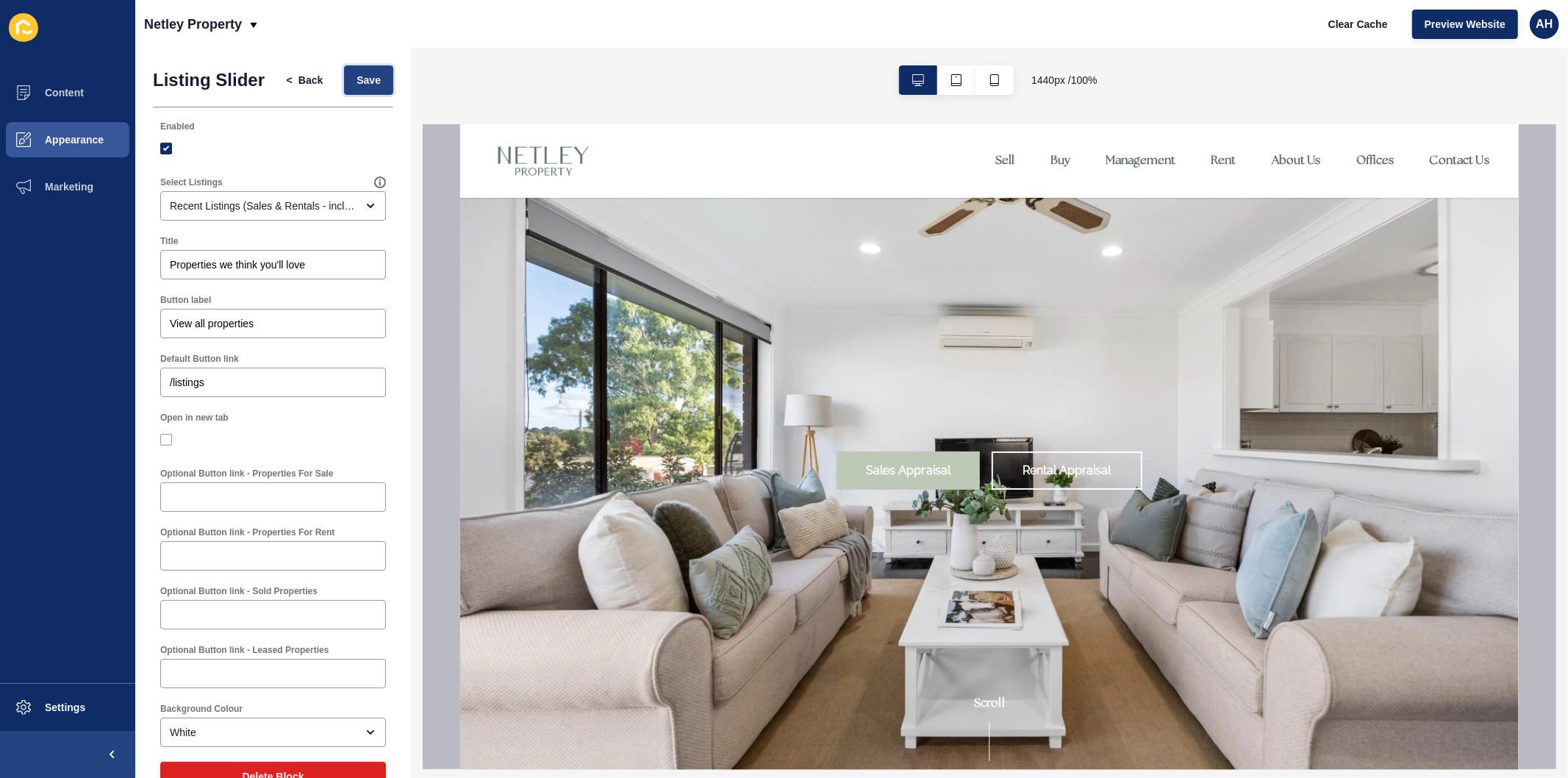
click at [357, 86] on span "Save" at bounding box center [369, 80] width 24 height 14
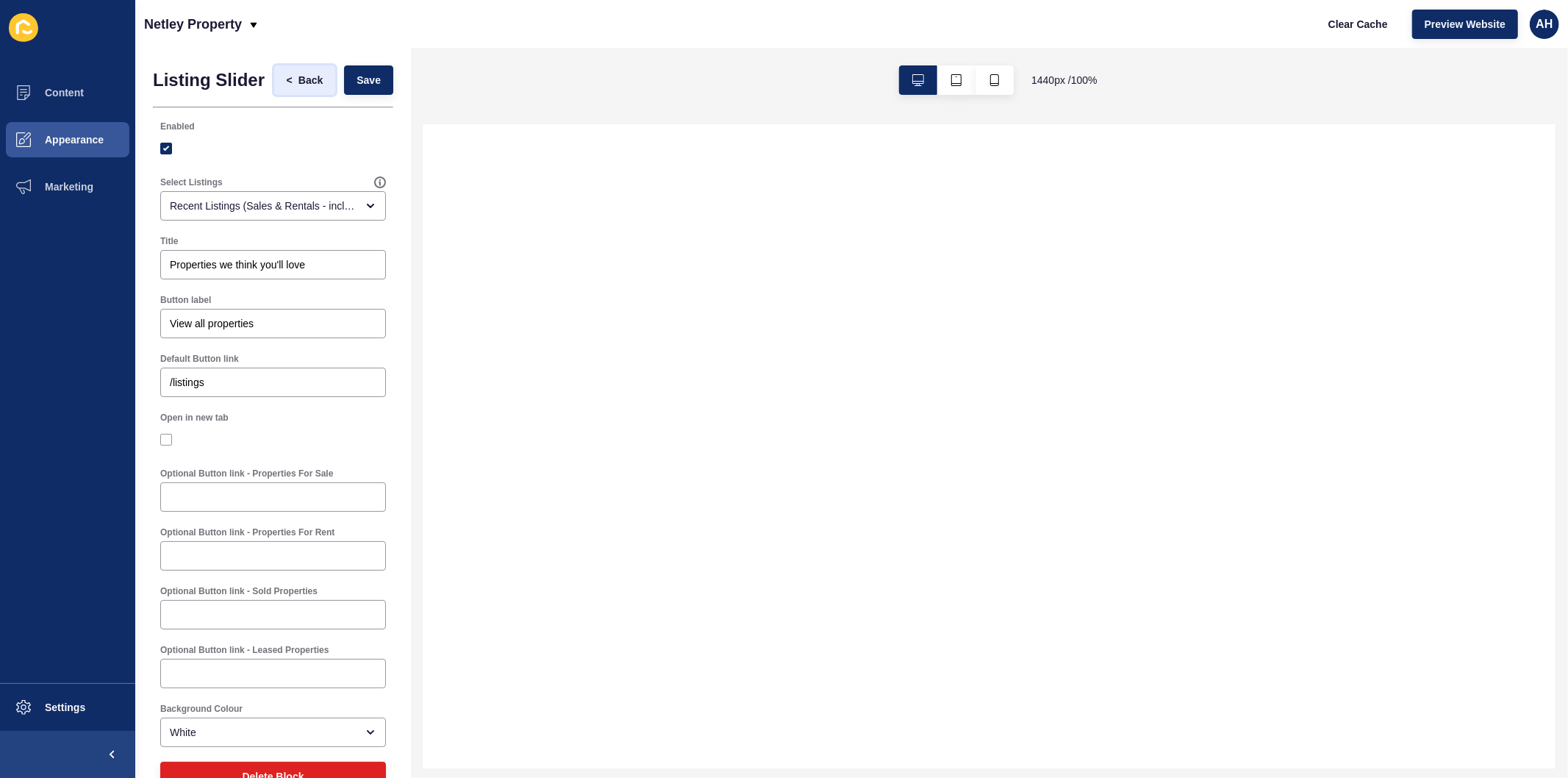
click at [298, 87] on span "Back" at bounding box center [310, 80] width 24 height 14
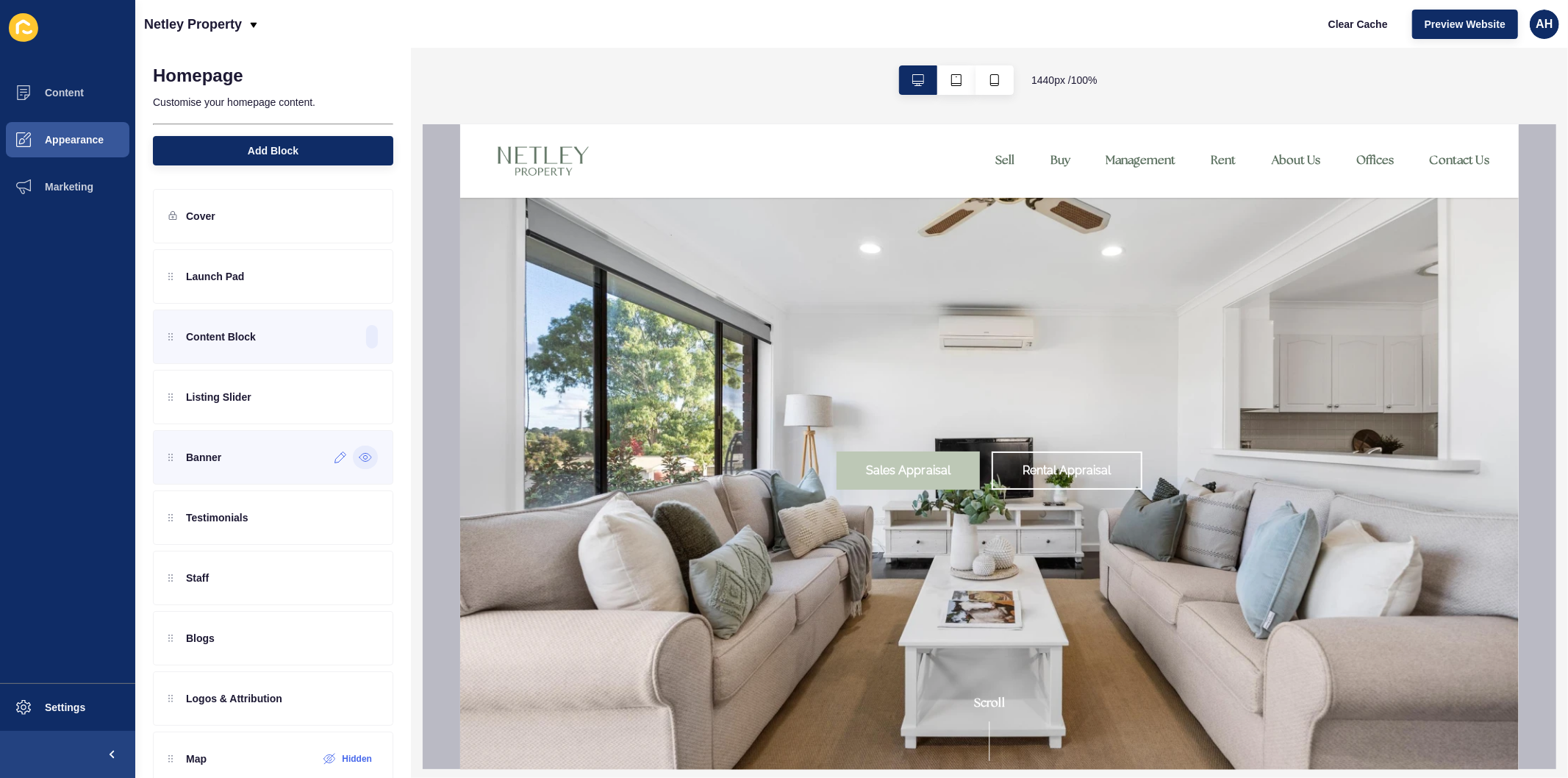
click at [363, 457] on icon at bounding box center [365, 458] width 4 height 4
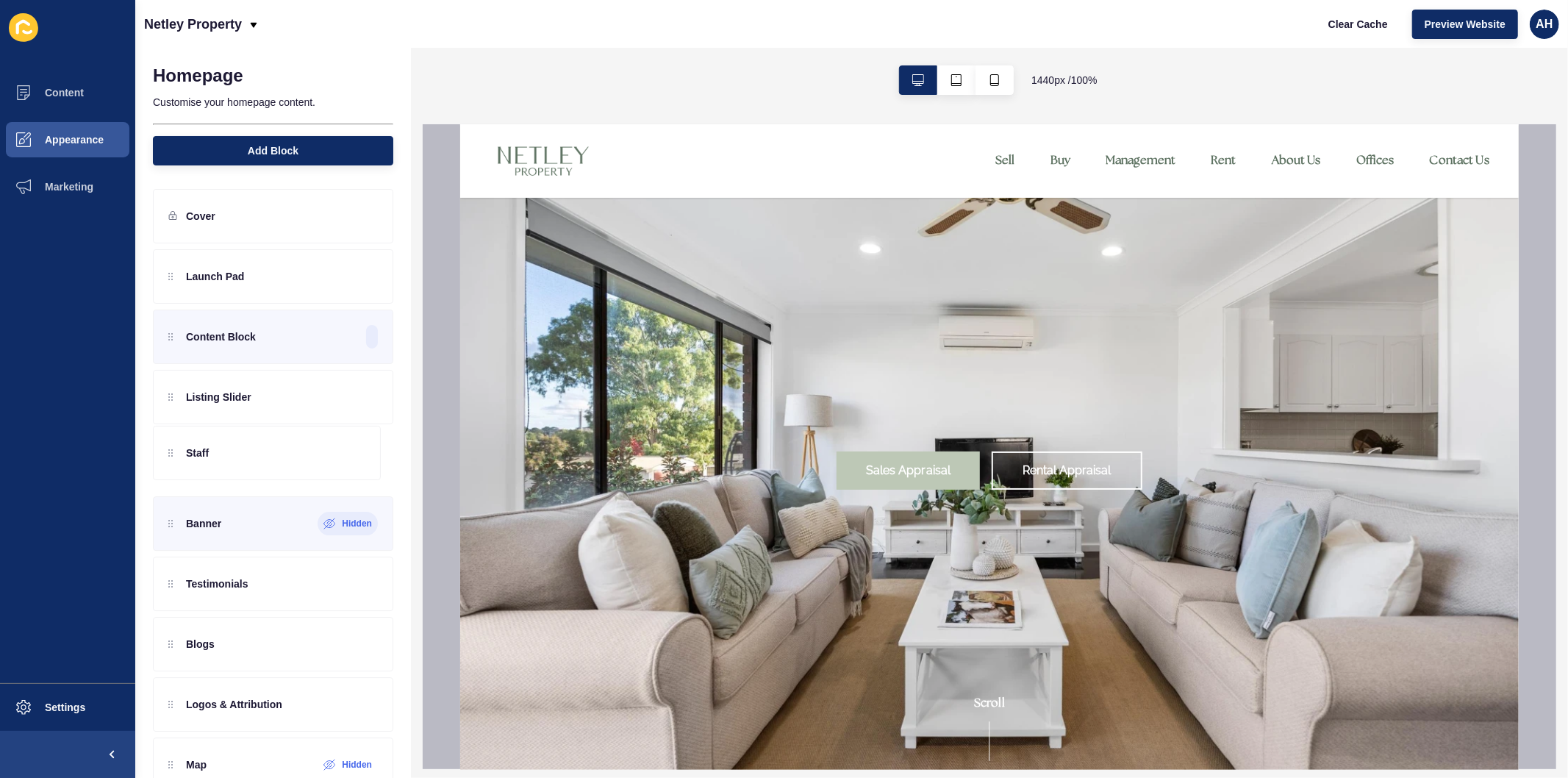
drag, startPoint x: 171, startPoint y: 579, endPoint x: 171, endPoint y: 444, distance: 135.0
click at [171, 444] on div "Launch Pad Content Block Listing Slider Banner Hidden Testimonials Staff Blogs …" at bounding box center [273, 517] width 241 height 536
drag, startPoint x: 171, startPoint y: 583, endPoint x: 174, endPoint y: 508, distance: 75.1
click at [174, 508] on div "Launch Pad Content Block Listing Slider Staff Banner Hidden Testimonials Blogs …" at bounding box center [273, 517] width 241 height 536
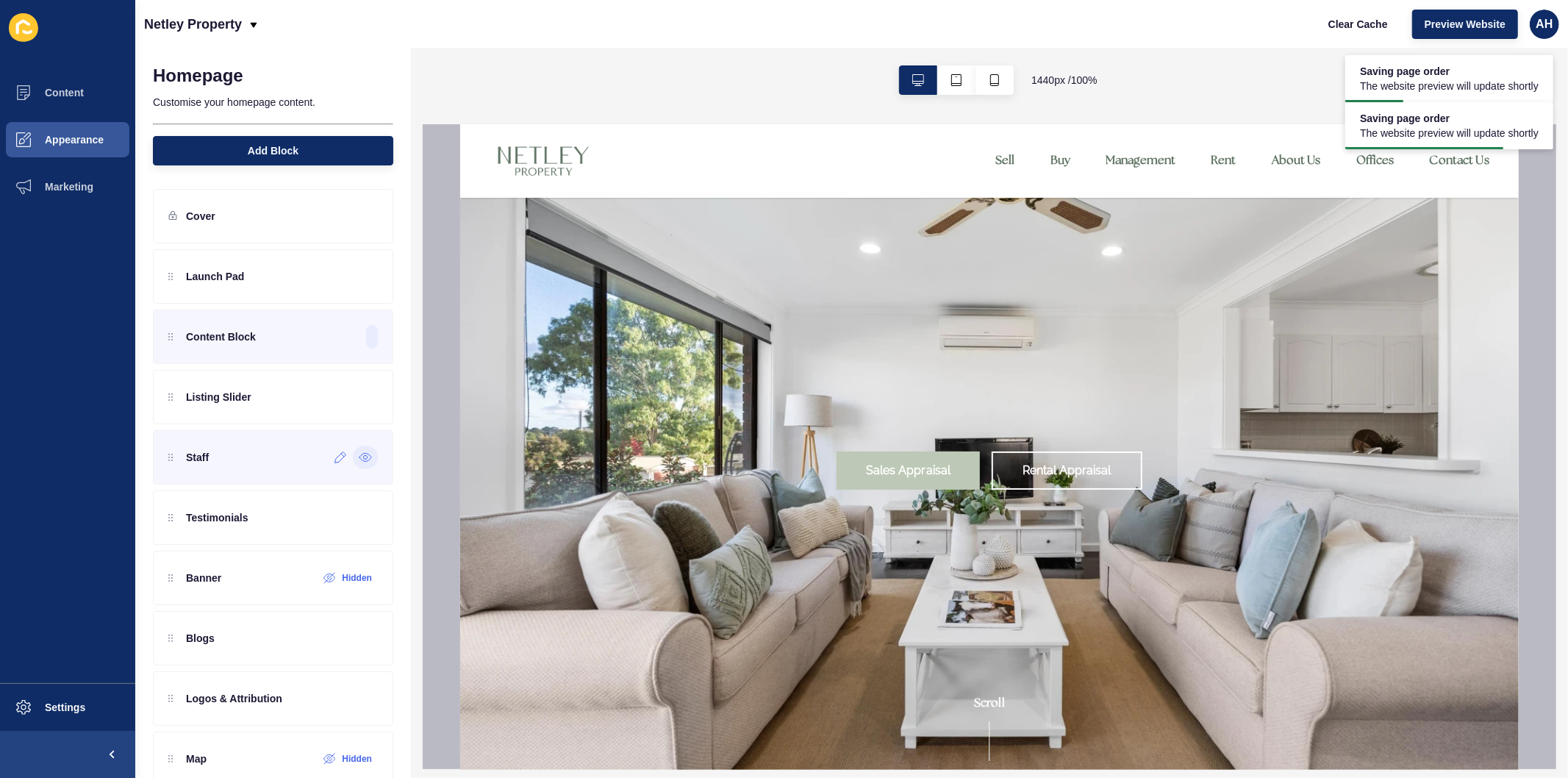
click at [359, 457] on icon at bounding box center [365, 457] width 14 height 12
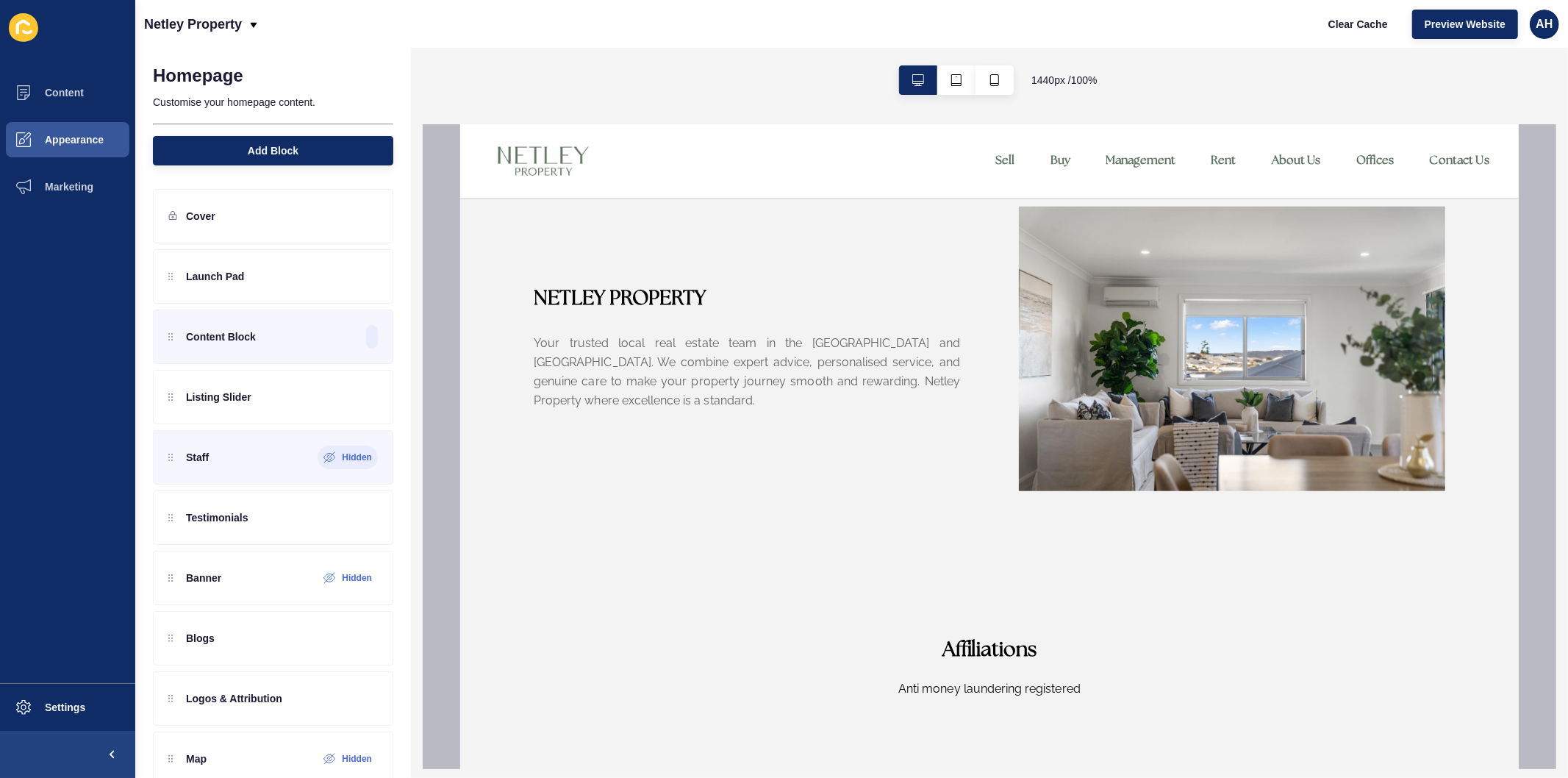
scroll to position [1143, 0]
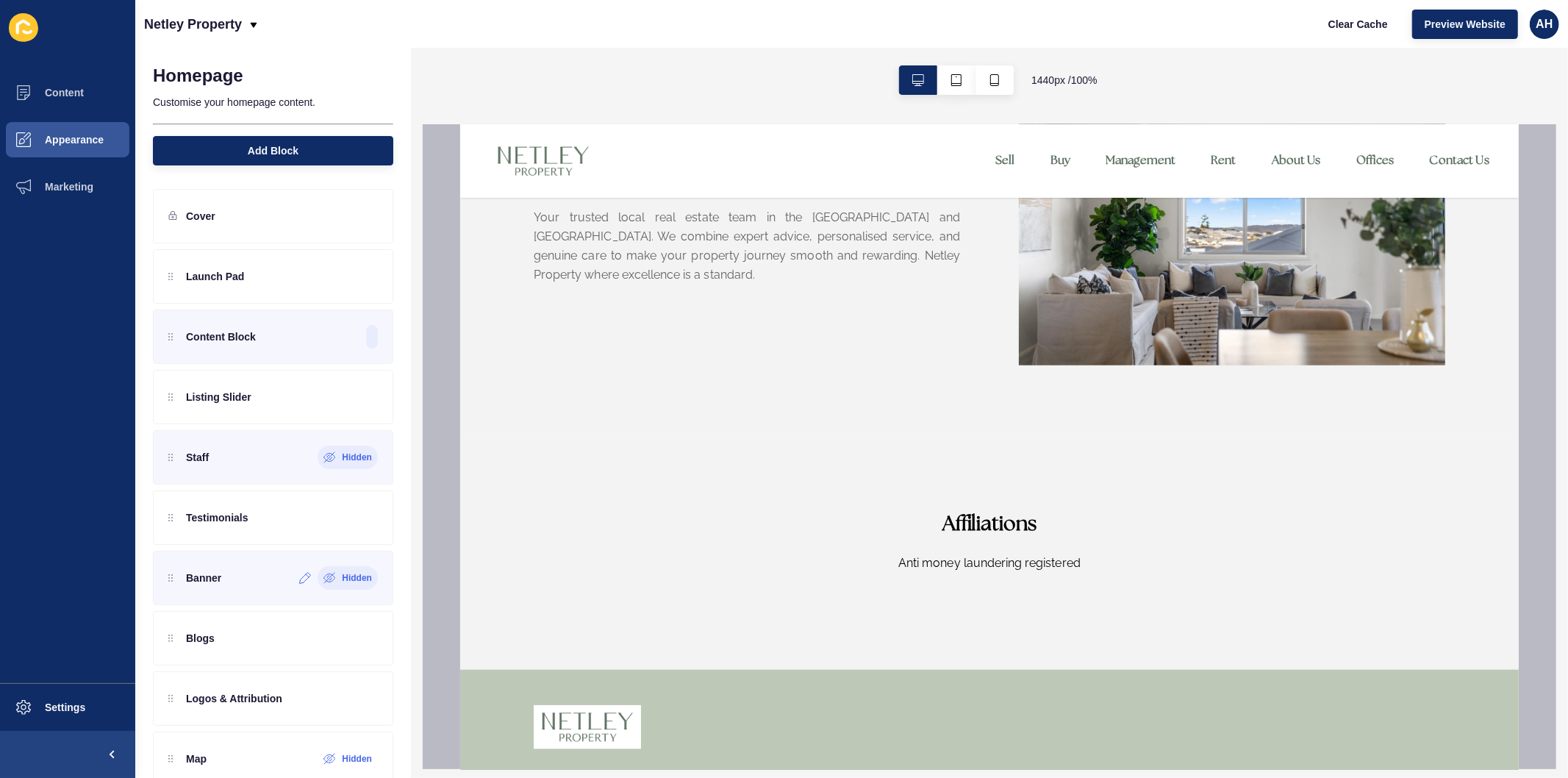
click at [324, 576] on icon at bounding box center [330, 578] width 13 height 12
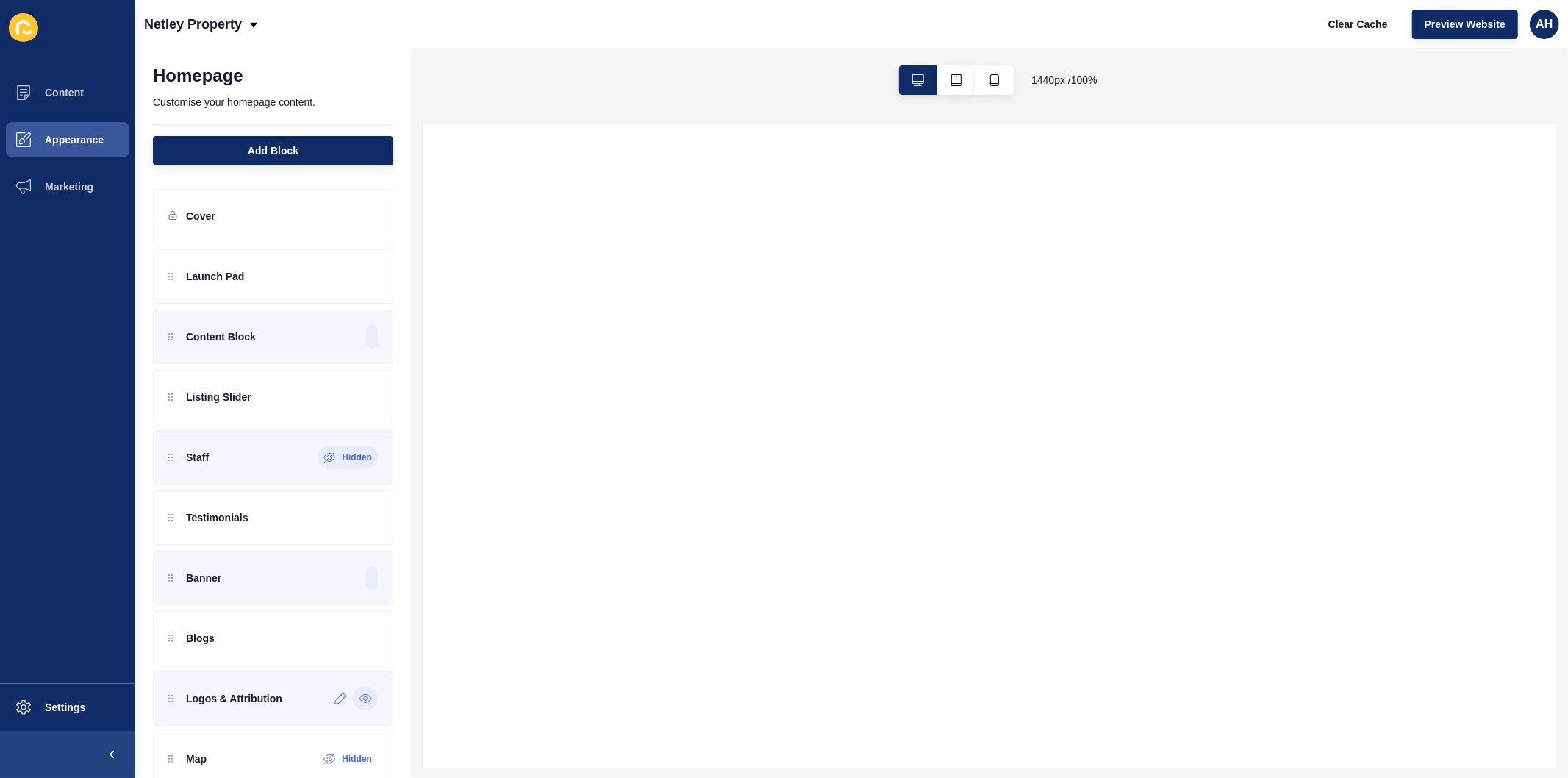
scroll to position [0, 0]
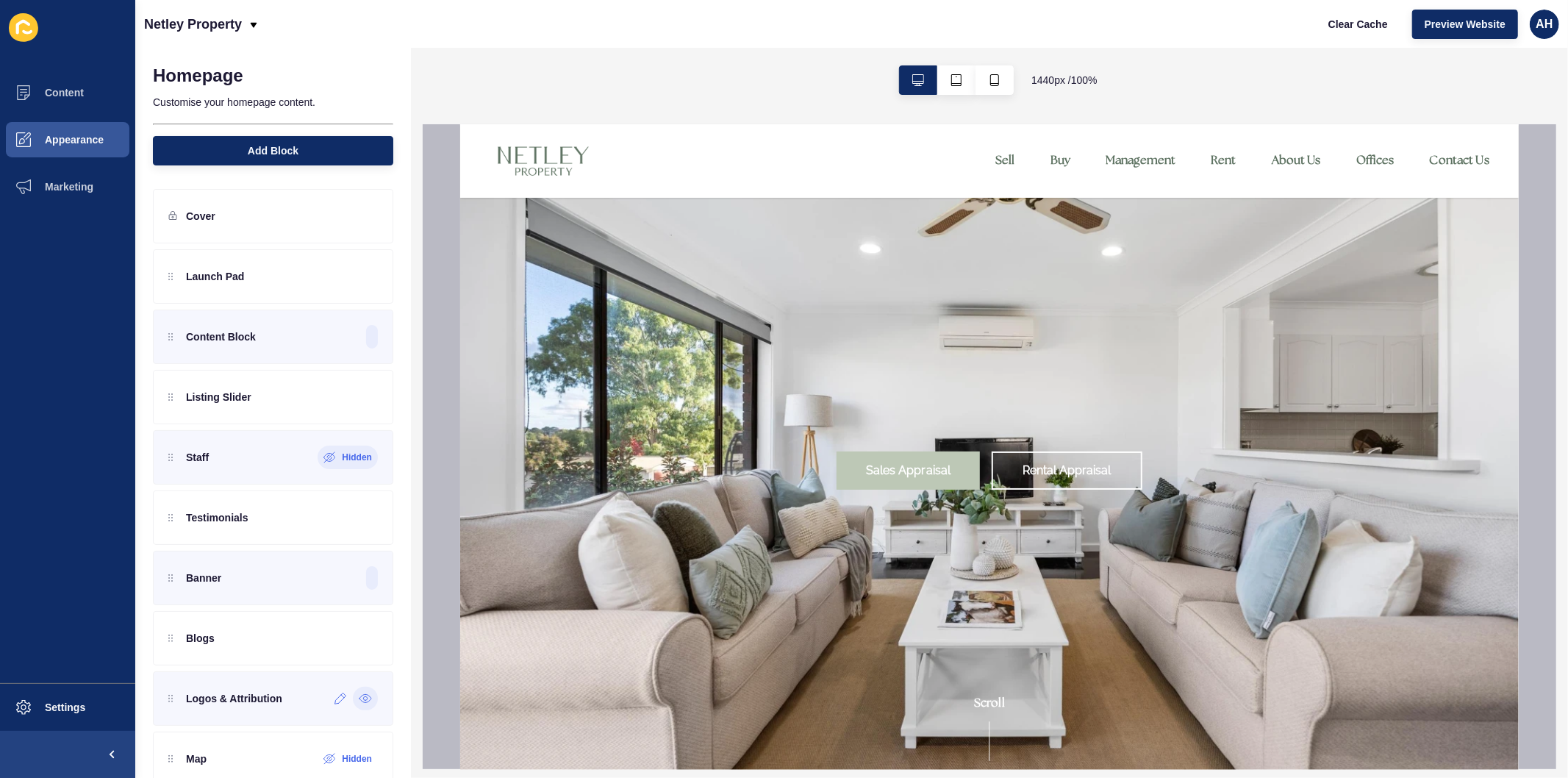
click at [360, 703] on icon at bounding box center [365, 699] width 12 height 8
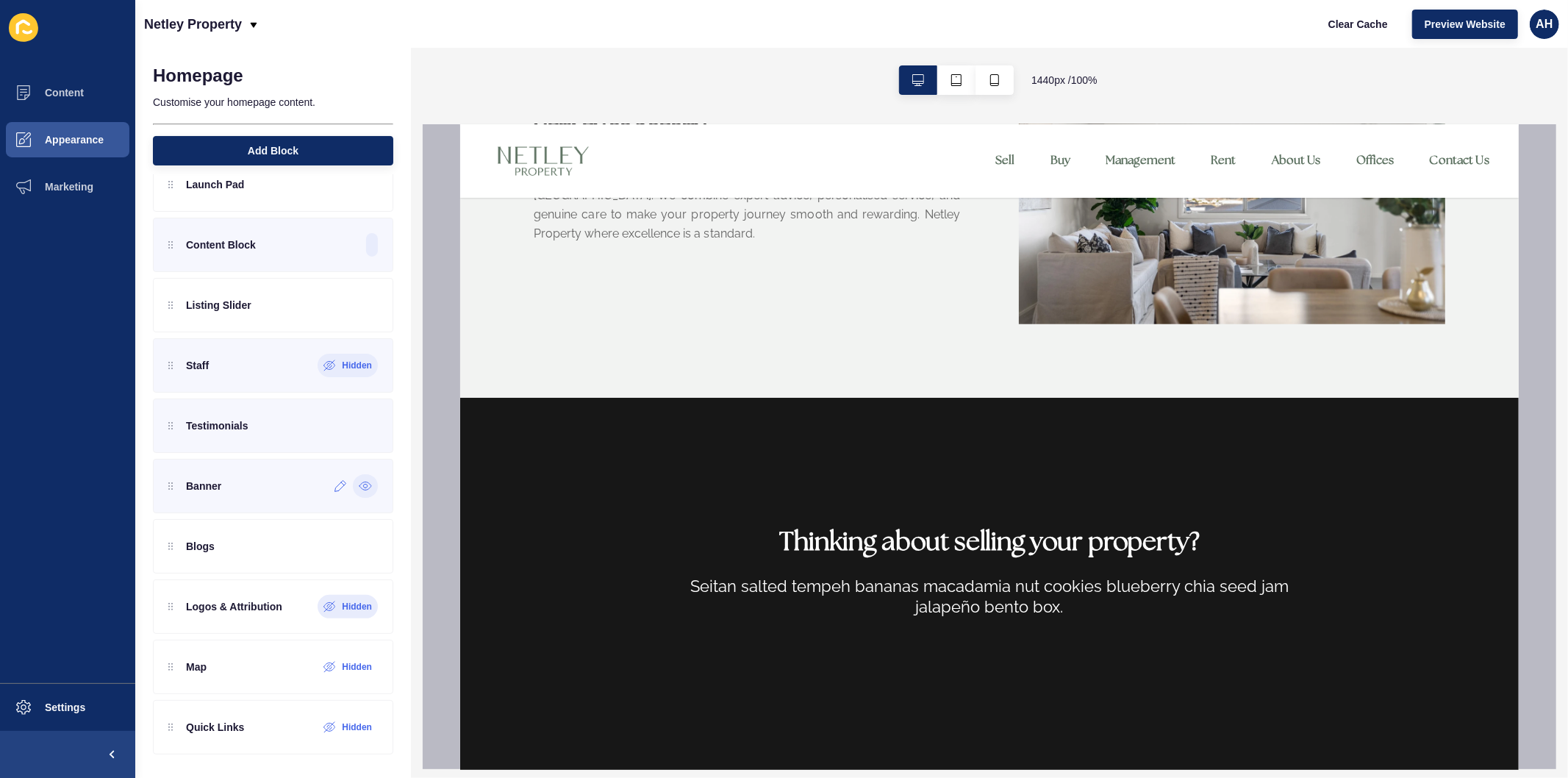
scroll to position [92, 0]
click at [335, 431] on icon at bounding box center [341, 426] width 11 height 11
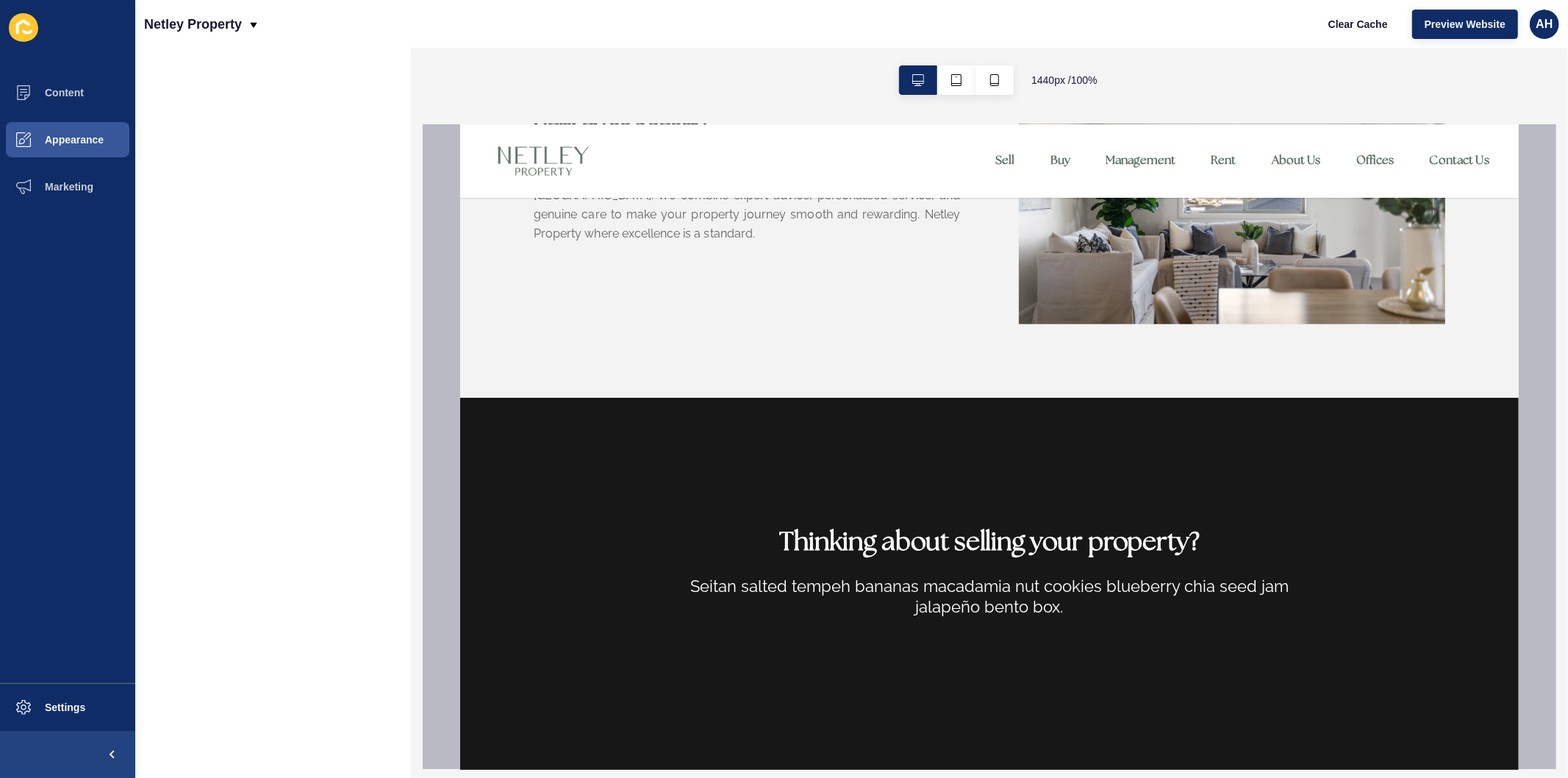
scroll to position [0, 0]
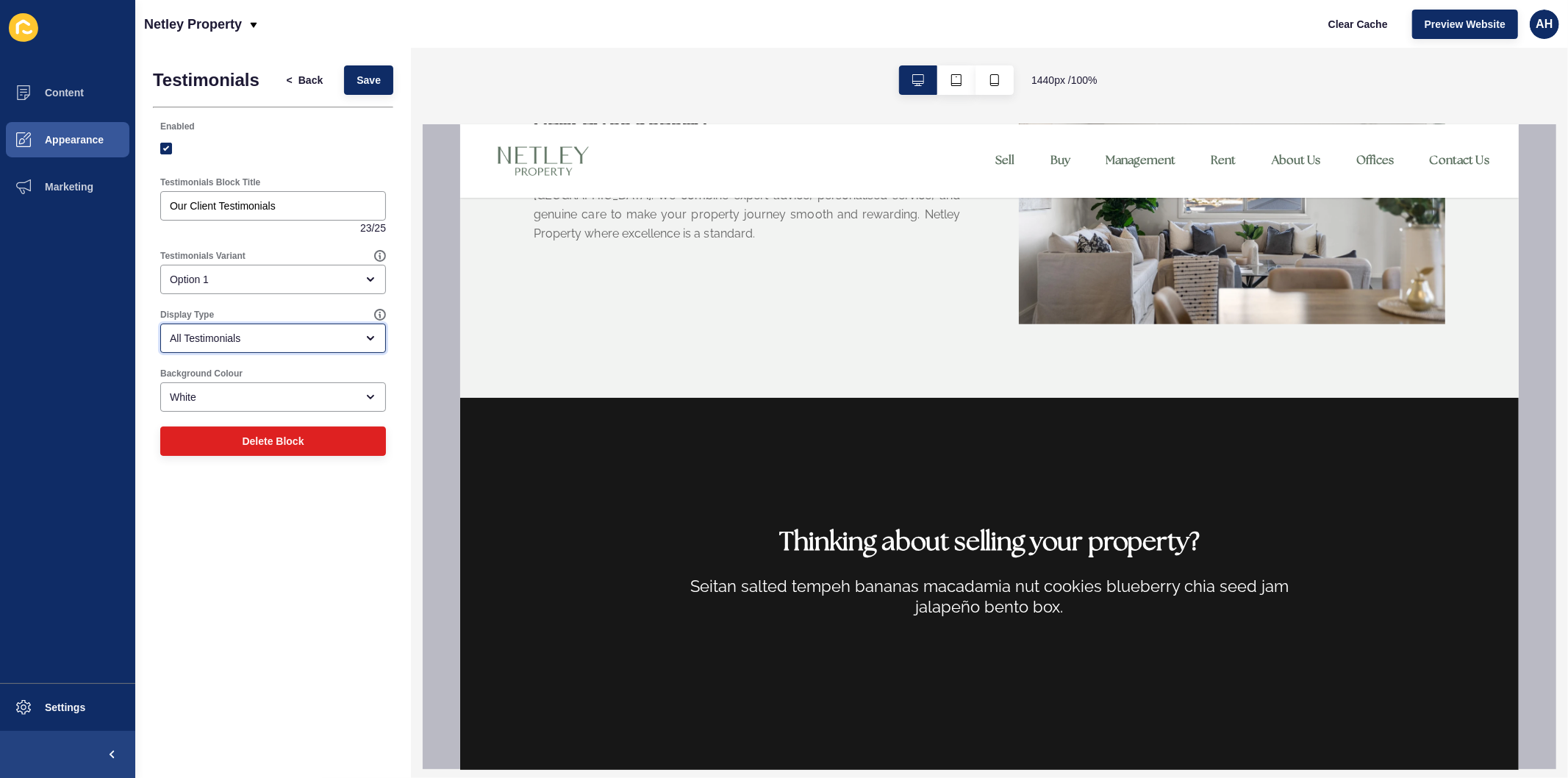
click at [269, 334] on div "All Testimonials" at bounding box center [262, 338] width 186 height 14
click at [251, 539] on div "Testimonials < Back Save Enabled Testimonials Block Title Our Client Testimonia…" at bounding box center [273, 413] width 276 height 730
click at [296, 63] on div "< Back Save" at bounding box center [333, 80] width 128 height 38
click at [299, 83] on span "Back" at bounding box center [310, 80] width 24 height 14
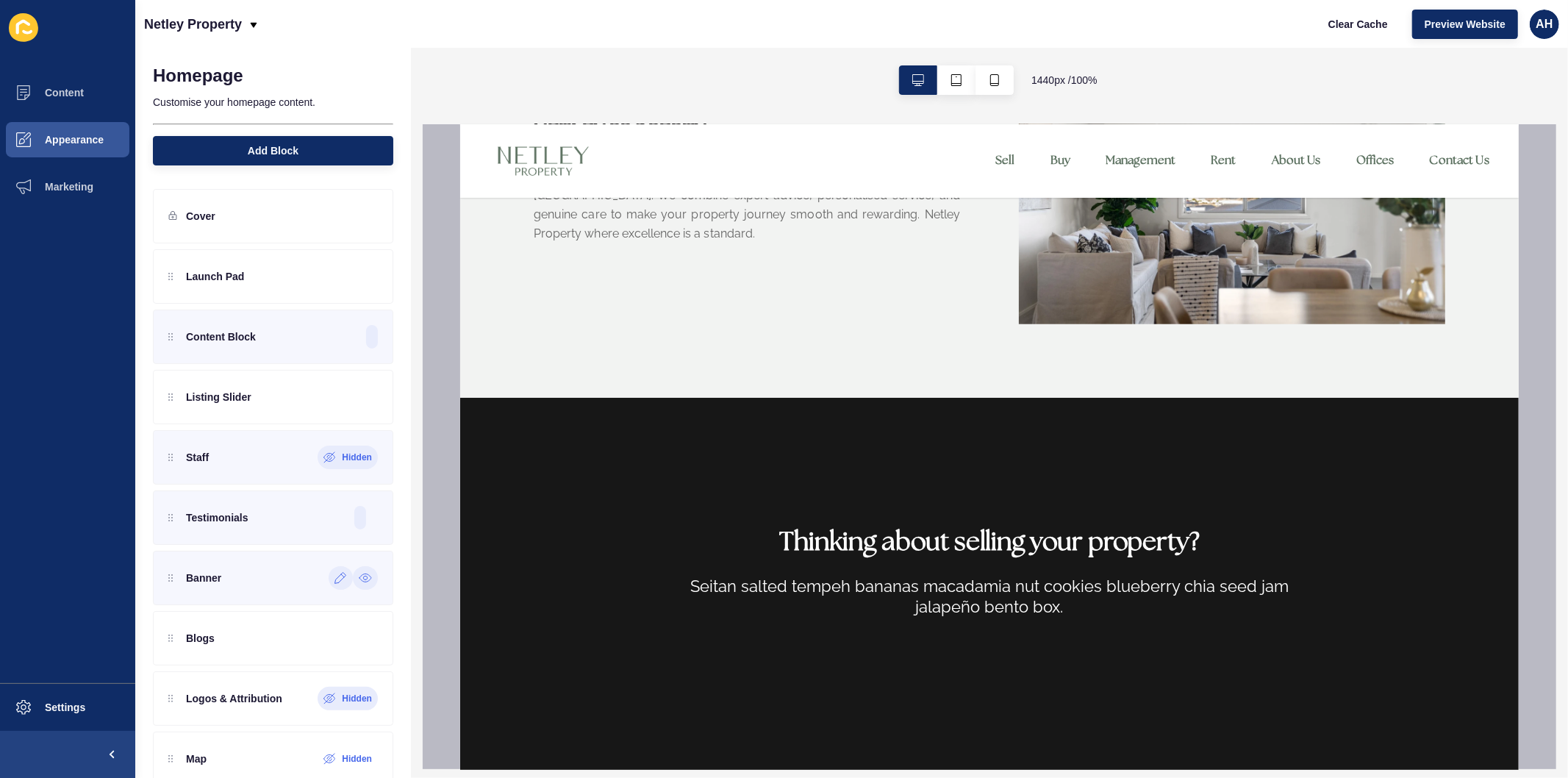
click at [334, 577] on icon at bounding box center [341, 578] width 13 height 12
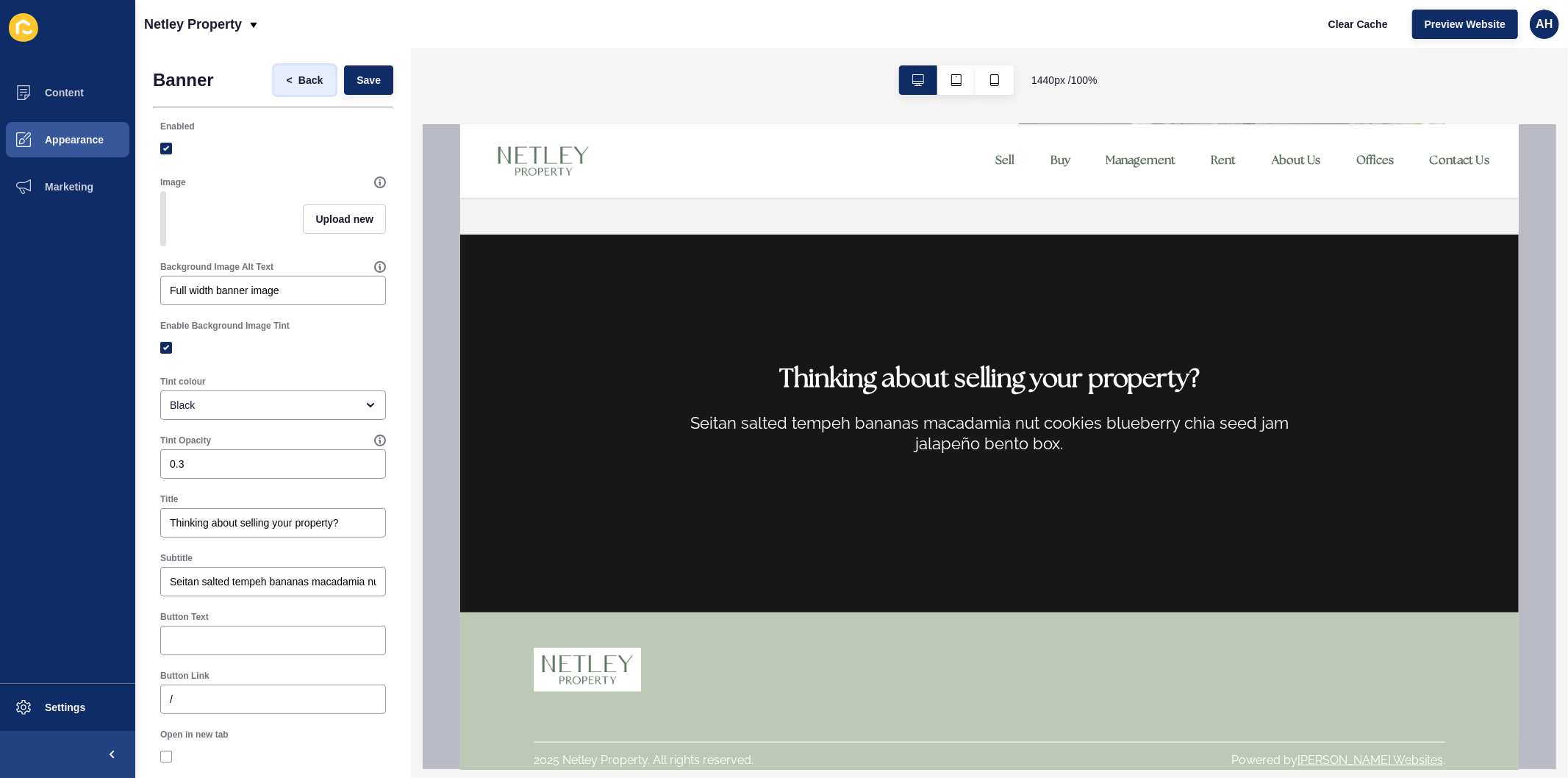
click at [298, 74] on span "Back" at bounding box center [310, 80] width 24 height 14
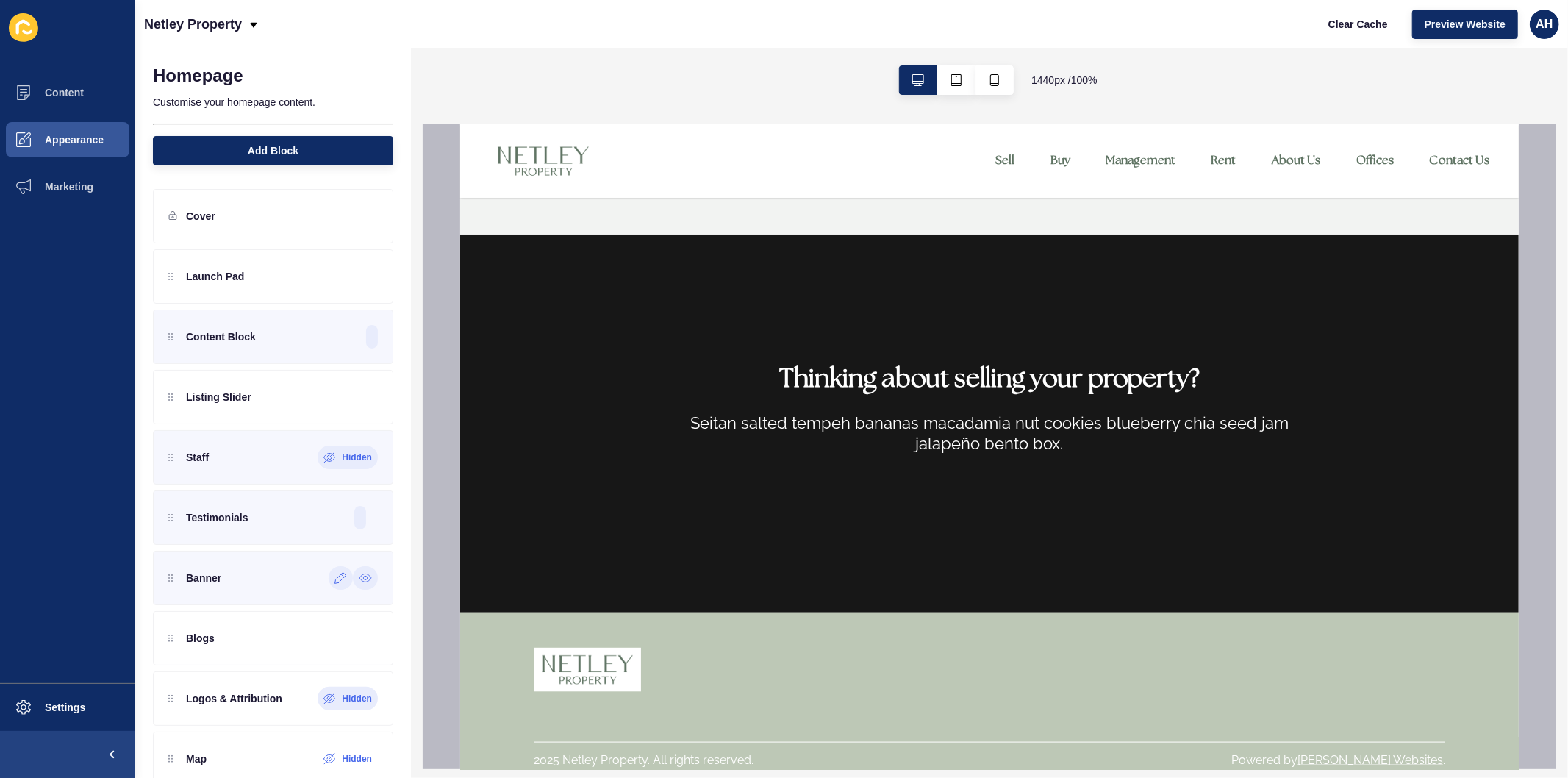
click at [359, 573] on icon at bounding box center [365, 578] width 14 height 12
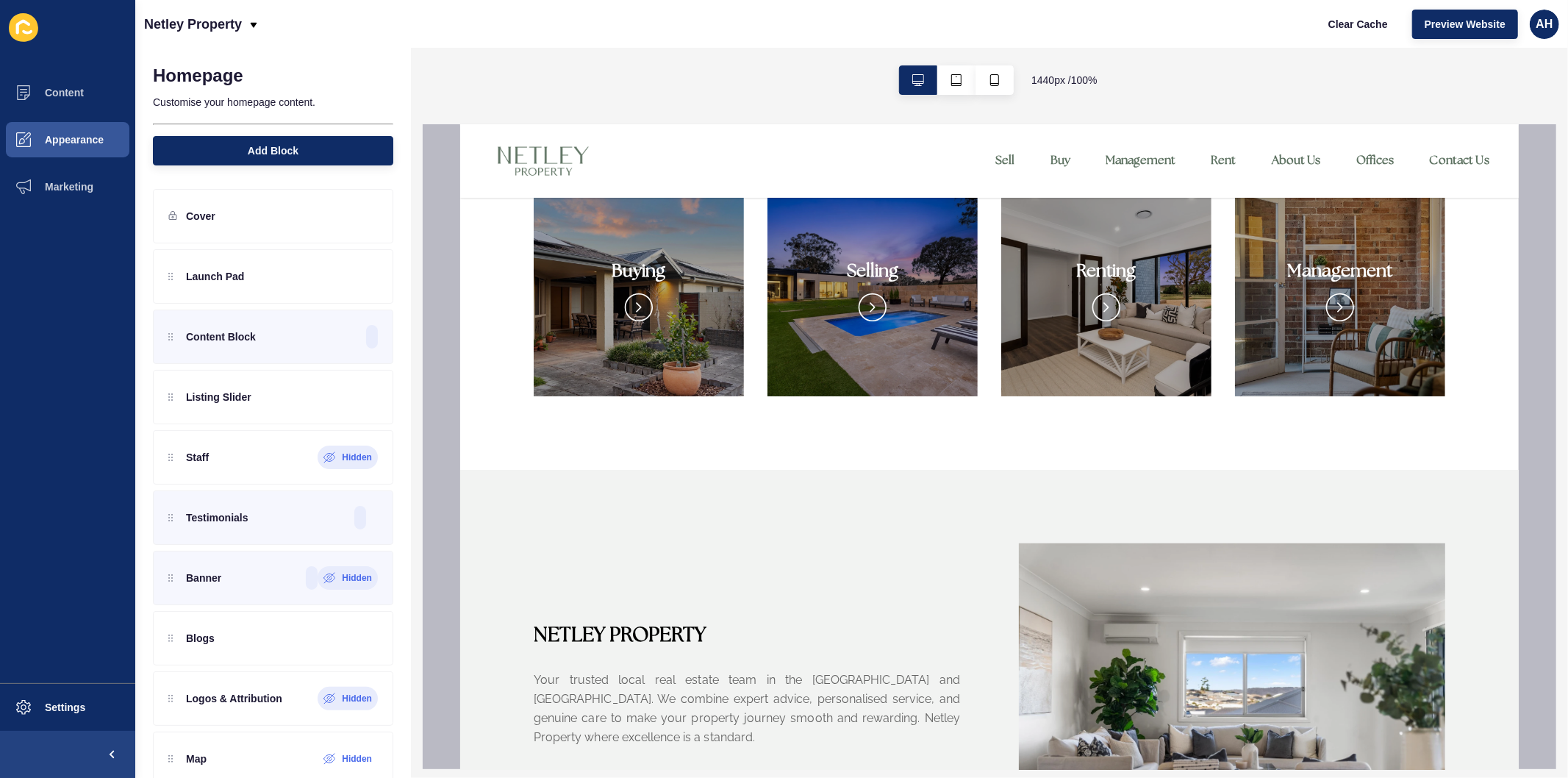
scroll to position [971, 0]
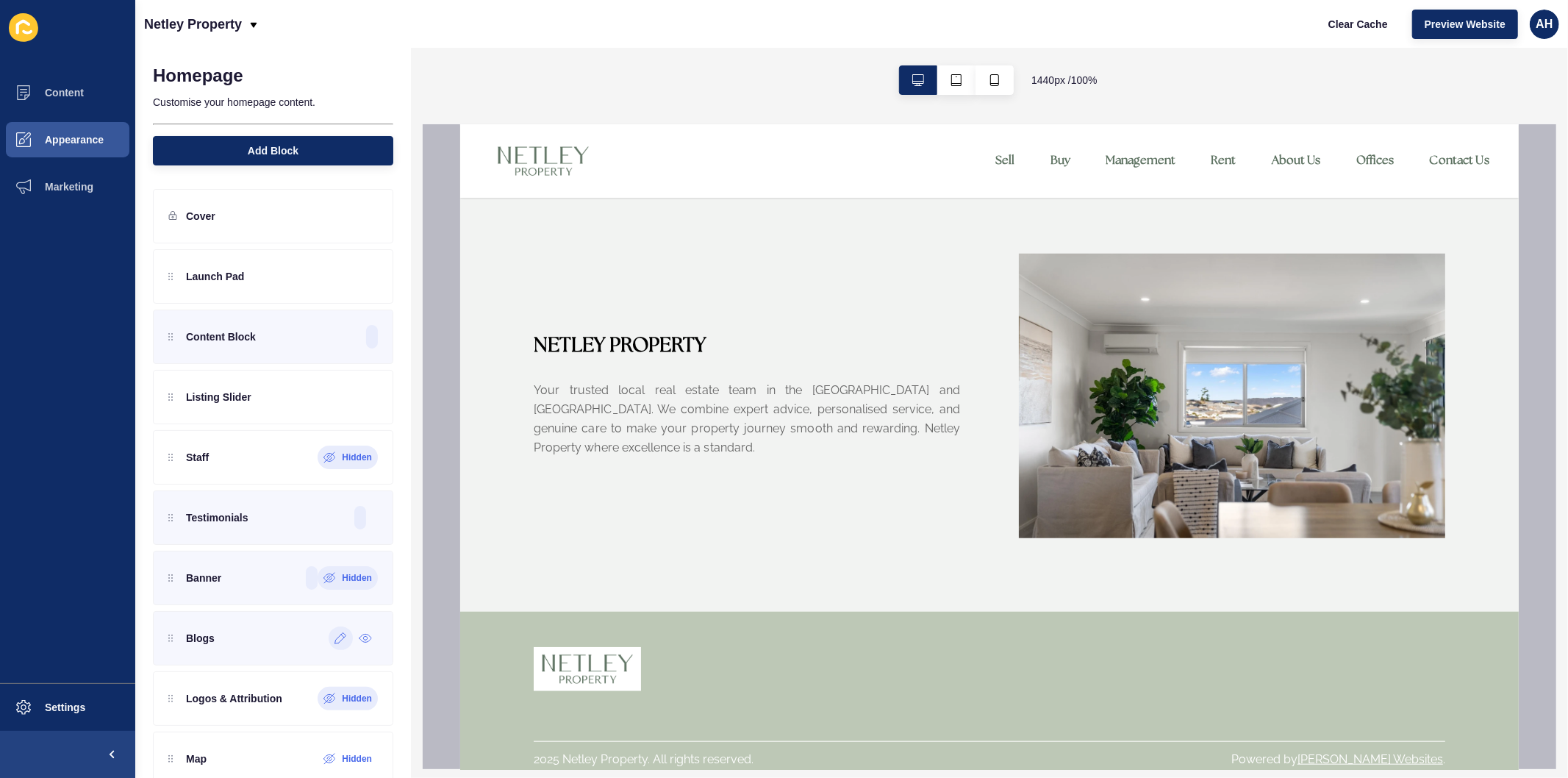
click at [329, 645] on div at bounding box center [341, 638] width 24 height 23
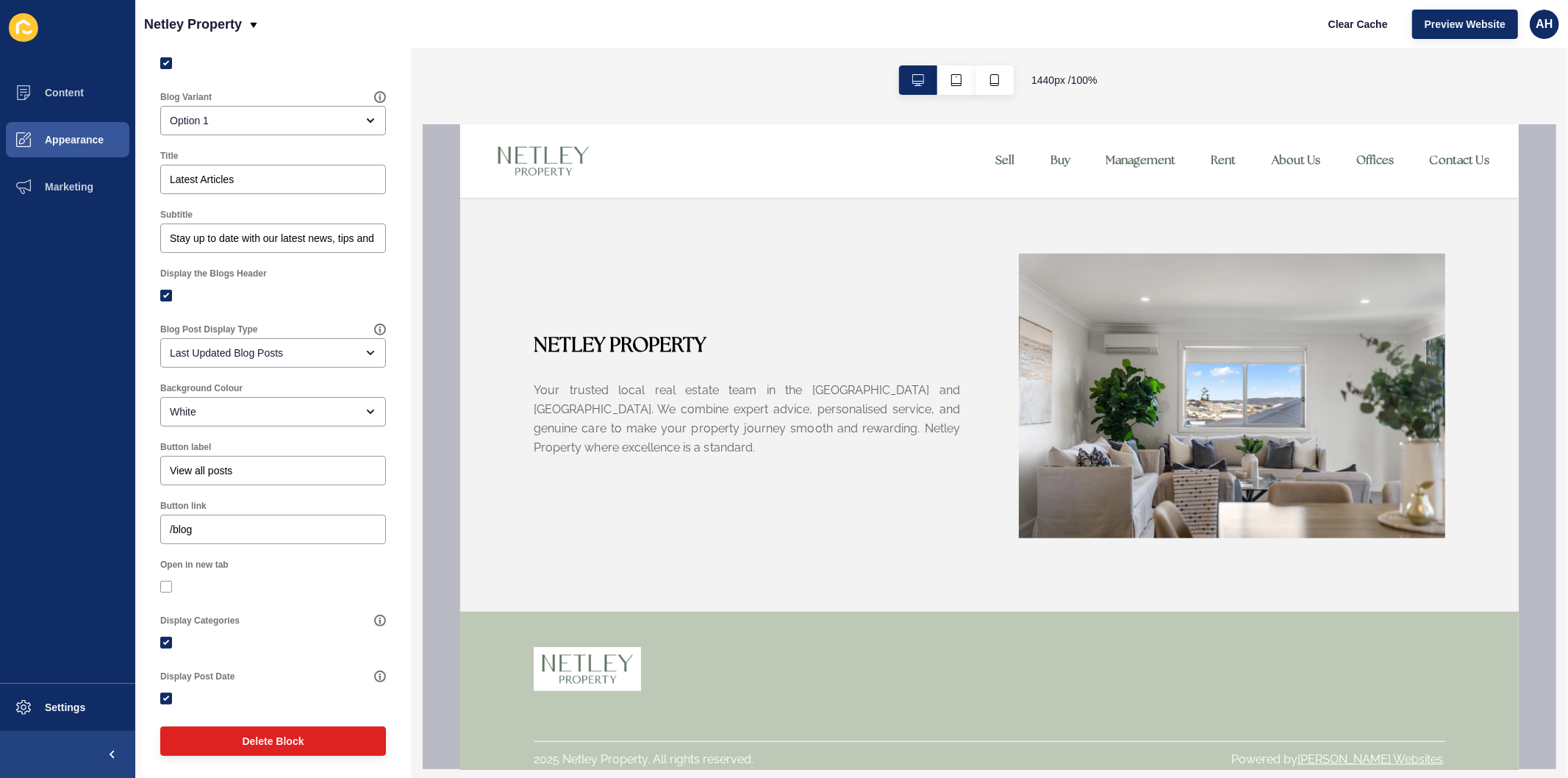
scroll to position [87, 0]
click at [161, 636] on label at bounding box center [166, 641] width 12 height 12
click at [163, 636] on input "Display Categories" at bounding box center [168, 641] width 10 height 10
checkbox input "false"
click at [166, 687] on div at bounding box center [273, 697] width 225 height 26
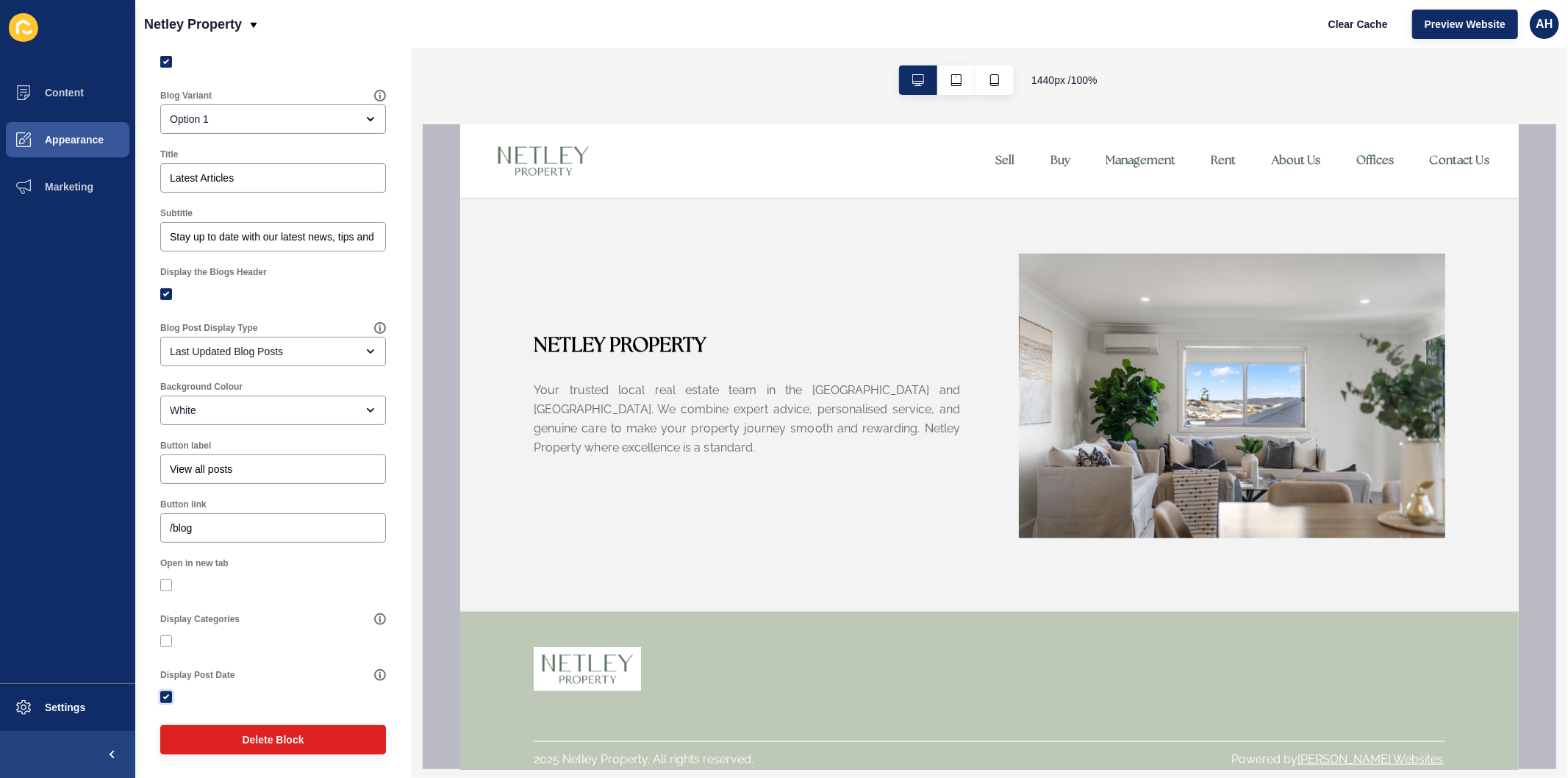
click at [165, 691] on label at bounding box center [166, 697] width 12 height 12
click at [165, 692] on input "Display Post Date" at bounding box center [168, 697] width 10 height 10
click at [163, 692] on label at bounding box center [166, 697] width 12 height 12
click at [163, 692] on input "Display Post Date" at bounding box center [168, 697] width 10 height 10
checkbox input "true"
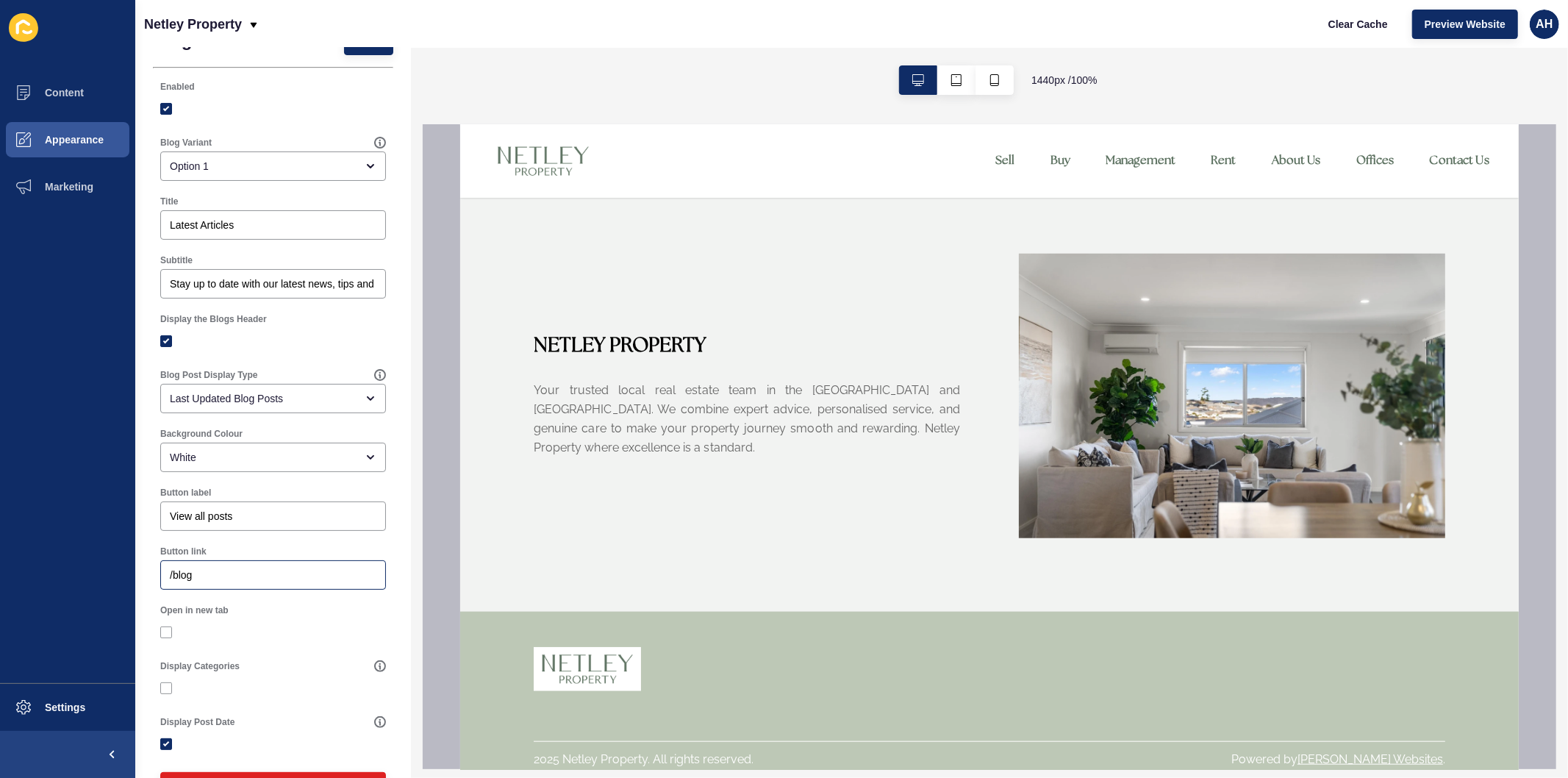
scroll to position [0, 0]
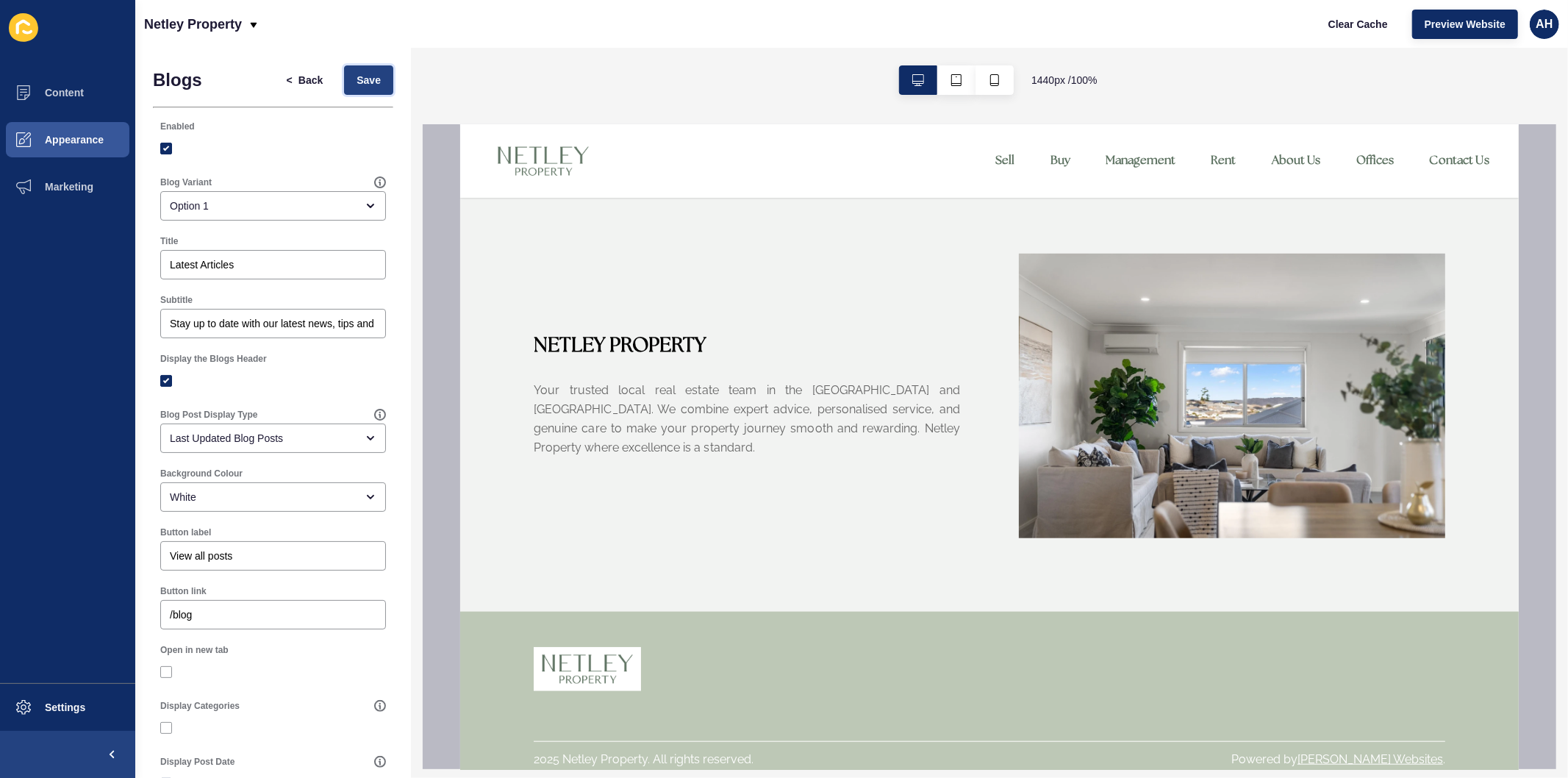
click at [357, 82] on span "Save" at bounding box center [369, 80] width 24 height 14
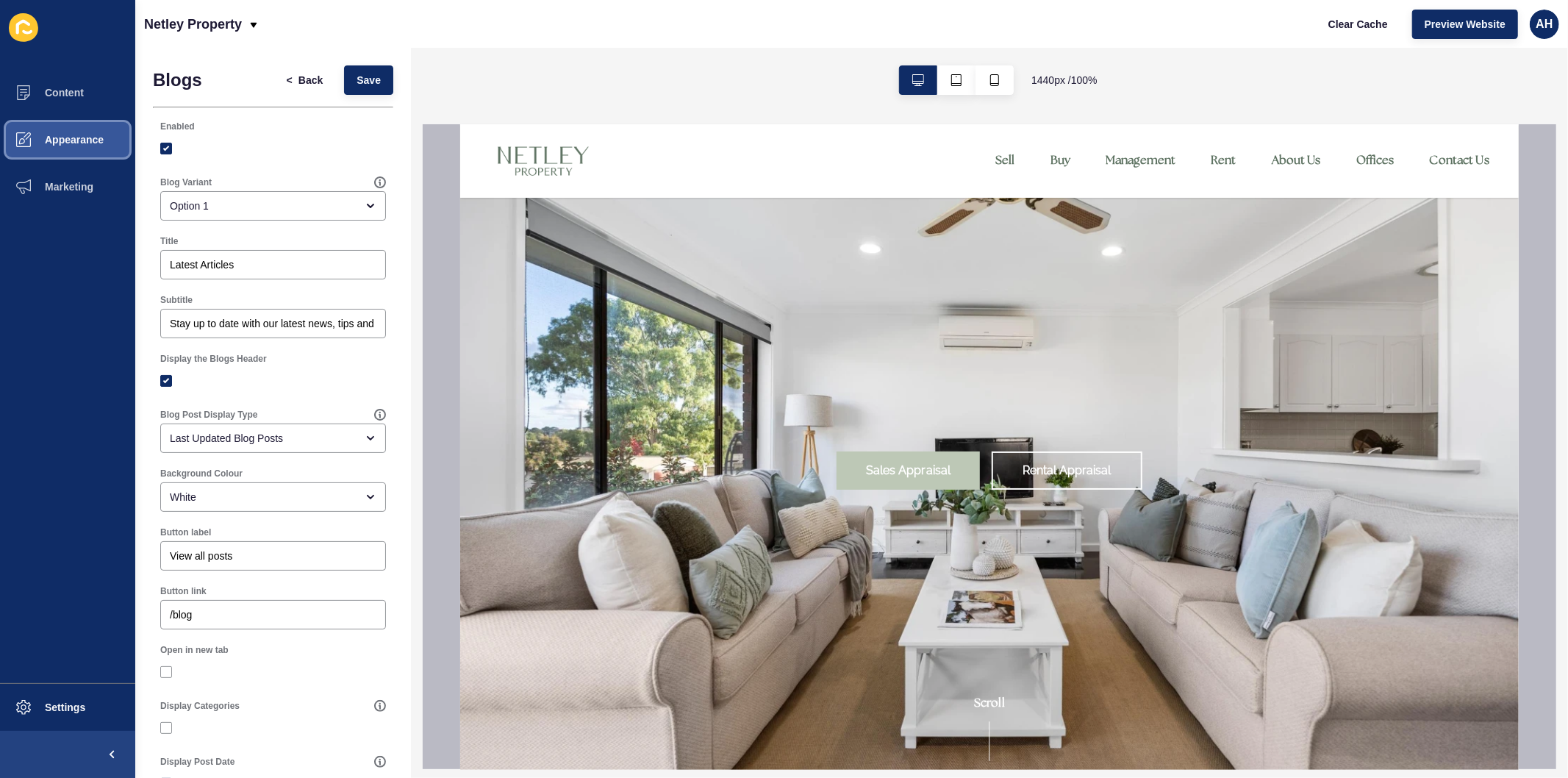
click at [90, 133] on span "Appearance" at bounding box center [50, 139] width 105 height 12
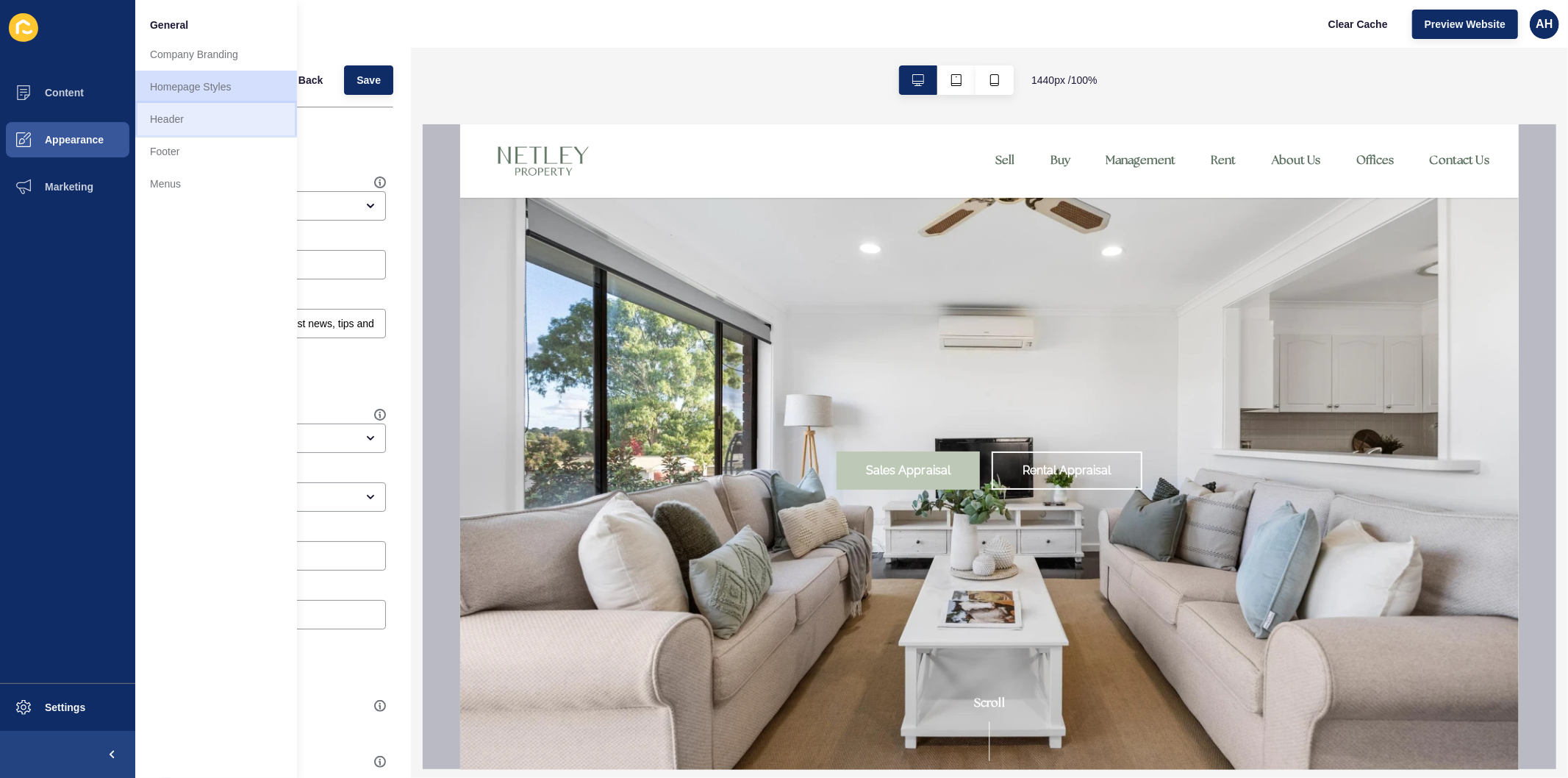
click at [187, 114] on link "Header" at bounding box center [215, 119] width 161 height 32
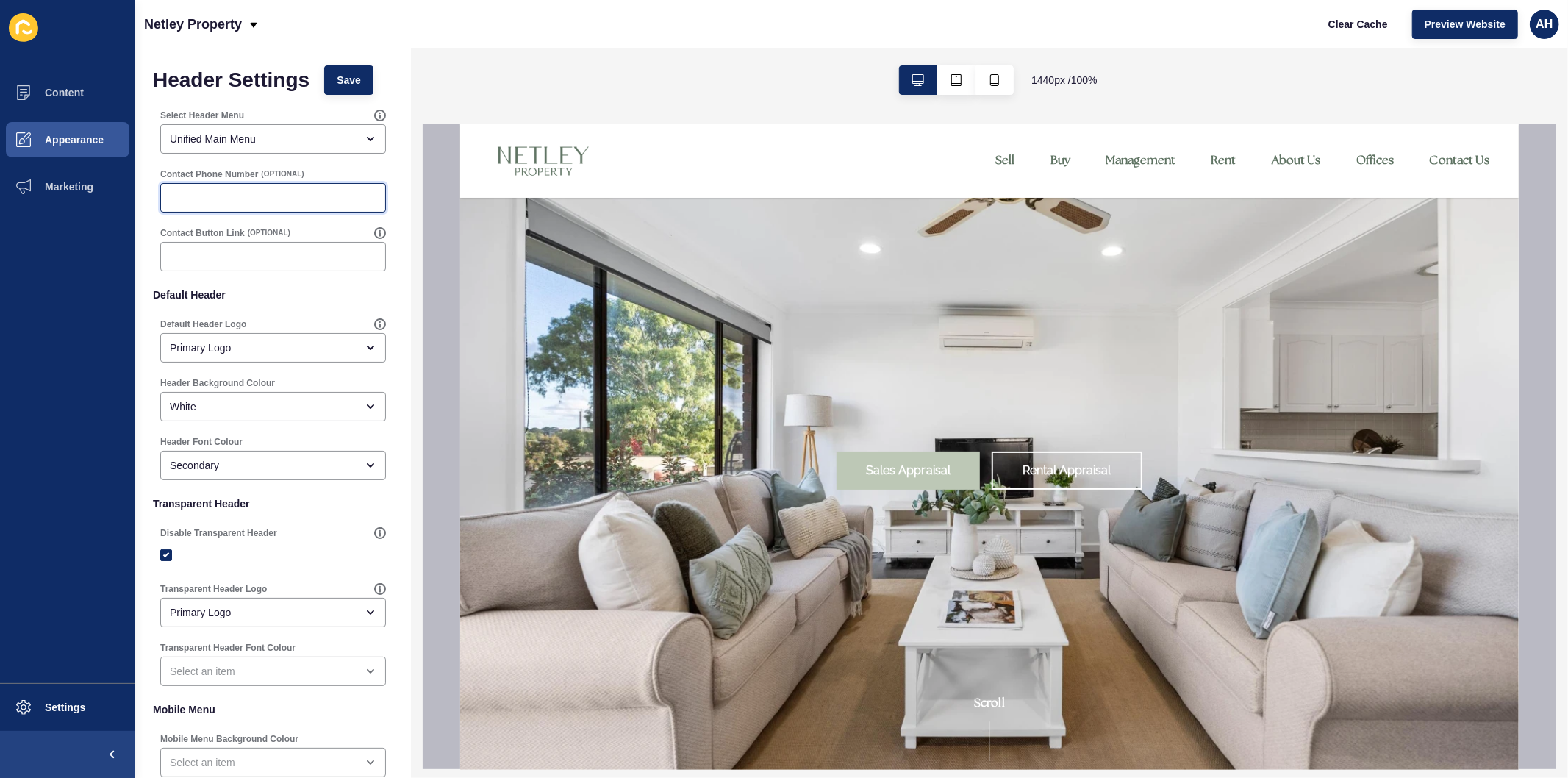
click at [245, 197] on input "Contact Phone Number" at bounding box center [272, 197] width 206 height 14
paste input "0447 809 699"
click at [169, 194] on input "0447 809 699" at bounding box center [272, 197] width 206 height 14
type input "0447 809 699"
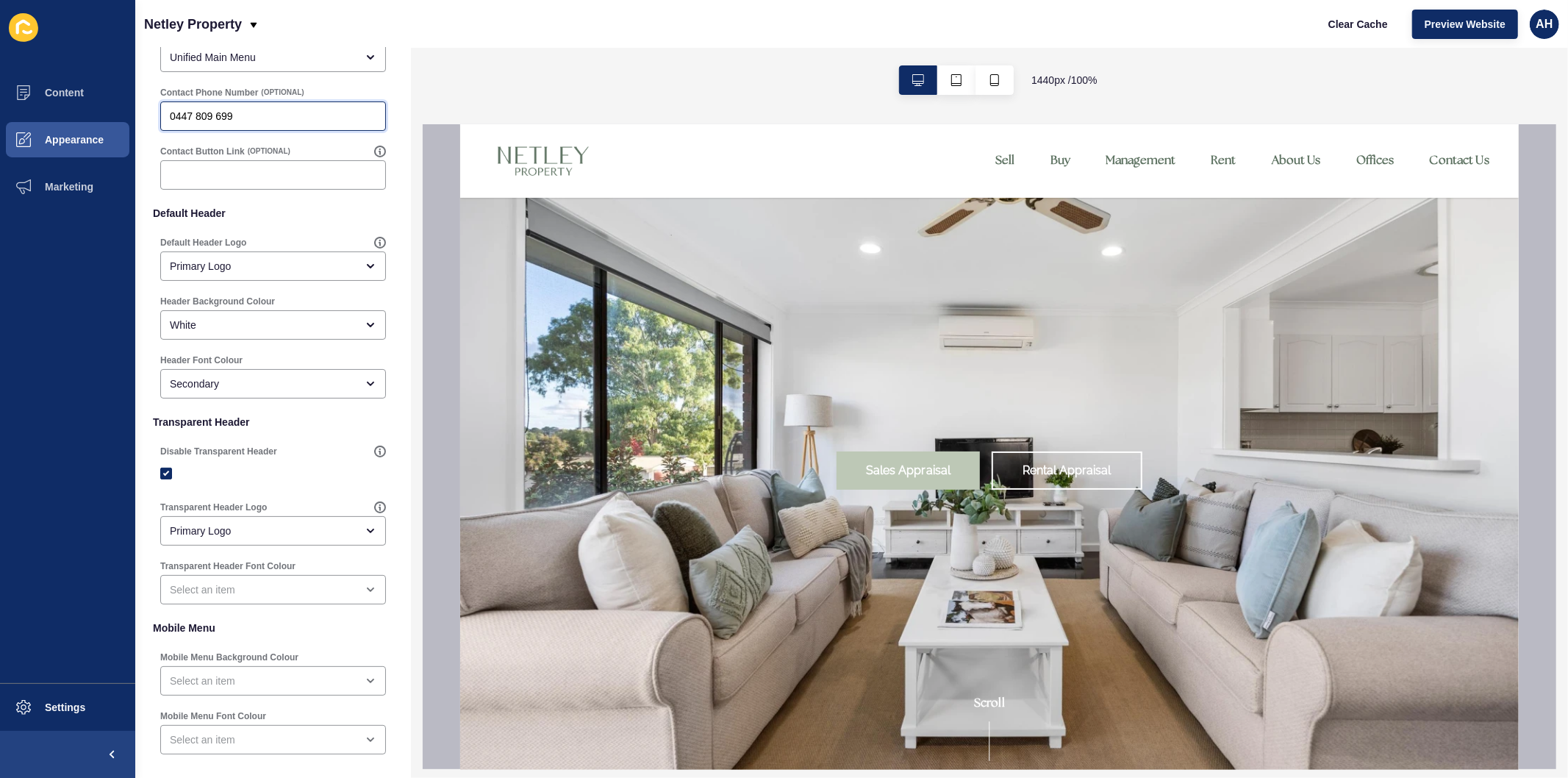
scroll to position [155, 0]
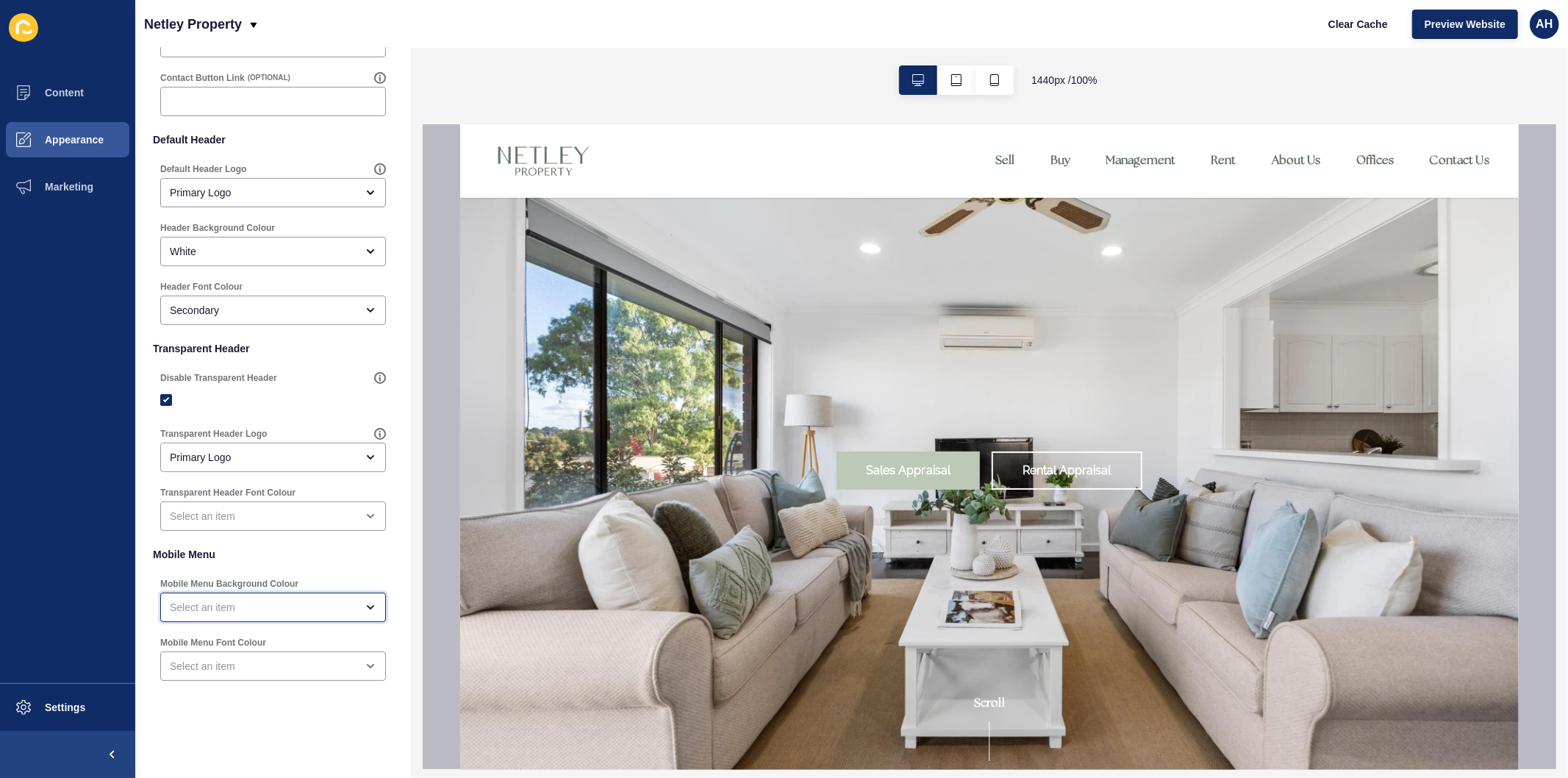
click at [289, 603] on div "open menu" at bounding box center [262, 608] width 186 height 14
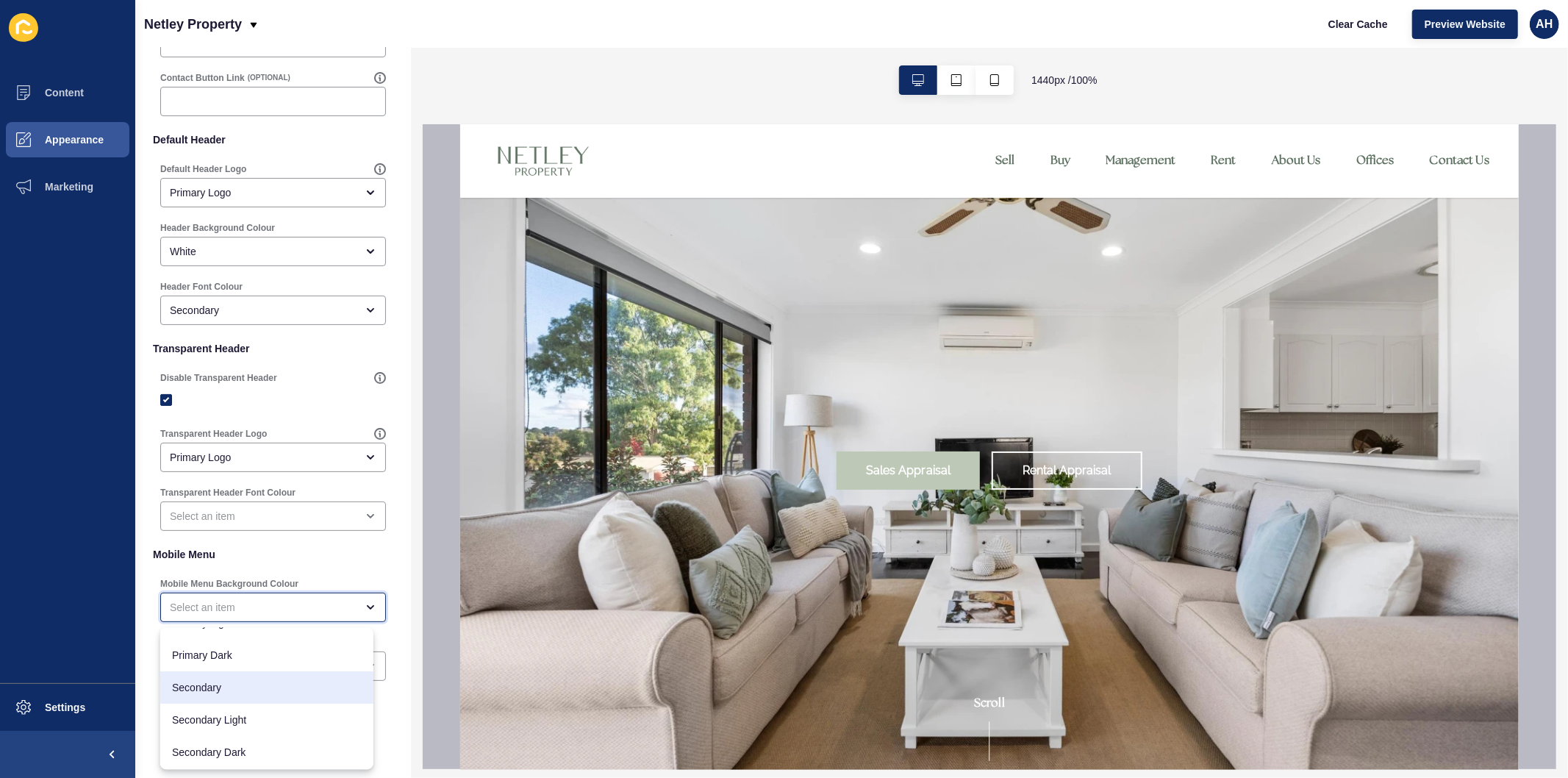
scroll to position [116, 0]
click at [238, 724] on span "White" at bounding box center [267, 721] width 189 height 14
type input "White"
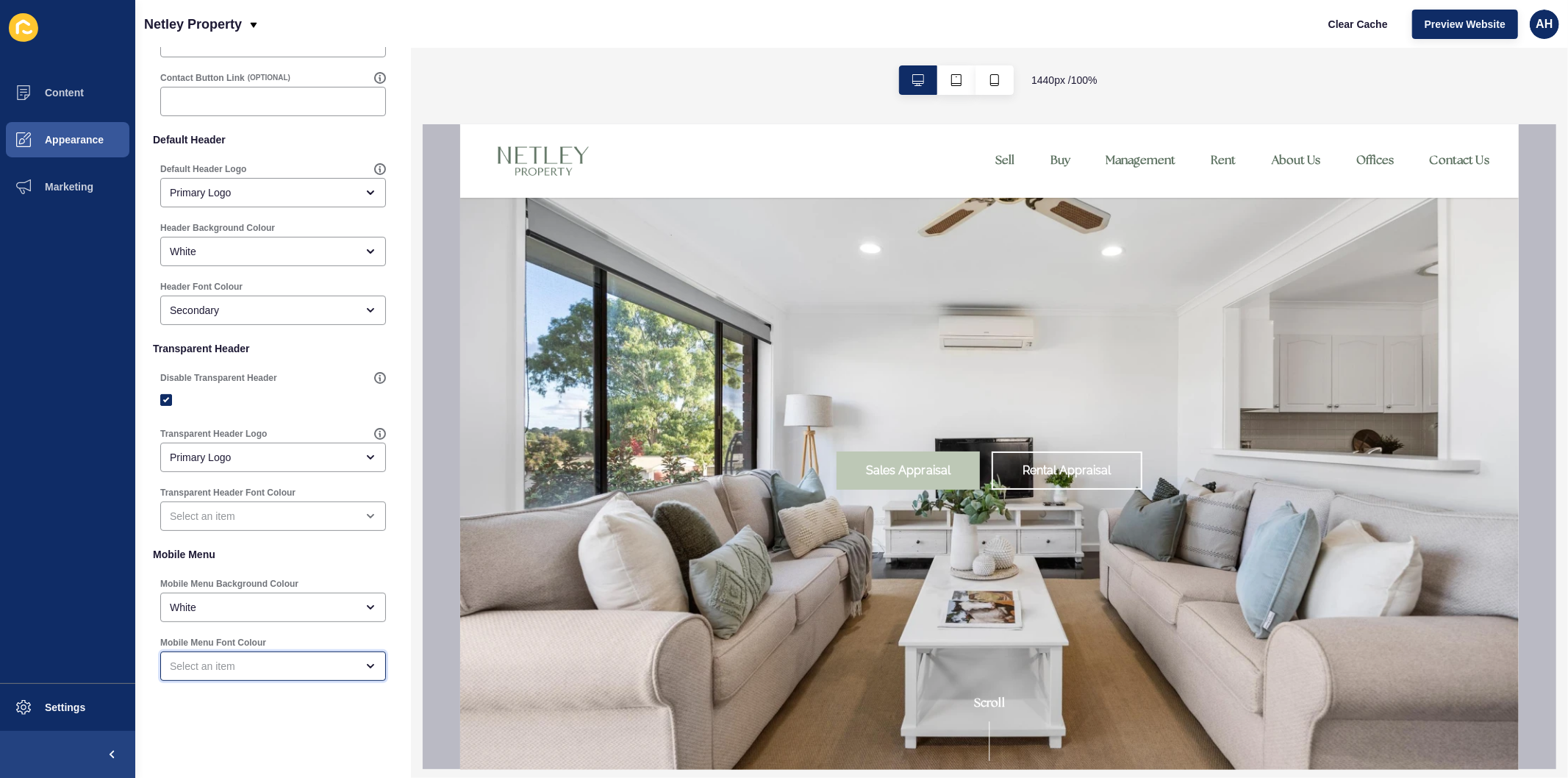
click at [252, 662] on div "open menu" at bounding box center [262, 666] width 186 height 14
click at [252, 518] on span "Secondary" at bounding box center [267, 519] width 189 height 14
type input "Secondary"
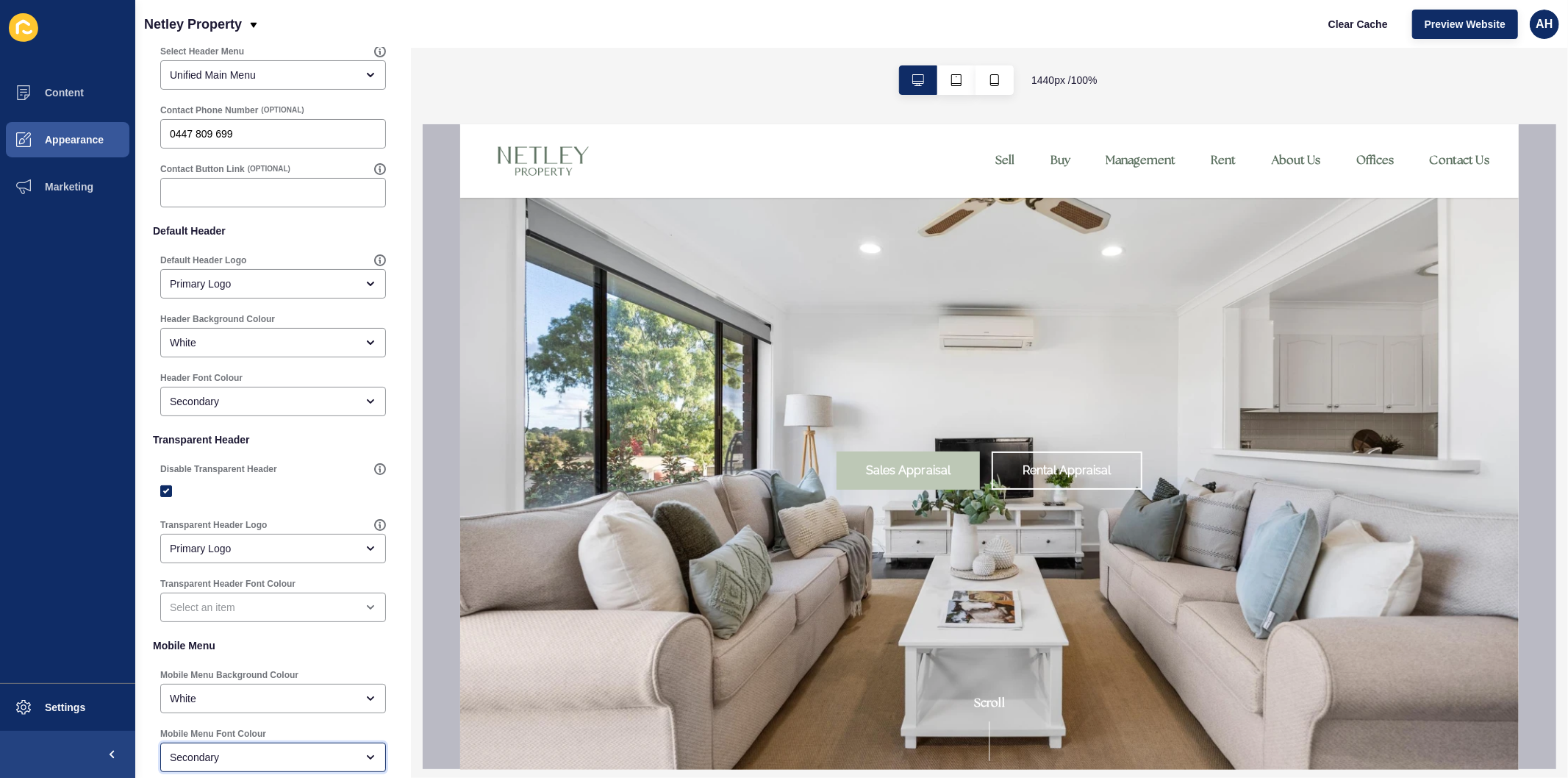
scroll to position [0, 0]
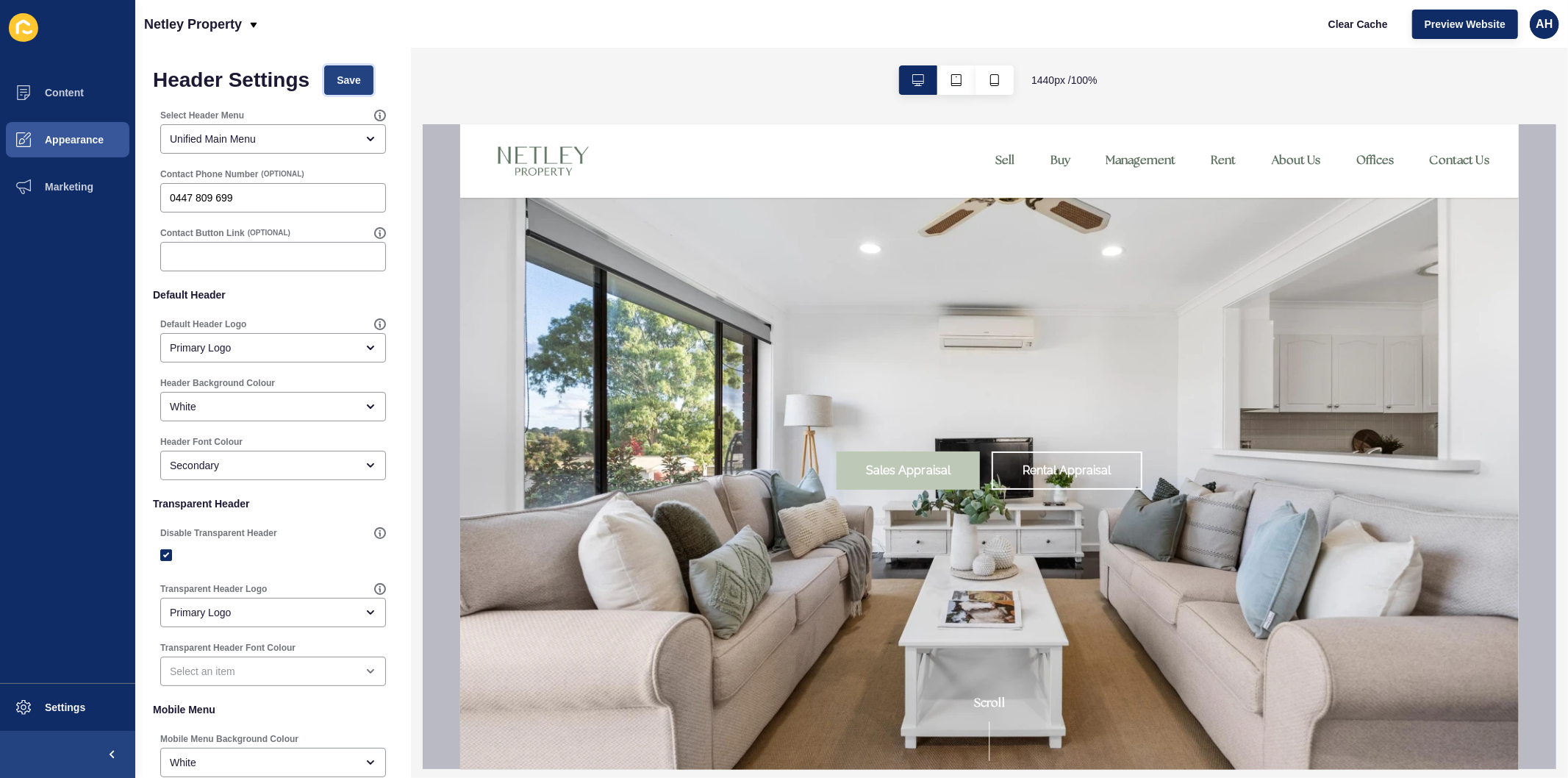
click at [342, 78] on span "Save" at bounding box center [349, 80] width 24 height 14
click at [185, 197] on input "0447 809 699" at bounding box center [272, 197] width 206 height 14
click at [267, 195] on input "0447 809 699" at bounding box center [272, 197] width 206 height 14
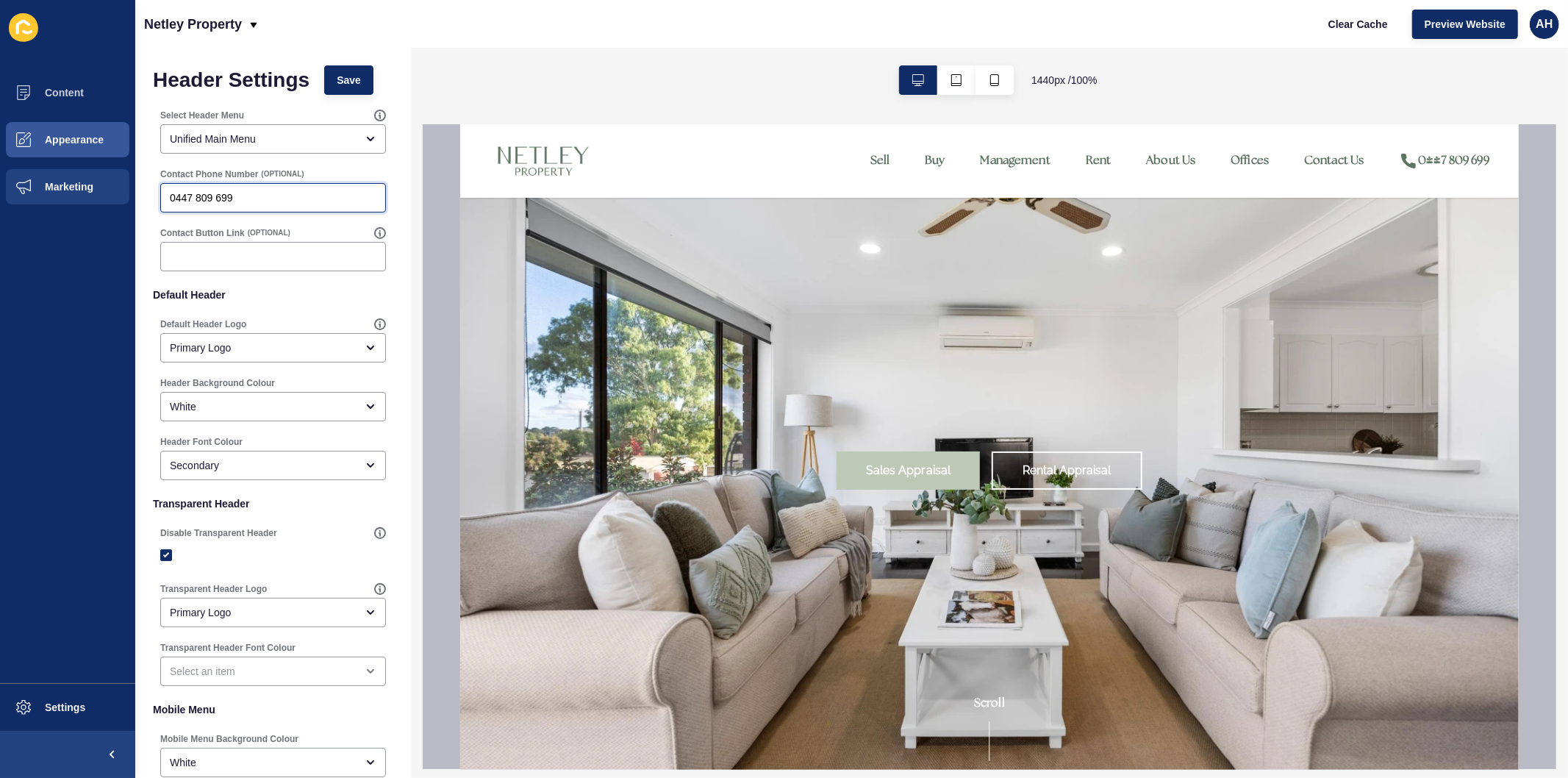
drag, startPoint x: 267, startPoint y: 195, endPoint x: 77, endPoint y: 162, distance: 192.8
click at [77, 162] on div "Content Appearance Marketing Settings Netley Property Clear Cache Preview Websi…" at bounding box center [784, 389] width 1568 height 778
click at [345, 83] on span "Save" at bounding box center [349, 80] width 24 height 14
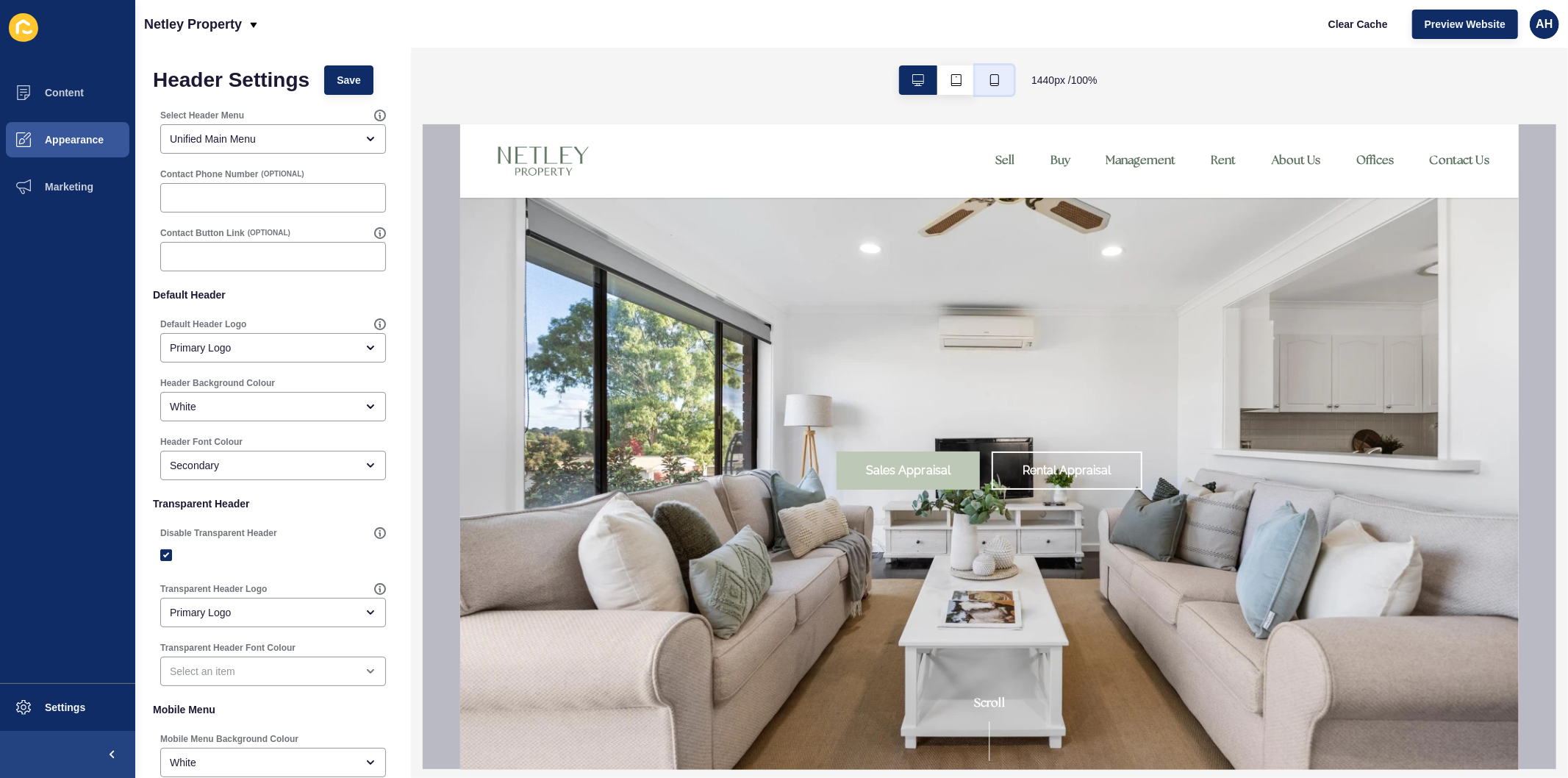
click at [998, 81] on icon "button" at bounding box center [994, 79] width 12 height 12
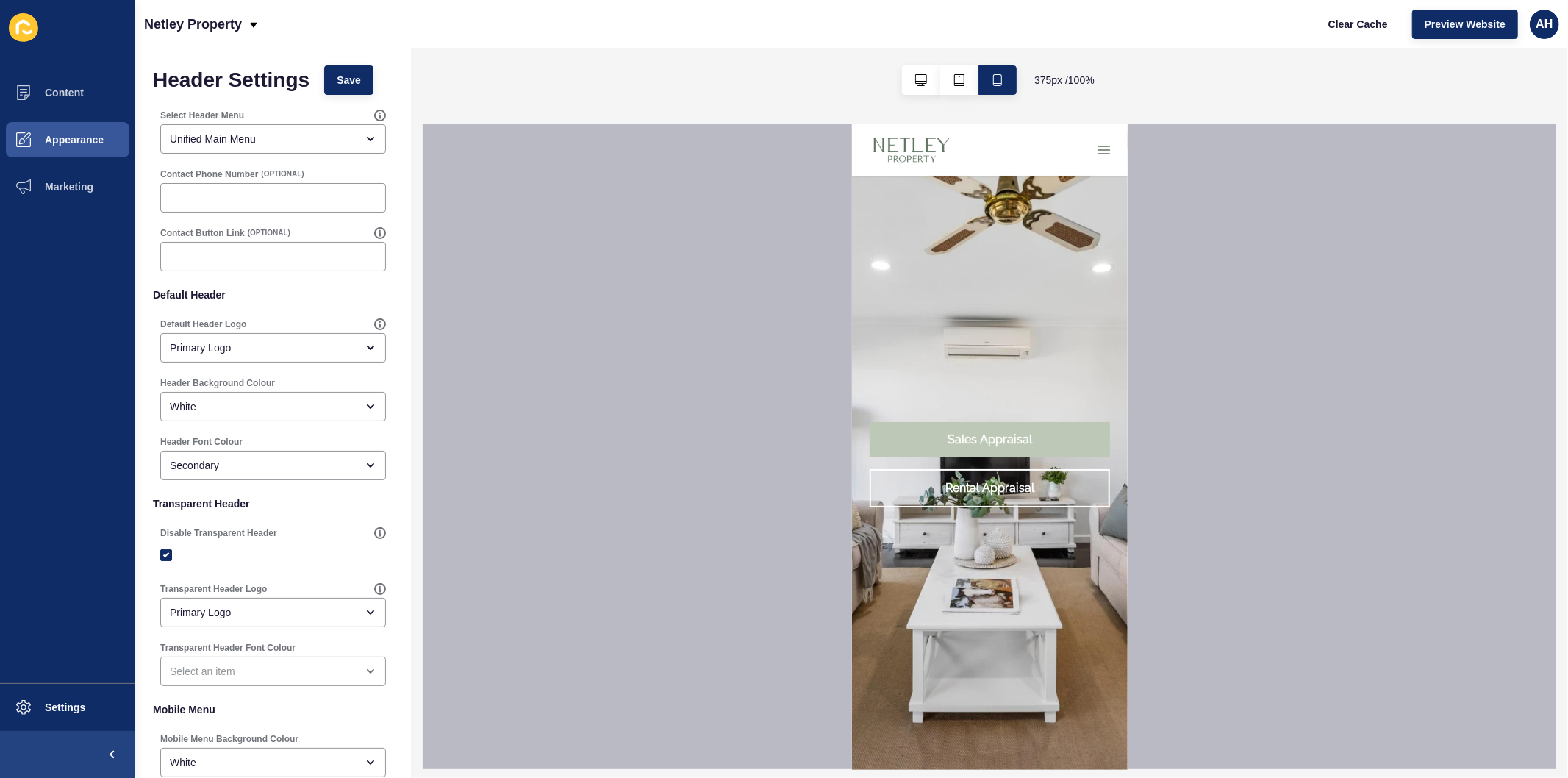
click at [1096, 150] on icon "button" at bounding box center [1103, 149] width 14 height 14
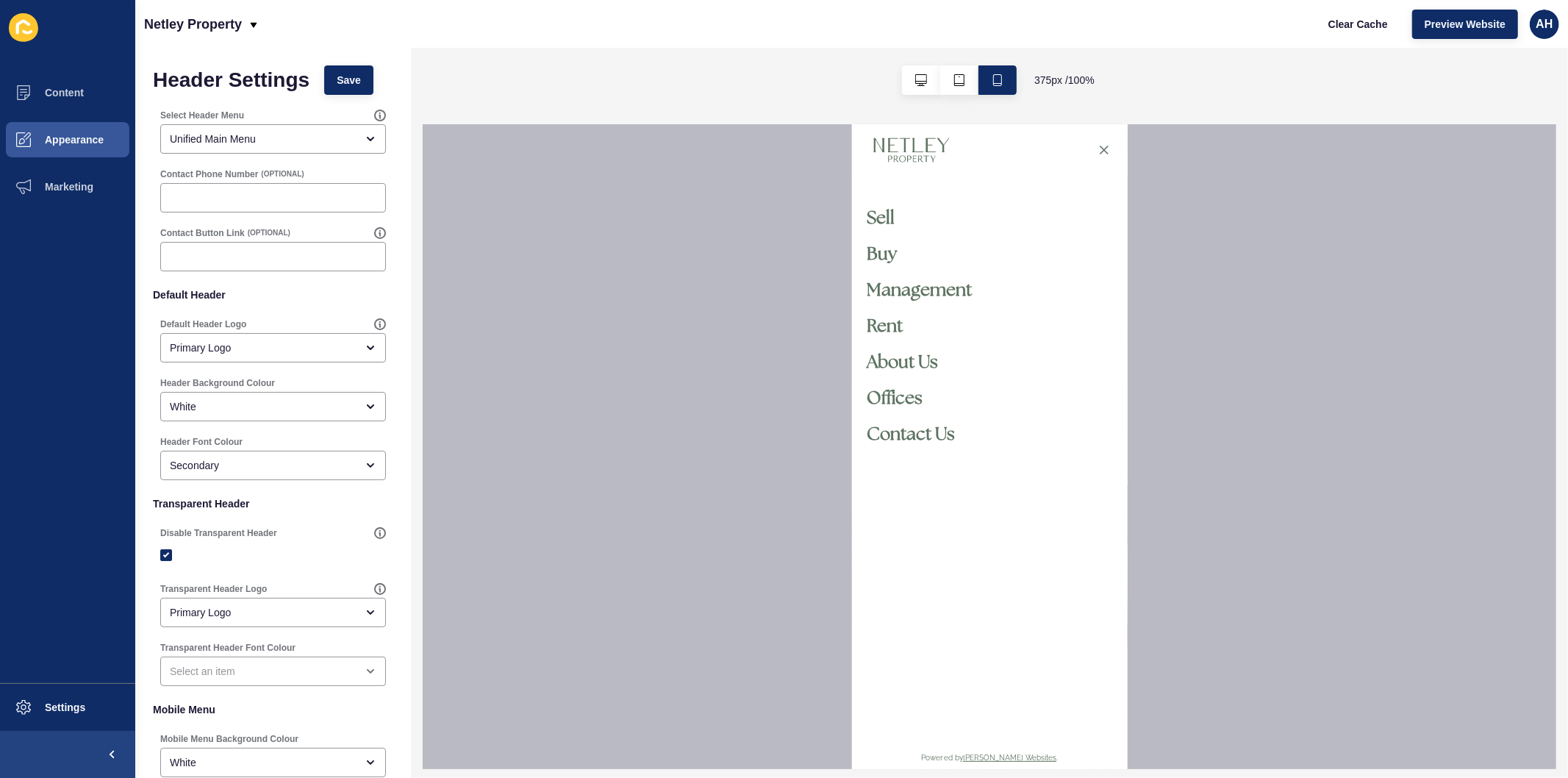
click at [1099, 150] on icon "button" at bounding box center [1103, 149] width 7 height 7
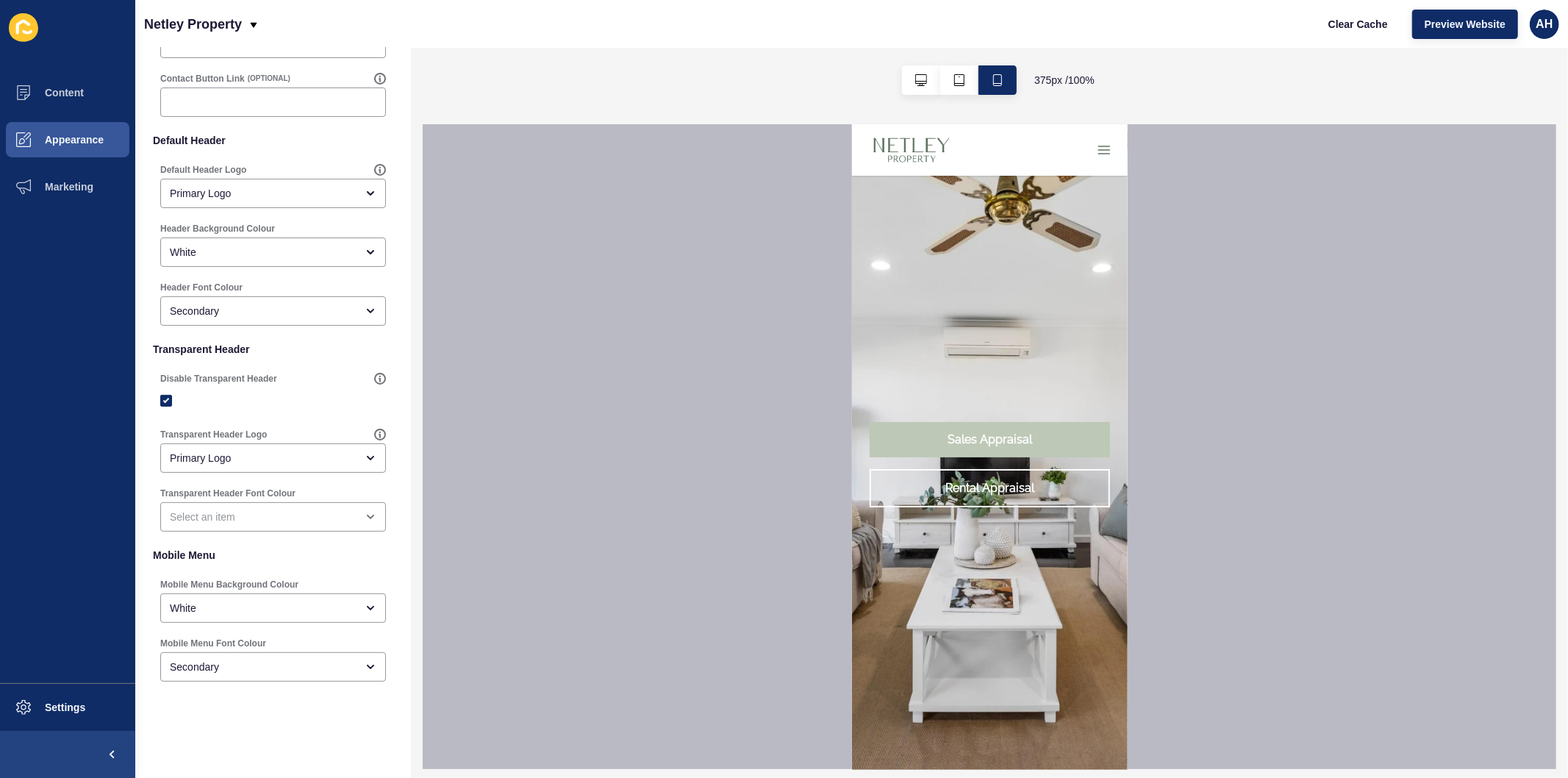
scroll to position [155, 0]
click at [243, 605] on div "White" at bounding box center [262, 608] width 186 height 14
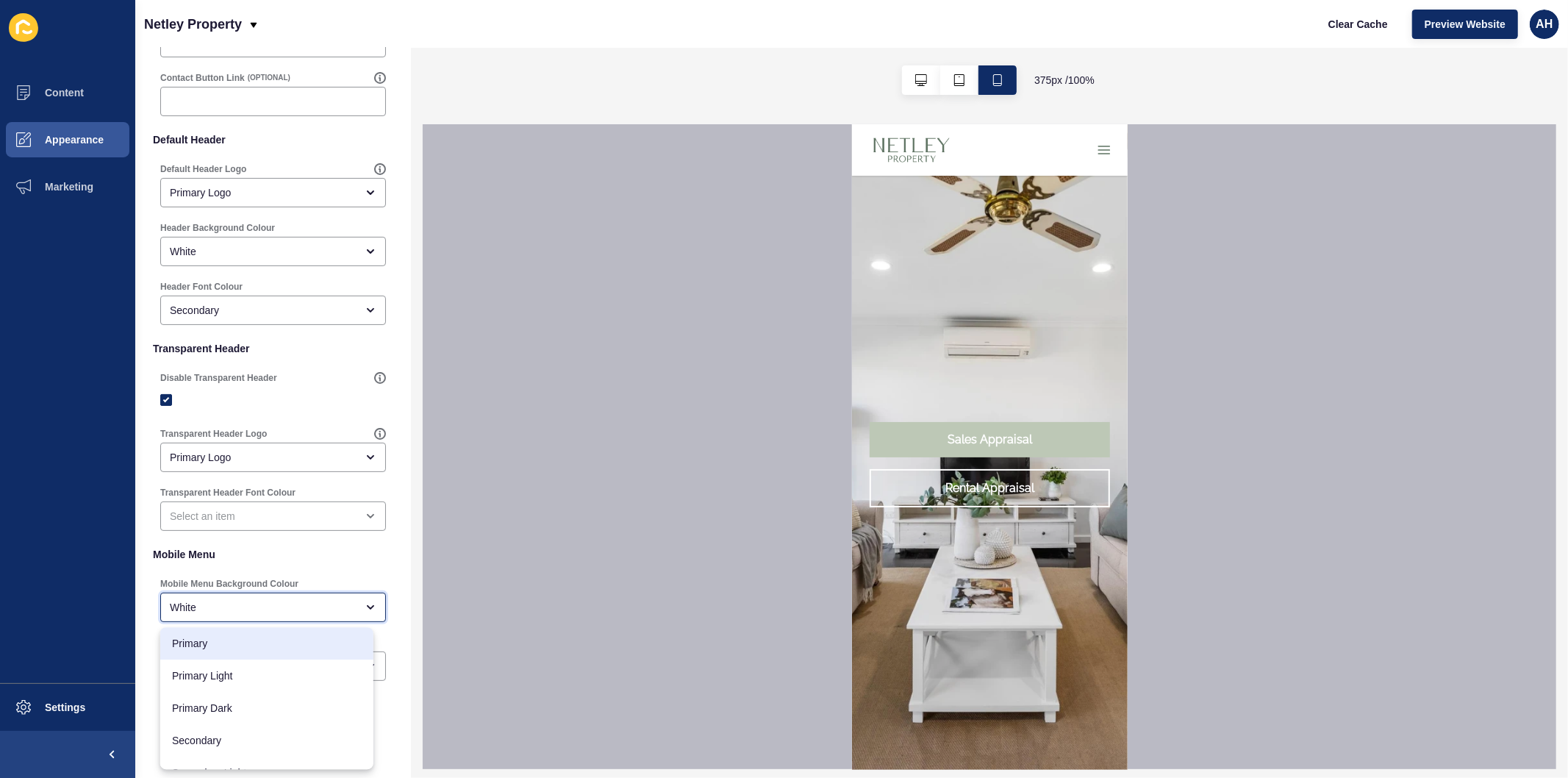
click at [242, 638] on span "Primary" at bounding box center [267, 644] width 189 height 14
type input "Primary"
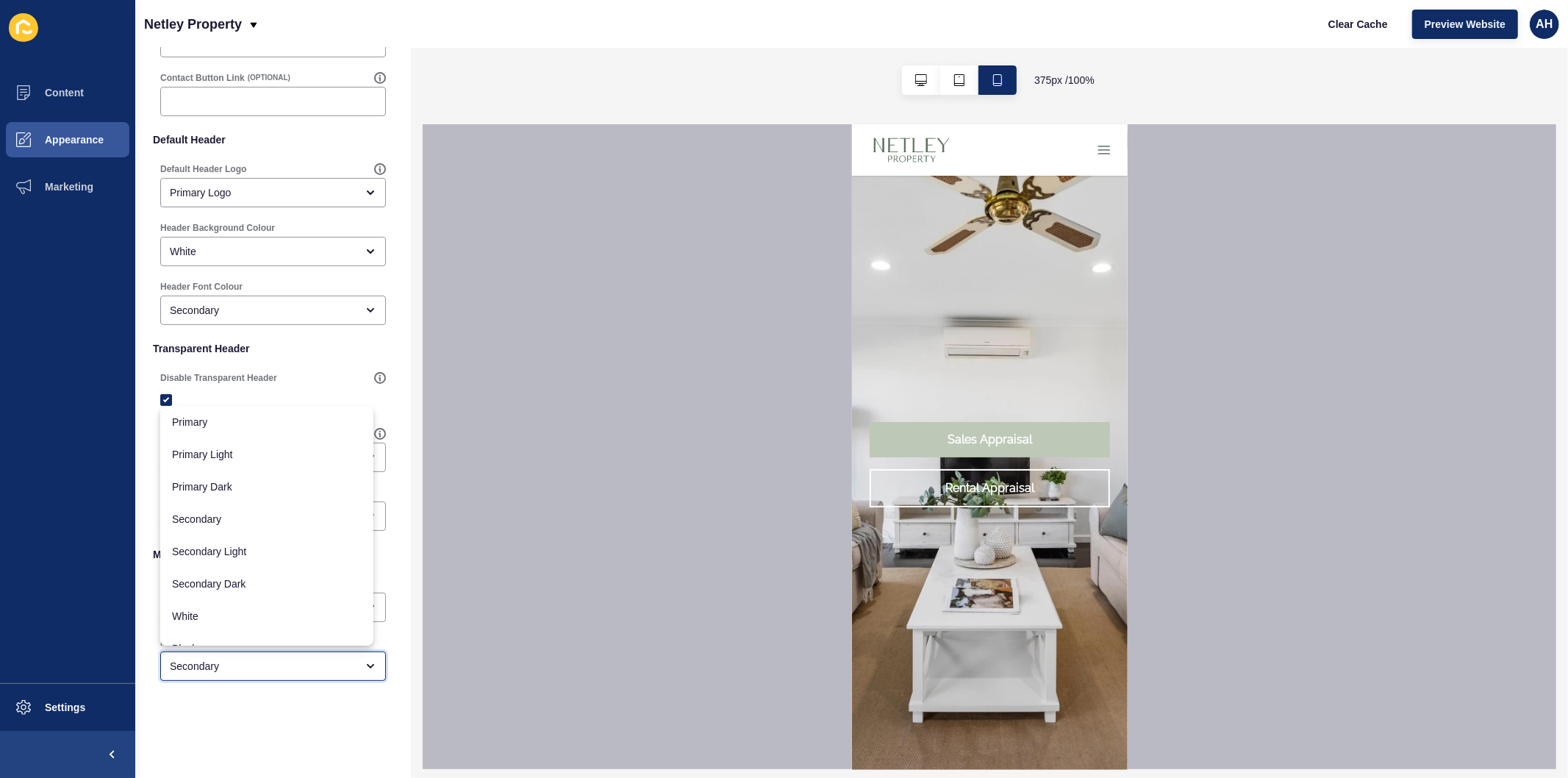
click at [269, 660] on div "Secondary" at bounding box center [262, 666] width 186 height 14
click at [253, 616] on span "White" at bounding box center [267, 616] width 189 height 14
type input "White"
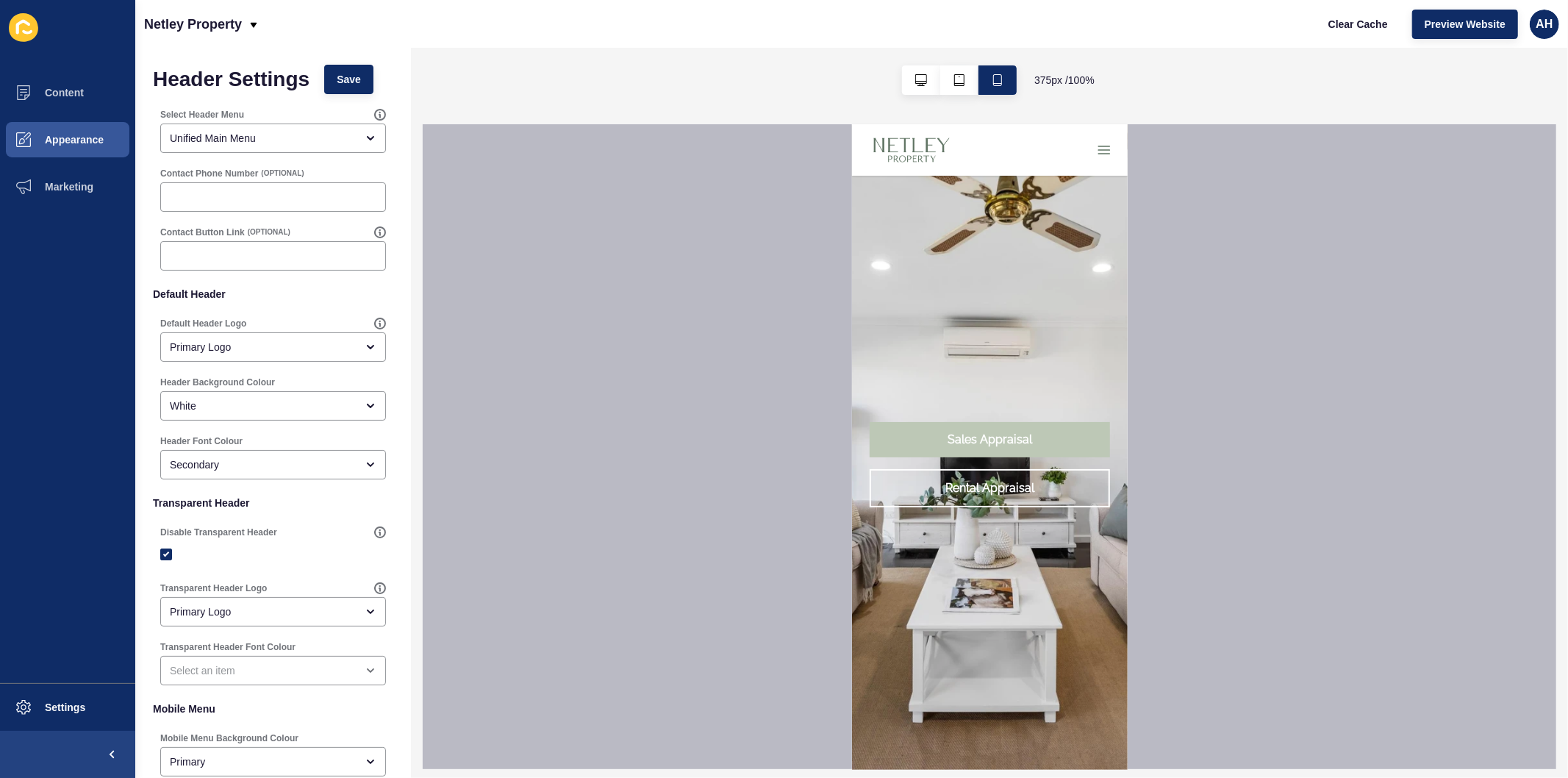
scroll to position [0, 0]
click at [344, 78] on span "Save" at bounding box center [349, 80] width 24 height 14
click at [1096, 143] on icon "button" at bounding box center [1103, 149] width 14 height 14
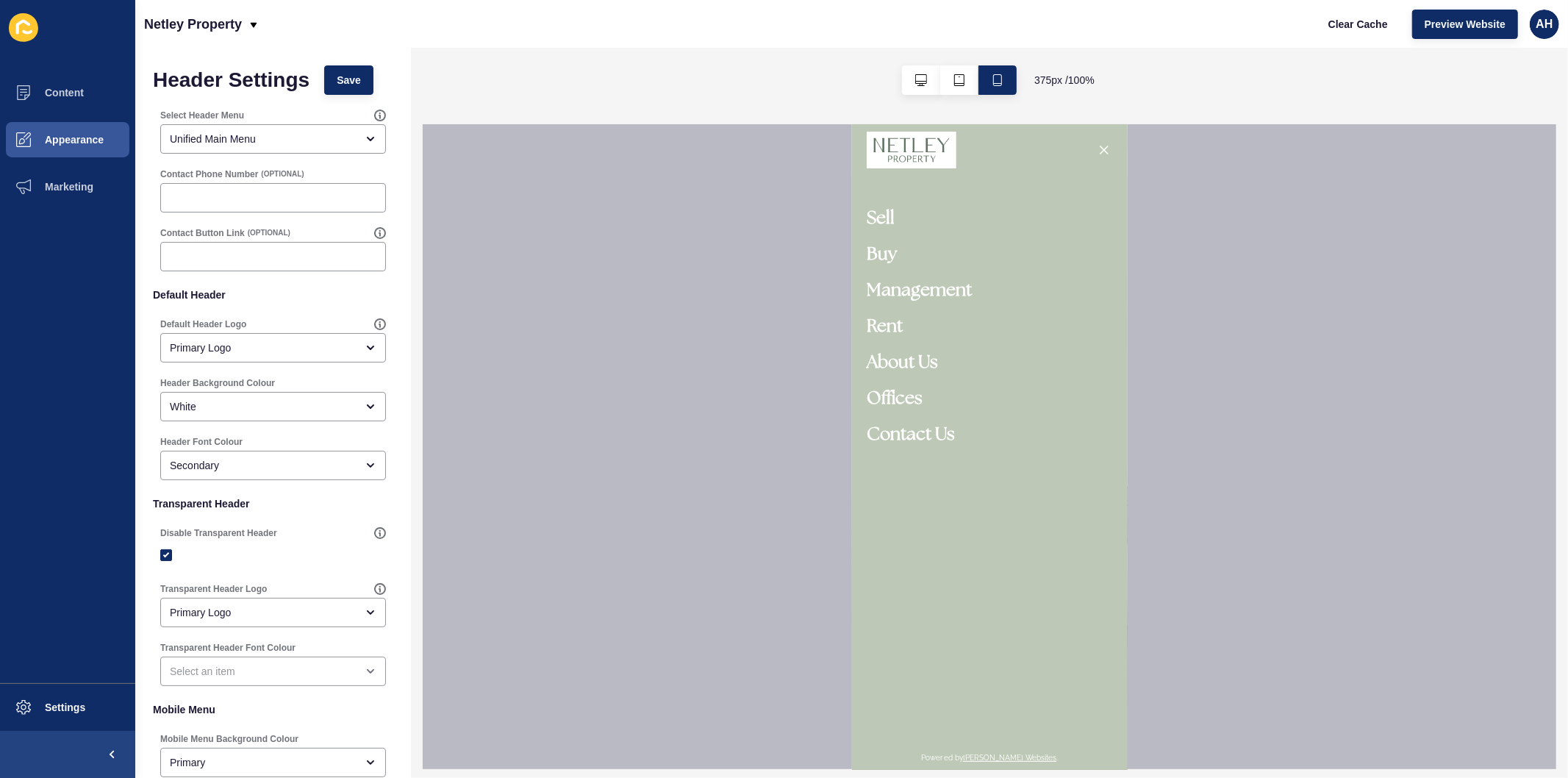
click at [1099, 150] on icon "button" at bounding box center [1103, 149] width 7 height 7
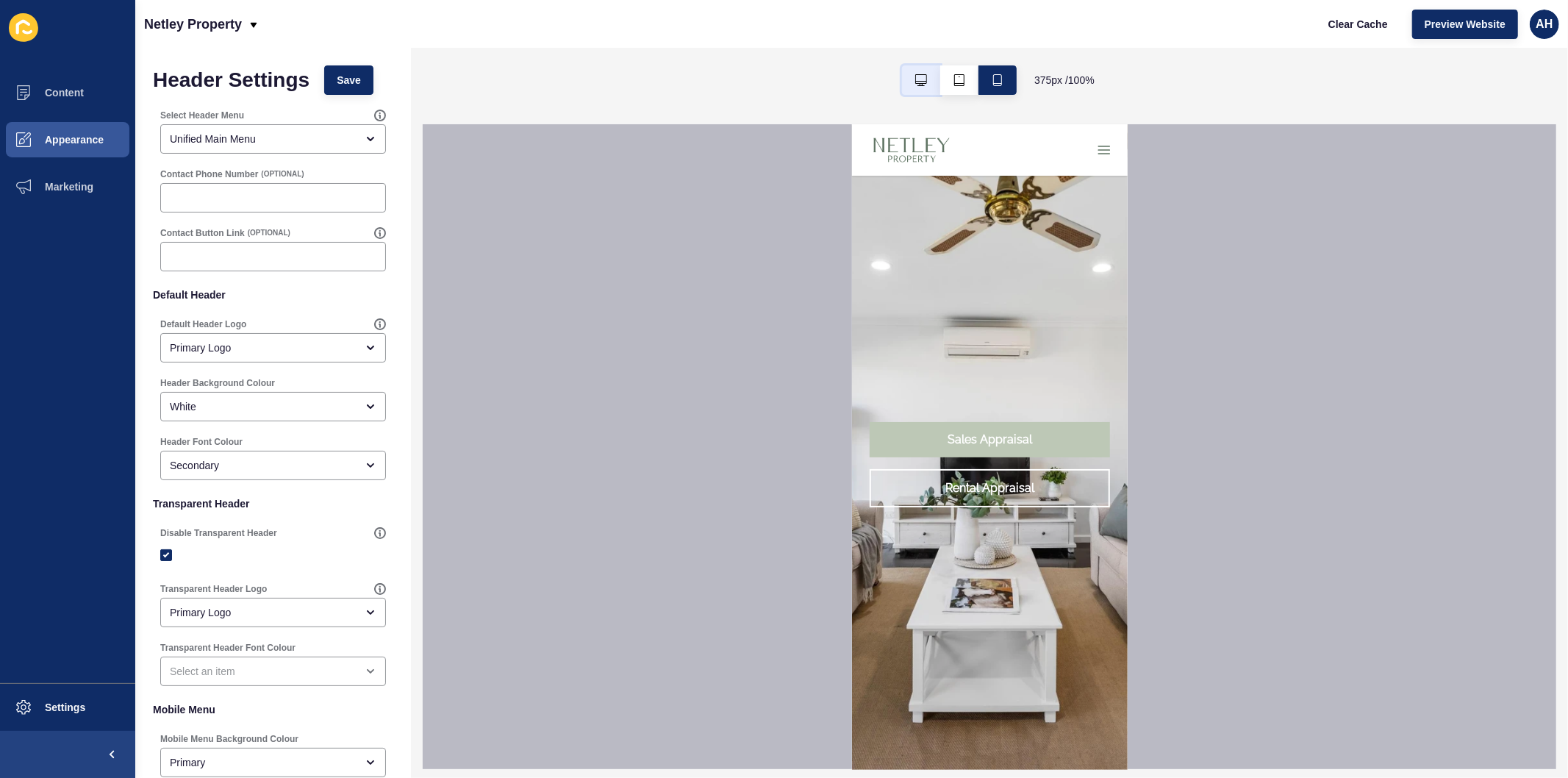
click at [917, 82] on icon "button" at bounding box center [920, 79] width 12 height 12
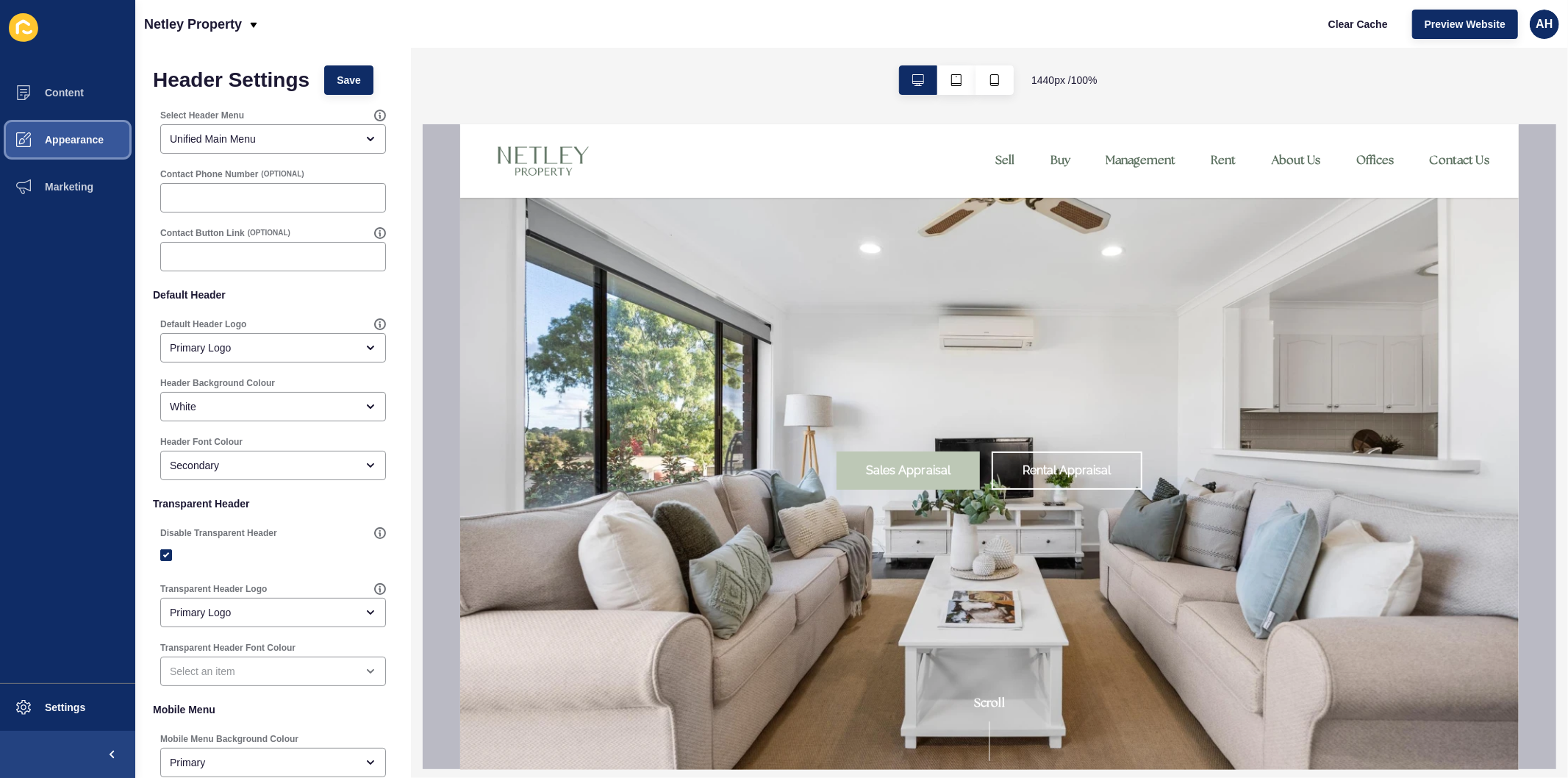
click at [77, 142] on span "Appearance" at bounding box center [50, 139] width 105 height 12
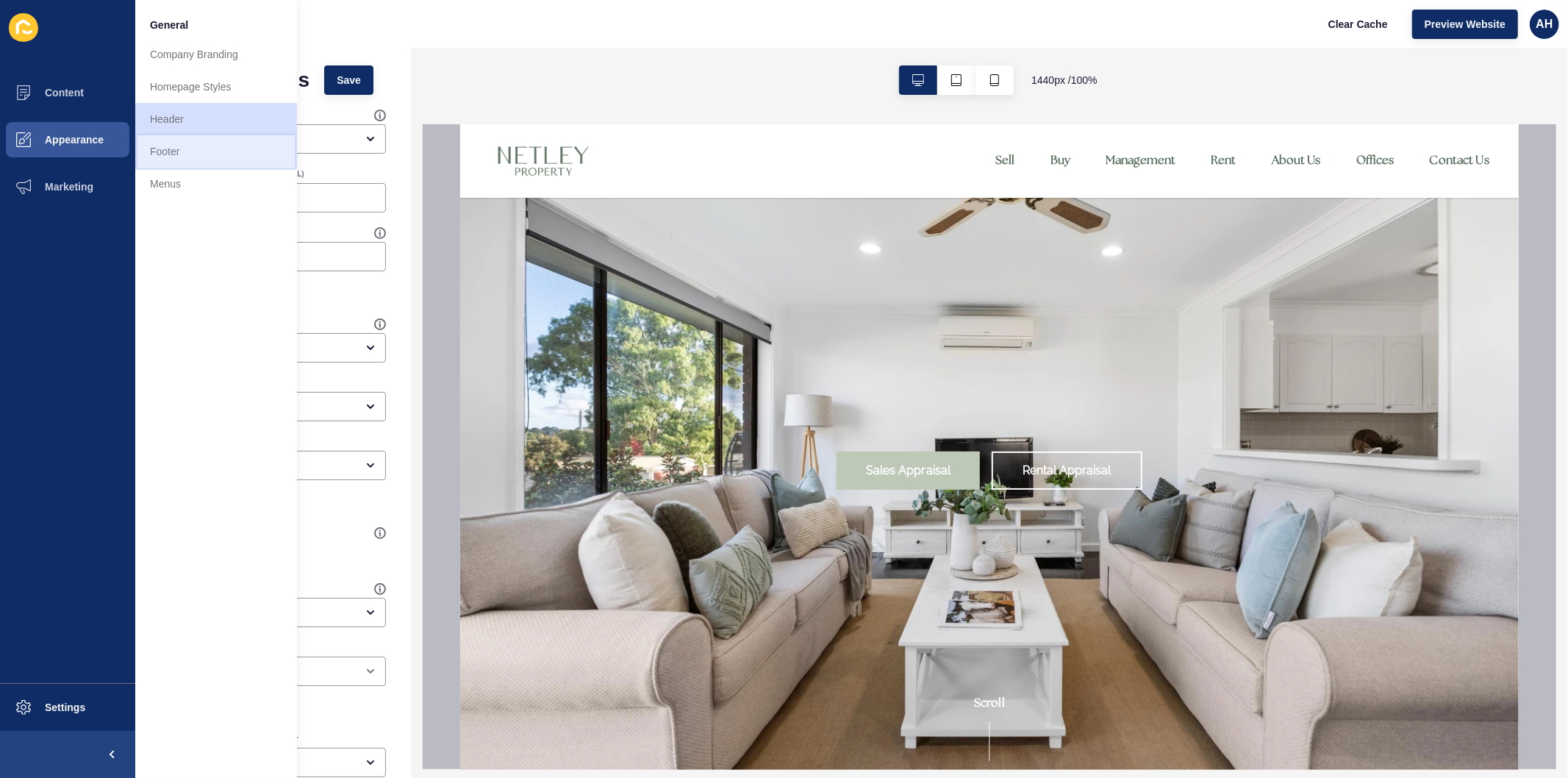
click at [178, 149] on link "Footer" at bounding box center [215, 151] width 161 height 32
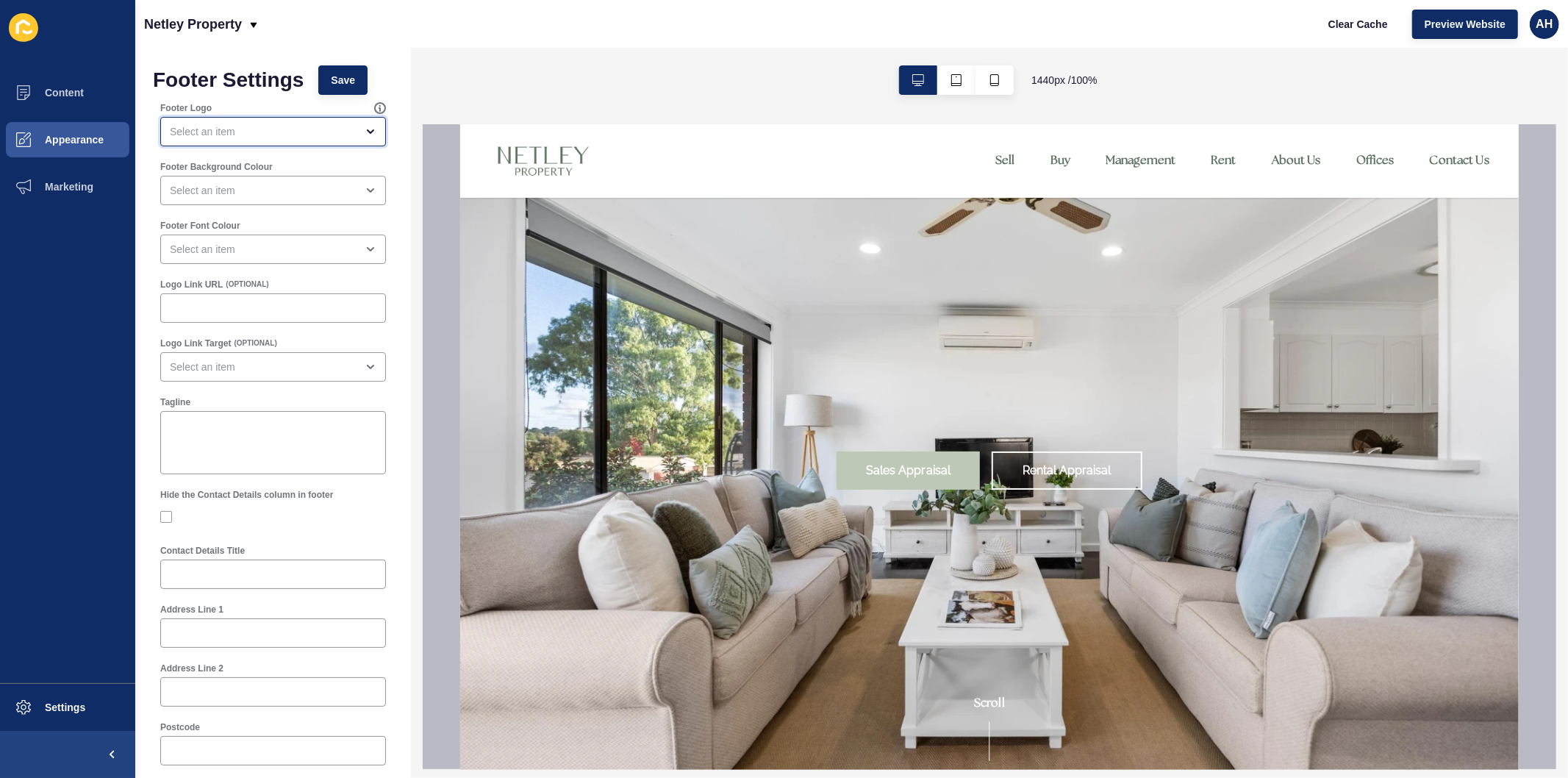
click at [222, 130] on div "open menu" at bounding box center [262, 132] width 186 height 14
click at [226, 173] on span "Primary Logo" at bounding box center [267, 169] width 189 height 14
type input "Primary Logo"
click at [219, 166] on span "Primary Logo" at bounding box center [257, 169] width 169 height 14
click at [225, 193] on div "open menu" at bounding box center [262, 190] width 186 height 14
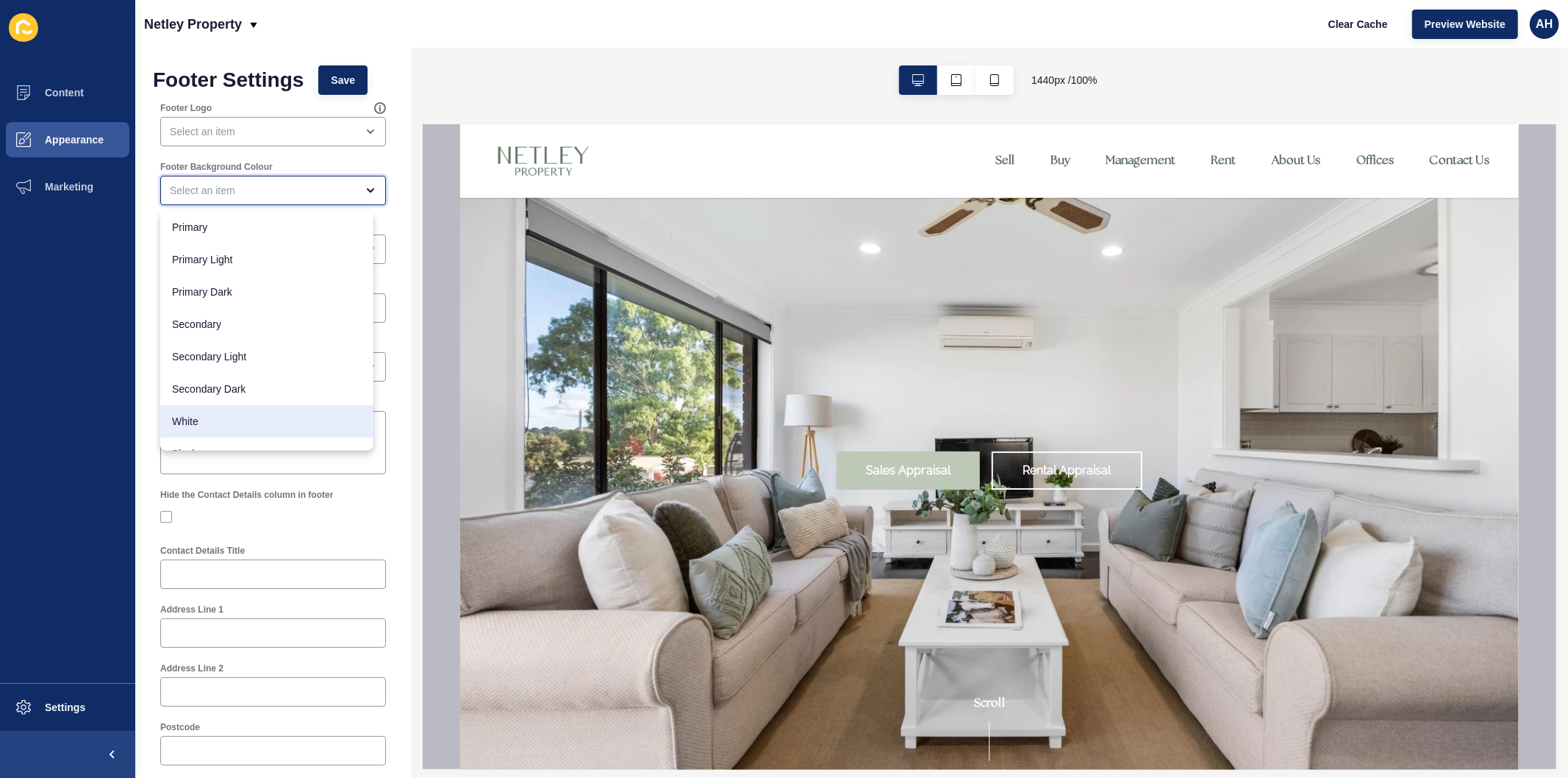
click at [214, 415] on span "White" at bounding box center [267, 421] width 189 height 14
type input "White"
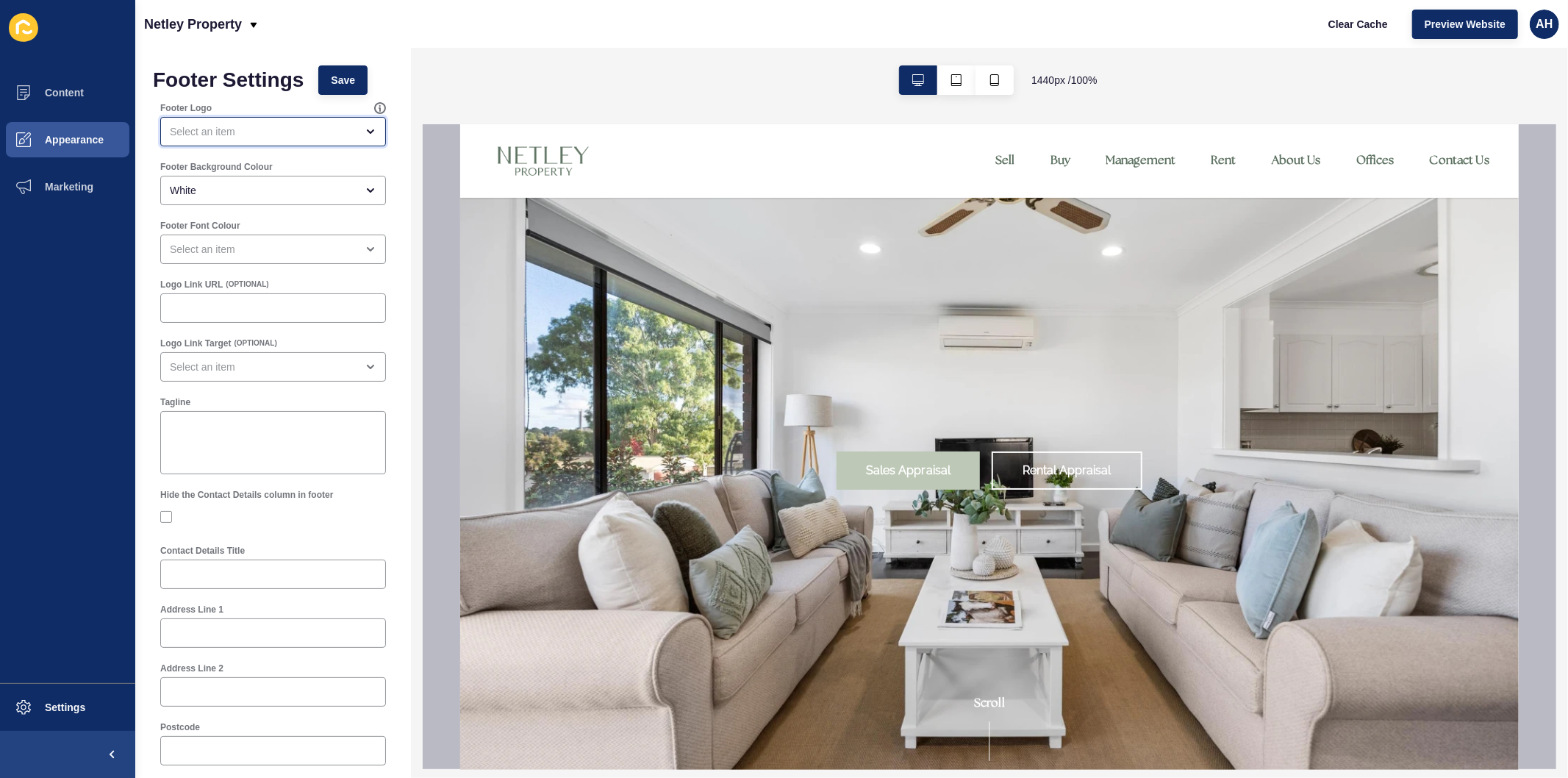
click at [292, 128] on div "open menu" at bounding box center [262, 132] width 186 height 14
click at [260, 170] on span "Primary Logo" at bounding box center [267, 169] width 189 height 14
type input "Primary Logo"
click at [339, 82] on span "Save" at bounding box center [342, 80] width 24 height 14
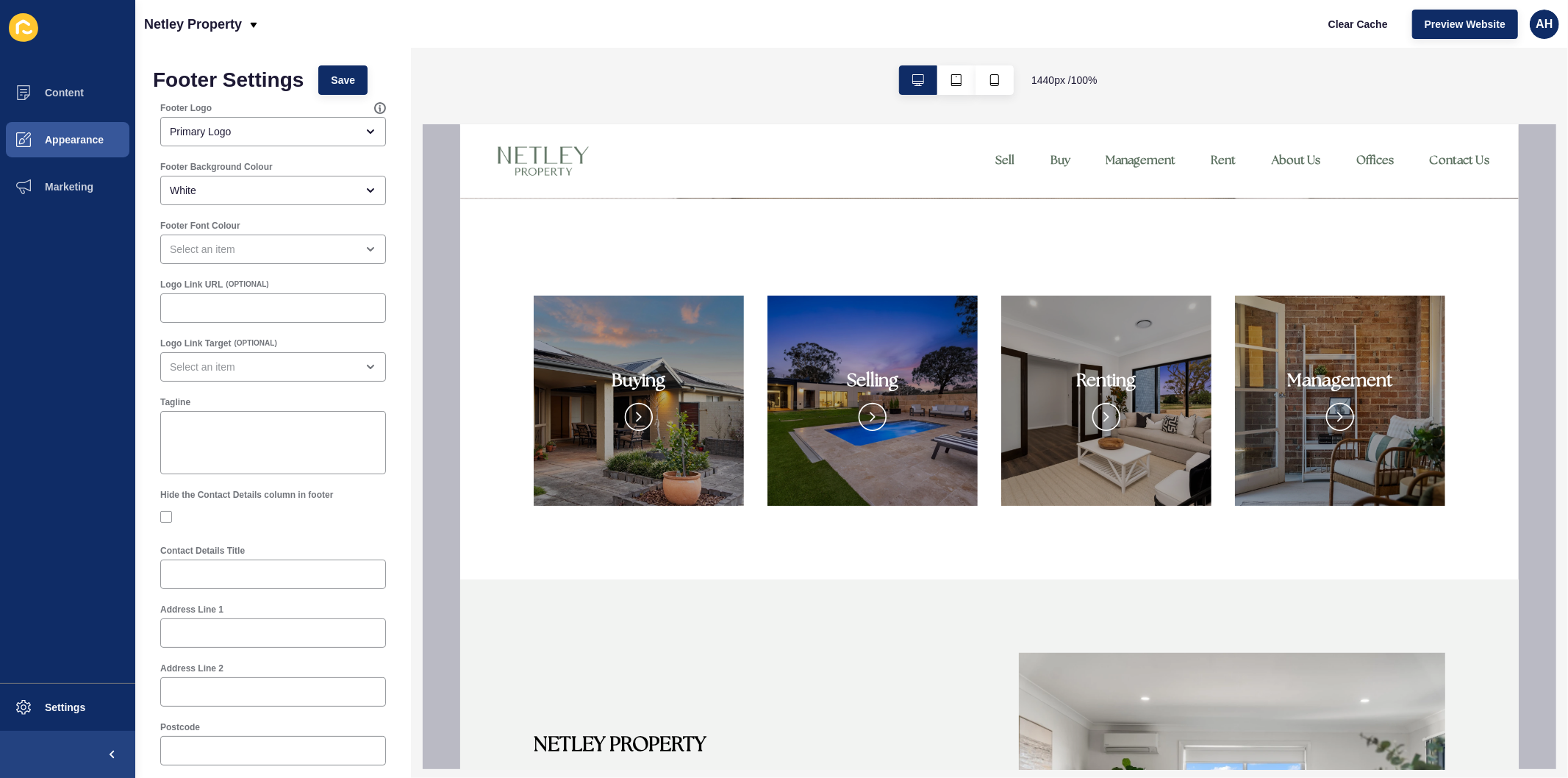
scroll to position [971, 0]
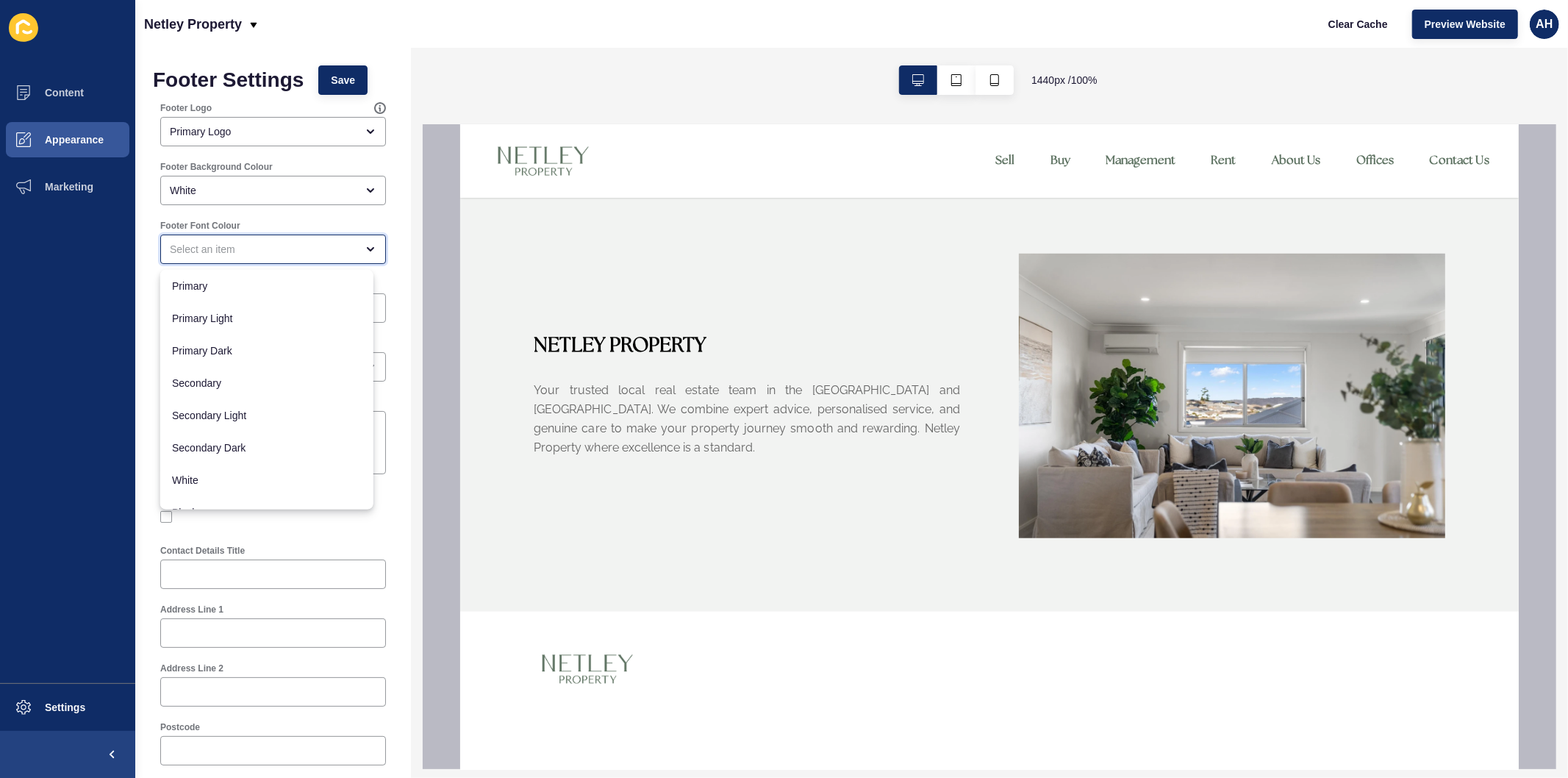
click at [246, 245] on div "close menu" at bounding box center [262, 249] width 186 height 14
click at [217, 384] on span "Secondary" at bounding box center [267, 383] width 189 height 14
type input "Secondary"
click at [347, 79] on span "Save" at bounding box center [342, 80] width 24 height 14
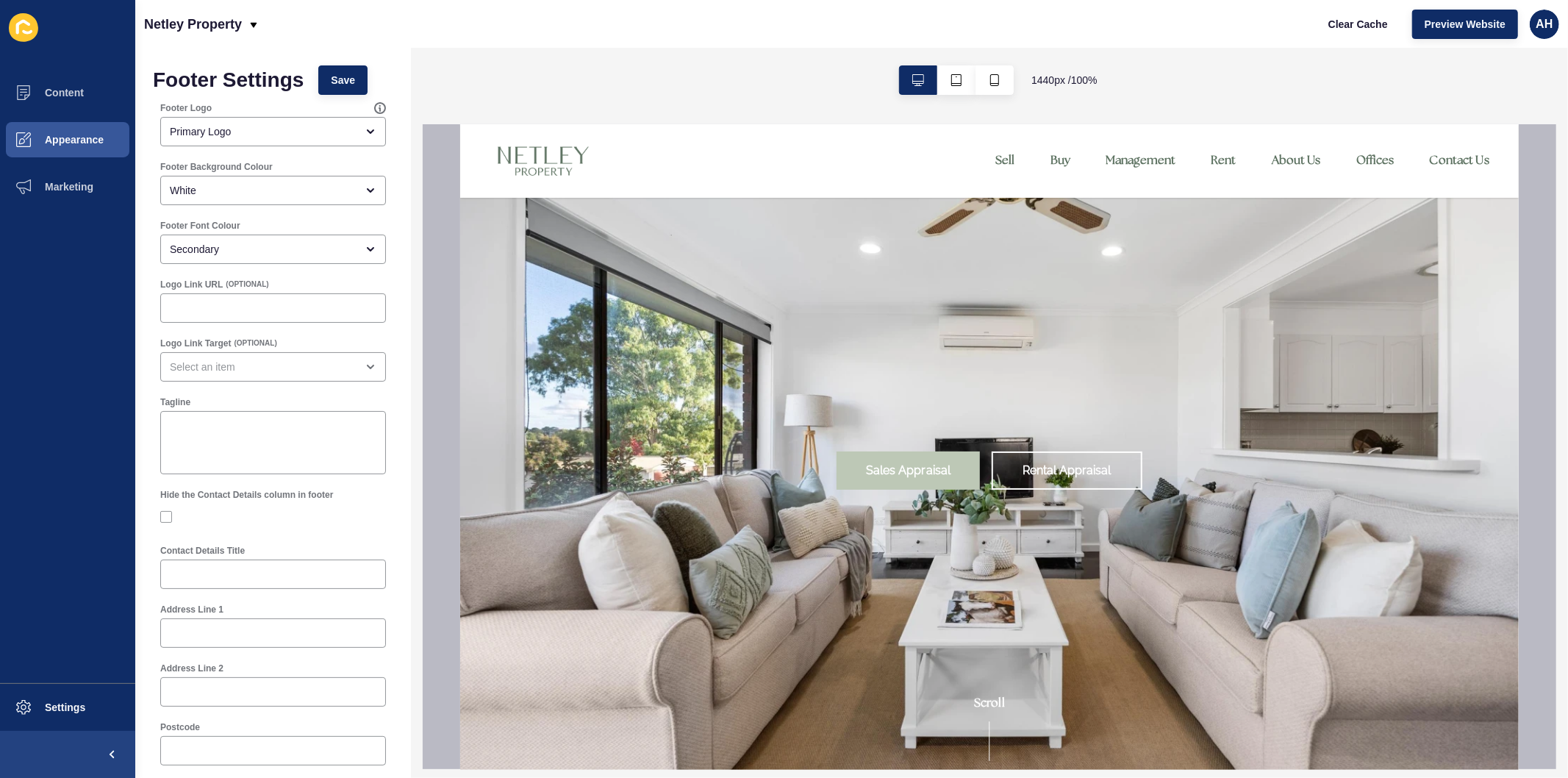
scroll to position [0, 0]
click at [232, 580] on input "Contact Details Title" at bounding box center [272, 574] width 206 height 14
paste input "Let's Talk"
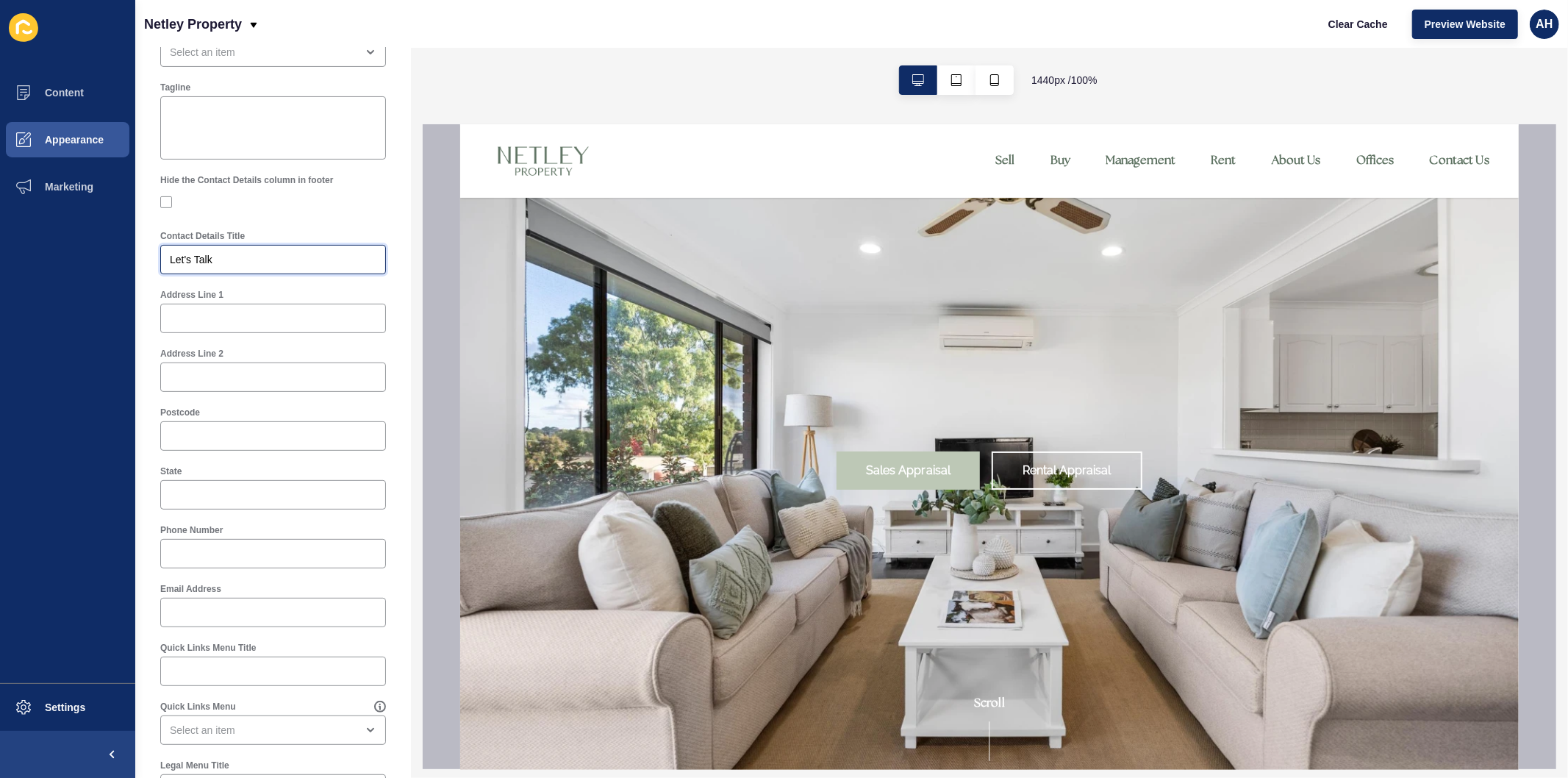
scroll to position [326, 0]
type input "Let's Talk"
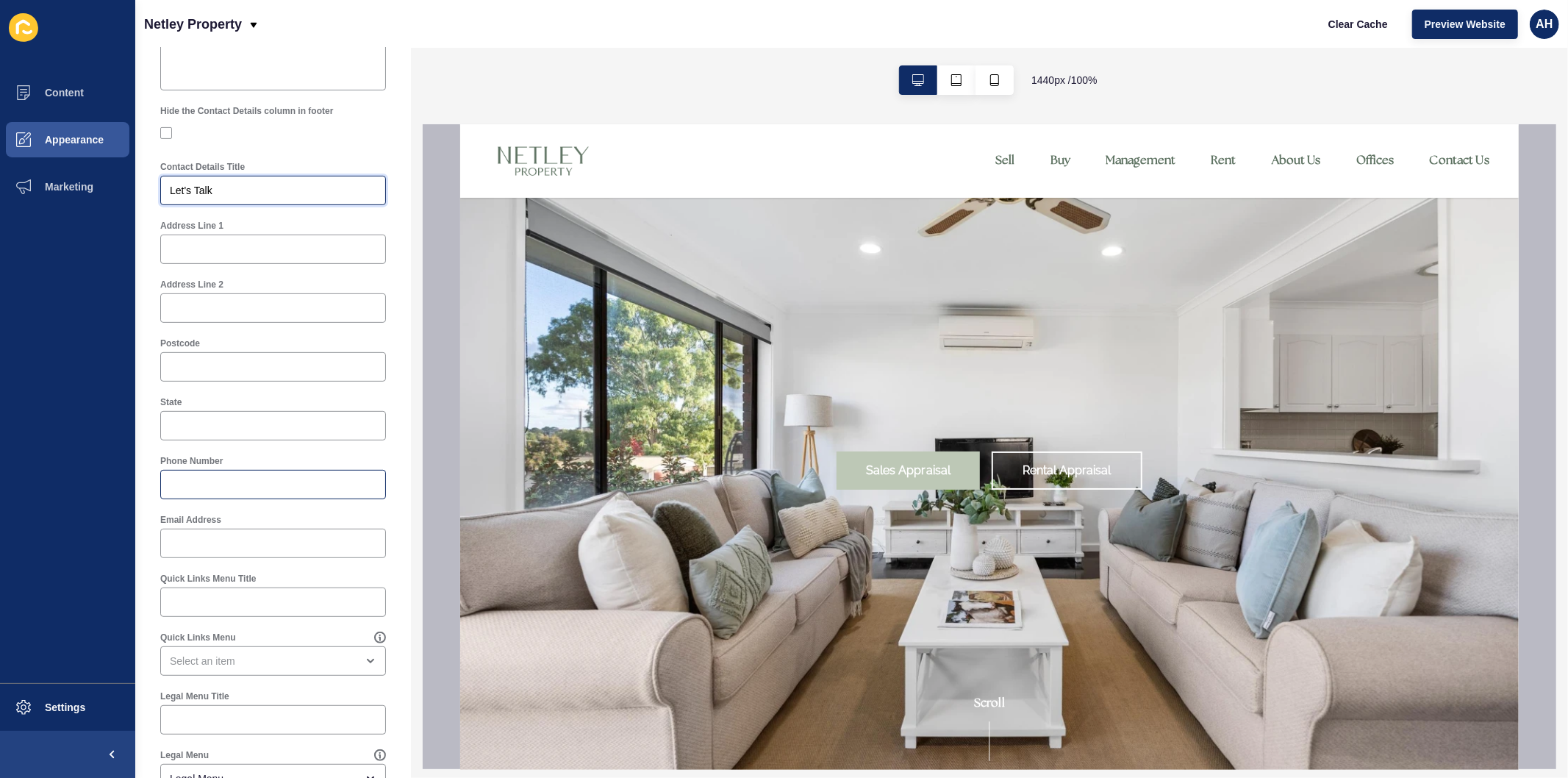
scroll to position [408, 0]
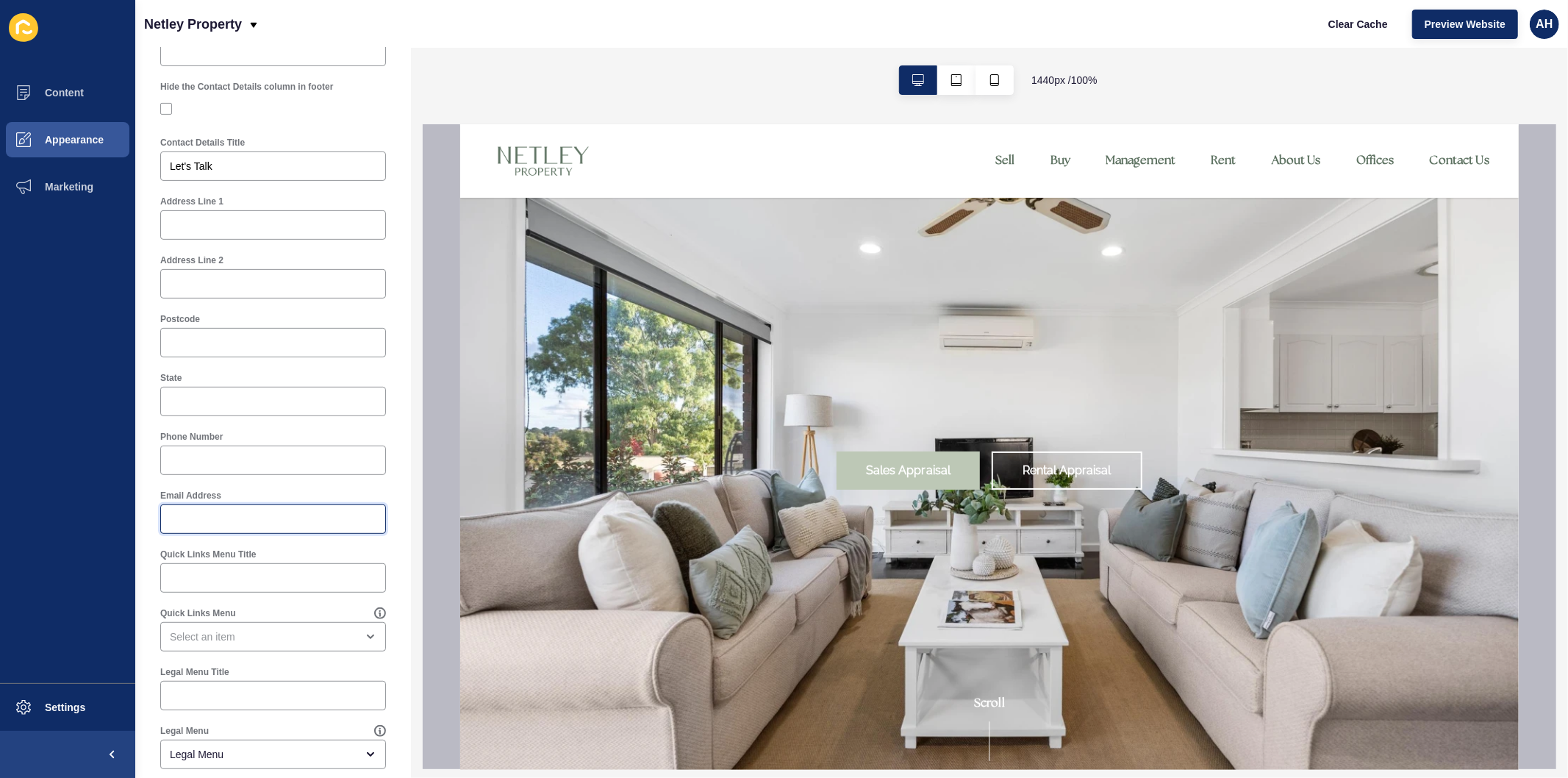
click at [265, 523] on input "Email Address" at bounding box center [272, 519] width 206 height 14
paste input "Contact@netleyproperty.com.au"
drag, startPoint x: 173, startPoint y: 515, endPoint x: 97, endPoint y: 503, distance: 76.9
click at [97, 503] on div "Content Appearance Marketing Settings Netley Property Clear Cache Preview Websi…" at bounding box center [784, 389] width 1568 height 778
type input "contact@netleyproperty.com.au"
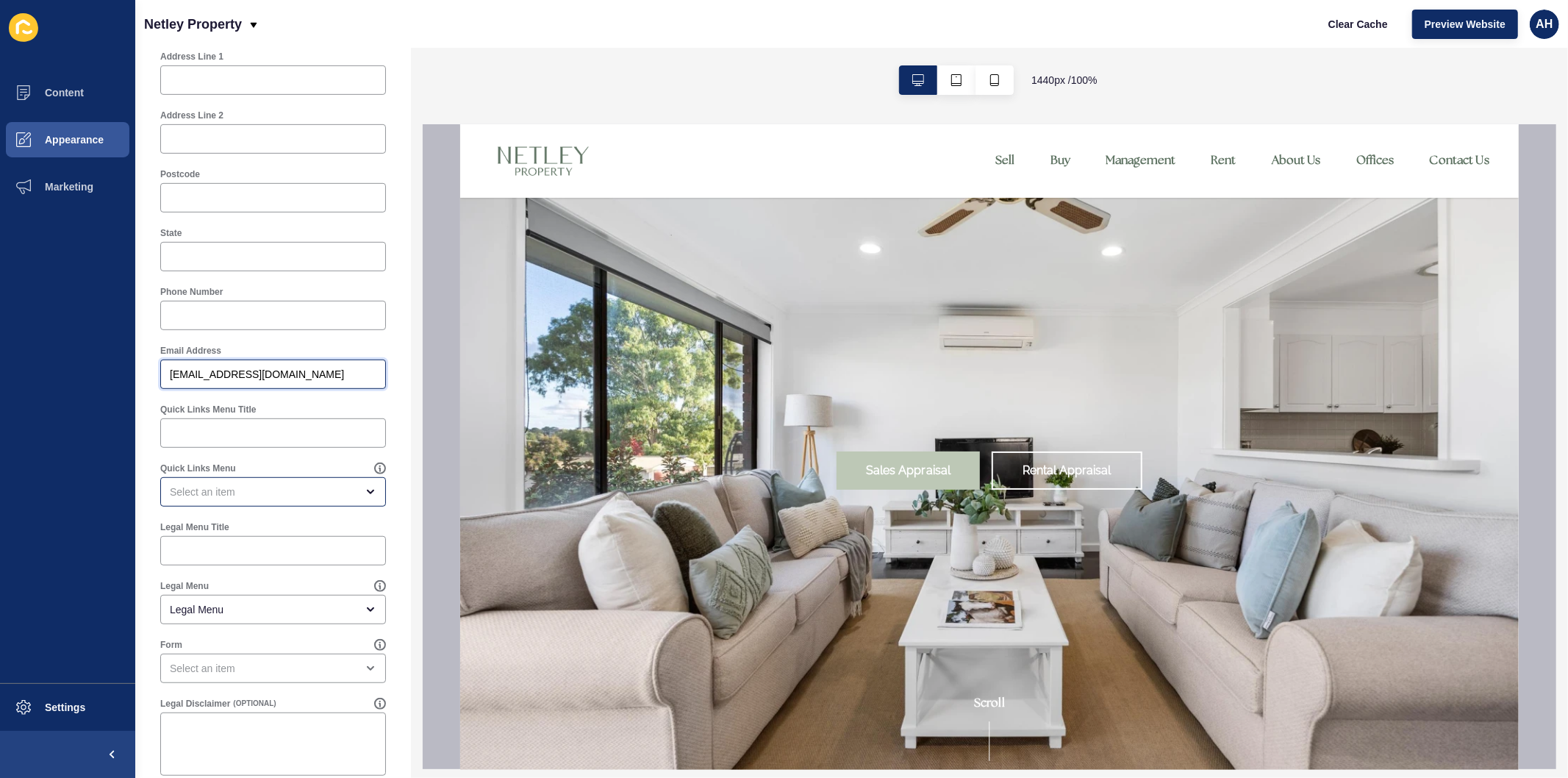
scroll to position [572, 0]
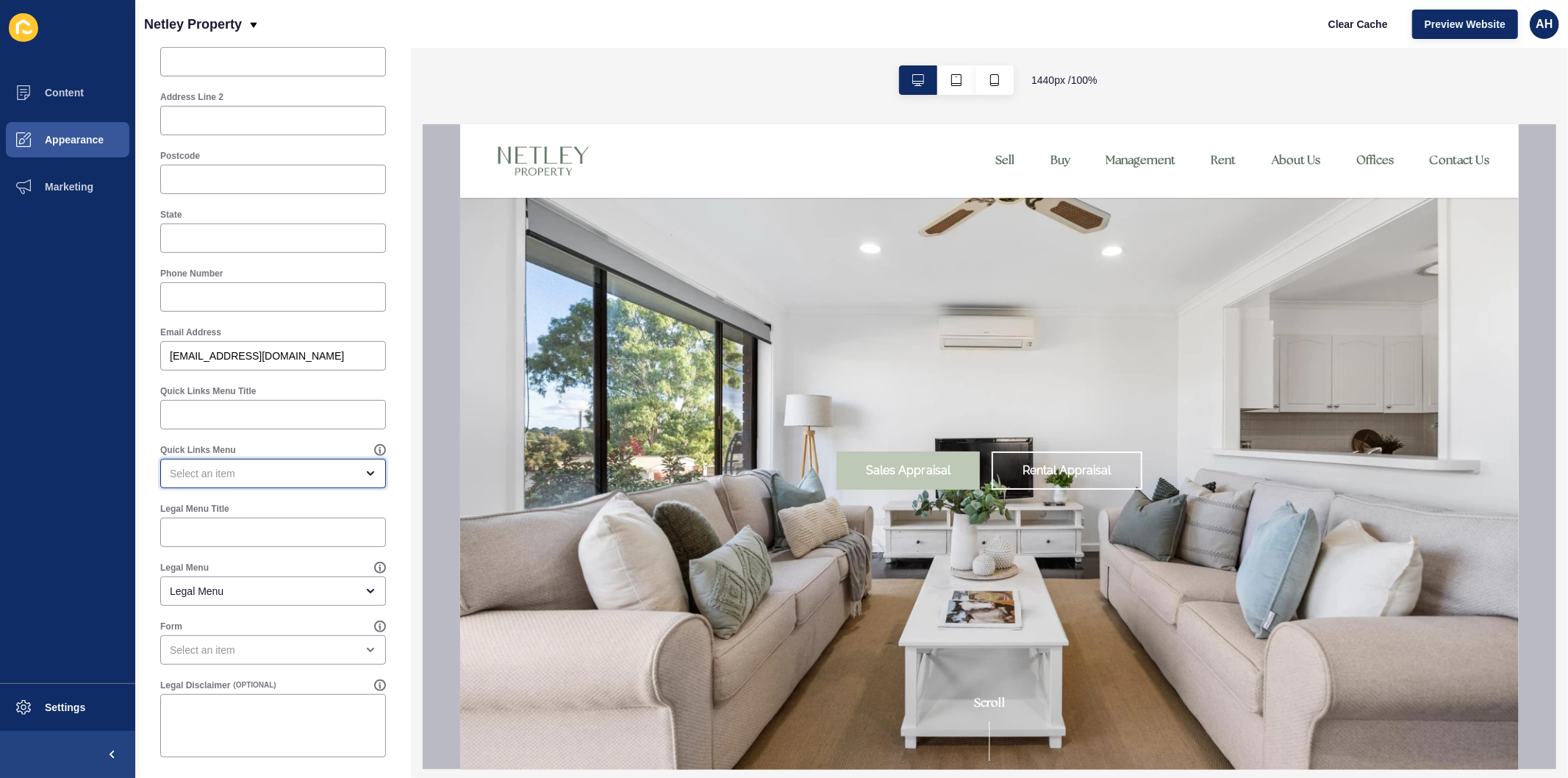
click at [259, 480] on div "open menu" at bounding box center [262, 473] width 186 height 14
click at [75, 492] on ul "Content Appearance Marketing" at bounding box center [68, 376] width 135 height 614
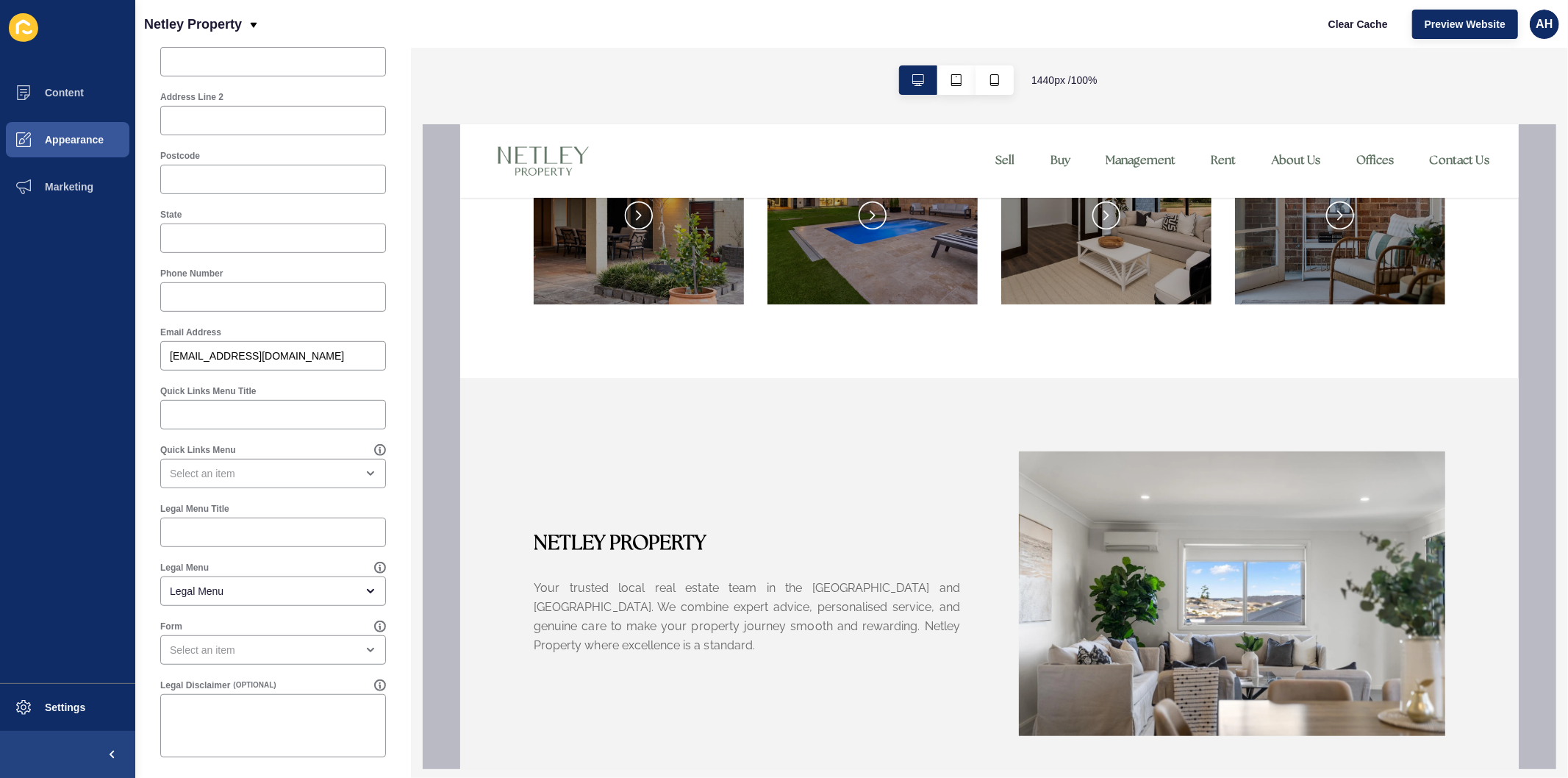
scroll to position [971, 0]
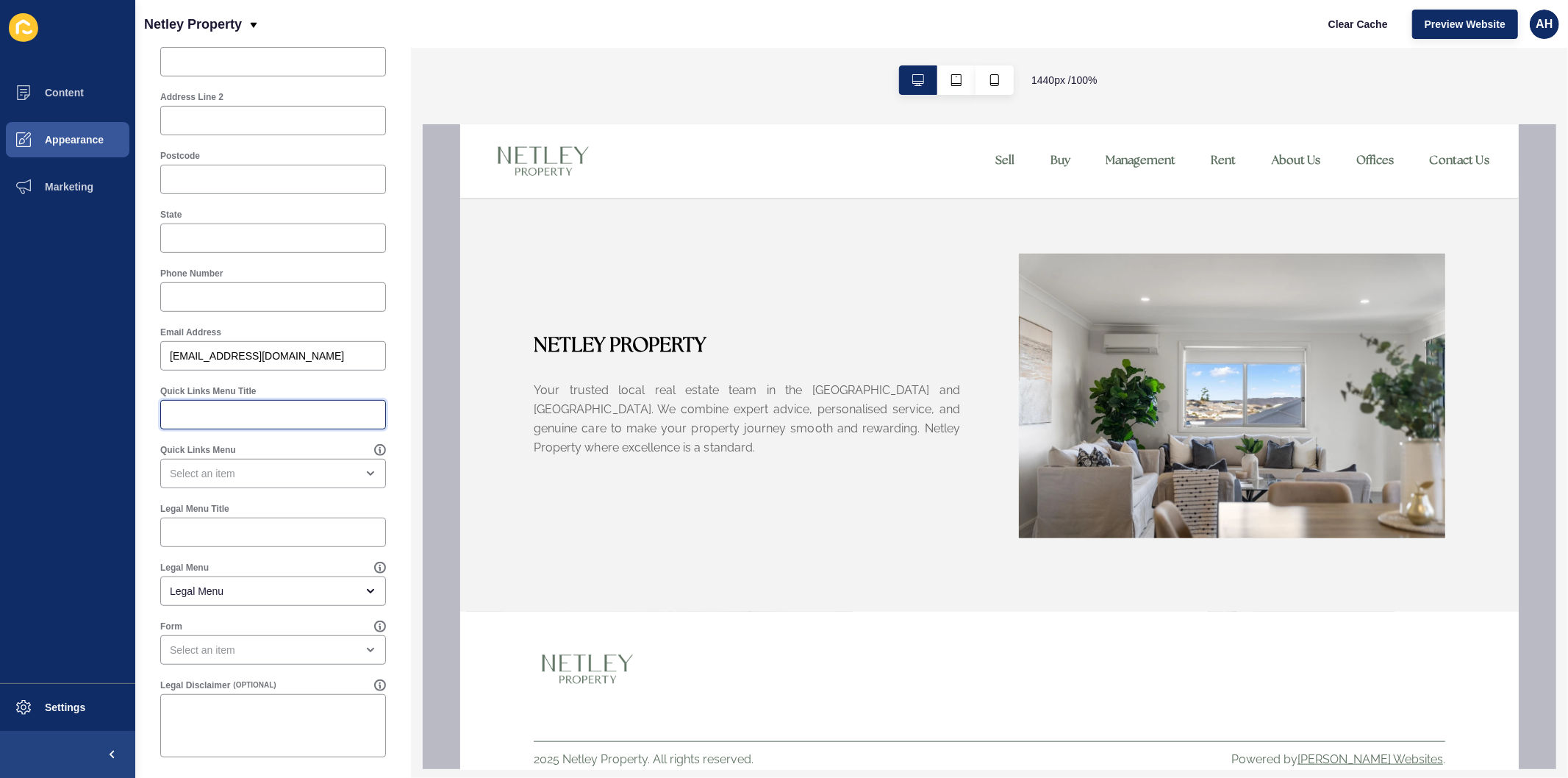
click at [296, 420] on input "Quick Links Menu Title" at bounding box center [272, 415] width 206 height 14
paste input "Quick Links"
type input "Quick Links"
click at [304, 469] on div "close menu" at bounding box center [262, 473] width 186 height 14
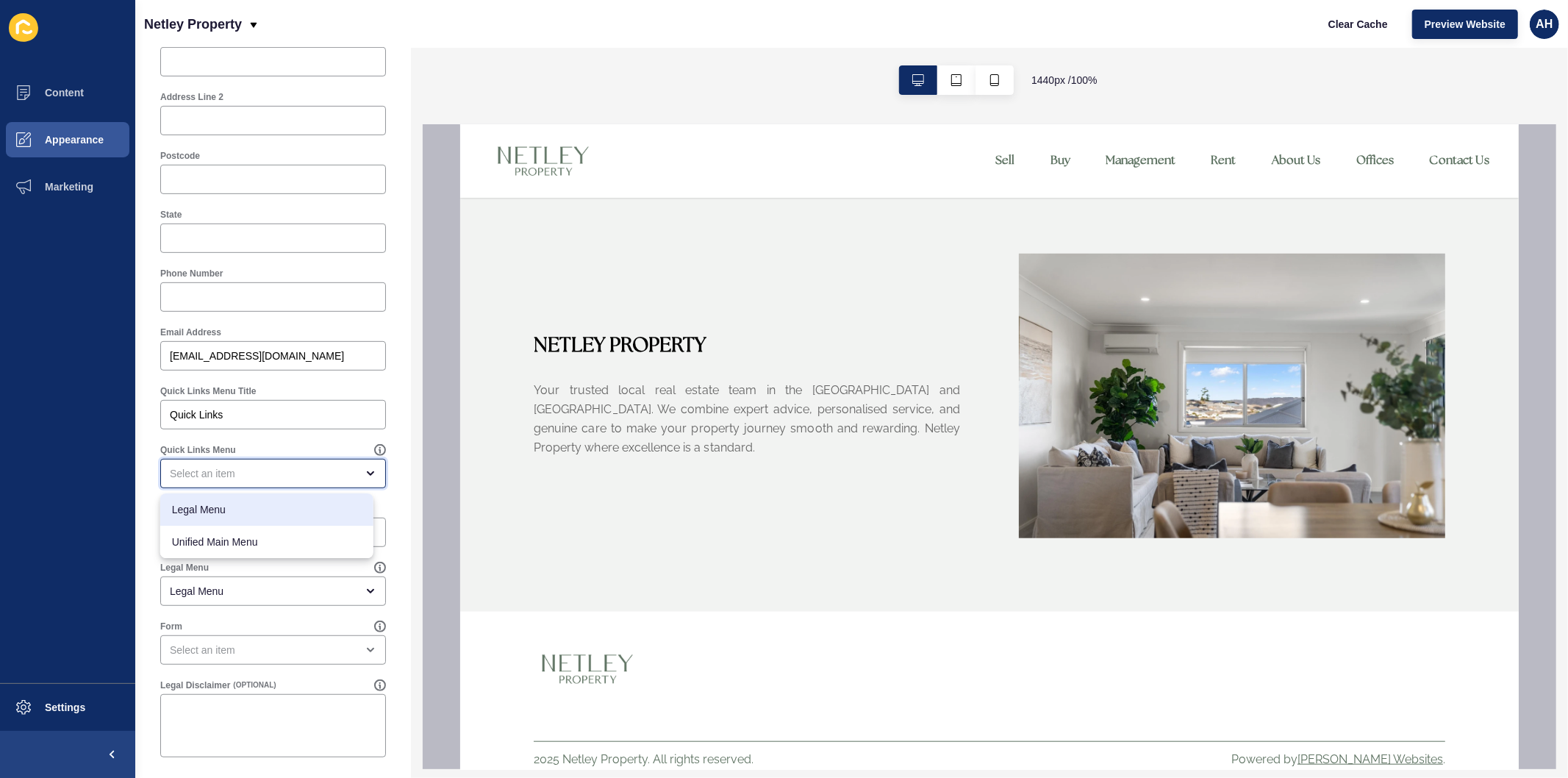
click at [289, 508] on span "Legal Menu" at bounding box center [267, 509] width 189 height 14
type input "Legal Menu"
click at [273, 582] on div "Legal Menu" at bounding box center [262, 588] width 186 height 14
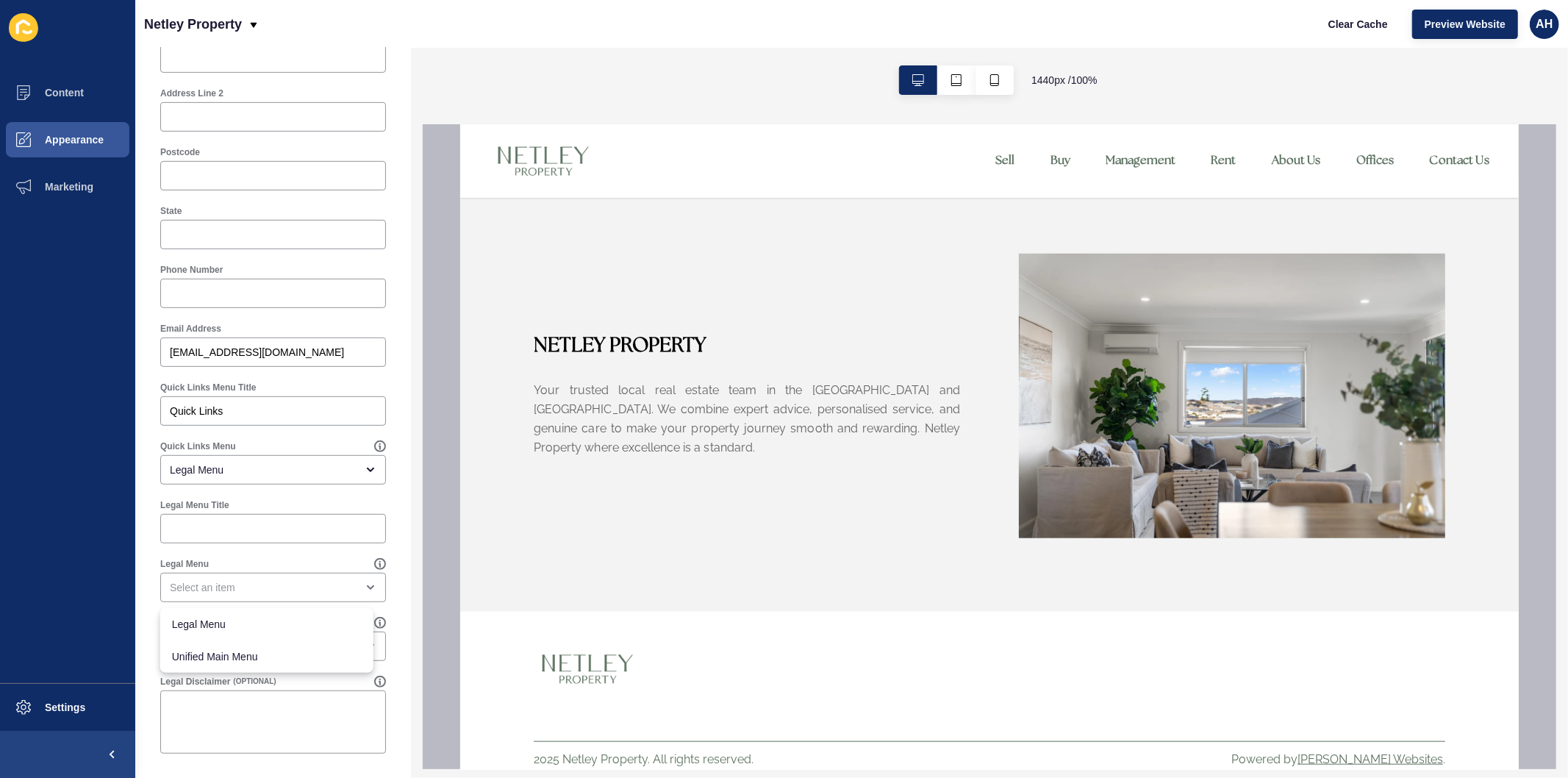
click at [134, 636] on ul "Content Appearance Marketing" at bounding box center [68, 376] width 135 height 614
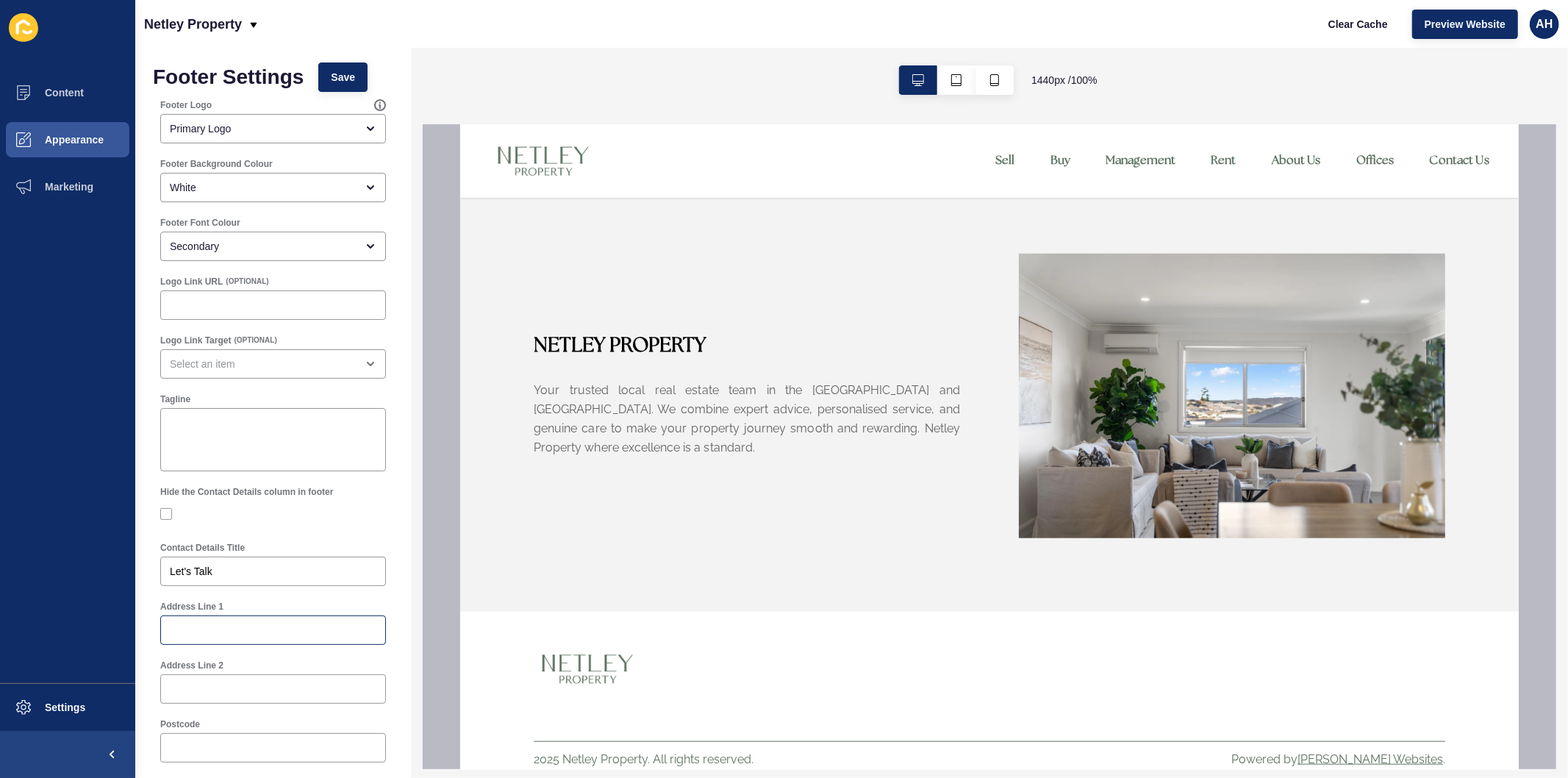
scroll to position [0, 0]
click at [347, 83] on span "Save" at bounding box center [342, 80] width 24 height 14
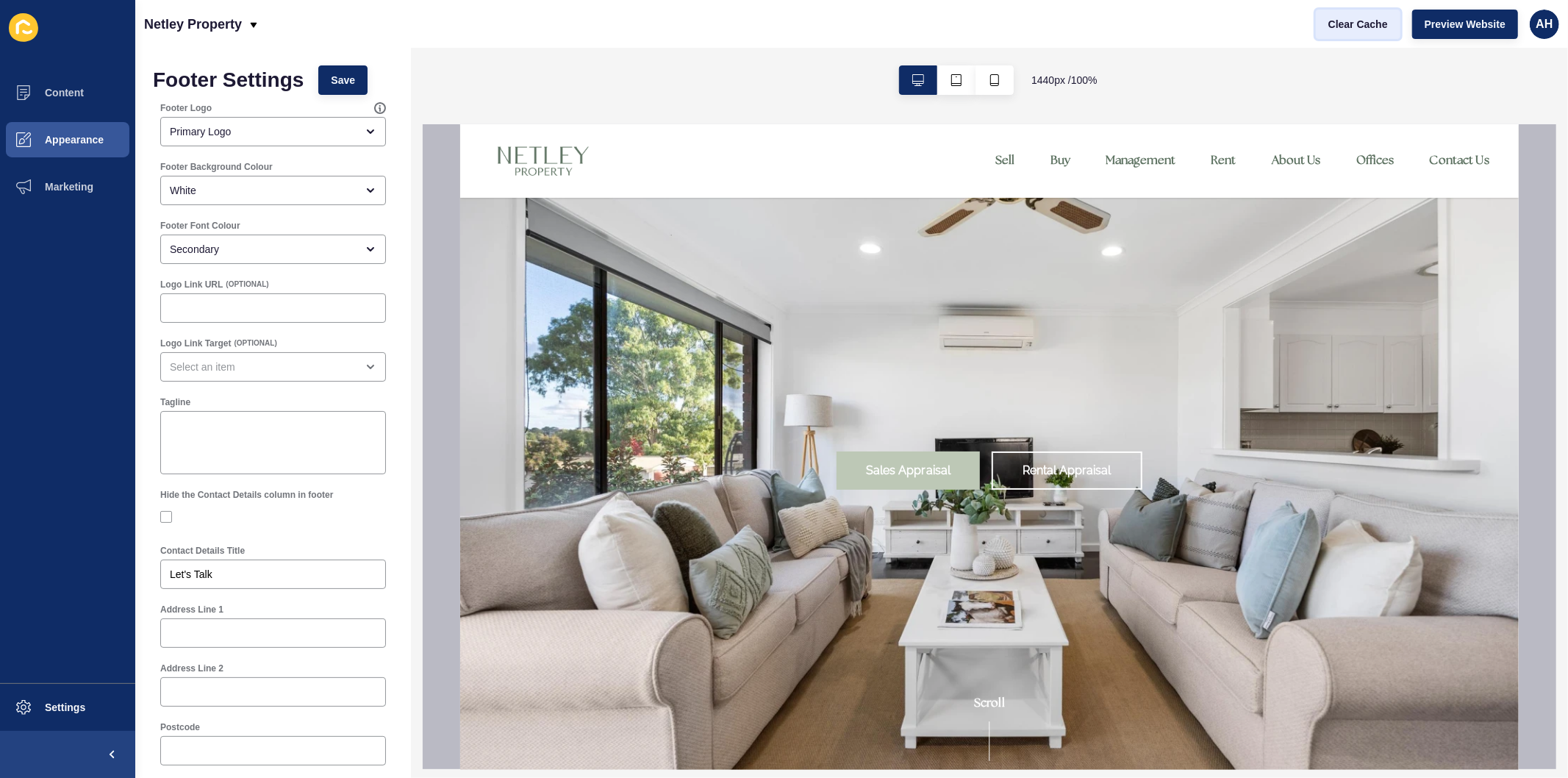
click at [1334, 24] on span "Clear Cache" at bounding box center [1358, 24] width 59 height 14
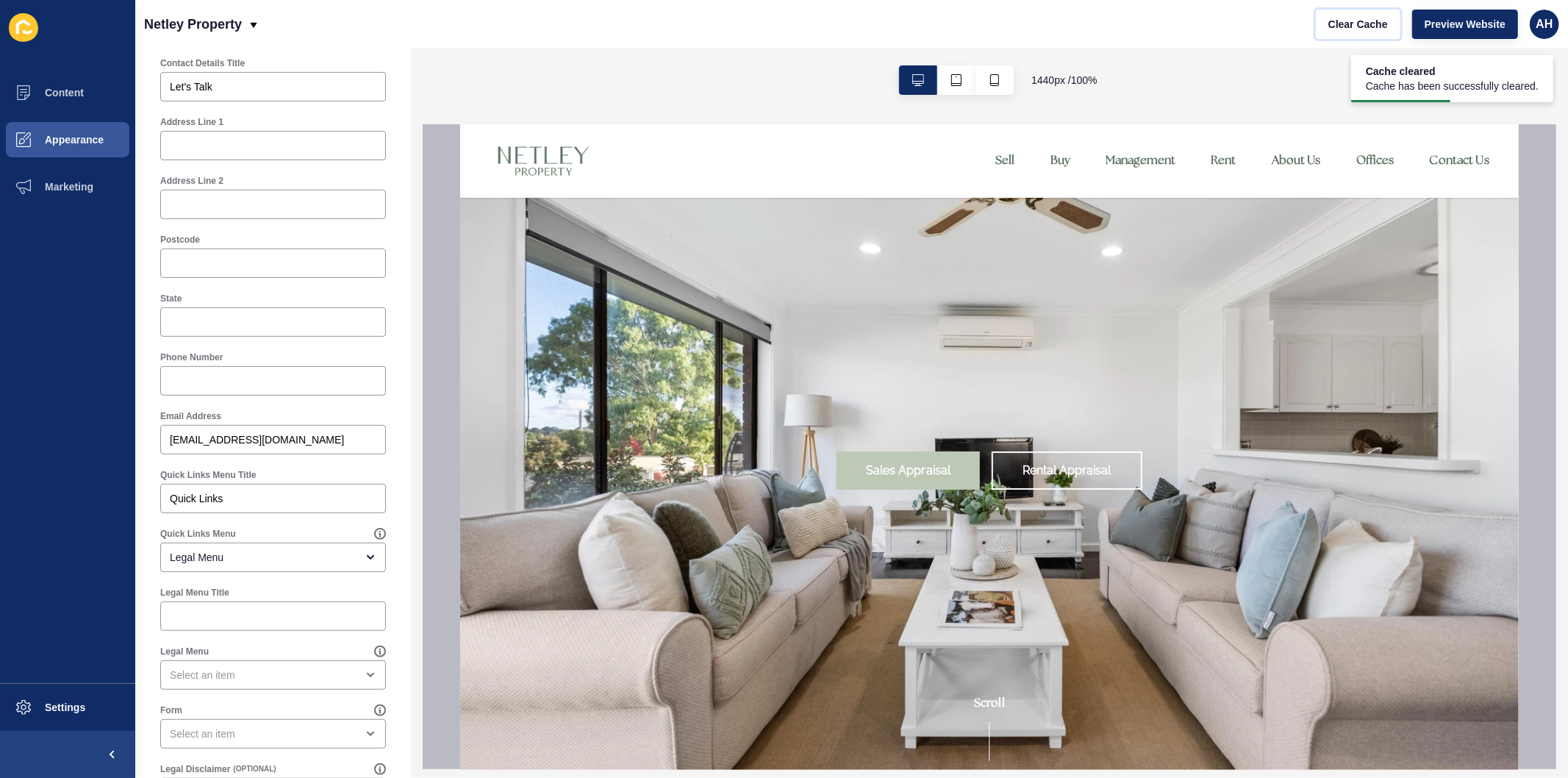
scroll to position [490, 0]
click at [74, 137] on span "Appearance" at bounding box center [50, 139] width 105 height 12
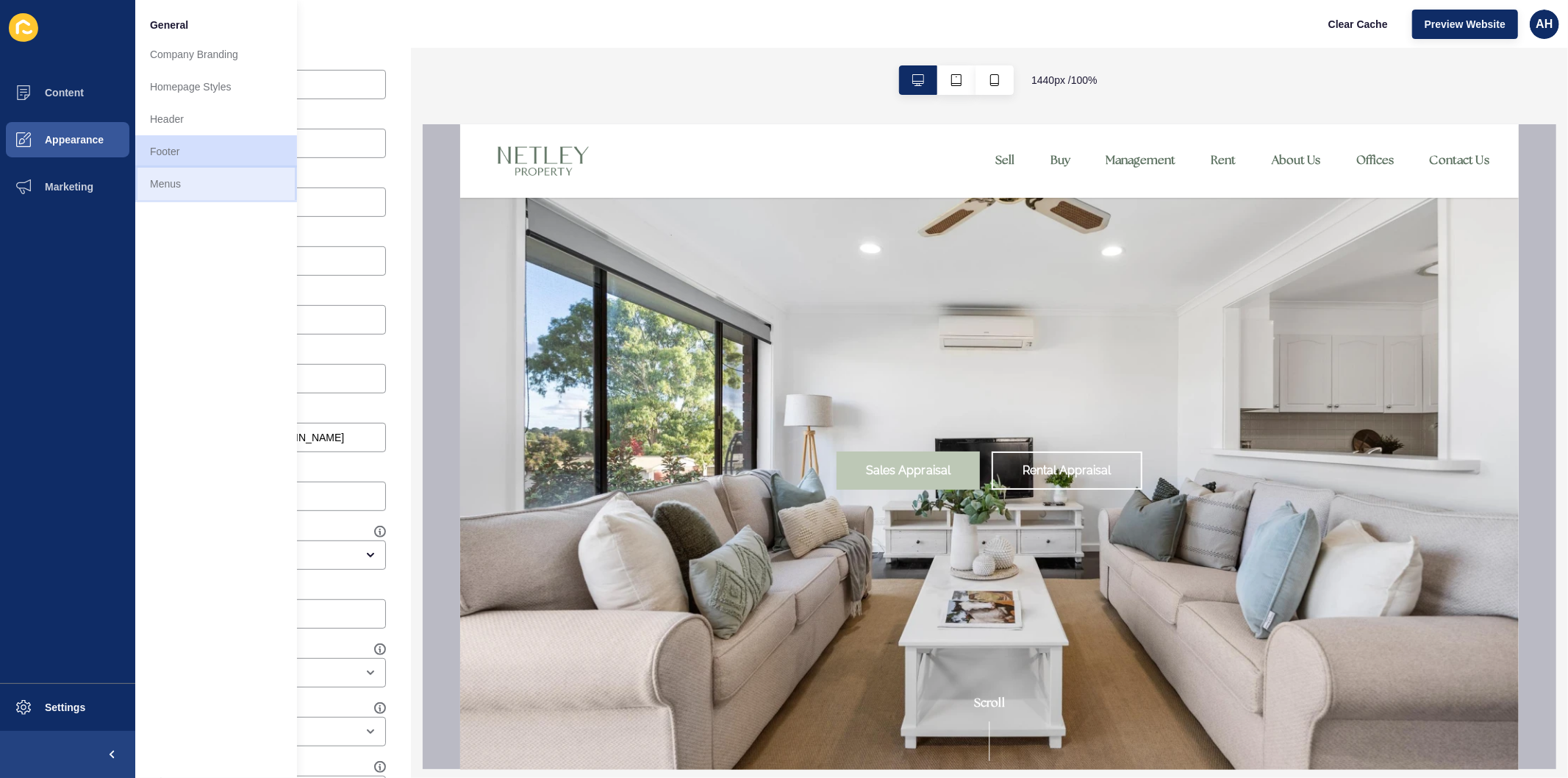
click at [169, 172] on link "Menus" at bounding box center [215, 184] width 161 height 32
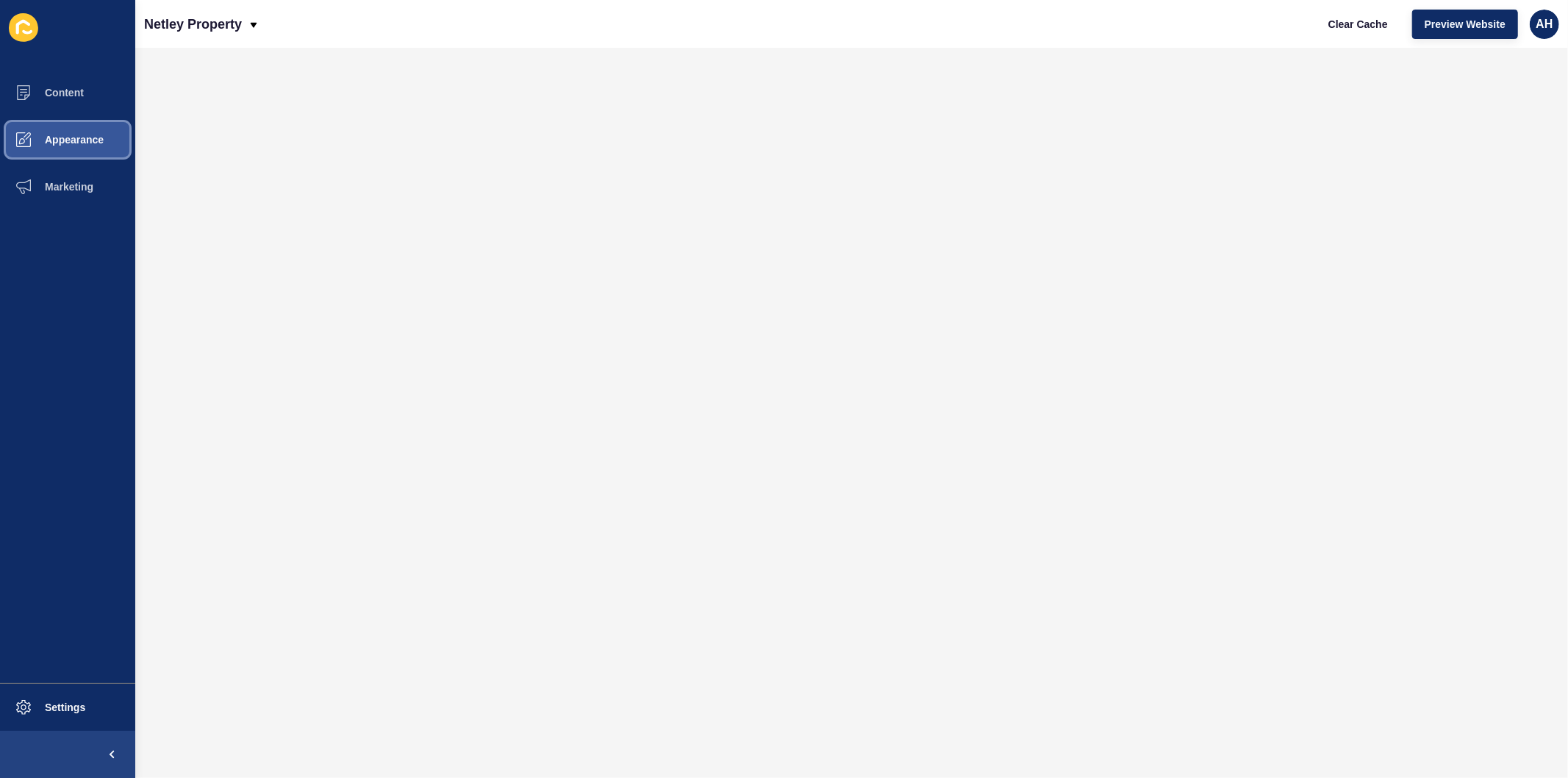
click at [61, 129] on button "Appearance" at bounding box center [68, 140] width 135 height 47
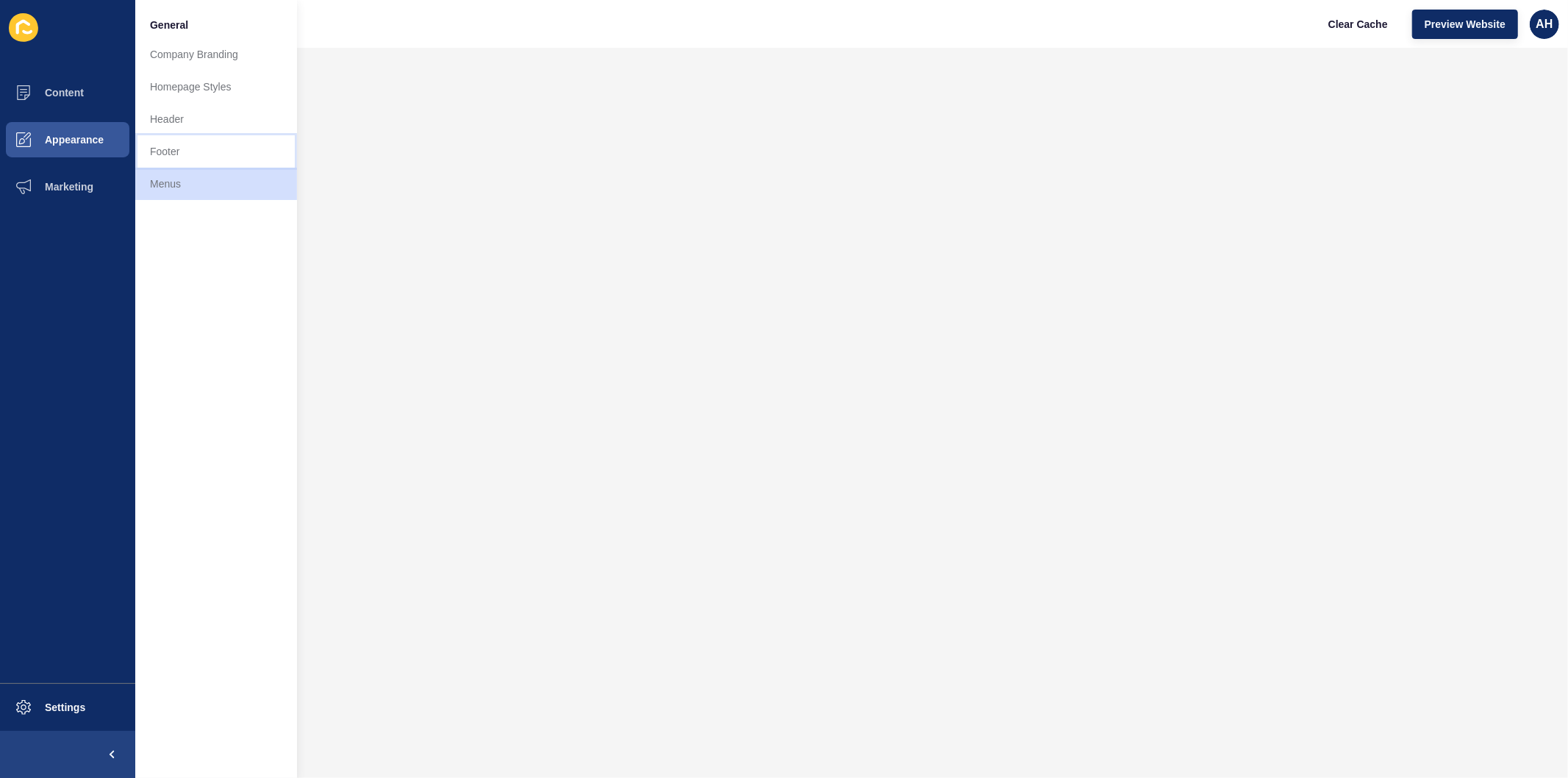
click at [175, 145] on link "Footer" at bounding box center [215, 151] width 161 height 32
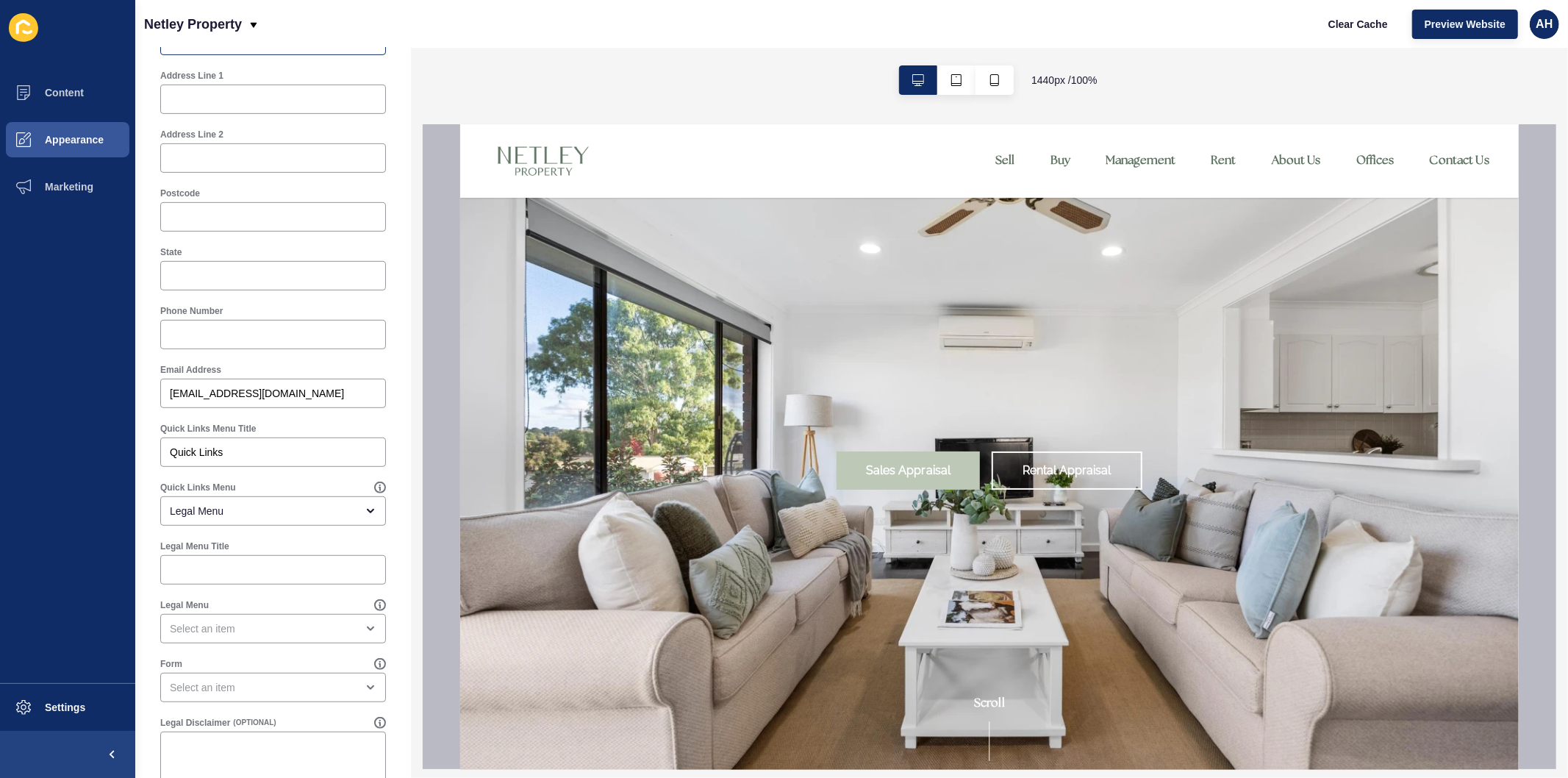
scroll to position [572, 0]
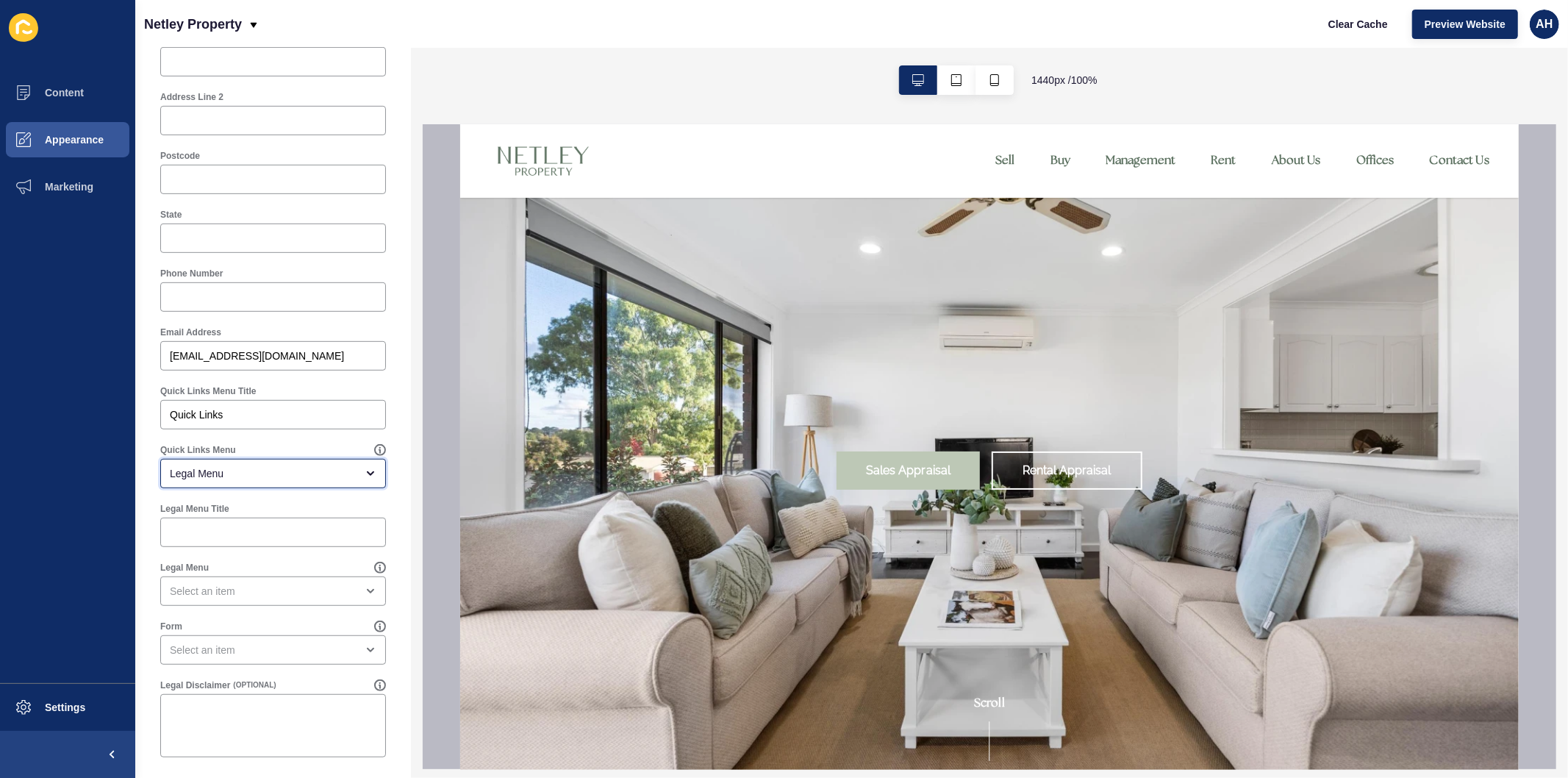
click at [276, 466] on div "Legal Menu" at bounding box center [262, 473] width 186 height 14
click at [250, 561] on div "Quick Links" at bounding box center [267, 574] width 214 height 32
type input "Quick Links"
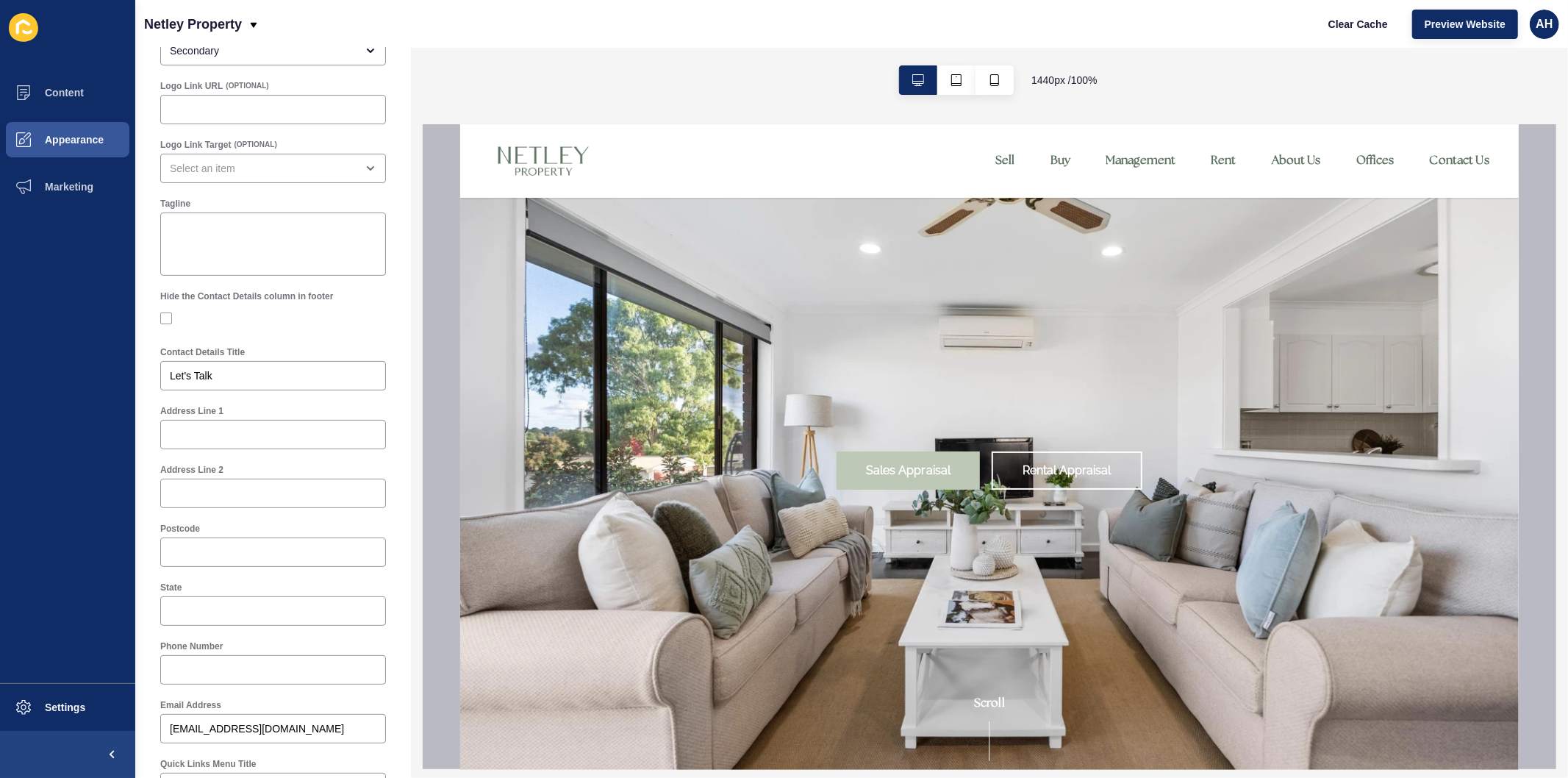
scroll to position [0, 0]
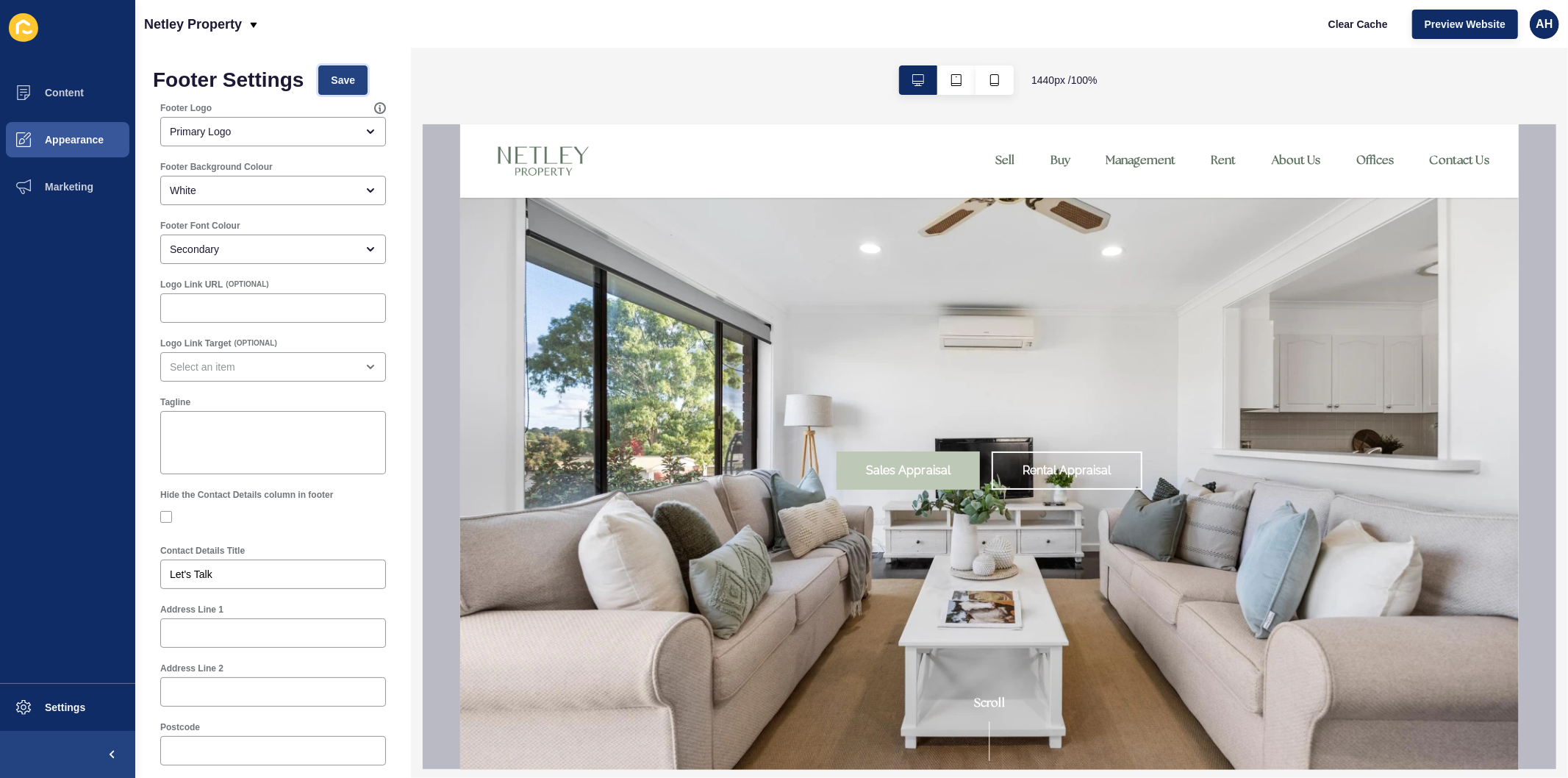
click at [341, 82] on span "Save" at bounding box center [342, 80] width 24 height 14
click at [69, 89] on span "Content" at bounding box center [41, 92] width 86 height 12
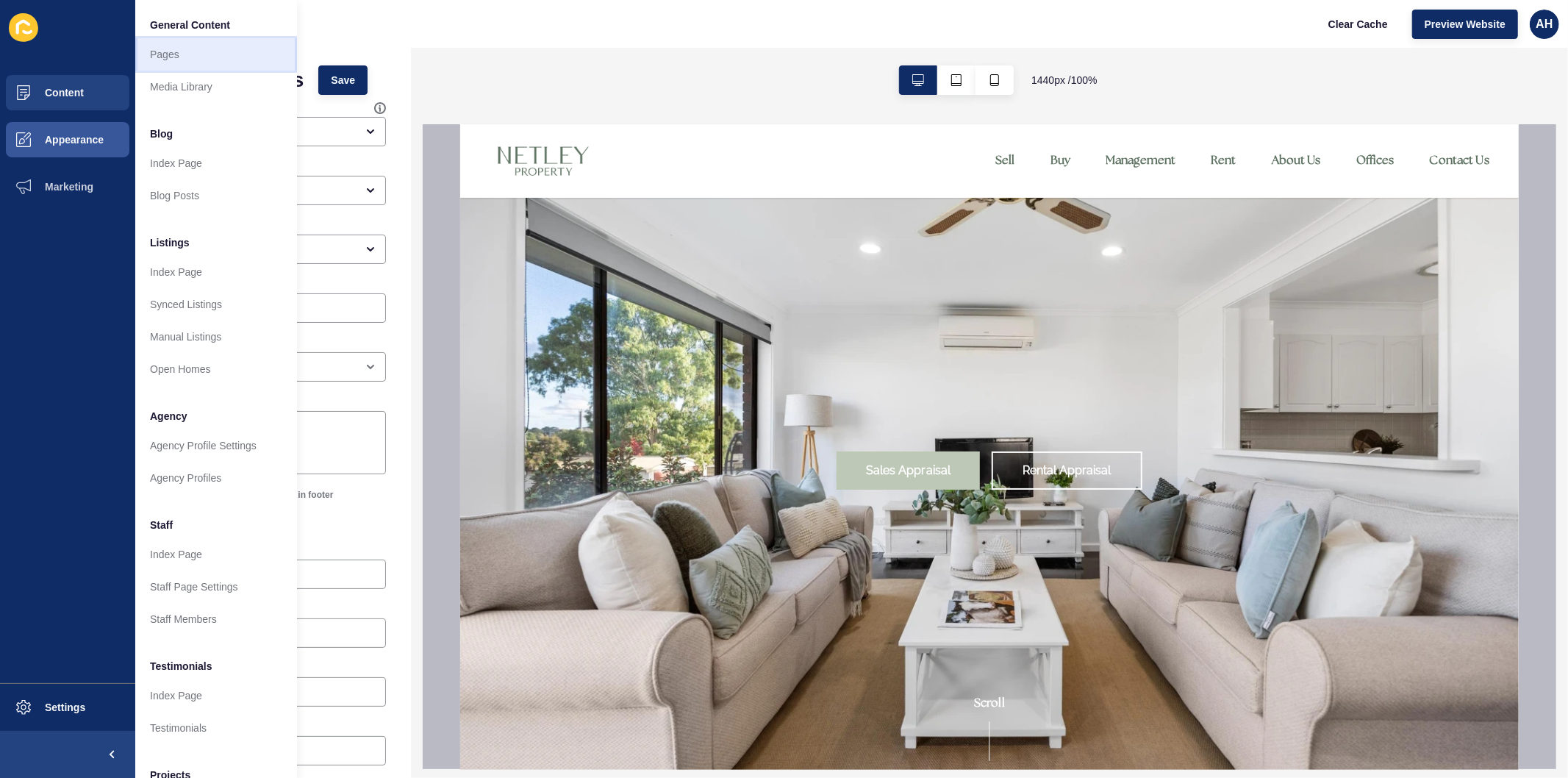
click at [197, 61] on link "Pages" at bounding box center [215, 54] width 161 height 32
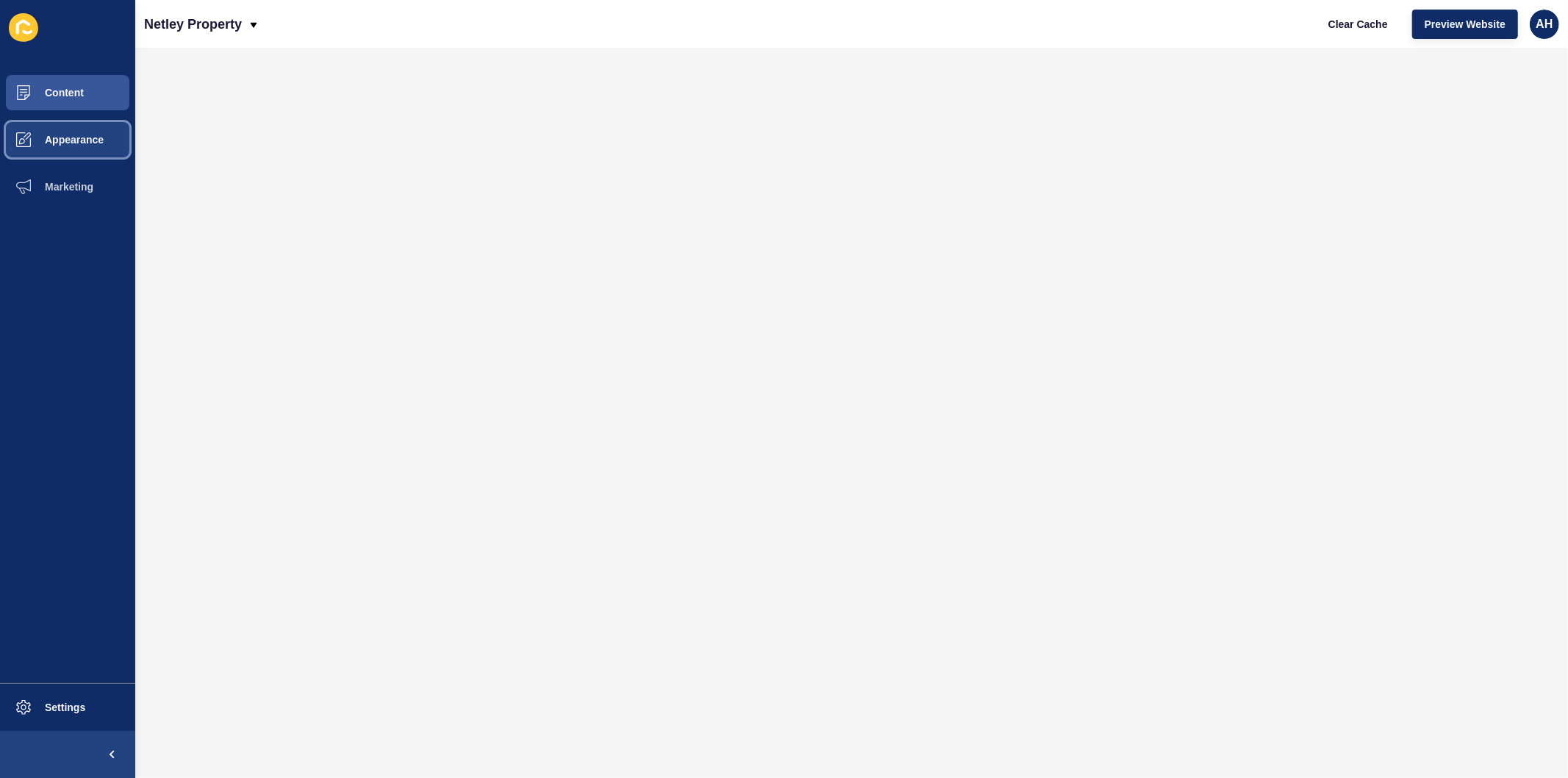
click at [52, 130] on button "Appearance" at bounding box center [68, 140] width 135 height 47
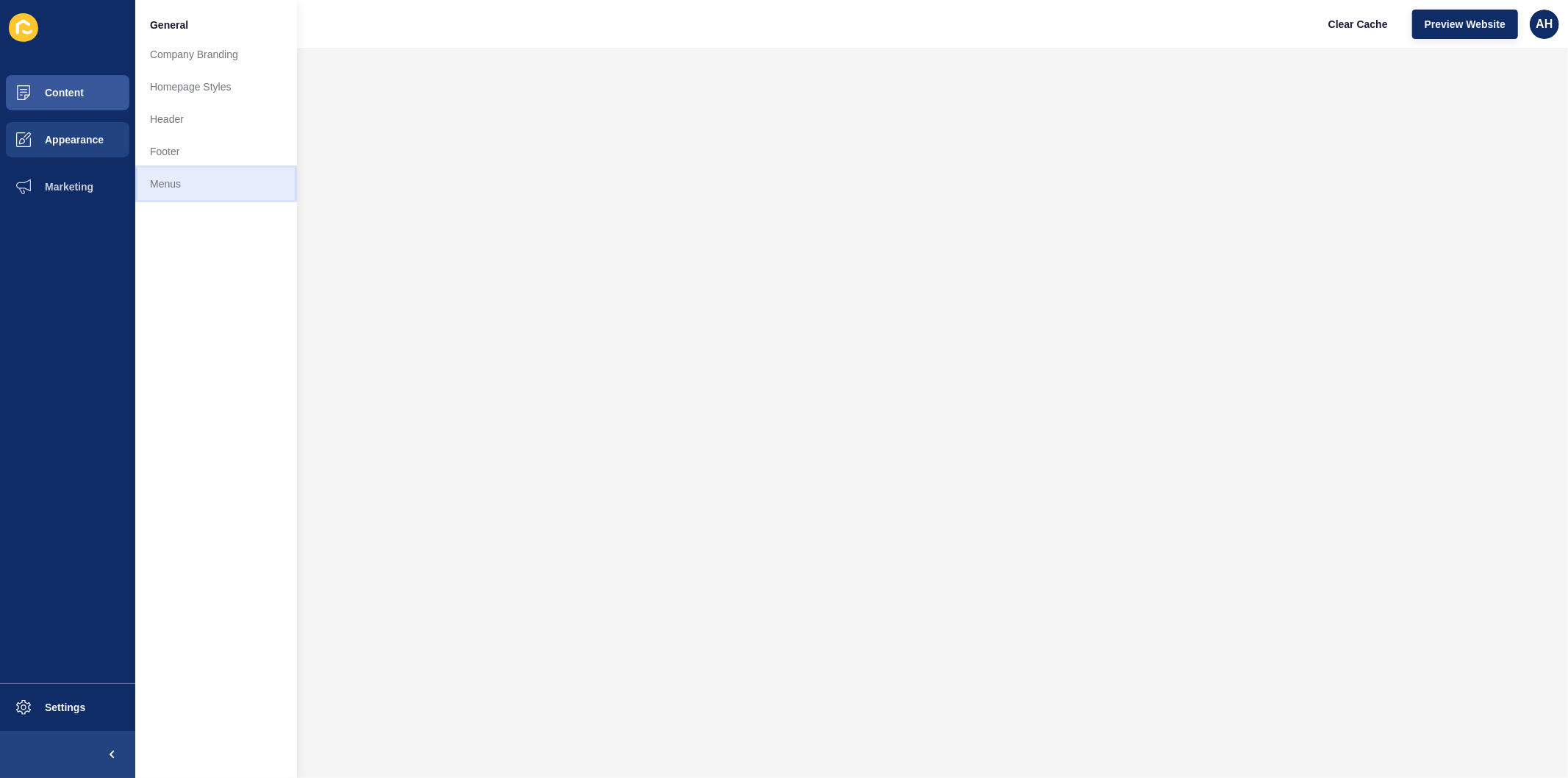
click at [169, 184] on link "Menus" at bounding box center [215, 184] width 161 height 32
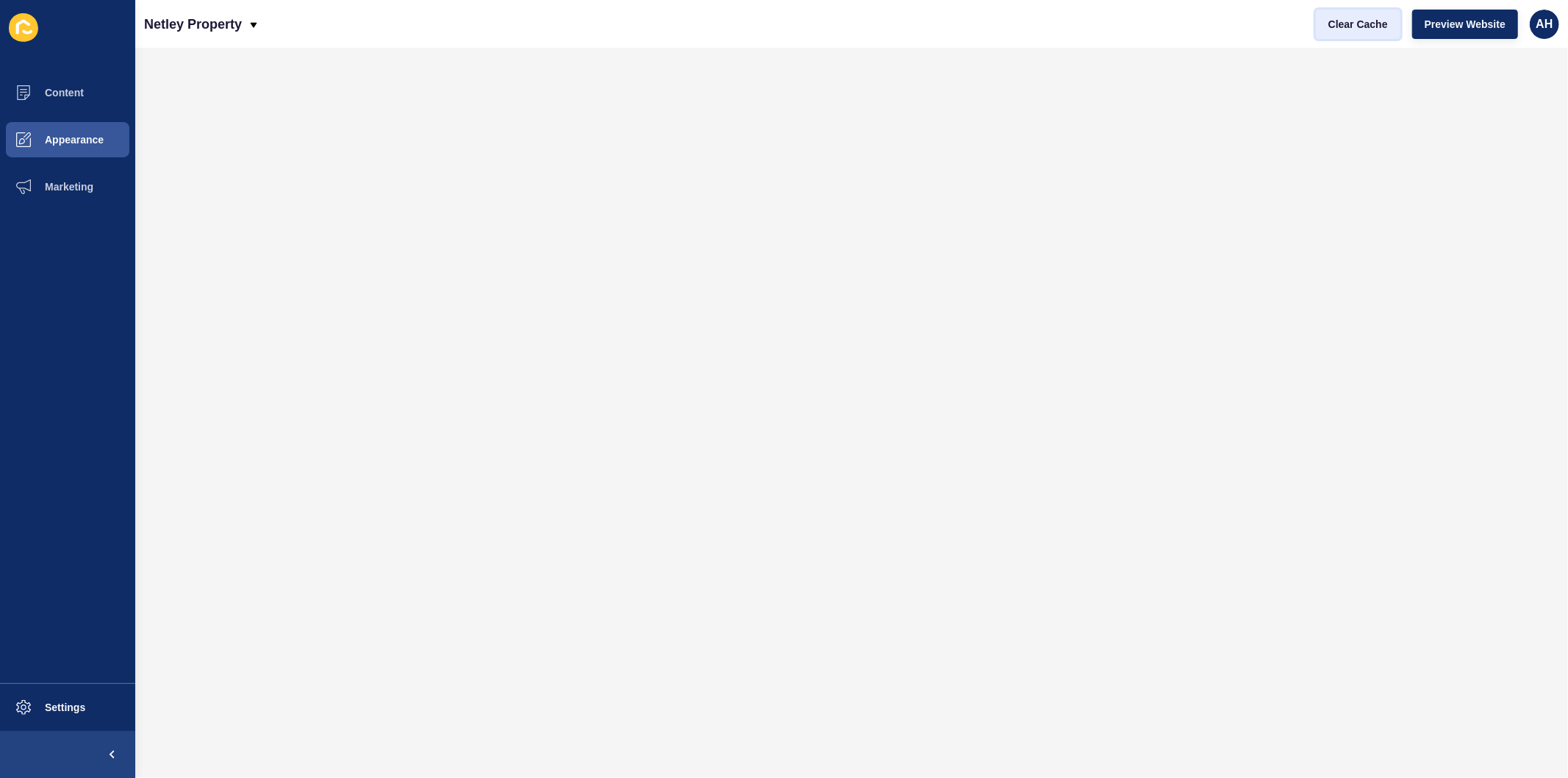
click at [1351, 22] on span "Clear Cache" at bounding box center [1358, 24] width 59 height 14
click at [70, 142] on span "Appearance" at bounding box center [50, 139] width 105 height 12
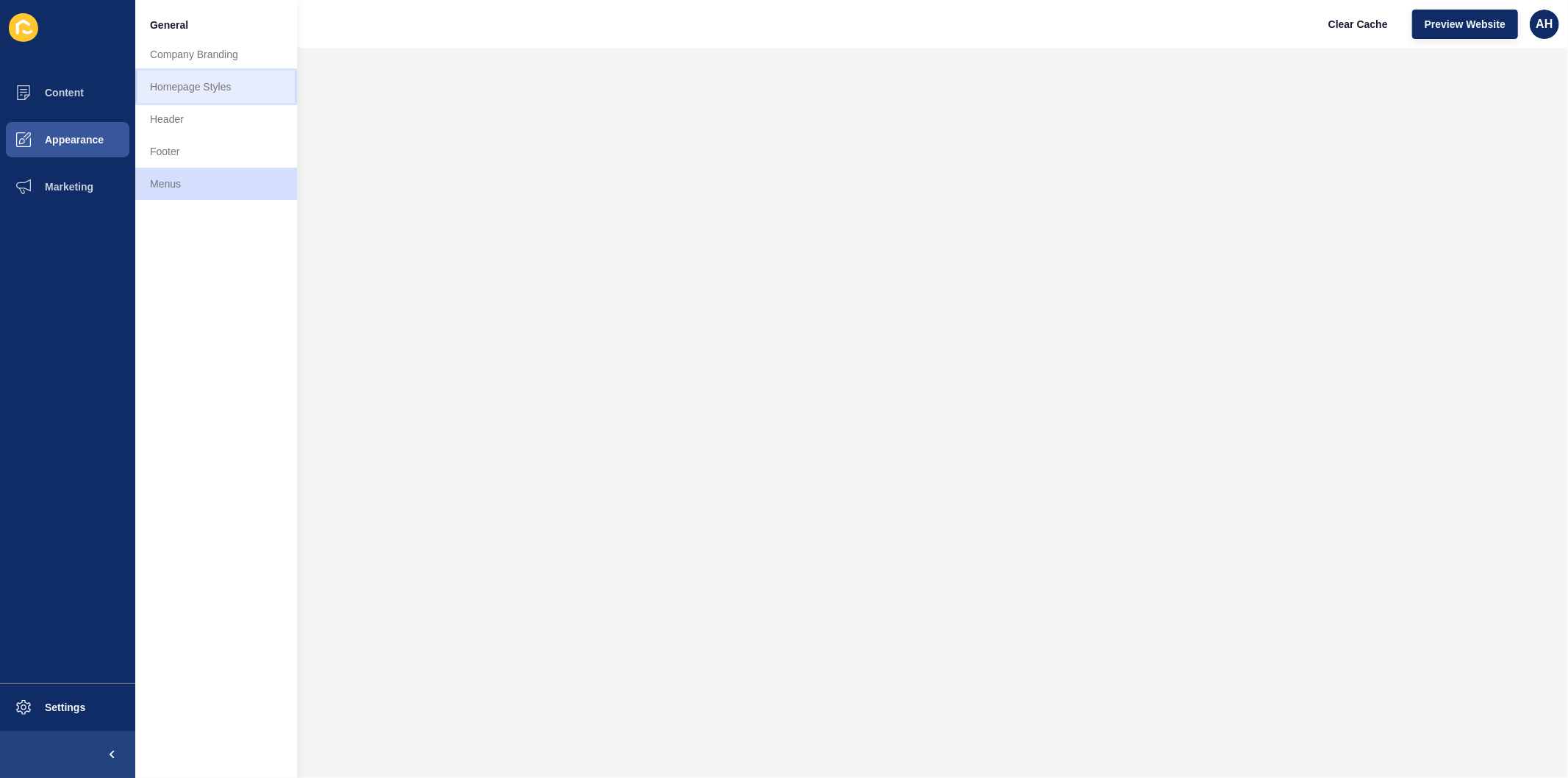
click at [201, 90] on link "Homepage Styles" at bounding box center [215, 87] width 161 height 32
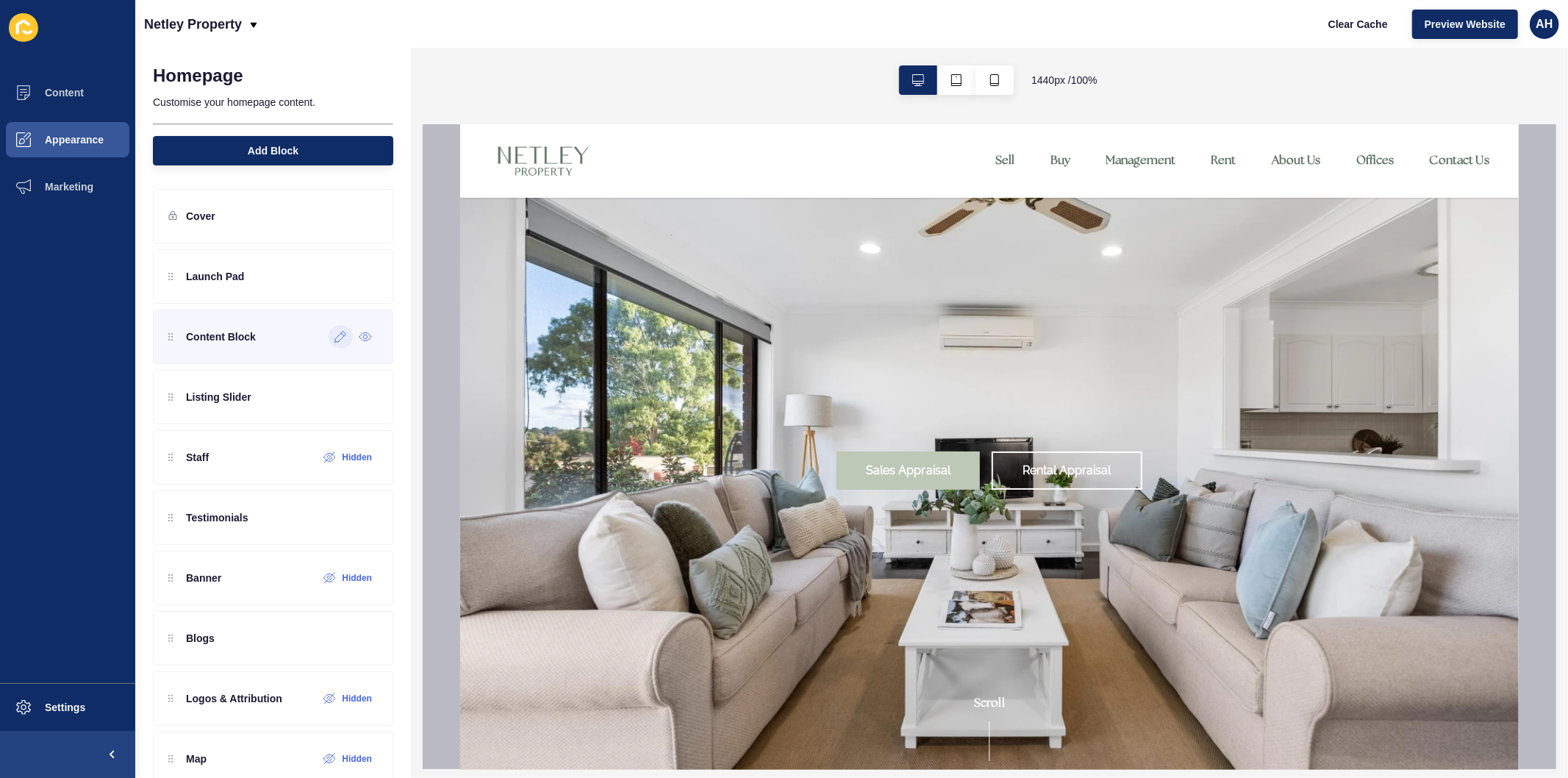
click at [334, 338] on icon at bounding box center [341, 336] width 13 height 12
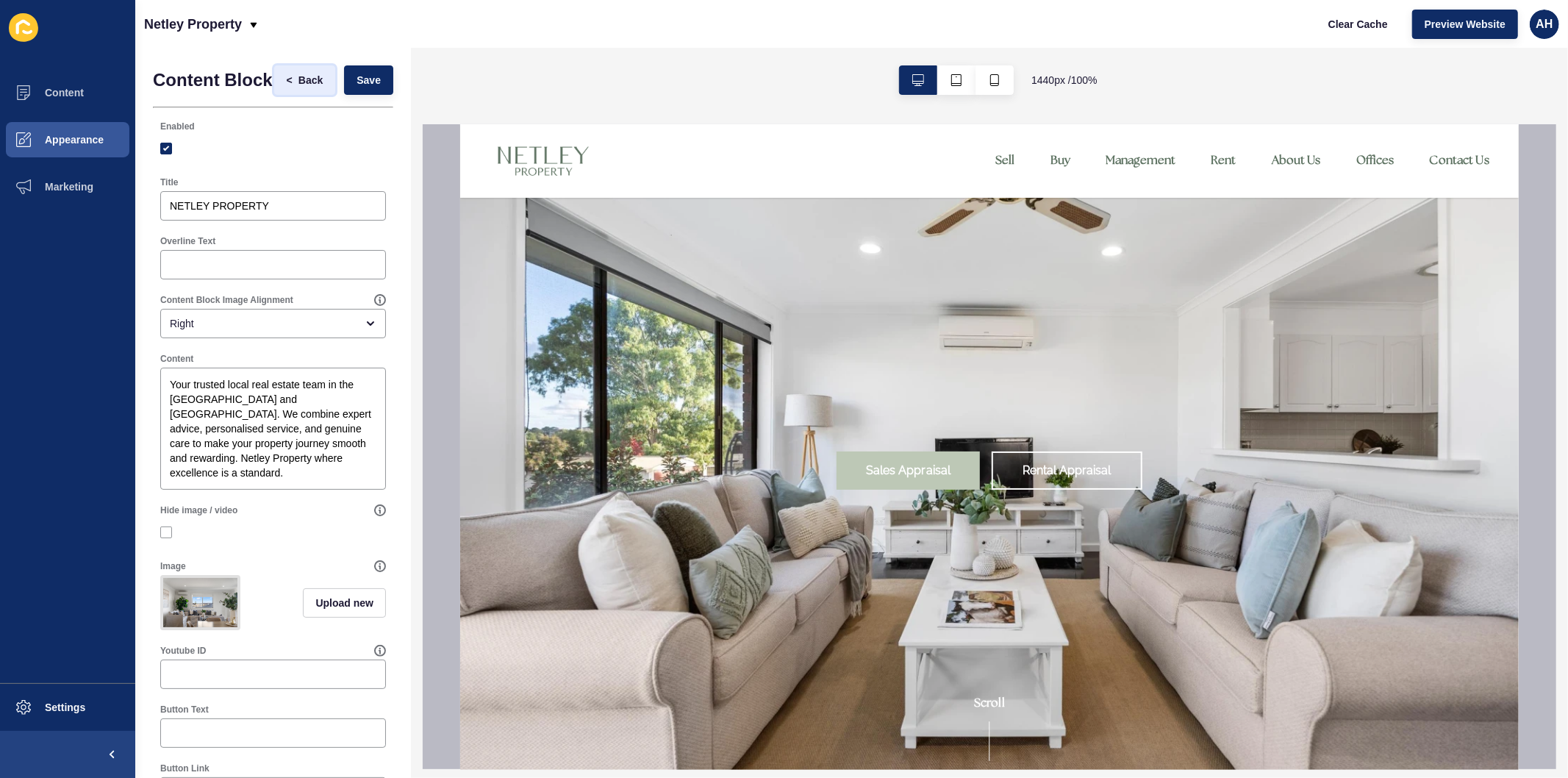
click at [287, 84] on span "<" at bounding box center [292, 80] width 12 height 14
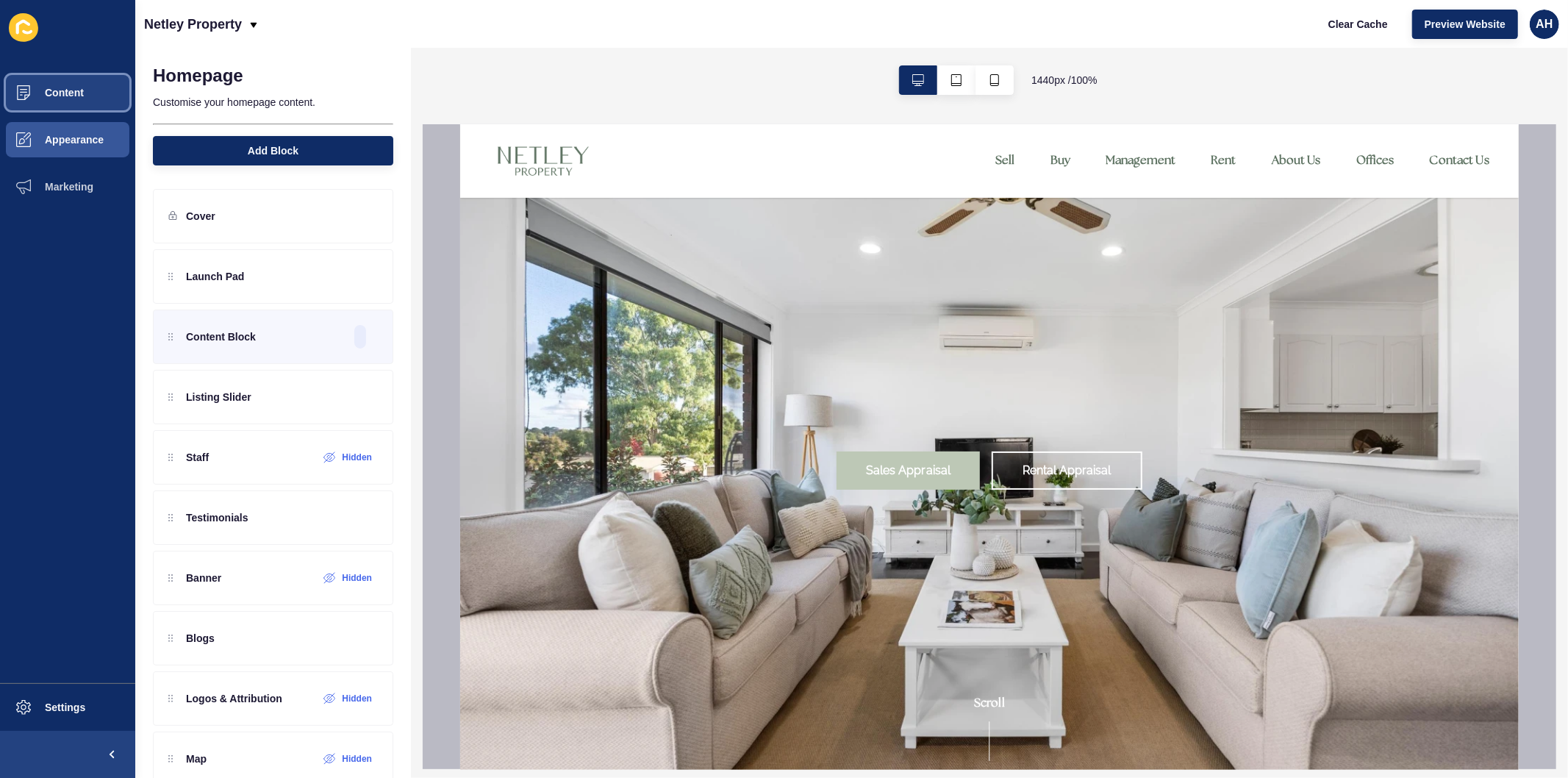
click at [66, 96] on span "Content" at bounding box center [41, 92] width 86 height 12
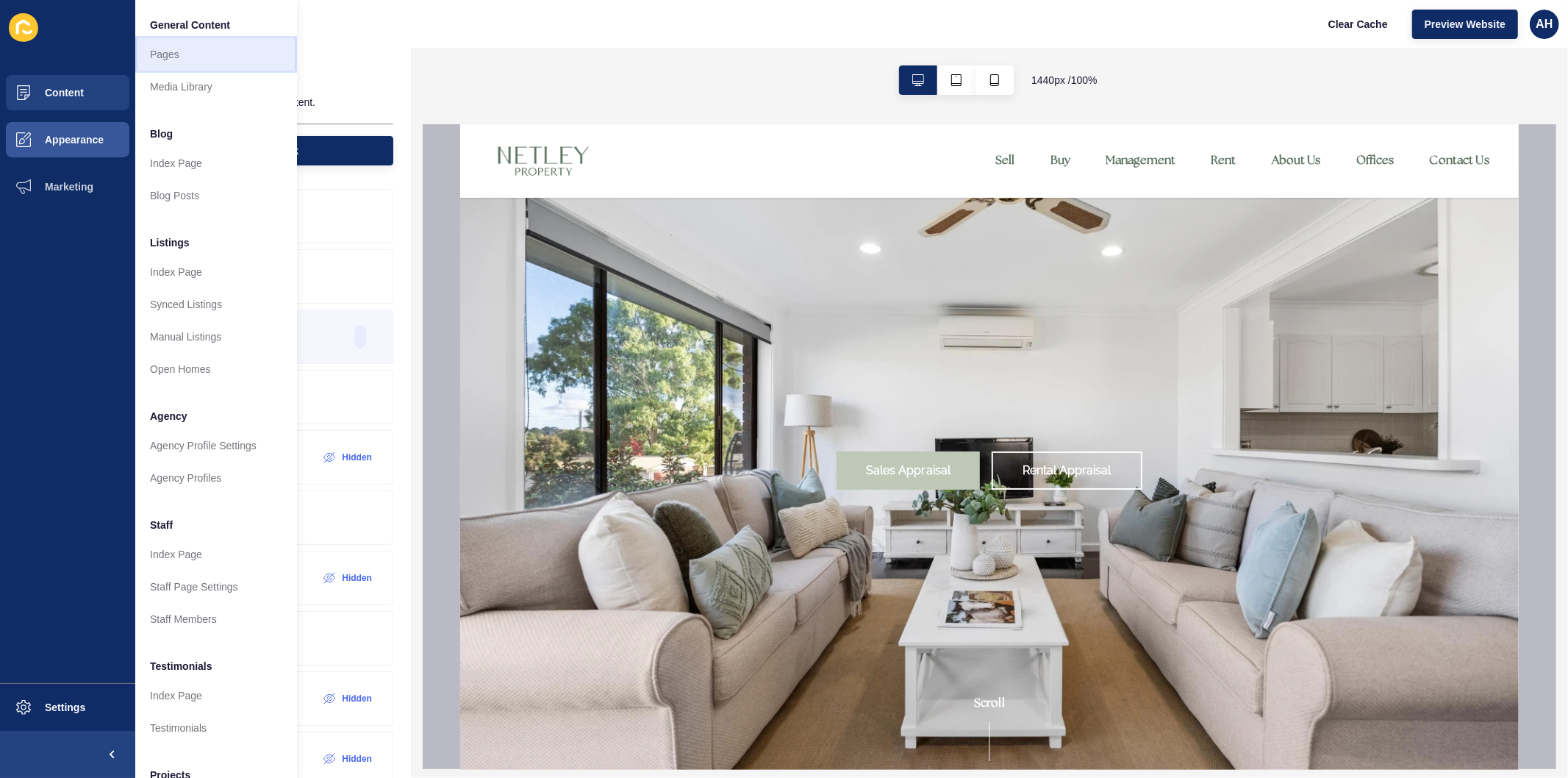
click at [177, 60] on link "Pages" at bounding box center [215, 54] width 161 height 32
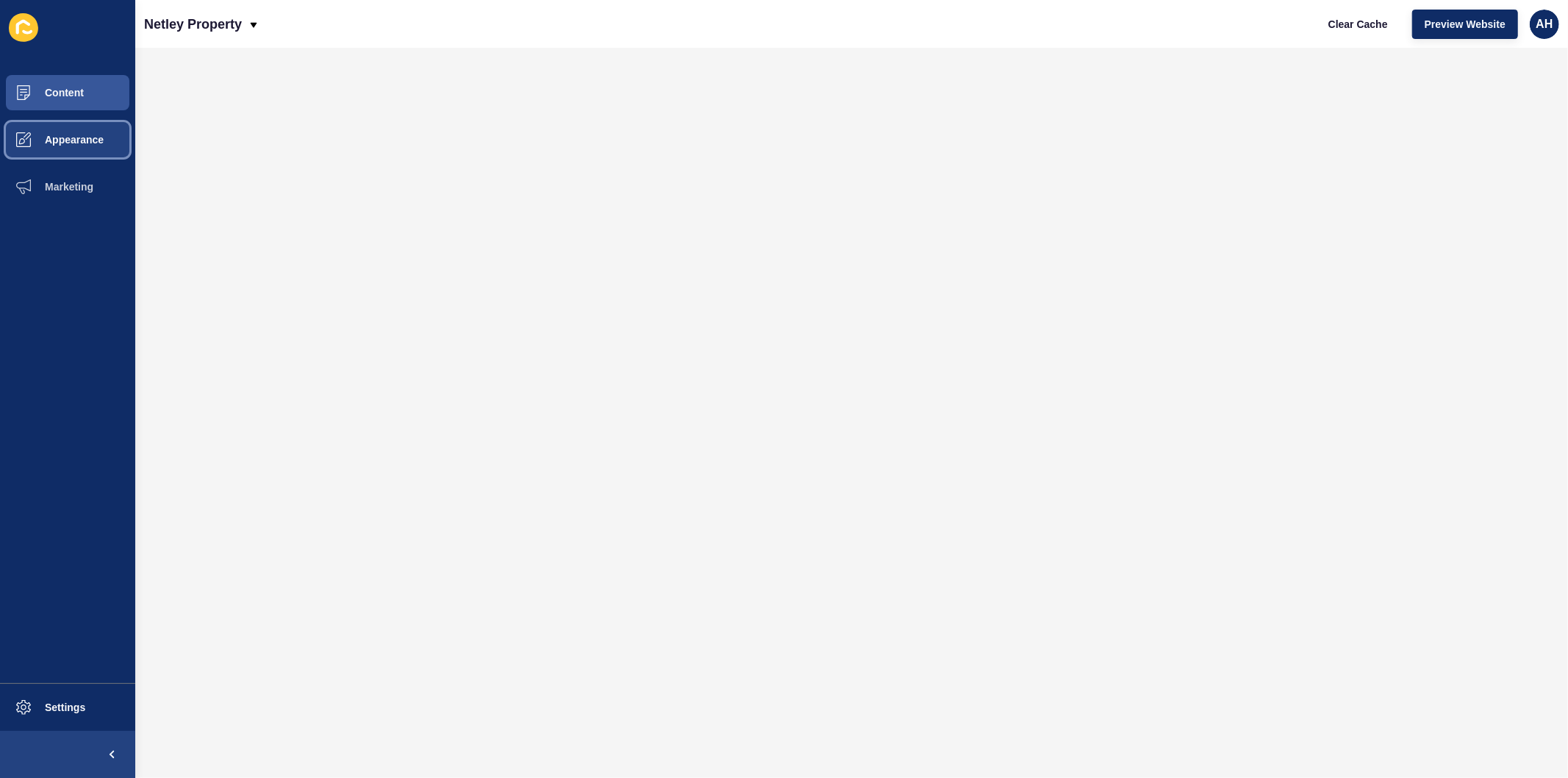
click at [60, 130] on button "Appearance" at bounding box center [68, 140] width 135 height 47
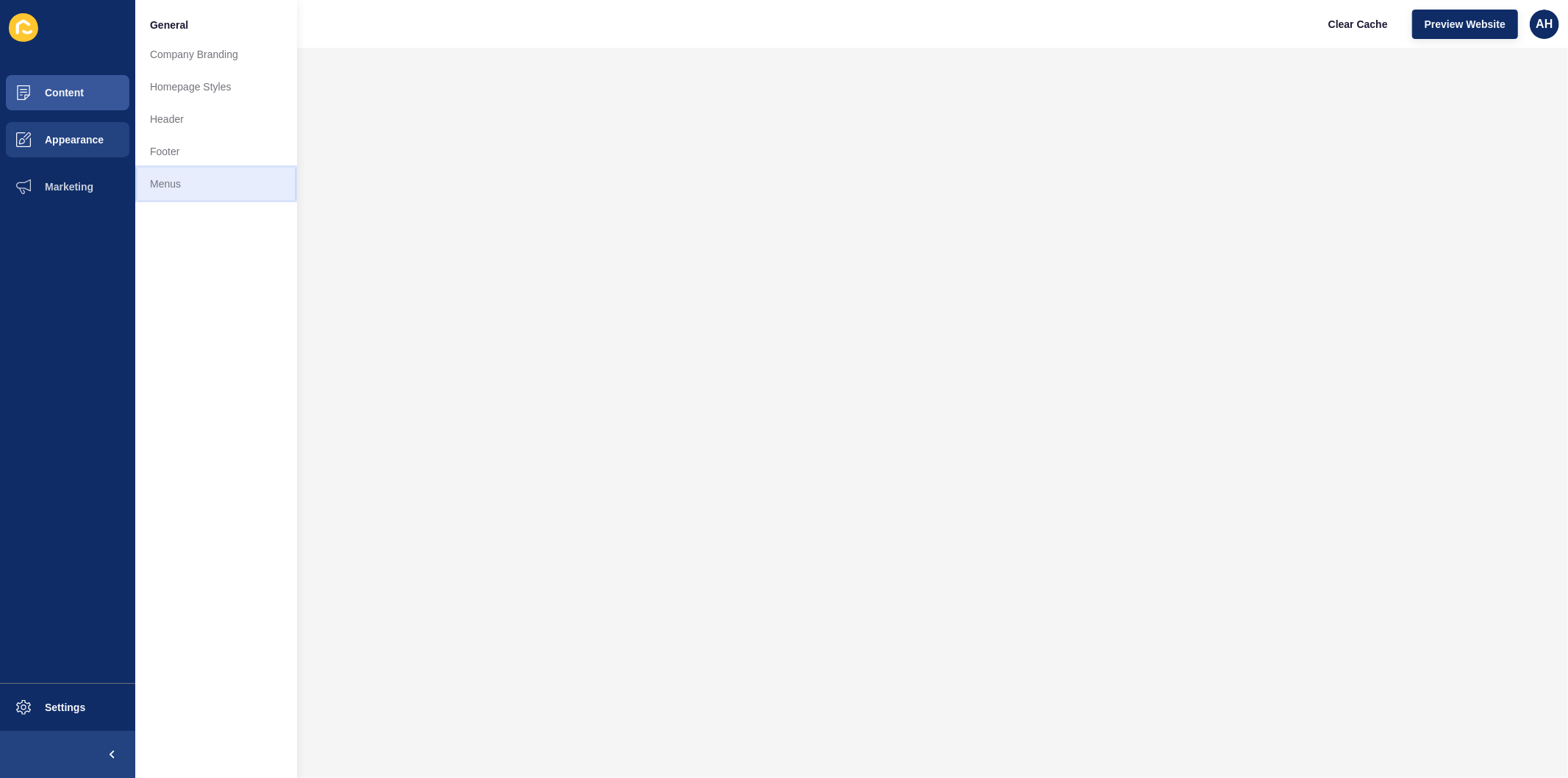
click at [152, 177] on link "Menus" at bounding box center [215, 184] width 161 height 32
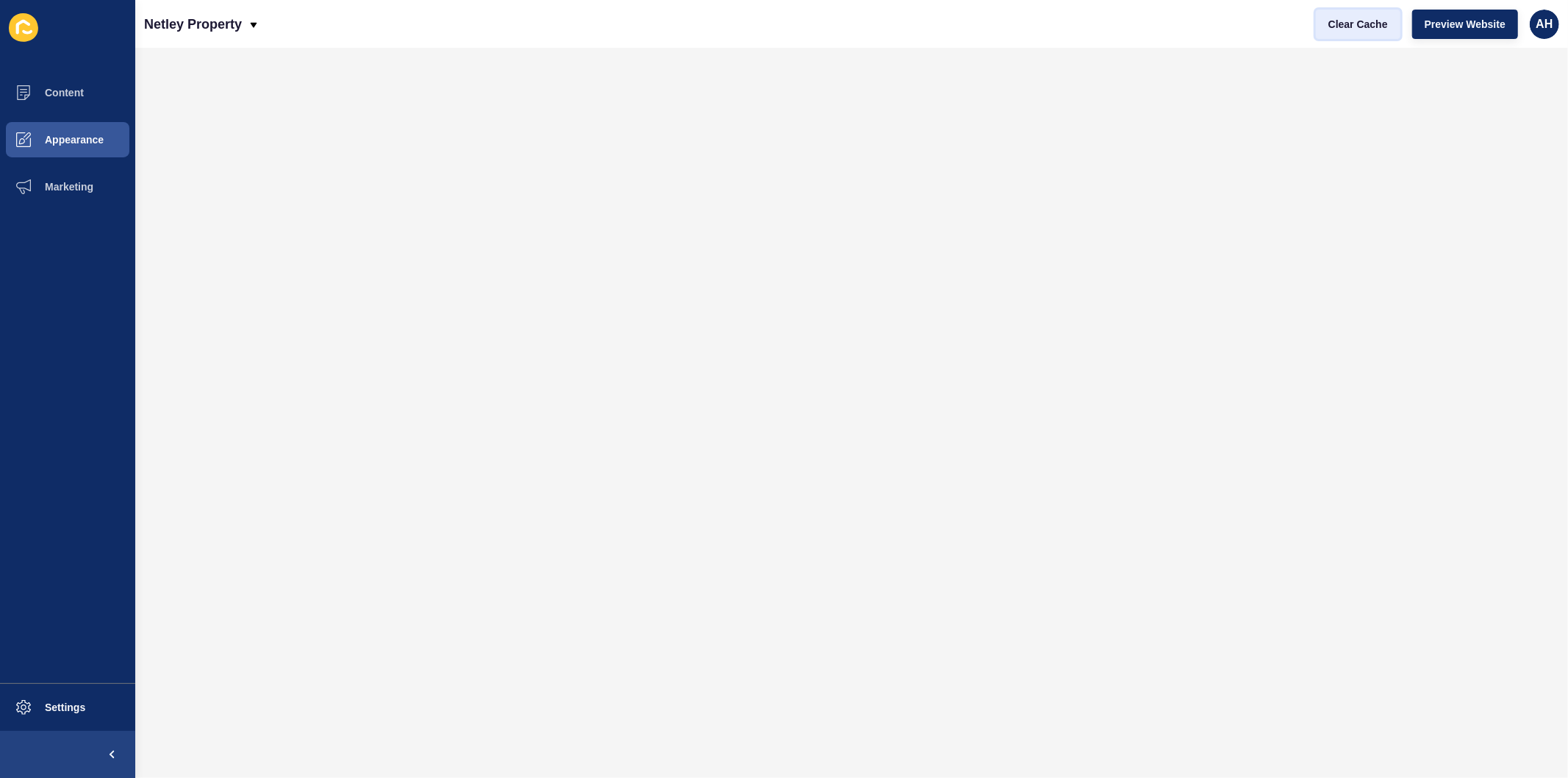
click at [1348, 30] on span "Clear Cache" at bounding box center [1358, 24] width 59 height 14
click at [1345, 28] on span "Clear Cache" at bounding box center [1358, 24] width 59 height 14
click at [59, 138] on span "Appearance" at bounding box center [50, 139] width 105 height 12
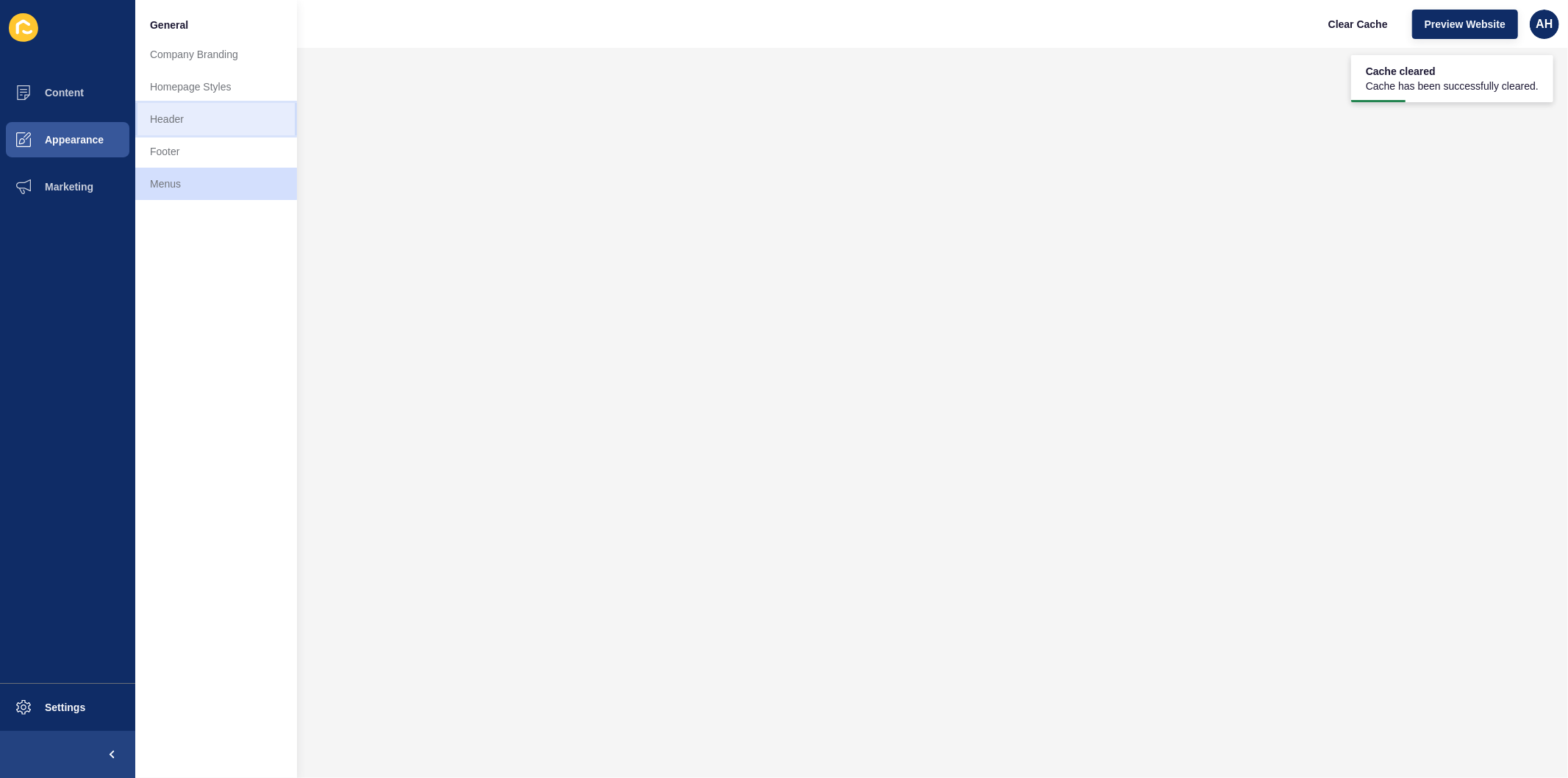
click at [185, 115] on link "Header" at bounding box center [215, 119] width 161 height 32
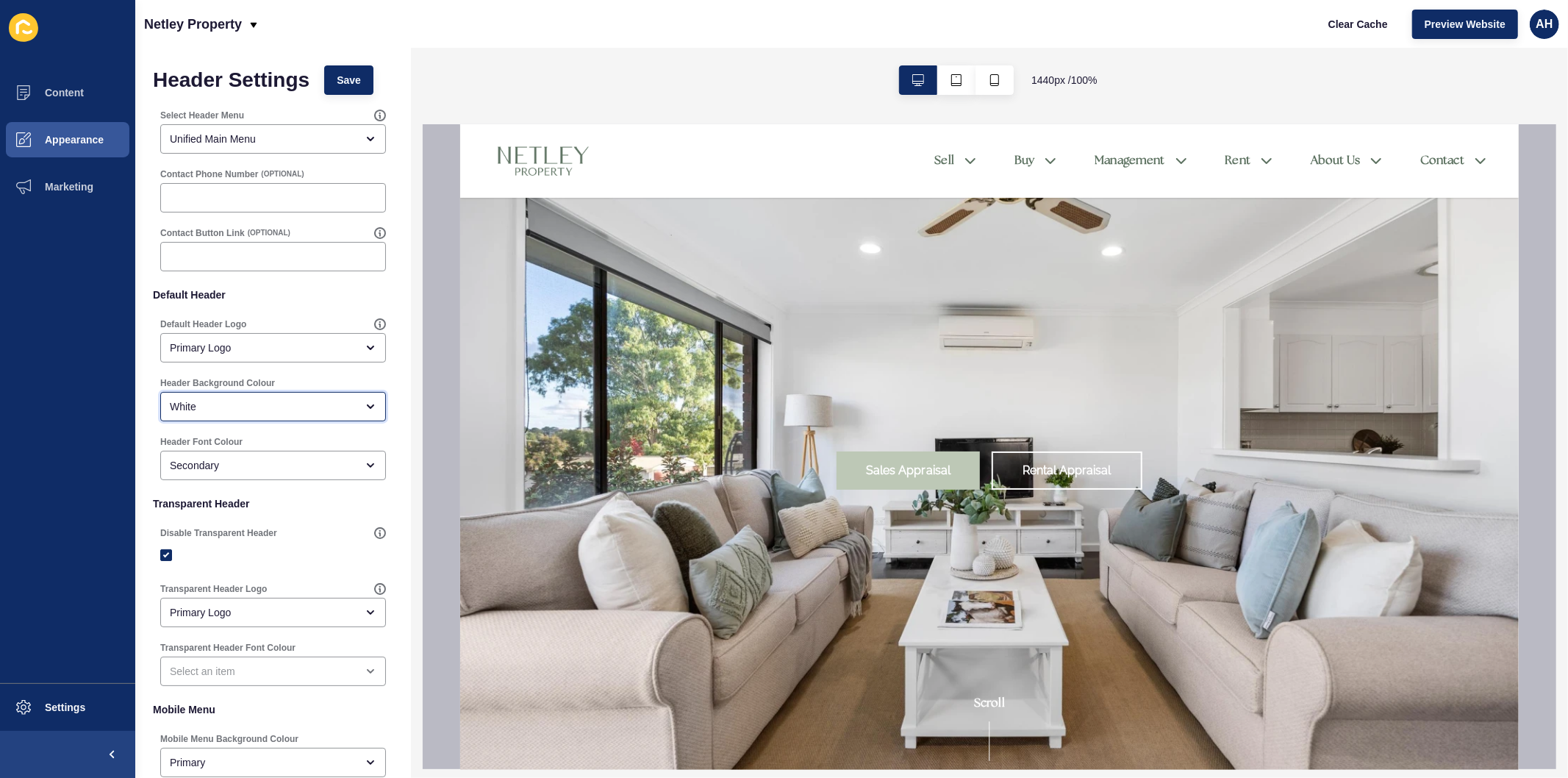
click at [287, 408] on div "White" at bounding box center [262, 407] width 186 height 14
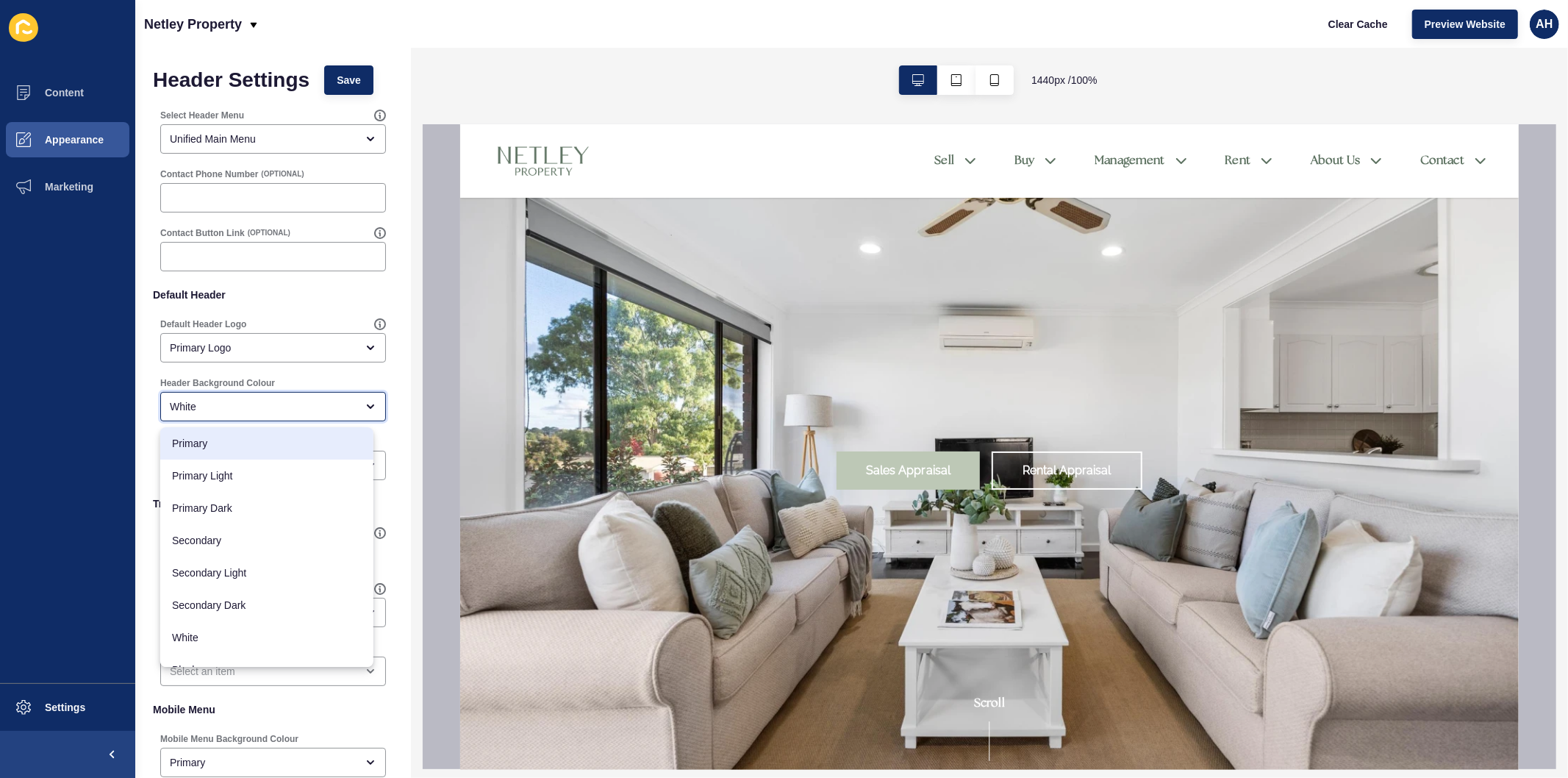
click at [265, 442] on span "Primary" at bounding box center [267, 444] width 189 height 14
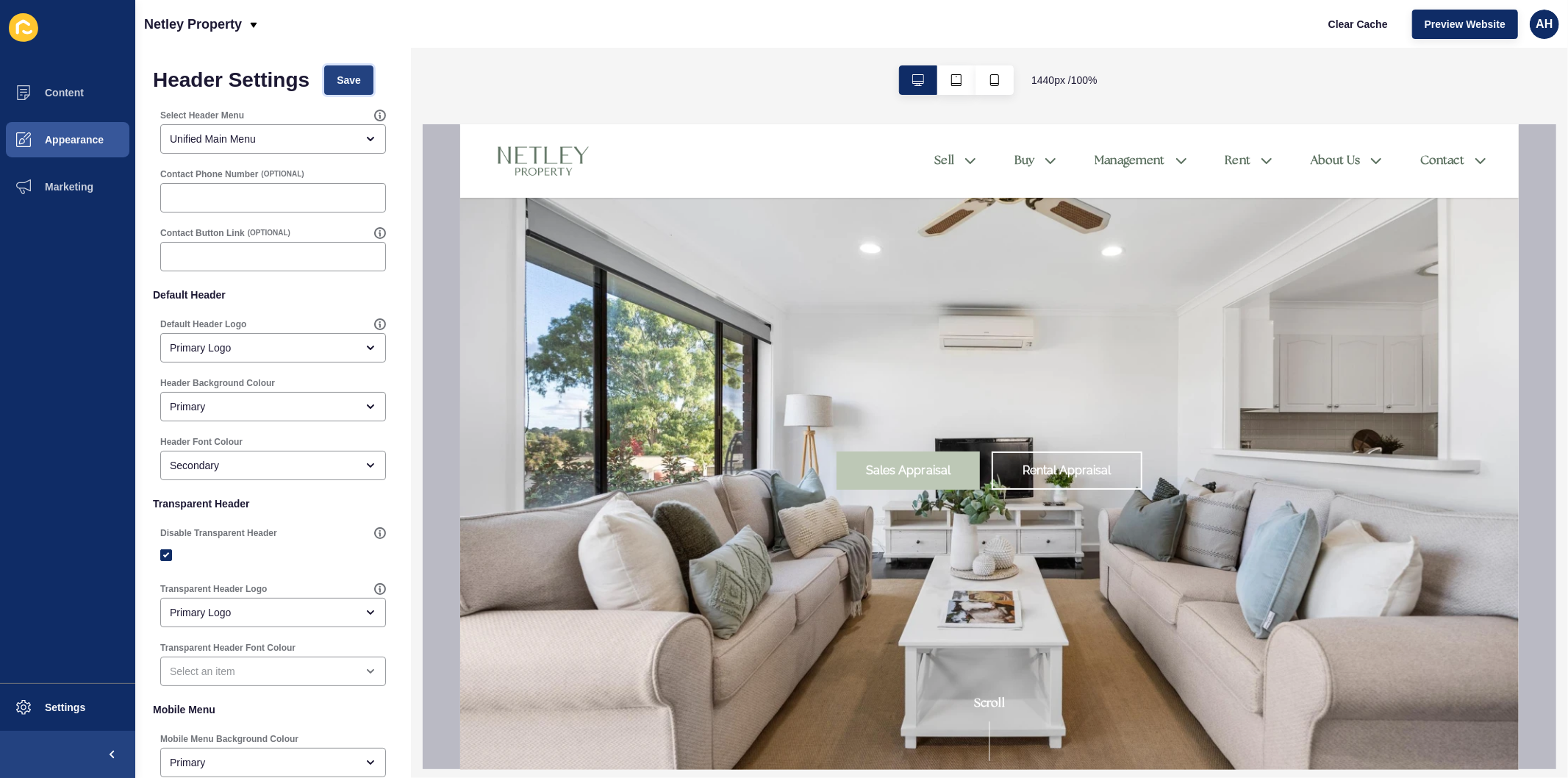
click at [357, 77] on span "Save" at bounding box center [349, 80] width 24 height 14
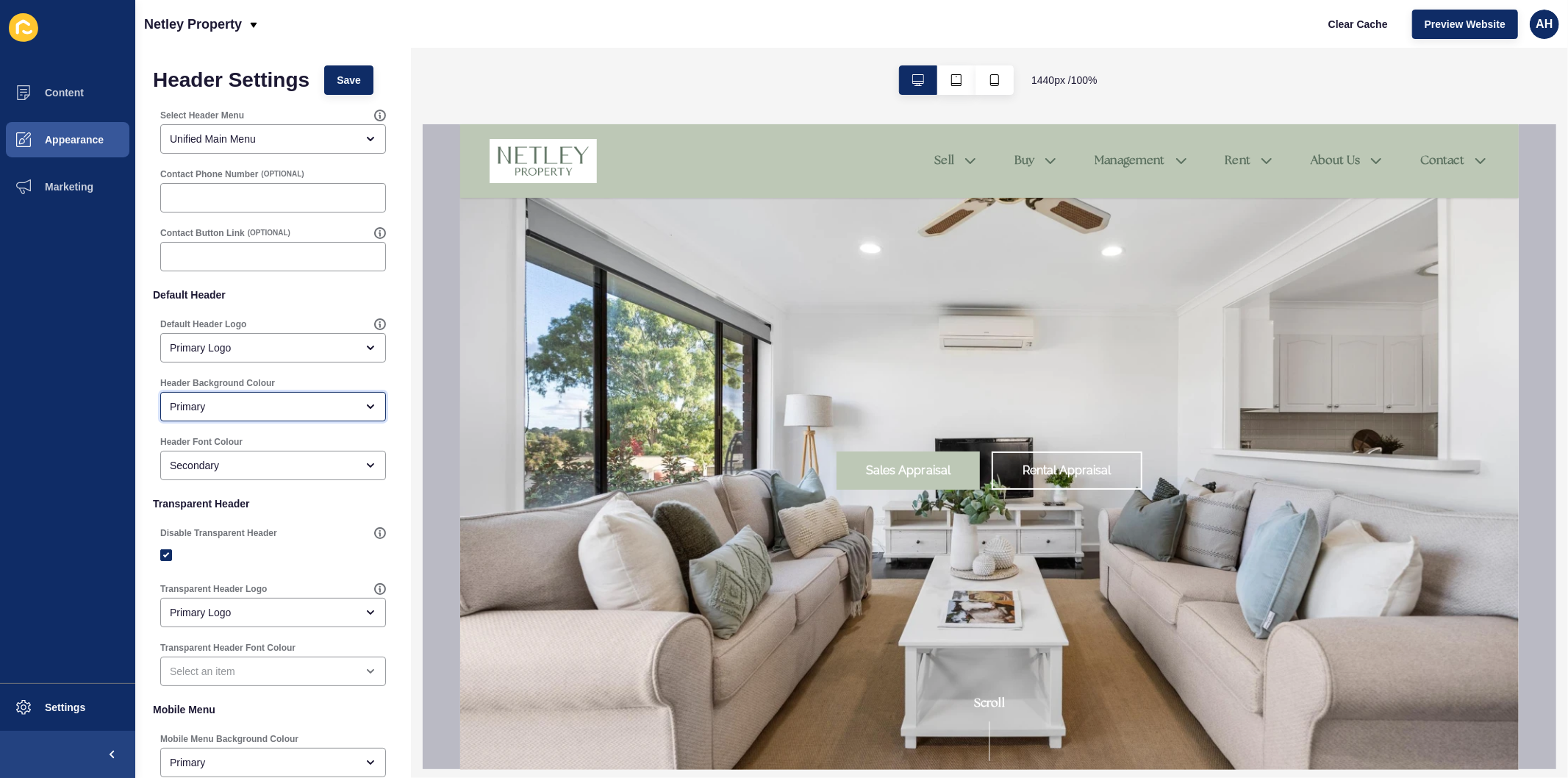
click at [235, 408] on div "Primary" at bounding box center [262, 407] width 186 height 14
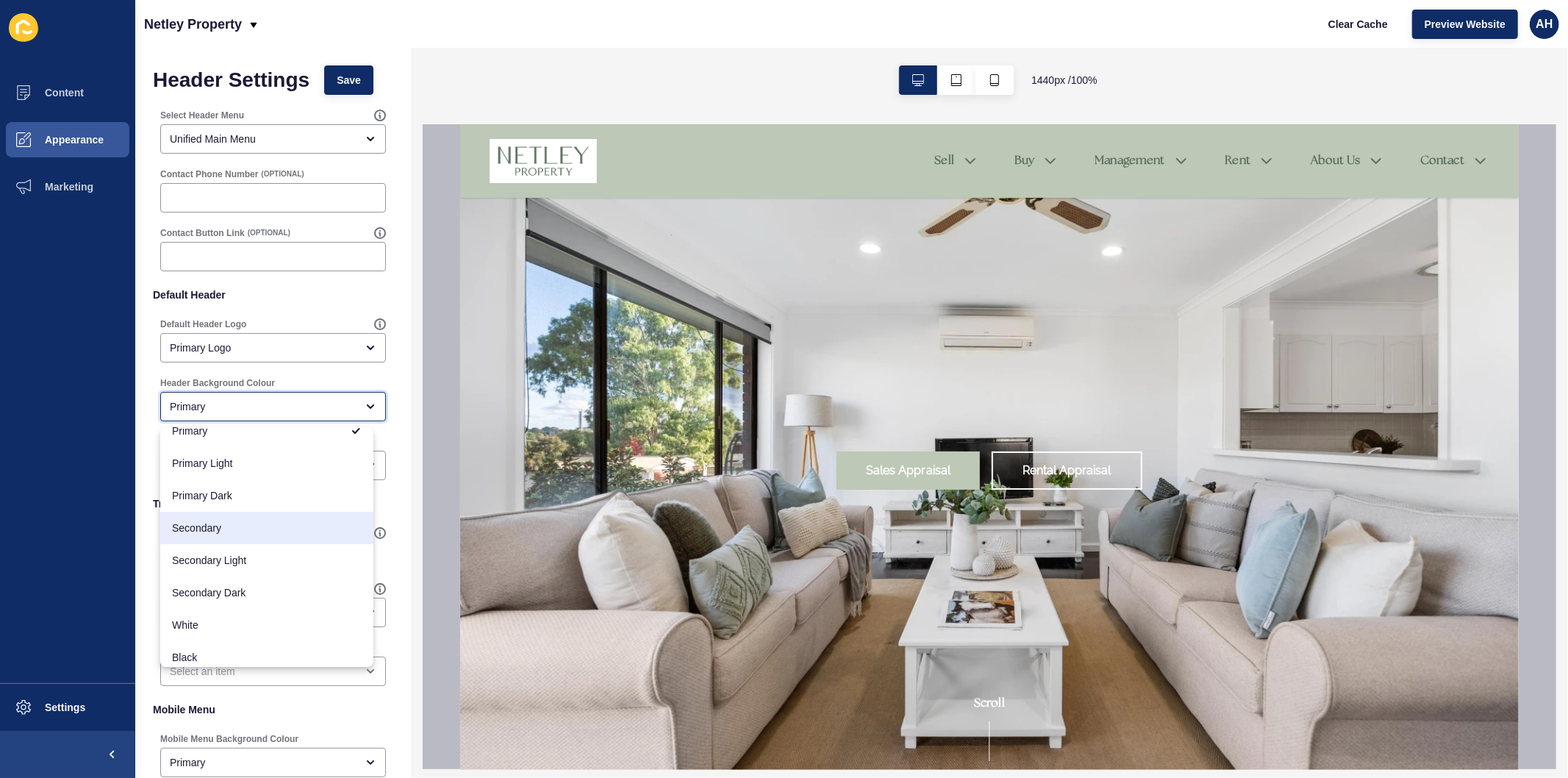
scroll to position [19, 0]
click at [221, 607] on div "White" at bounding box center [267, 618] width 214 height 32
type input "White"
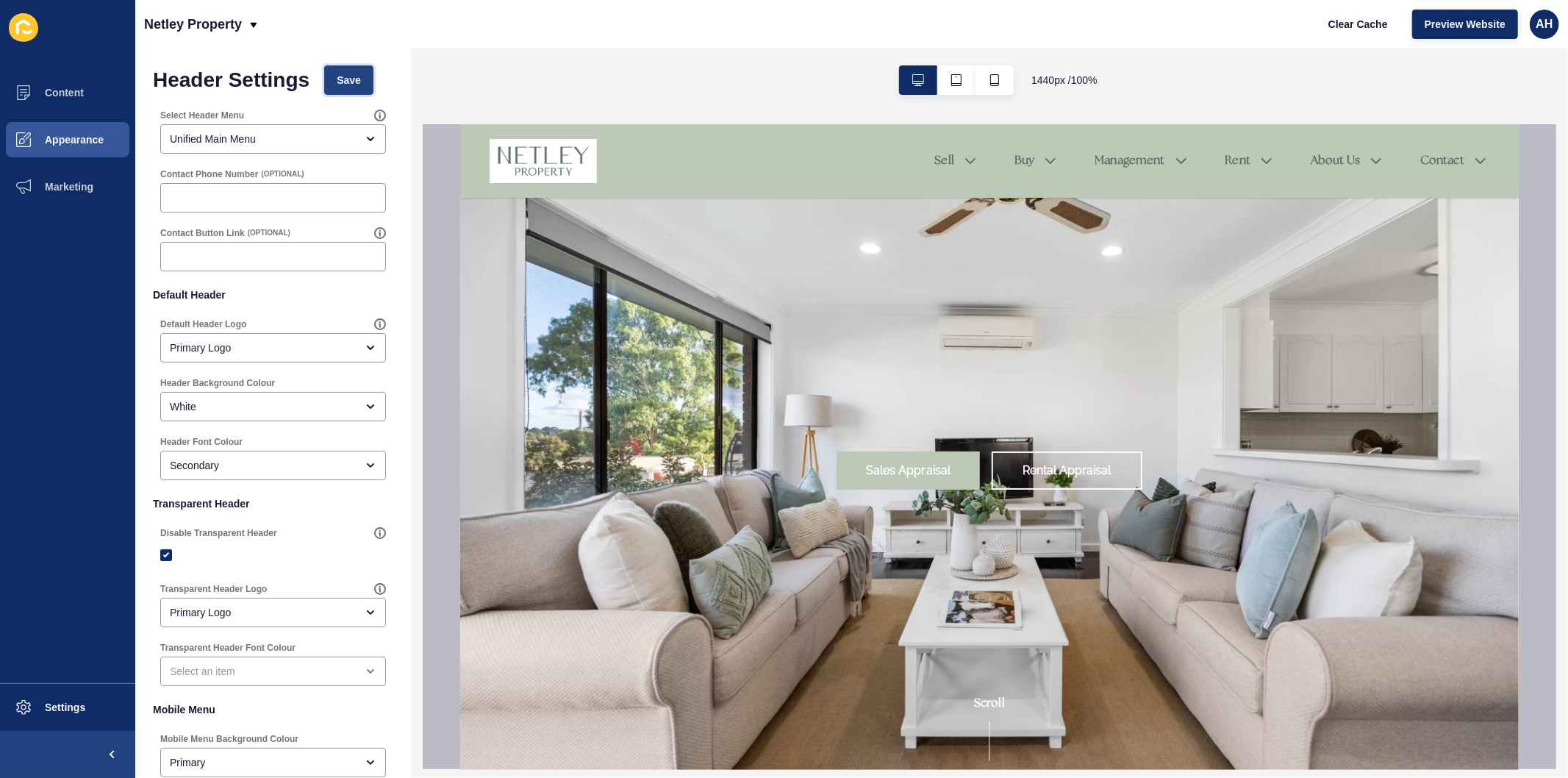
click at [349, 78] on span "Save" at bounding box center [349, 80] width 24 height 14
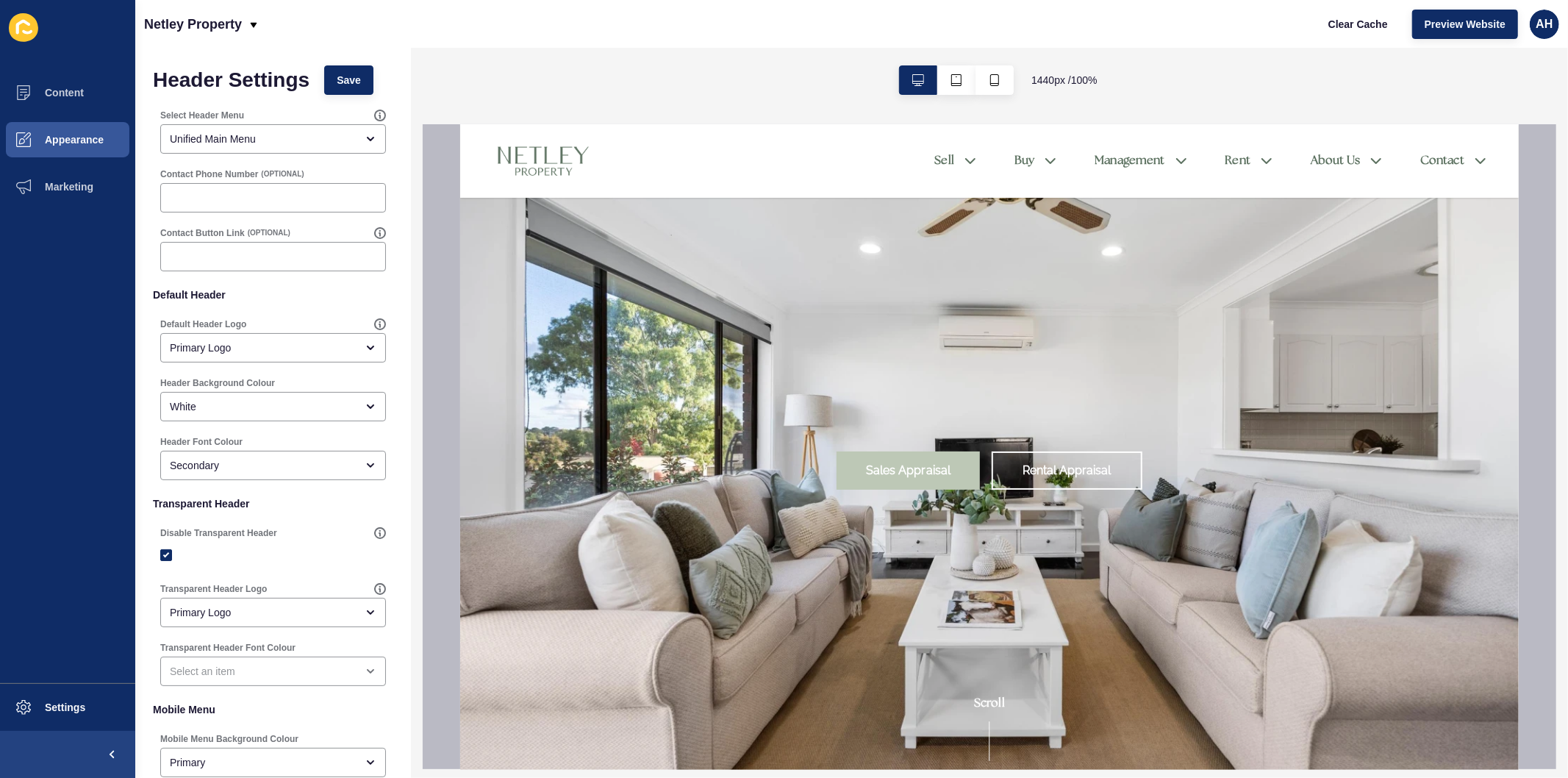
scroll to position [0, 0]
click at [237, 446] on label "Header Font Colour" at bounding box center [201, 442] width 82 height 12
click at [233, 466] on div "Secondary" at bounding box center [262, 465] width 186 height 14
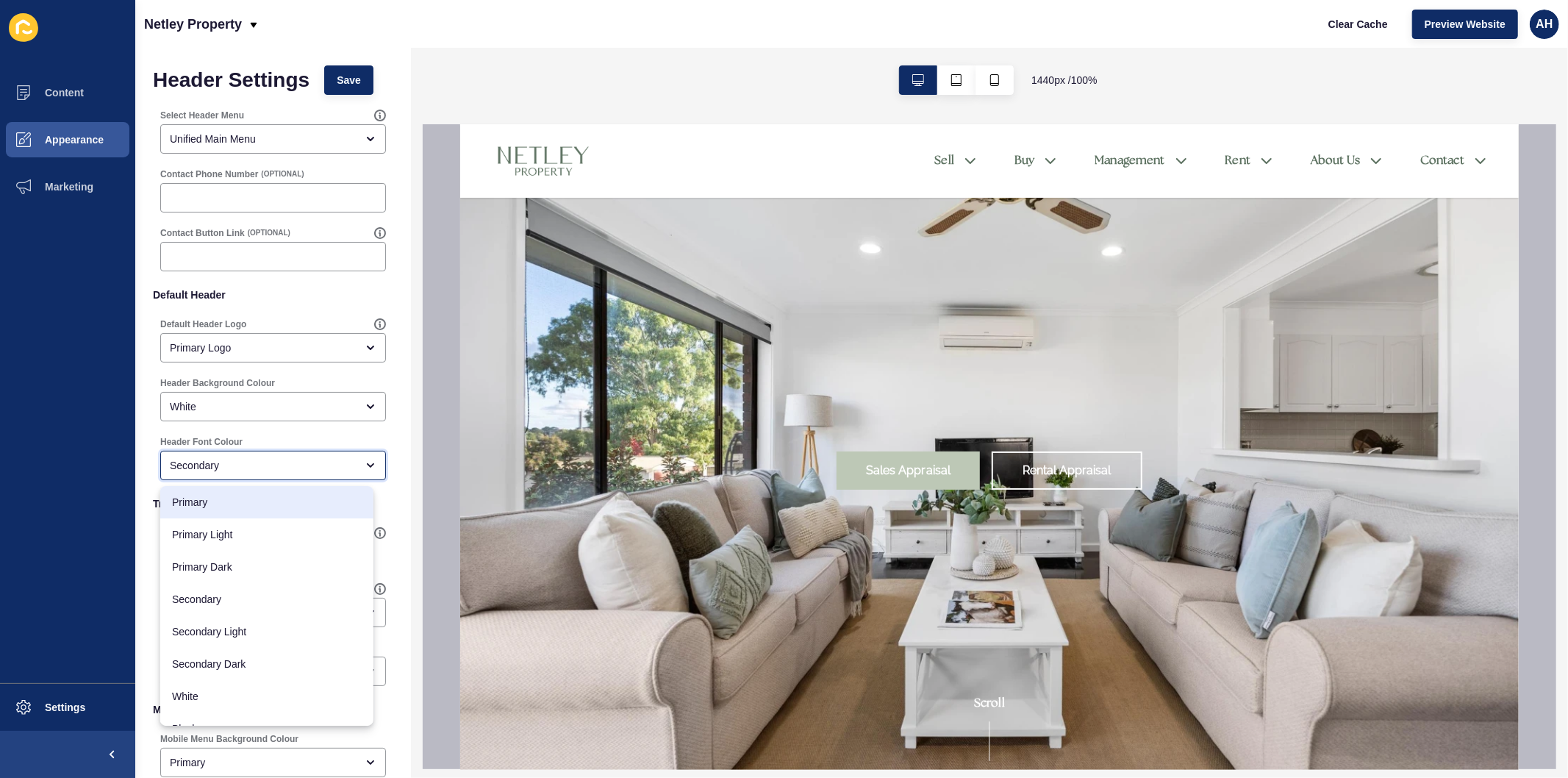
click at [222, 506] on span "Primary" at bounding box center [267, 502] width 189 height 14
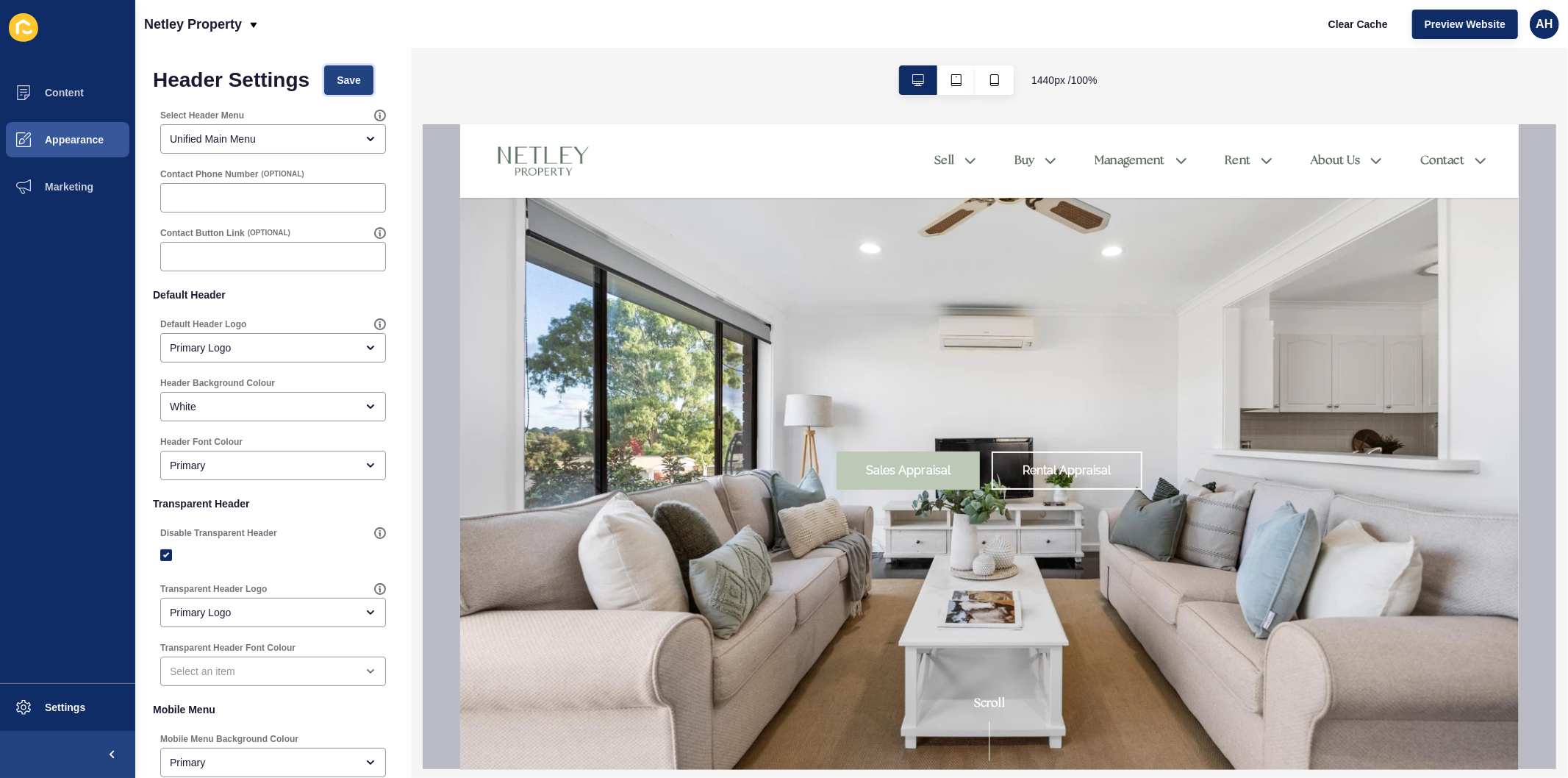
click at [333, 78] on button "Save" at bounding box center [349, 80] width 50 height 30
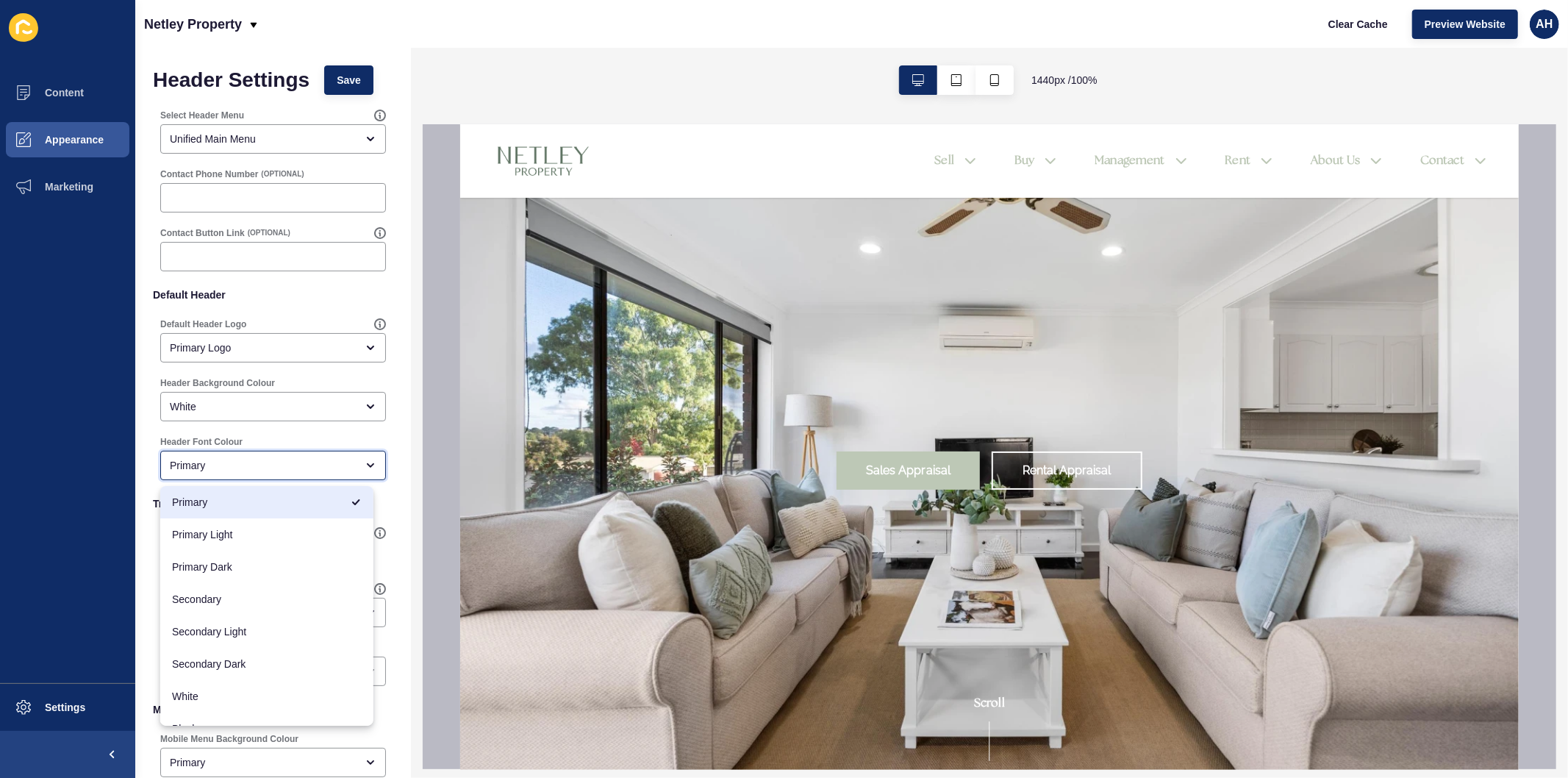
click at [221, 460] on div "Primary" at bounding box center [262, 465] width 186 height 14
click at [225, 600] on span "Secondary" at bounding box center [267, 600] width 189 height 14
type input "Secondary"
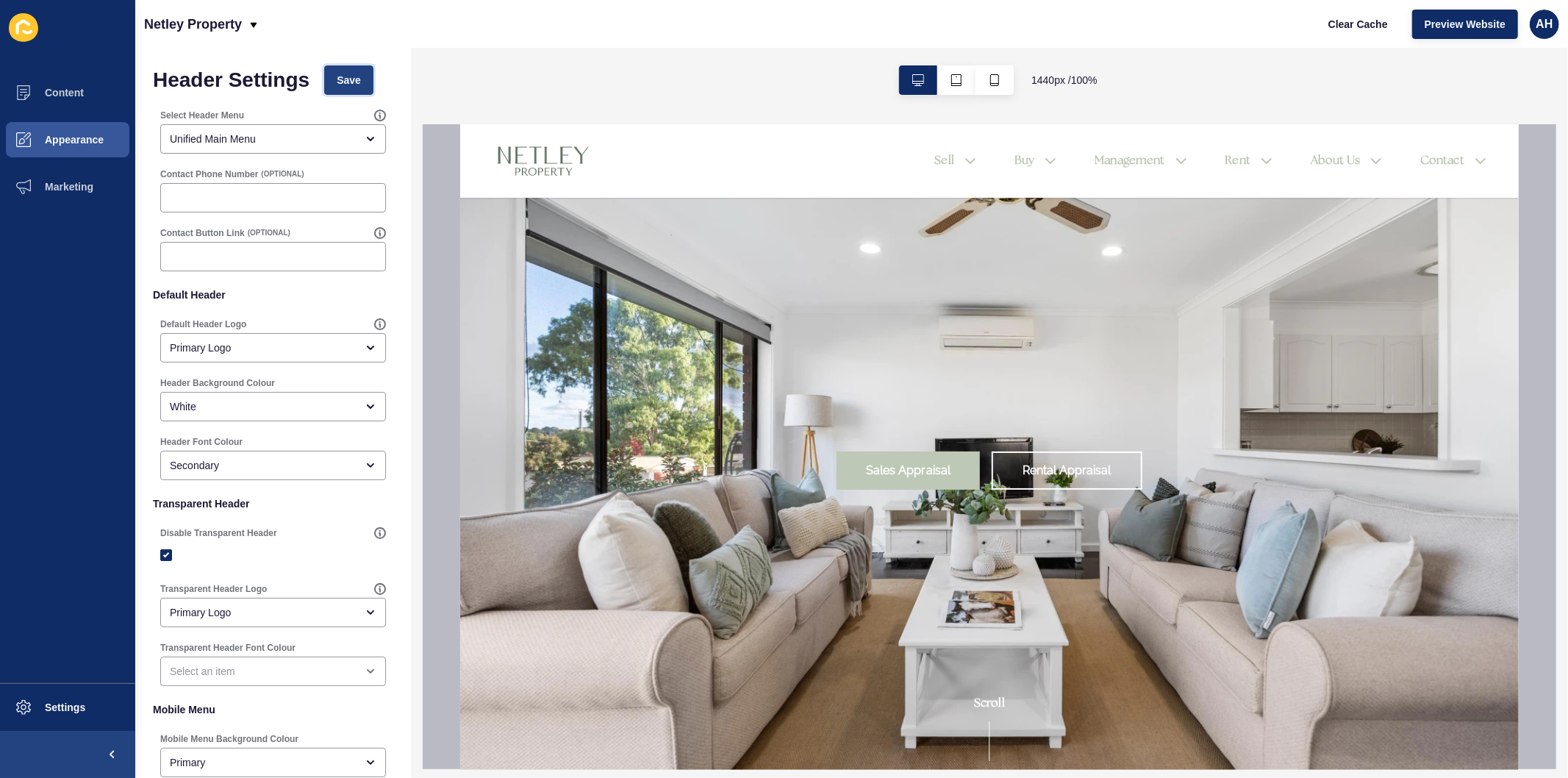
click at [343, 77] on span "Save" at bounding box center [349, 80] width 24 height 14
click at [223, 203] on input "Contact Phone Number" at bounding box center [272, 197] width 206 height 14
click at [377, 190] on div at bounding box center [377, 190] width 0 height 0
click at [315, 193] on input "Contact Phone Number" at bounding box center [272, 197] width 206 height 14
type input "0447 809 699"
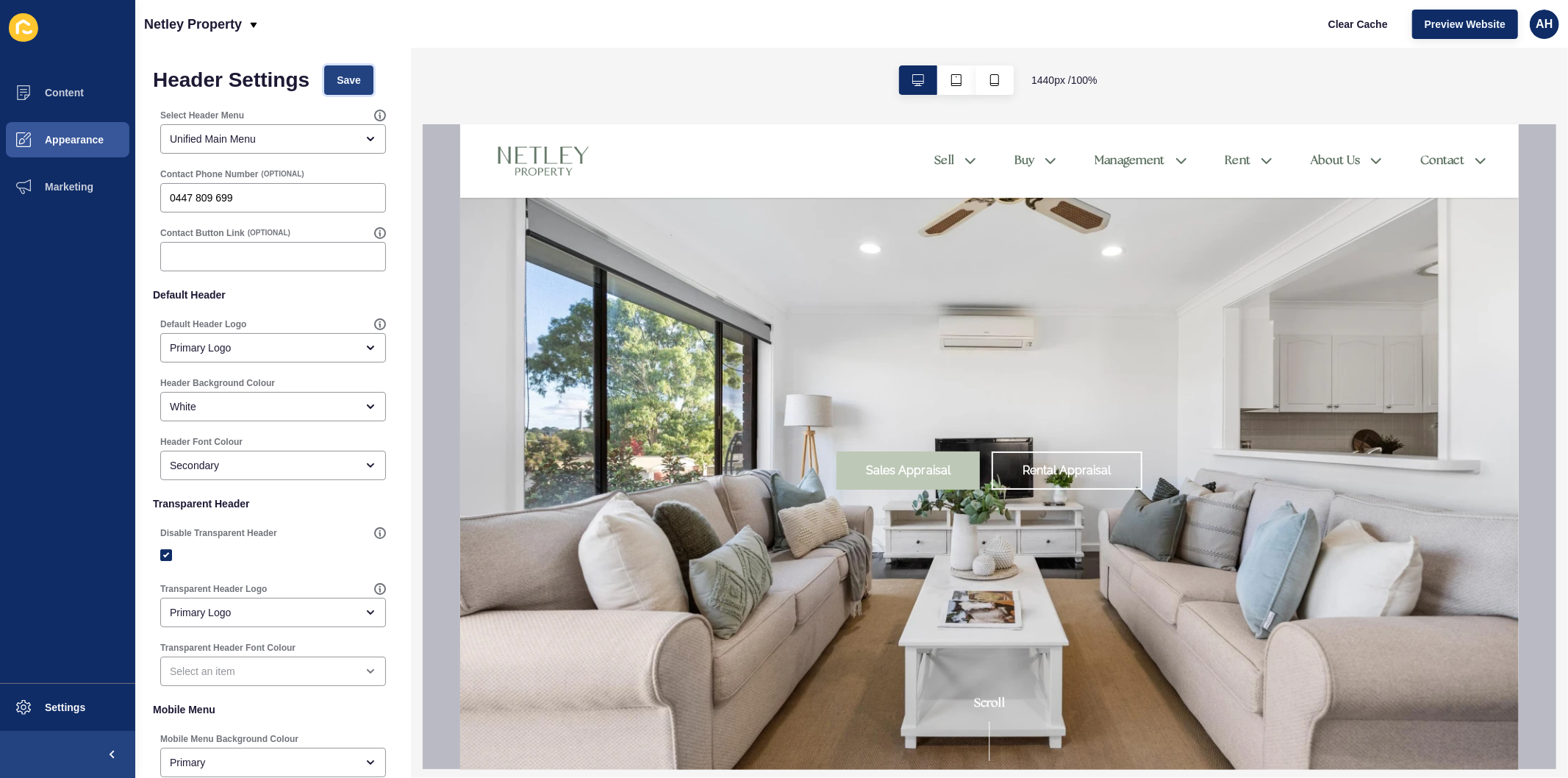
click at [337, 83] on span "Save" at bounding box center [349, 80] width 24 height 14
click at [997, 77] on icon "button" at bounding box center [994, 79] width 12 height 12
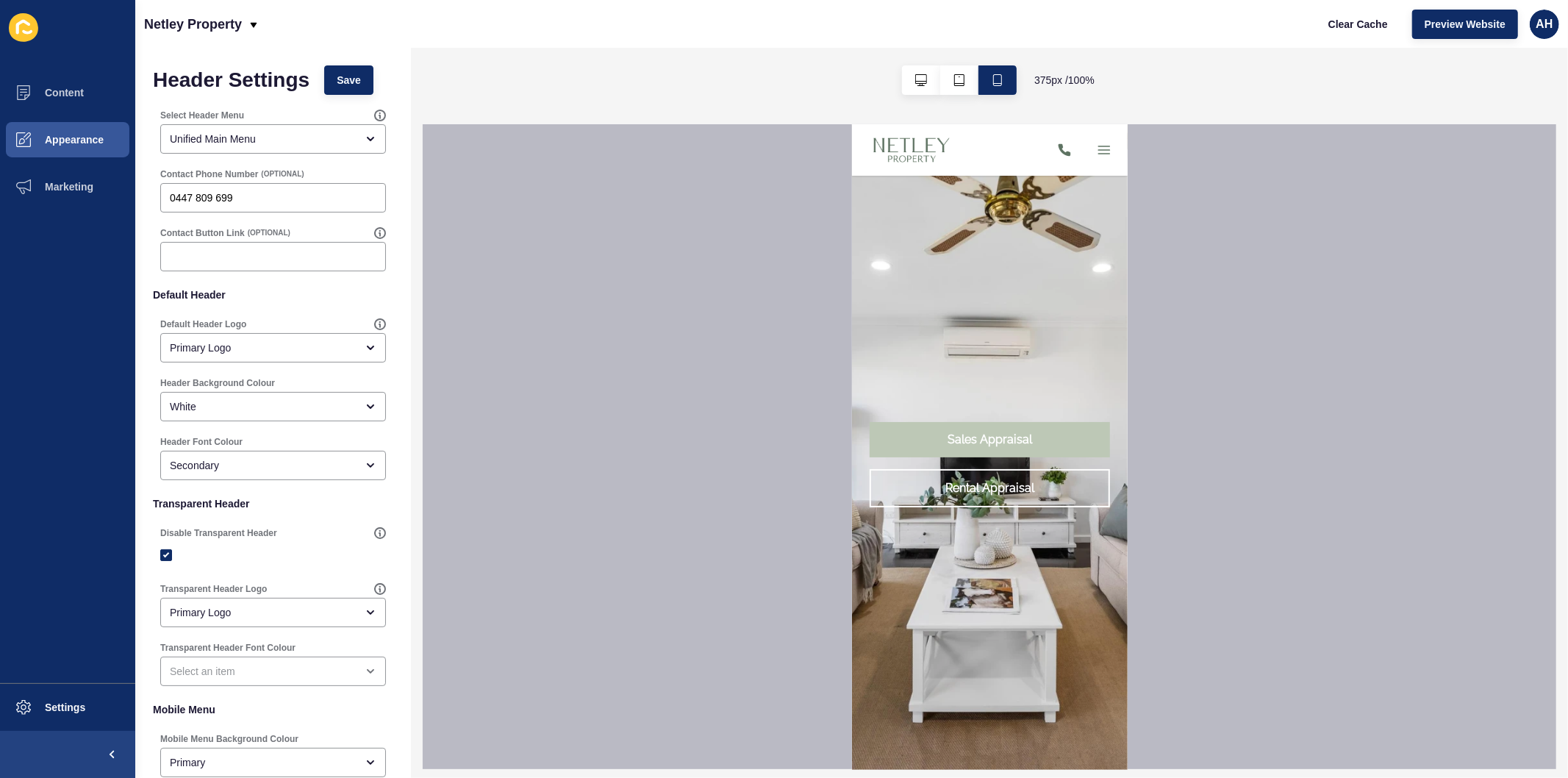
click at [1099, 149] on icon "button" at bounding box center [1104, 149] width 11 height 7
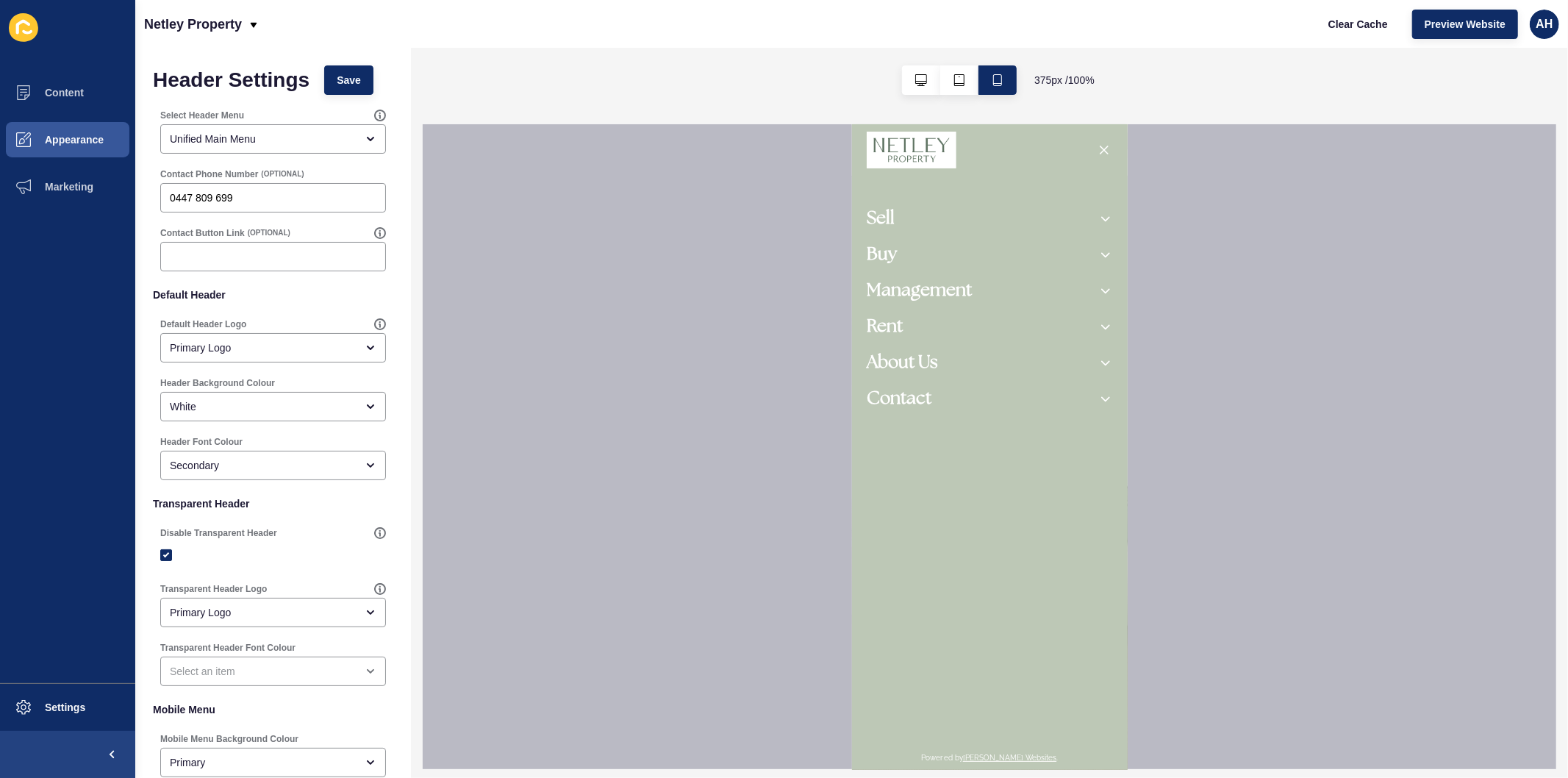
click at [1094, 144] on button "button" at bounding box center [1103, 150] width 18 height 18
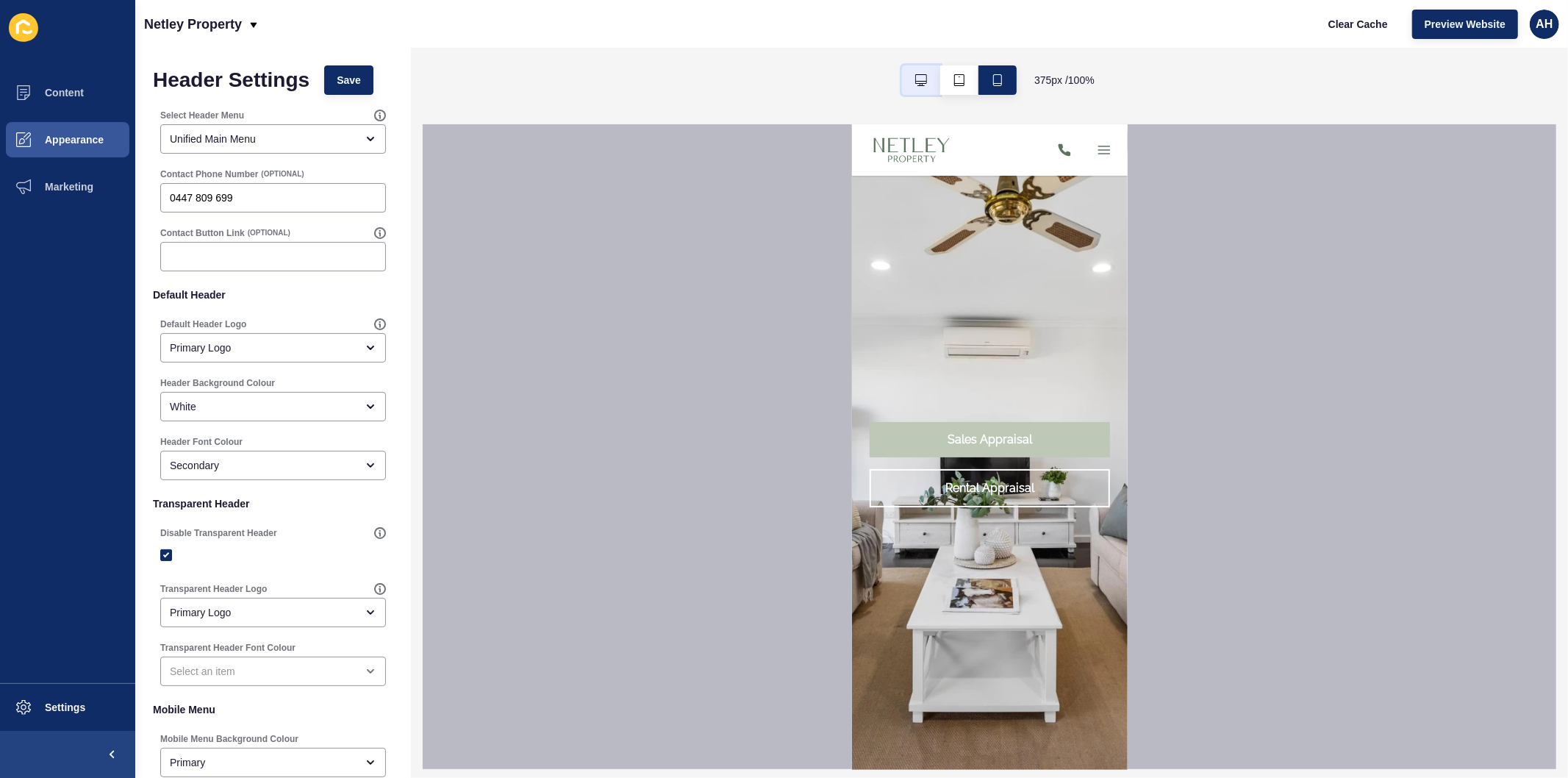
click at [910, 82] on button "button" at bounding box center [921, 80] width 38 height 30
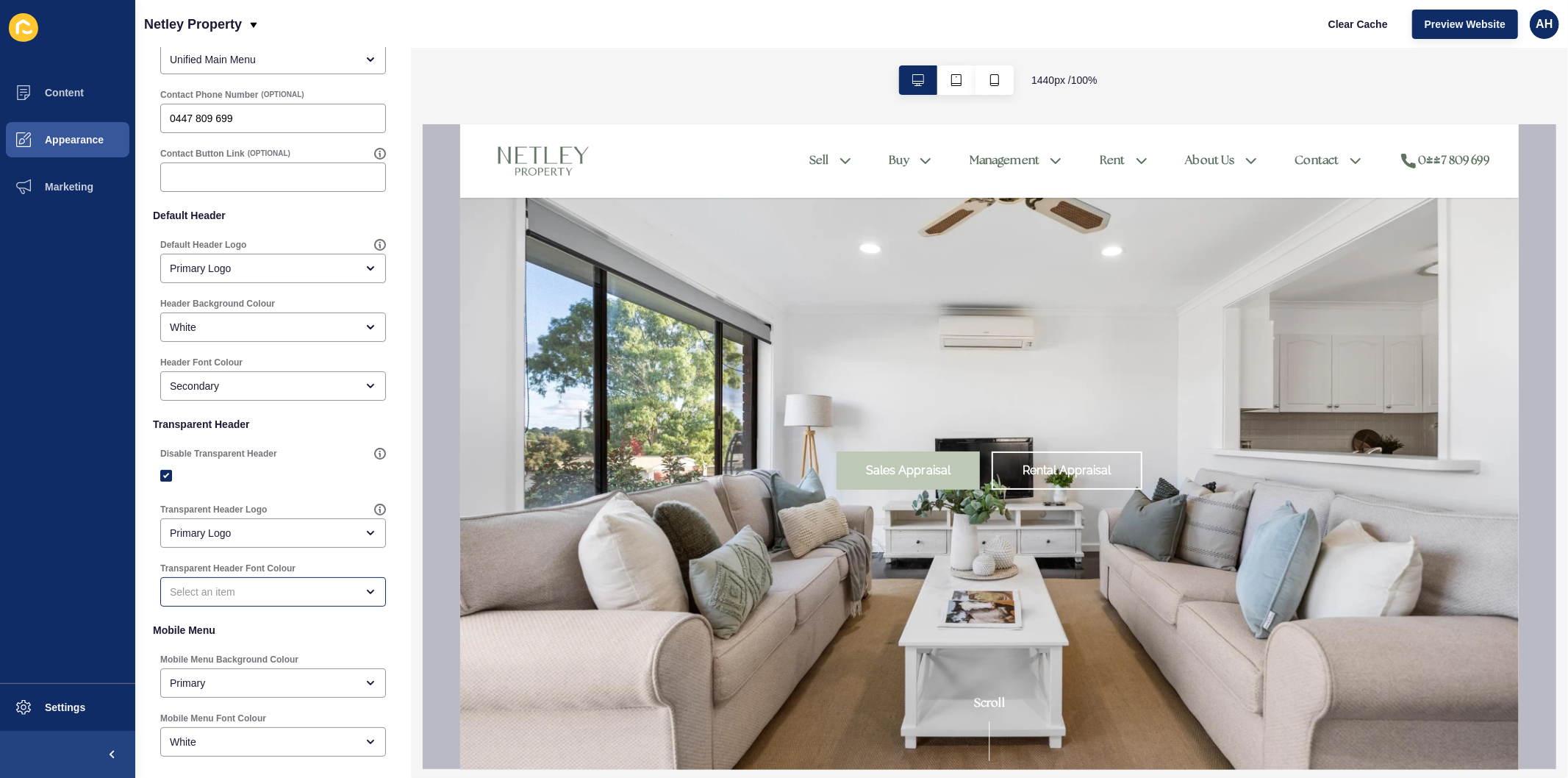
scroll to position [155, 0]
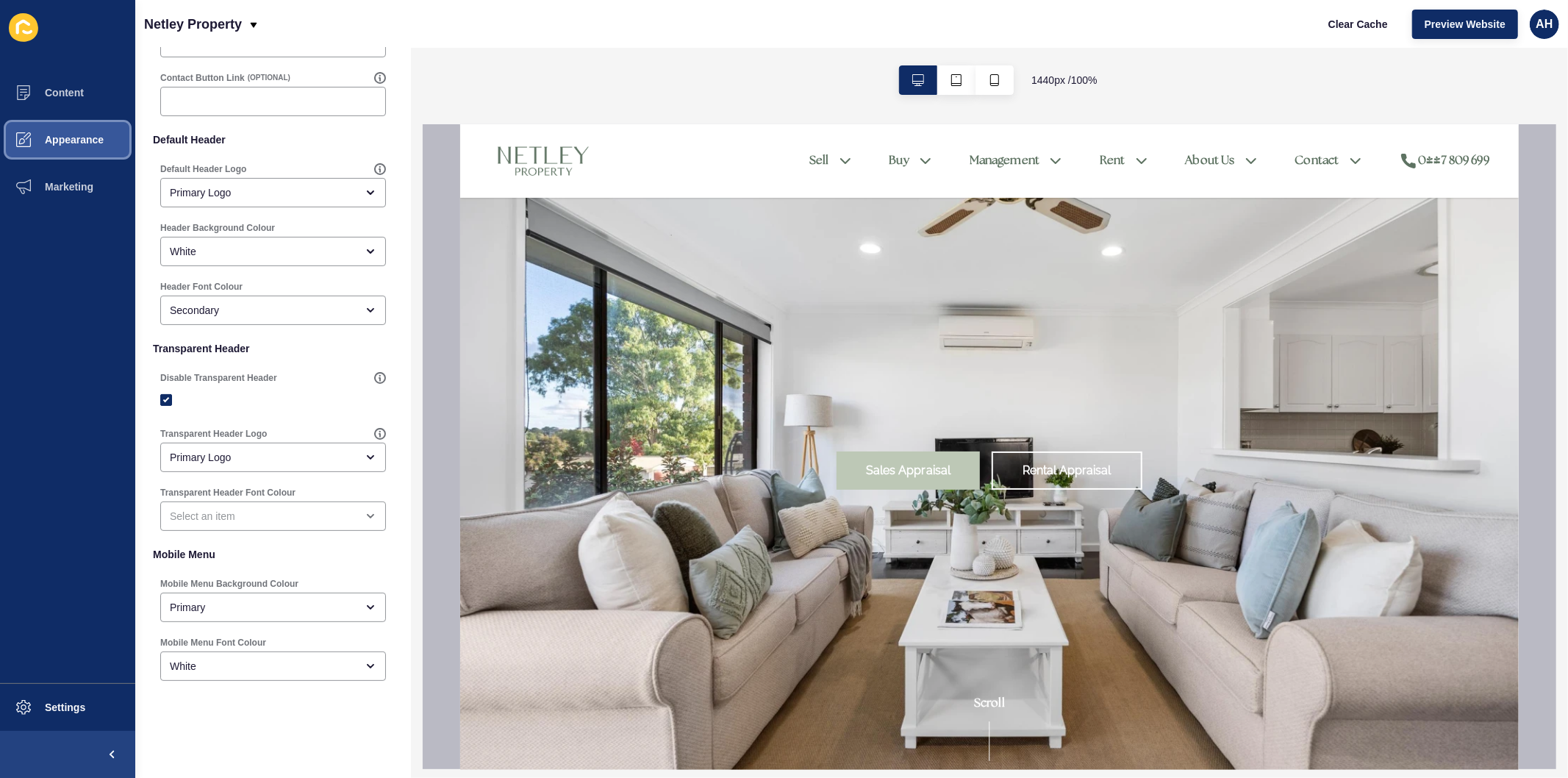
click at [69, 138] on span "Appearance" at bounding box center [50, 139] width 105 height 12
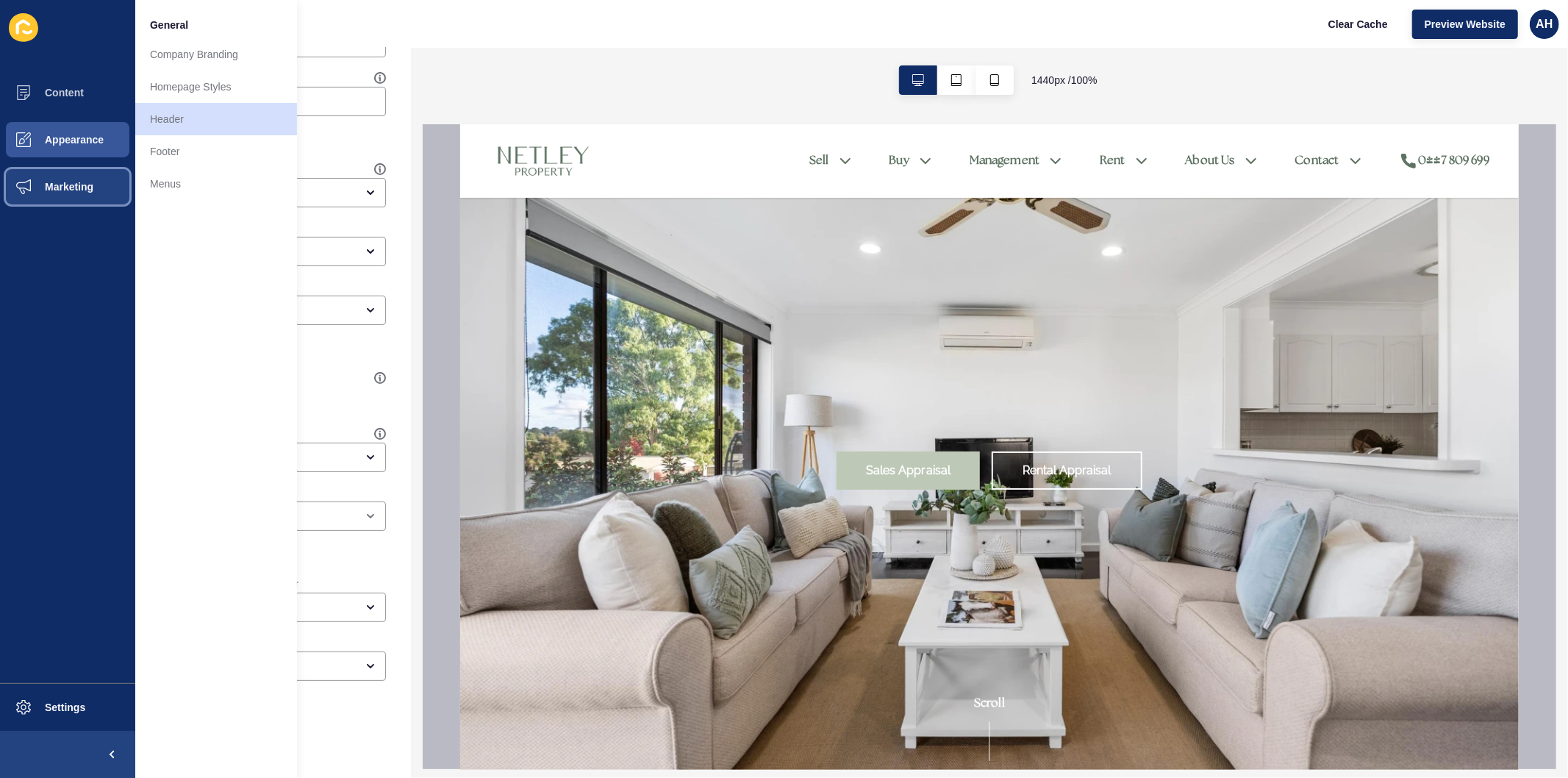
click at [77, 178] on button "Marketing" at bounding box center [68, 187] width 135 height 47
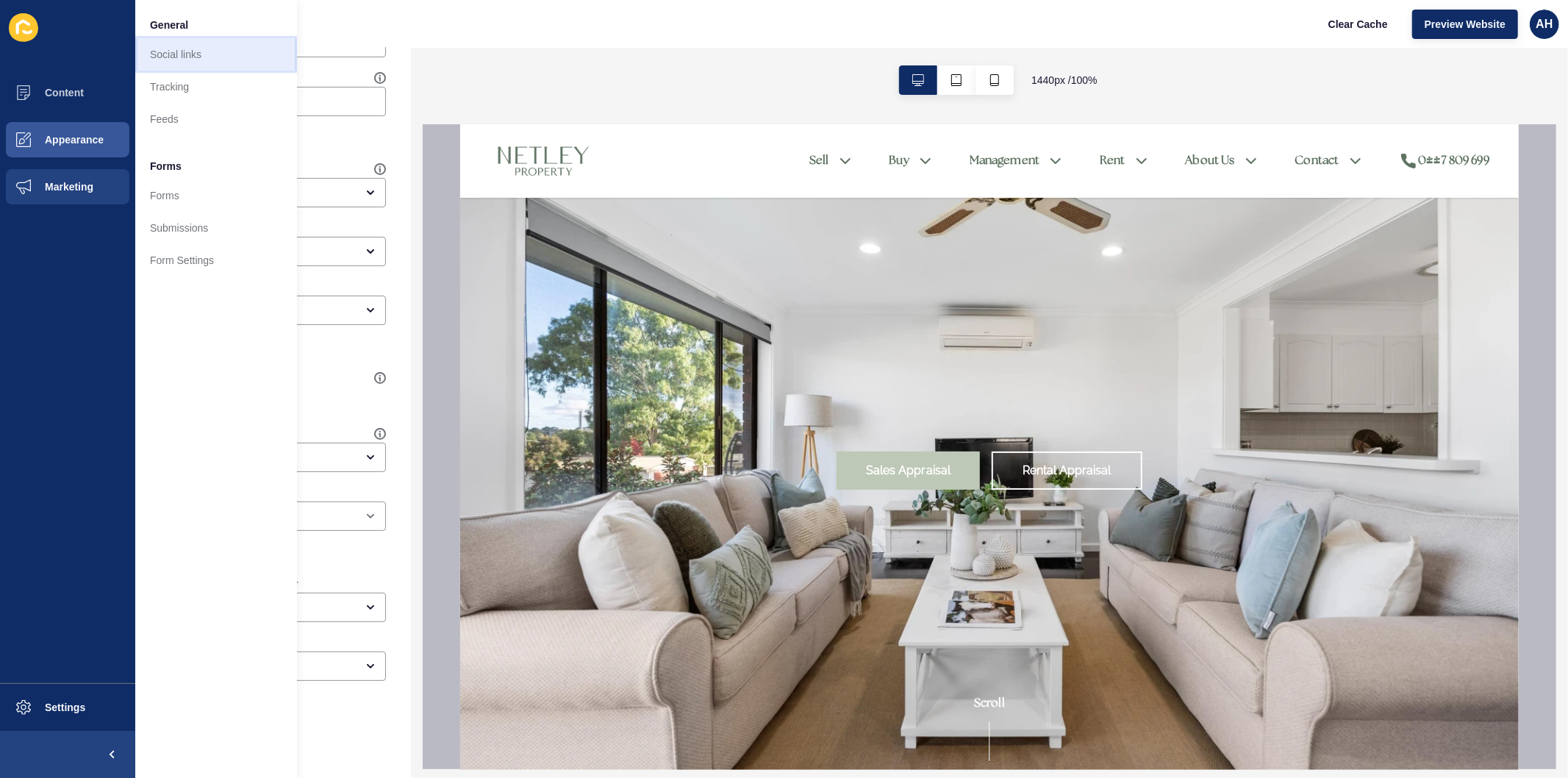
click at [172, 59] on link "Social links" at bounding box center [215, 54] width 161 height 32
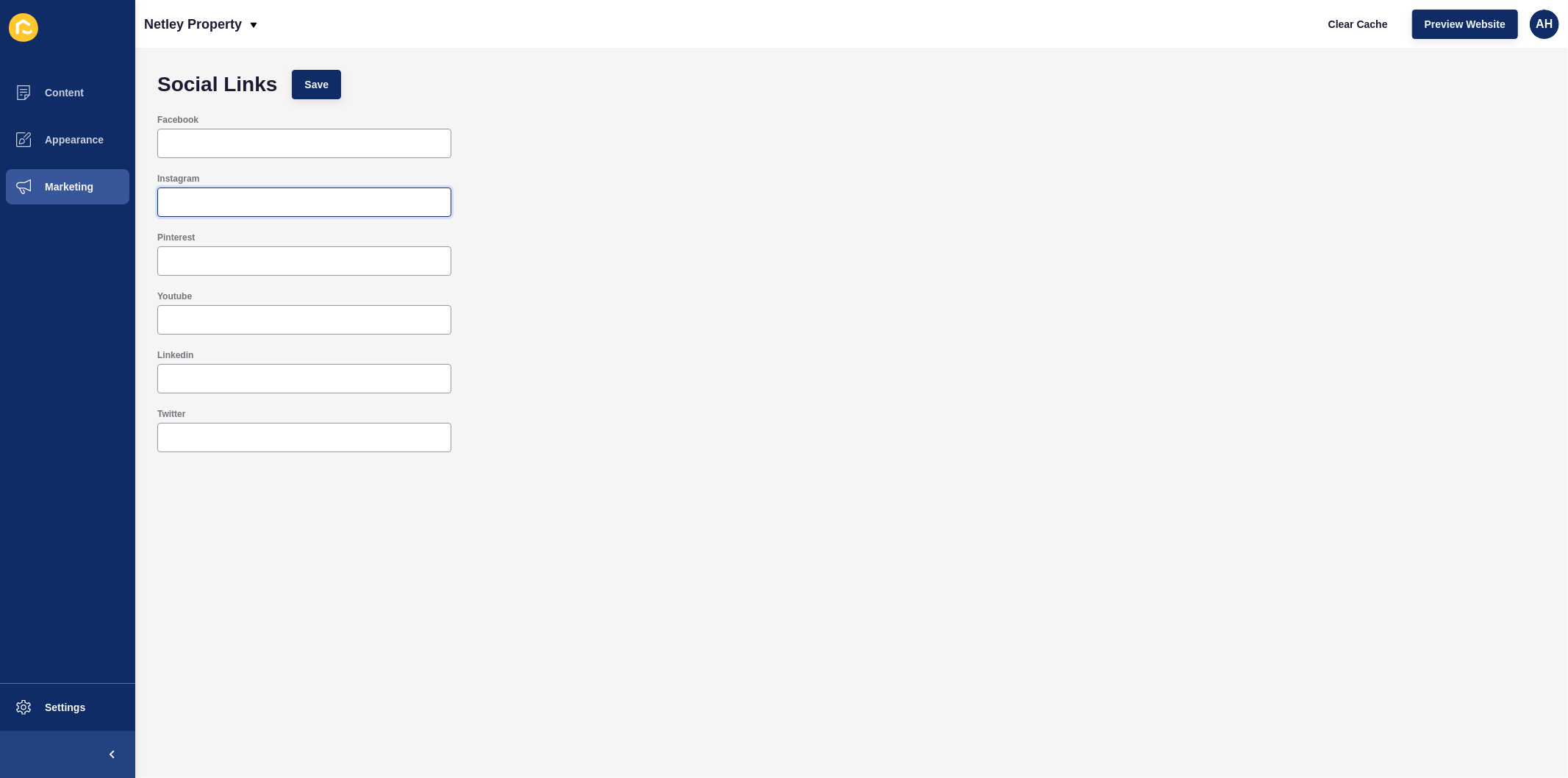
click at [253, 195] on input "Instagram" at bounding box center [304, 202] width 275 height 14
paste input "https://www.instagram.com/netley_property/"
type input "https://www.instagram.com/netley_property/"
click at [260, 147] on input "Facebook" at bounding box center [304, 143] width 275 height 14
paste input "https://www.facebook.com/profile.php?id=61576439604063"
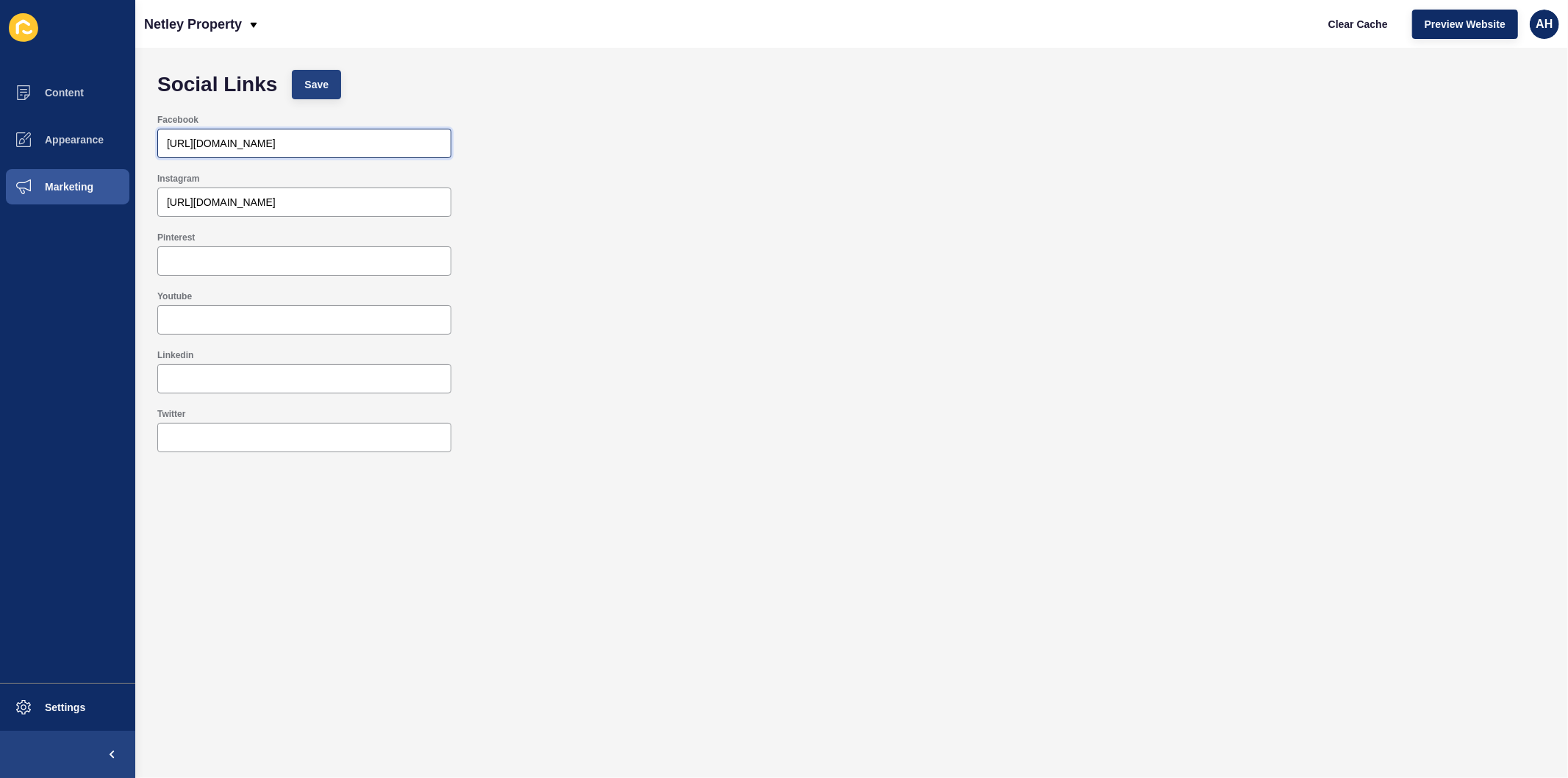
type input "https://www.facebook.com/profile.php?id=61576439604063"
click at [312, 75] on button "Save" at bounding box center [316, 84] width 50 height 30
click at [70, 87] on span "Content" at bounding box center [41, 92] width 86 height 12
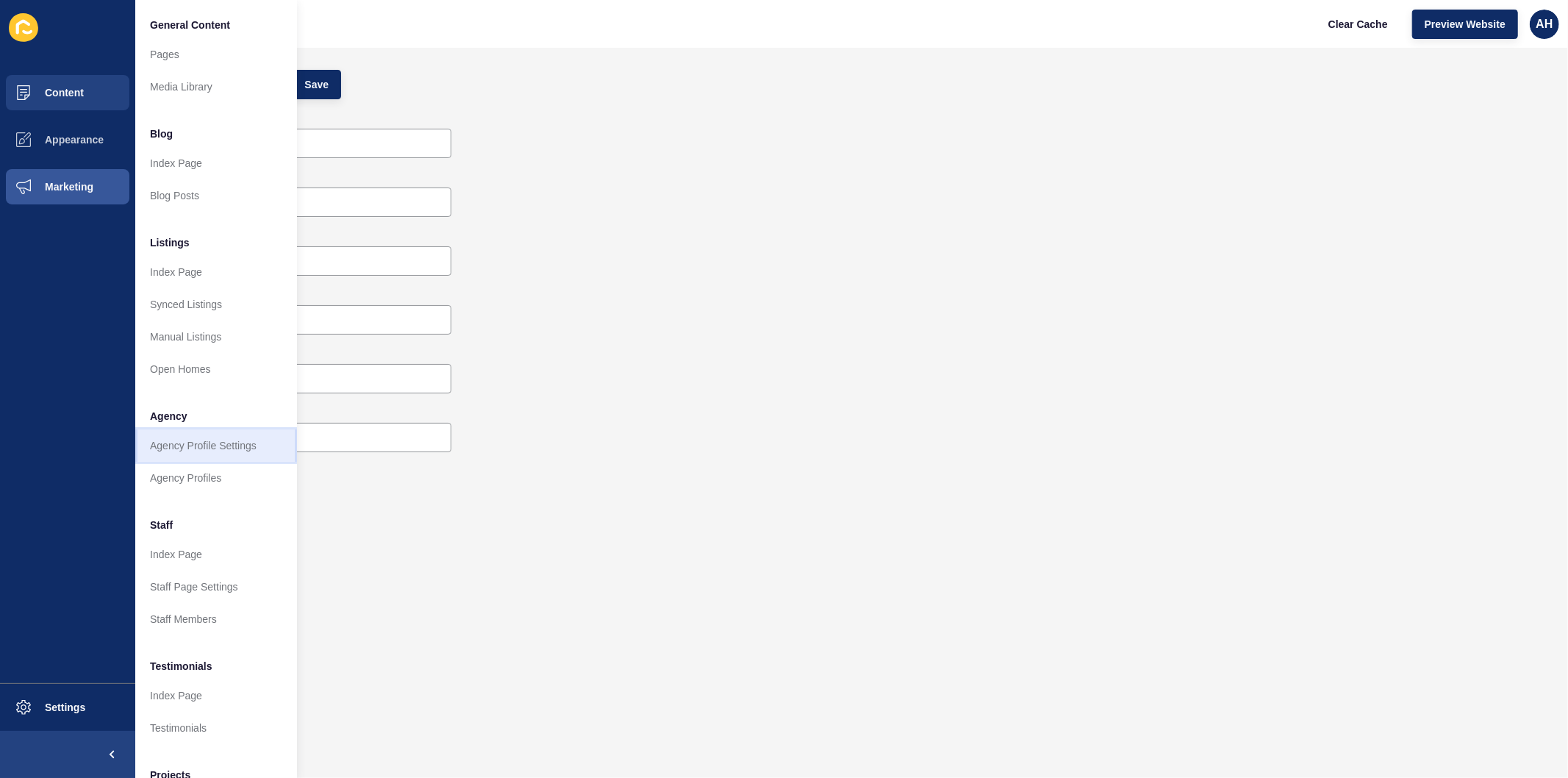
click at [189, 449] on link "Agency Profile Settings" at bounding box center [215, 445] width 161 height 32
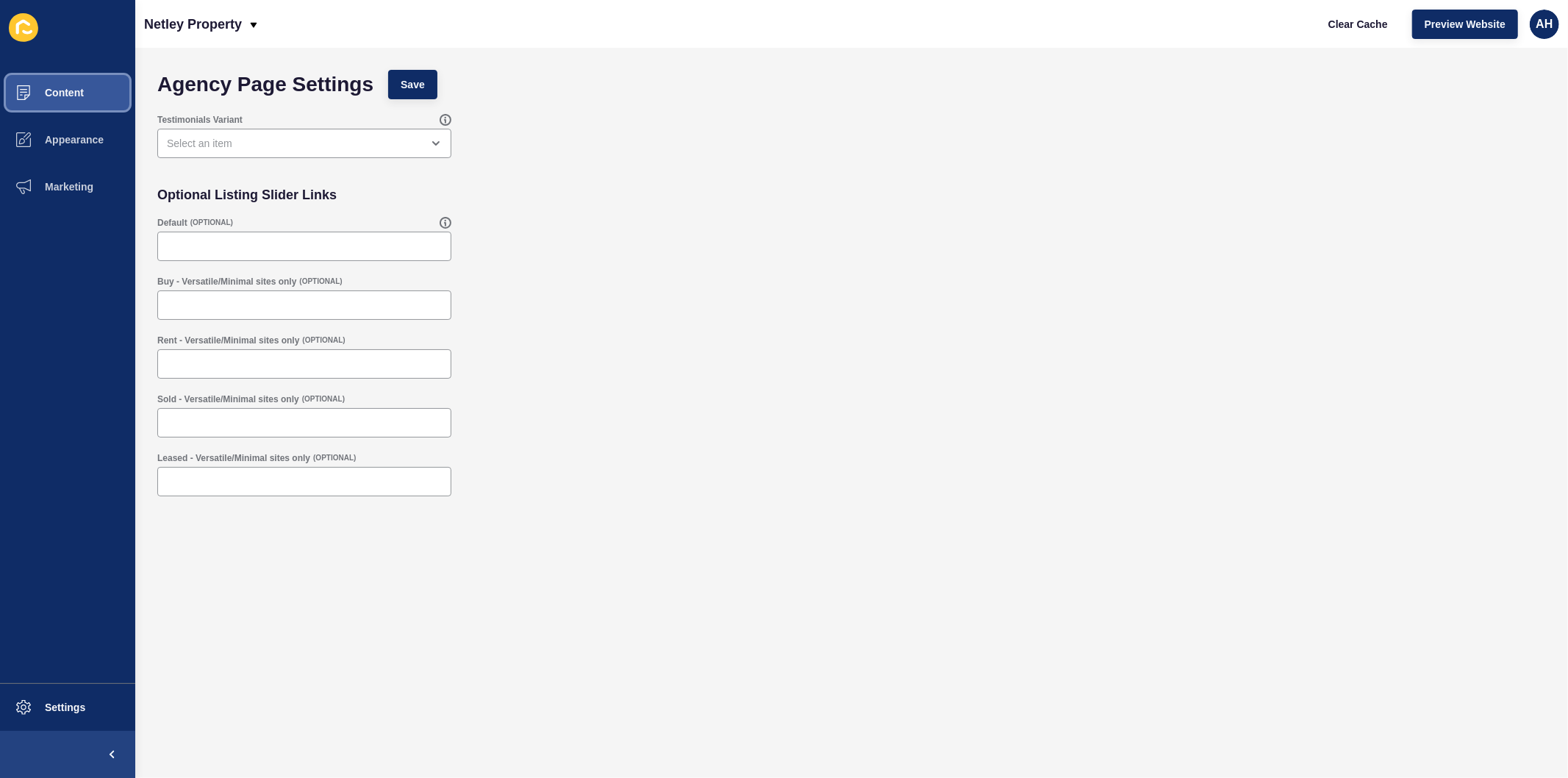
click at [76, 90] on span "Content" at bounding box center [41, 92] width 86 height 12
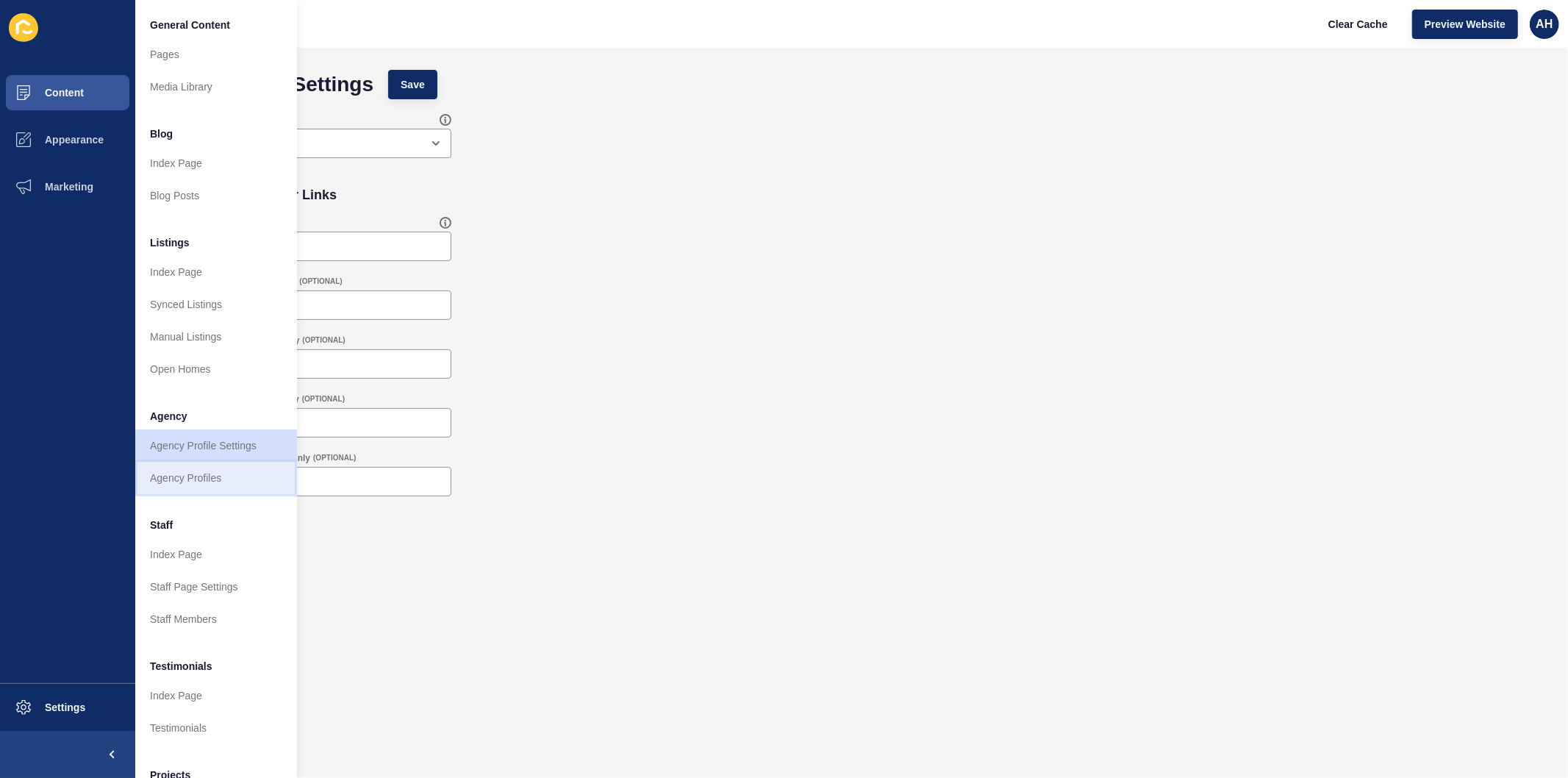
click at [214, 476] on link "Agency Profiles" at bounding box center [215, 478] width 161 height 32
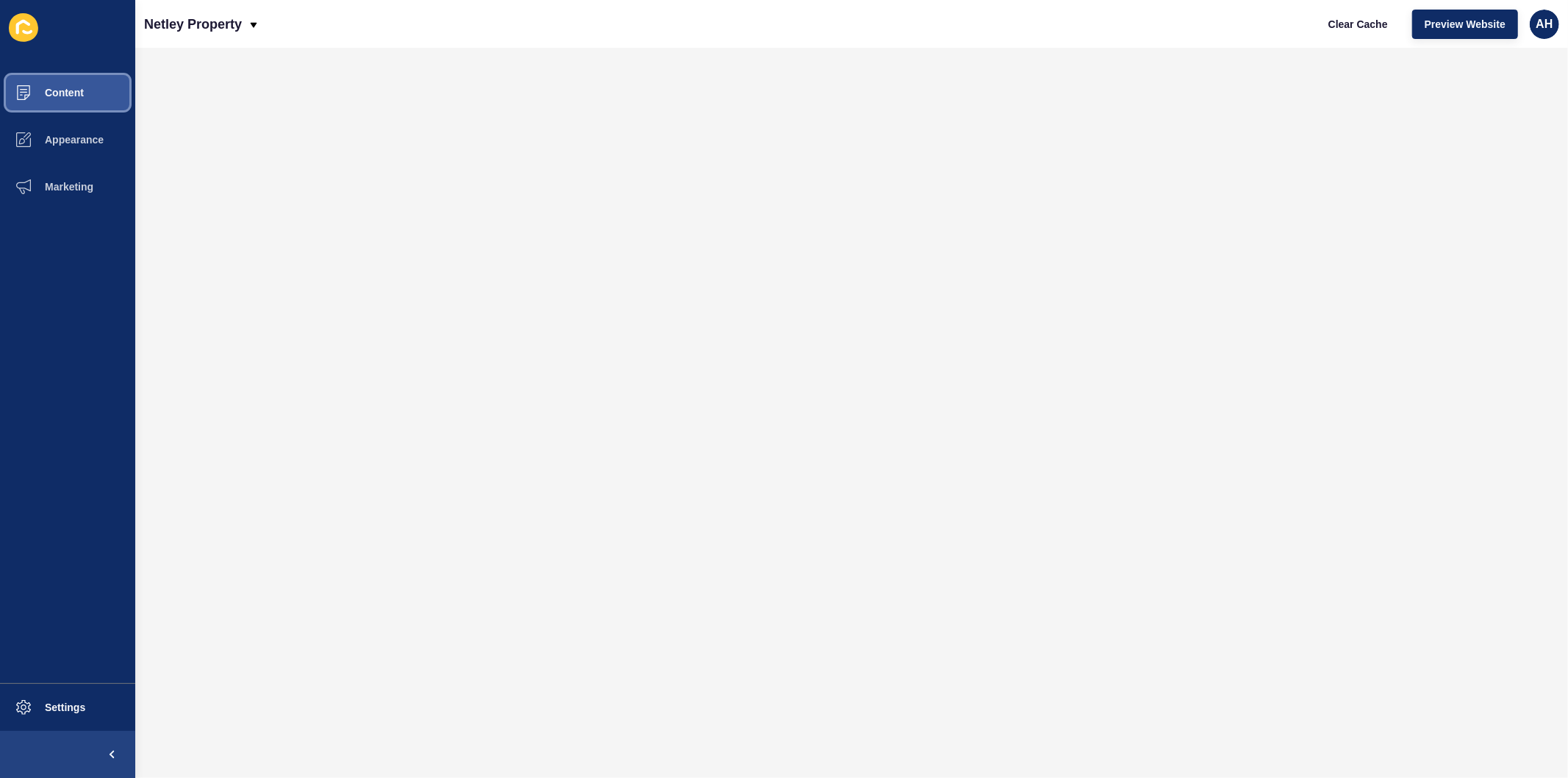
click at [76, 87] on span "Content" at bounding box center [41, 92] width 86 height 12
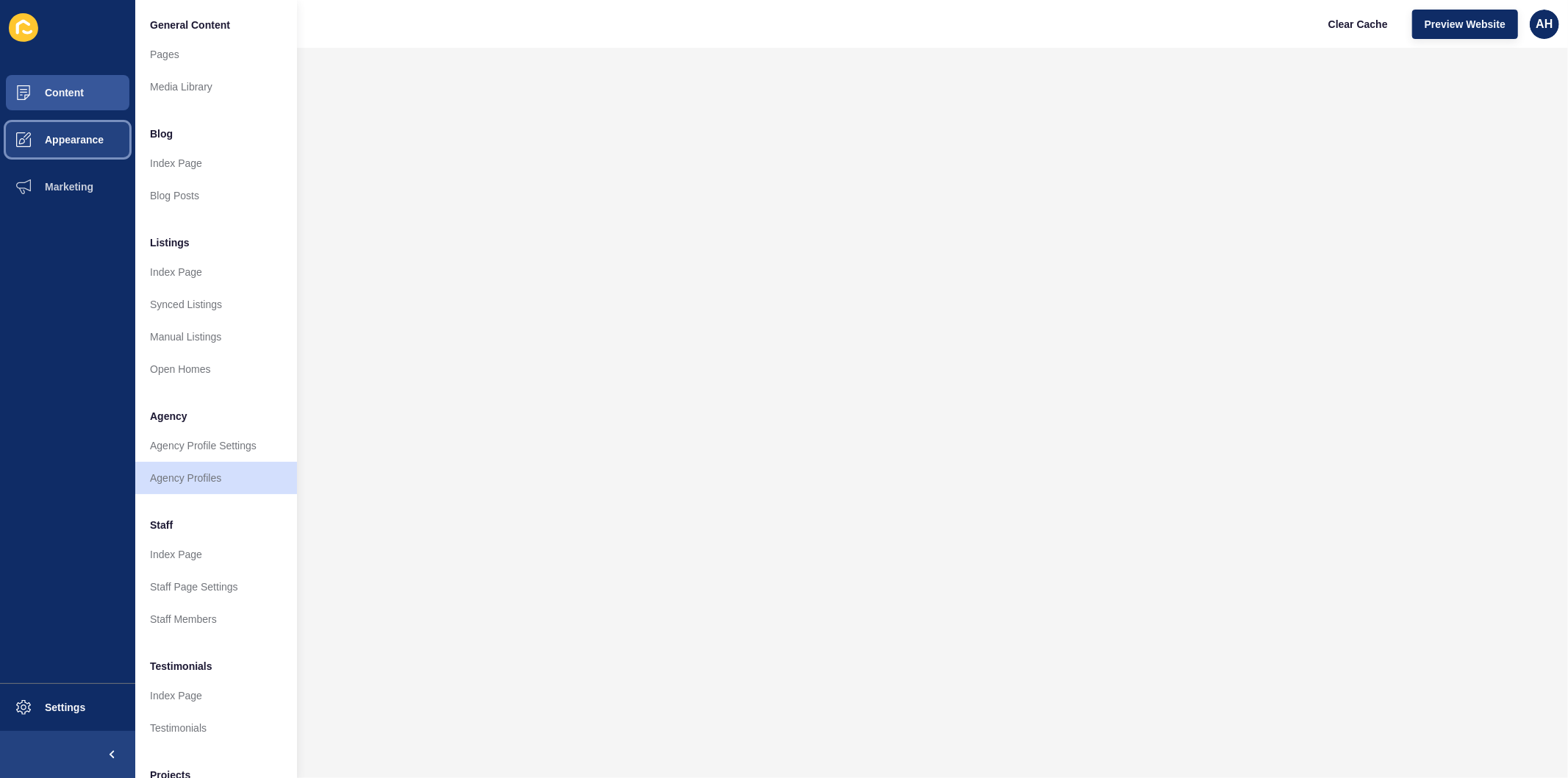
click at [68, 145] on button "Appearance" at bounding box center [68, 140] width 135 height 47
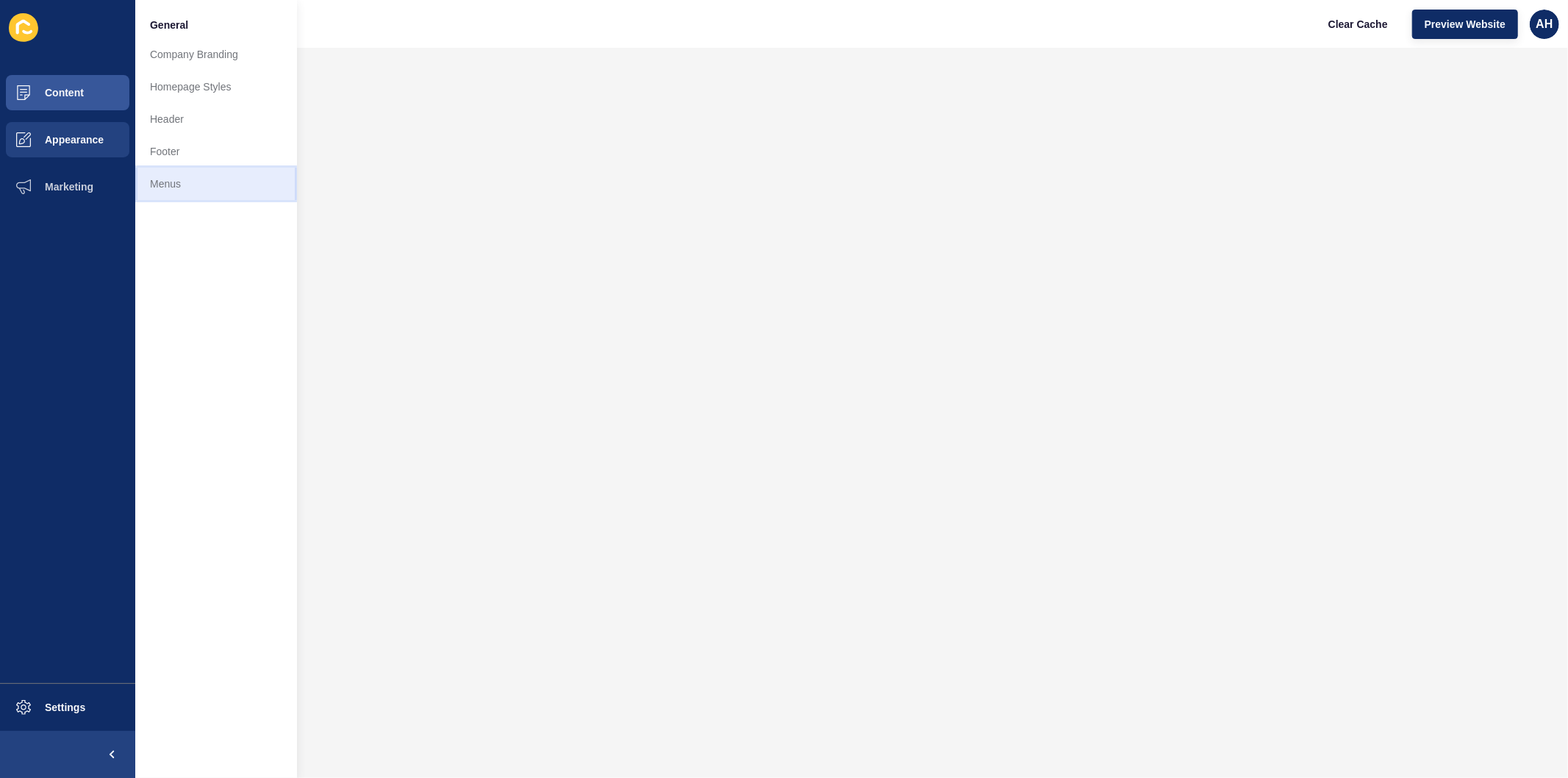
click at [169, 186] on link "Menus" at bounding box center [215, 184] width 161 height 32
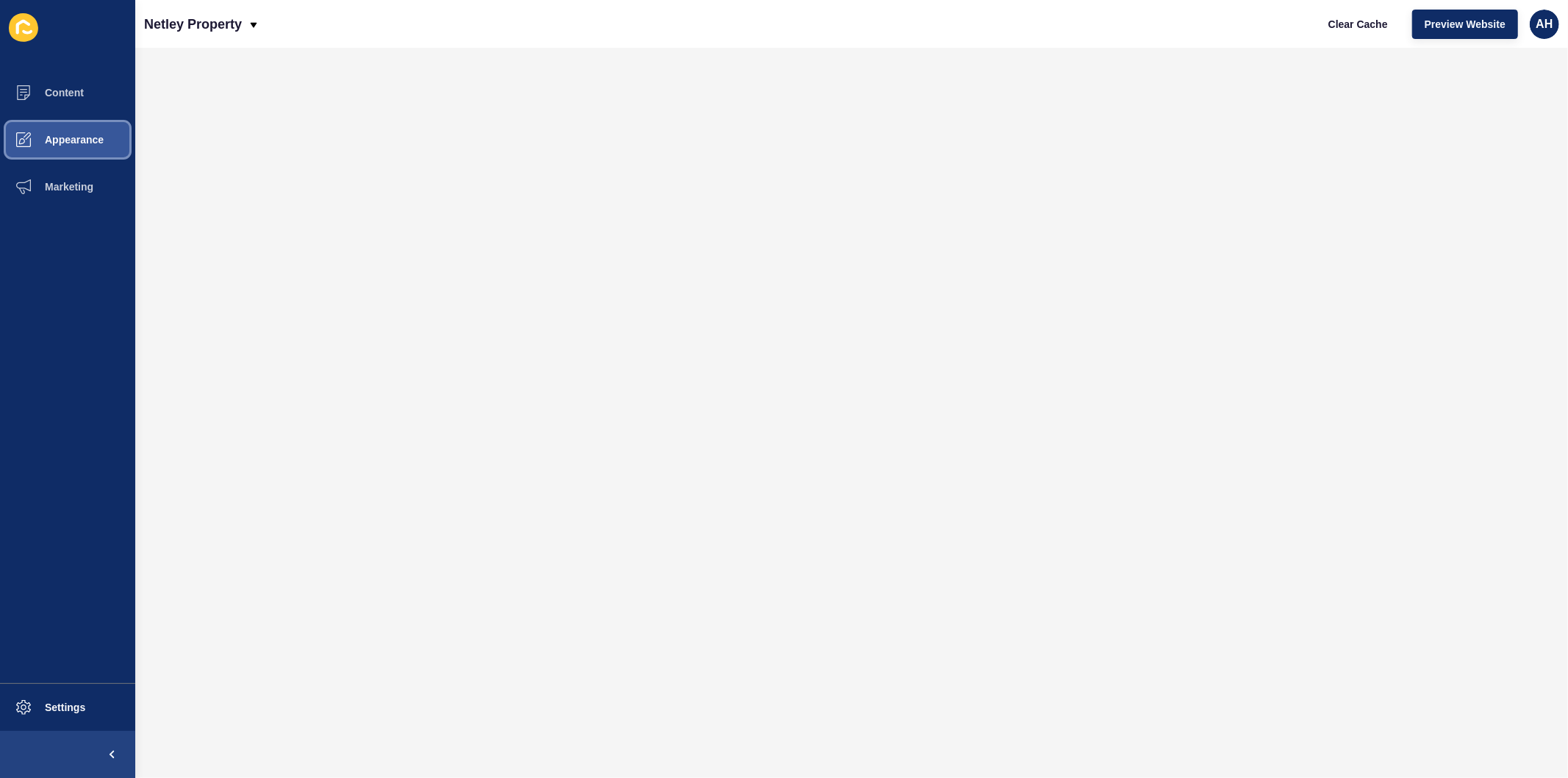
click at [66, 137] on span "Appearance" at bounding box center [50, 139] width 105 height 12
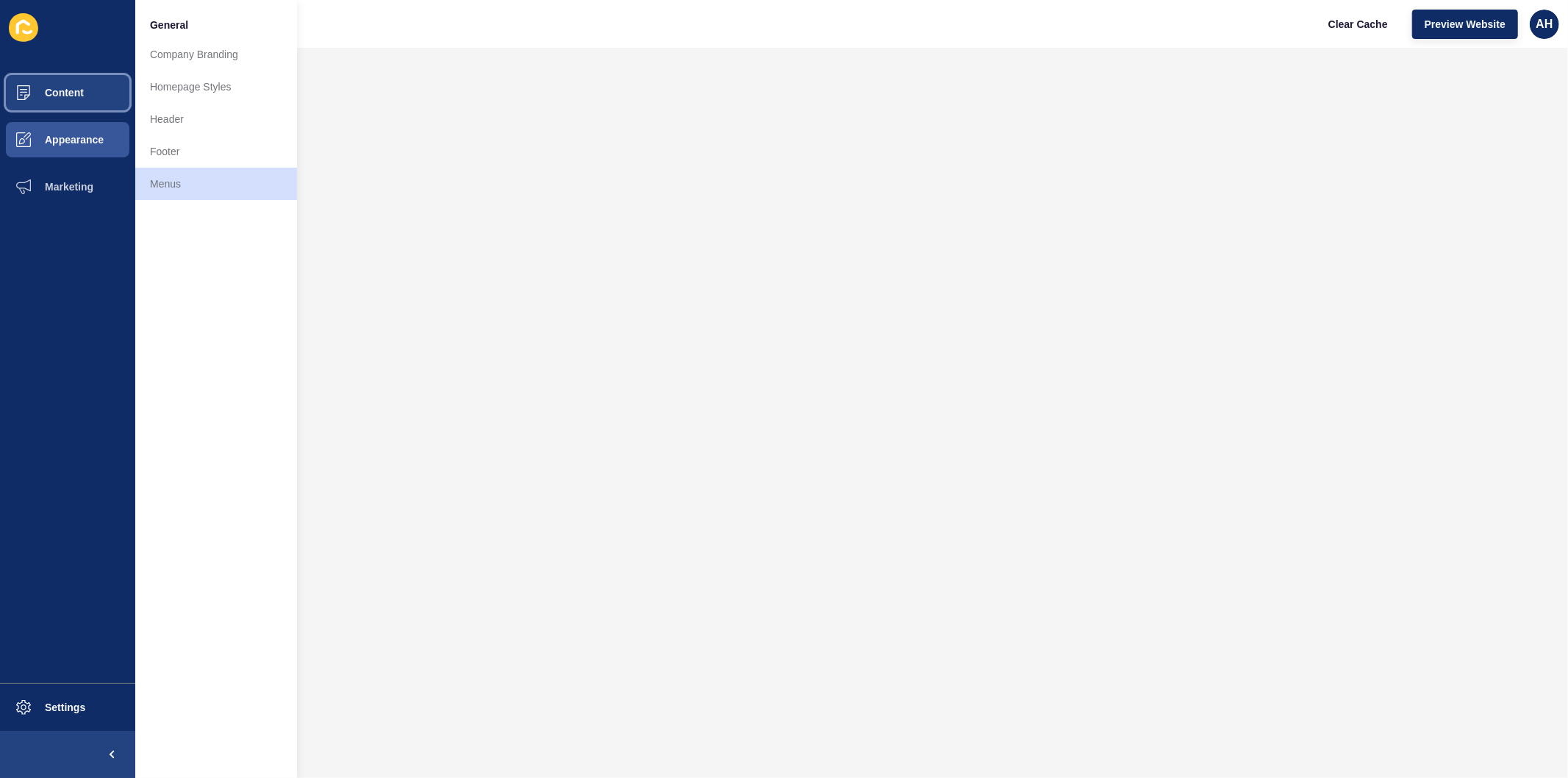
click at [74, 98] on button "Content" at bounding box center [68, 93] width 135 height 47
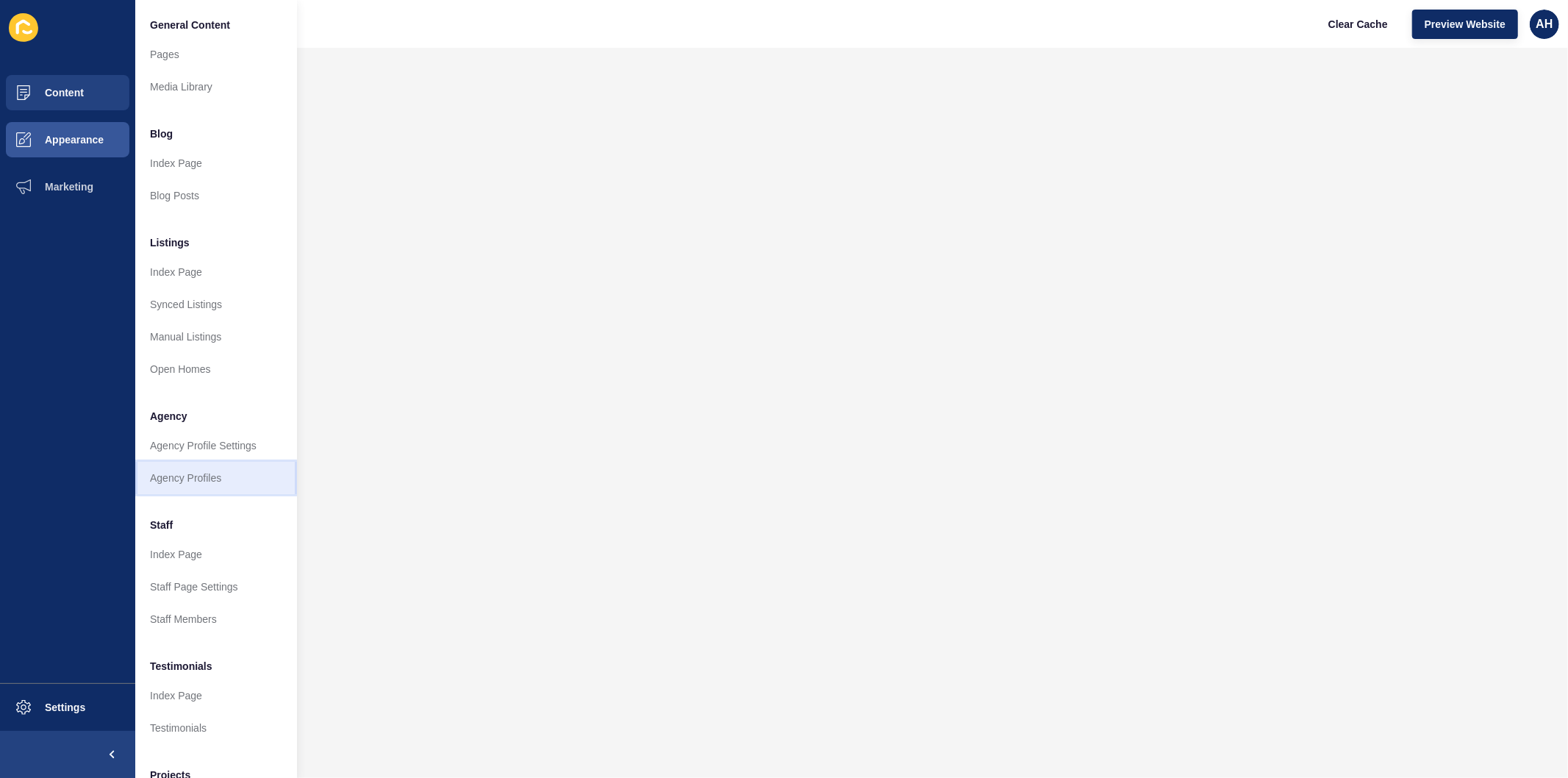
click at [206, 481] on link "Agency Profiles" at bounding box center [215, 478] width 161 height 32
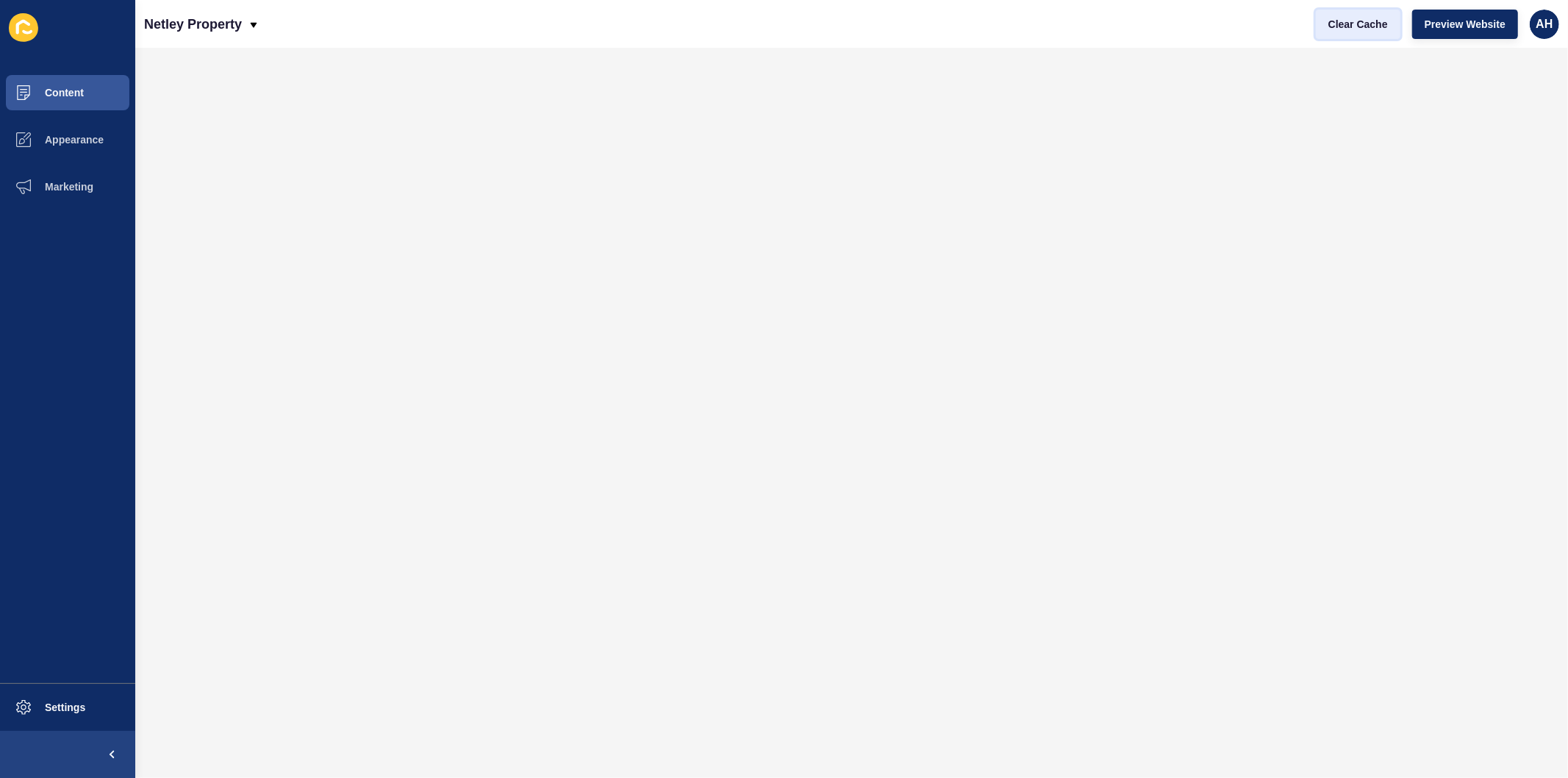
click at [1343, 19] on span "Clear Cache" at bounding box center [1358, 24] width 59 height 14
click at [59, 93] on span "Content" at bounding box center [41, 92] width 86 height 12
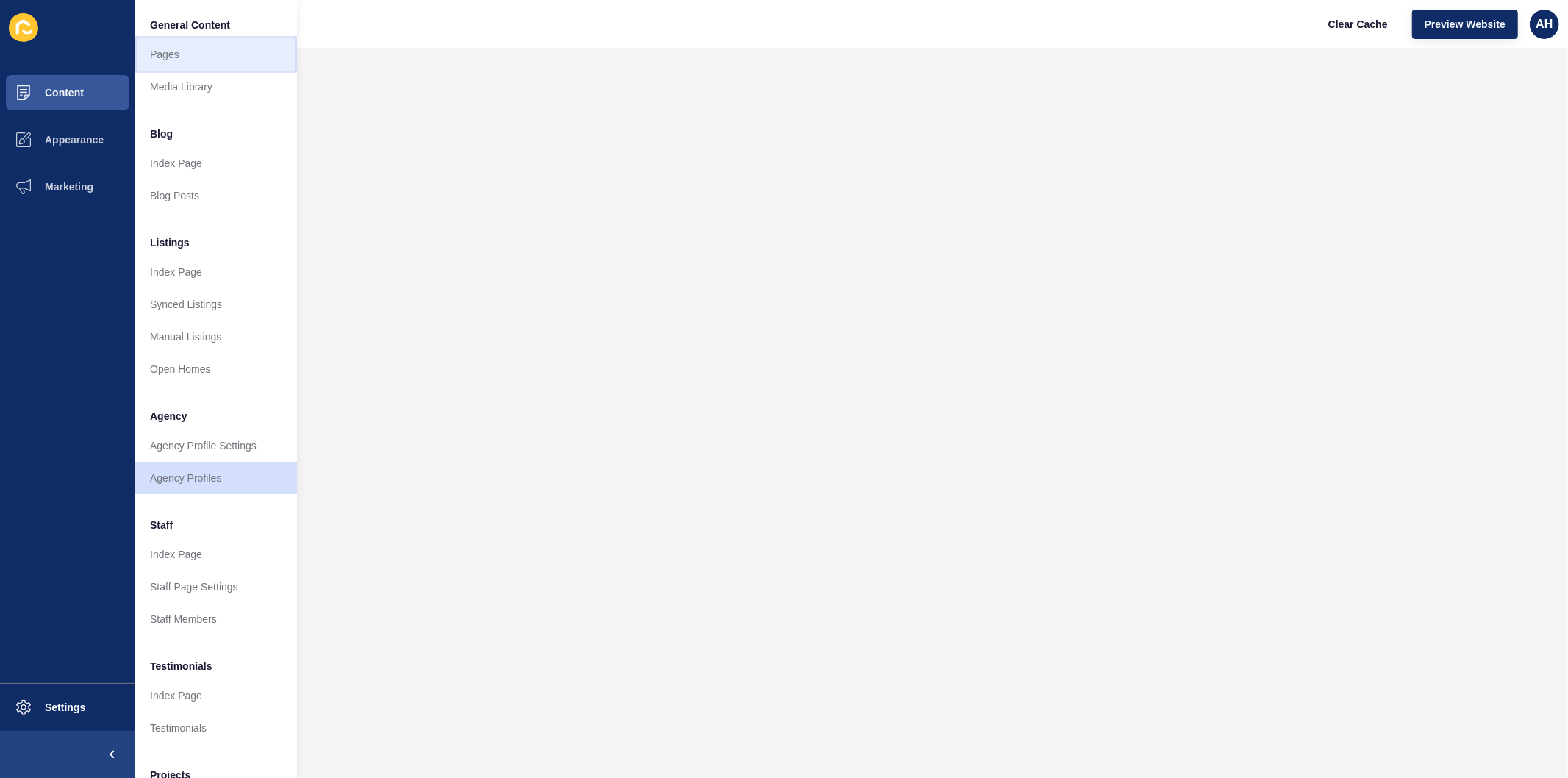
click at [180, 56] on link "Pages" at bounding box center [215, 54] width 161 height 32
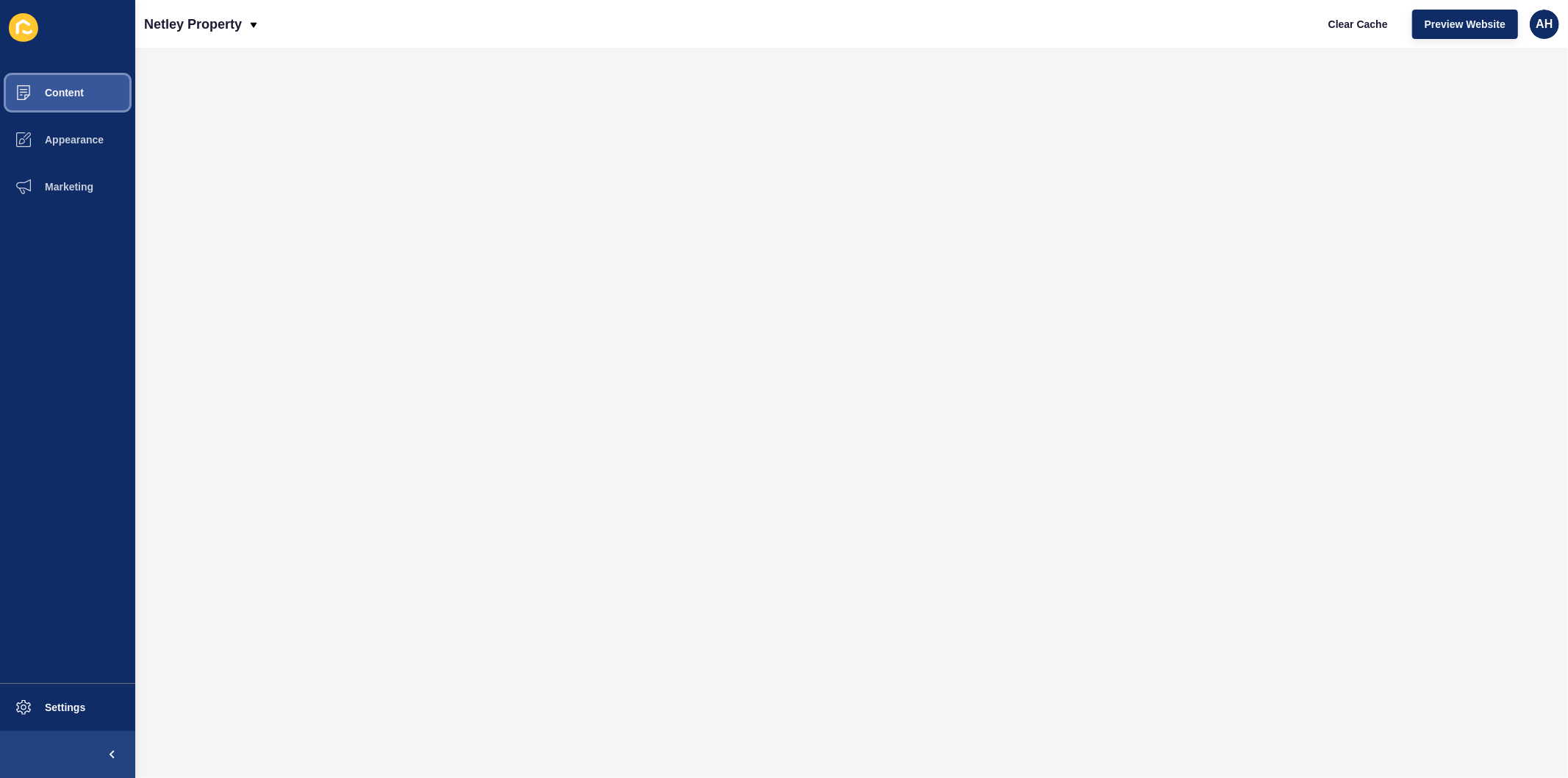
drag, startPoint x: 864, startPoint y: 456, endPoint x: 60, endPoint y: 92, distance: 882.6
click at [60, 92] on span "Content" at bounding box center [41, 92] width 86 height 12
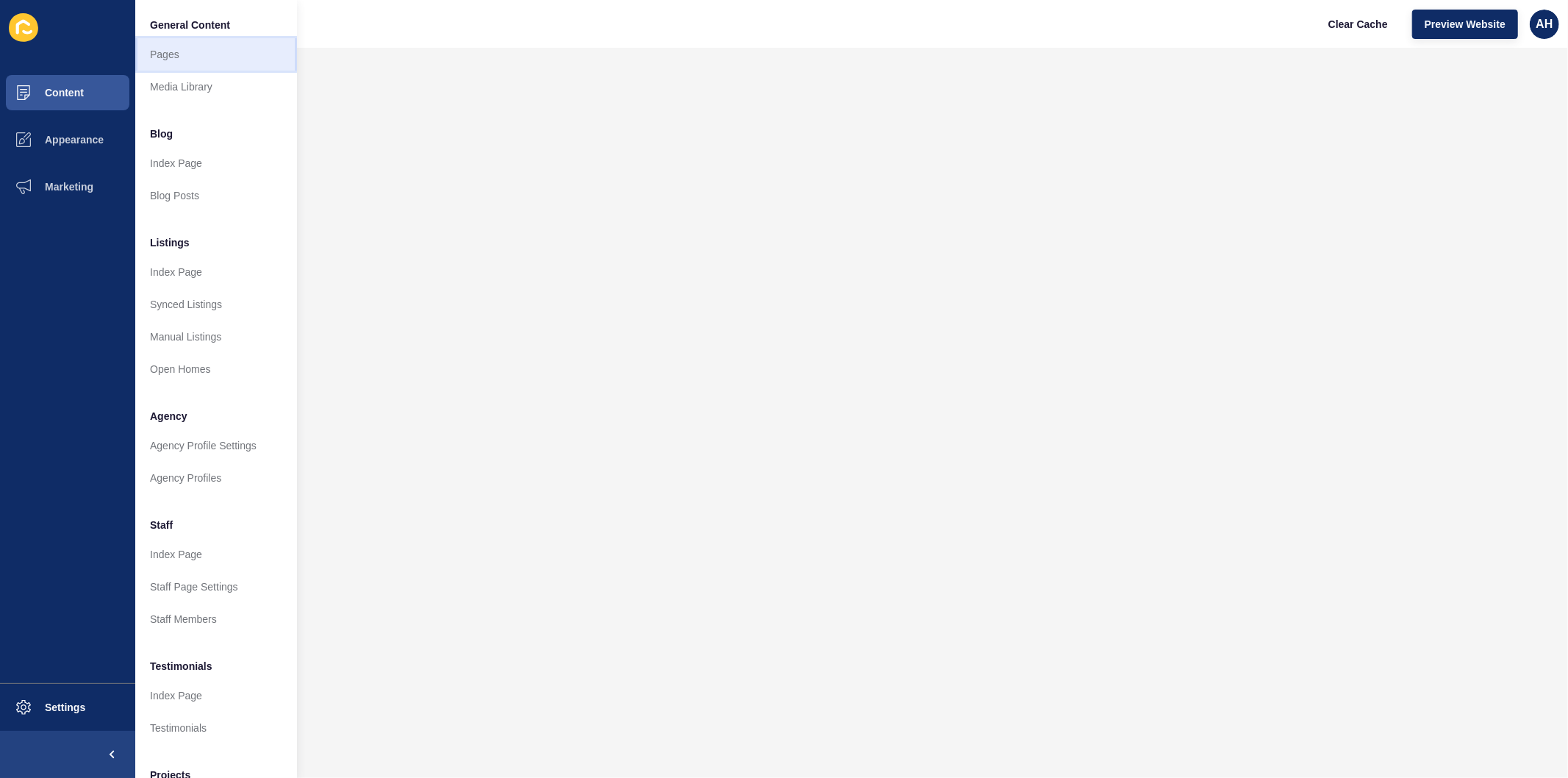
click at [158, 55] on link "Pages" at bounding box center [215, 54] width 161 height 32
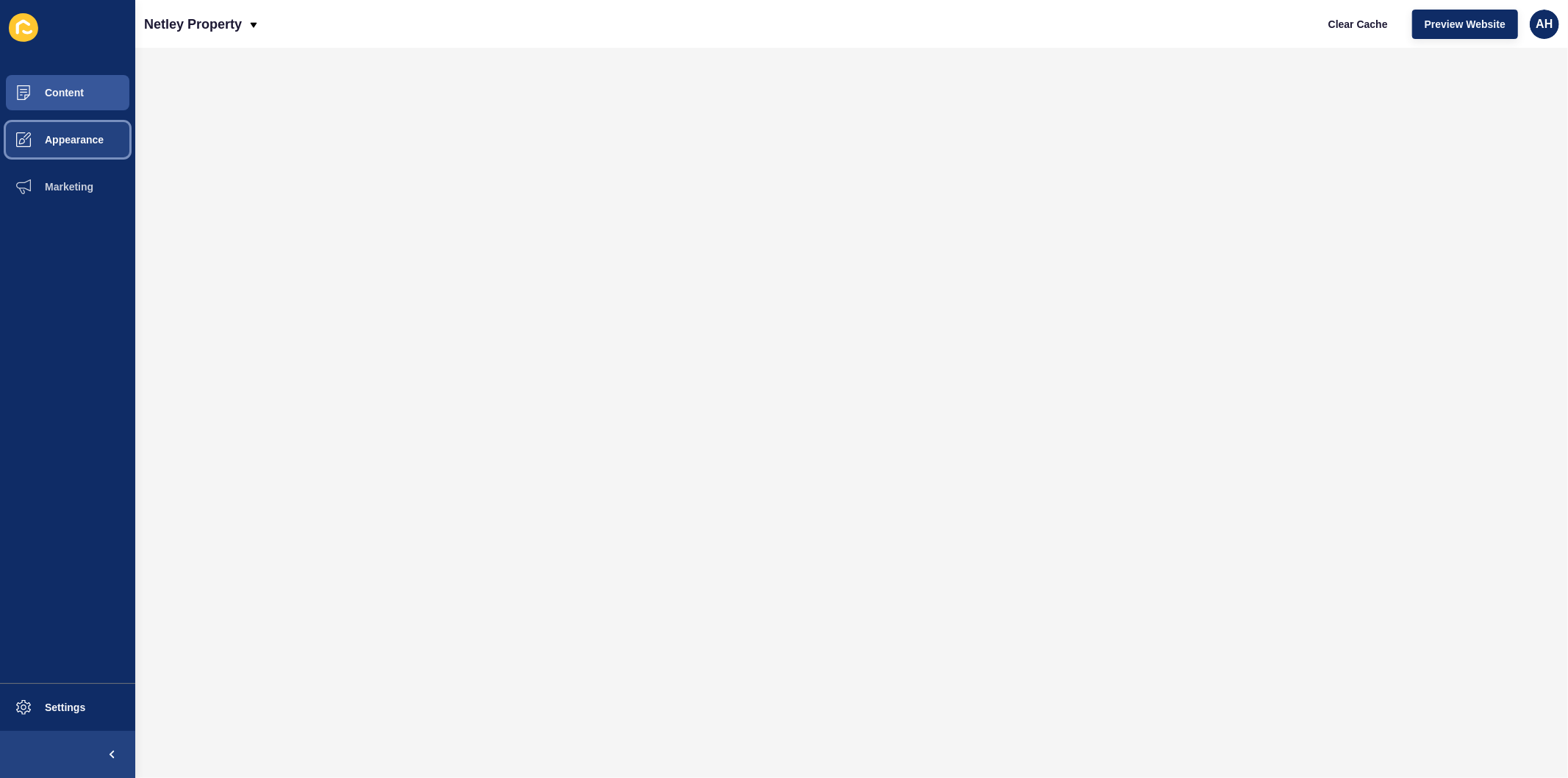
drag, startPoint x: 63, startPoint y: 140, endPoint x: 71, endPoint y: 141, distance: 8.1
click at [63, 140] on span "Appearance" at bounding box center [50, 139] width 105 height 12
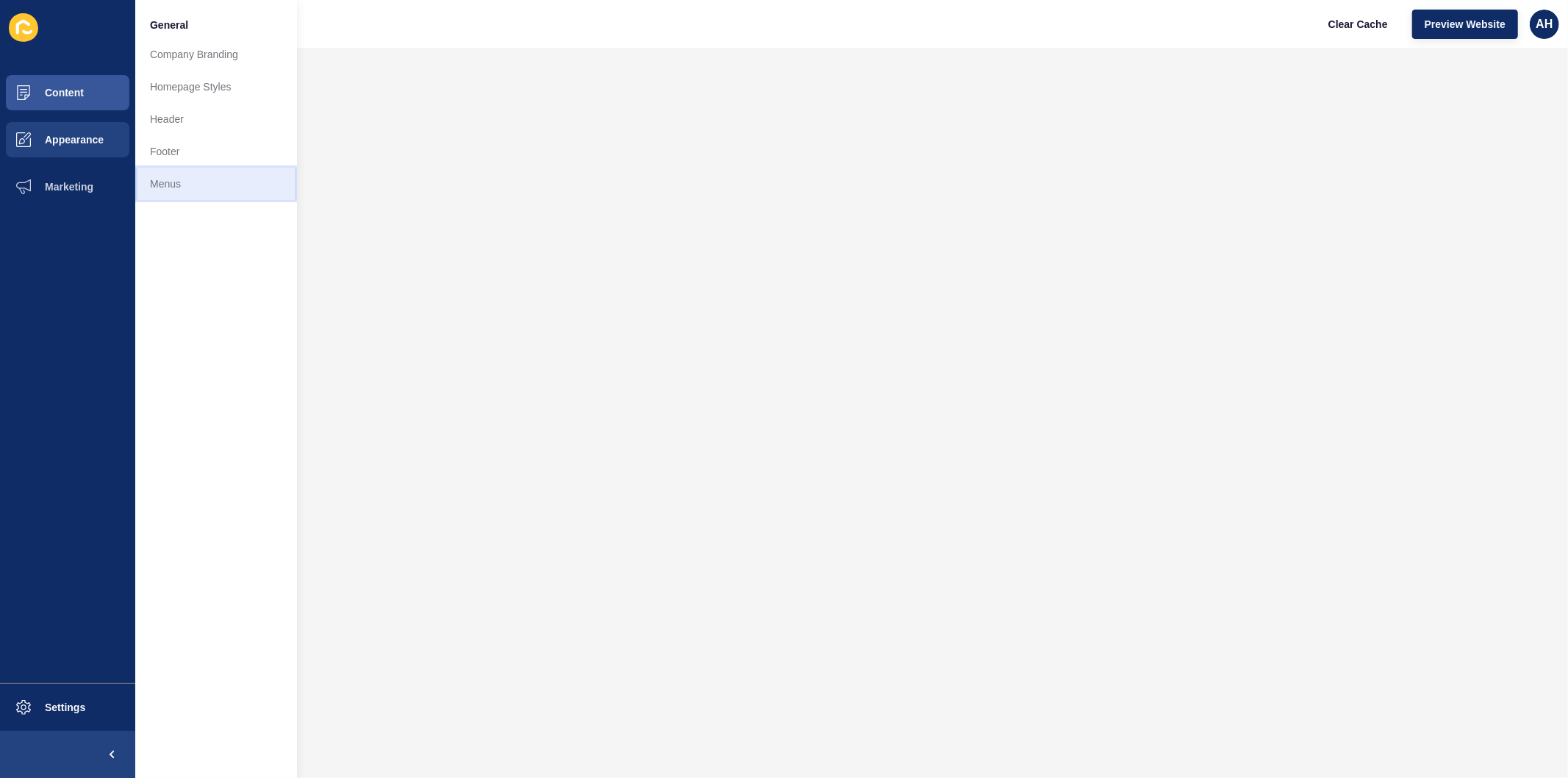
click at [161, 185] on link "Menus" at bounding box center [215, 184] width 161 height 32
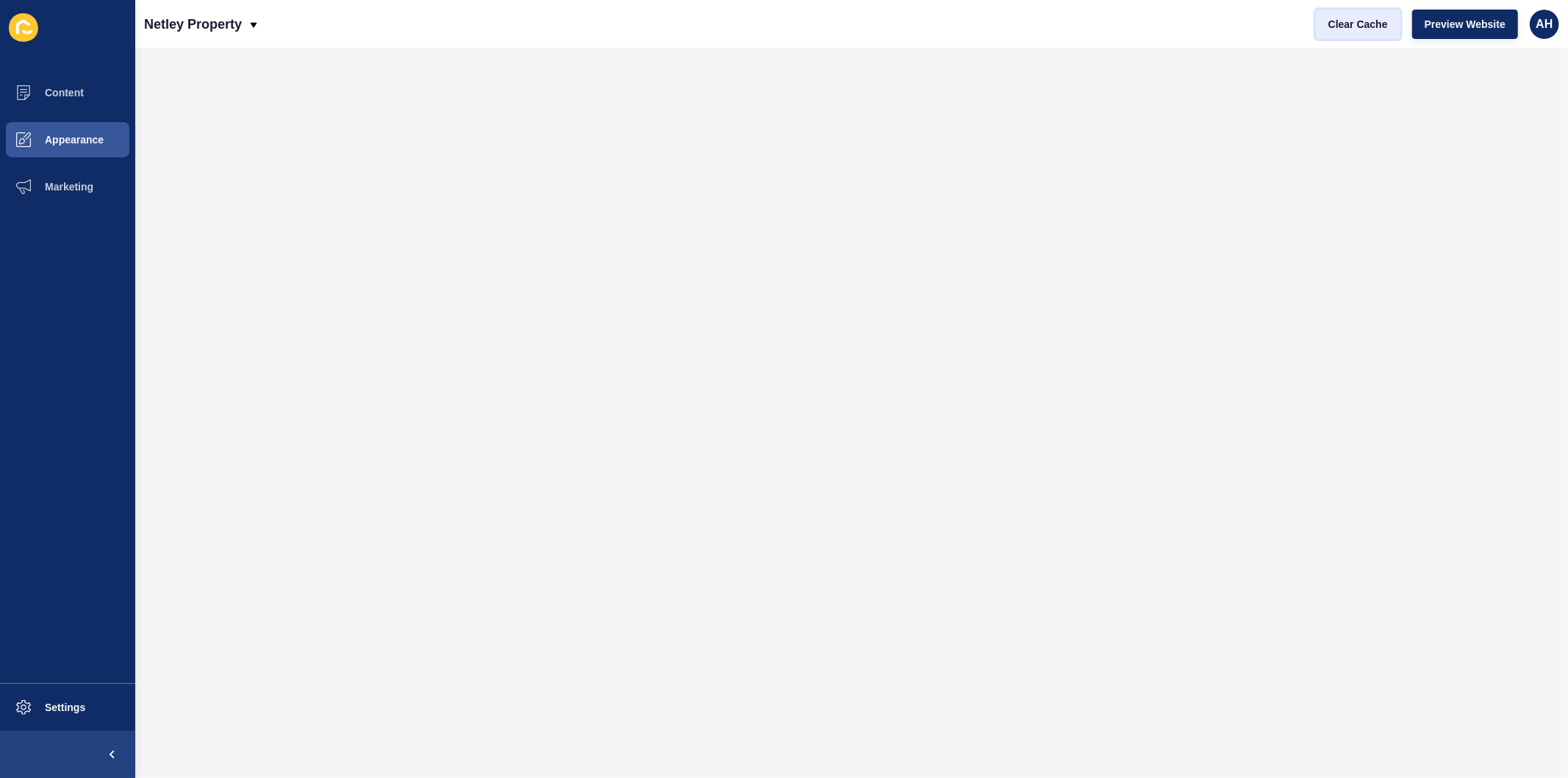
click at [1345, 23] on span "Clear Cache" at bounding box center [1358, 24] width 59 height 14
click at [68, 92] on span "Content" at bounding box center [41, 92] width 86 height 12
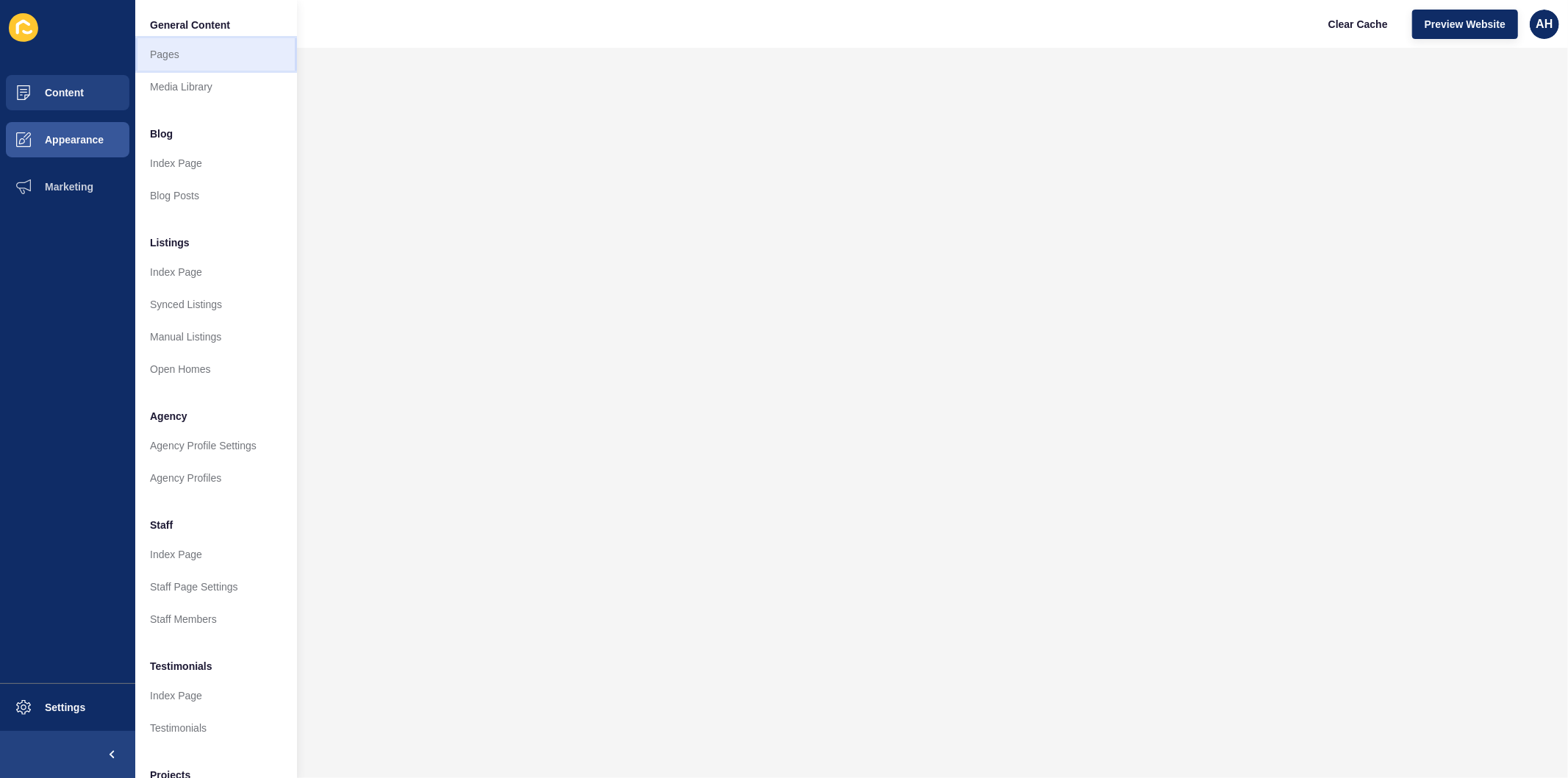
click at [166, 54] on link "Pages" at bounding box center [215, 54] width 161 height 32
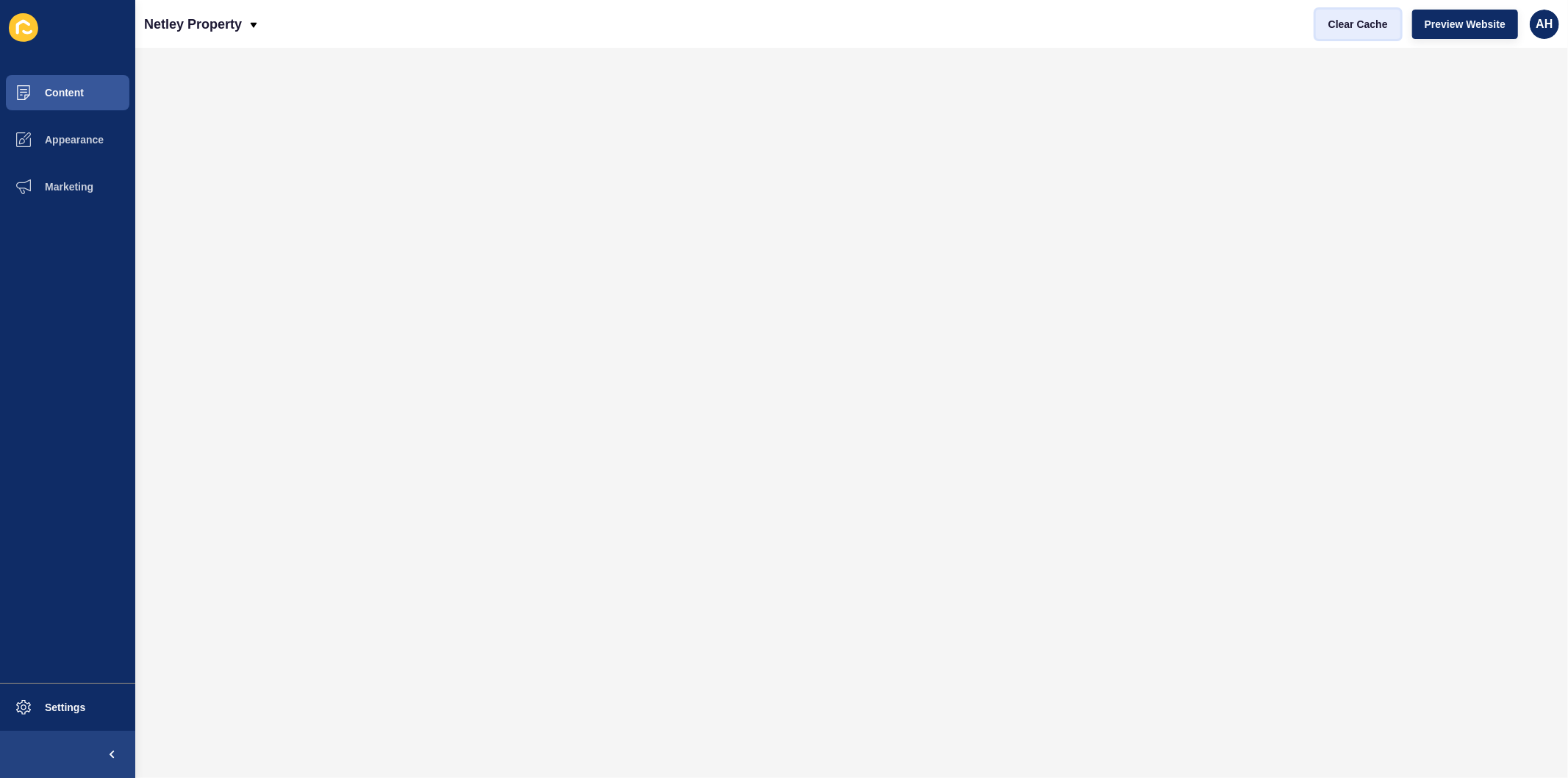
click at [1360, 27] on span "Clear Cache" at bounding box center [1358, 24] width 59 height 14
click at [46, 103] on span at bounding box center [23, 93] width 47 height 47
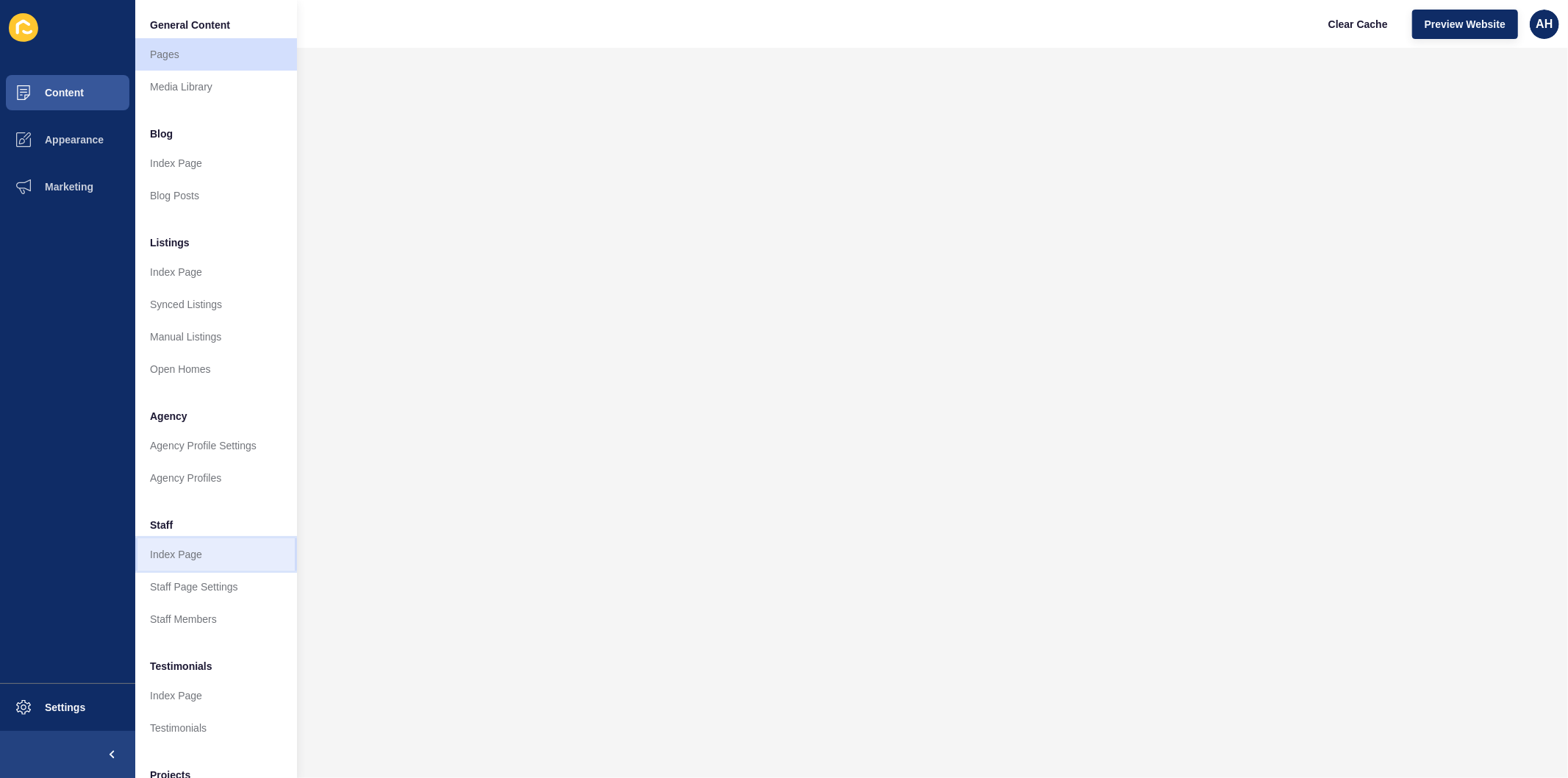
click at [185, 560] on link "Index Page" at bounding box center [215, 554] width 161 height 32
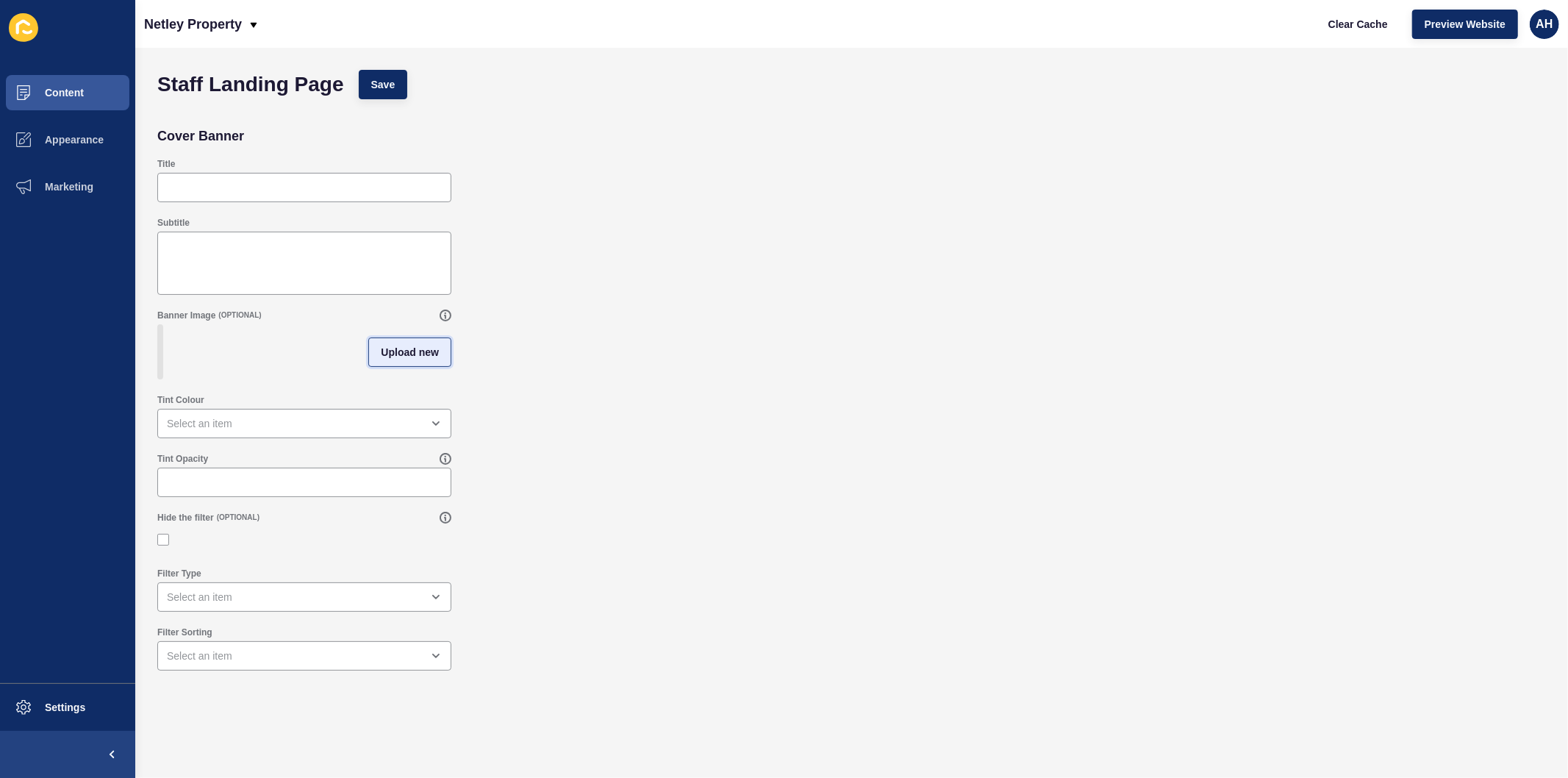
click at [401, 365] on button "Upload new" at bounding box center [410, 352] width 83 height 30
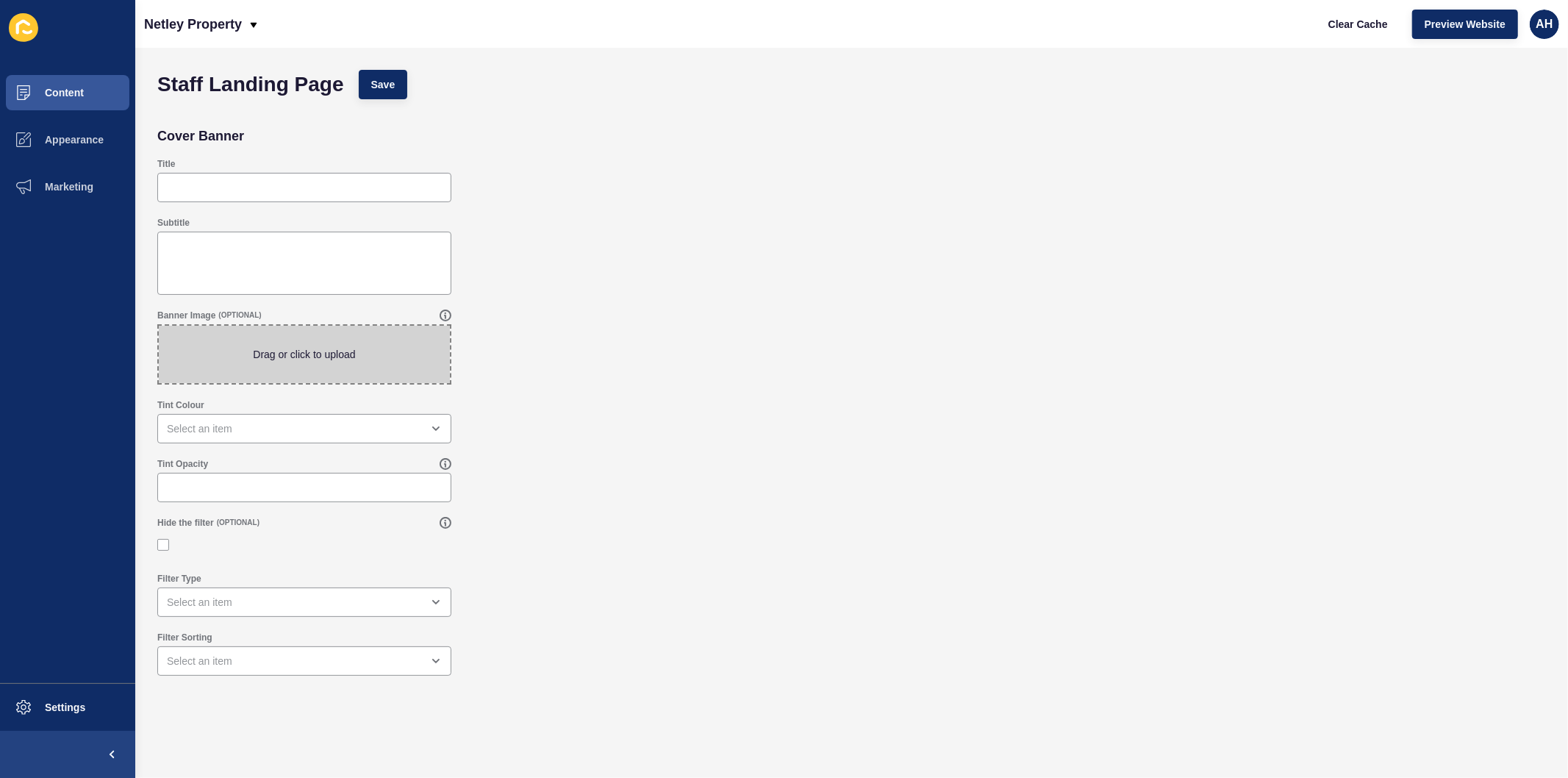
click at [305, 350] on span at bounding box center [304, 354] width 291 height 58
click at [159, 325] on input "Drag or click to upload" at bounding box center [159, 325] width 0 height 0
type input "C:\fakepath\23.jpg"
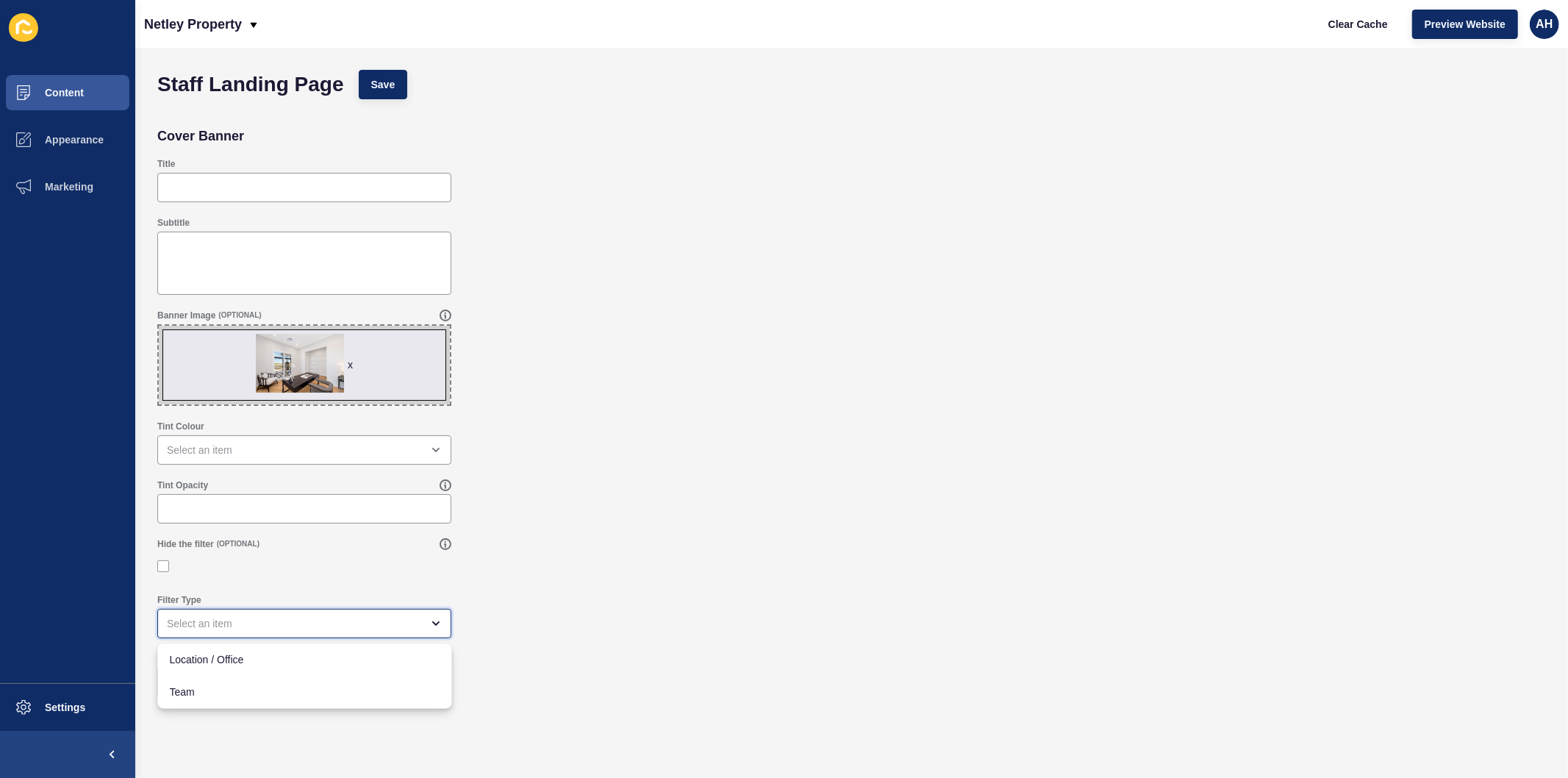
click at [419, 612] on div "close menu" at bounding box center [305, 623] width 294 height 30
click at [632, 603] on div "Filter Type" at bounding box center [851, 616] width 1403 height 59
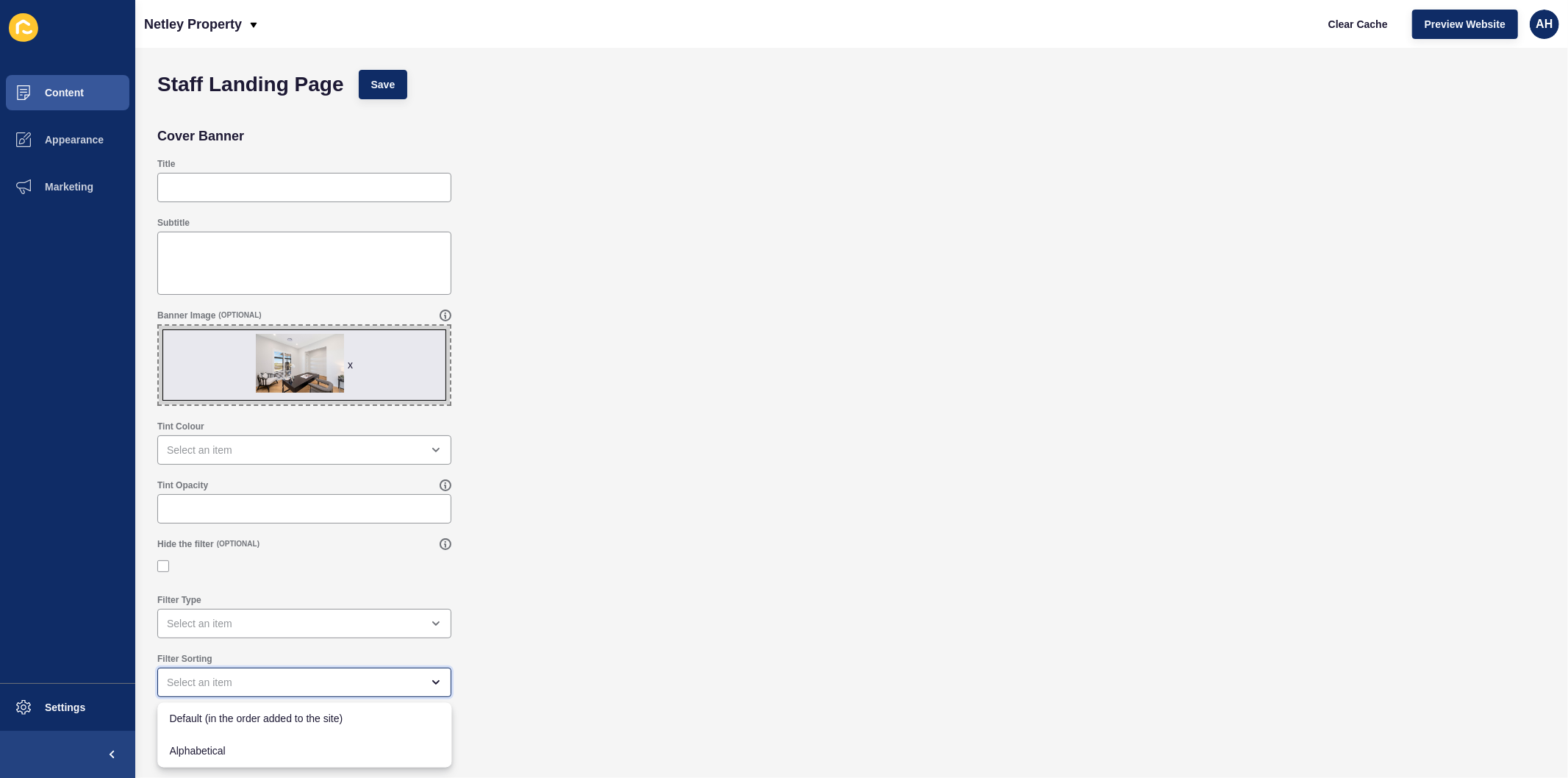
click at [314, 686] on div "close menu" at bounding box center [294, 682] width 254 height 14
click at [652, 664] on div "Filter Sorting" at bounding box center [851, 674] width 1403 height 59
click at [261, 199] on div at bounding box center [305, 188] width 294 height 30
type input "Meet The Team"
click at [371, 83] on span "Save" at bounding box center [383, 85] width 24 height 14
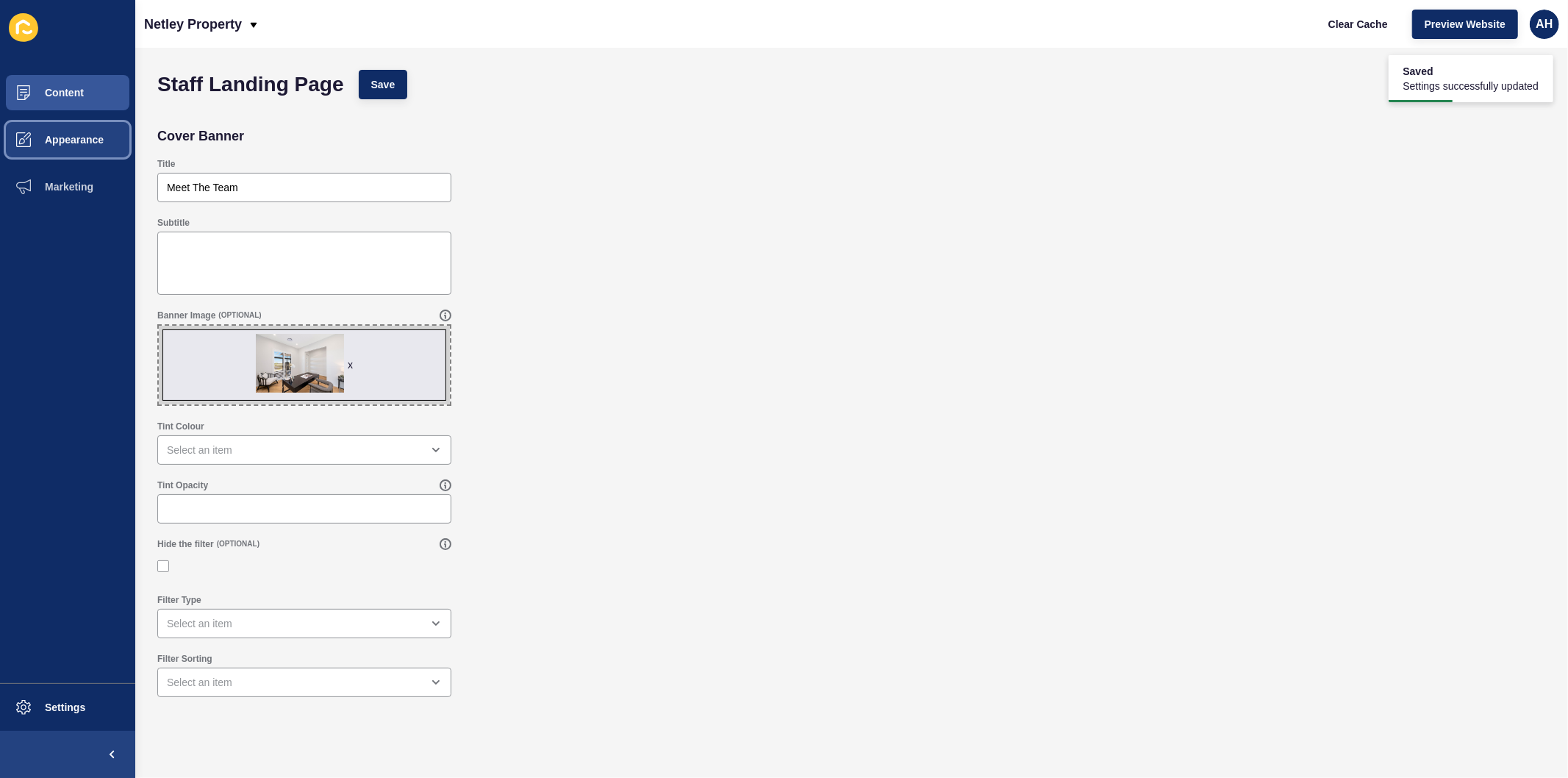
click at [46, 147] on span at bounding box center [23, 140] width 47 height 47
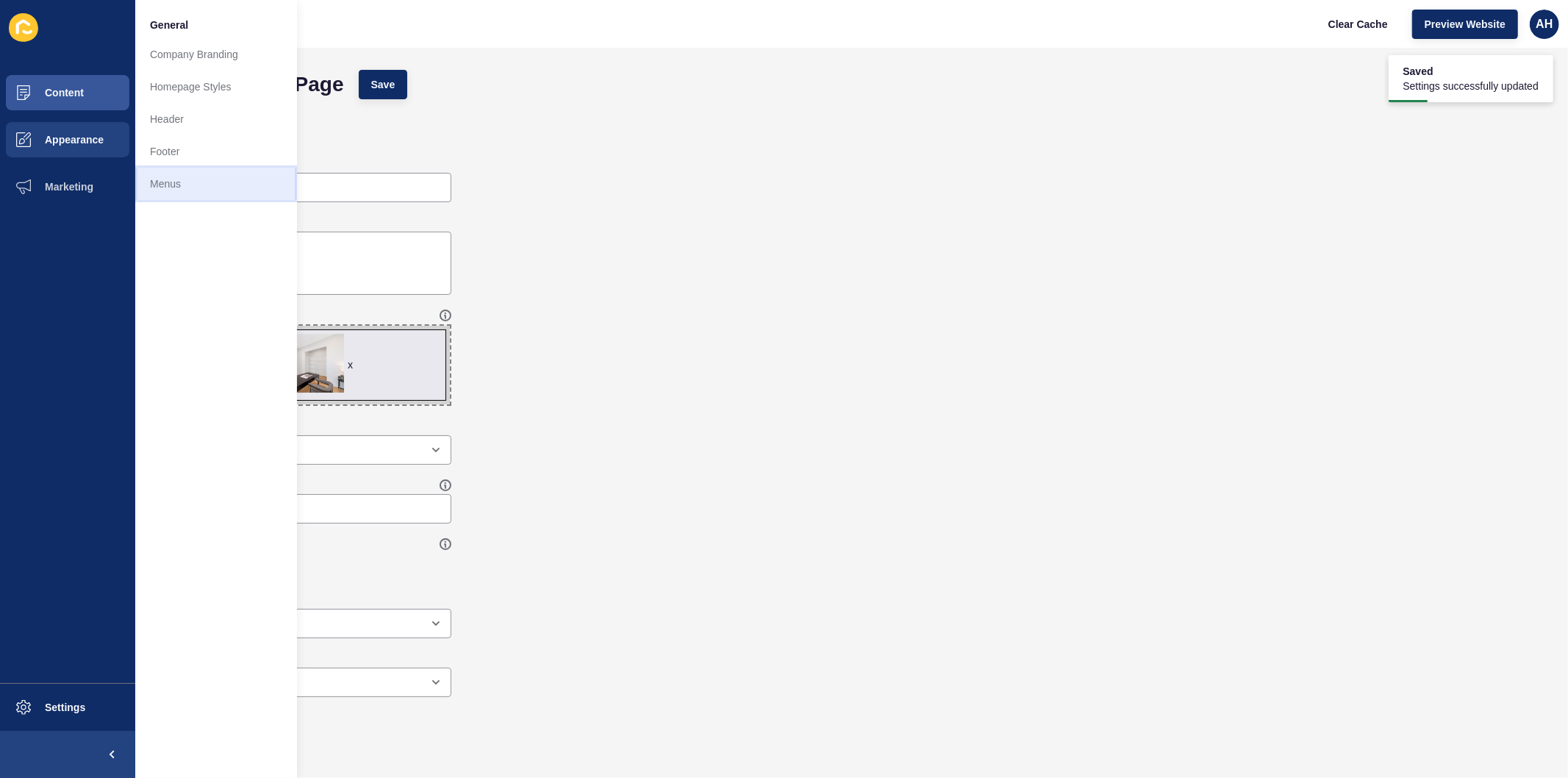
click at [180, 179] on link "Menus" at bounding box center [215, 184] width 161 height 32
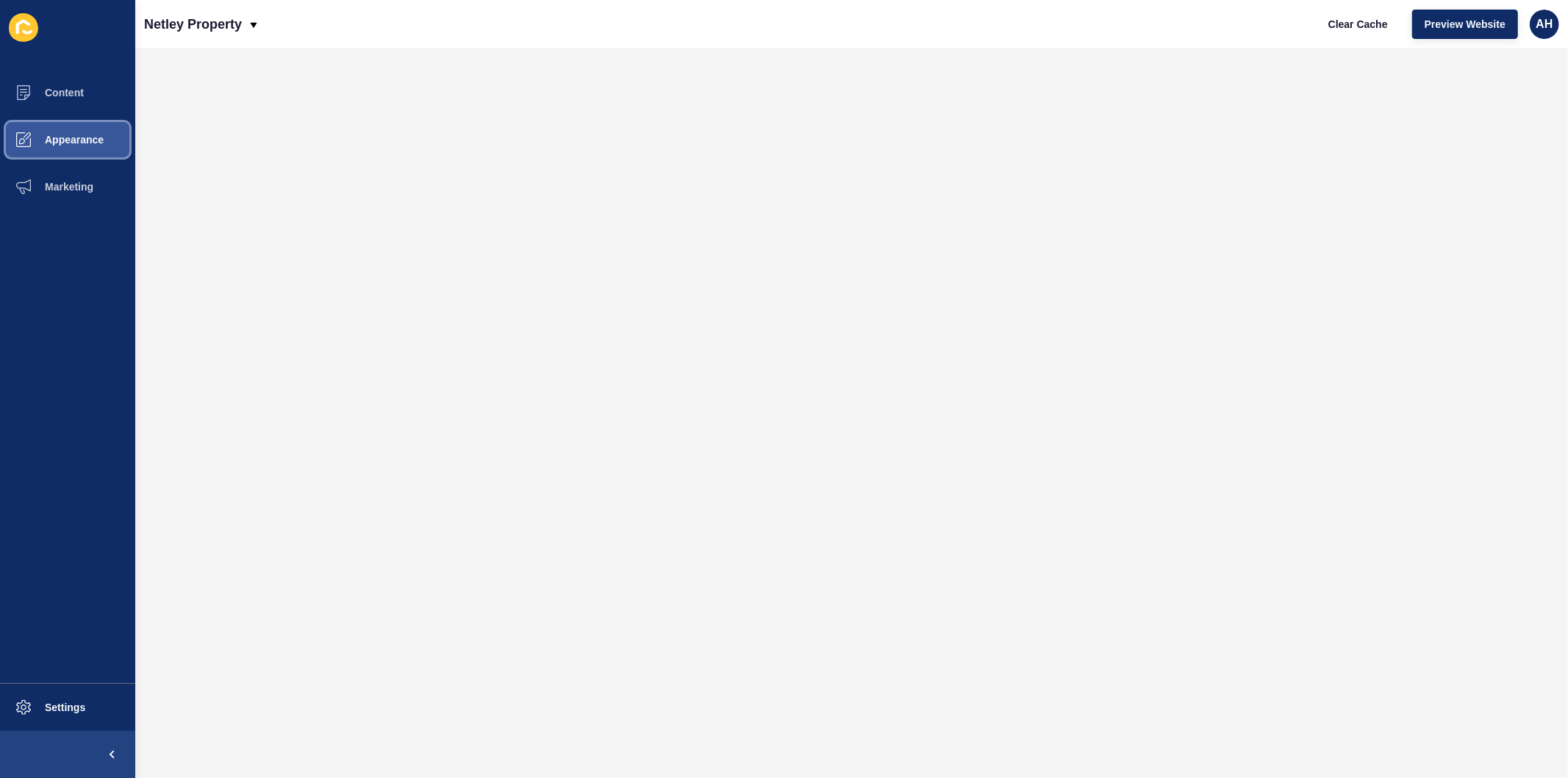
click at [54, 133] on button "Appearance" at bounding box center [68, 140] width 135 height 47
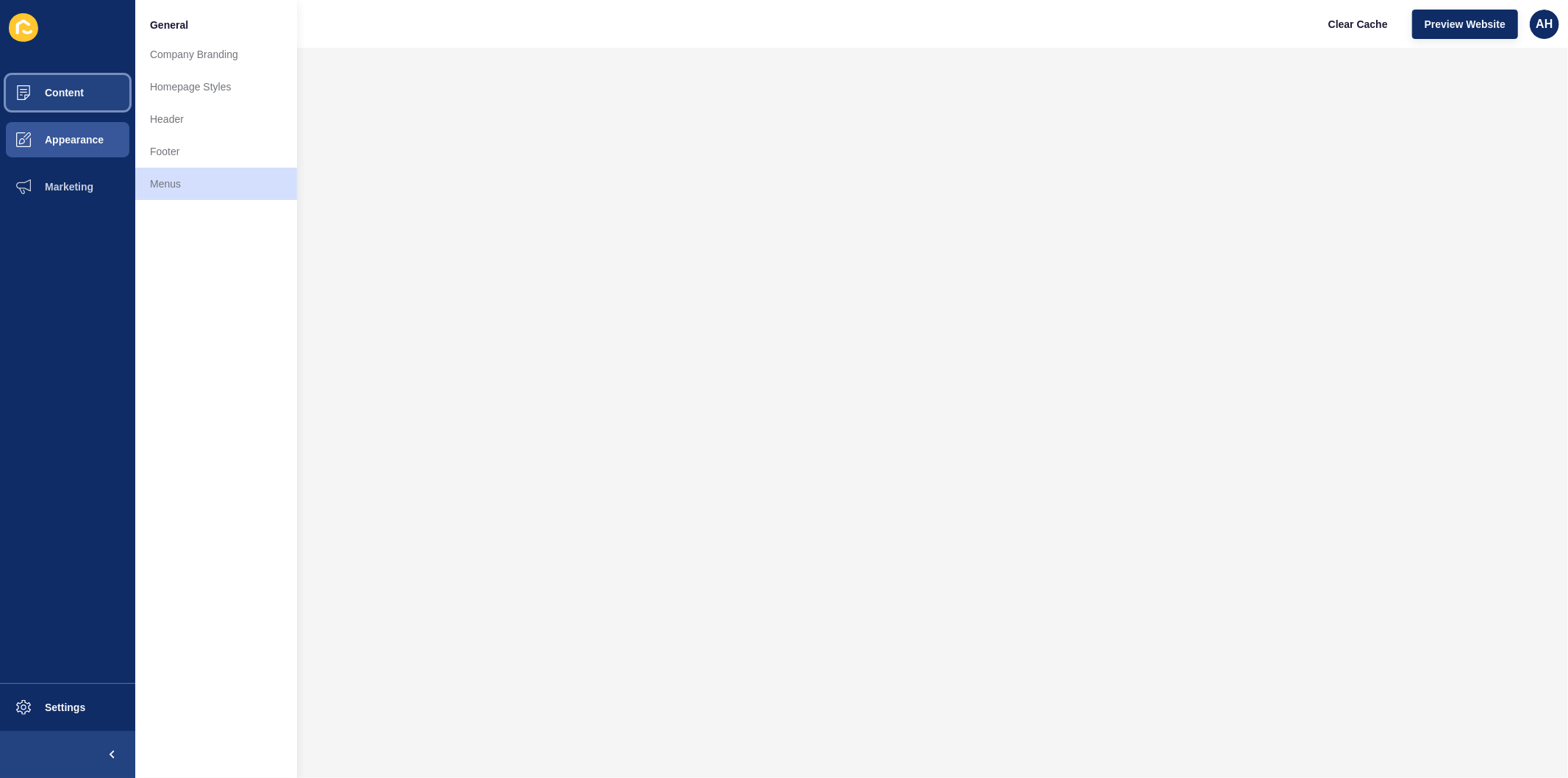
click at [58, 78] on button "Content" at bounding box center [68, 93] width 135 height 47
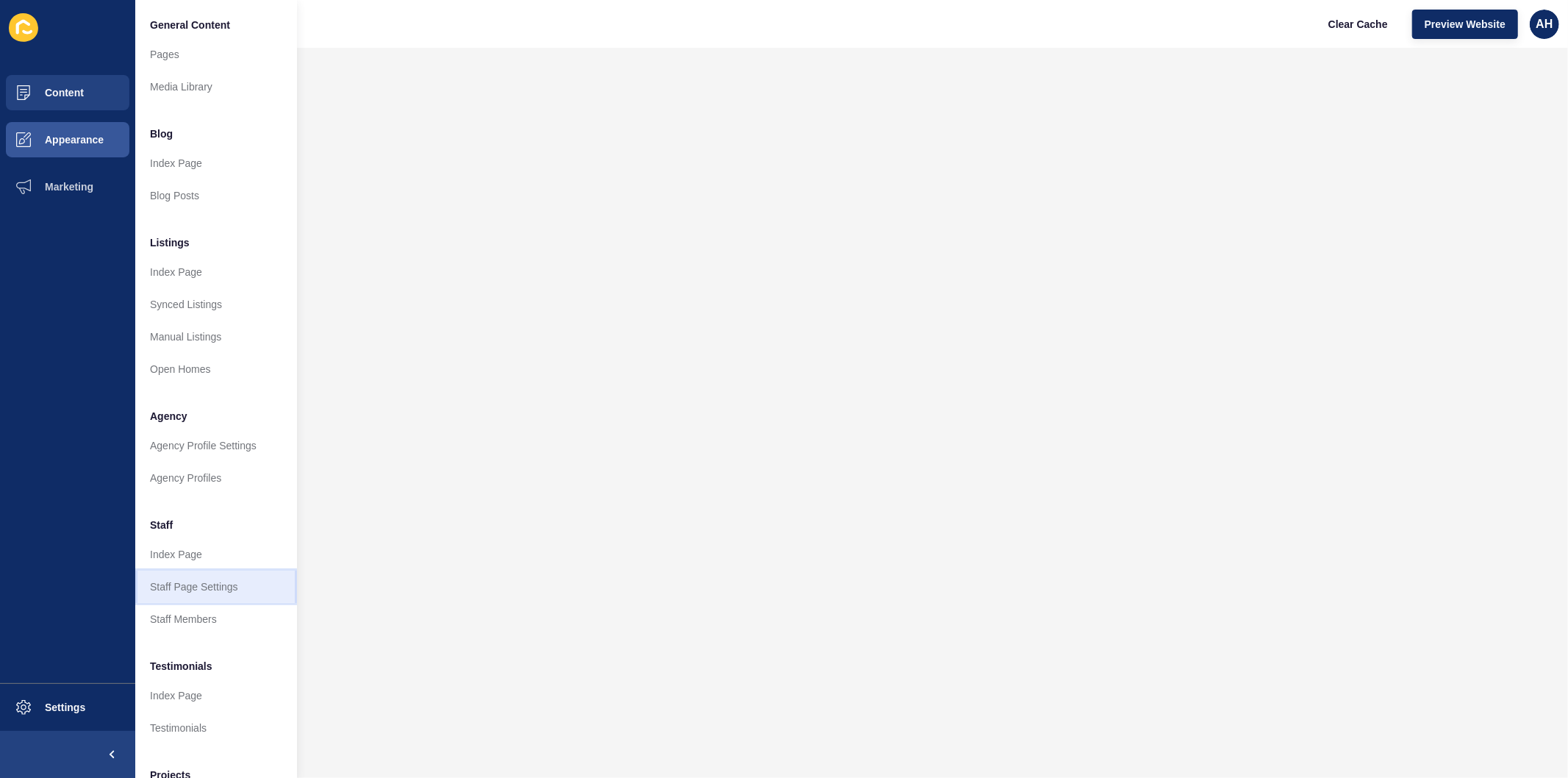
click at [203, 589] on link "Staff Page Settings" at bounding box center [215, 587] width 161 height 32
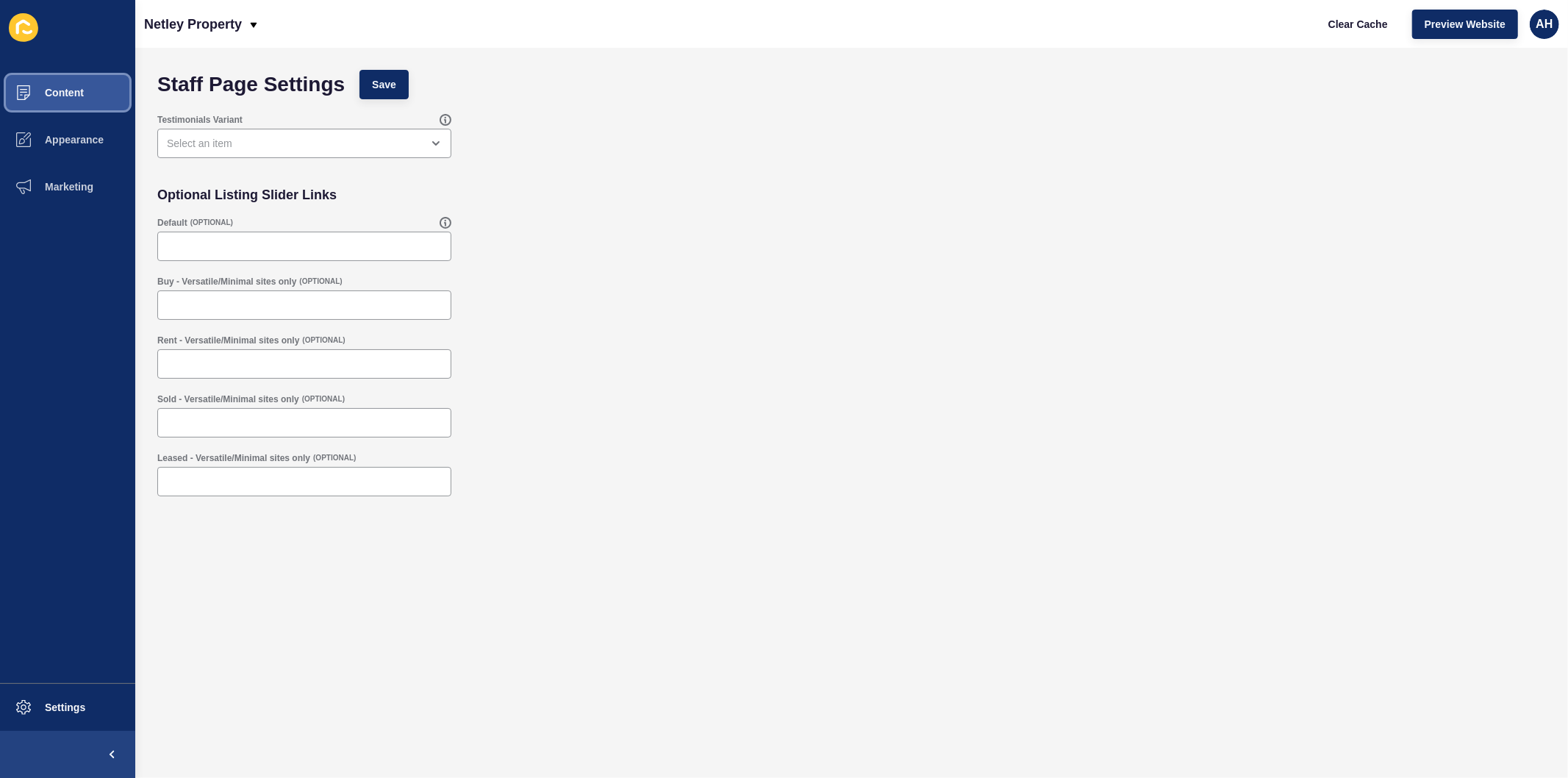
click at [66, 81] on button "Content" at bounding box center [68, 93] width 135 height 47
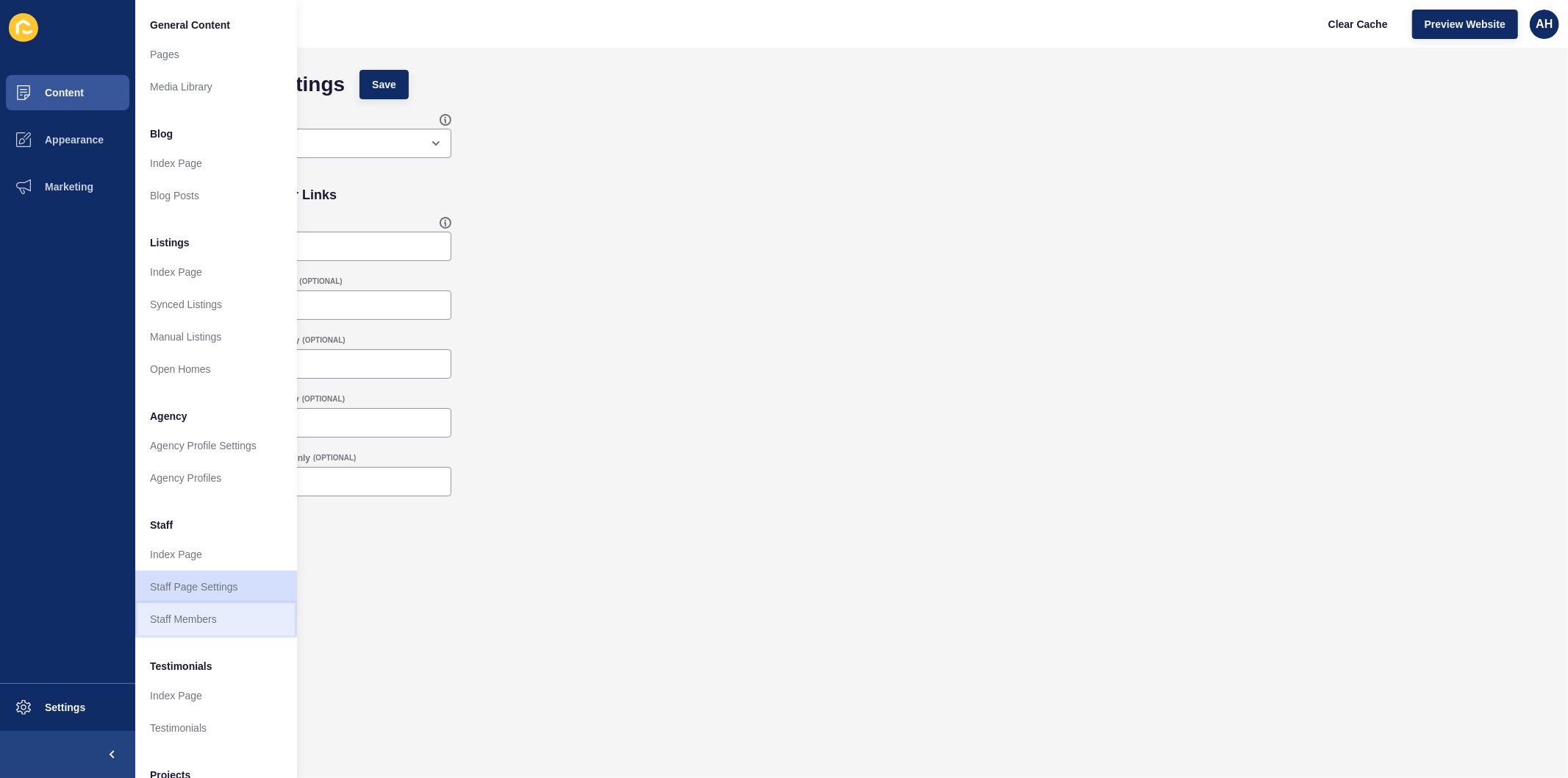
click at [221, 618] on link "Staff Members" at bounding box center [215, 619] width 161 height 32
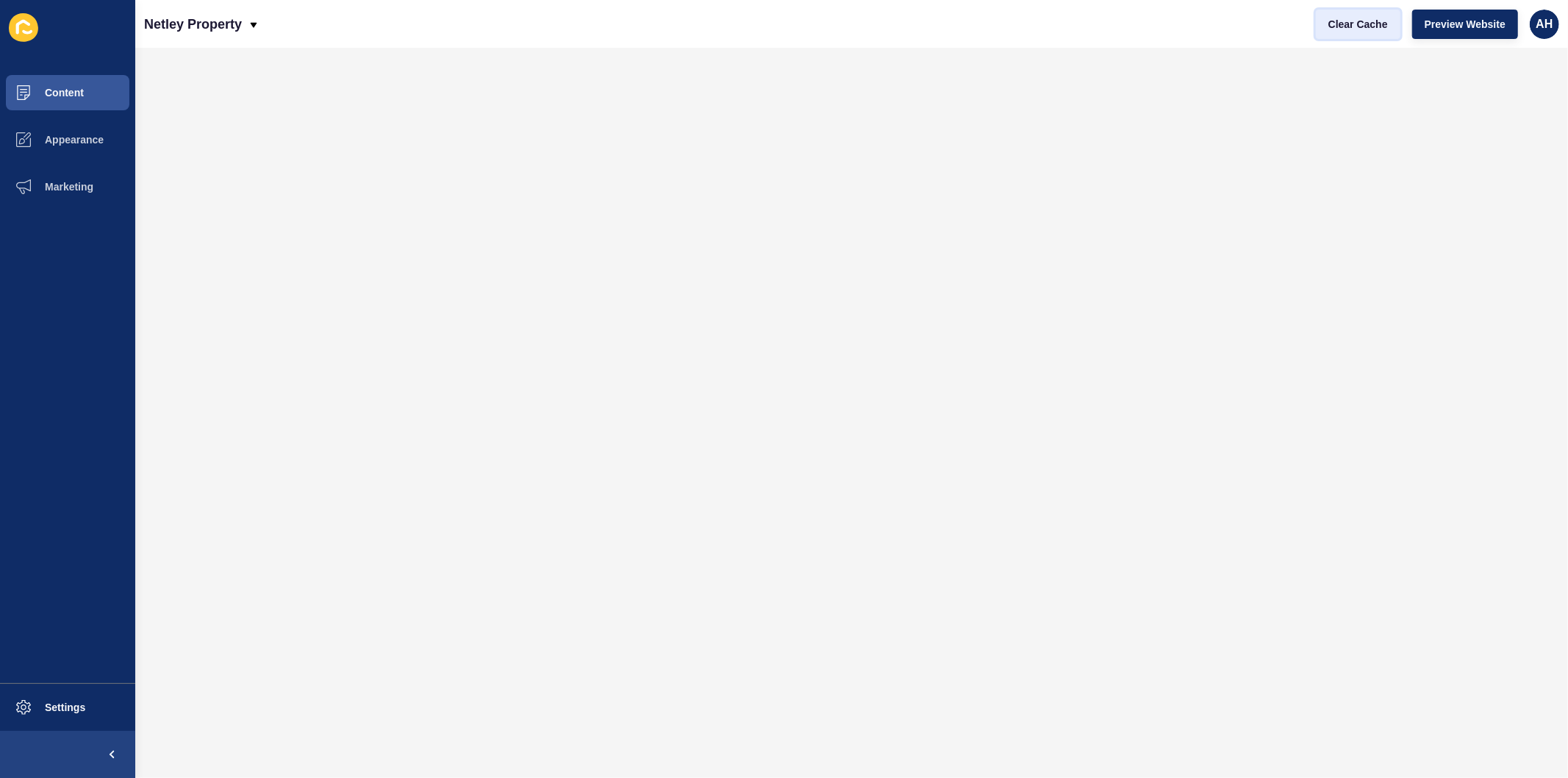
click at [1354, 23] on span "Clear Cache" at bounding box center [1358, 24] width 59 height 14
click at [72, 100] on button "Content" at bounding box center [68, 93] width 135 height 47
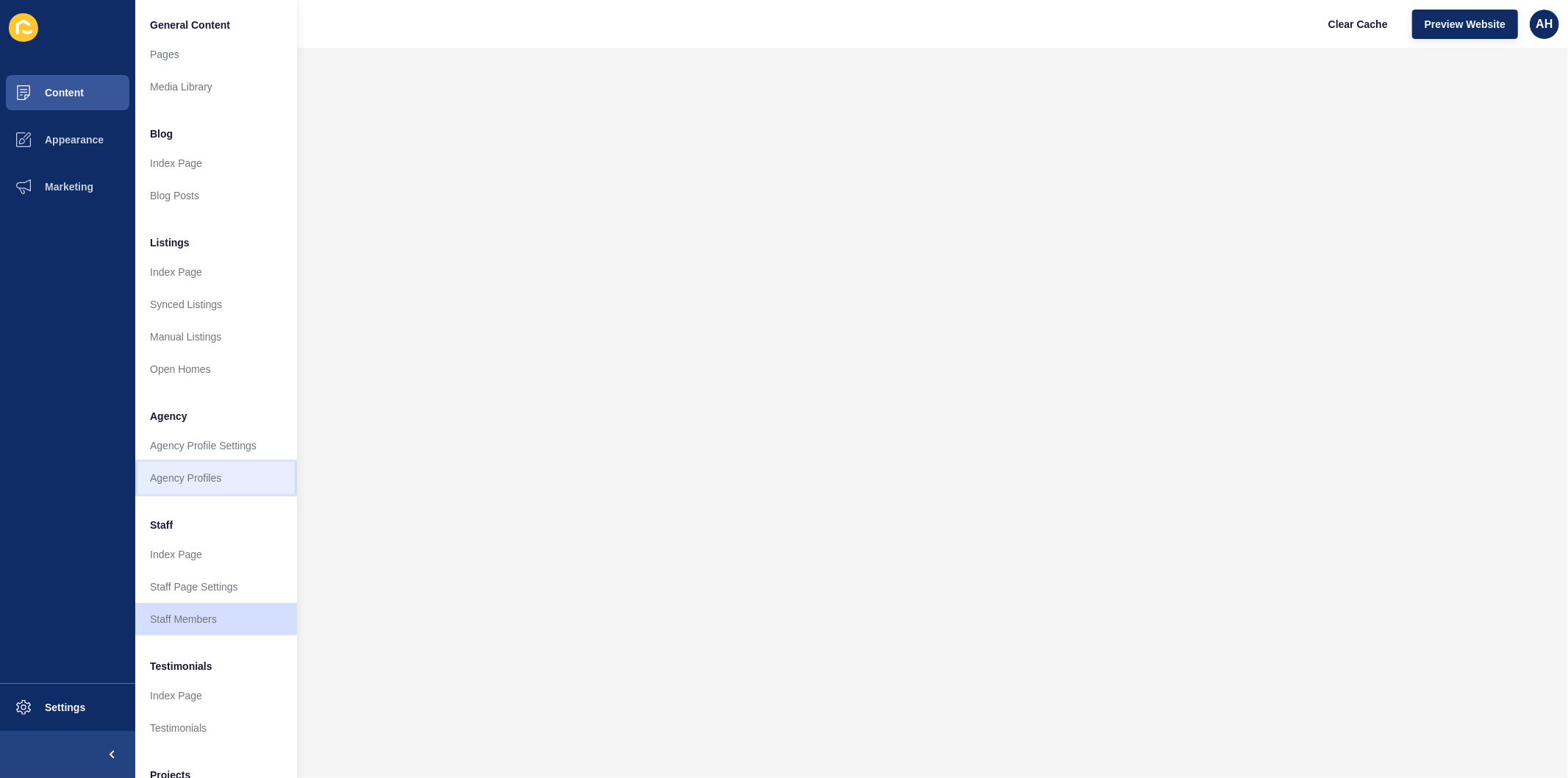
click at [187, 481] on link "Agency Profiles" at bounding box center [215, 478] width 161 height 32
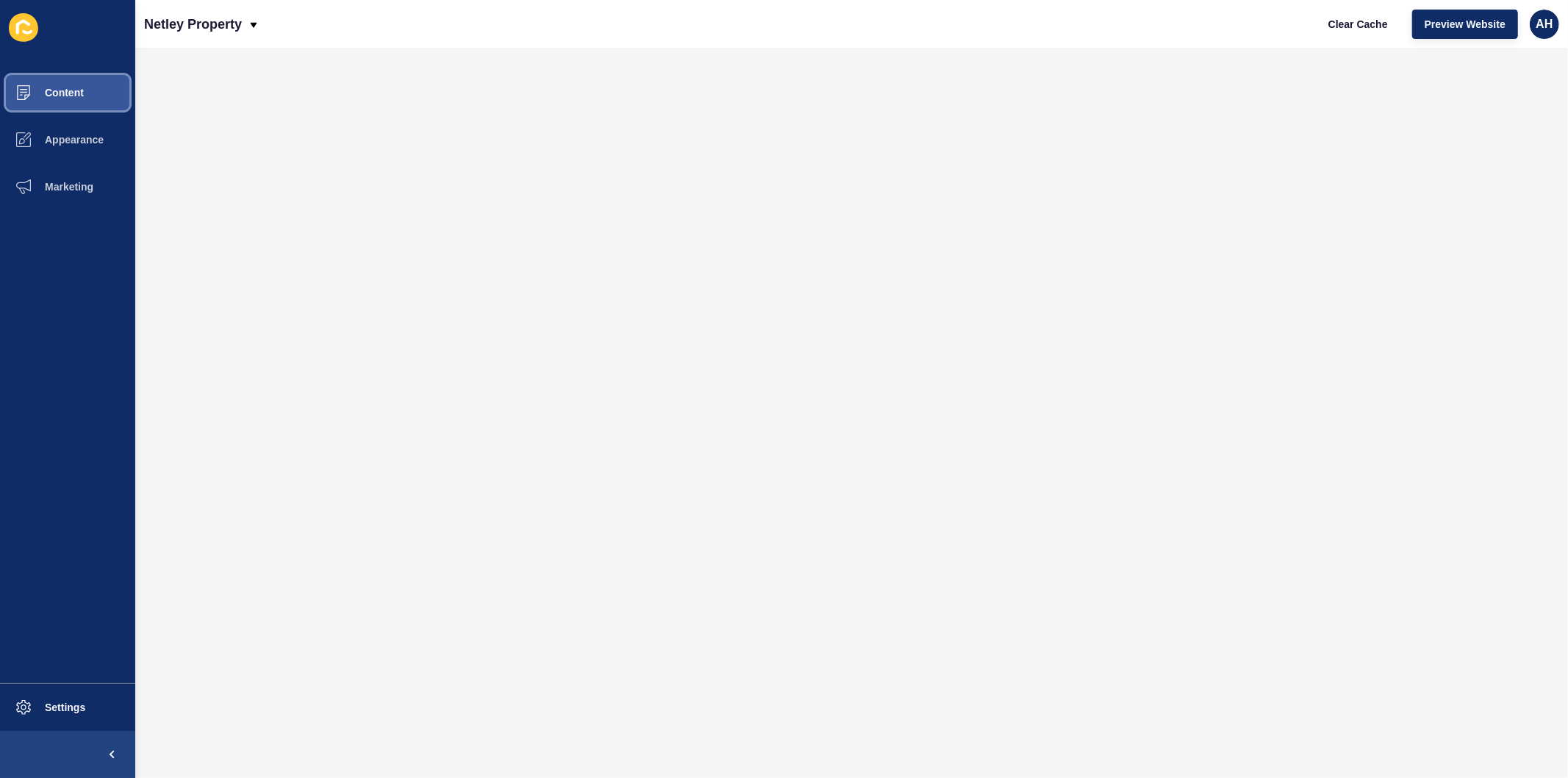
click at [47, 91] on span "Content" at bounding box center [41, 92] width 86 height 12
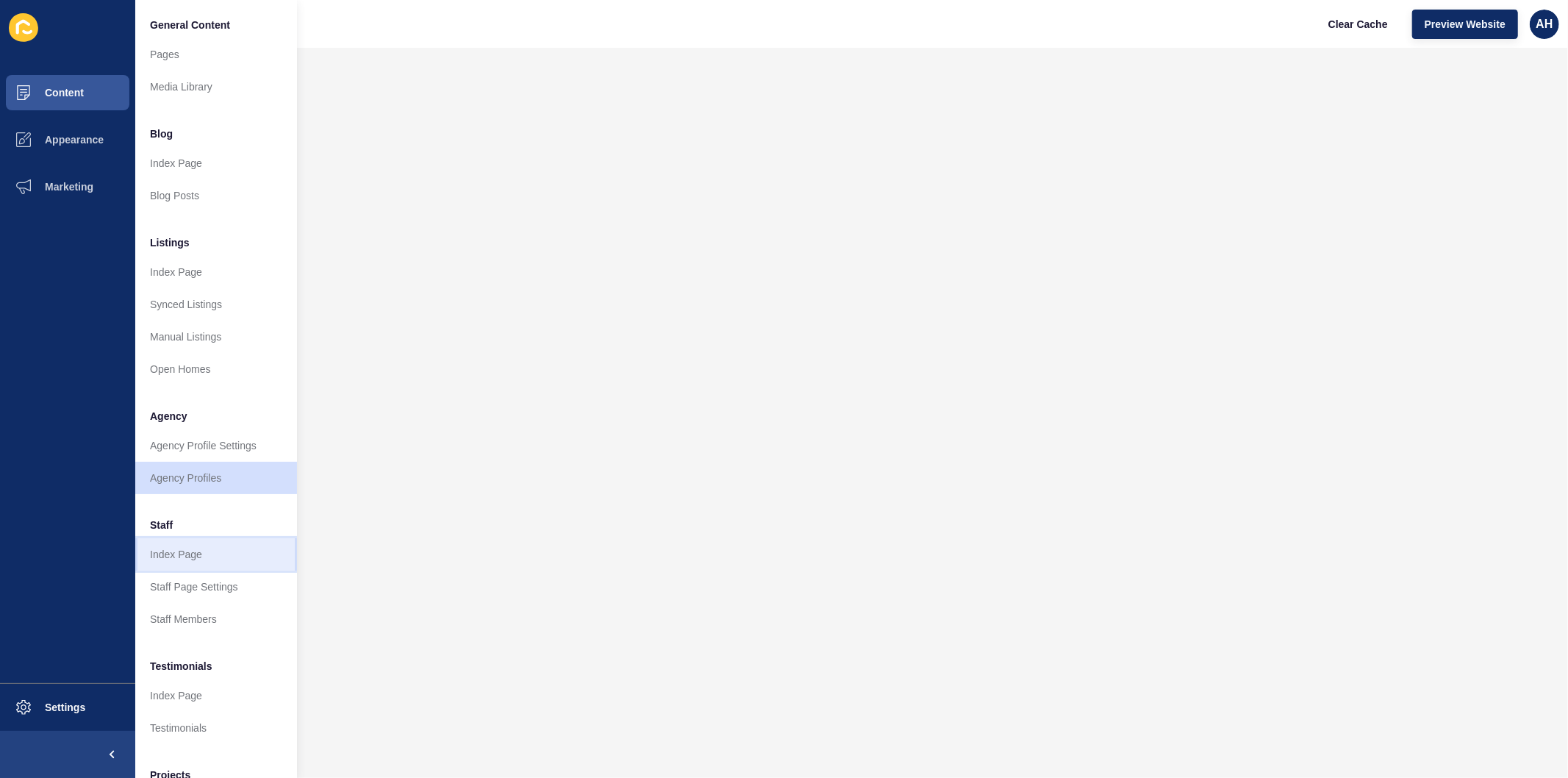
click at [186, 563] on link "Index Page" at bounding box center [215, 554] width 161 height 32
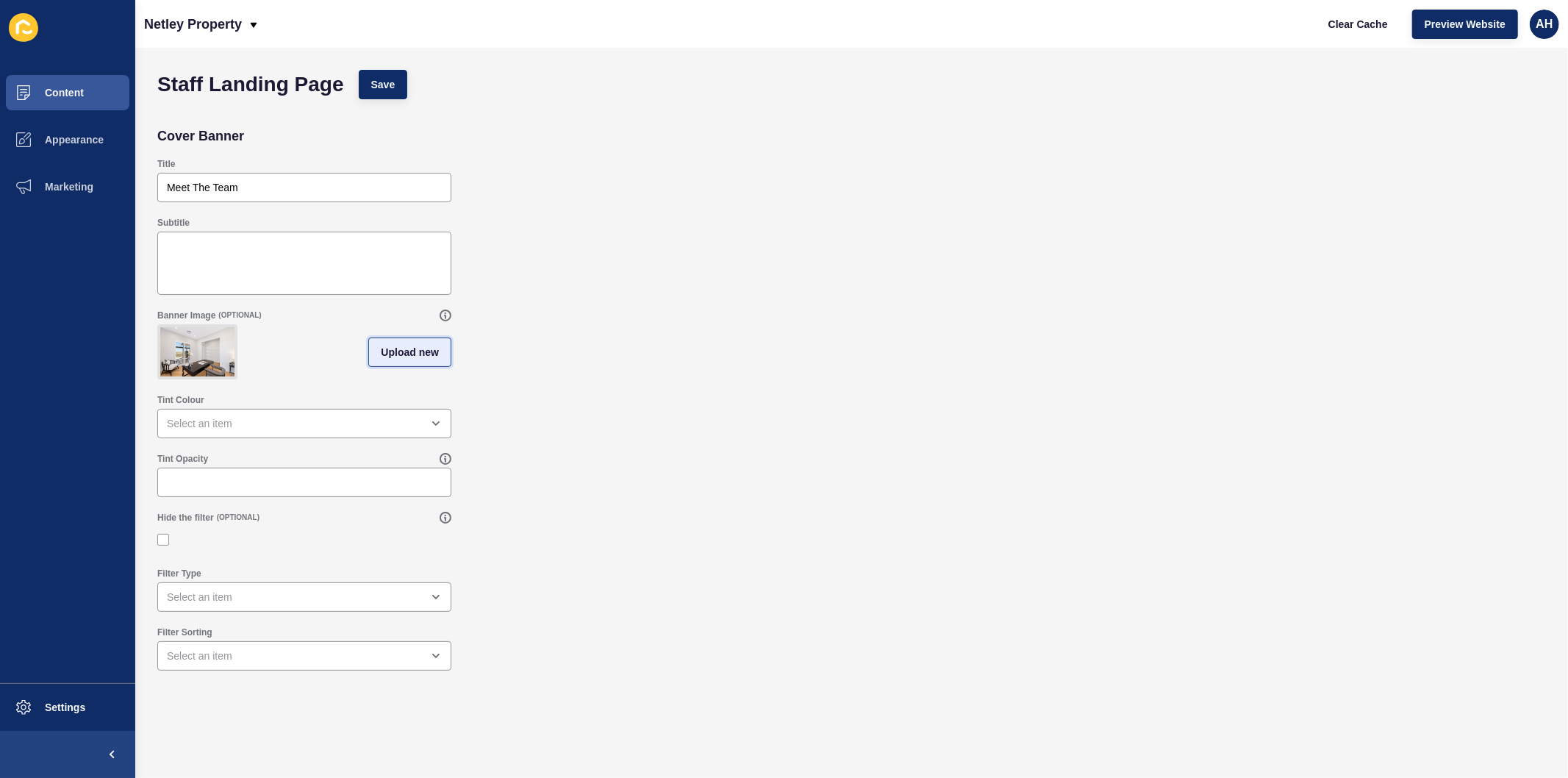
click at [399, 357] on span "Upload new" at bounding box center [409, 352] width 58 height 14
click at [219, 366] on span at bounding box center [304, 354] width 291 height 58
click at [159, 325] on input "Drag or click to upload" at bounding box center [159, 325] width 0 height 0
type input "C:\fakepath\41.jpg"
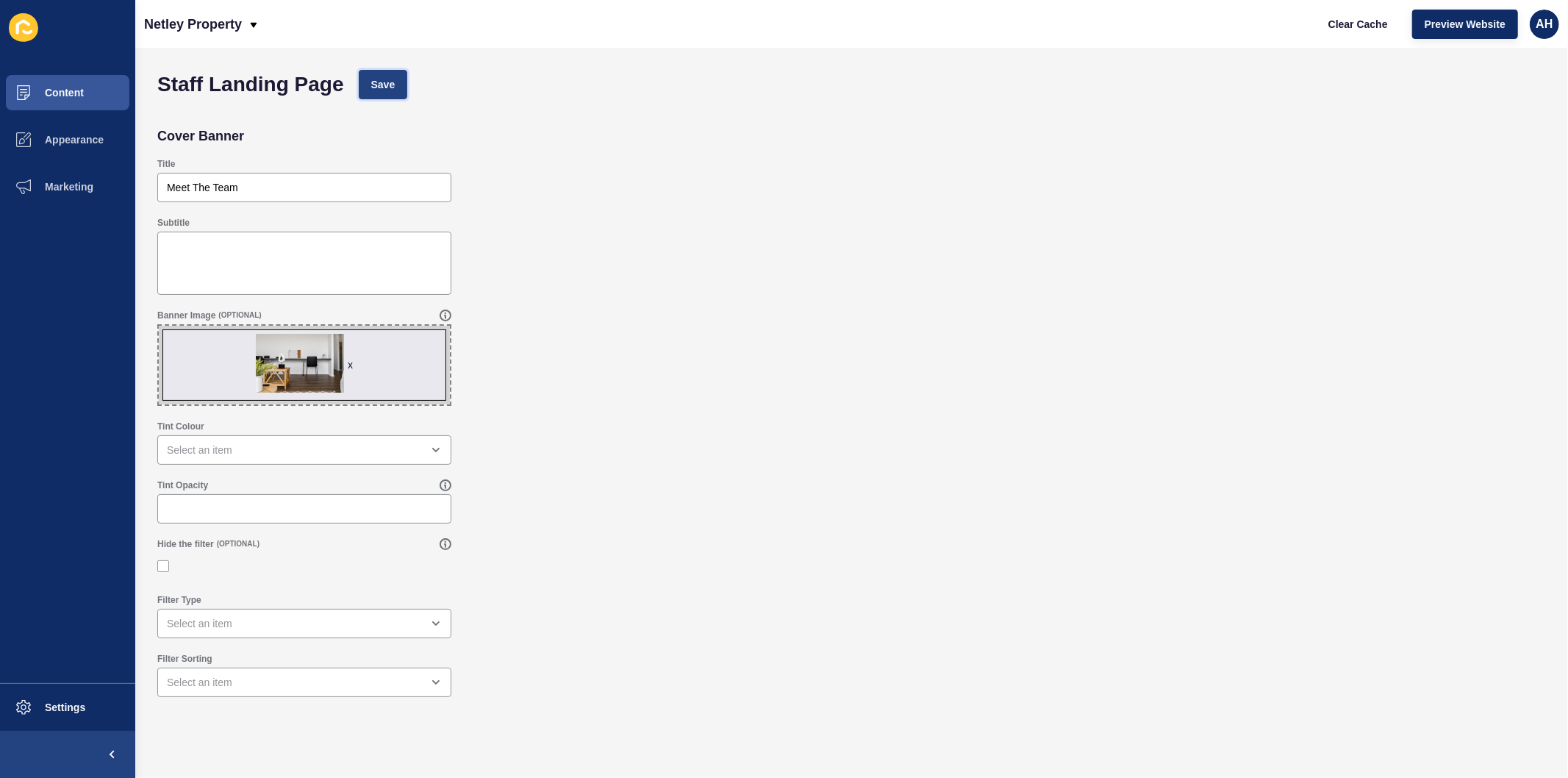
click at [377, 78] on span "Save" at bounding box center [383, 85] width 24 height 14
click at [1343, 30] on span "Clear Cache" at bounding box center [1358, 24] width 59 height 14
click at [86, 93] on button "Content" at bounding box center [68, 93] width 135 height 47
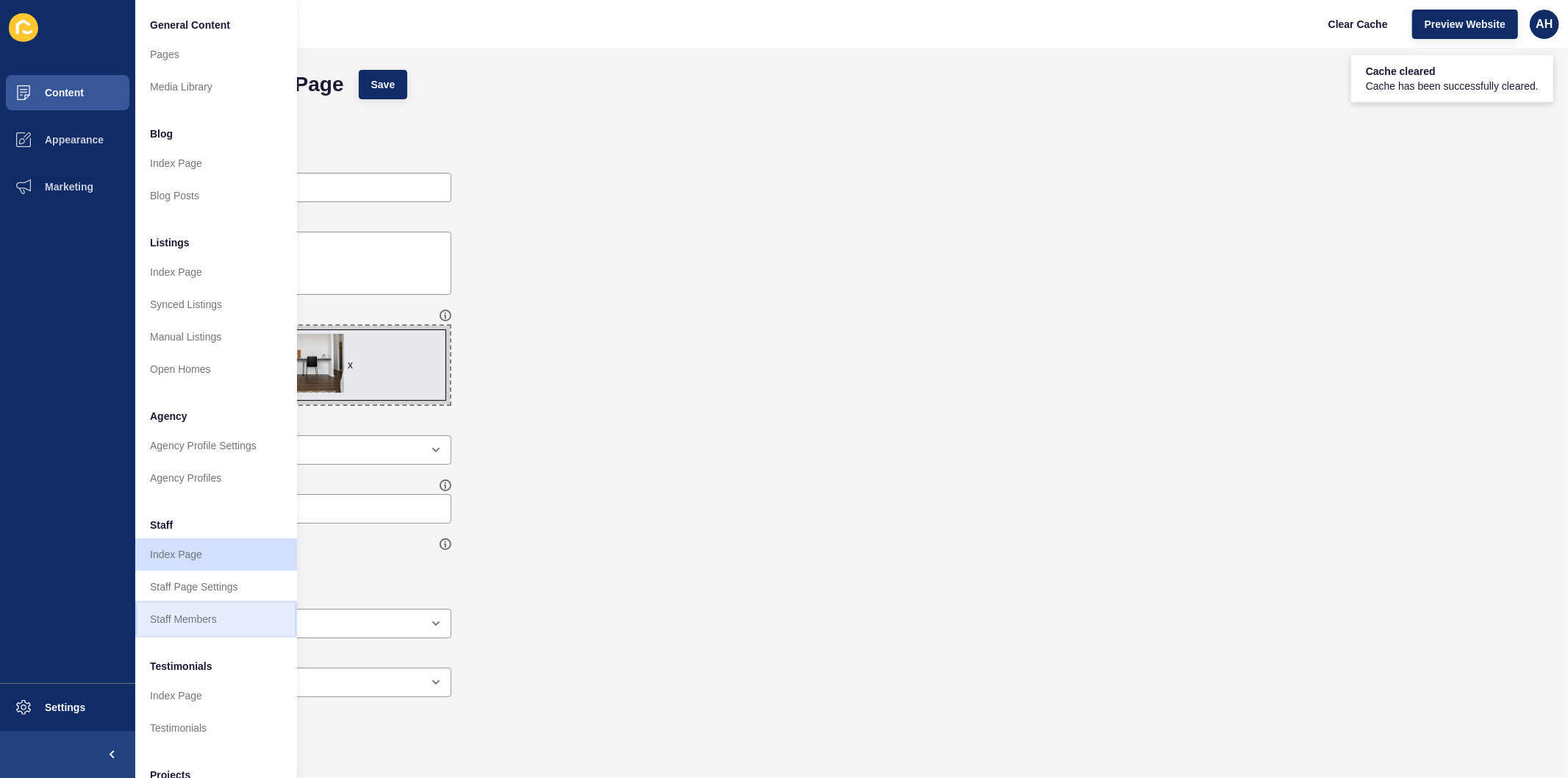
click at [206, 618] on link "Staff Members" at bounding box center [215, 619] width 161 height 32
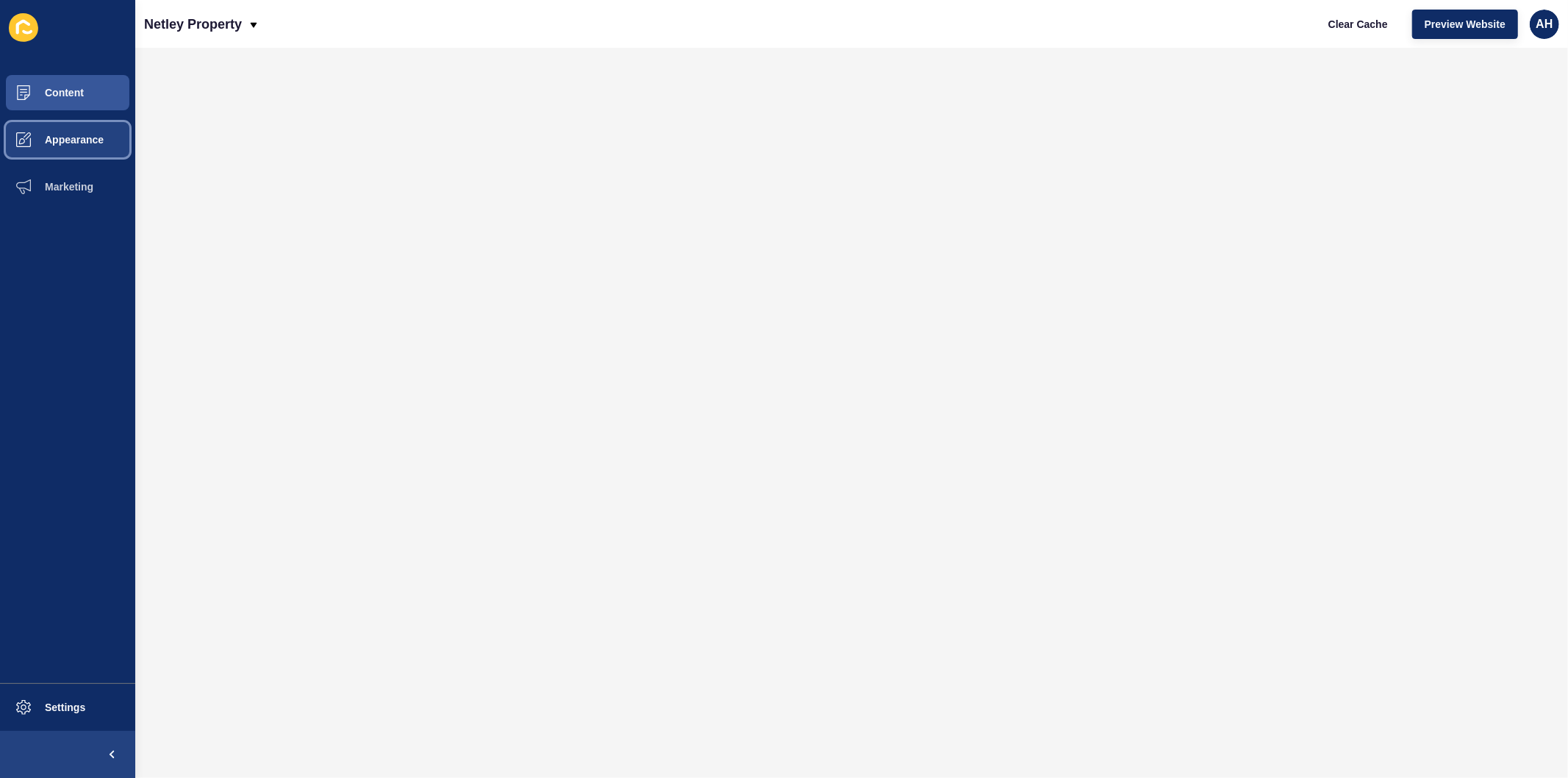
click at [50, 145] on button "Appearance" at bounding box center [68, 140] width 135 height 47
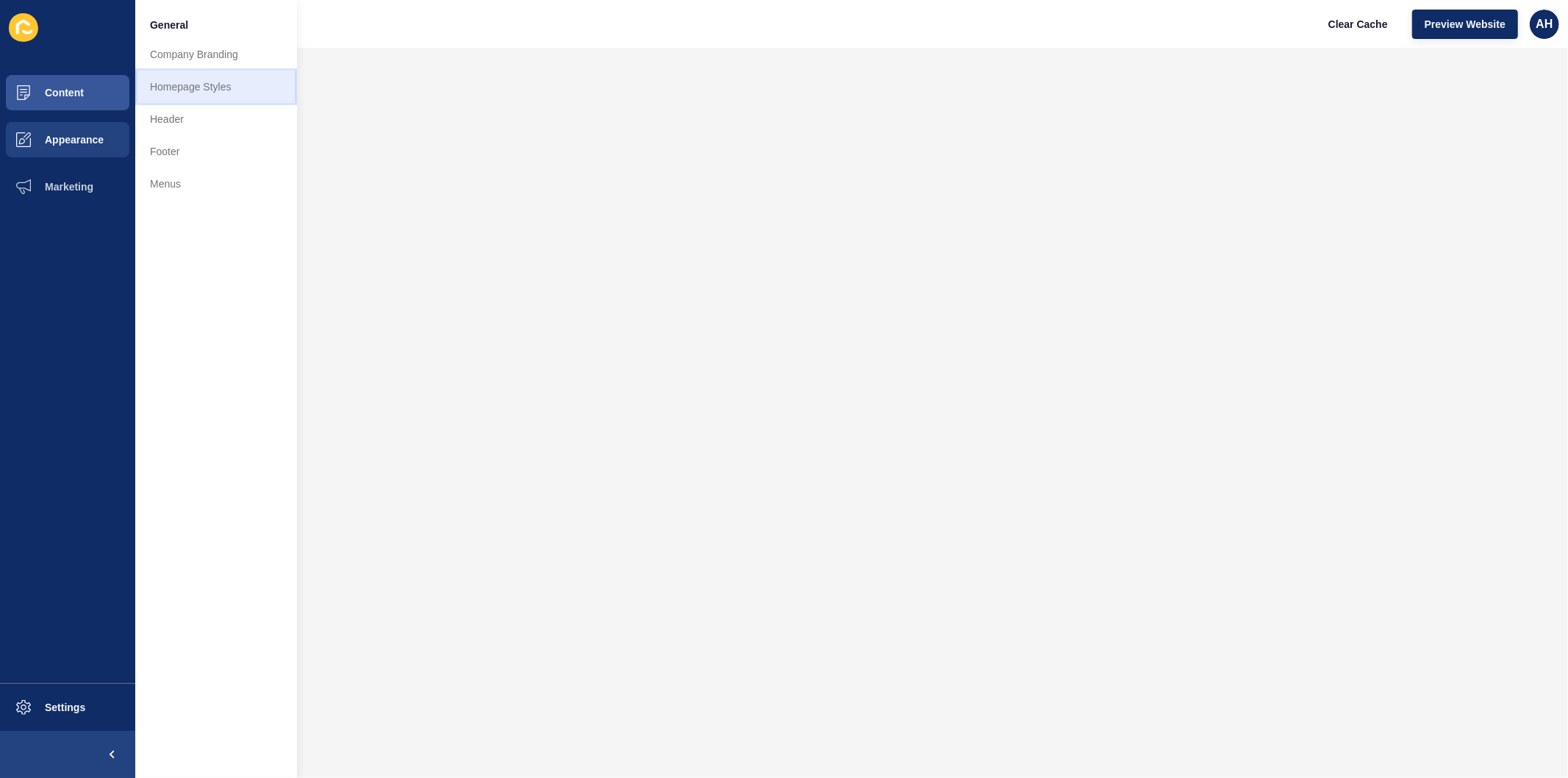
click at [201, 83] on link "Homepage Styles" at bounding box center [215, 87] width 161 height 32
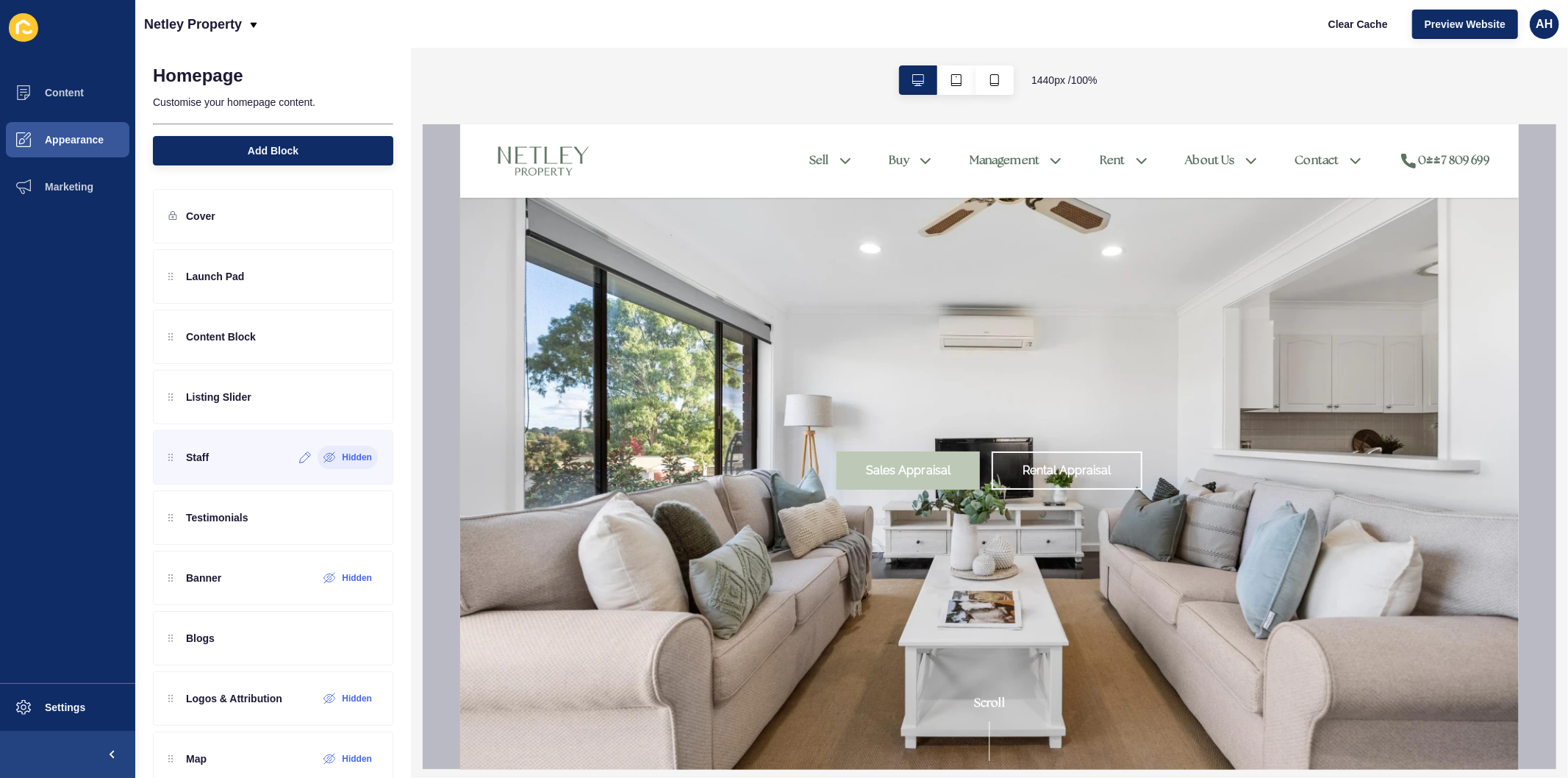
click at [324, 456] on icon at bounding box center [330, 457] width 13 height 12
click at [334, 453] on icon at bounding box center [341, 457] width 13 height 12
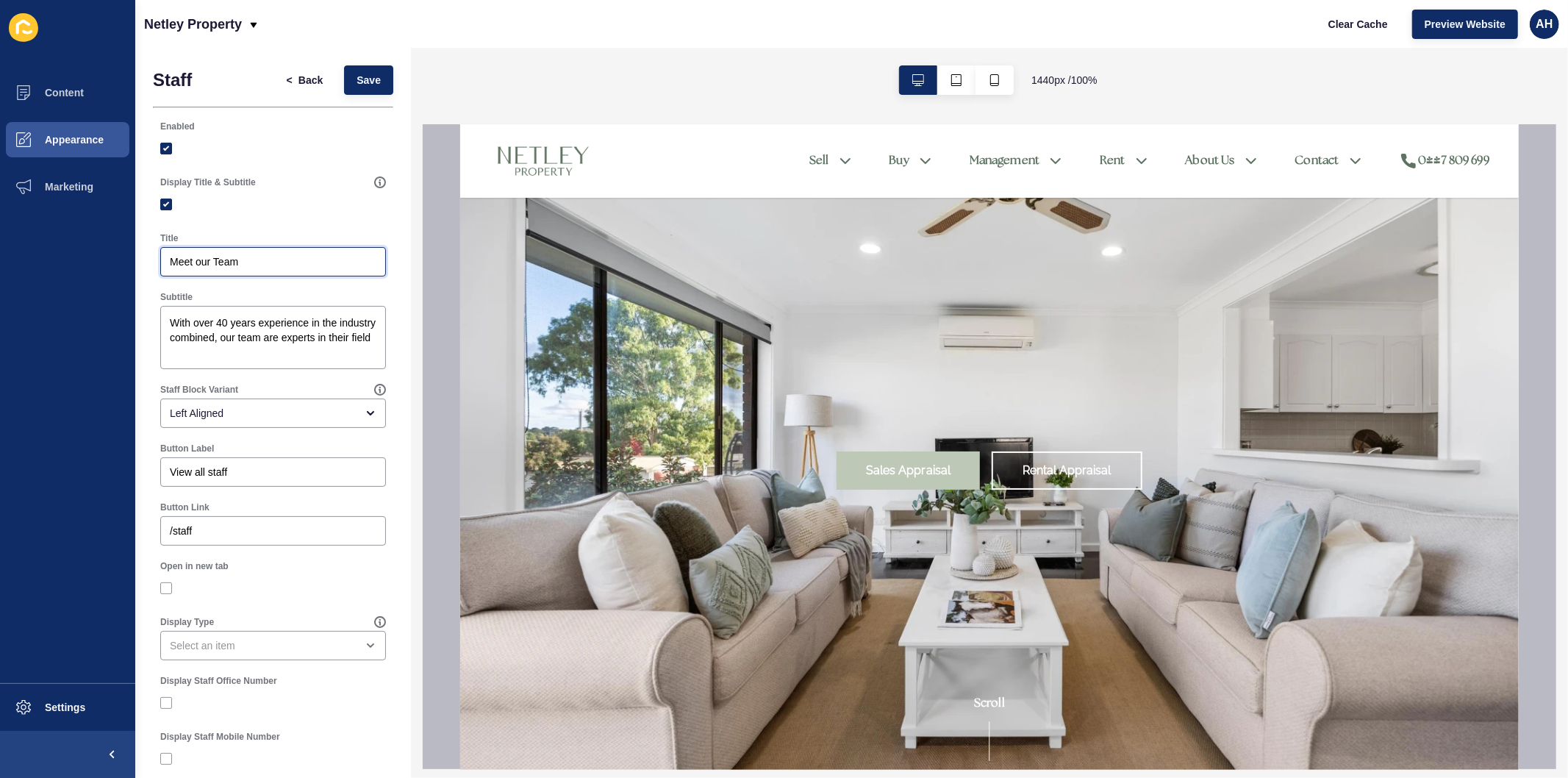
click at [209, 261] on input "Meet our Team" at bounding box center [272, 261] width 206 height 14
type input "Meet The Team"
click at [225, 340] on textarea "With over 40 years experience in the industry combined, our team are experts in…" at bounding box center [273, 337] width 222 height 59
click at [305, 401] on div "Left Aligned" at bounding box center [273, 413] width 225 height 30
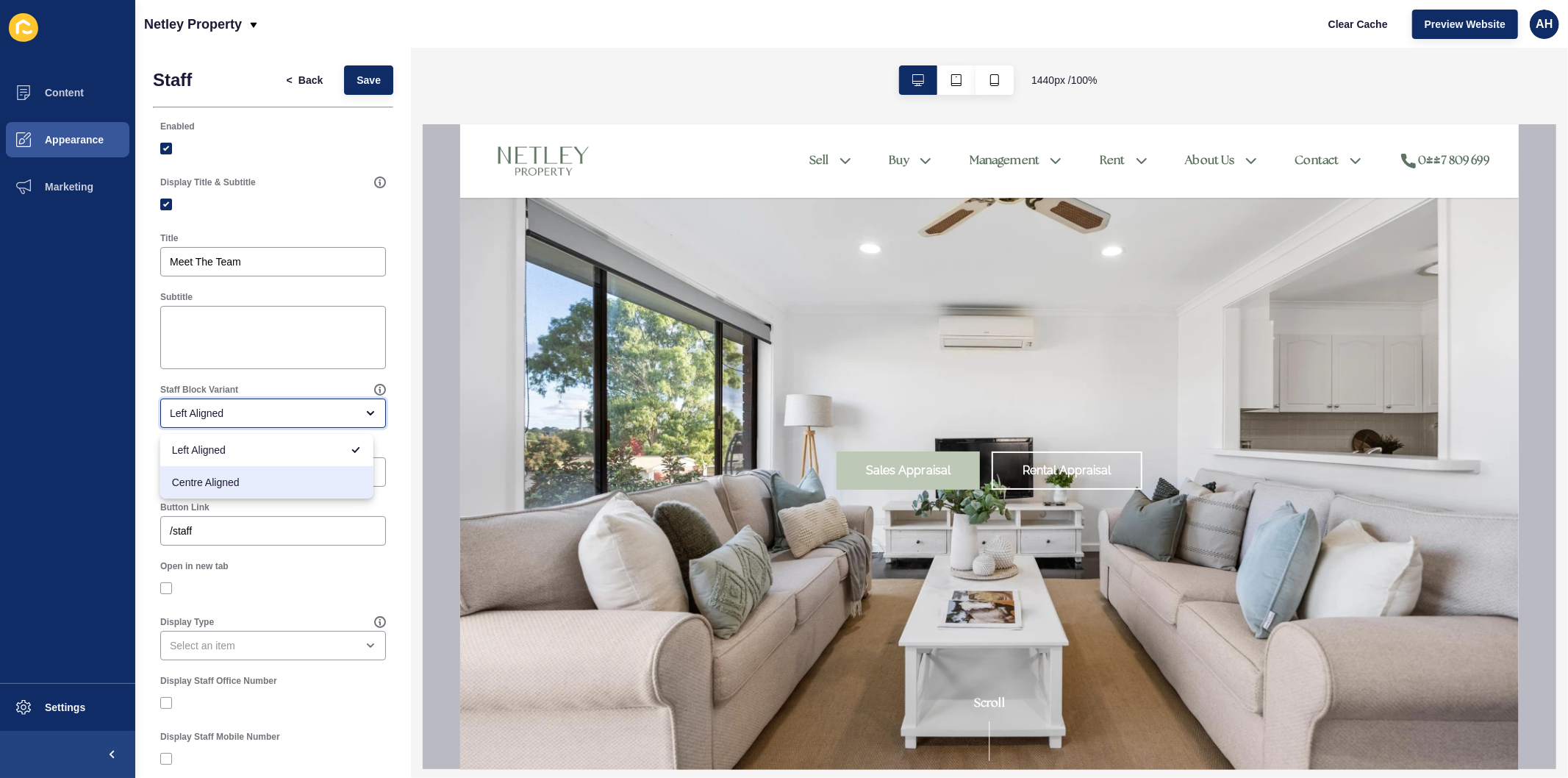
click at [258, 489] on span "Centre Aligned" at bounding box center [267, 482] width 189 height 14
type input "Centre Aligned"
click at [288, 472] on input "View all staff" at bounding box center [272, 471] width 206 height 14
click at [297, 468] on input "Button Label" at bounding box center [272, 471] width 206 height 14
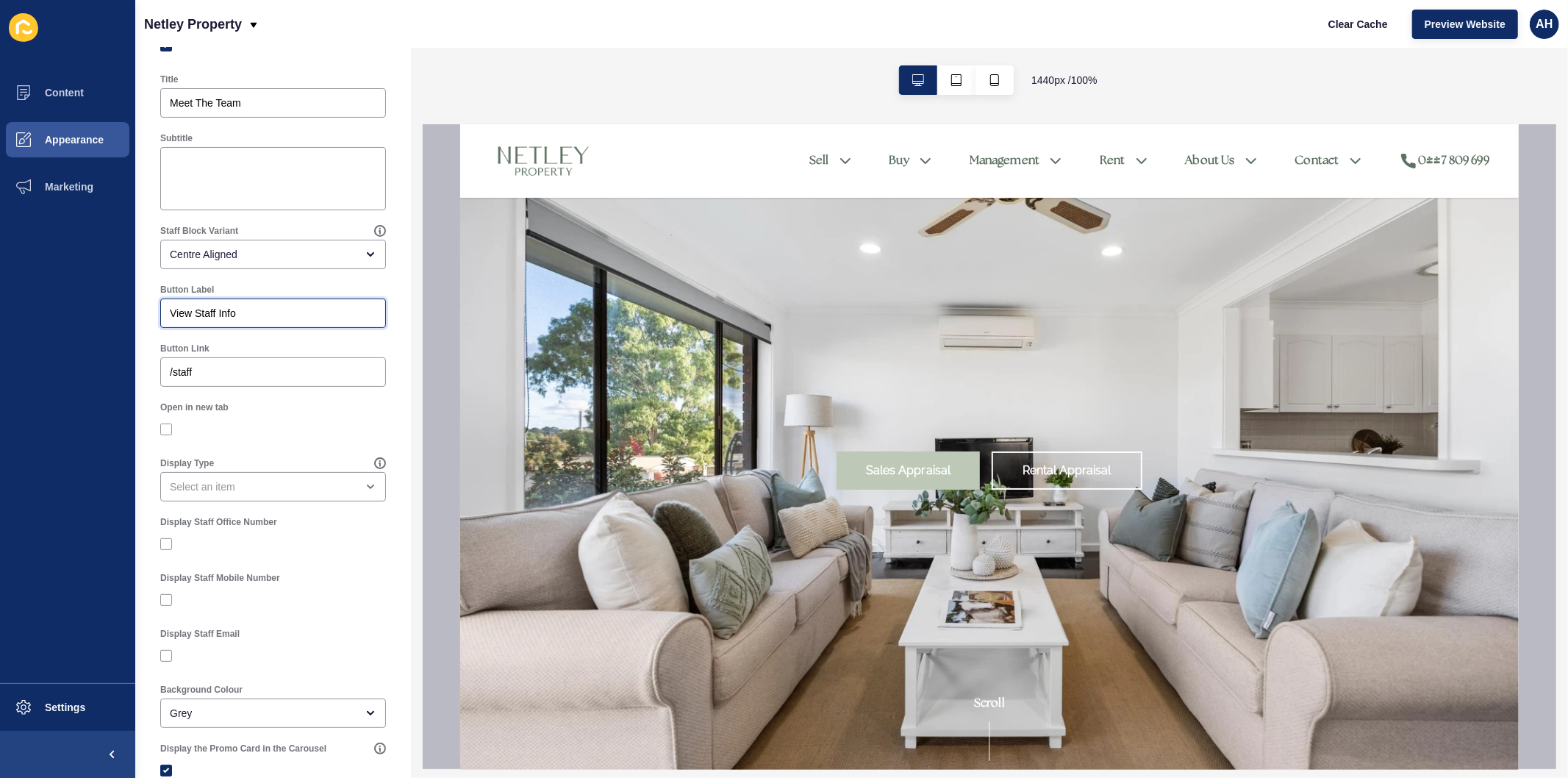
scroll to position [163, 0]
type input "View Staff Info"
click at [312, 475] on div "close menu" at bounding box center [262, 482] width 186 height 14
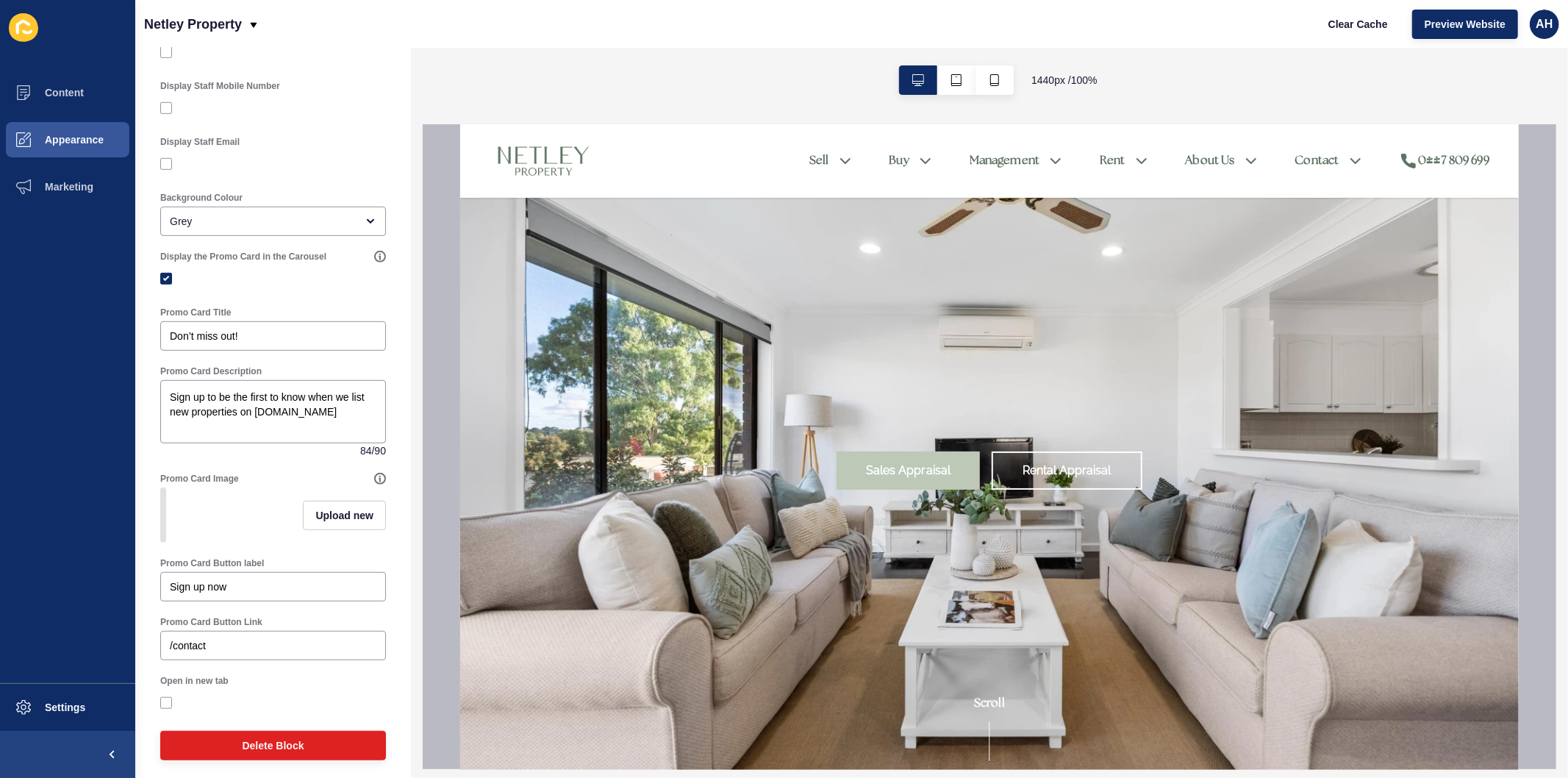
scroll to position [653, 0]
click at [162, 275] on label at bounding box center [166, 276] width 12 height 12
click at [163, 275] on input "Display the Promo Card in the Carousel" at bounding box center [168, 277] width 10 height 10
checkbox input "false"
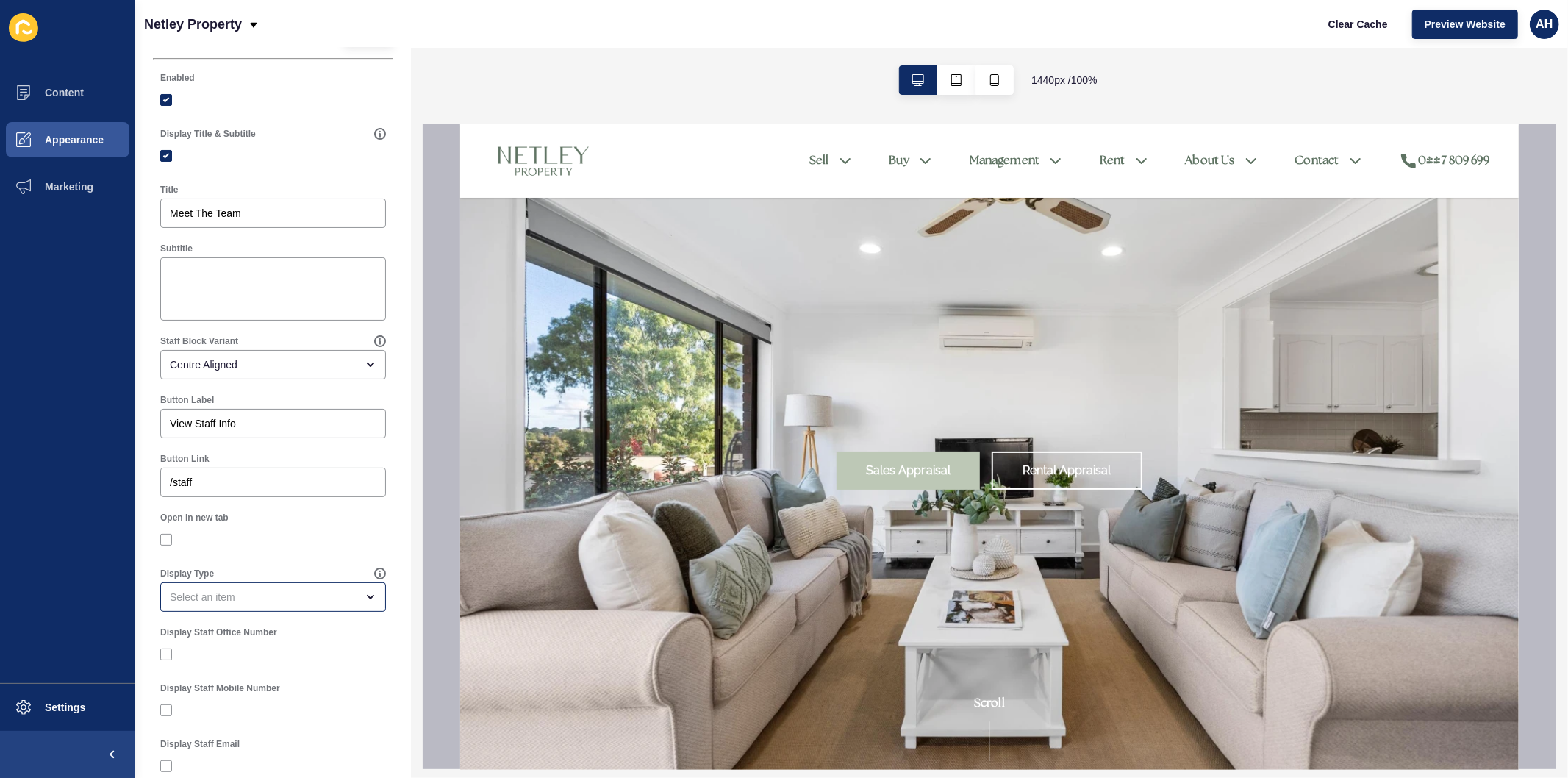
scroll to position [0, 0]
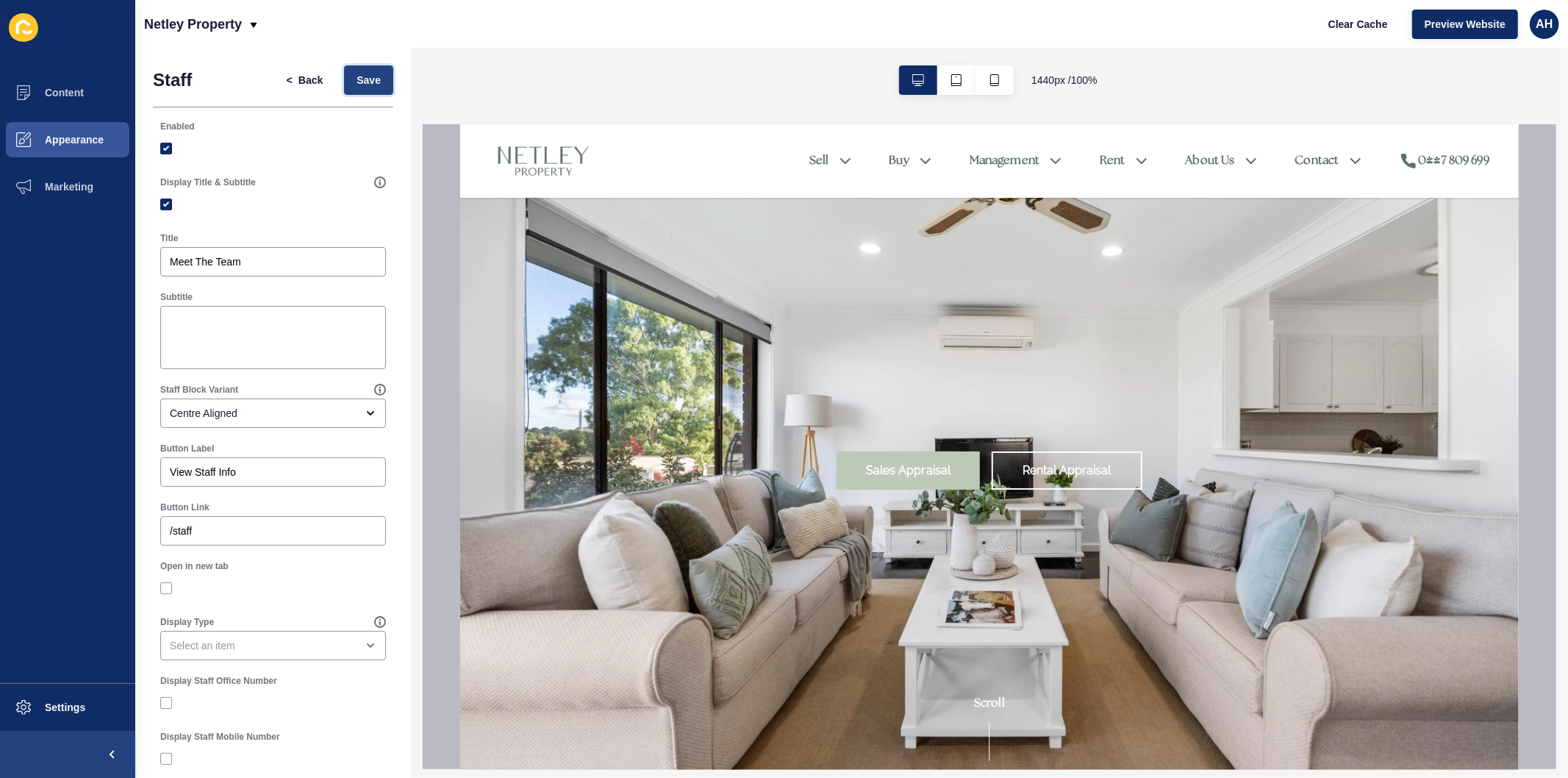
click at [357, 81] on span "Save" at bounding box center [369, 80] width 24 height 14
click at [1355, 18] on span "Clear Cache" at bounding box center [1358, 24] width 59 height 14
click at [1337, 30] on span "Clear Cache" at bounding box center [1358, 24] width 59 height 14
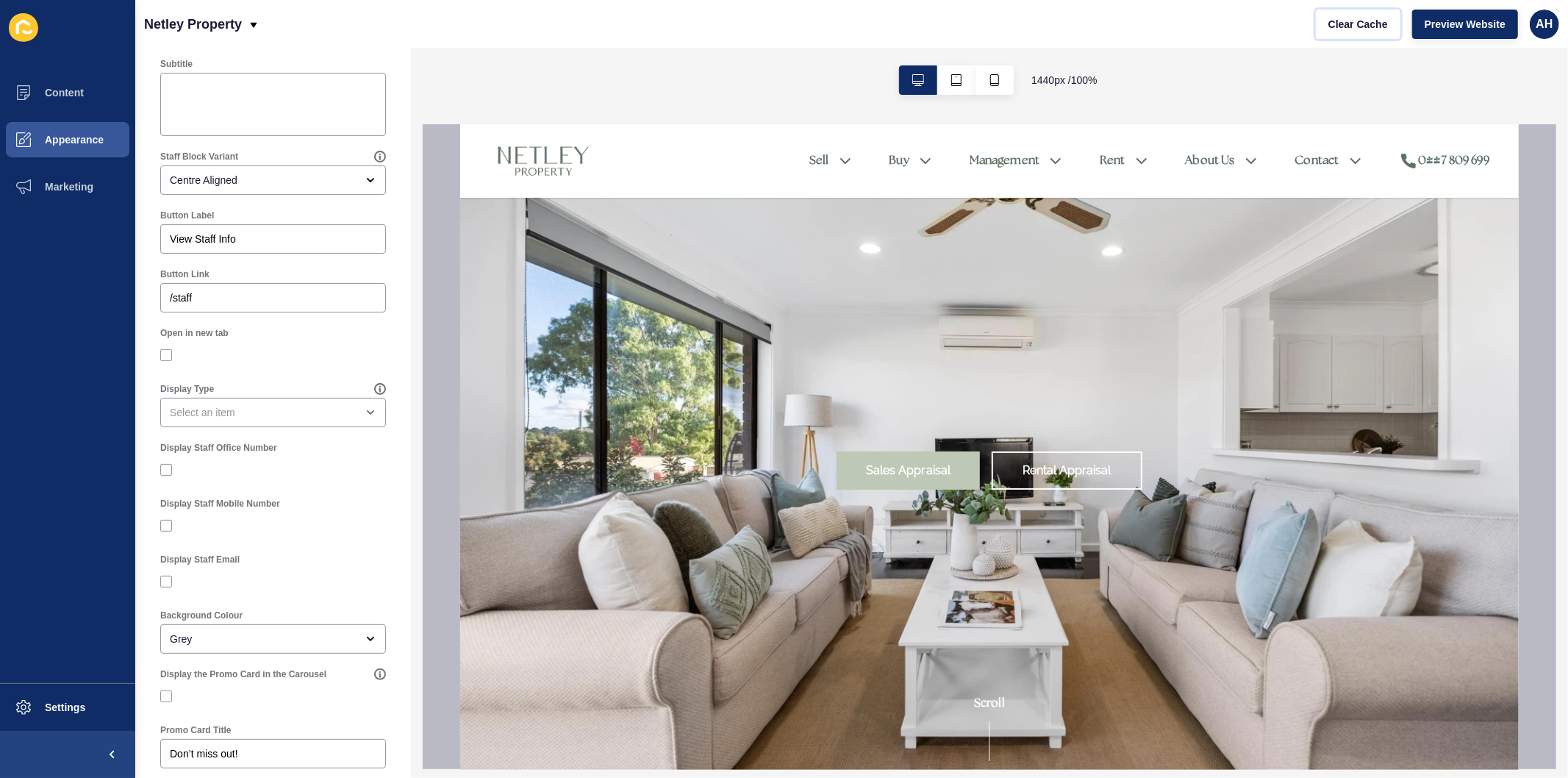
scroll to position [261, 0]
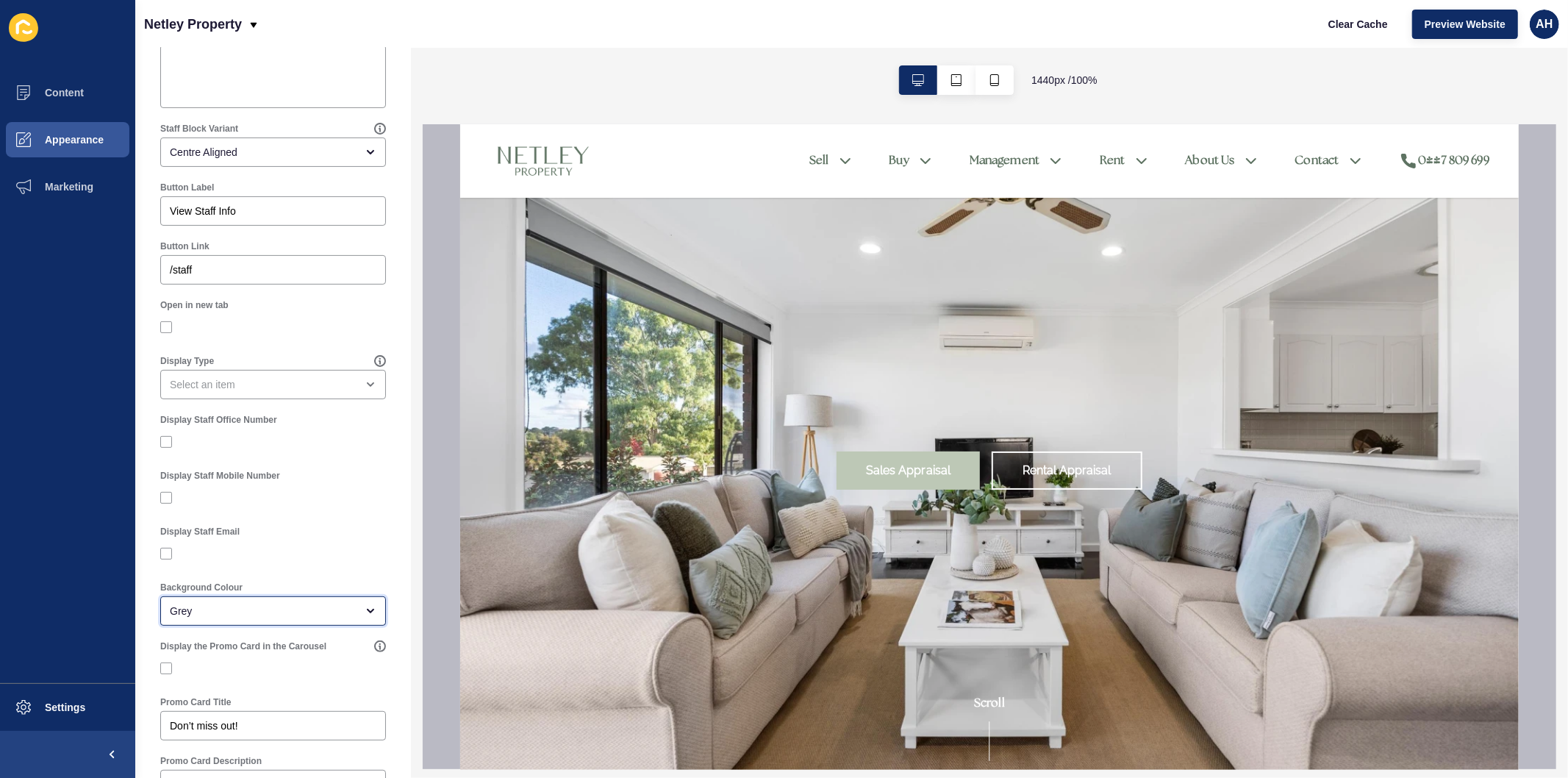
click at [233, 621] on div "Grey" at bounding box center [273, 610] width 225 height 30
click at [217, 650] on span "White" at bounding box center [267, 647] width 189 height 14
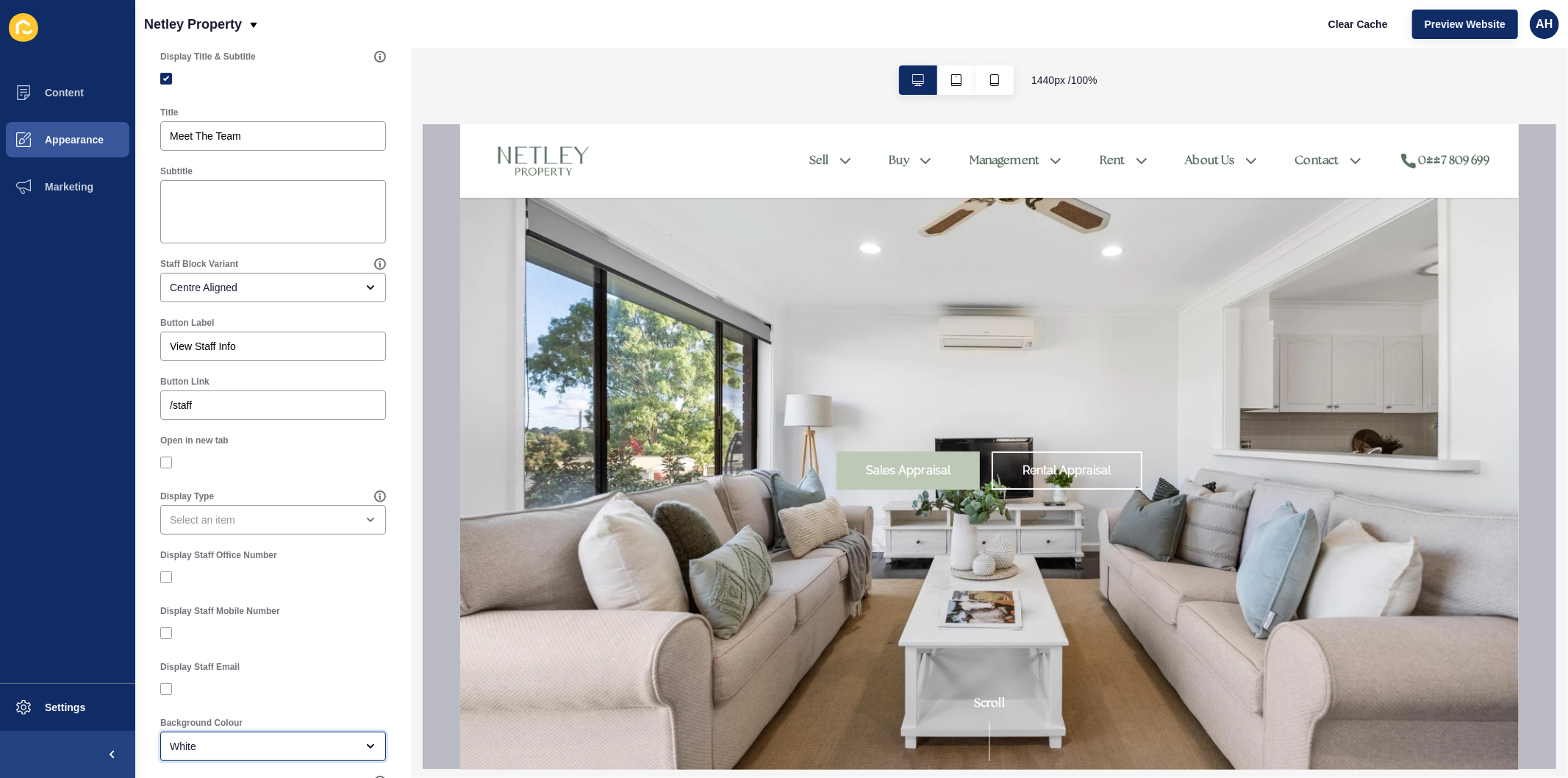
scroll to position [0, 0]
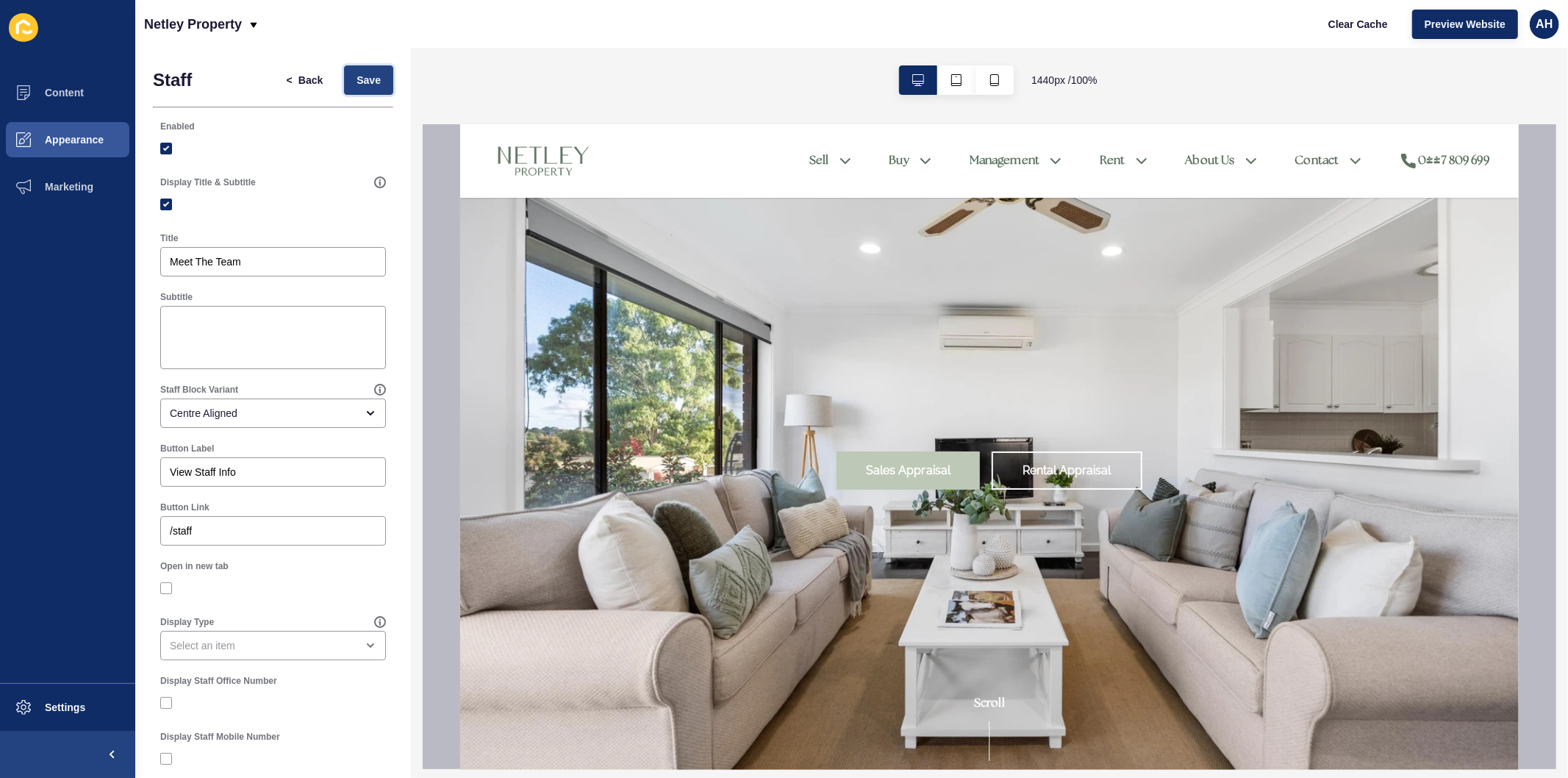
click at [357, 78] on span "Save" at bounding box center [369, 80] width 24 height 14
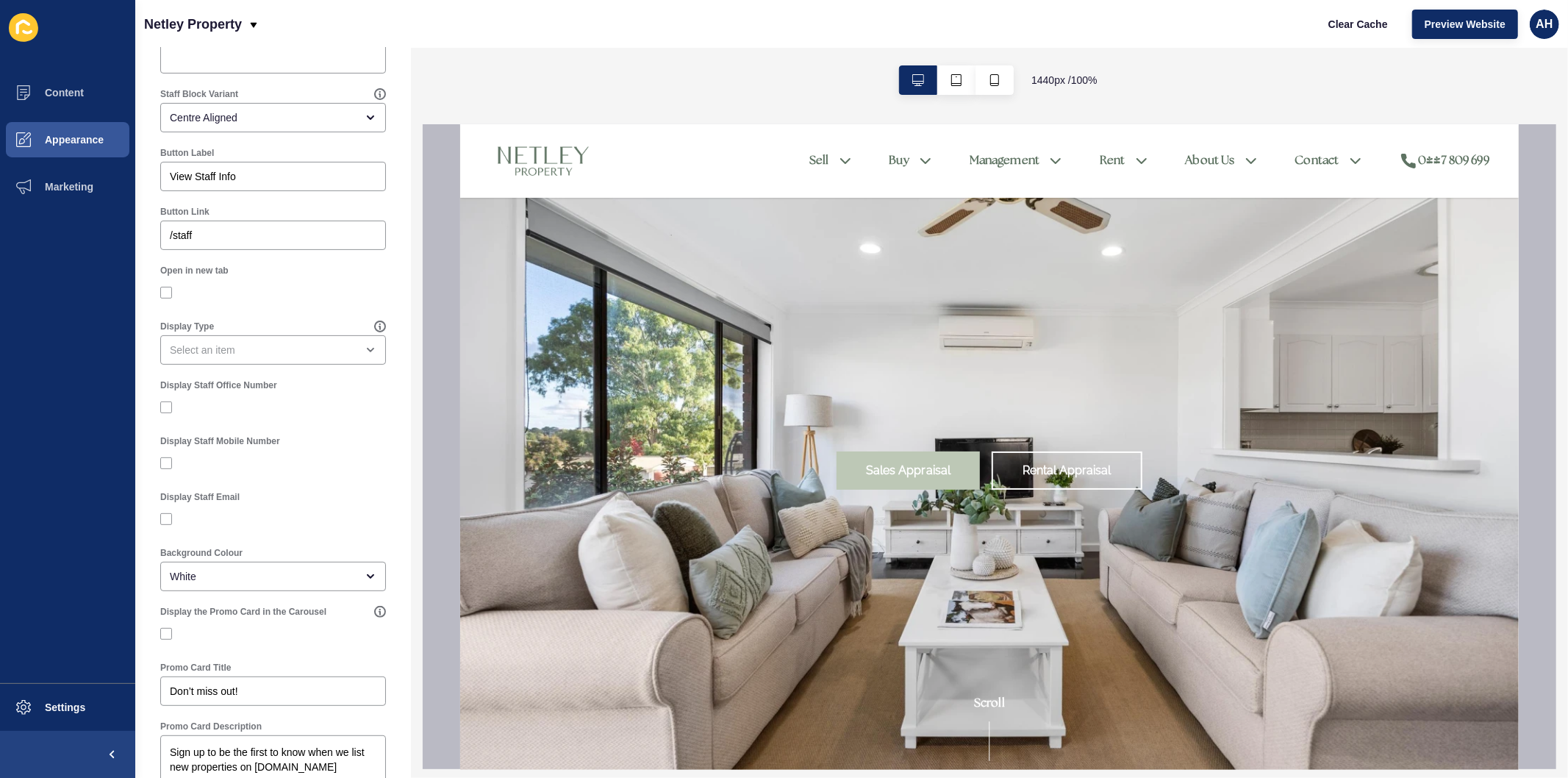
scroll to position [326, 0]
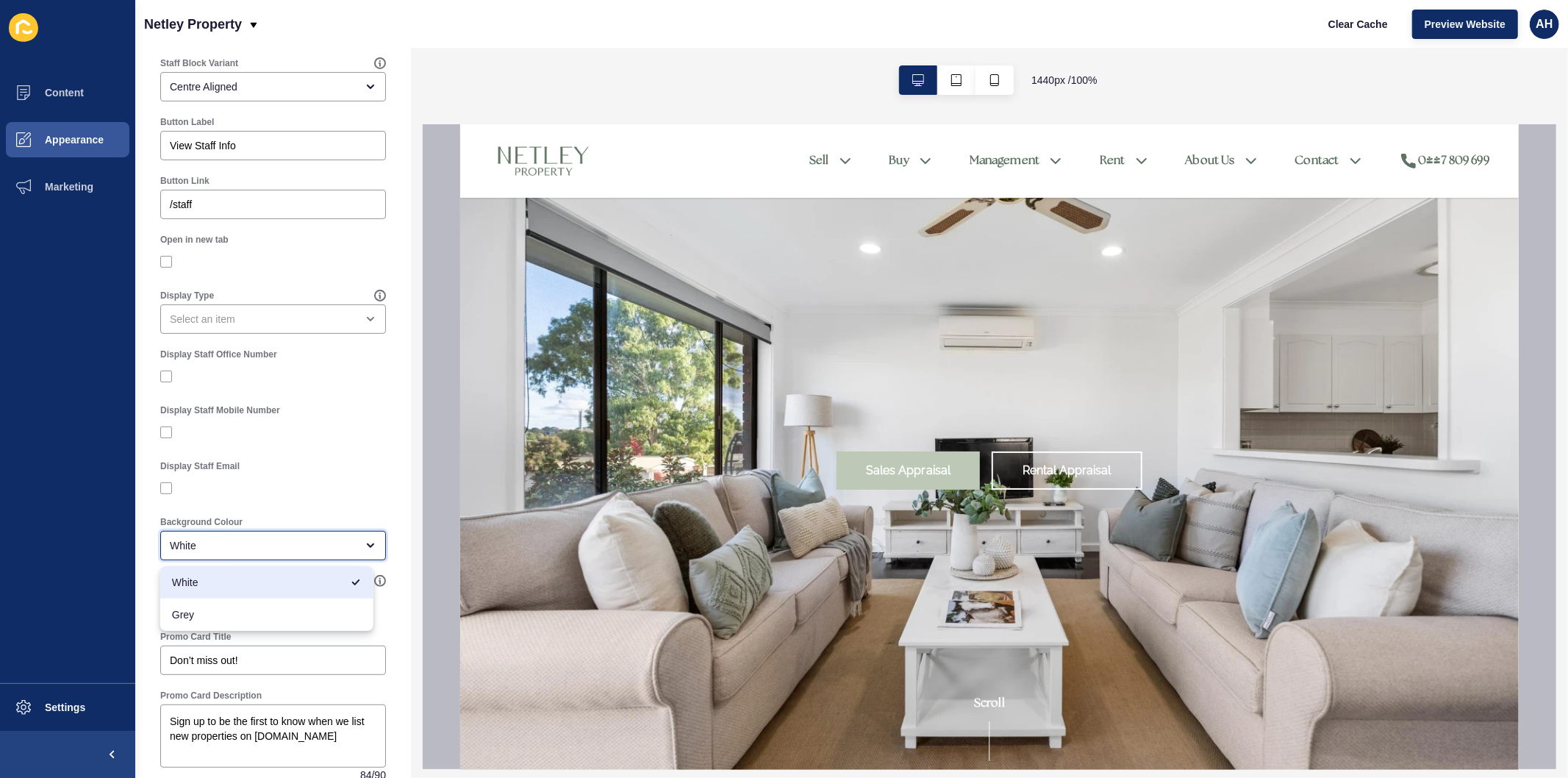
click at [240, 547] on div "White" at bounding box center [262, 545] width 186 height 14
click at [214, 615] on span "Grey" at bounding box center [267, 615] width 189 height 14
type input "Grey"
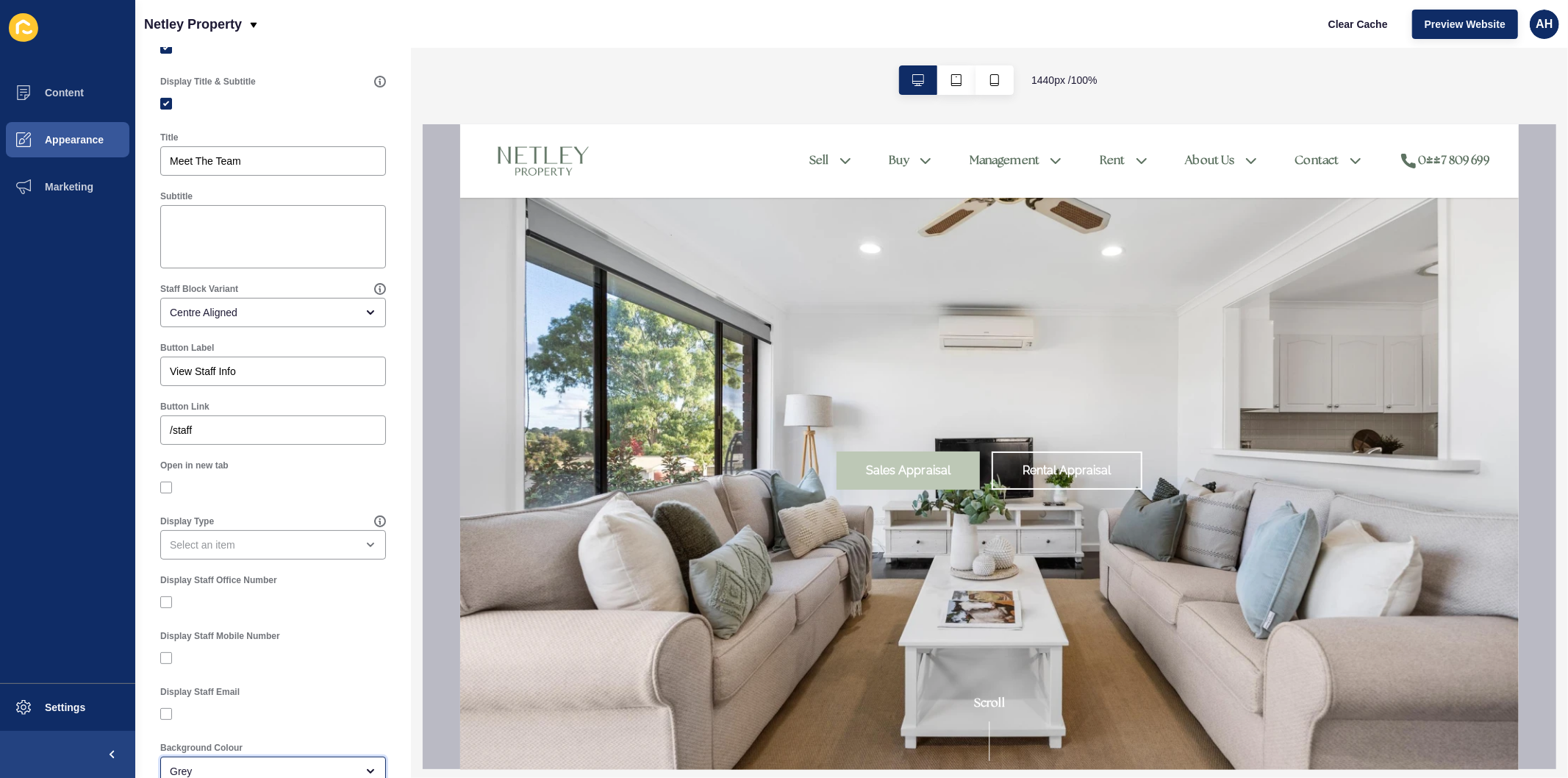
scroll to position [0, 0]
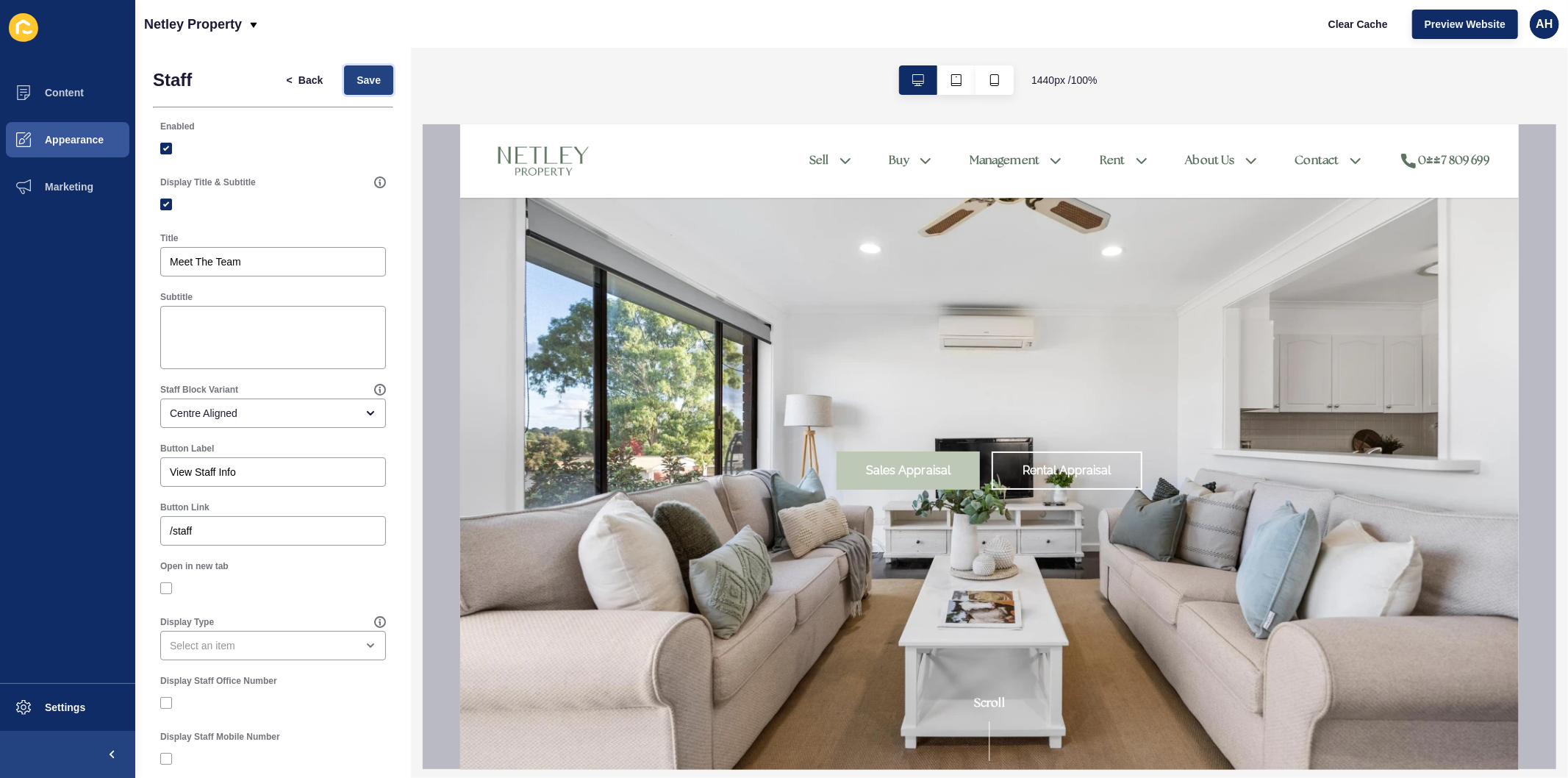
click at [362, 79] on span "Save" at bounding box center [369, 80] width 24 height 14
click at [82, 135] on span "Appearance" at bounding box center [50, 139] width 105 height 12
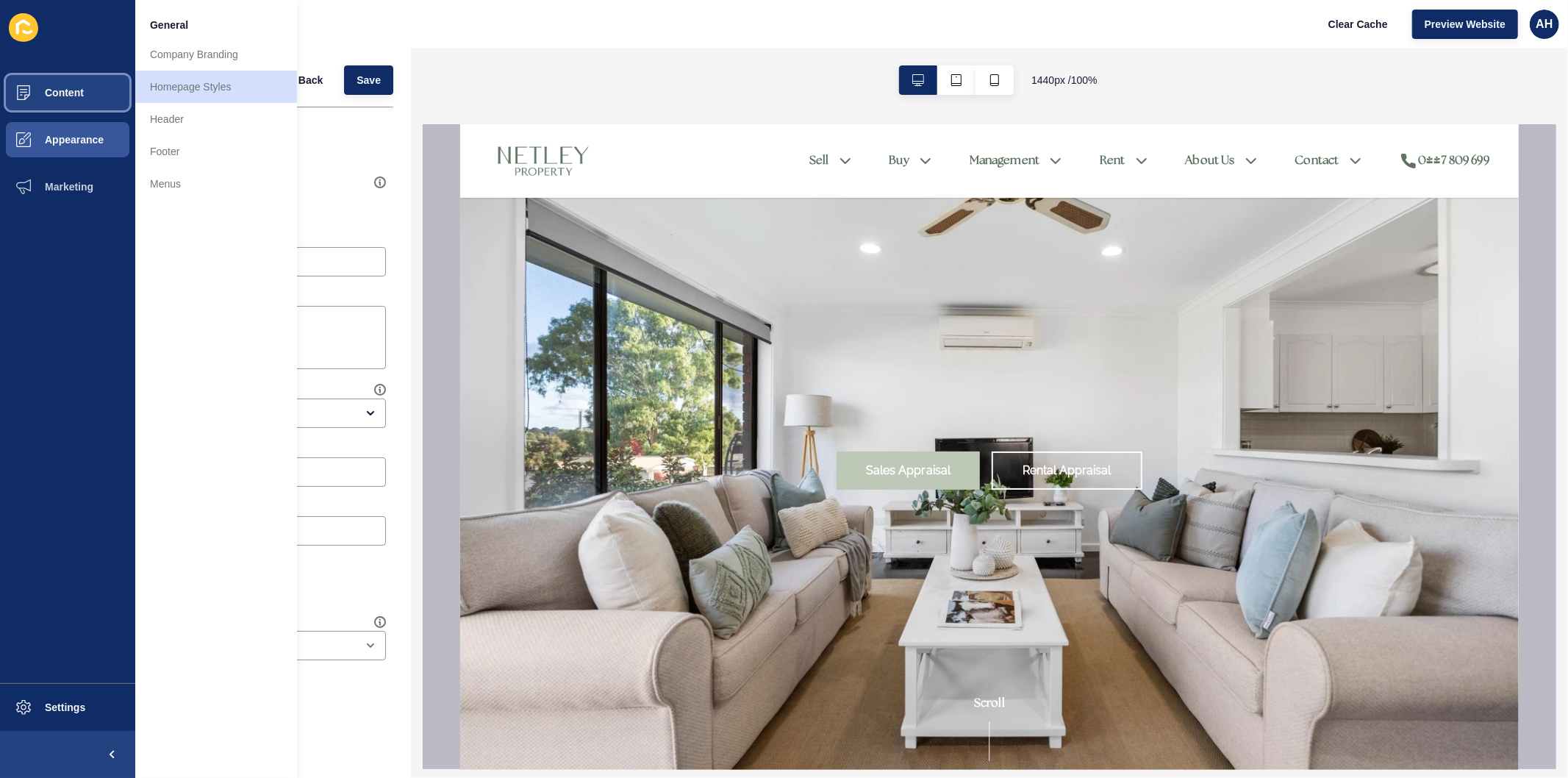
click at [65, 97] on span "Content" at bounding box center [41, 92] width 86 height 12
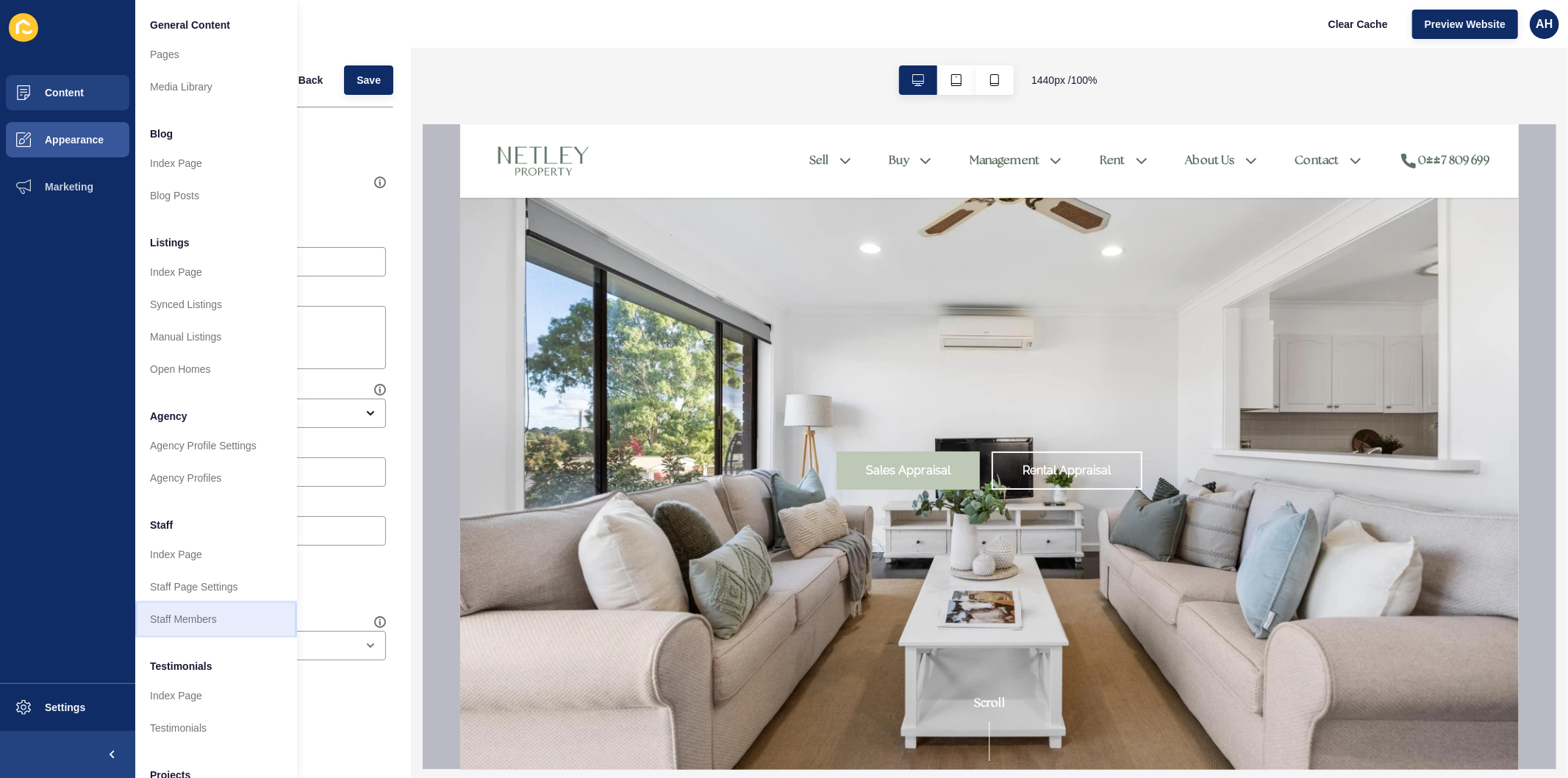
click at [162, 620] on link "Staff Members" at bounding box center [215, 619] width 161 height 32
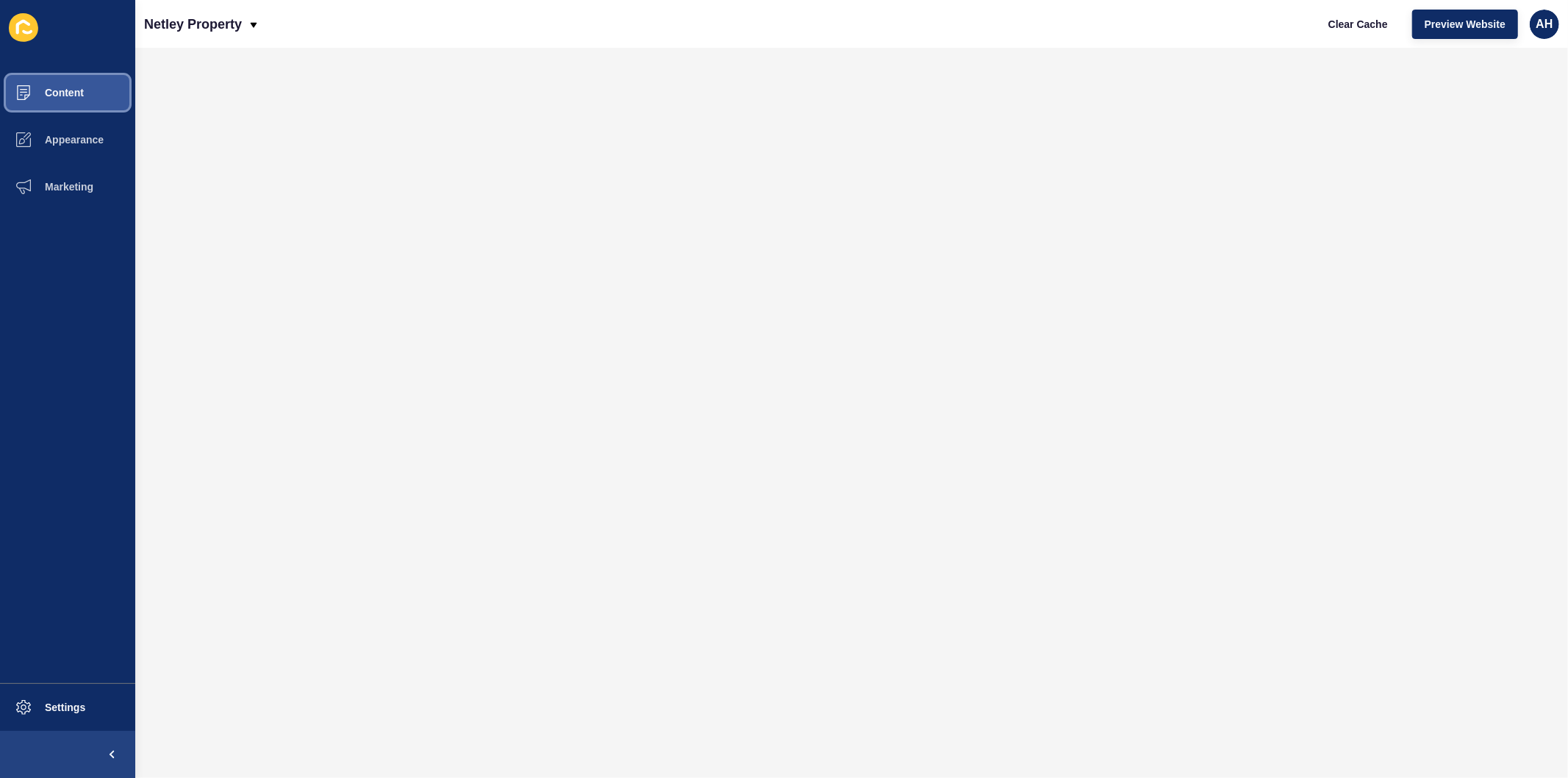
click at [74, 89] on span "Content" at bounding box center [41, 92] width 86 height 12
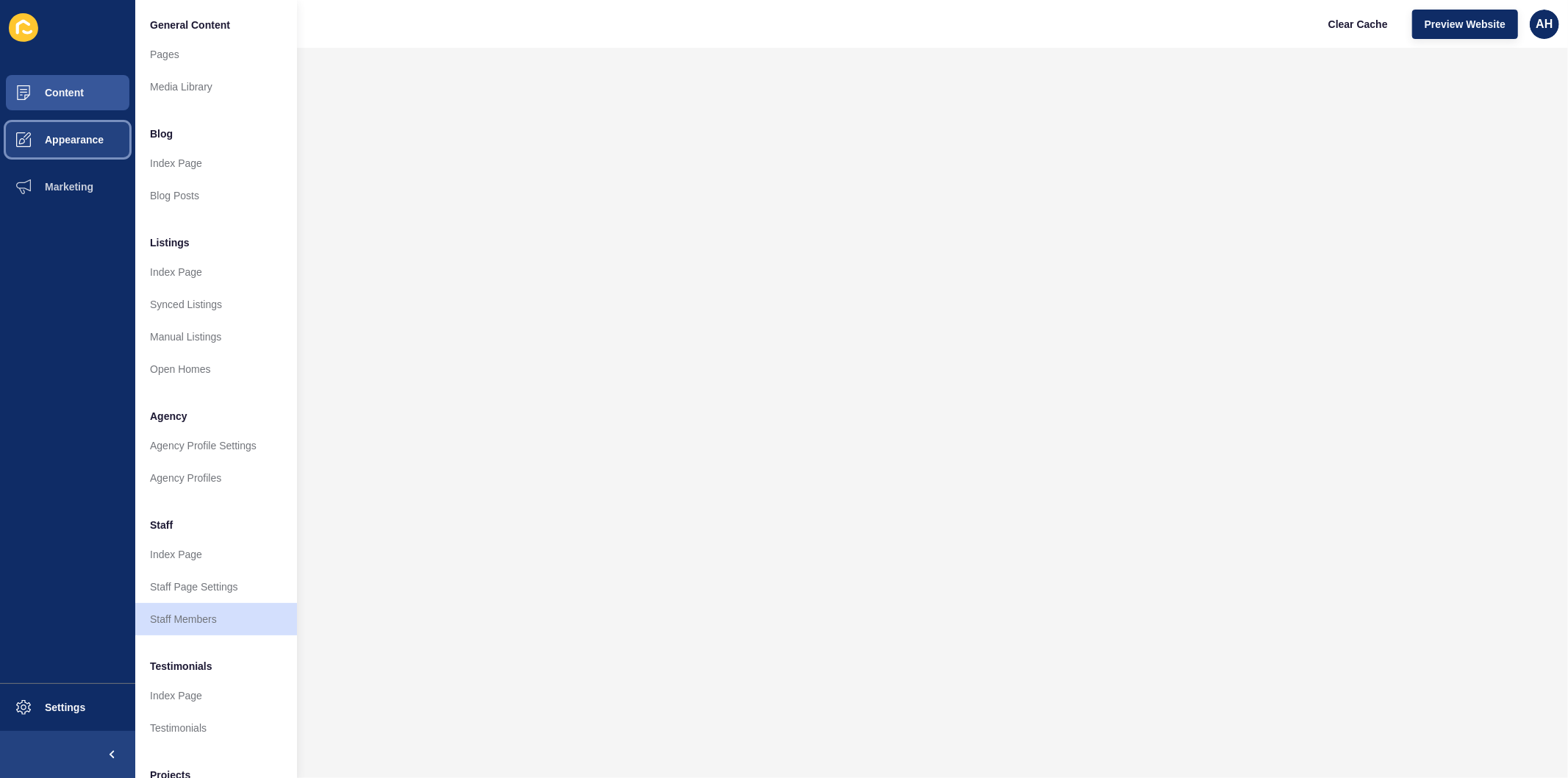
click at [94, 142] on span "Appearance" at bounding box center [50, 139] width 105 height 12
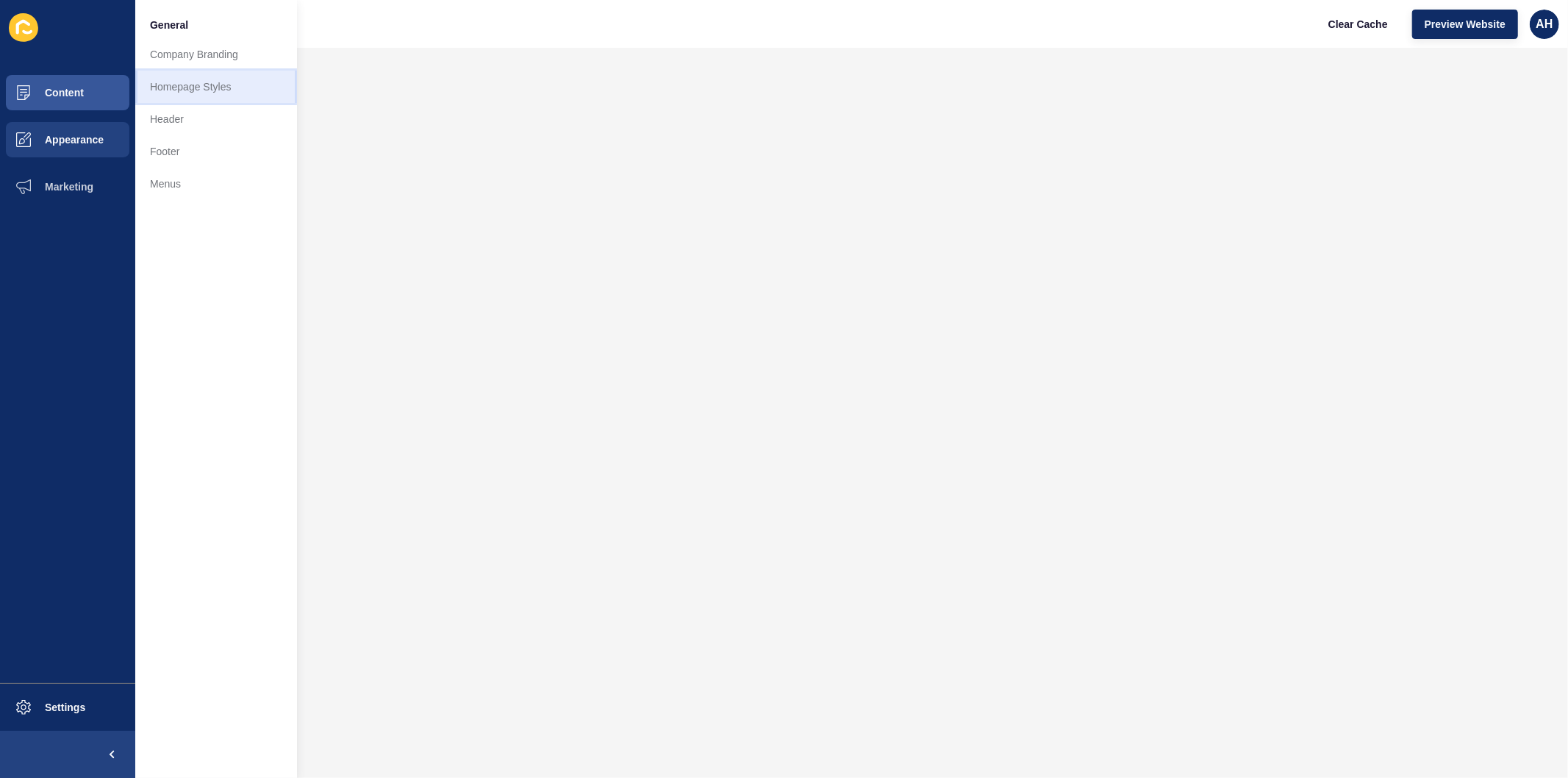
click at [181, 87] on link "Homepage Styles" at bounding box center [215, 87] width 161 height 32
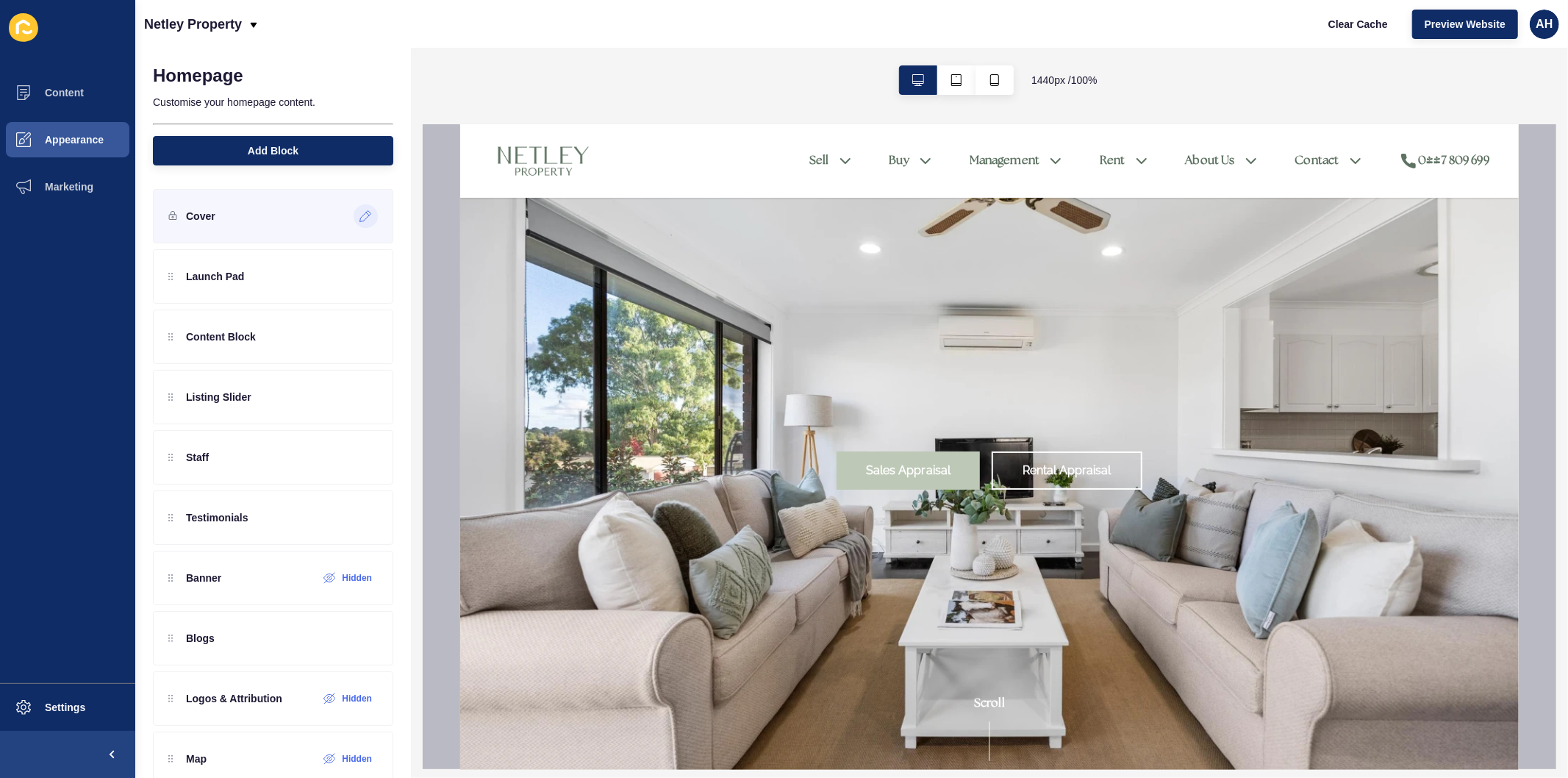
click at [360, 217] on icon at bounding box center [366, 215] width 13 height 12
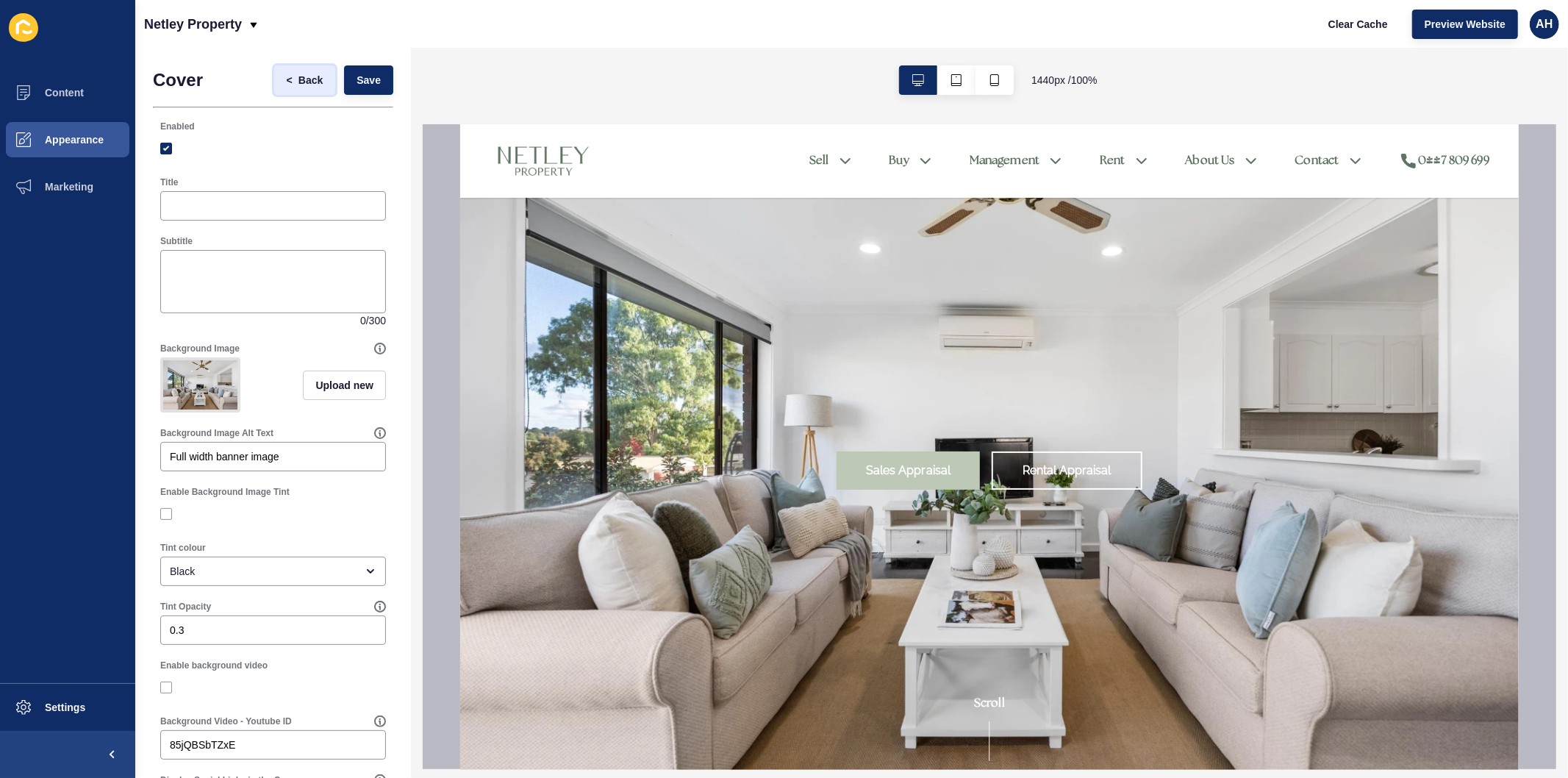
drag, startPoint x: 304, startPoint y: 78, endPoint x: 305, endPoint y: 116, distance: 38.0
click at [304, 79] on span "Back" at bounding box center [310, 80] width 24 height 14
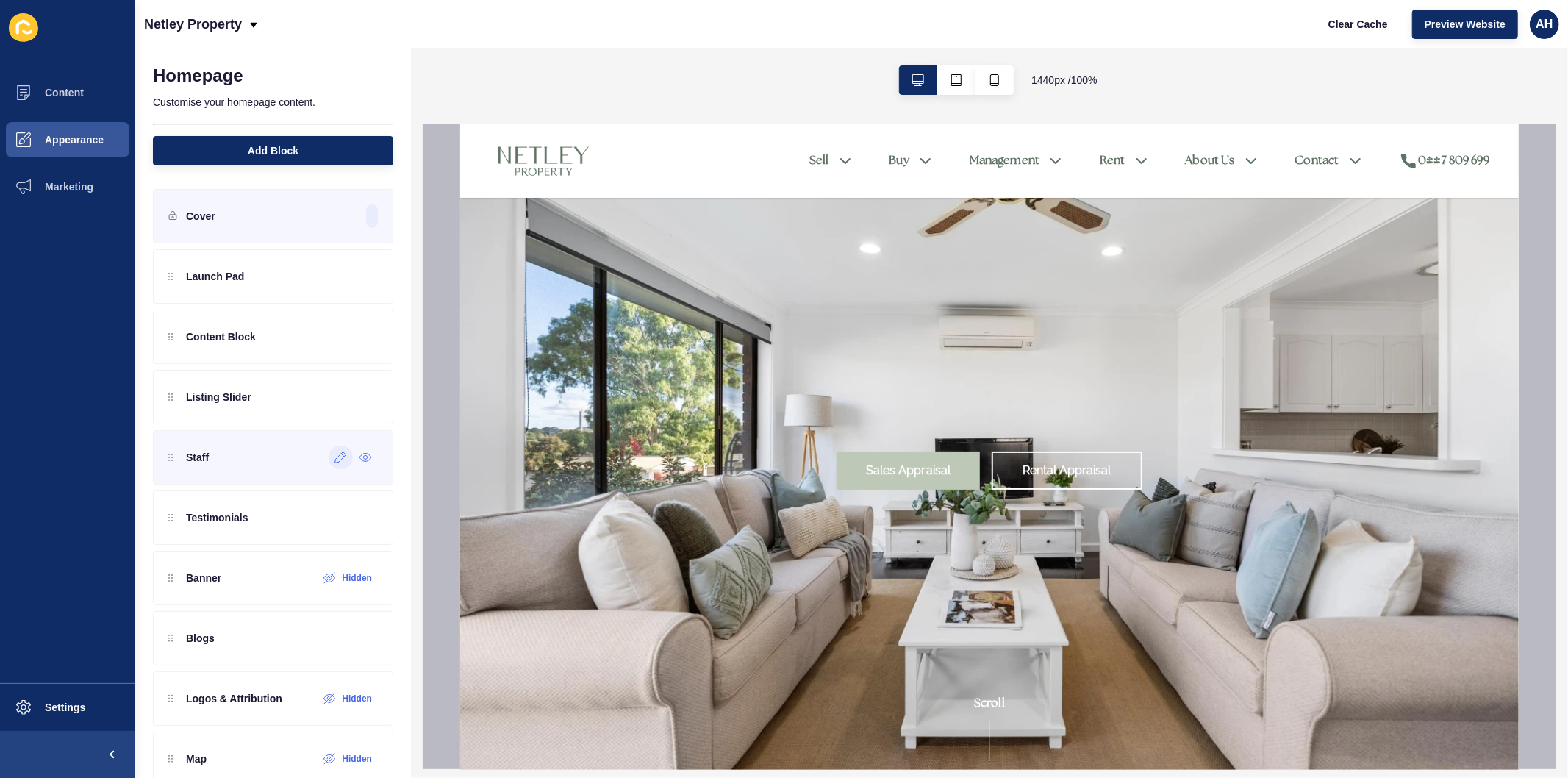
click at [334, 461] on icon at bounding box center [341, 457] width 13 height 12
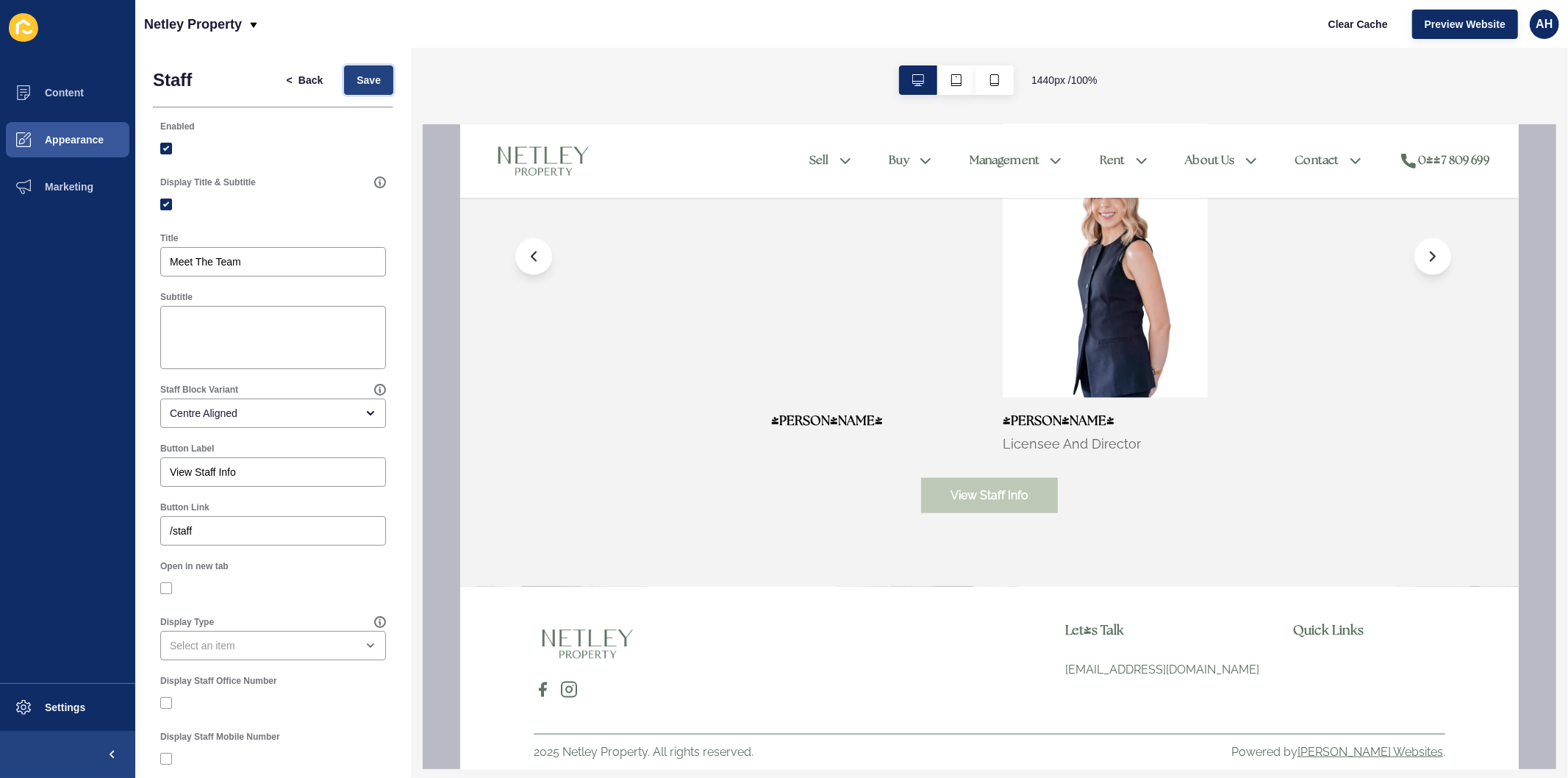
click at [357, 82] on span "Save" at bounding box center [369, 80] width 24 height 14
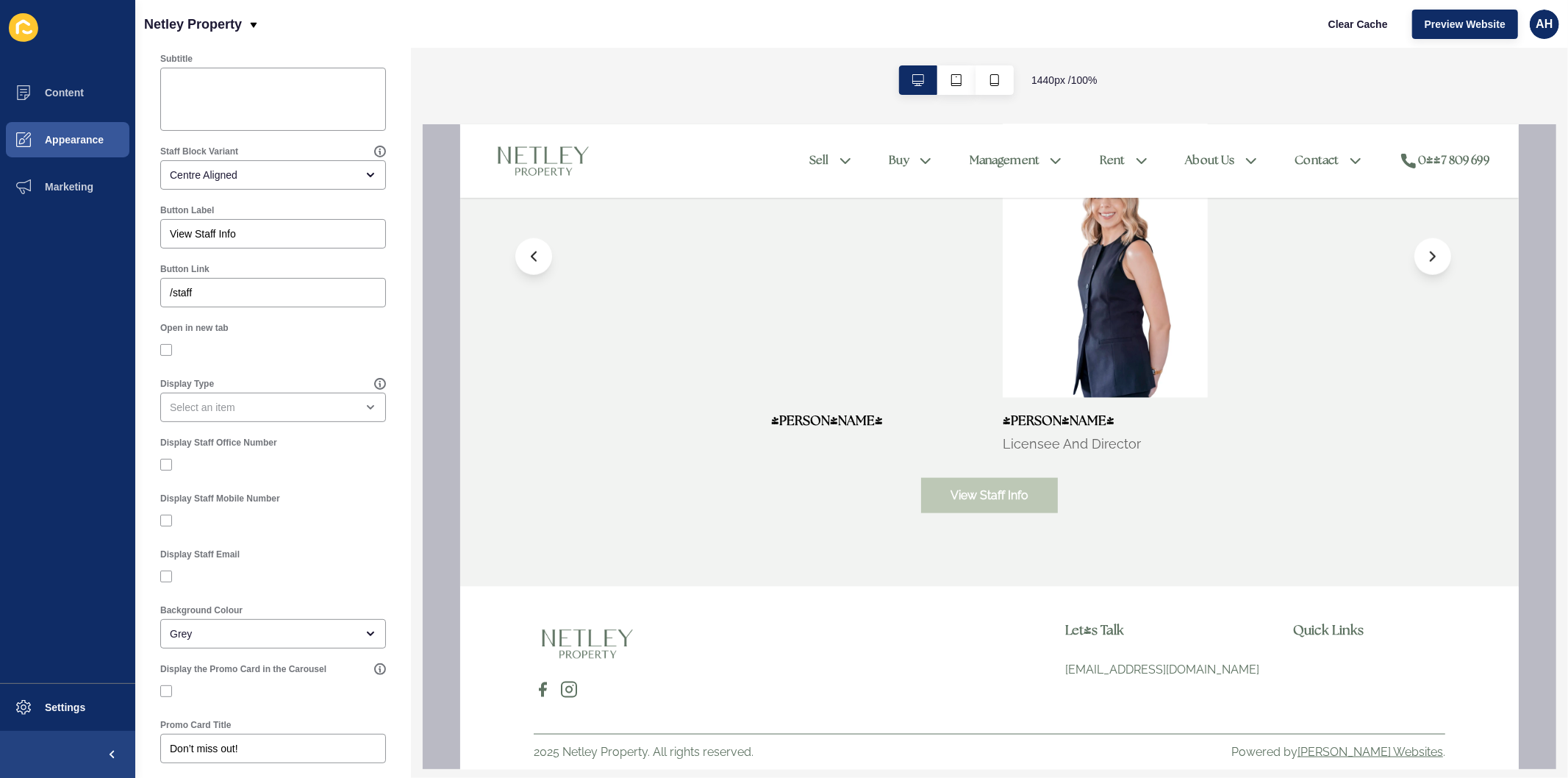
scroll to position [245, 0]
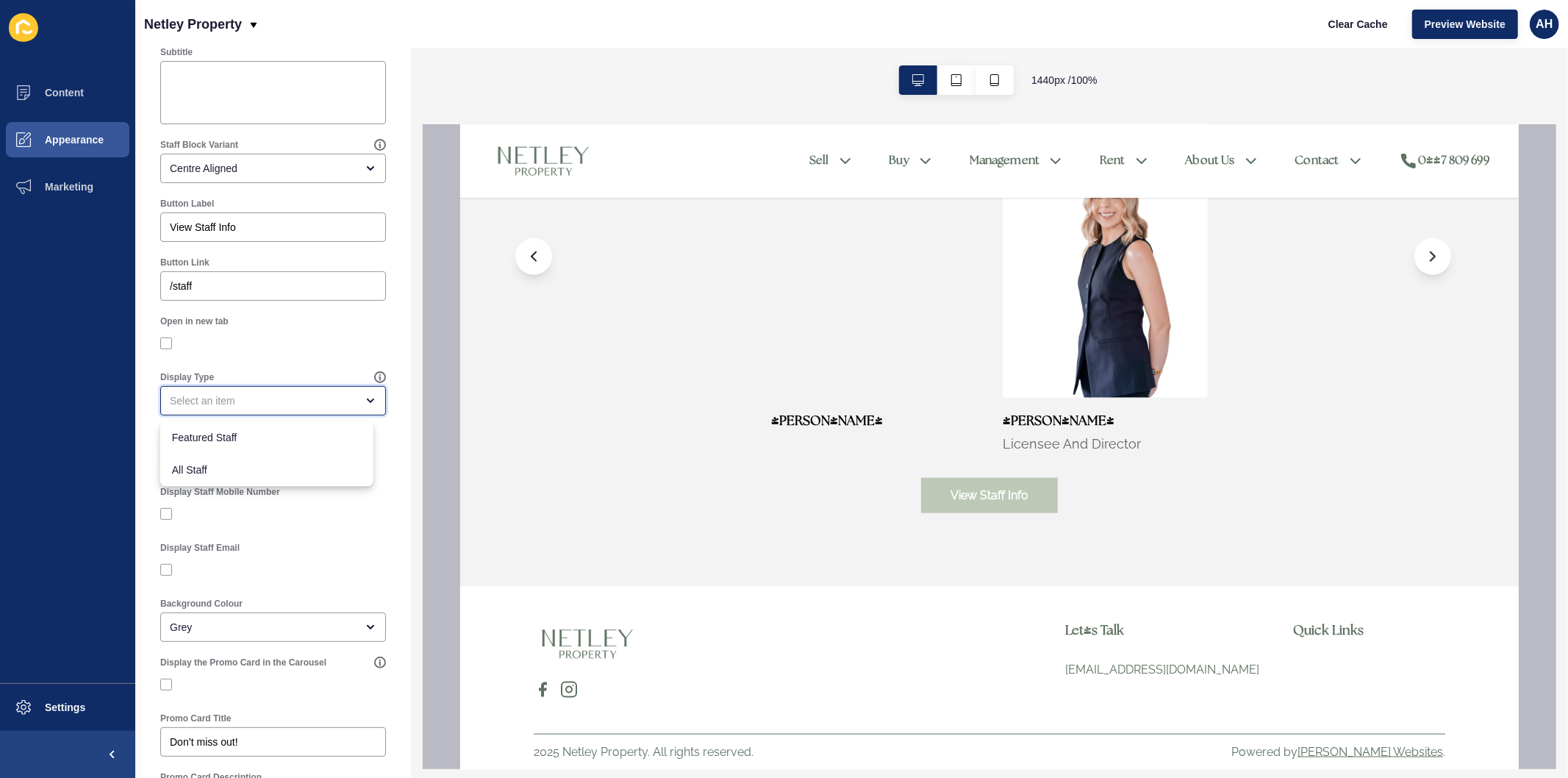
click at [251, 403] on div "close menu" at bounding box center [262, 400] width 186 height 14
click at [249, 467] on span "All Staff" at bounding box center [267, 470] width 189 height 14
type input "All Staff"
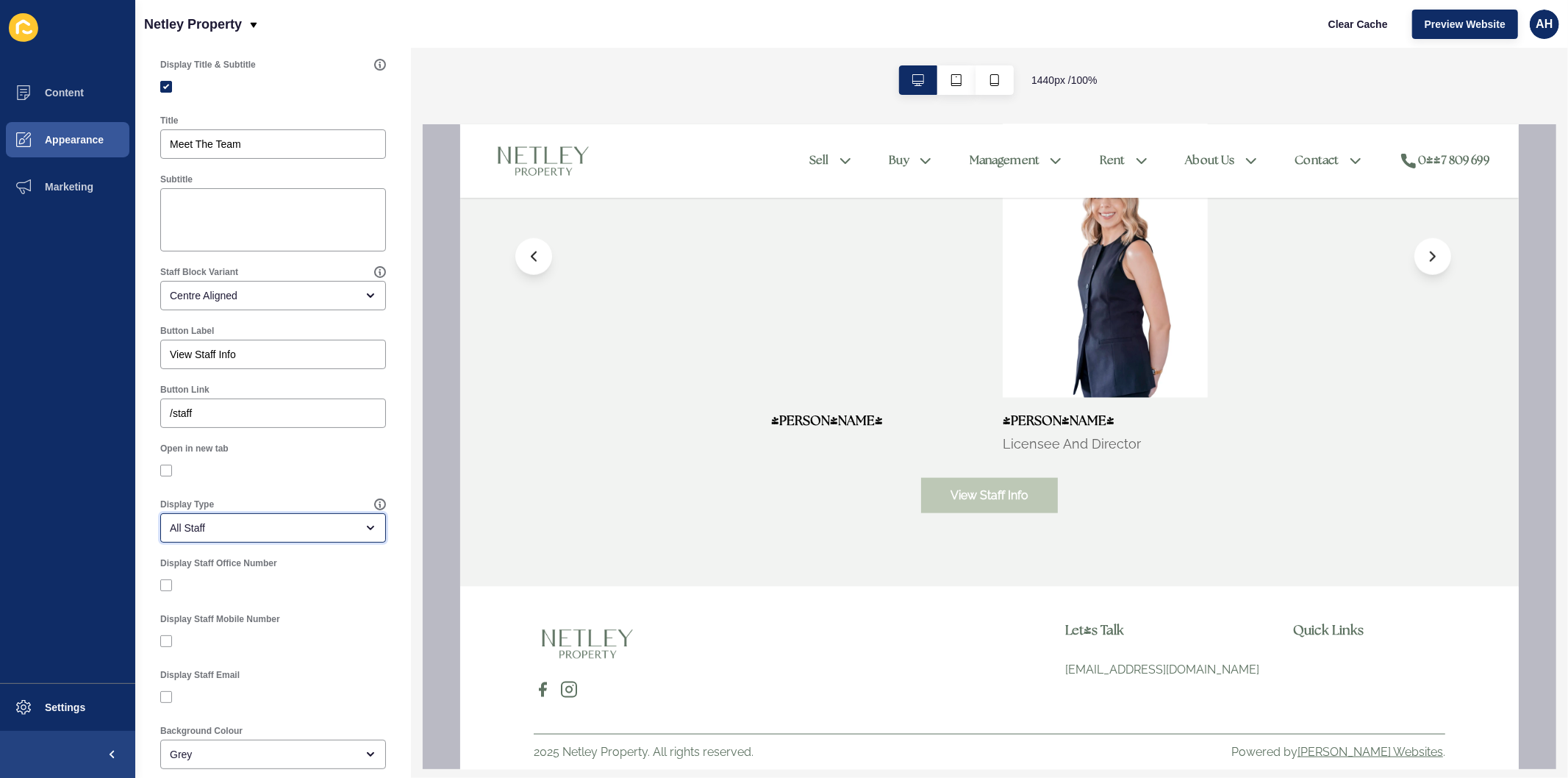
scroll to position [0, 0]
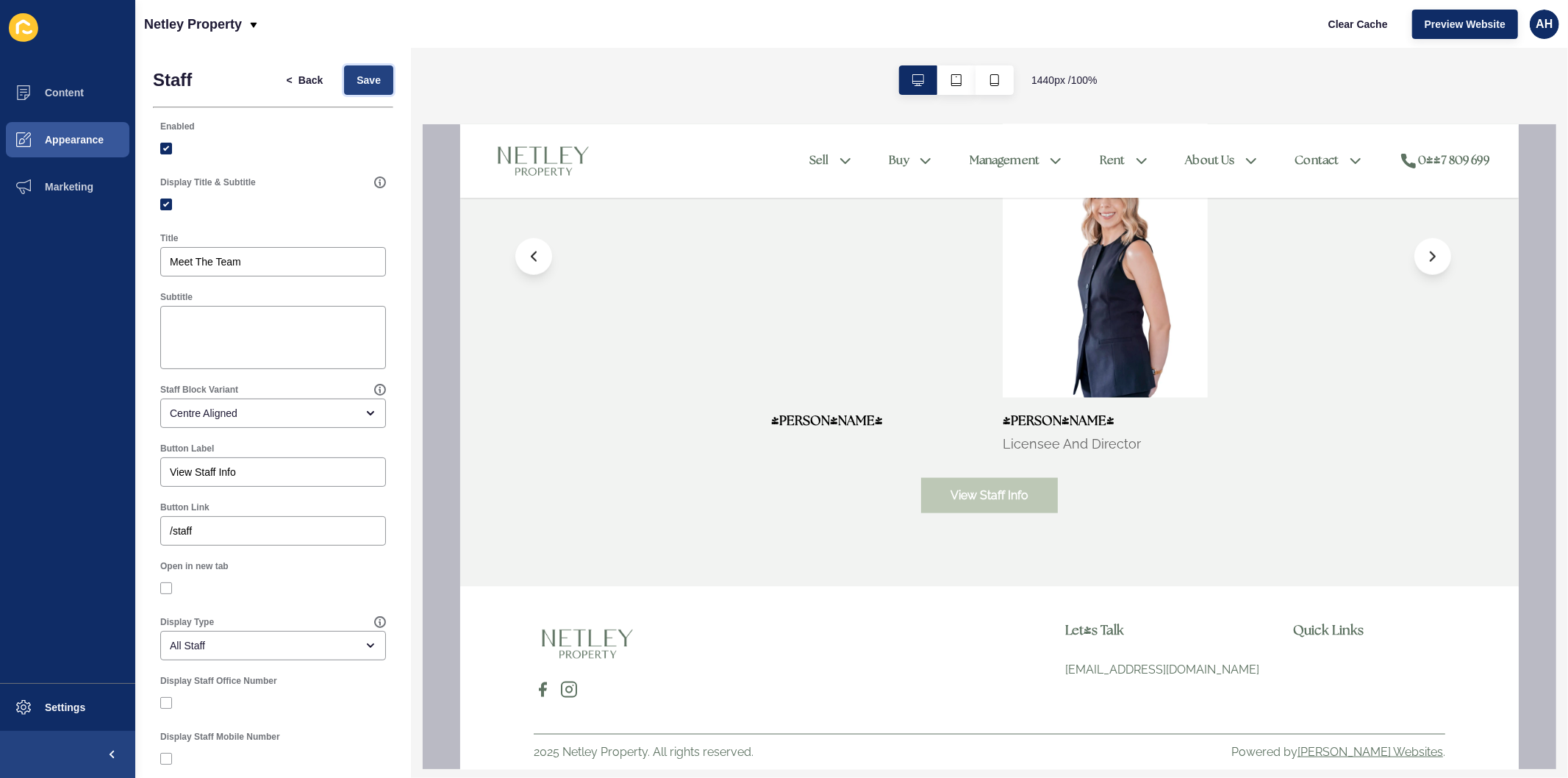
click at [357, 86] on span "Save" at bounding box center [369, 80] width 24 height 14
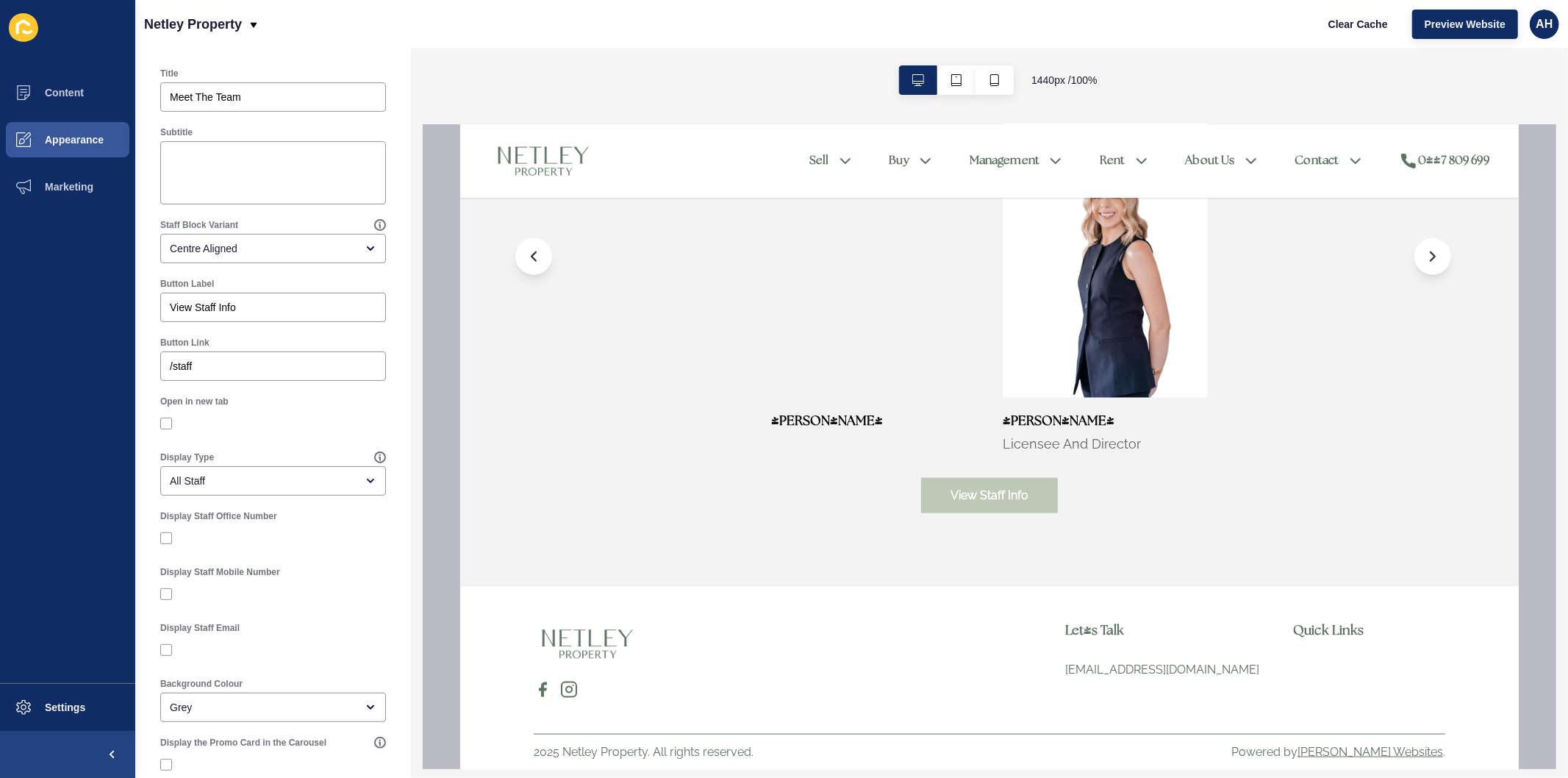
scroll to position [163, 0]
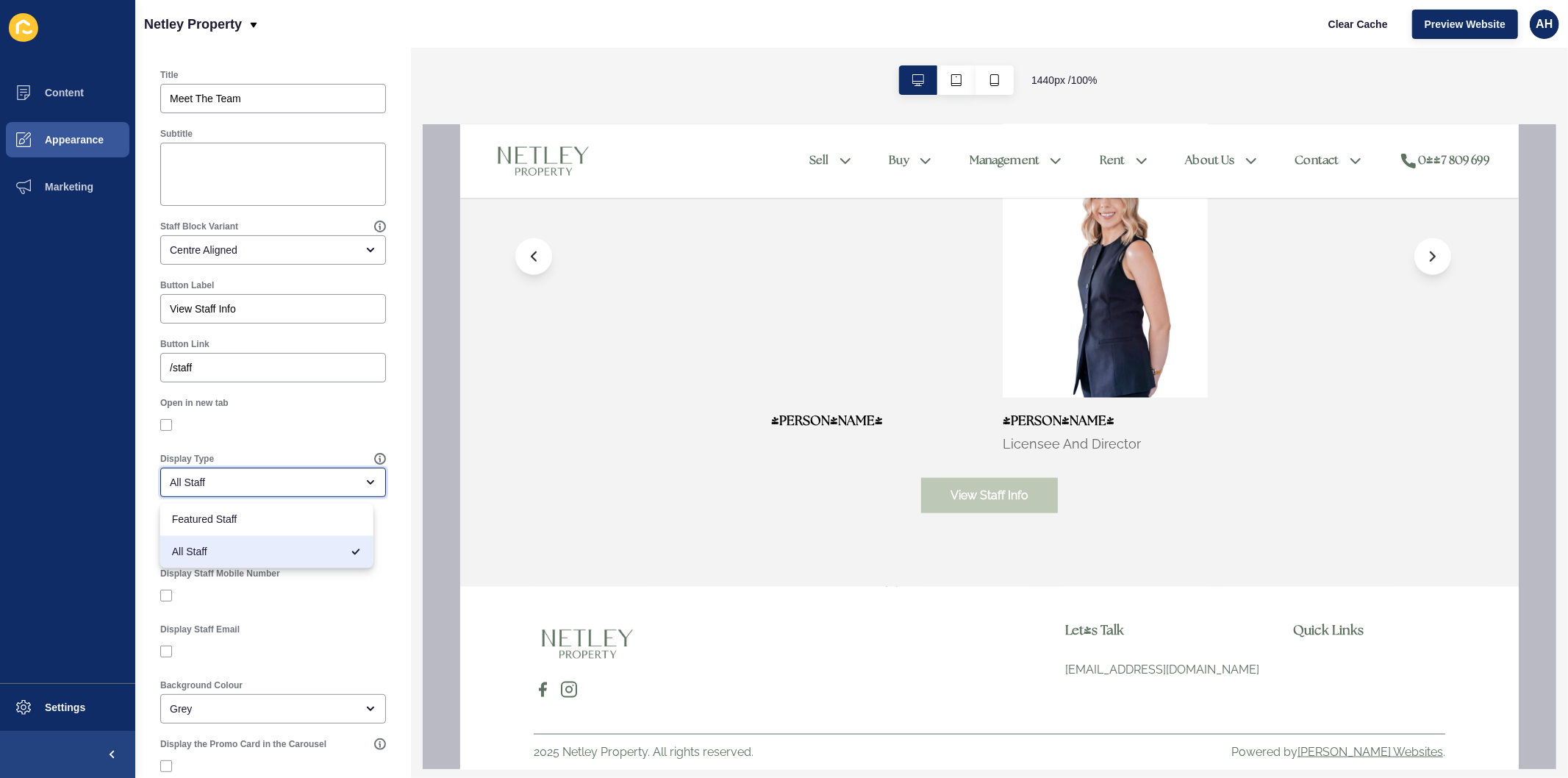
click at [273, 482] on div "All Staff" at bounding box center [262, 482] width 186 height 14
click at [301, 422] on div at bounding box center [273, 425] width 225 height 14
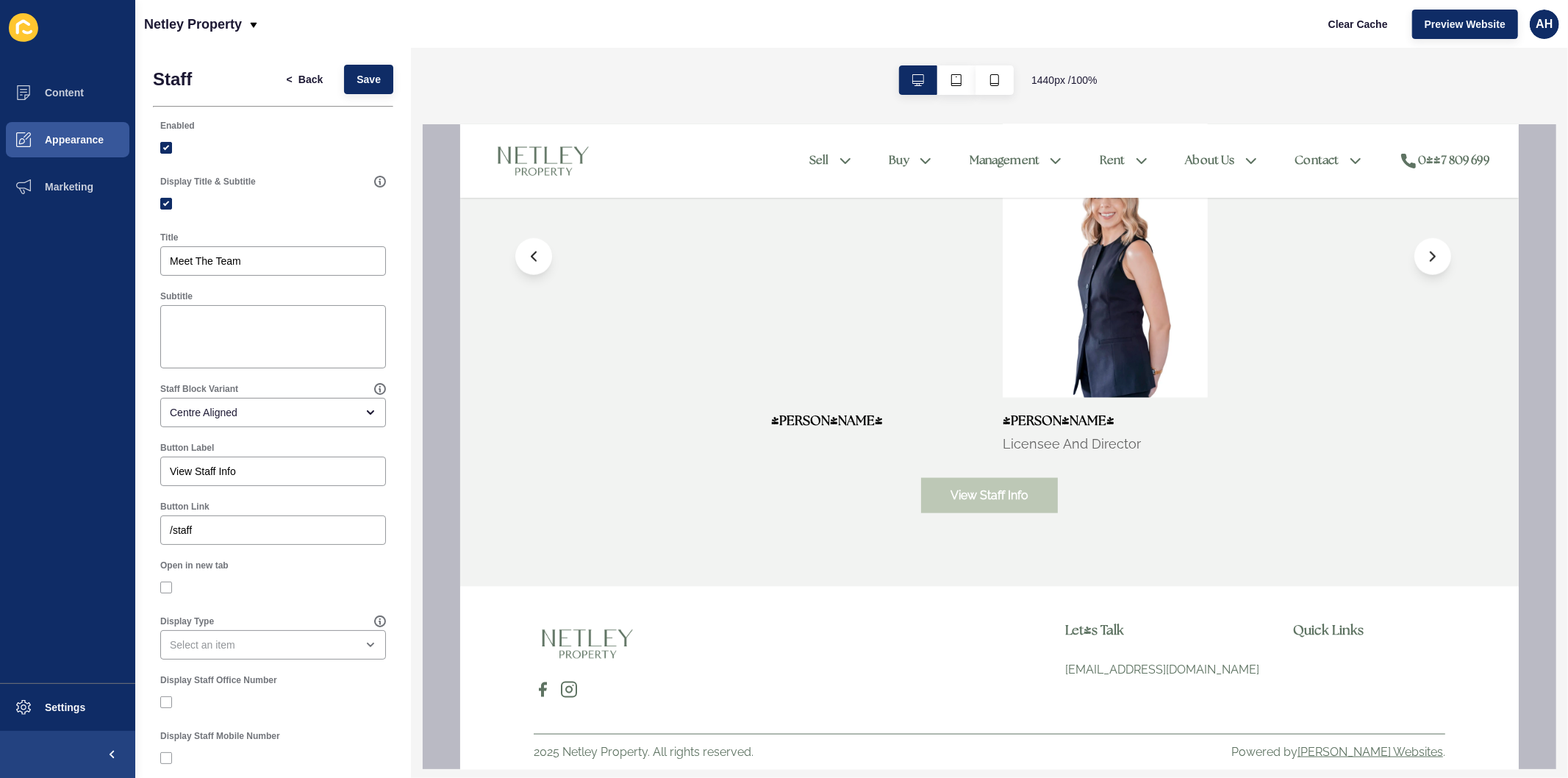
scroll to position [0, 0]
click at [360, 84] on span "Save" at bounding box center [369, 80] width 24 height 14
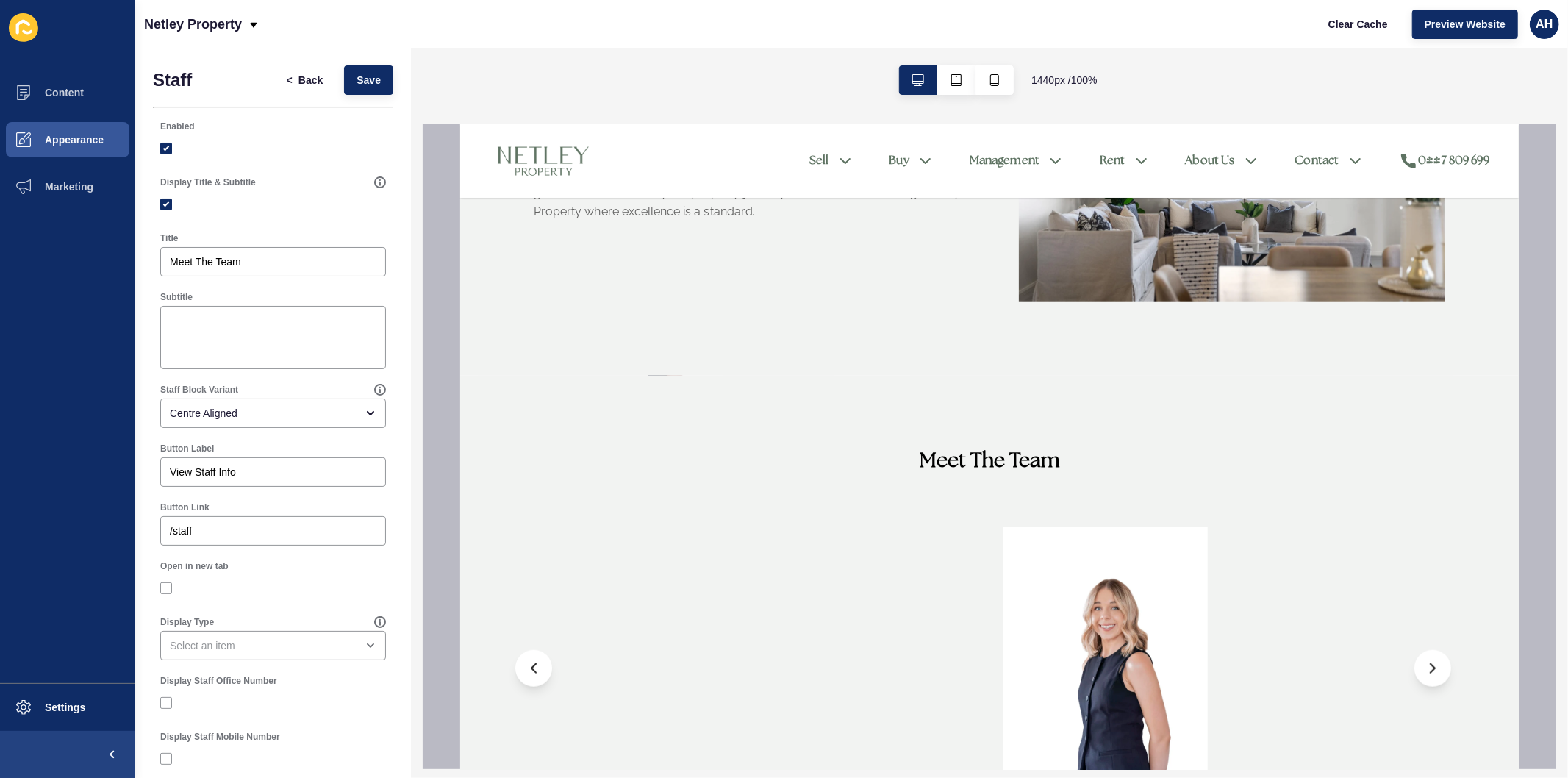
scroll to position [1062, 0]
